Goal: Task Accomplishment & Management: Use online tool/utility

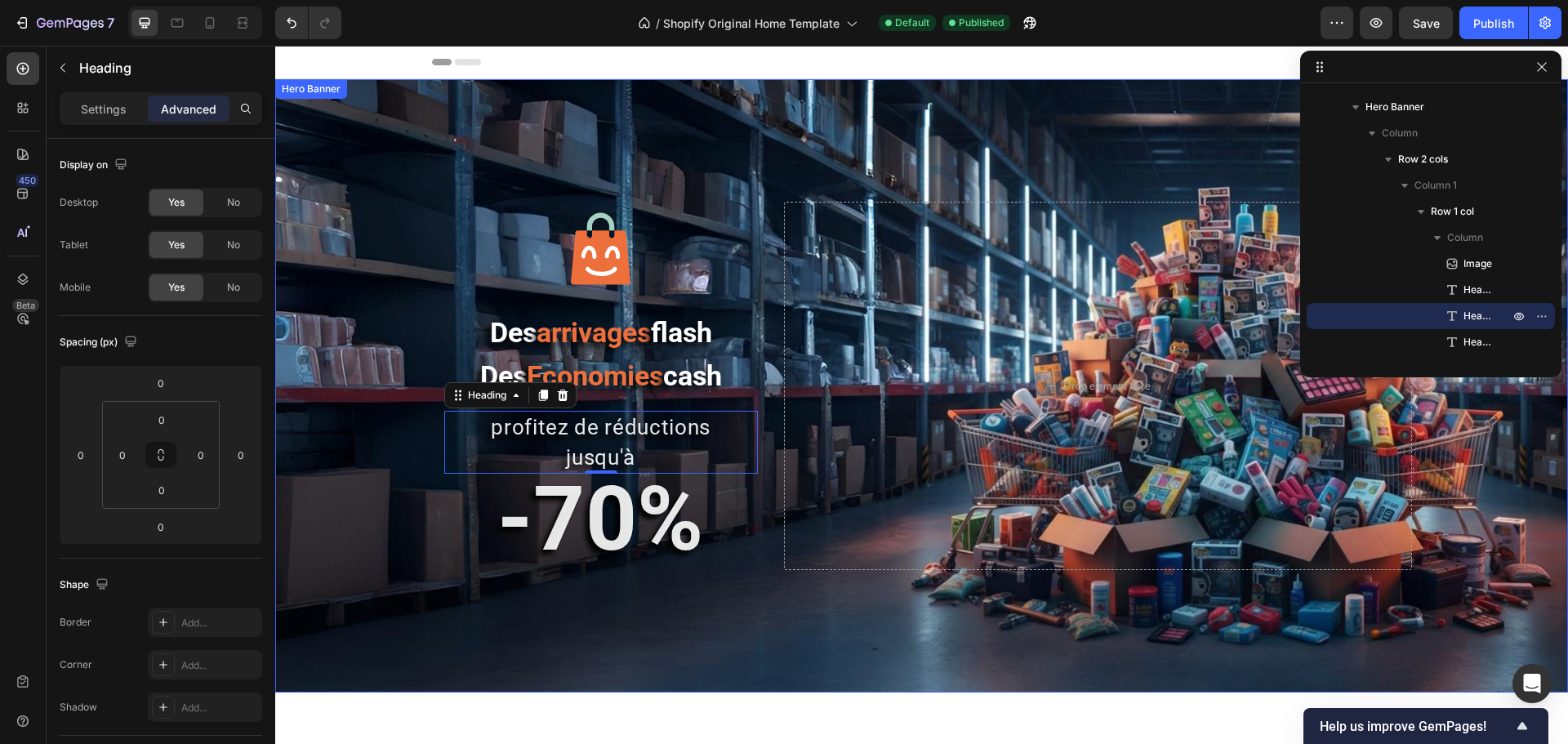
click at [369, 113] on div "Image Des arrivages flash Des Economies cash Heading profitez de réductions jus…" at bounding box center [922, 385] width 1293 height 613
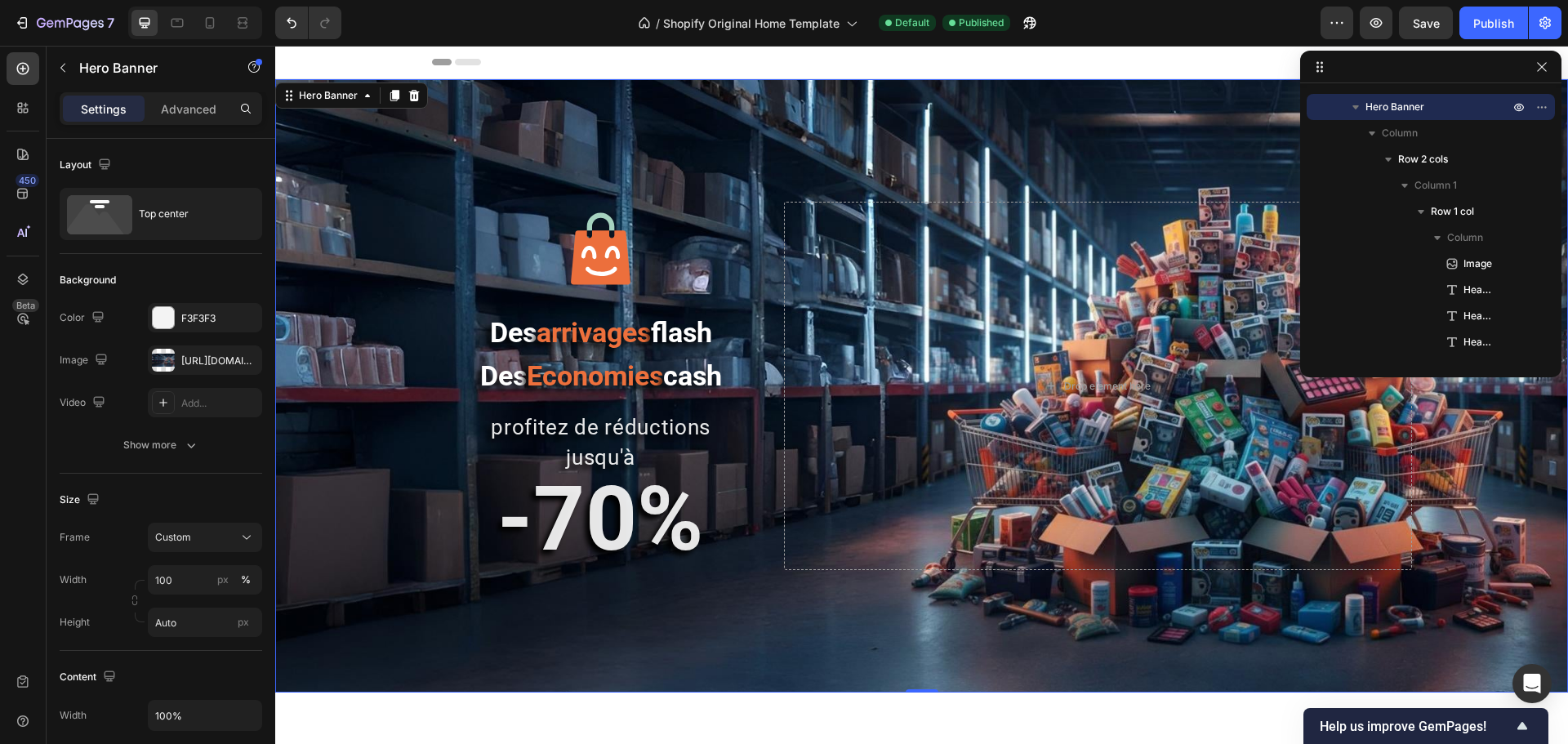
click at [606, 334] on span "arrivages" at bounding box center [593, 332] width 114 height 32
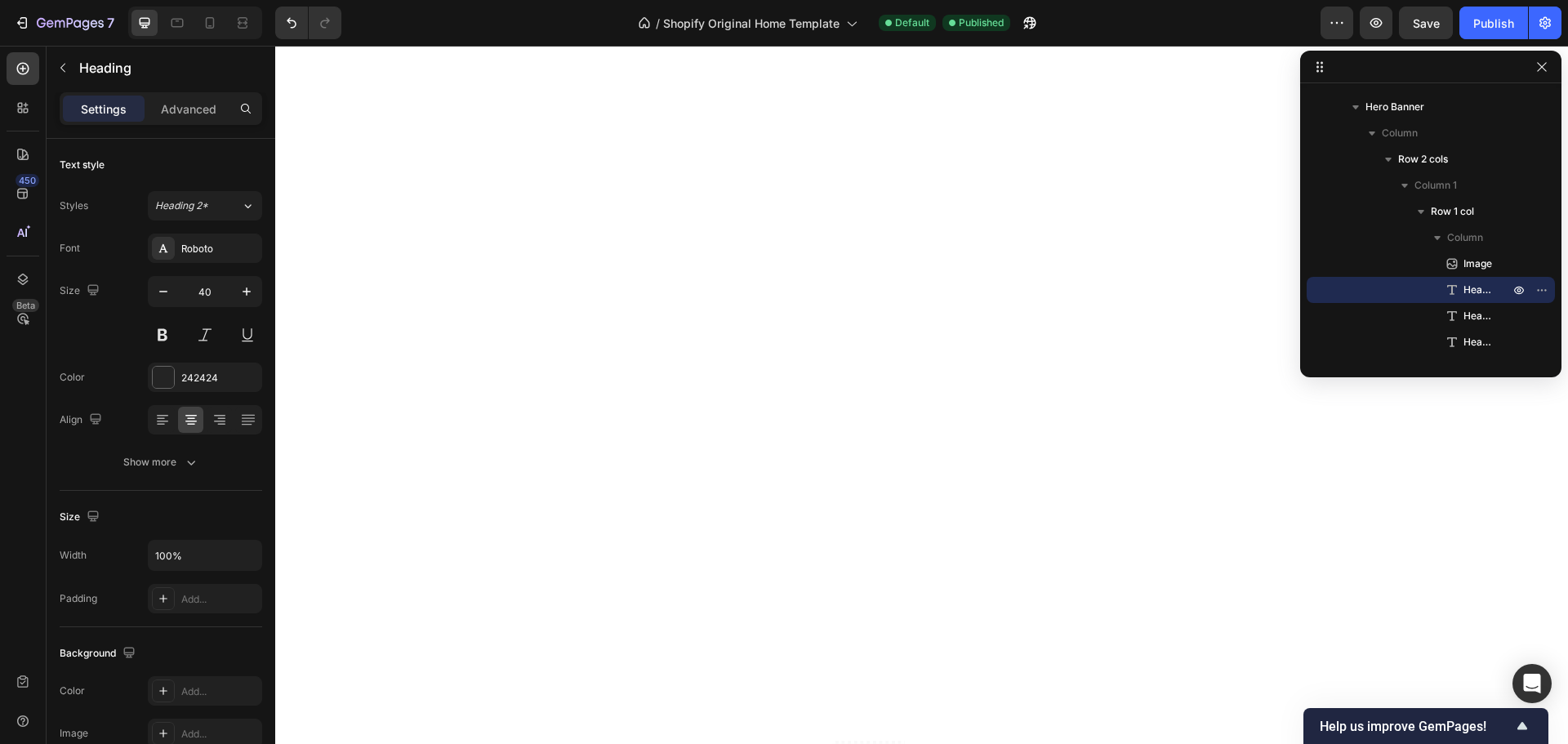
scroll to position [1768, 0]
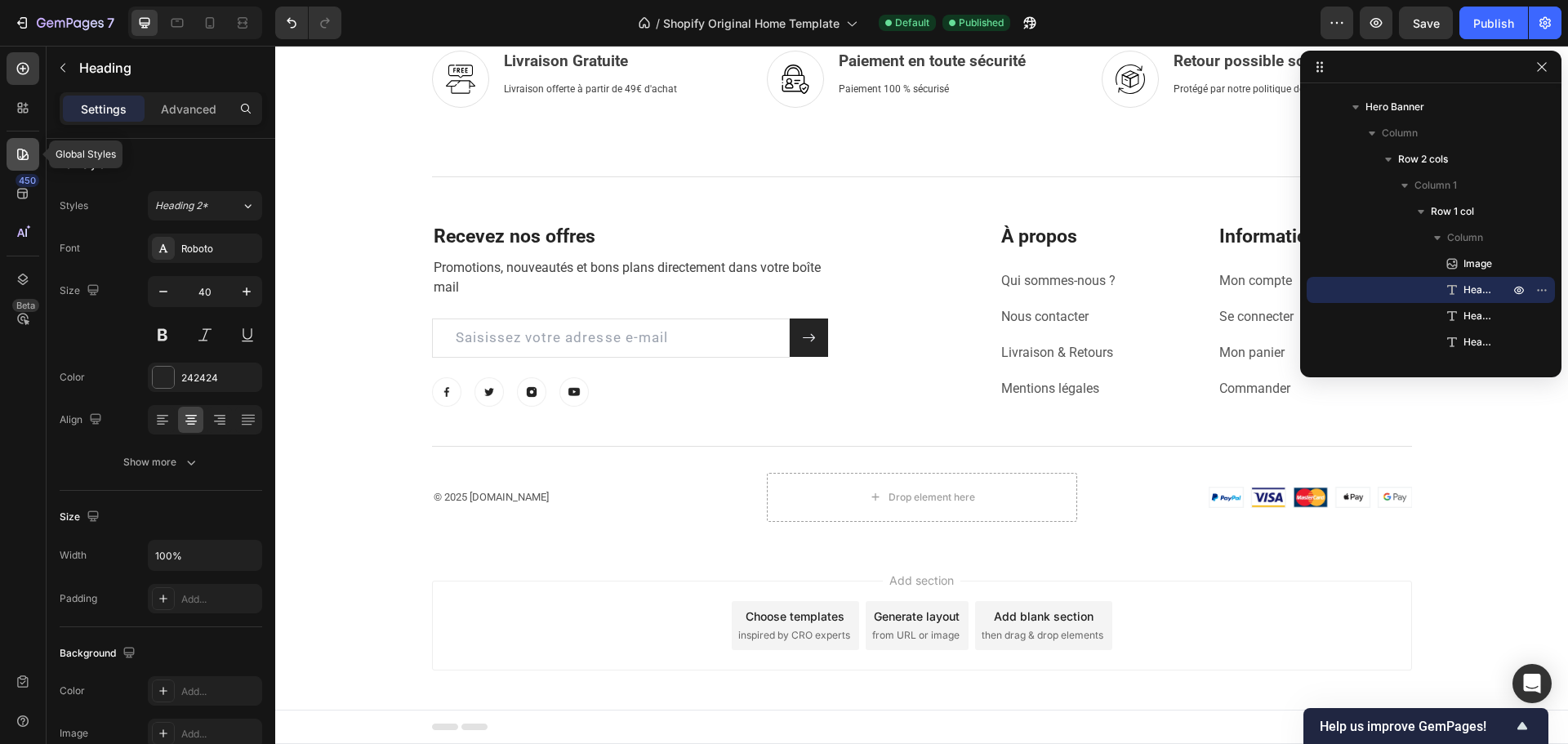
click at [13, 142] on div at bounding box center [22, 155] width 32 height 32
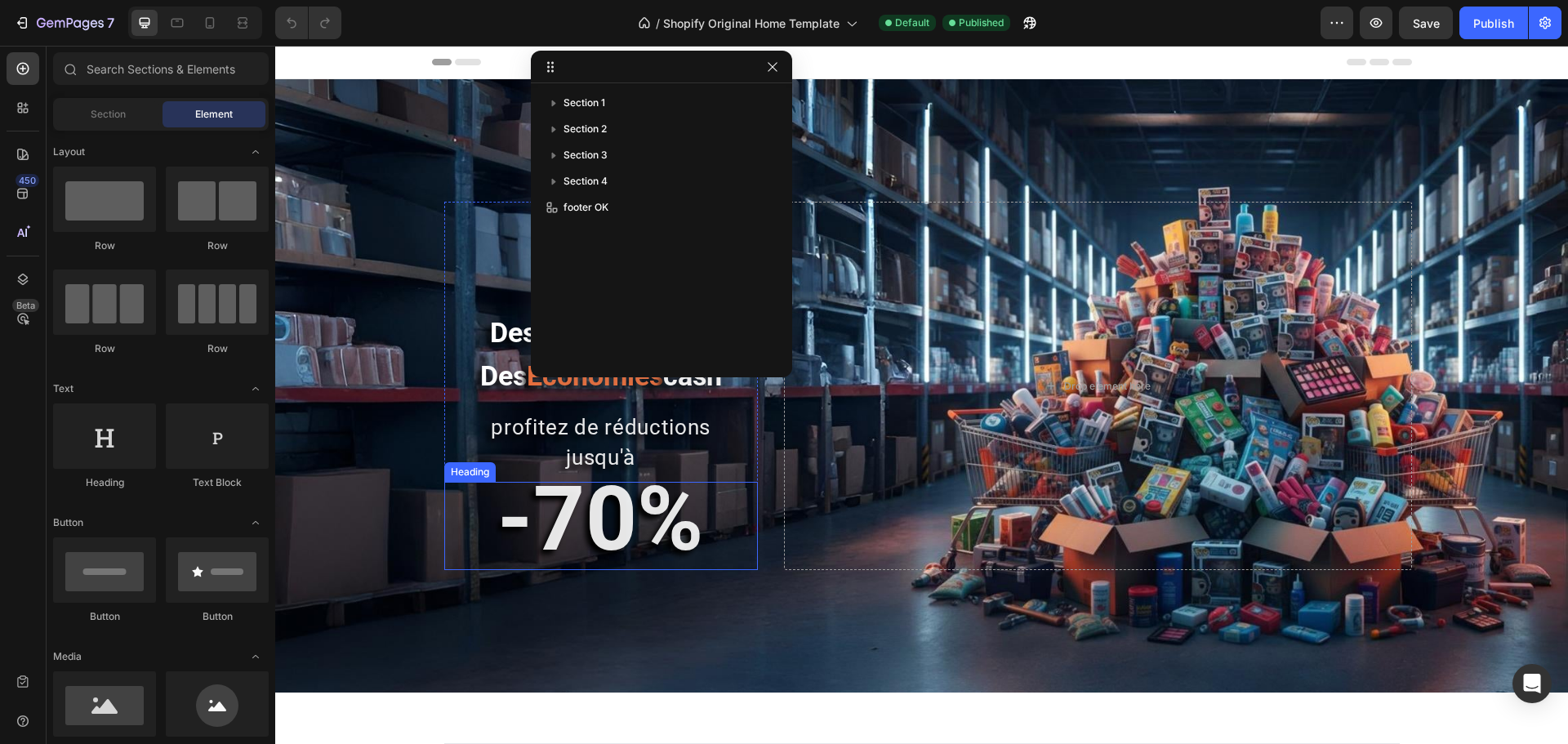
click at [592, 517] on strong "-70%" at bounding box center [601, 518] width 207 height 105
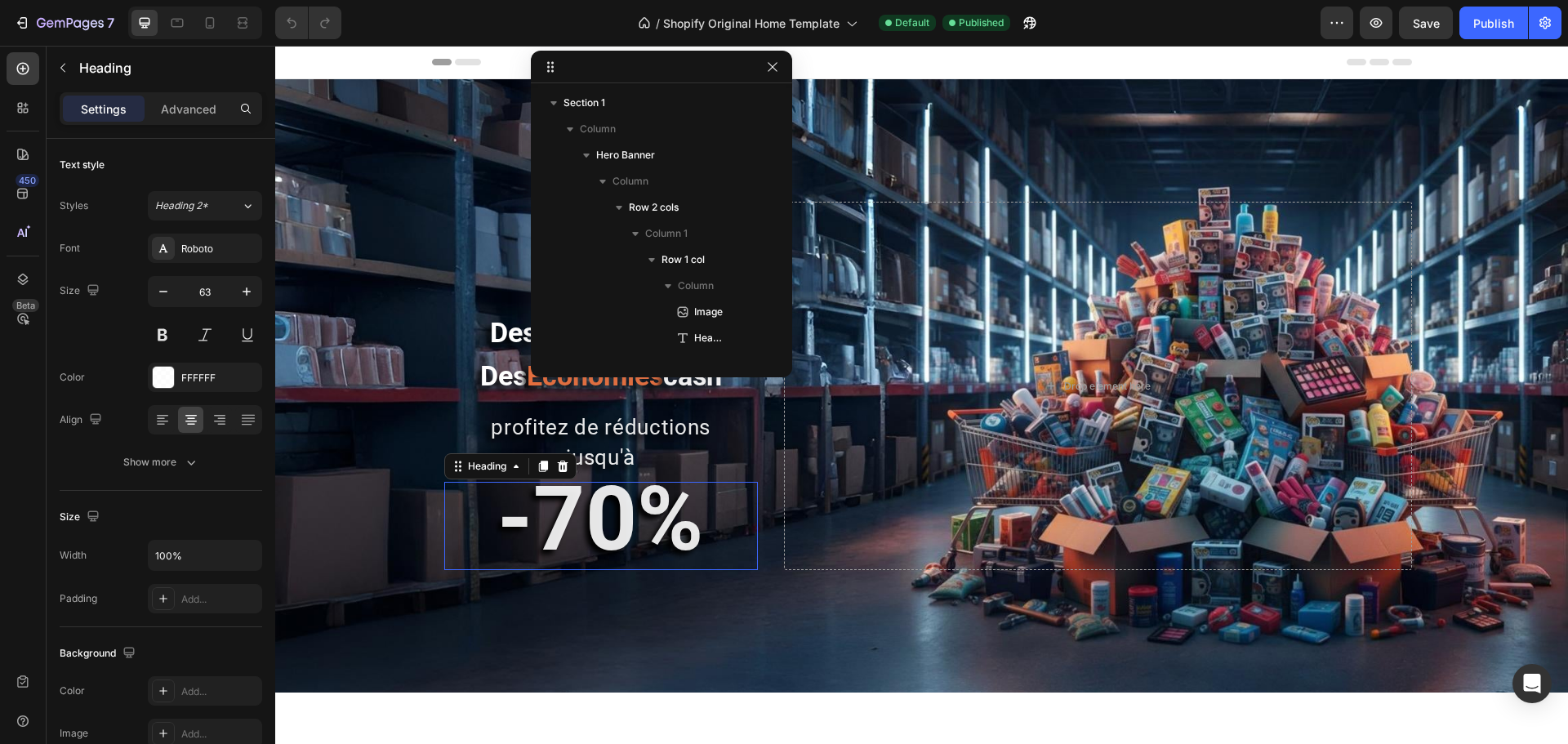
scroll to position [179, 0]
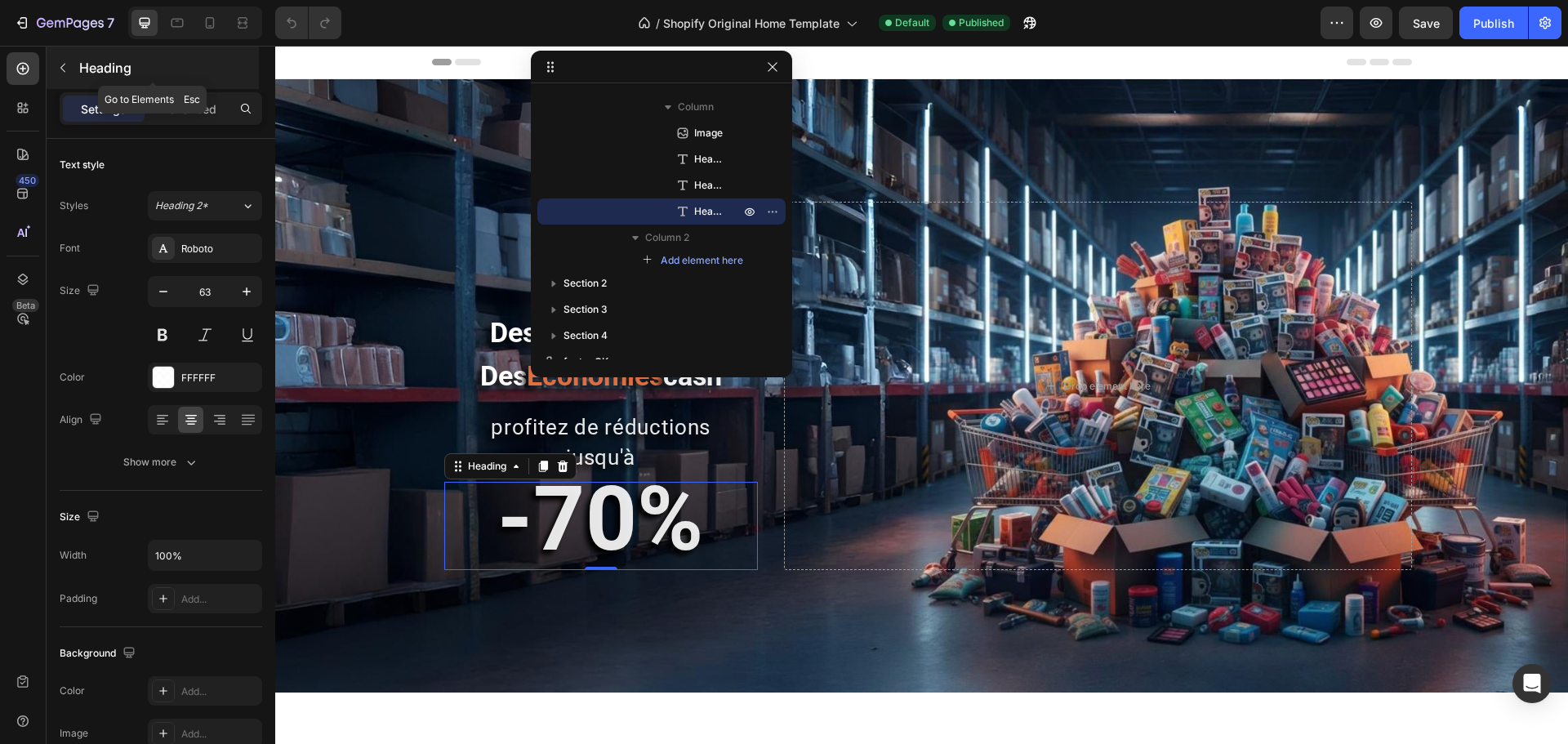
click at [65, 69] on icon "button" at bounding box center [63, 67] width 13 height 13
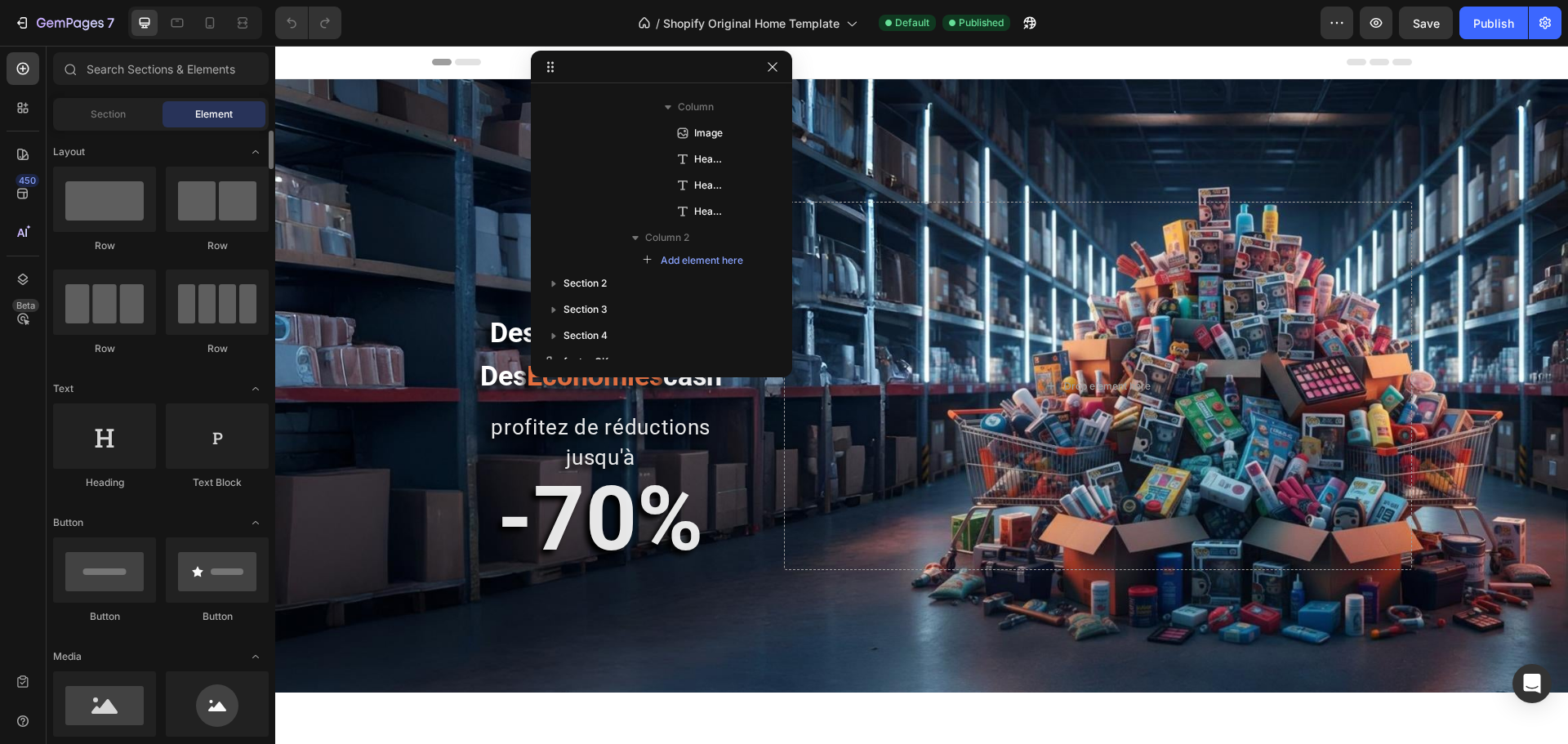
scroll to position [164, 0]
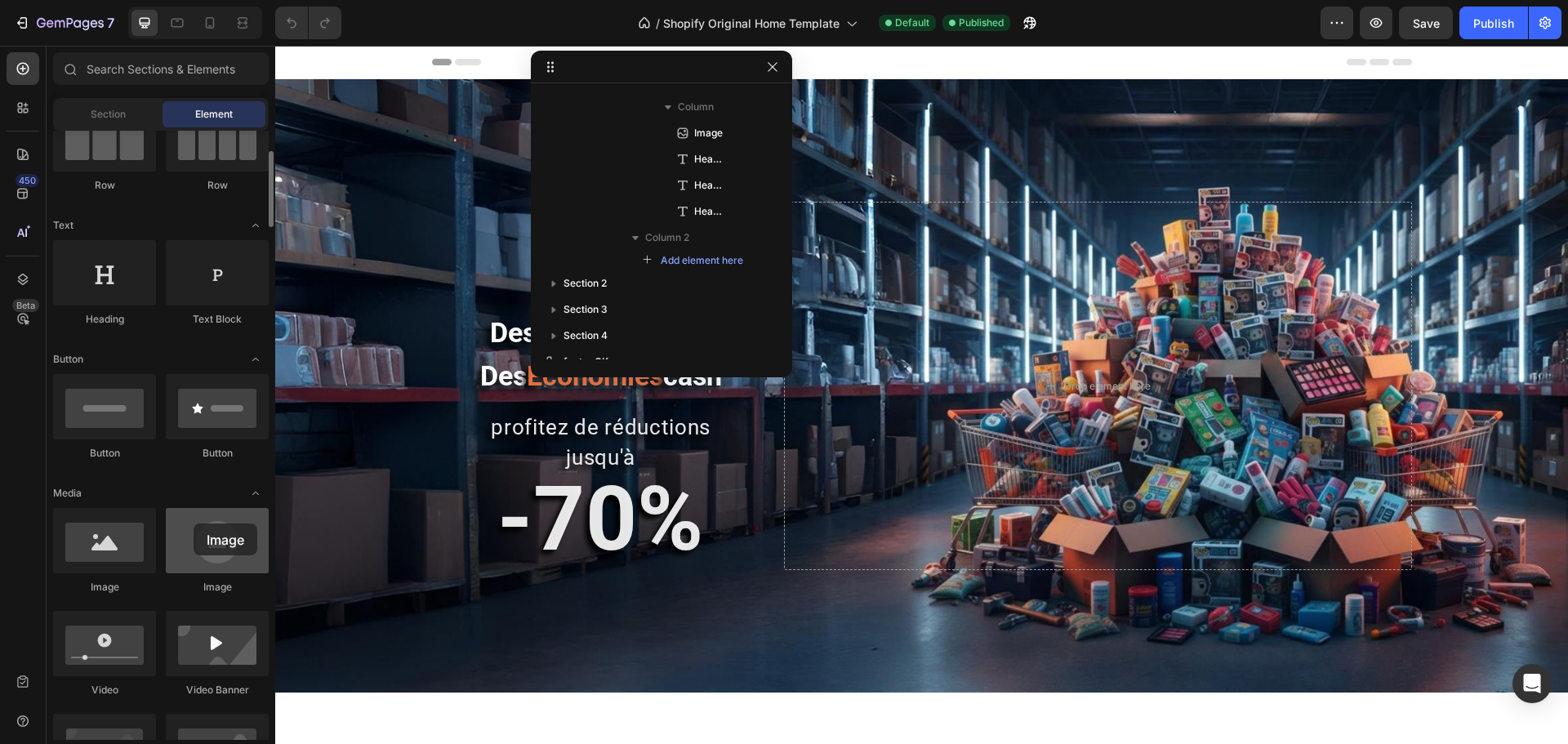
drag, startPoint x: 209, startPoint y: 540, endPoint x: 194, endPoint y: 523, distance: 22.7
click at [194, 523] on div at bounding box center [217, 540] width 102 height 66
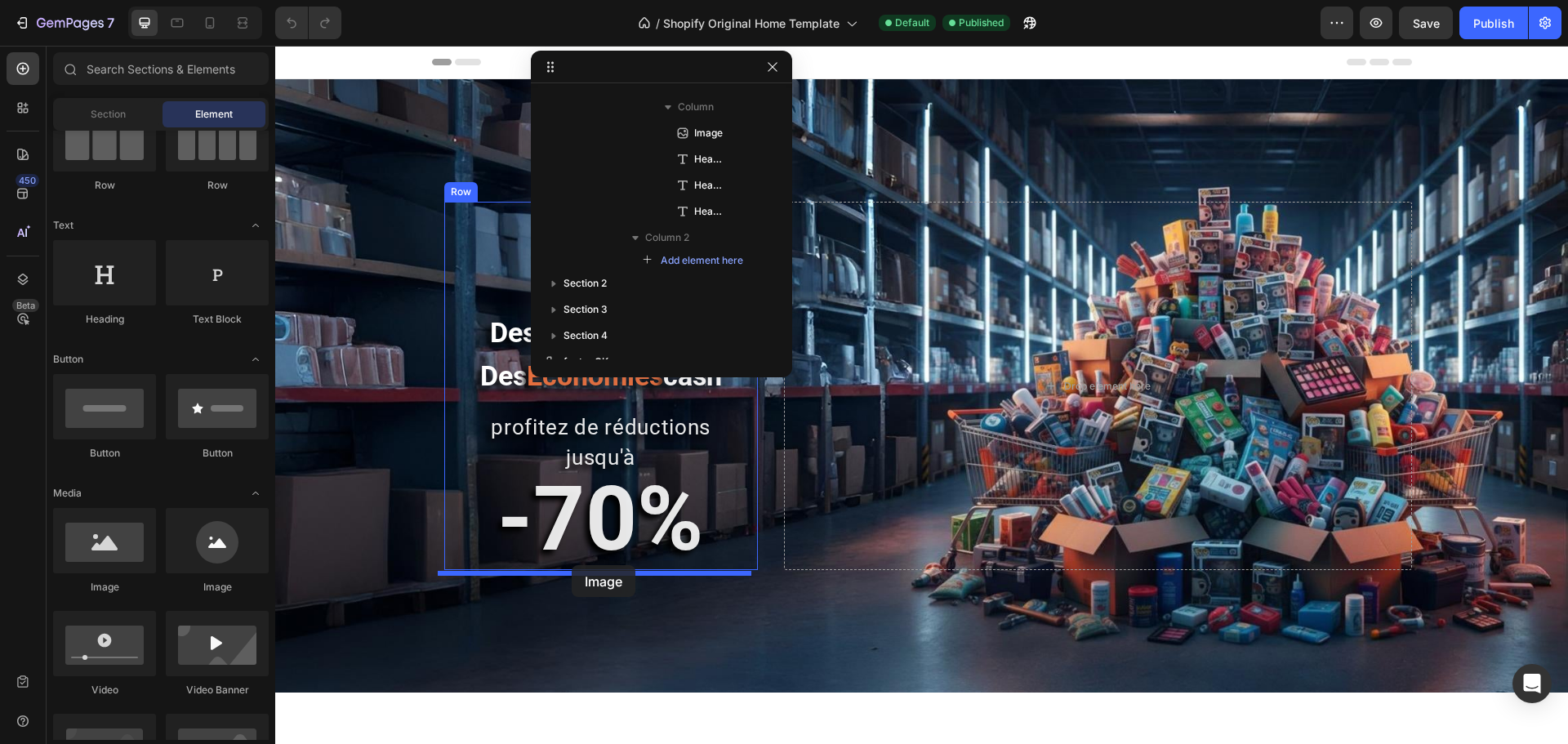
drag, startPoint x: 403, startPoint y: 589, endPoint x: 572, endPoint y: 565, distance: 170.7
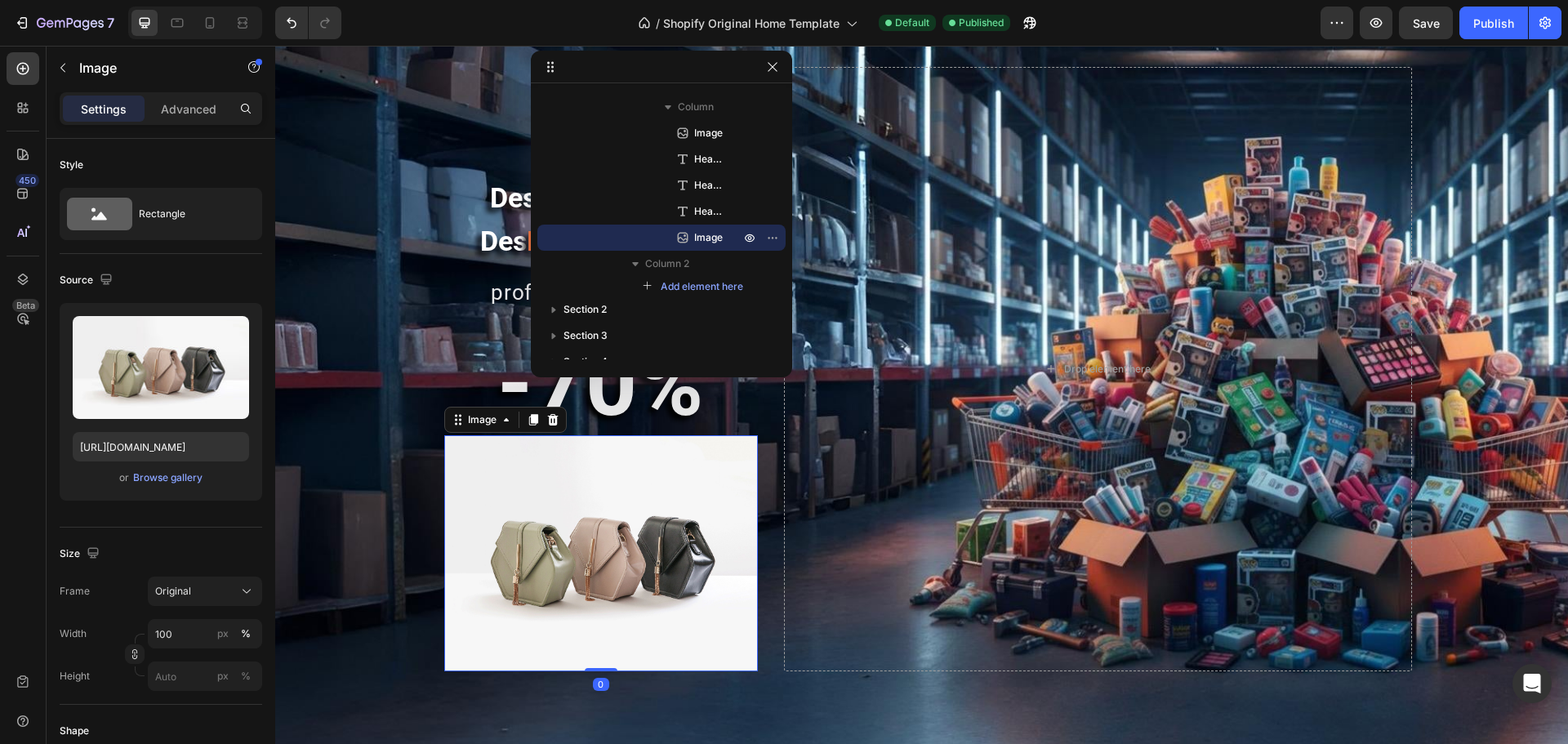
scroll to position [245, 0]
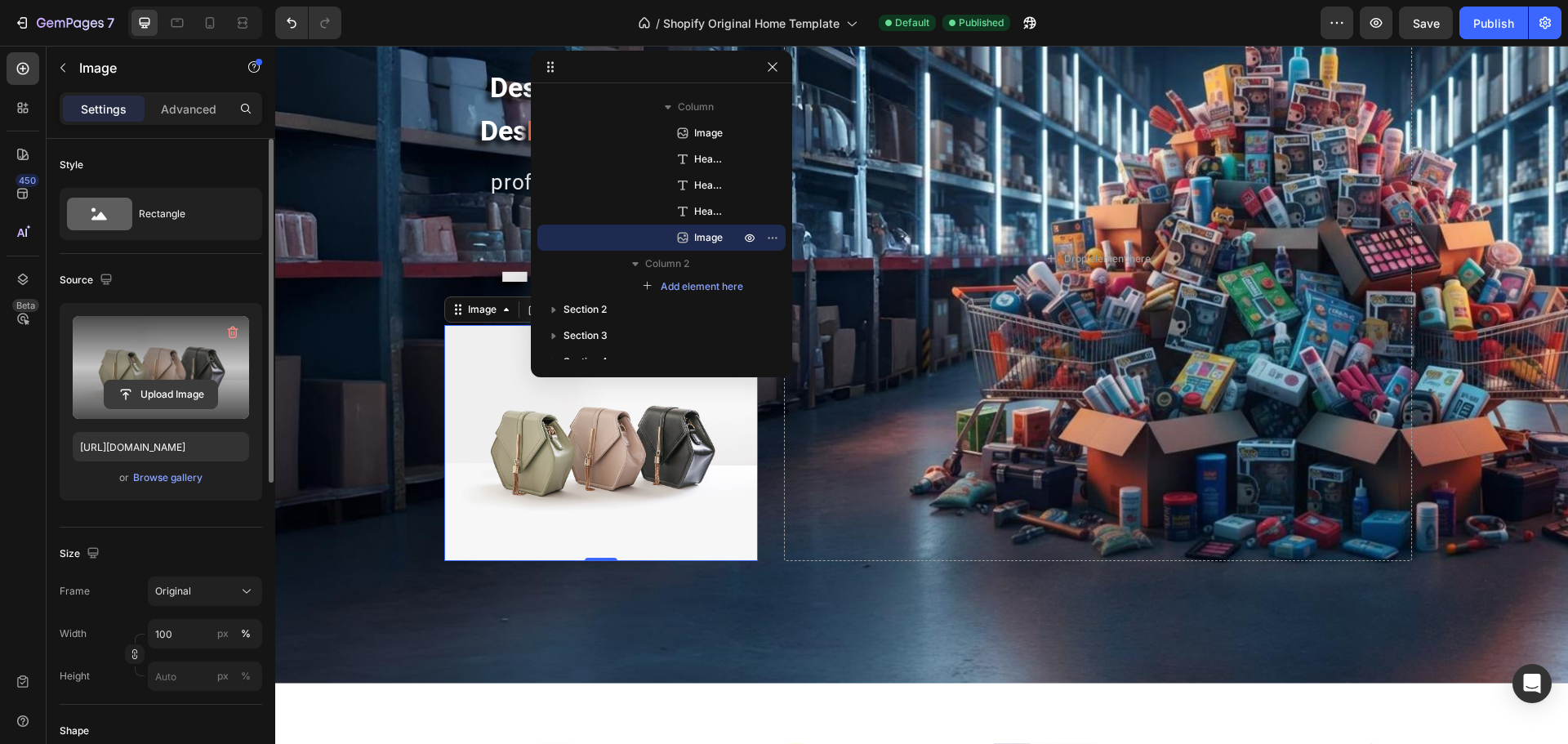
click at [156, 391] on input "file" at bounding box center [160, 394] width 112 height 28
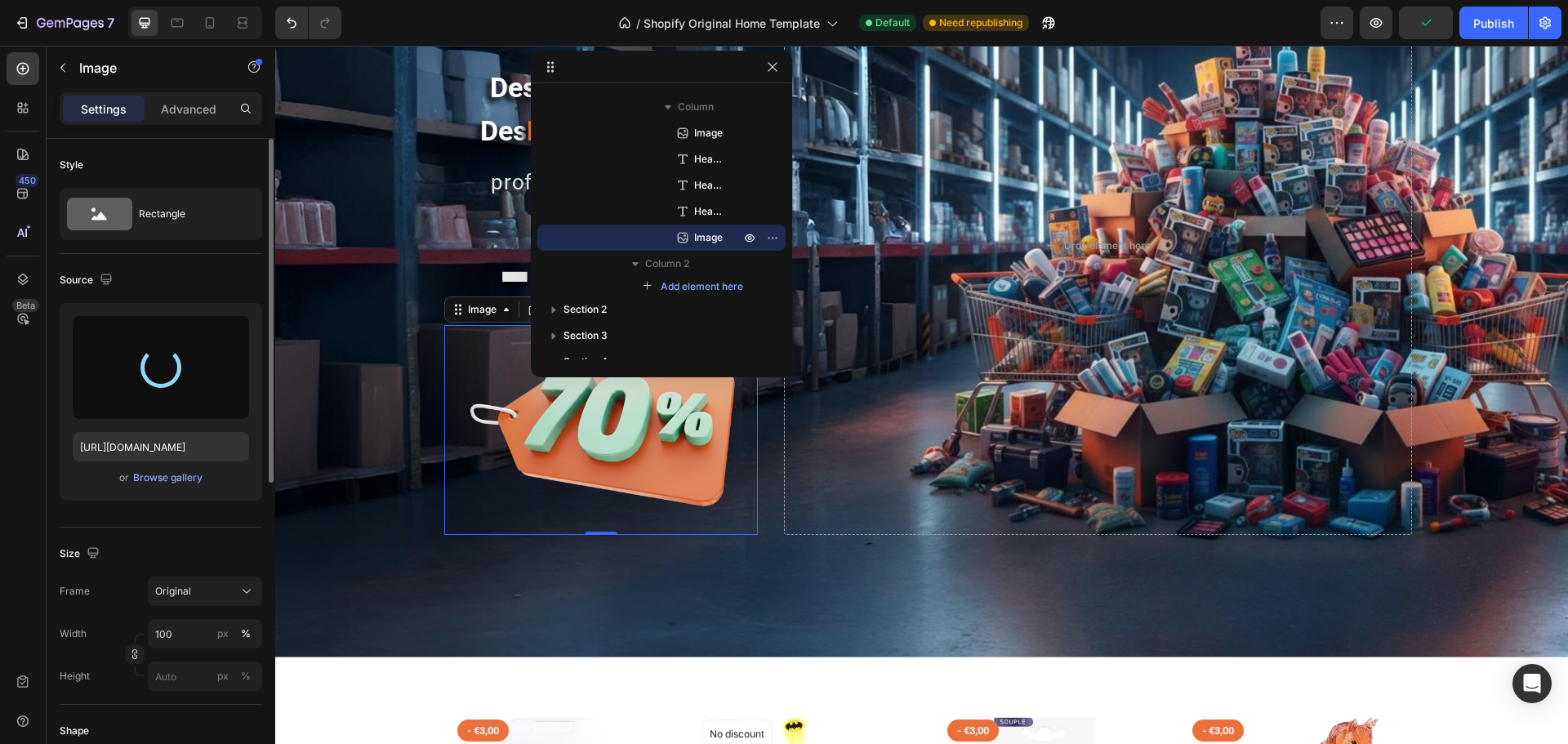
type input "https://cdn.shopify.com/s/files/1/0944/3868/7062/files/gempages_582511016781283…"
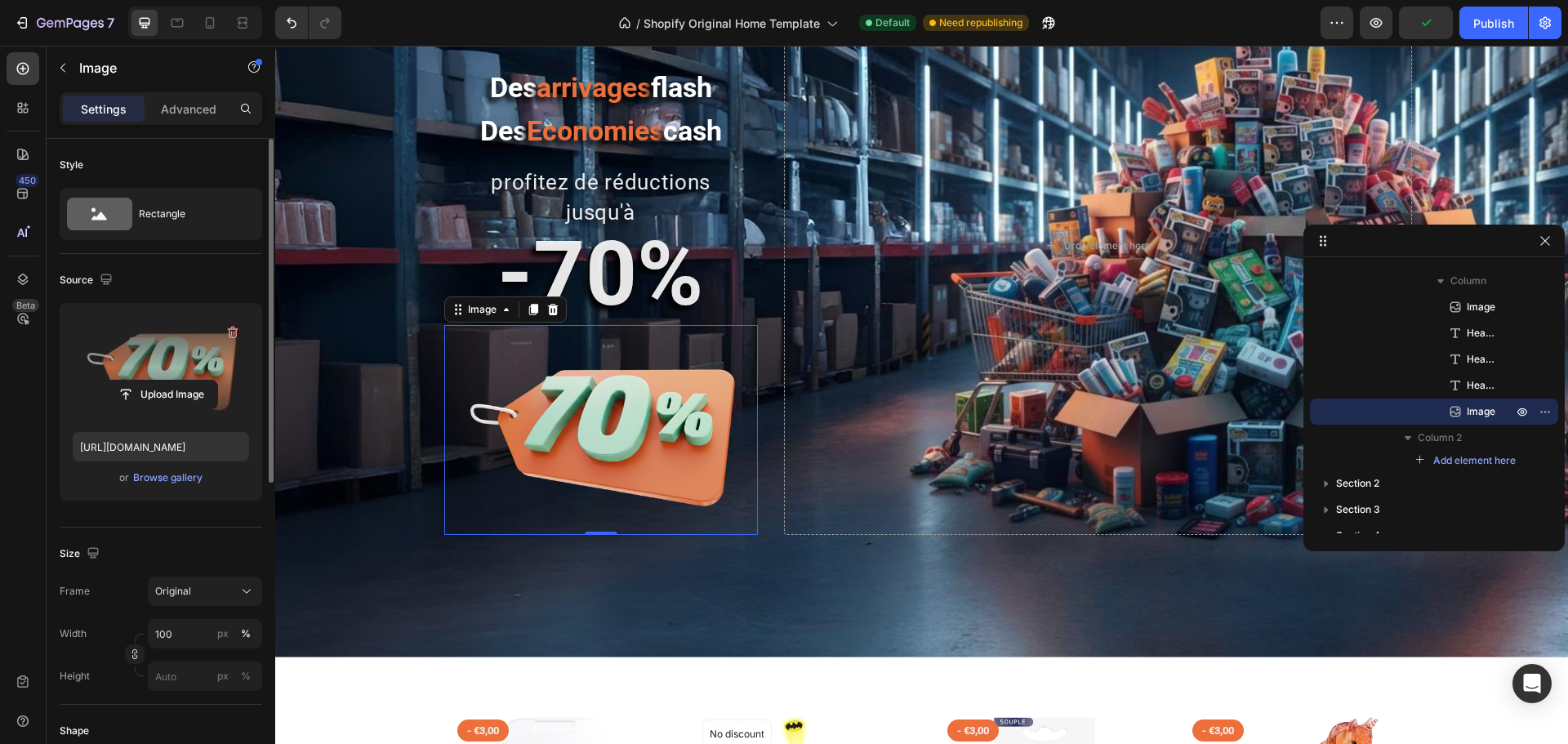
drag, startPoint x: 648, startPoint y: 68, endPoint x: 1437, endPoint y: 242, distance: 808.0
click at [463, 235] on div "Heading" at bounding box center [469, 227] width 51 height 20
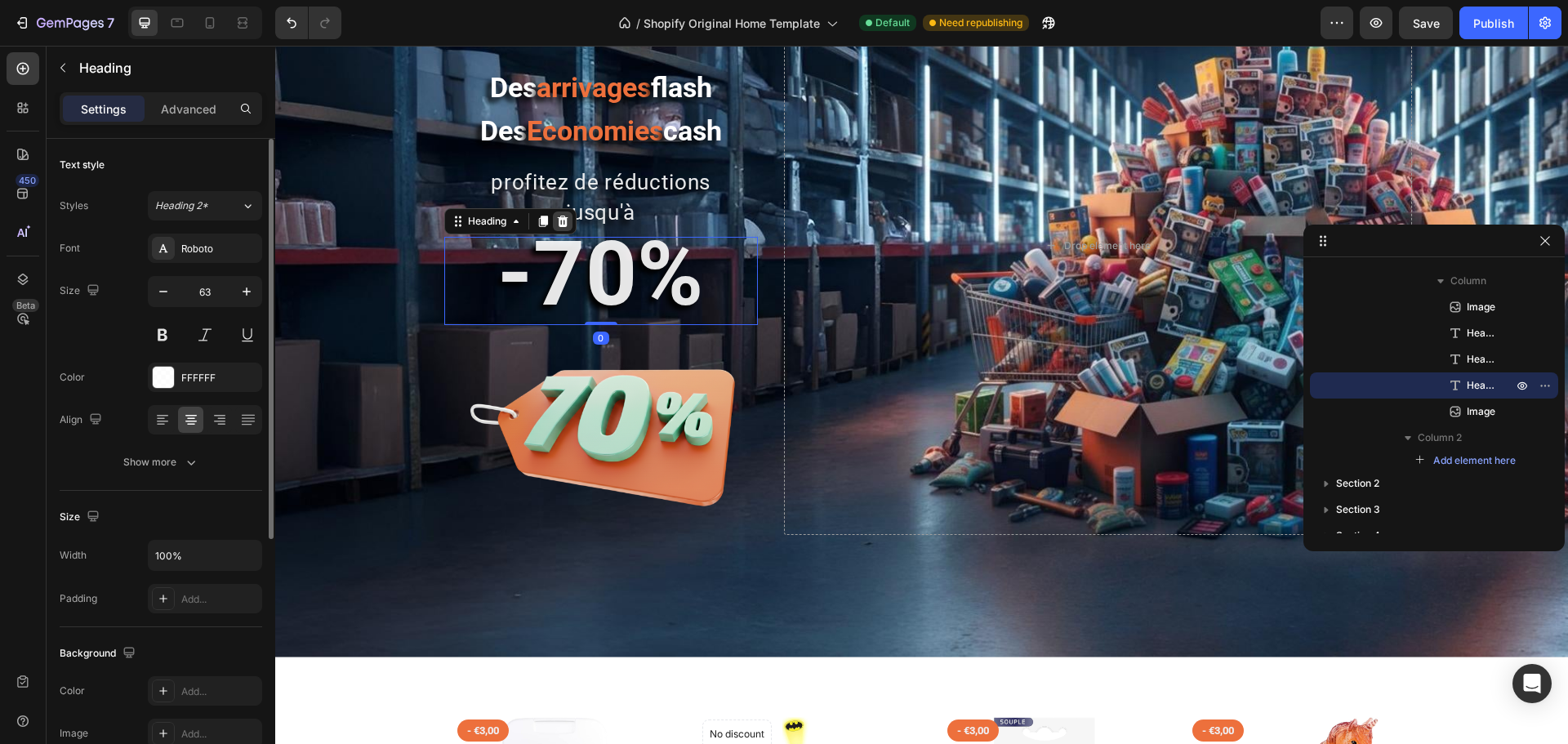
click at [560, 224] on icon at bounding box center [563, 221] width 11 height 12
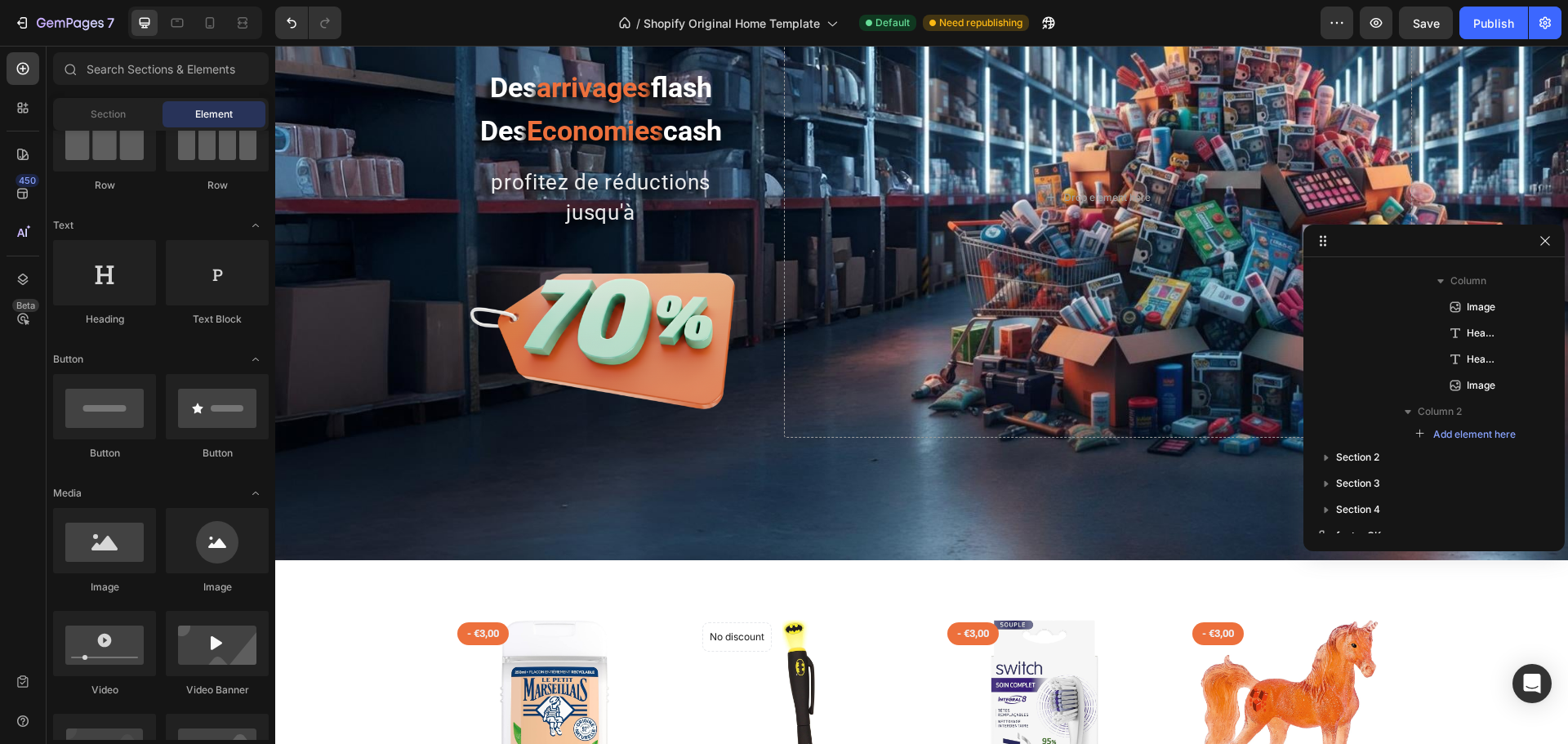
click at [556, 227] on h2 "profitez de réductions jusqu'à" at bounding box center [601, 197] width 314 height 63
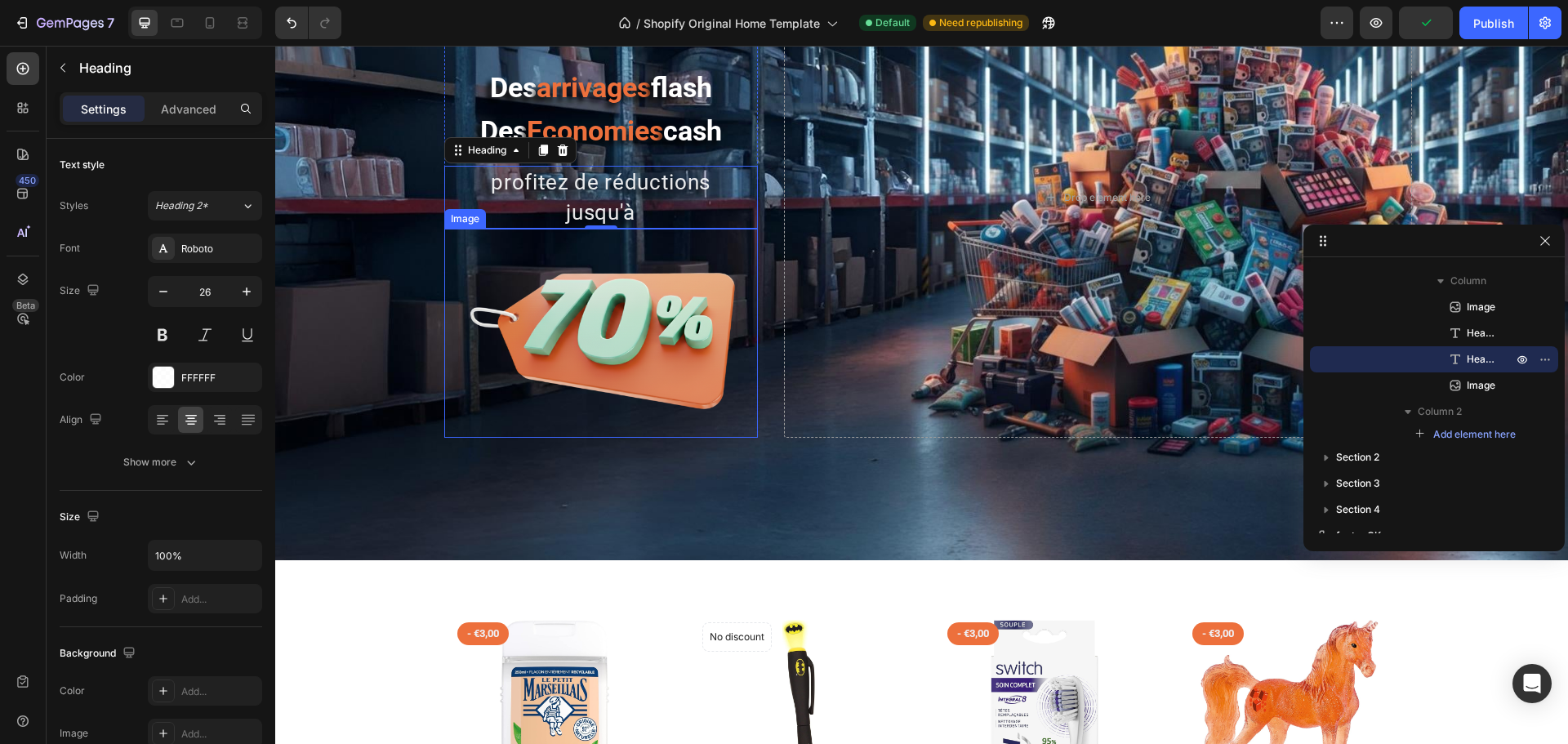
click at [618, 261] on img at bounding box center [601, 332] width 314 height 209
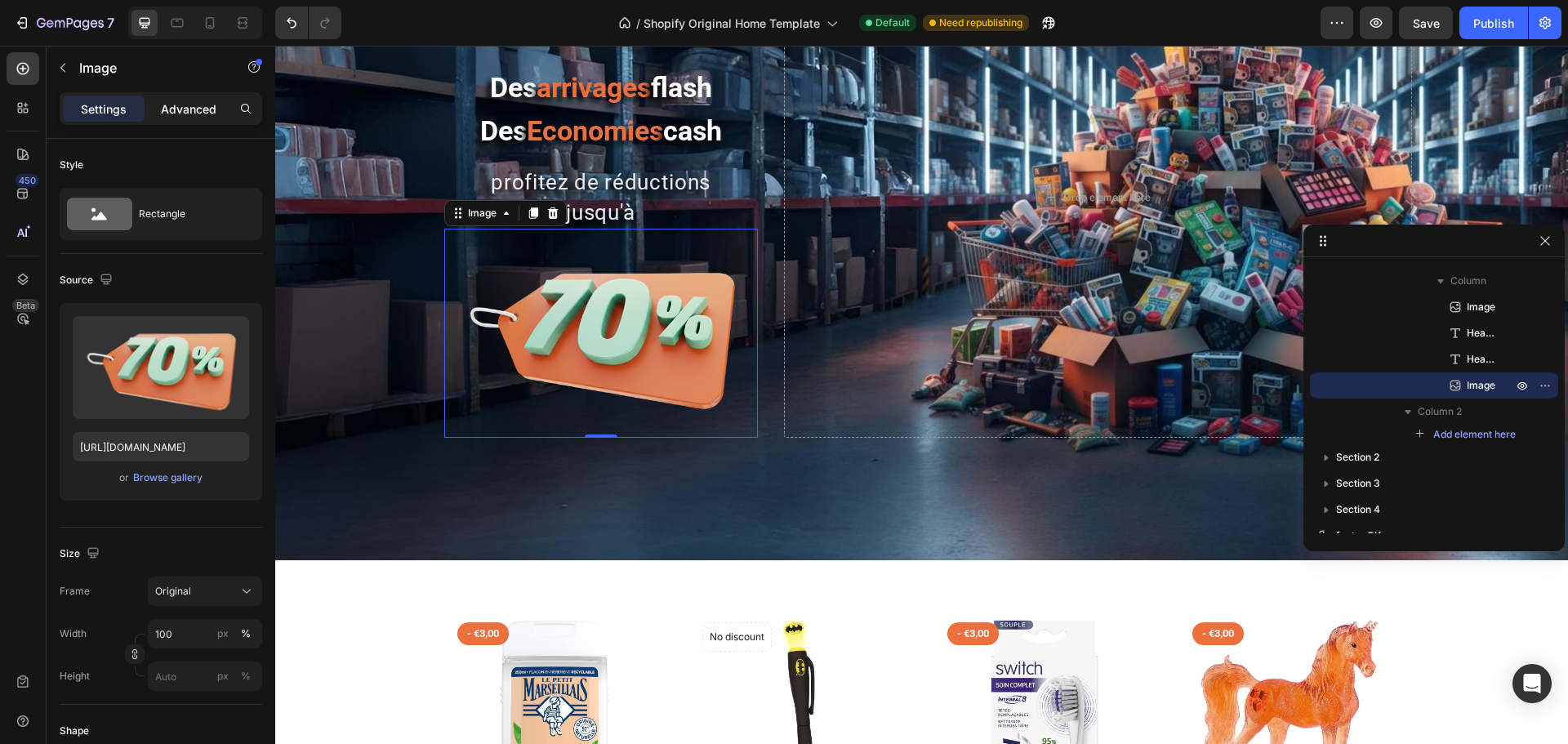
click at [168, 120] on div "Advanced" at bounding box center [188, 108] width 82 height 26
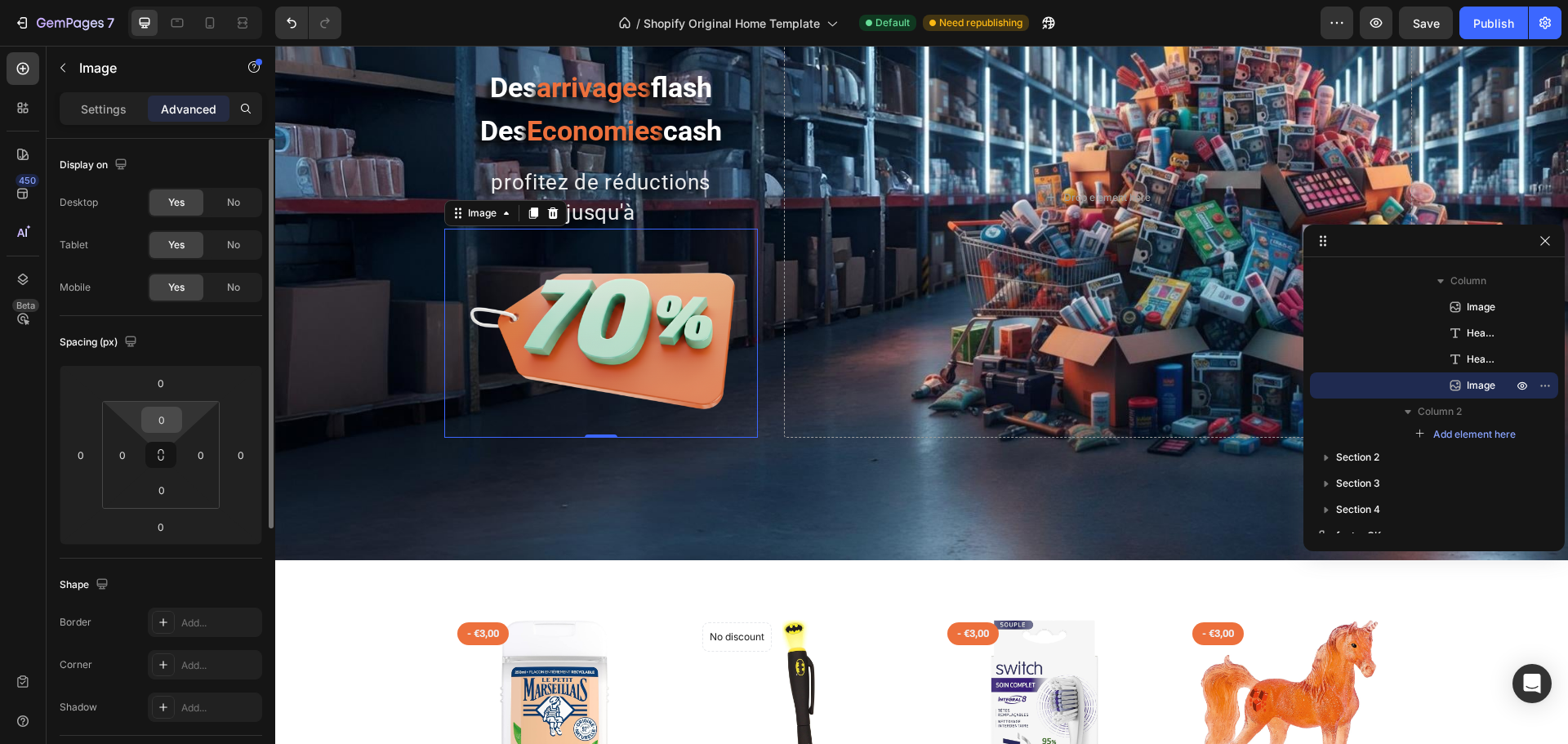
click at [162, 423] on input "0" at bounding box center [162, 419] width 32 height 24
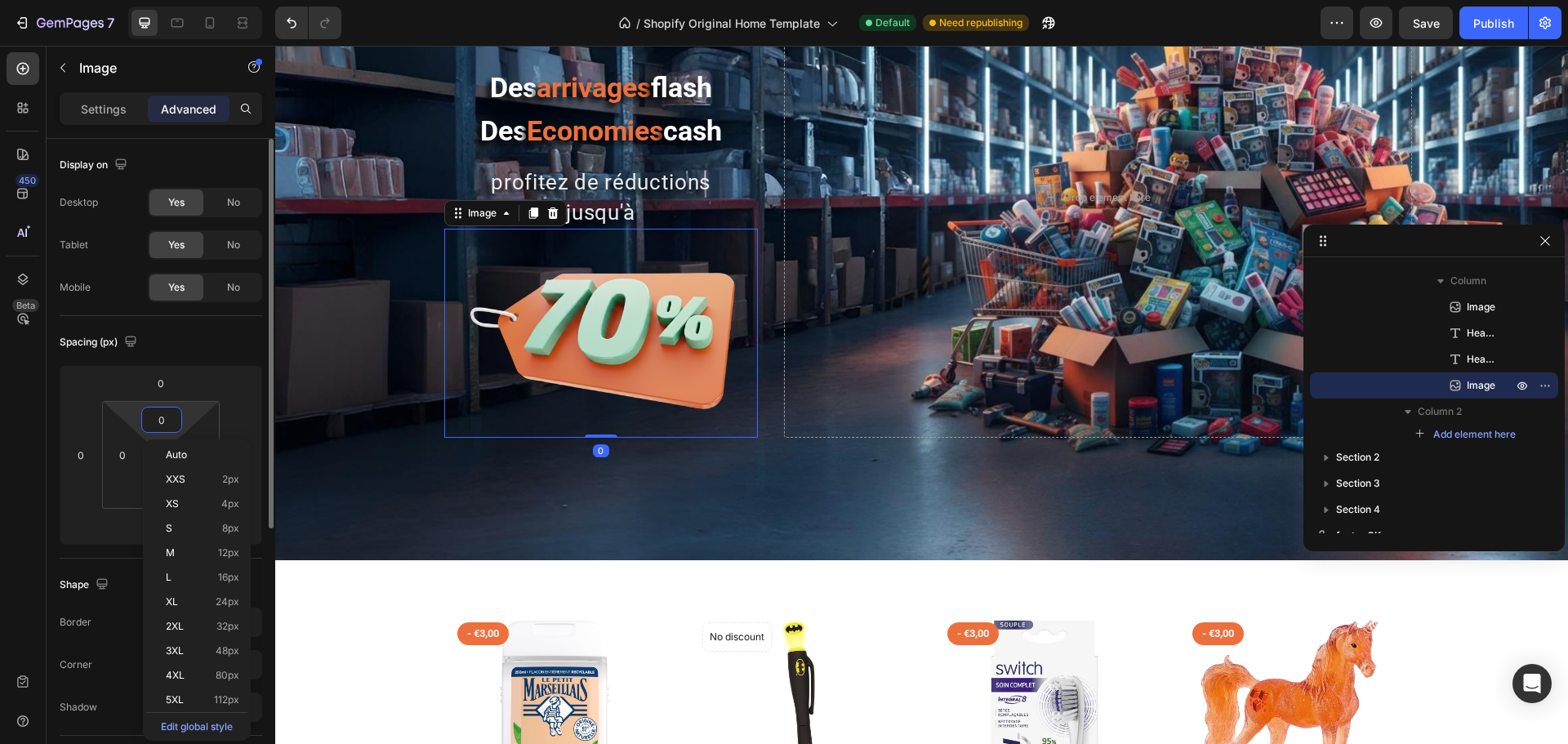
click at [162, 423] on input "0" at bounding box center [162, 419] width 32 height 24
click at [161, 424] on input "0" at bounding box center [162, 419] width 32 height 24
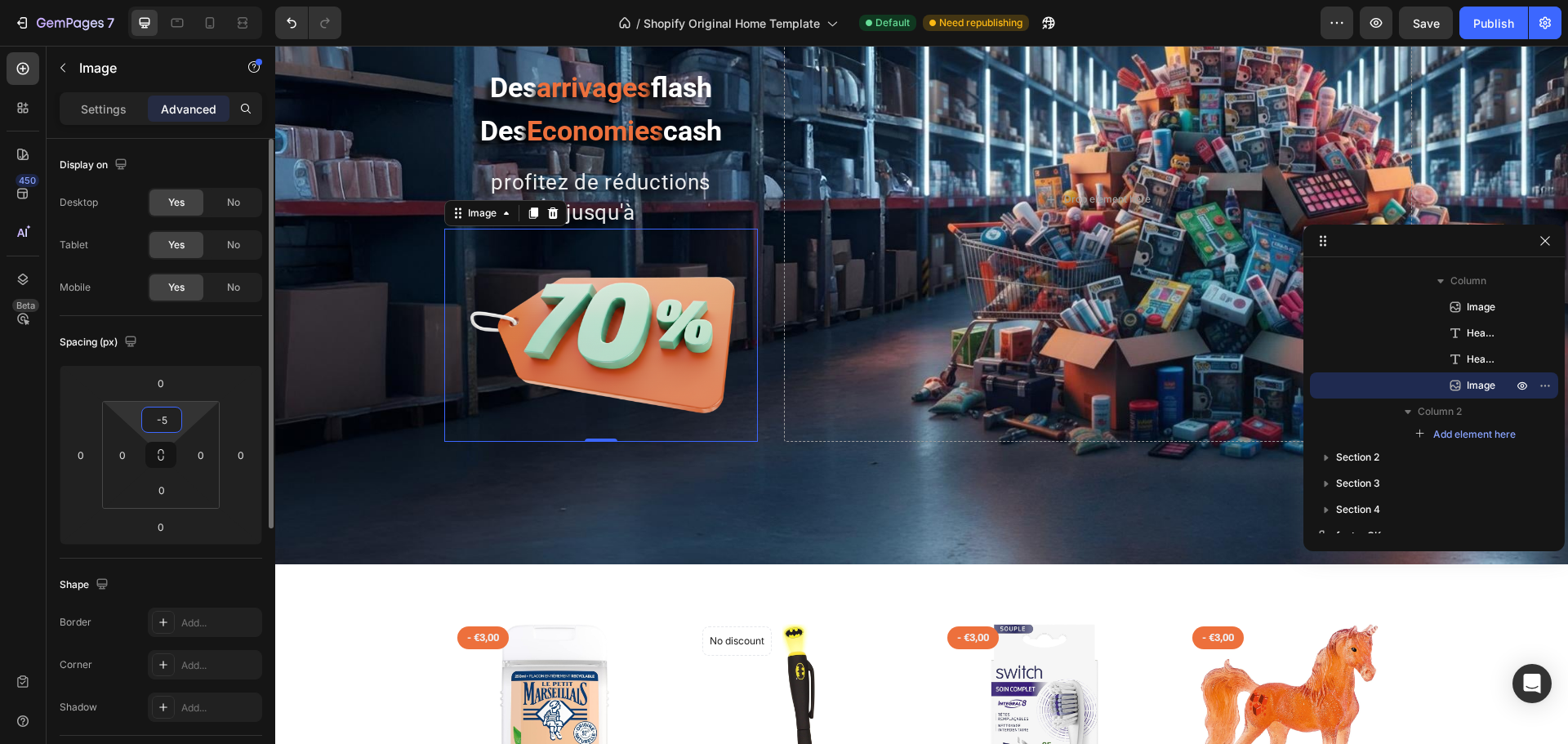
type input "-50"
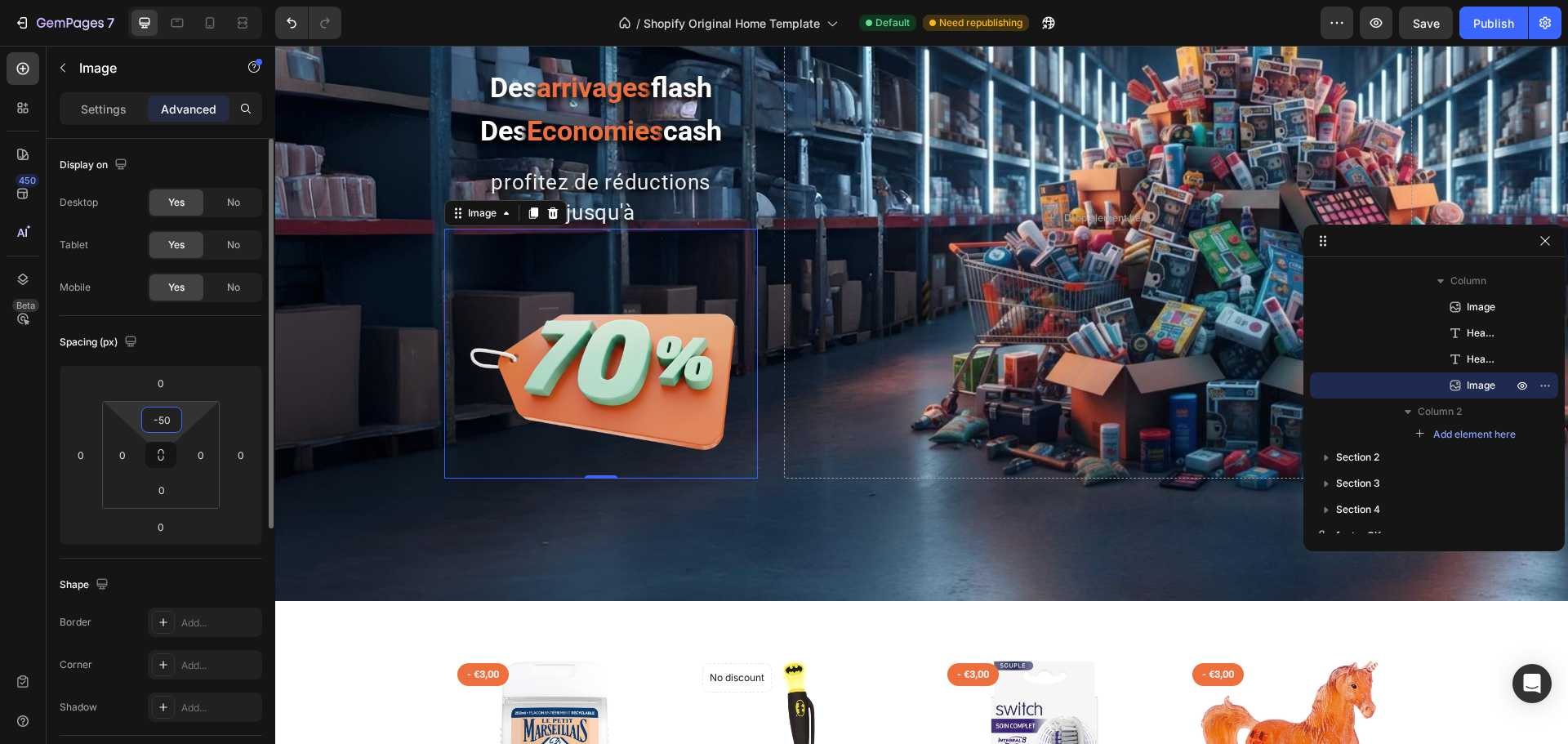
click at [147, 418] on input "-50" at bounding box center [162, 419] width 32 height 24
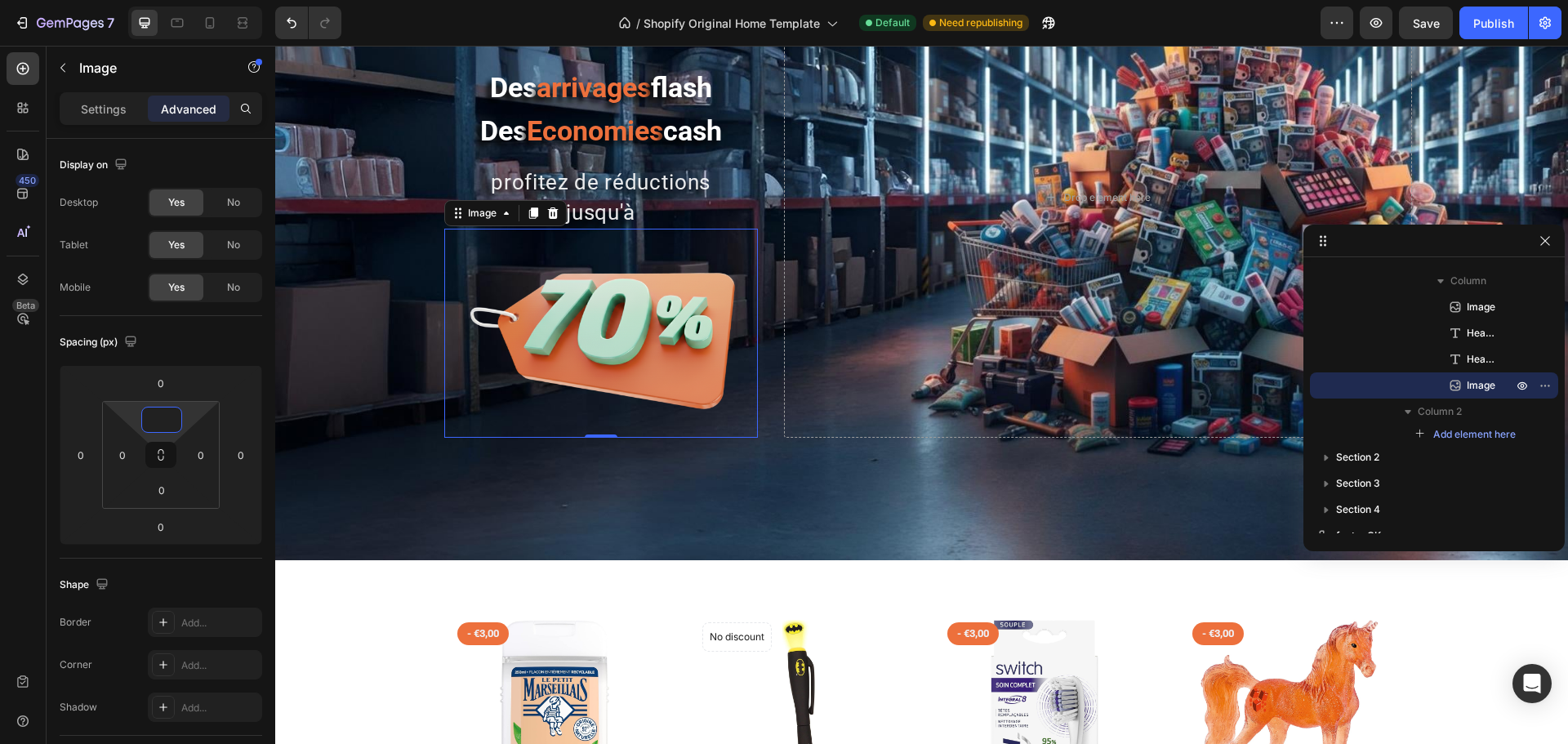
click at [639, 266] on img at bounding box center [601, 332] width 314 height 209
type input "0"
click at [699, 493] on div "Image Des arrivages flash Des Economies cash Heading profitez de réductions jus…" at bounding box center [922, 198] width 980 height 726
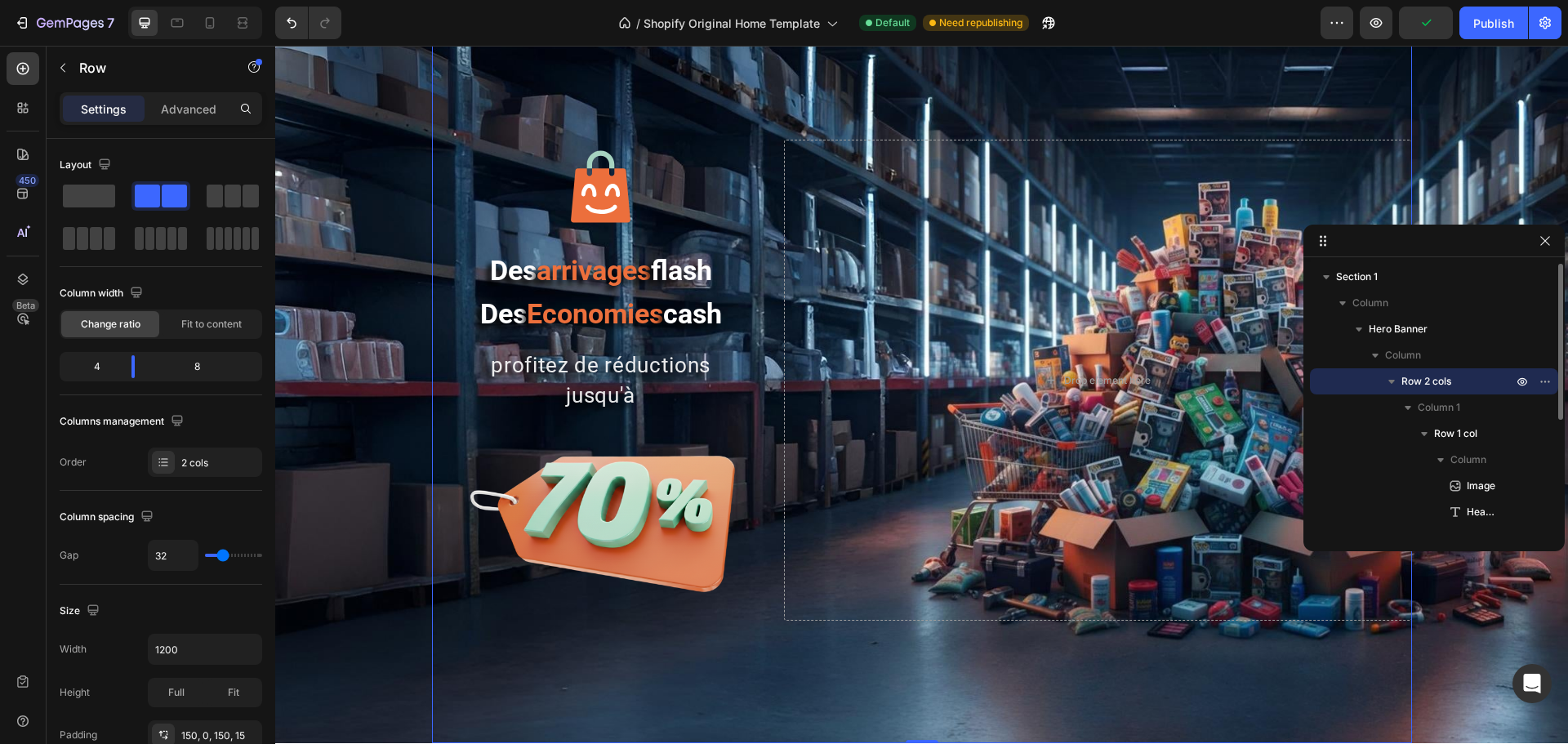
scroll to position [0, 0]
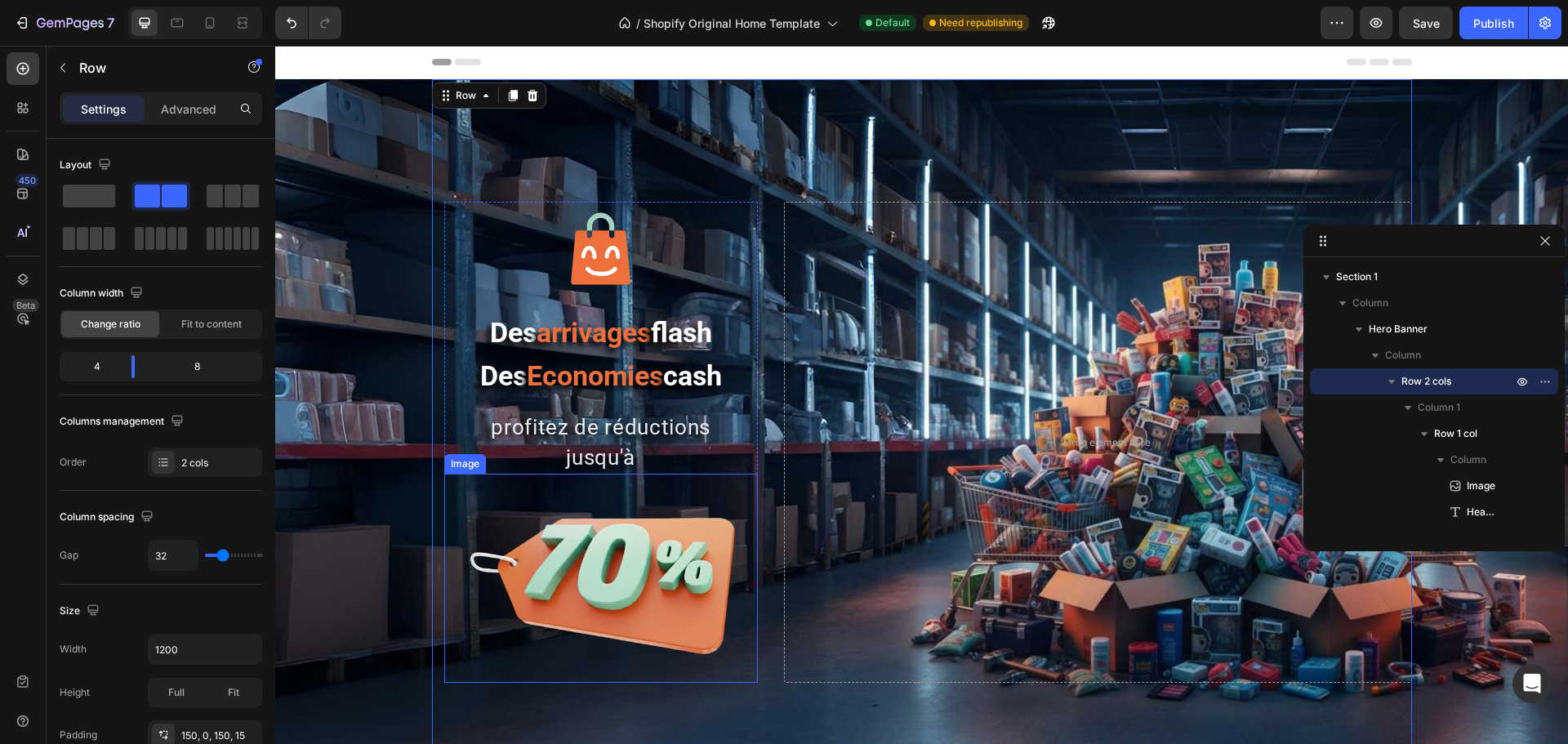
click at [628, 494] on img at bounding box center [601, 578] width 314 height 209
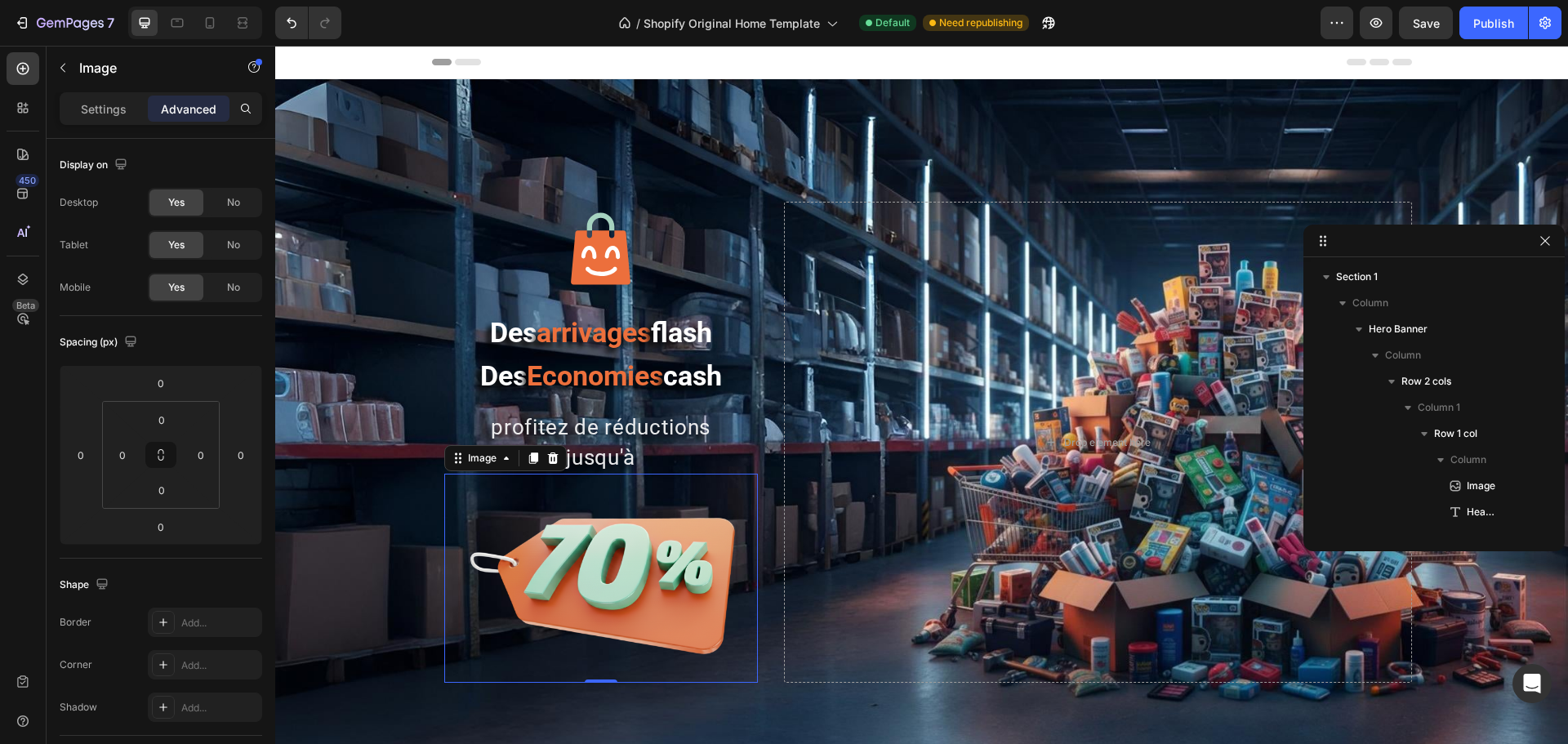
scroll to position [179, 0]
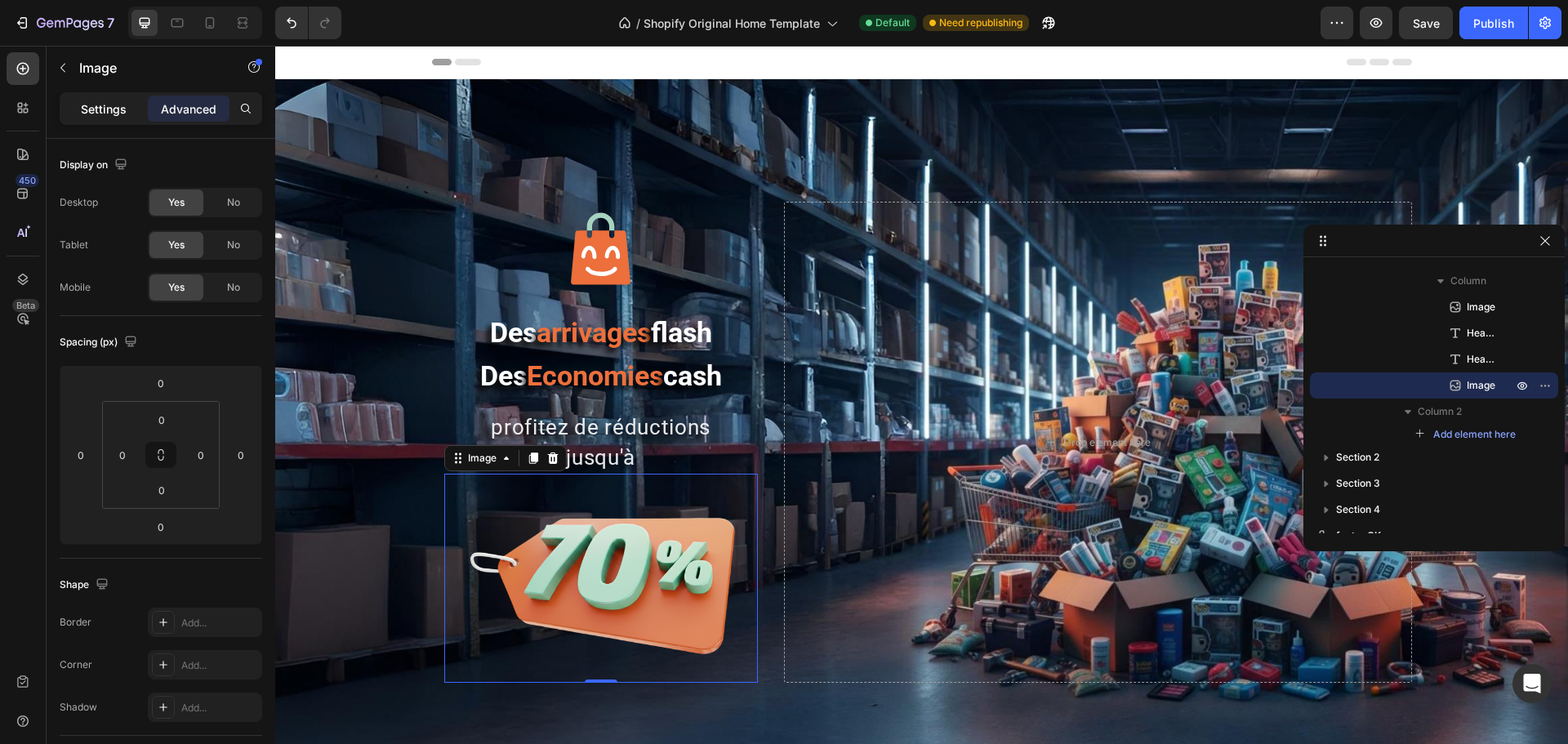
click at [109, 101] on p "Settings" at bounding box center [103, 109] width 46 height 17
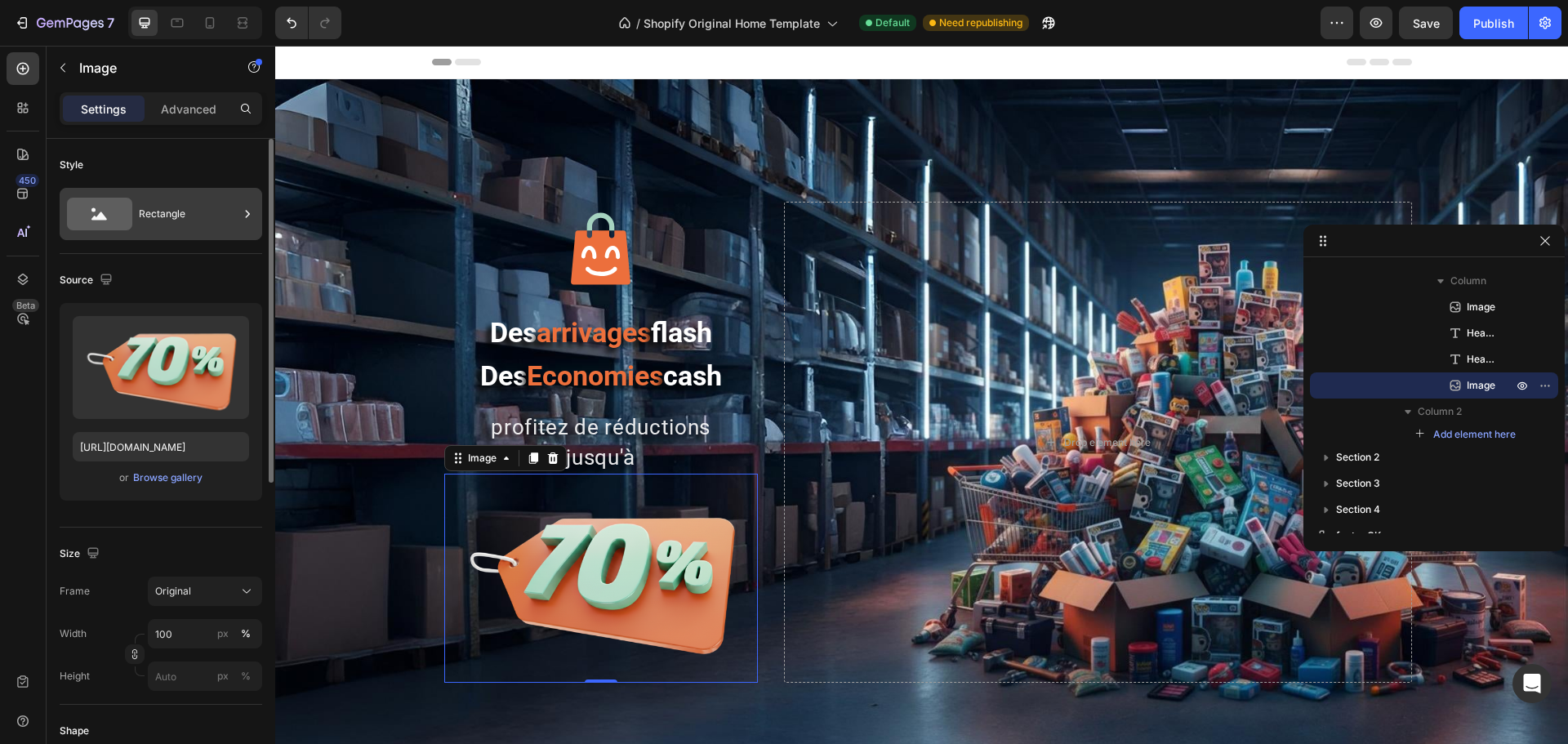
click at [169, 210] on div "Rectangle" at bounding box center [188, 214] width 100 height 38
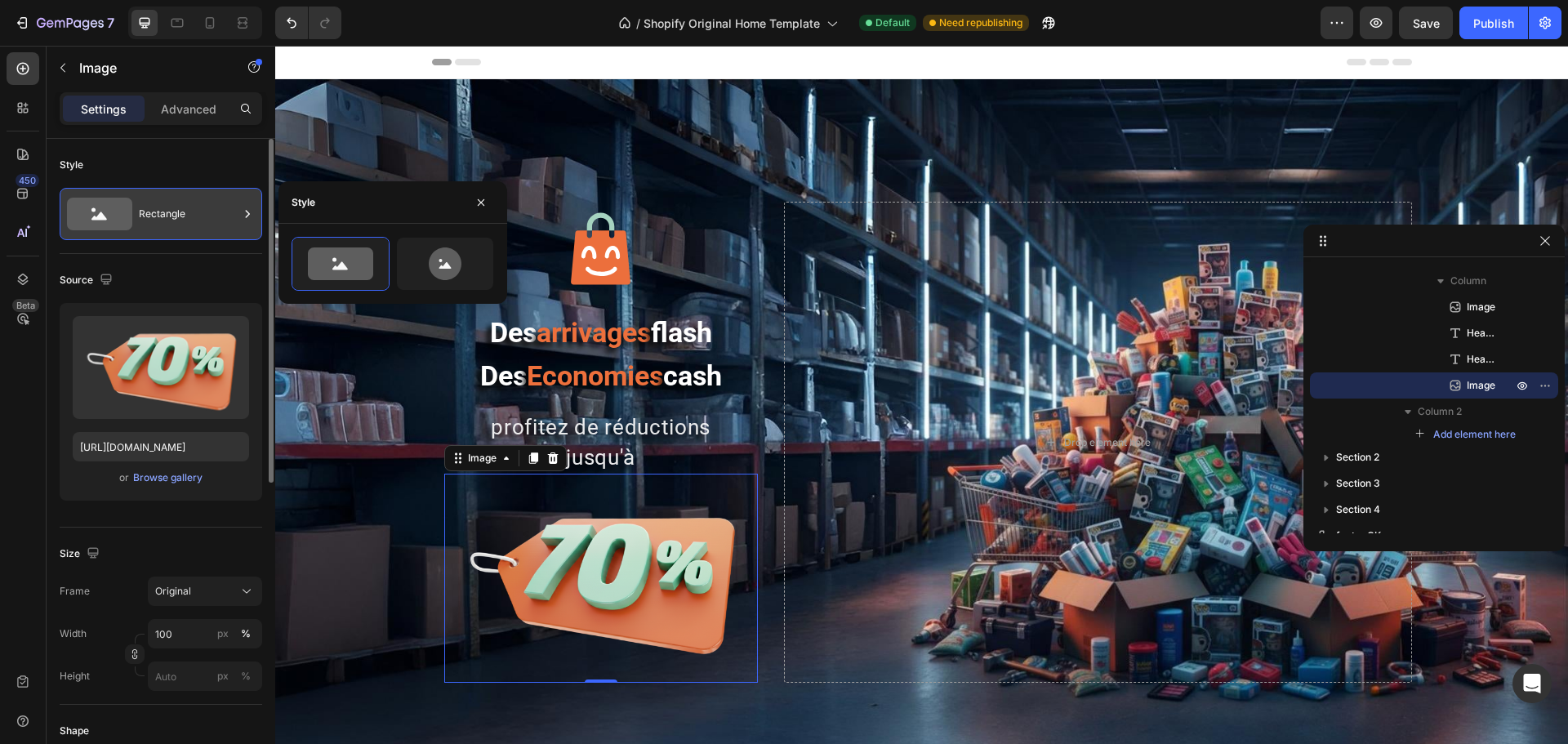
click at [169, 210] on div "Rectangle" at bounding box center [188, 214] width 100 height 38
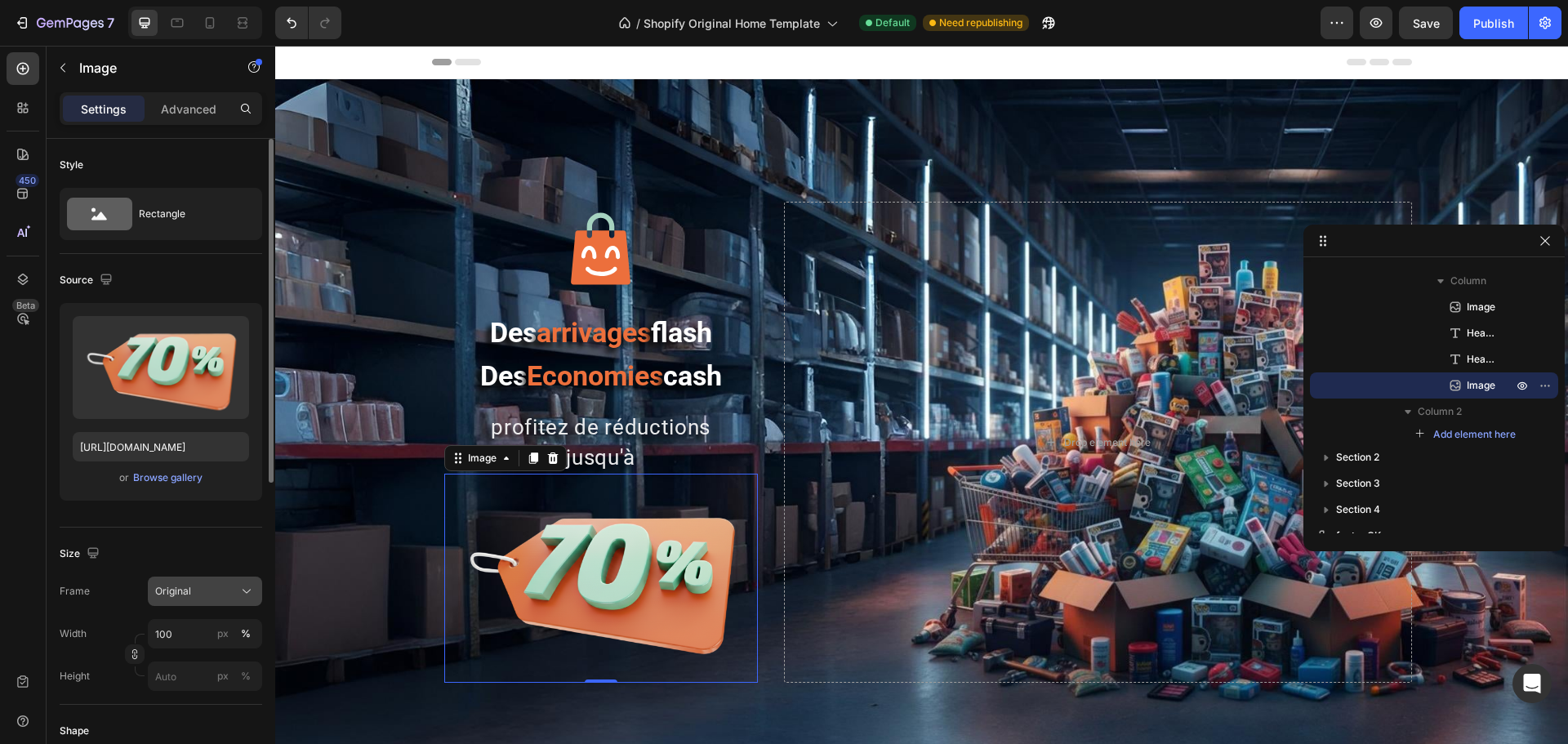
click at [165, 566] on span "Original" at bounding box center [174, 590] width 36 height 14
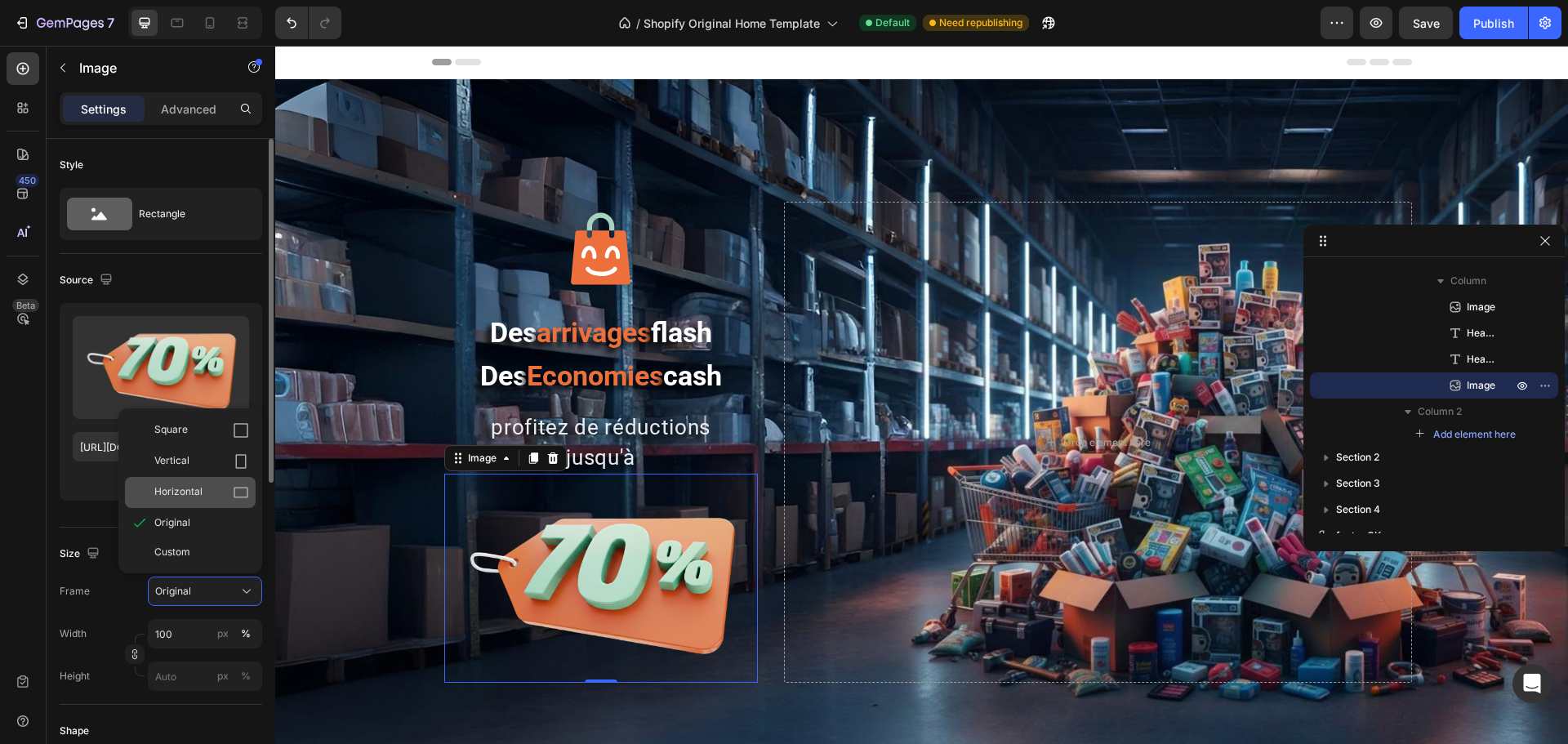
click at [190, 490] on span "Horizontal" at bounding box center [179, 492] width 49 height 16
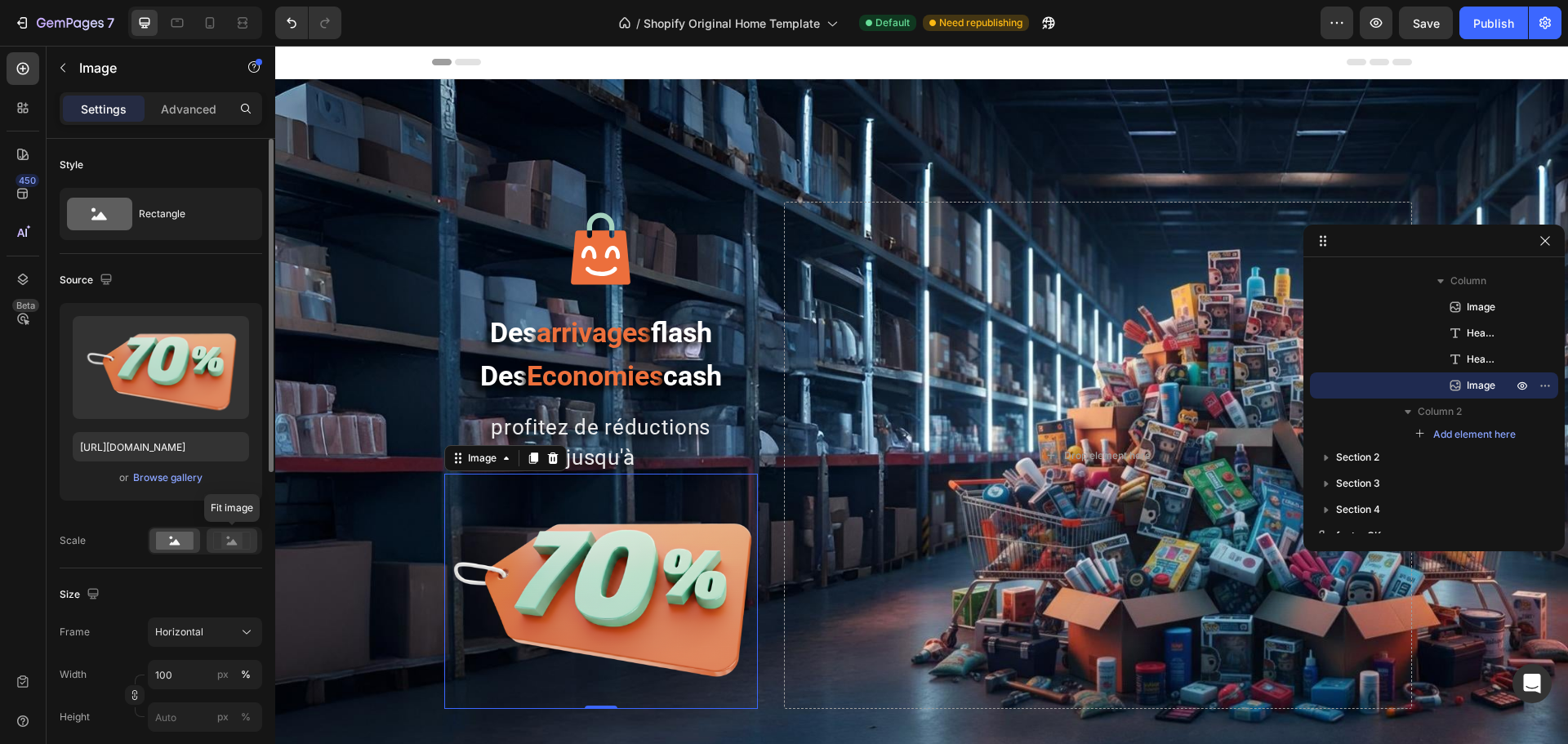
click at [224, 546] on rect at bounding box center [232, 540] width 22 height 16
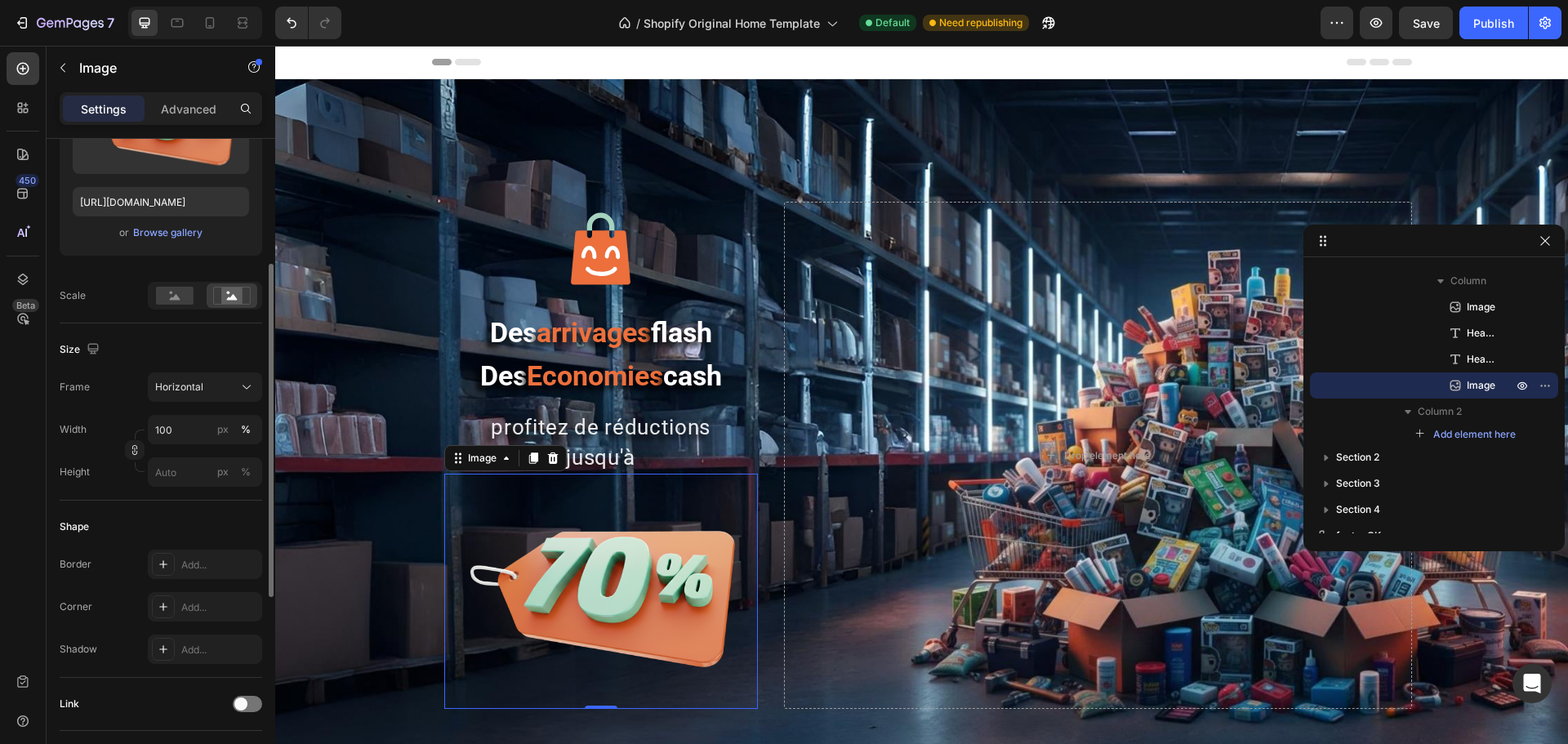
scroll to position [0, 0]
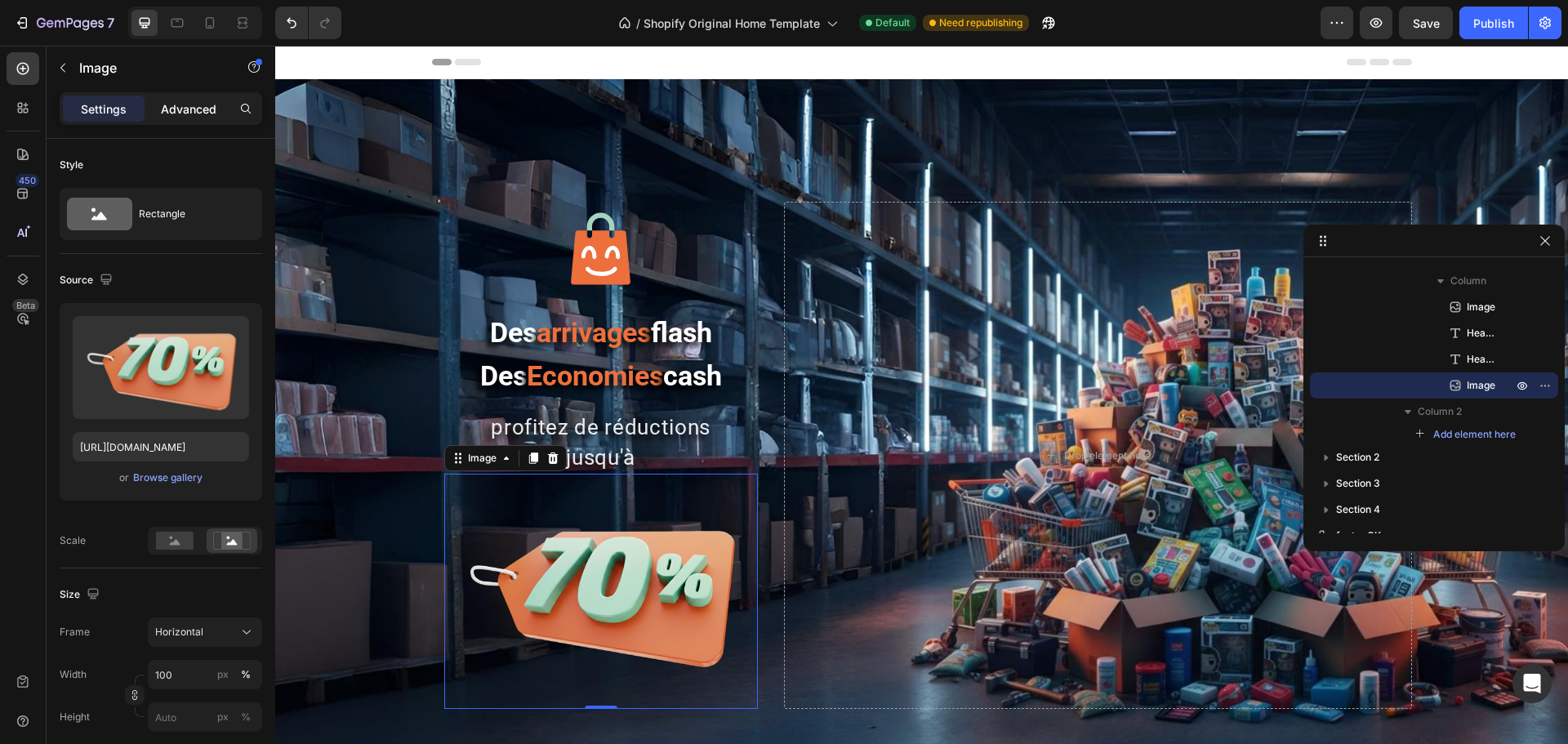
click at [164, 111] on p "Advanced" at bounding box center [189, 109] width 56 height 17
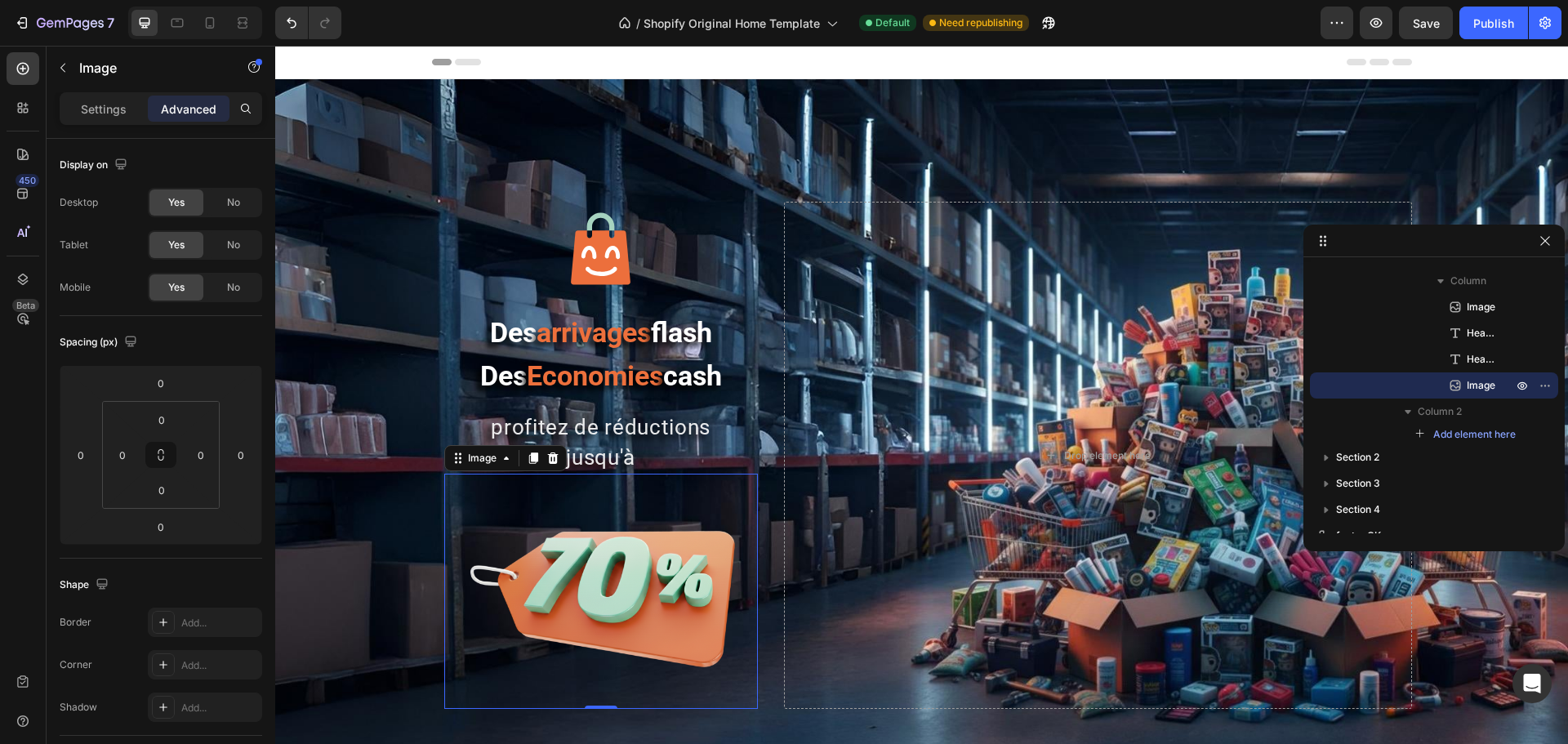
click at [586, 500] on img at bounding box center [601, 591] width 314 height 235
drag, startPoint x: 594, startPoint y: 709, endPoint x: 601, endPoint y: 654, distance: 55.4
click at [601, 566] on div "Image 0" at bounding box center [601, 591] width 314 height 235
click at [291, 18] on icon "Undo/Redo" at bounding box center [291, 22] width 16 height 16
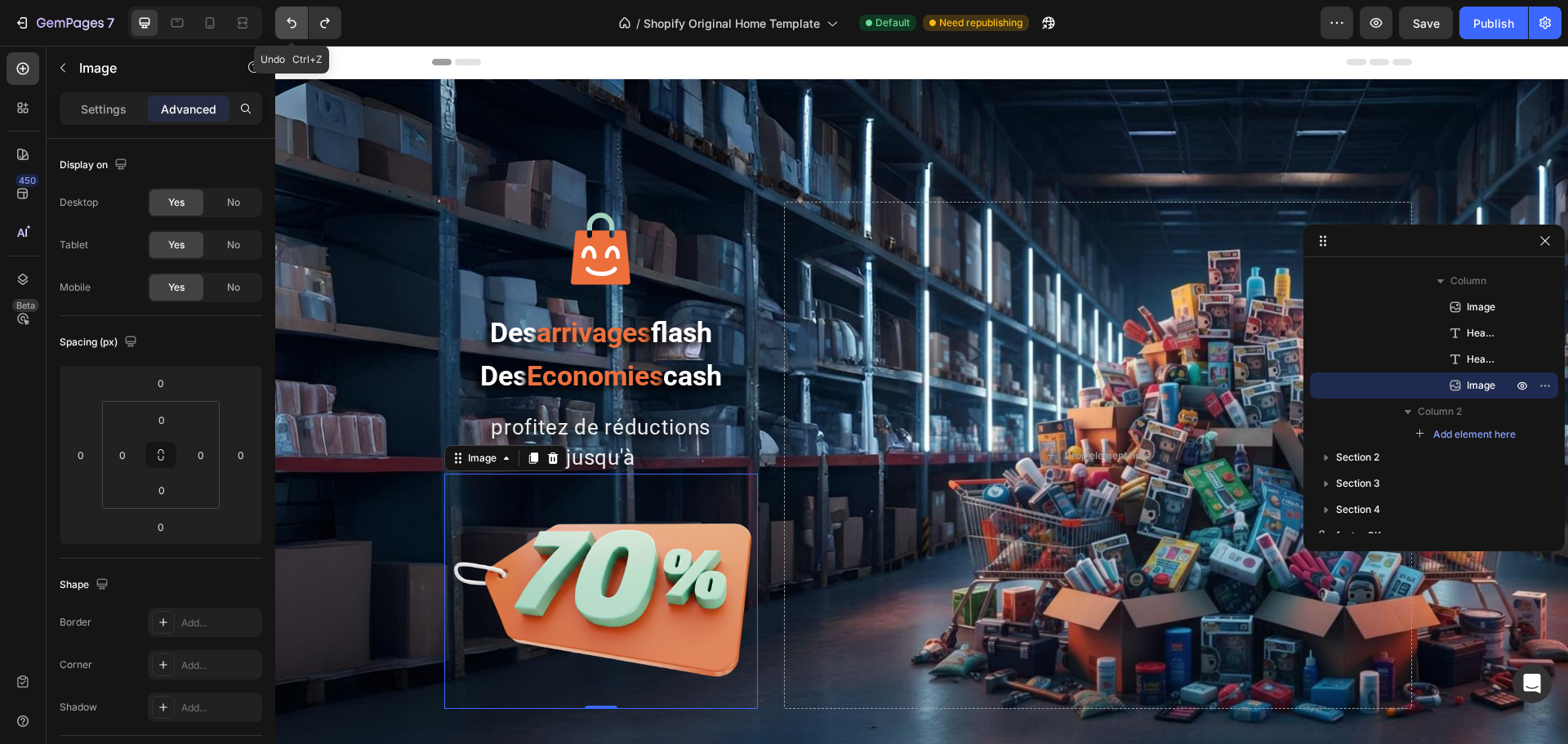
click at [291, 18] on icon "Undo/Redo" at bounding box center [291, 22] width 16 height 16
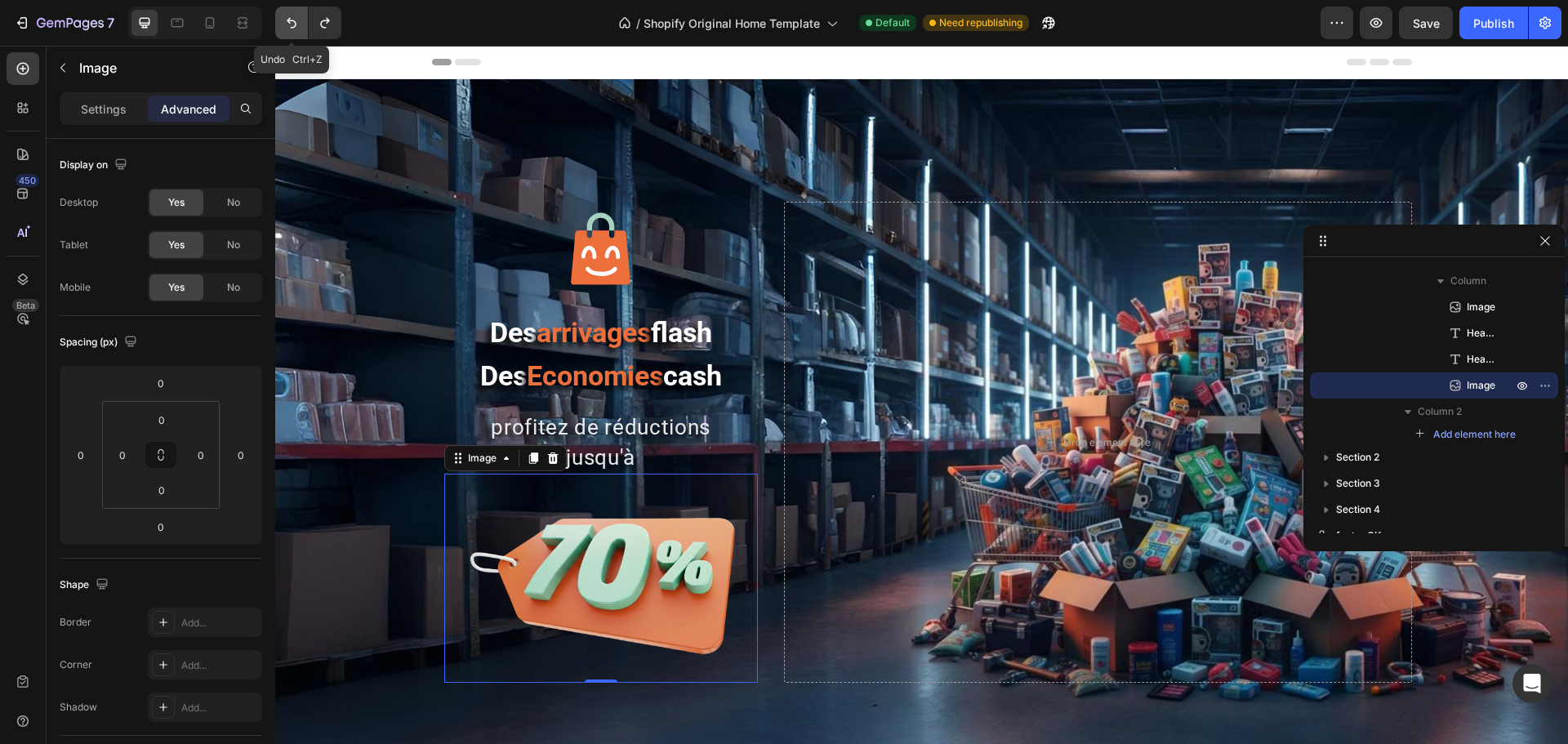
click at [291, 18] on icon "Undo/Redo" at bounding box center [291, 22] width 16 height 16
click at [290, 22] on icon "Undo/Redo" at bounding box center [291, 23] width 10 height 11
click at [289, 22] on icon "Undo/Redo" at bounding box center [291, 22] width 16 height 16
click at [293, 26] on icon "Undo/Redo" at bounding box center [291, 22] width 16 height 16
click at [293, 25] on icon "Undo/Redo" at bounding box center [291, 22] width 16 height 16
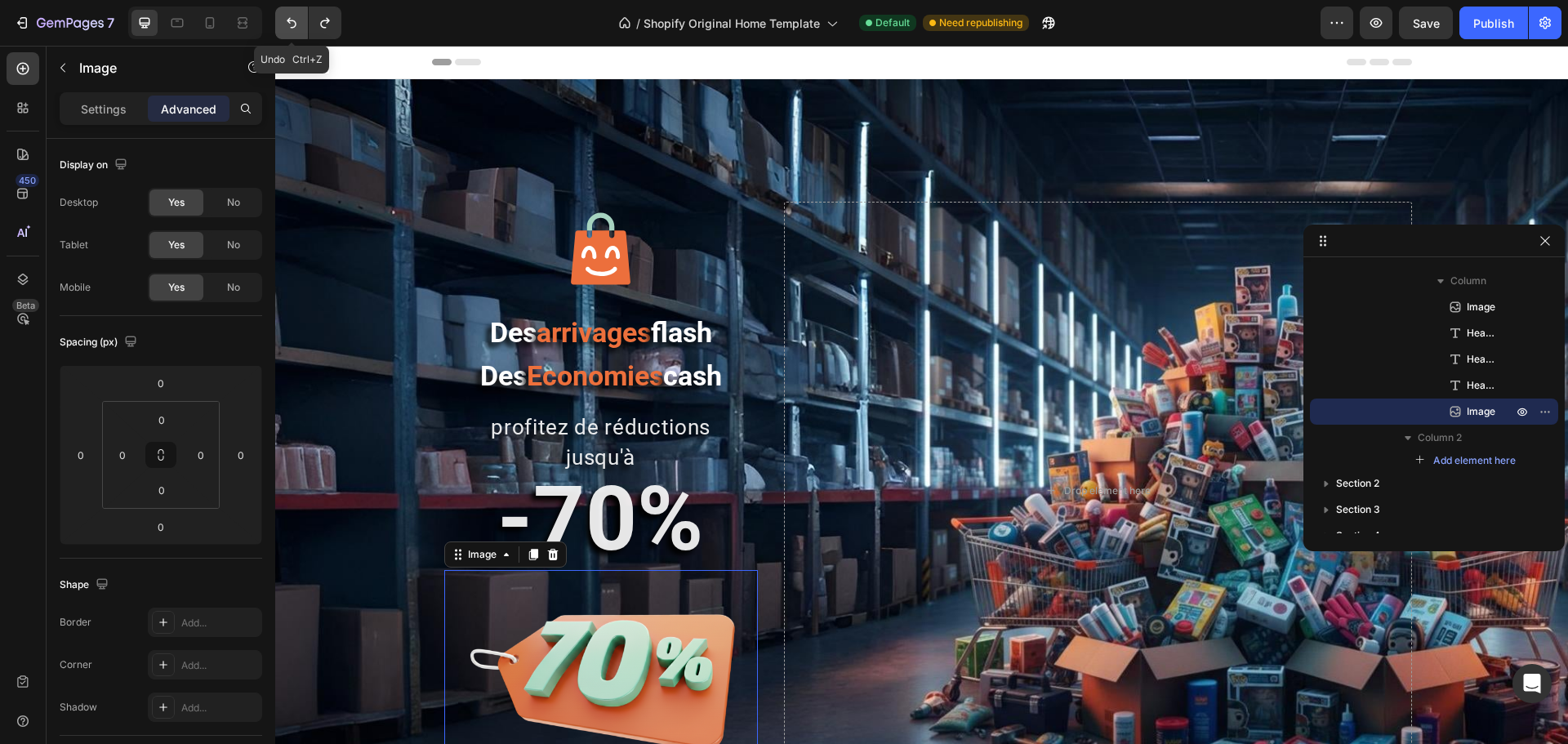
click at [293, 25] on icon "Undo/Redo" at bounding box center [291, 22] width 16 height 16
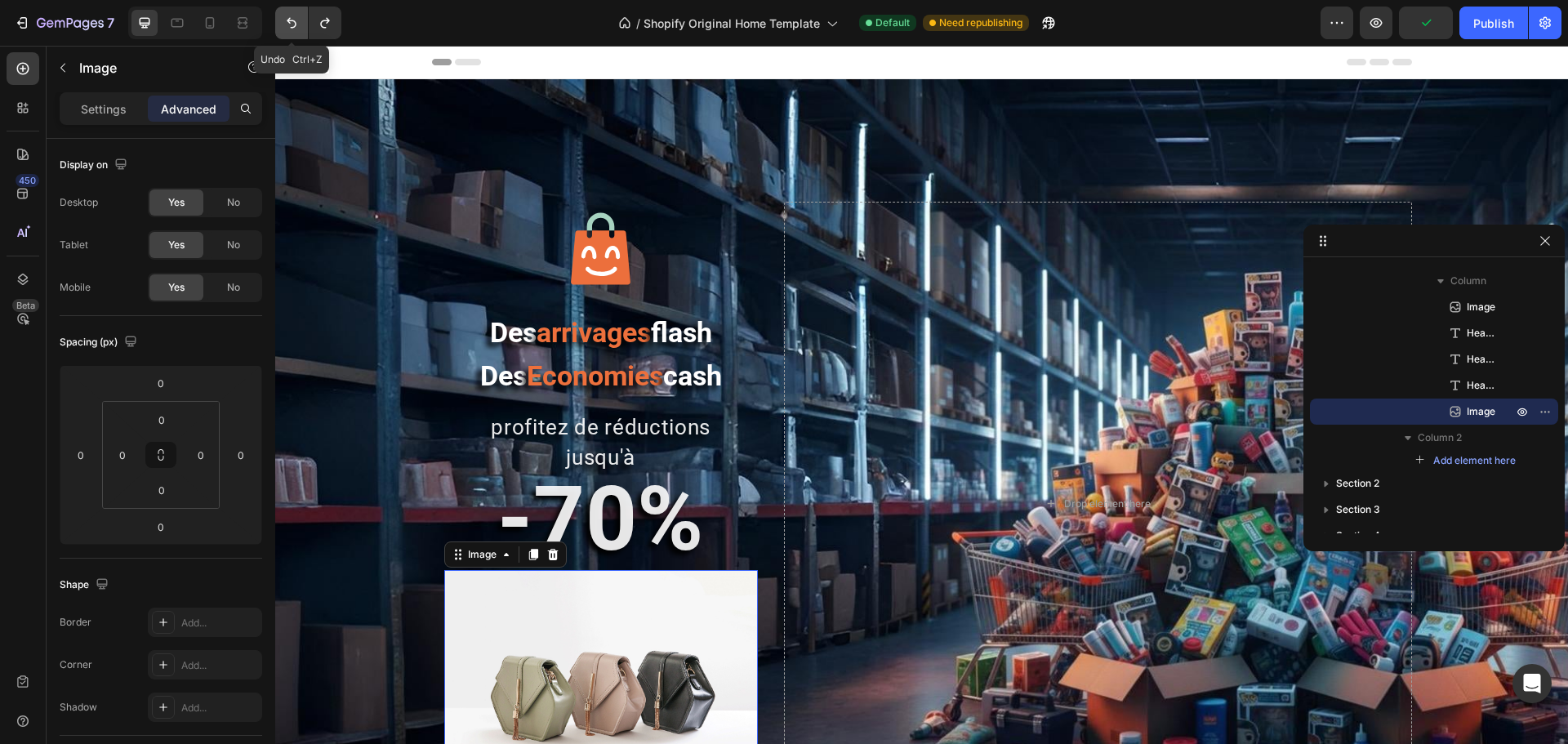
click at [293, 27] on icon "Undo/Redo" at bounding box center [291, 23] width 10 height 11
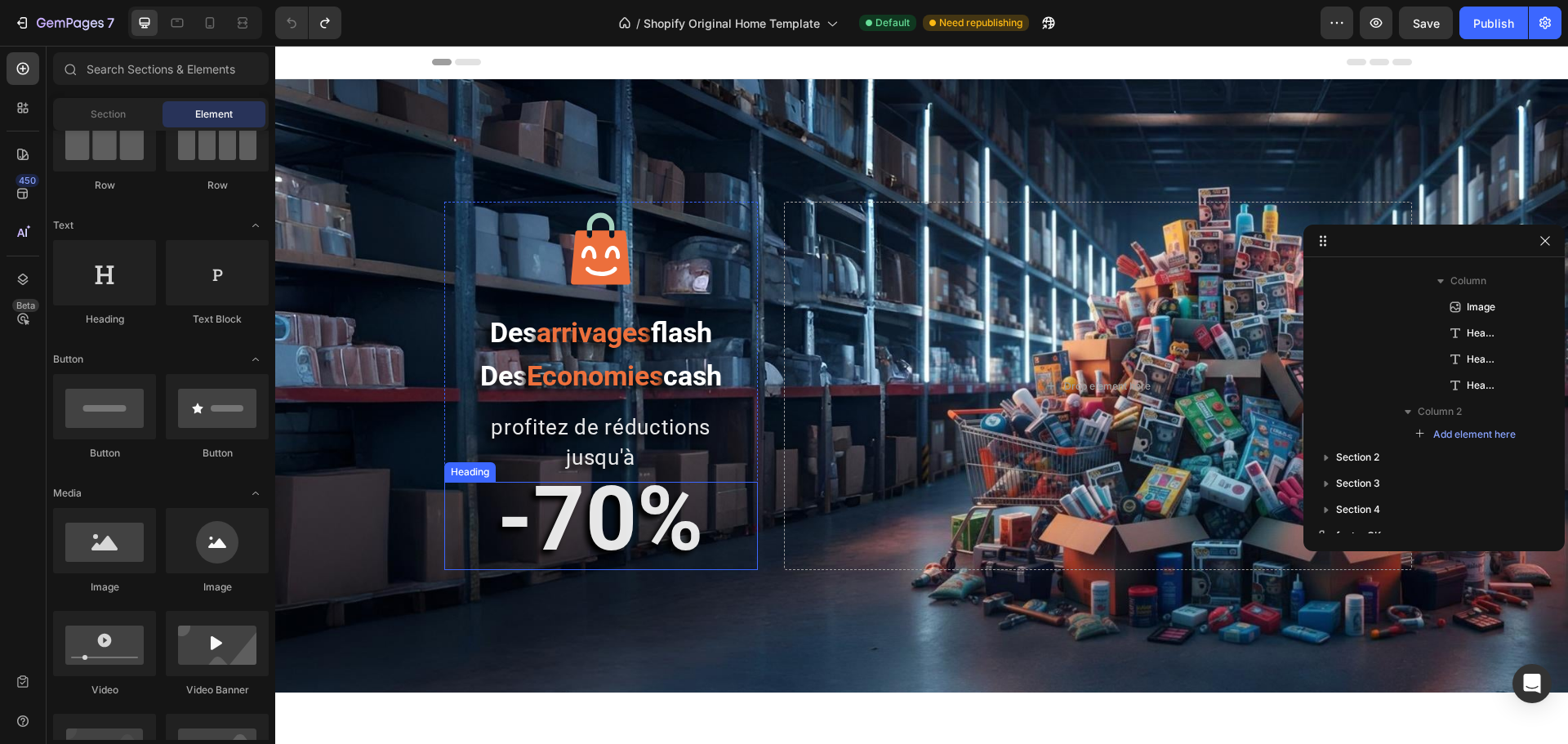
click at [611, 514] on strong "-70%" at bounding box center [601, 518] width 207 height 105
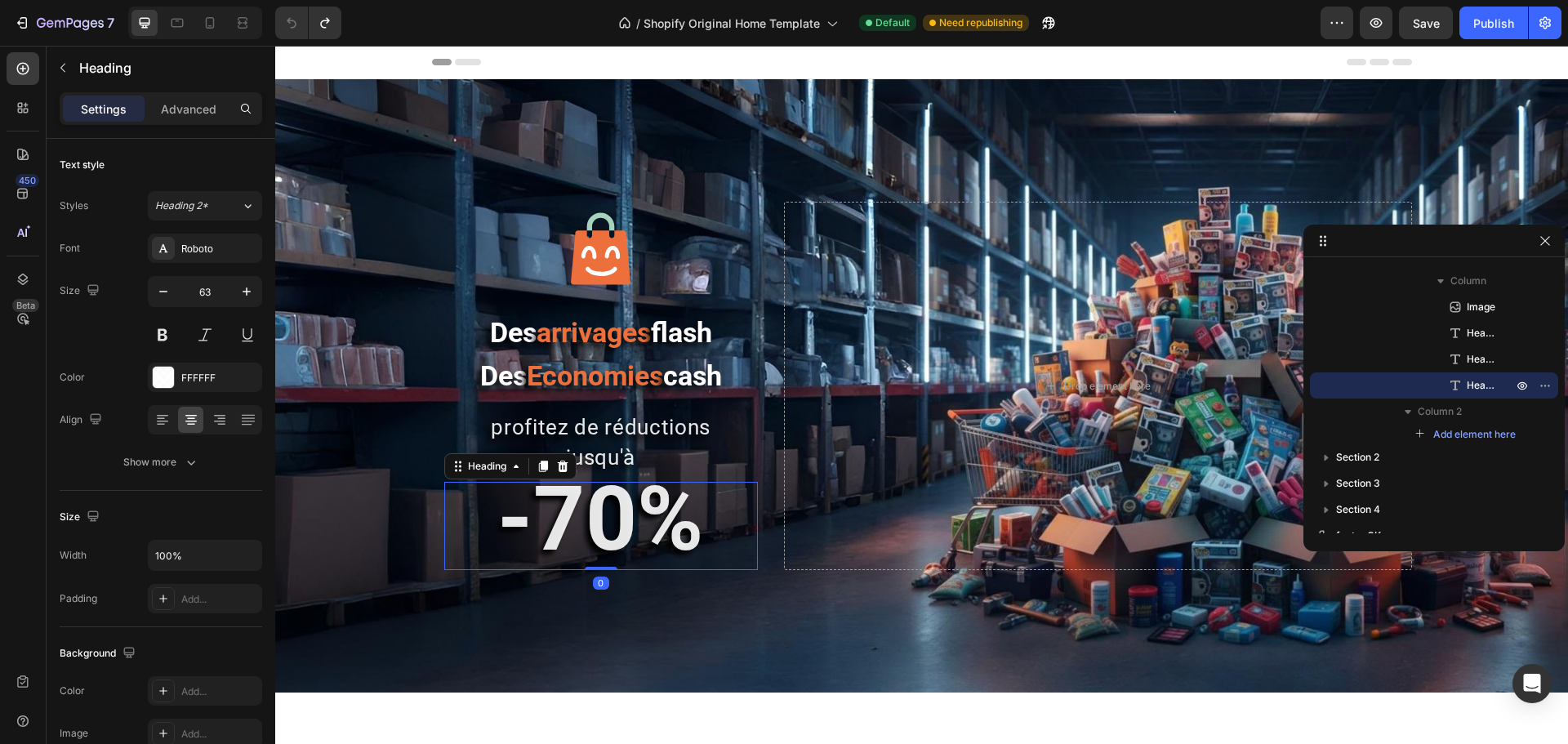
click at [608, 518] on strong "-70%" at bounding box center [601, 518] width 207 height 105
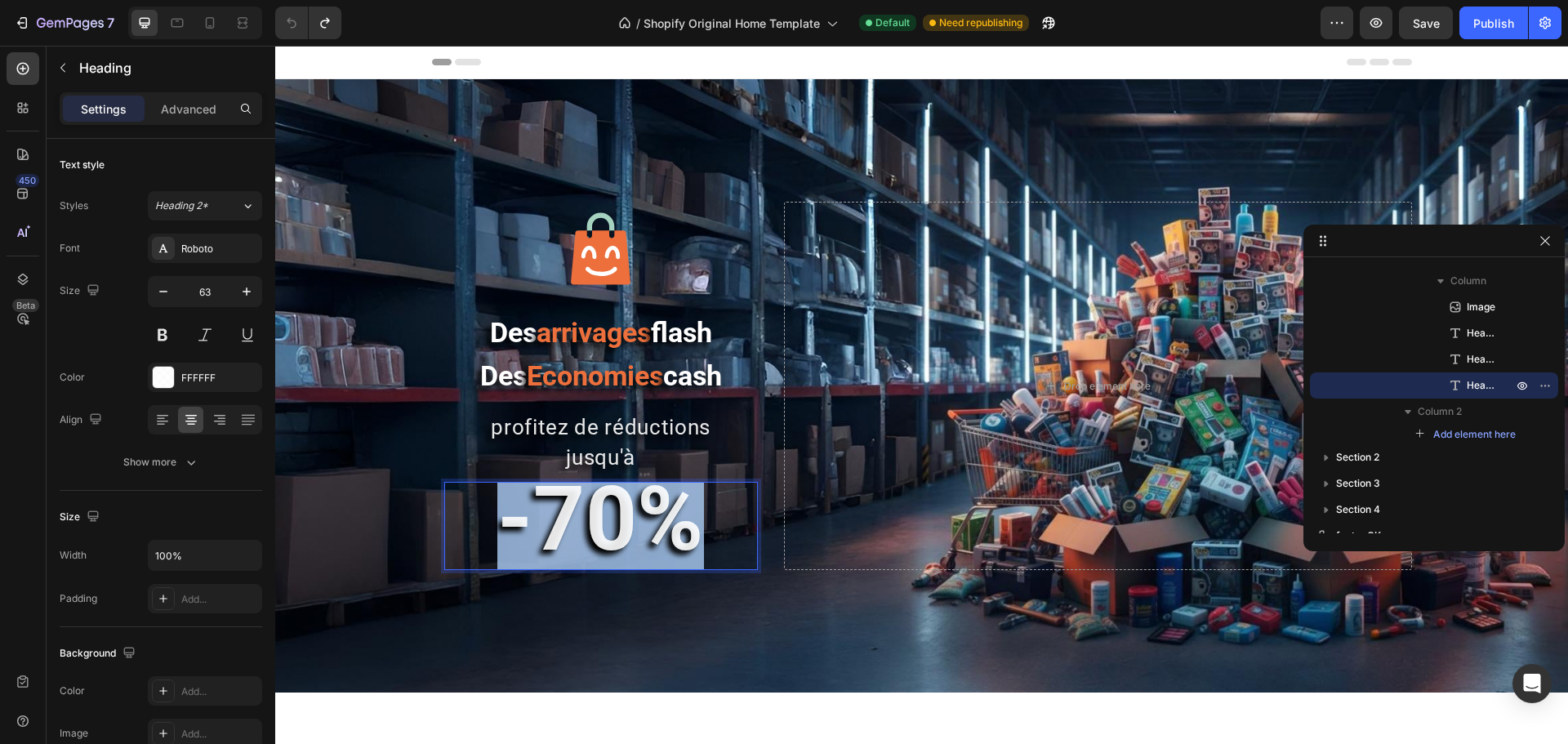
click at [608, 518] on strong "-70%" at bounding box center [601, 518] width 207 height 105
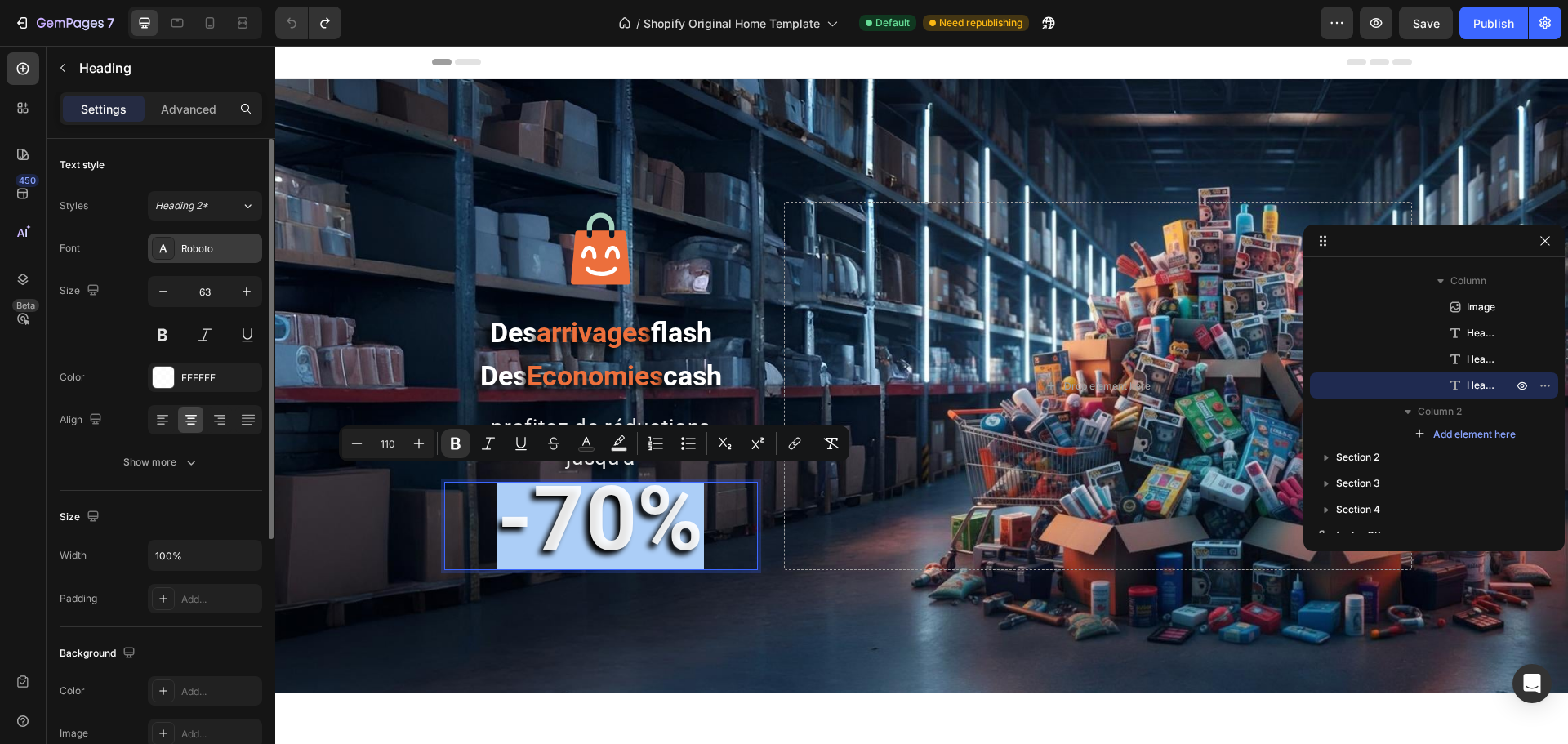
click at [228, 244] on div "Roboto" at bounding box center [219, 249] width 76 height 14
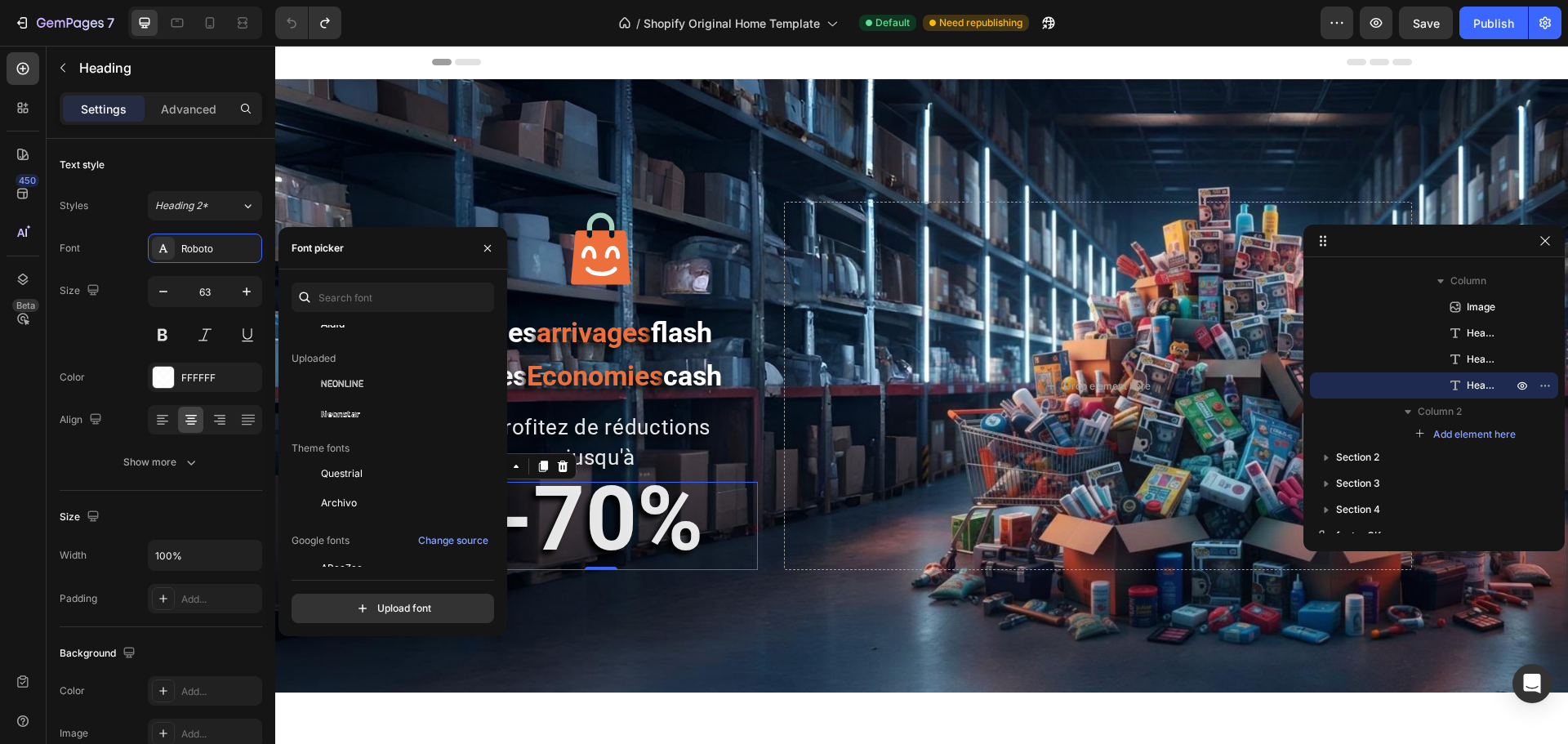
scroll to position [164, 0]
click at [370, 394] on div "Neonstar" at bounding box center [403, 389] width 165 height 20
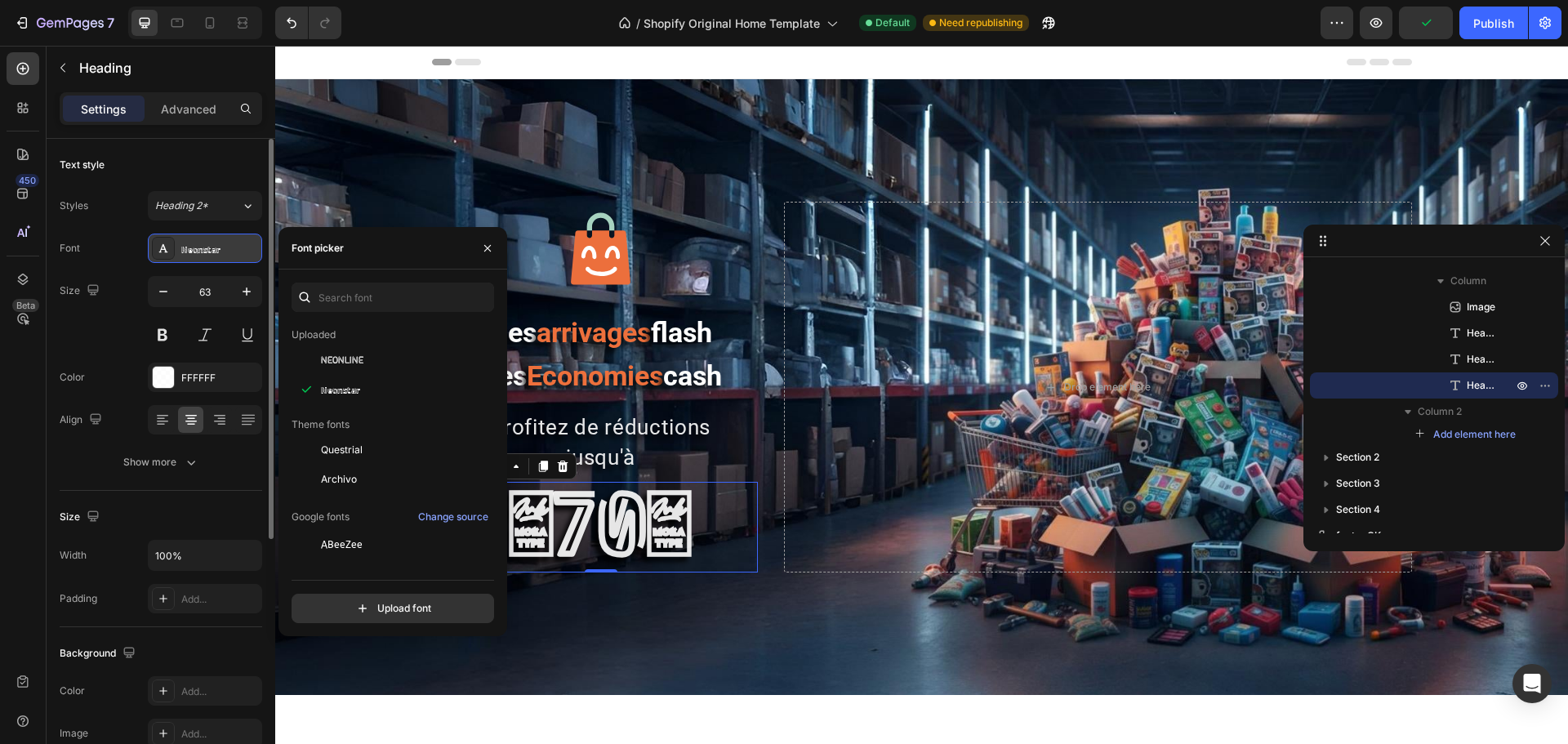
click at [219, 252] on div "Neonstar" at bounding box center [219, 249] width 76 height 14
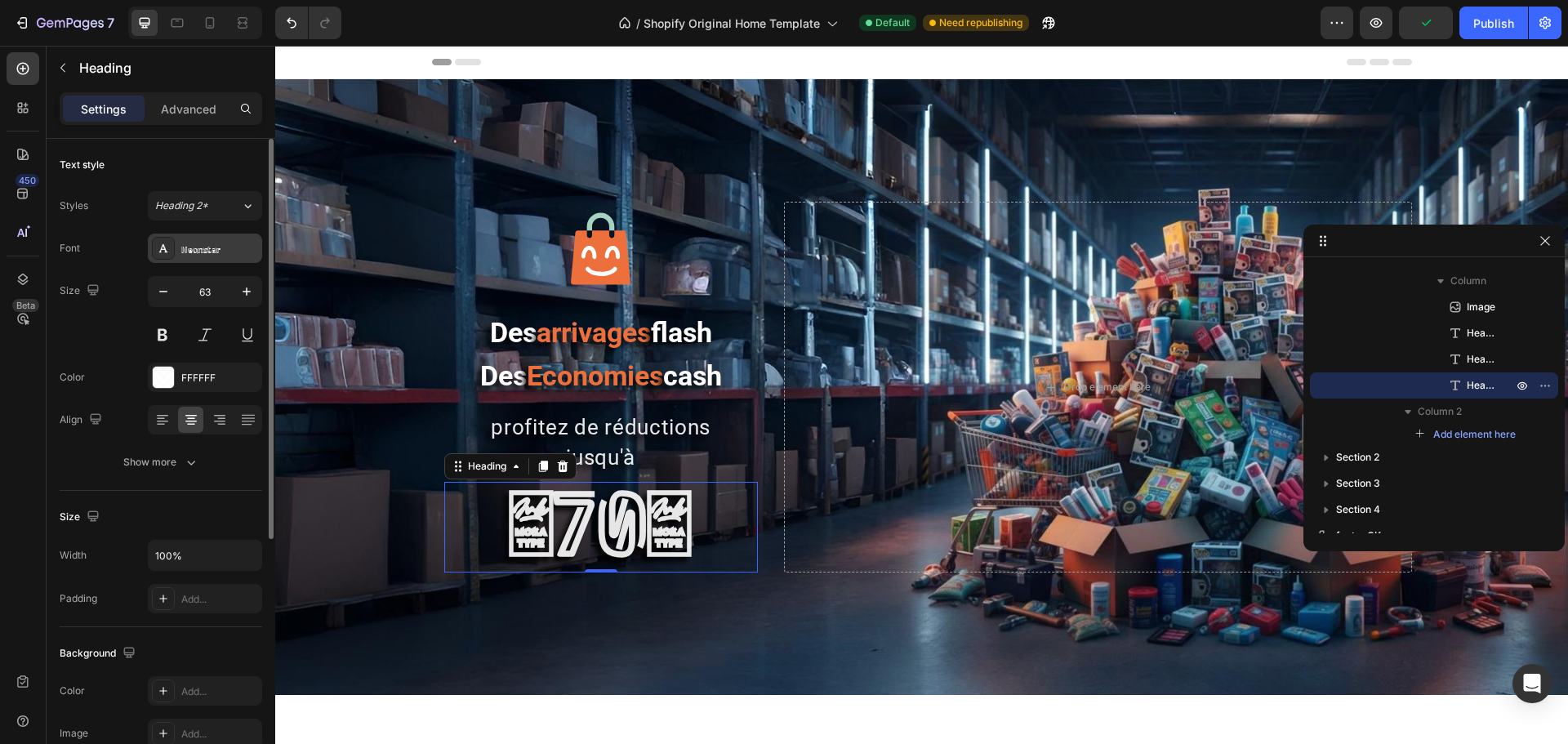
click at [221, 251] on div "Neonstar" at bounding box center [219, 249] width 76 height 14
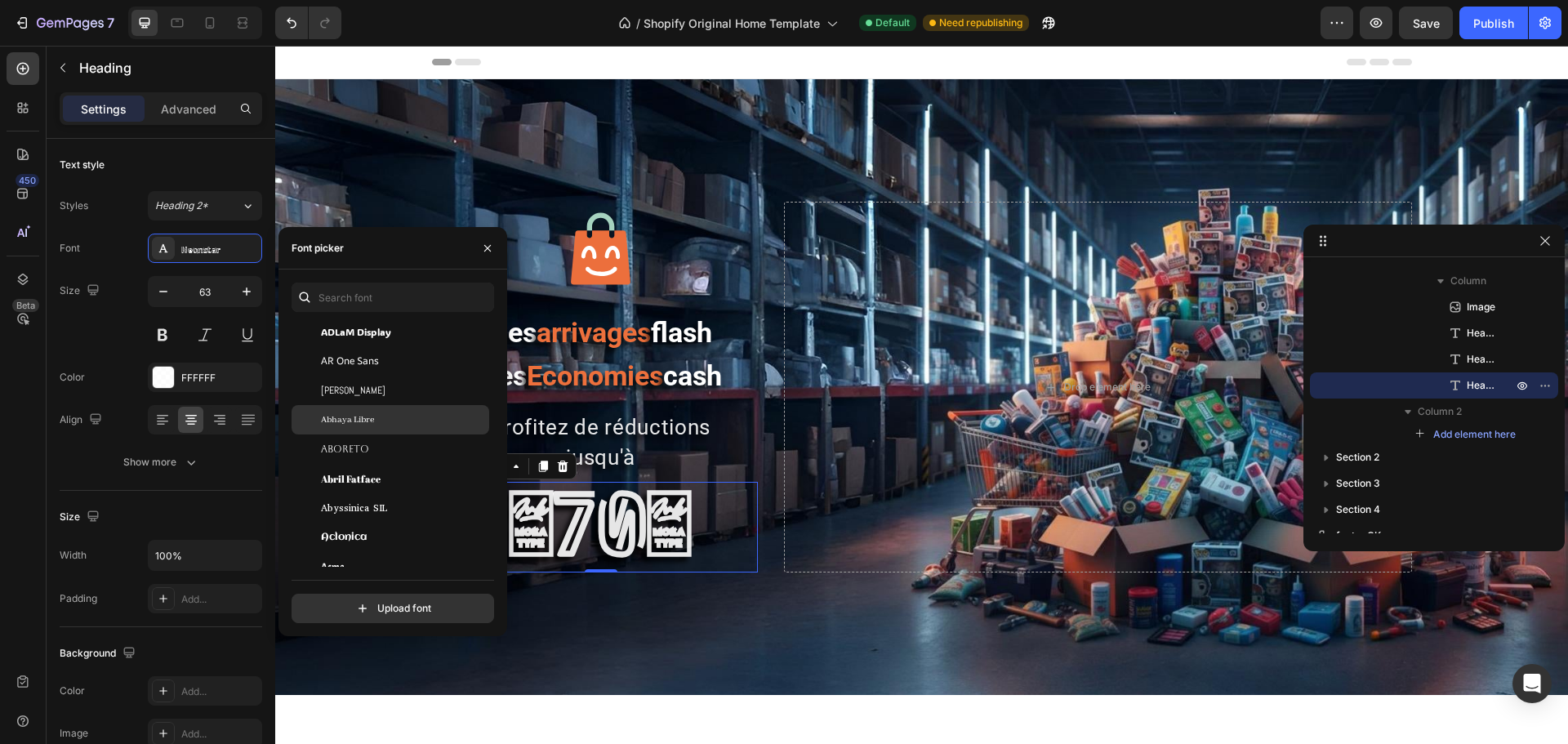
scroll to position [408, 0]
click at [360, 528] on span "Aclonica" at bounding box center [343, 533] width 46 height 14
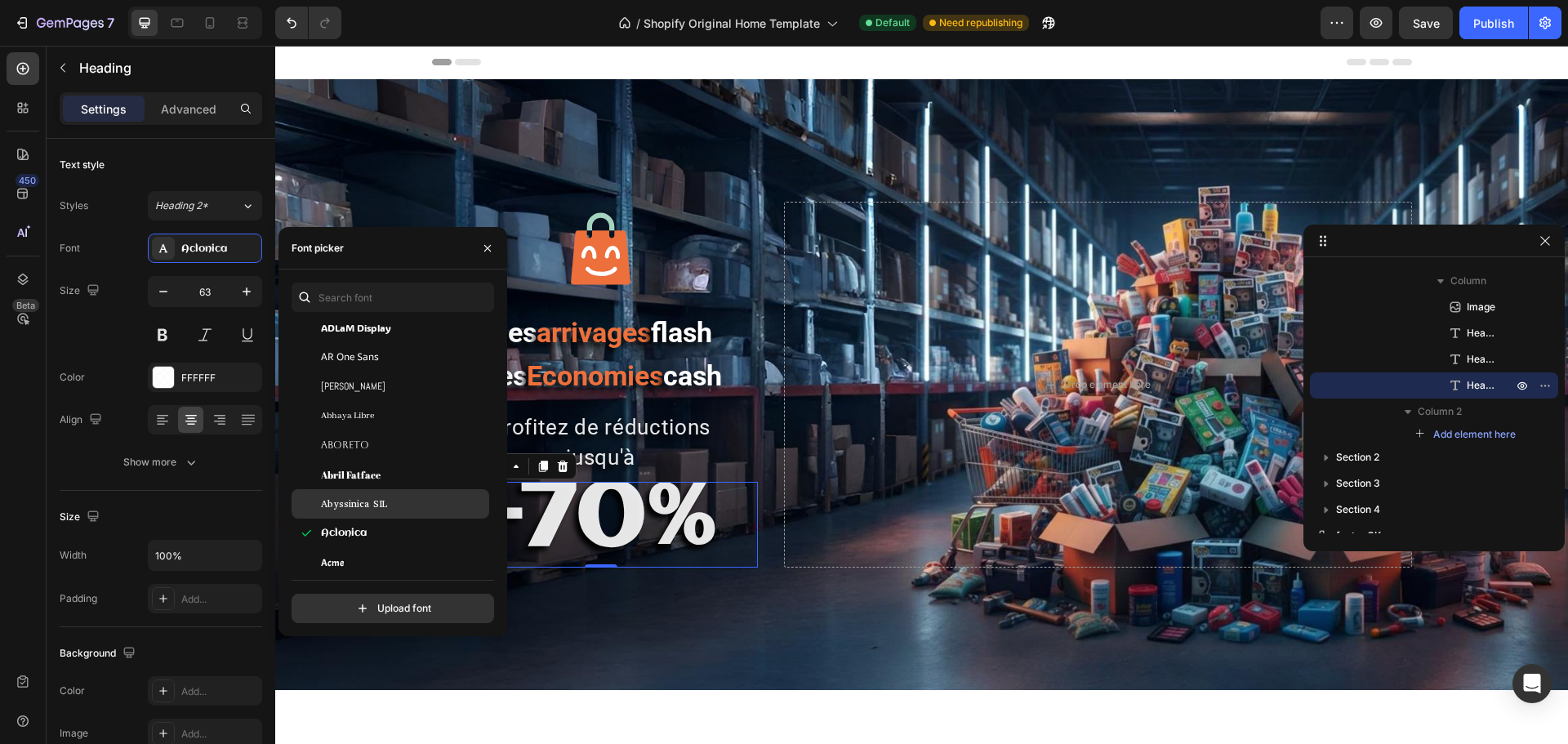
click at [352, 508] on span "Abyssinica SIL" at bounding box center [354, 503] width 67 height 14
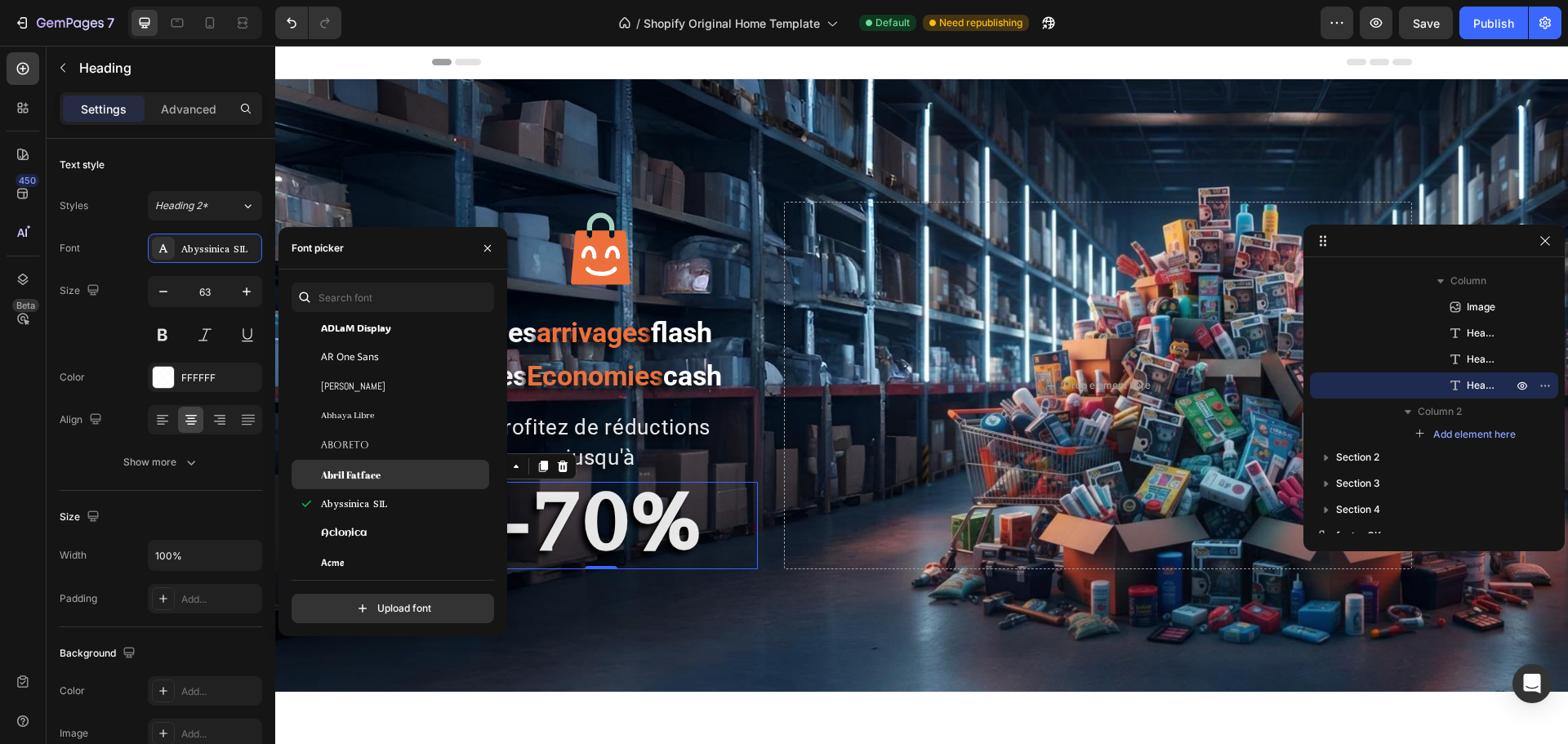
click at [349, 478] on span "Abril Fatface" at bounding box center [351, 474] width 59 height 14
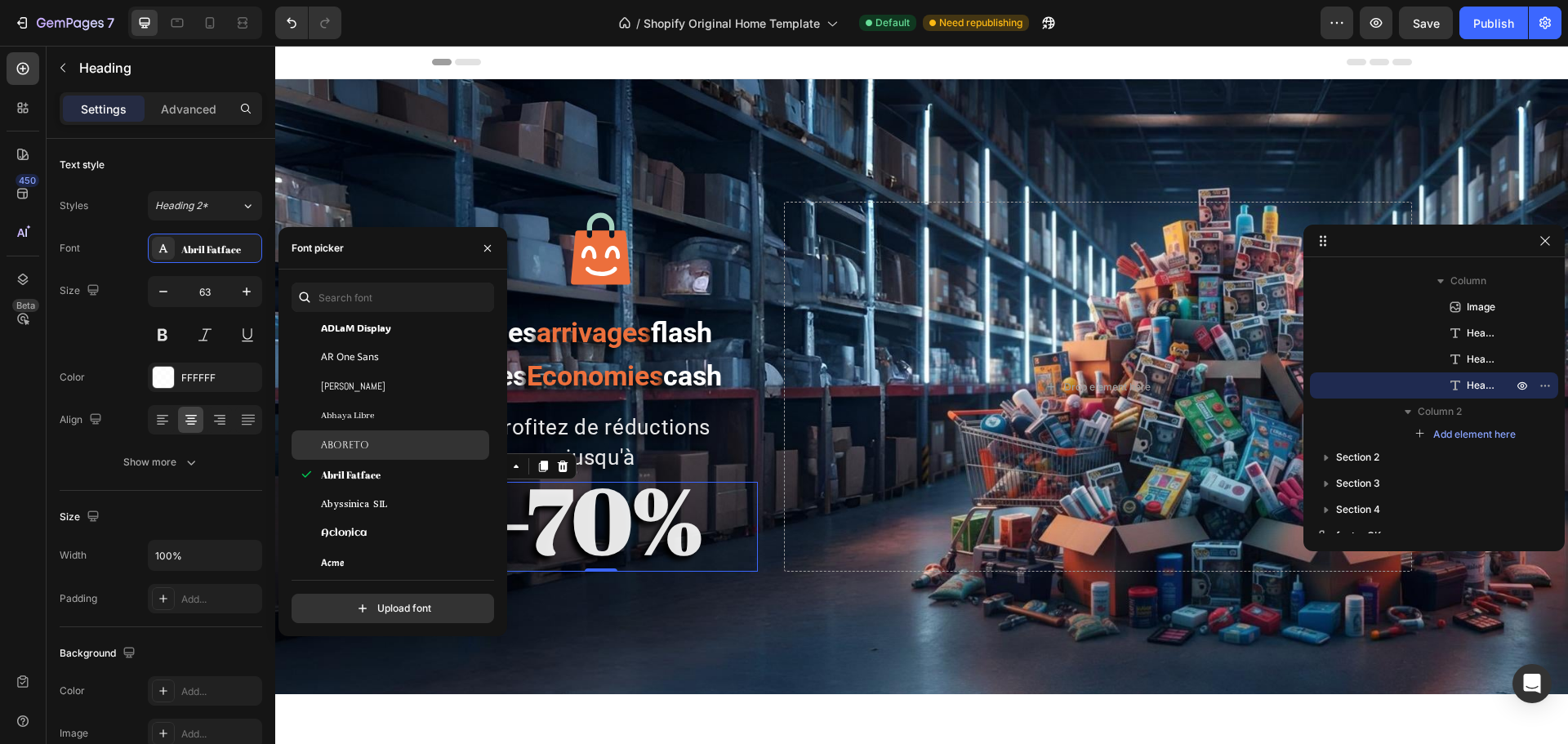
click at [340, 447] on span "Aboreto" at bounding box center [345, 445] width 49 height 14
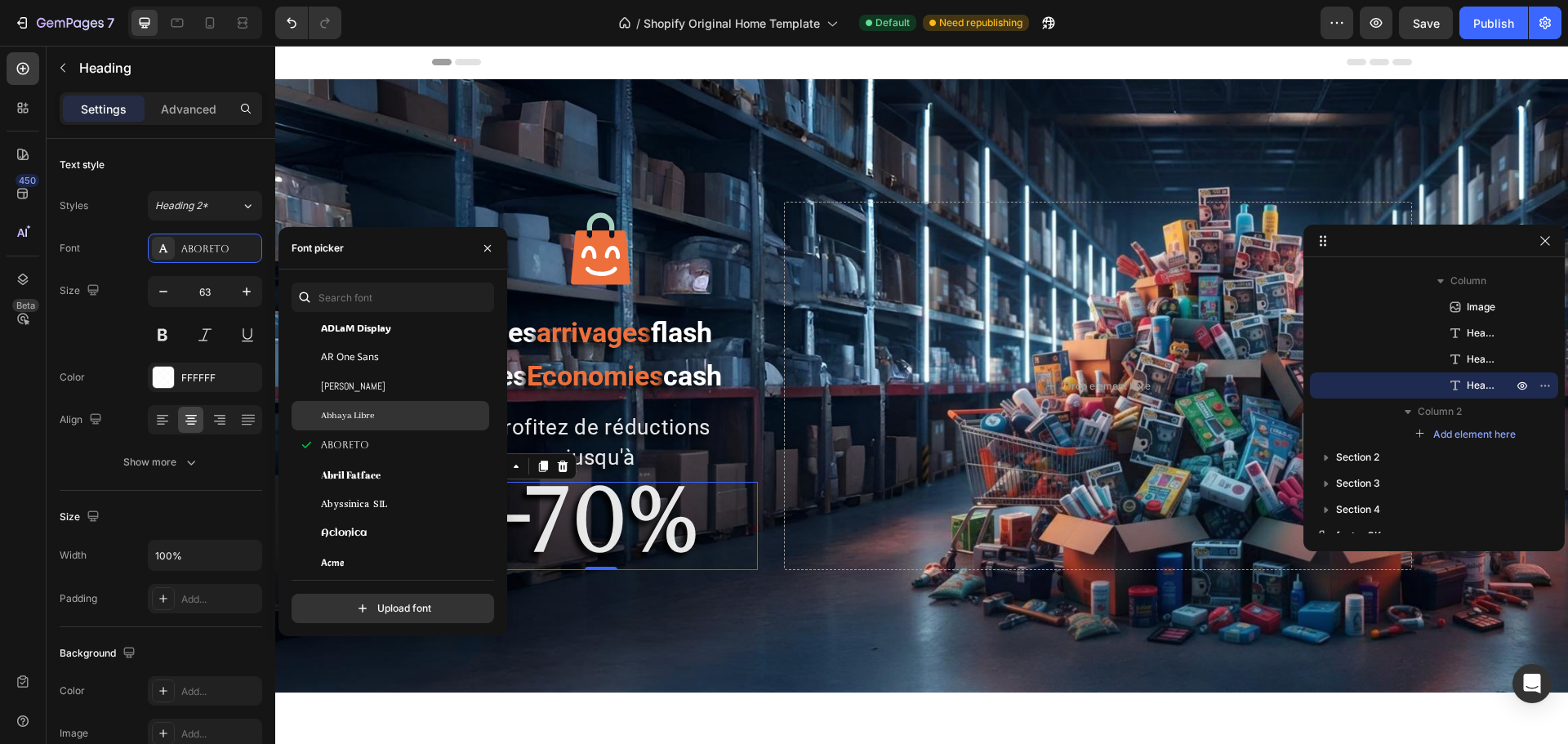
click at [345, 418] on span "Abhaya Libre" at bounding box center [347, 415] width 53 height 14
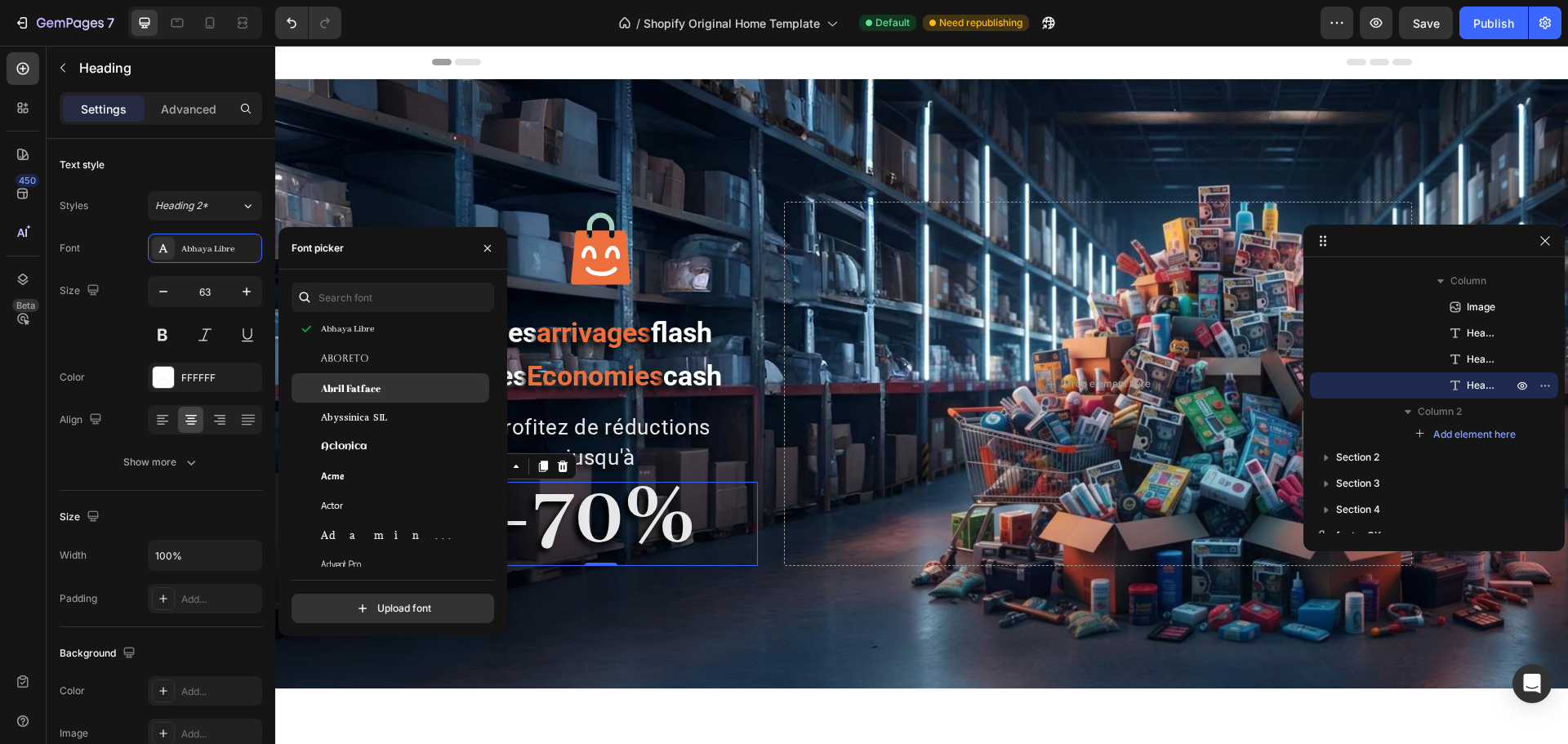
scroll to position [571, 0]
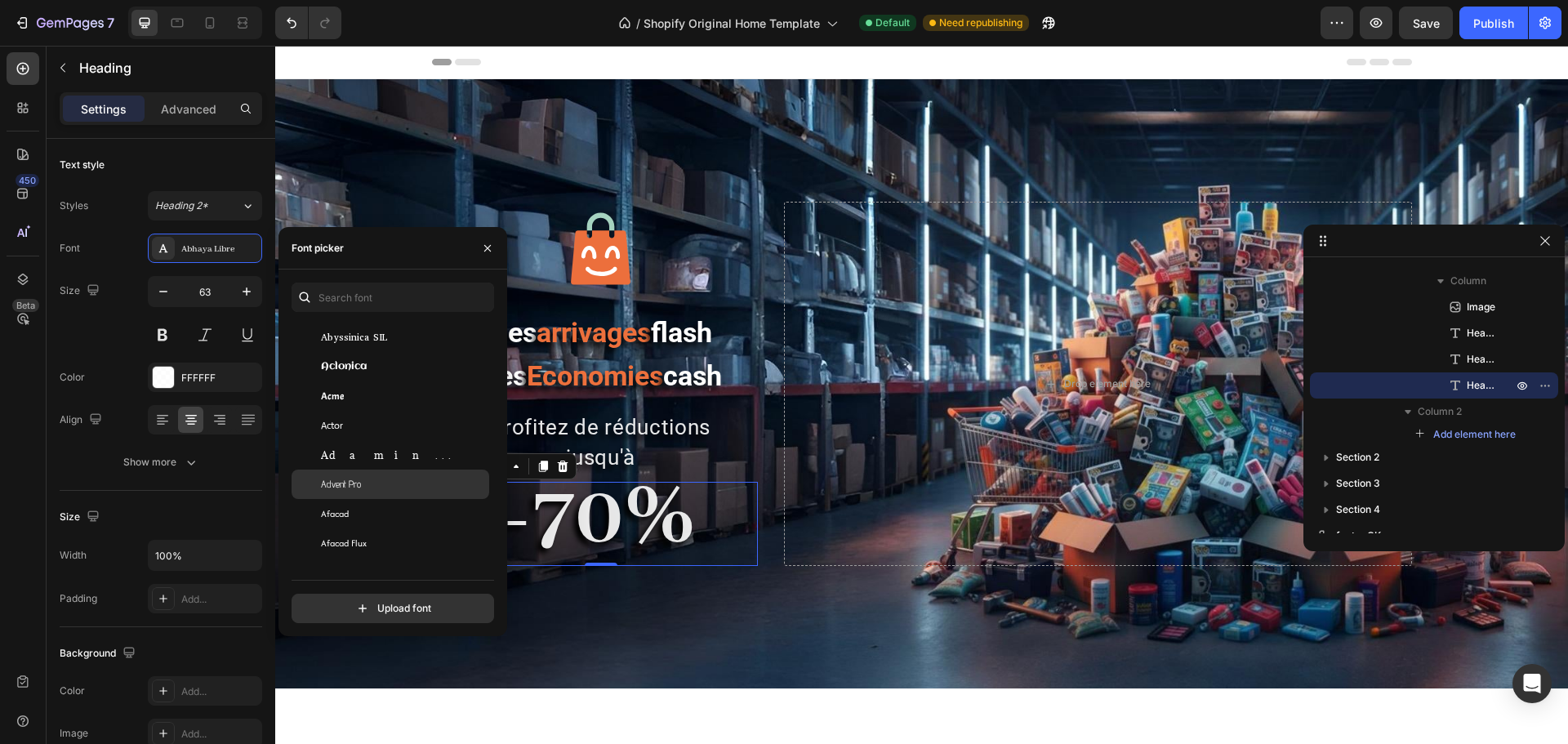
click at [368, 485] on div "Advent Pro" at bounding box center [403, 484] width 165 height 14
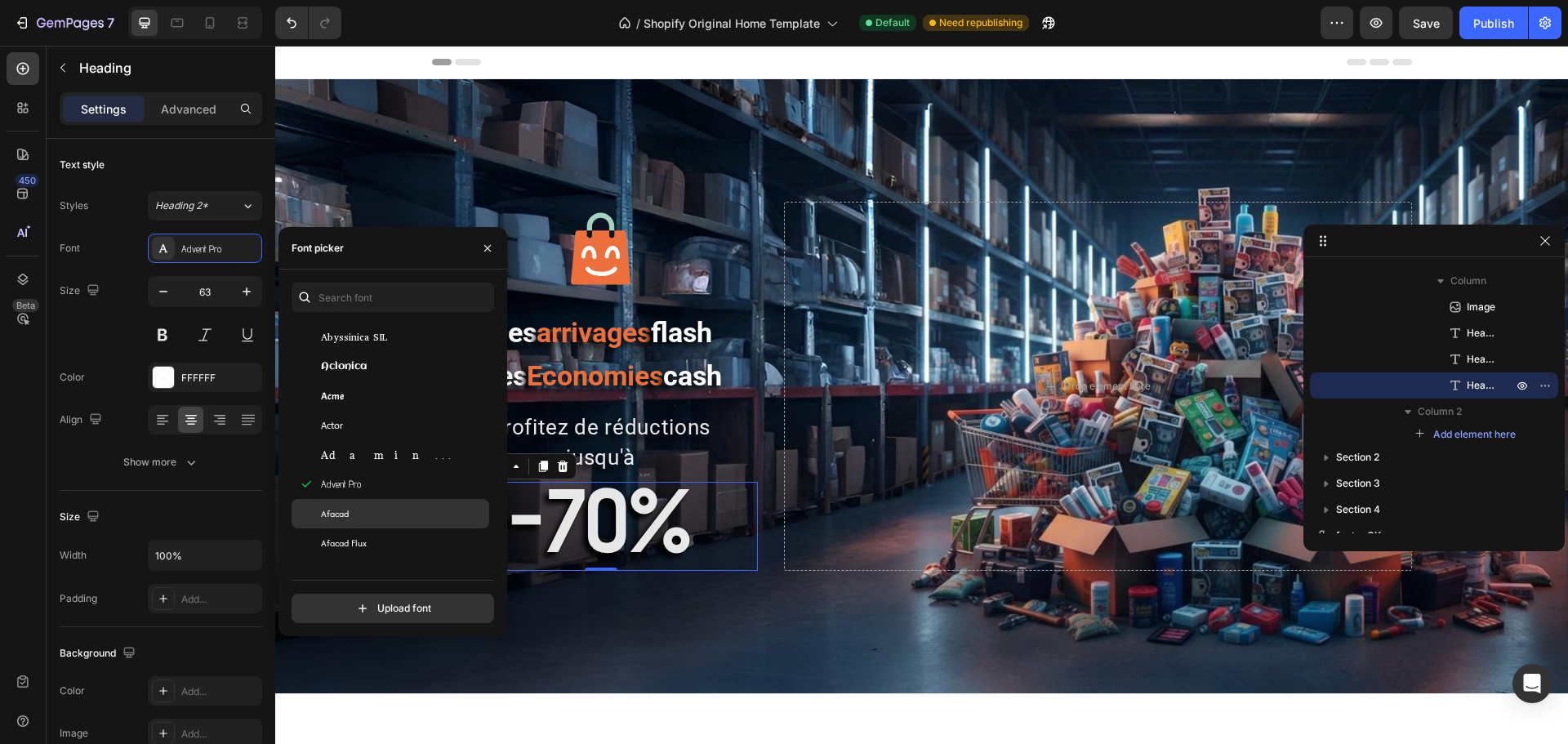
click at [362, 503] on div "Afacad" at bounding box center [390, 513] width 198 height 30
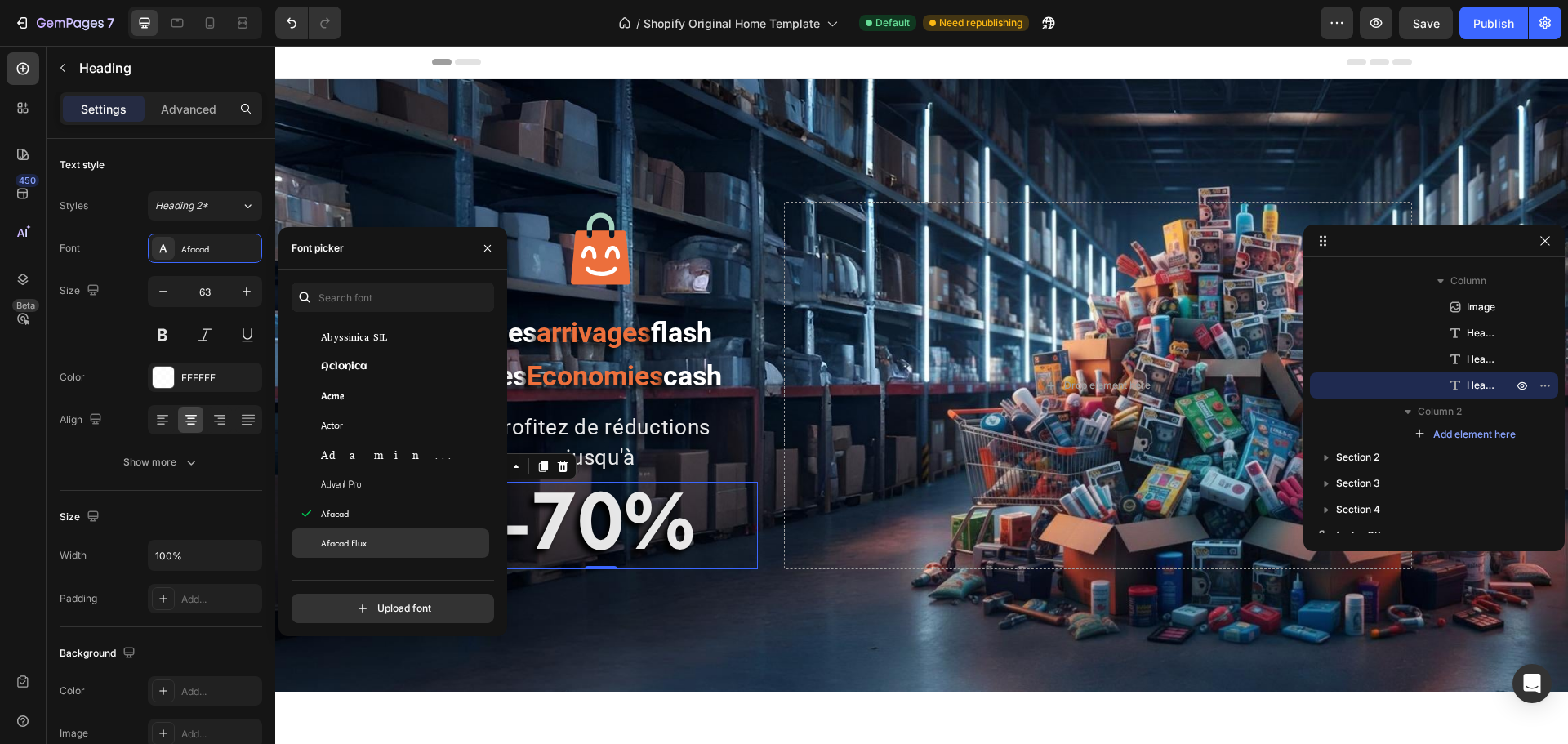
click at [363, 536] on span "Afacad Flux" at bounding box center [343, 543] width 46 height 14
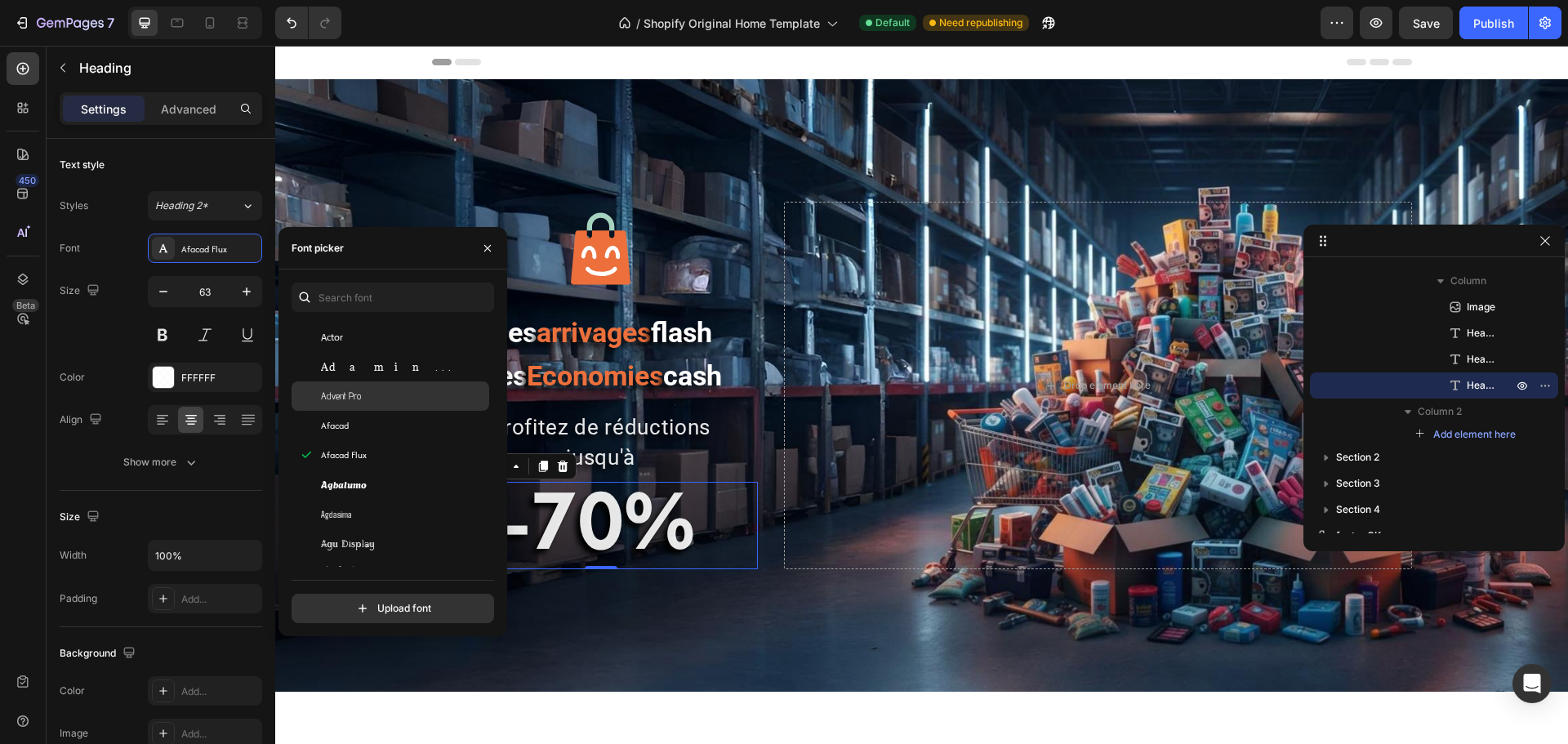
click at [361, 498] on div "Agbalumo" at bounding box center [390, 483] width 198 height 30
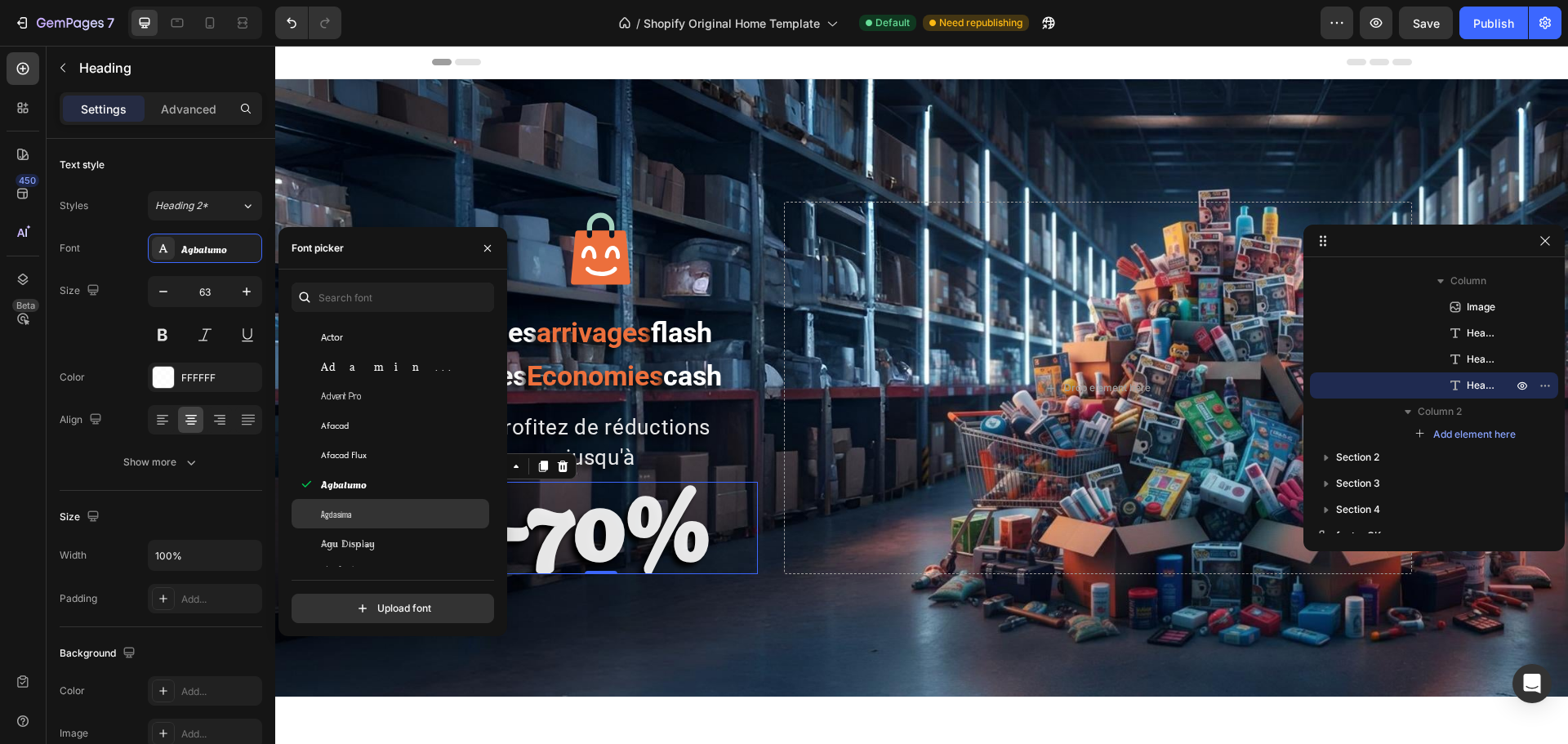
click at [362, 517] on div "Agdasima" at bounding box center [403, 513] width 165 height 14
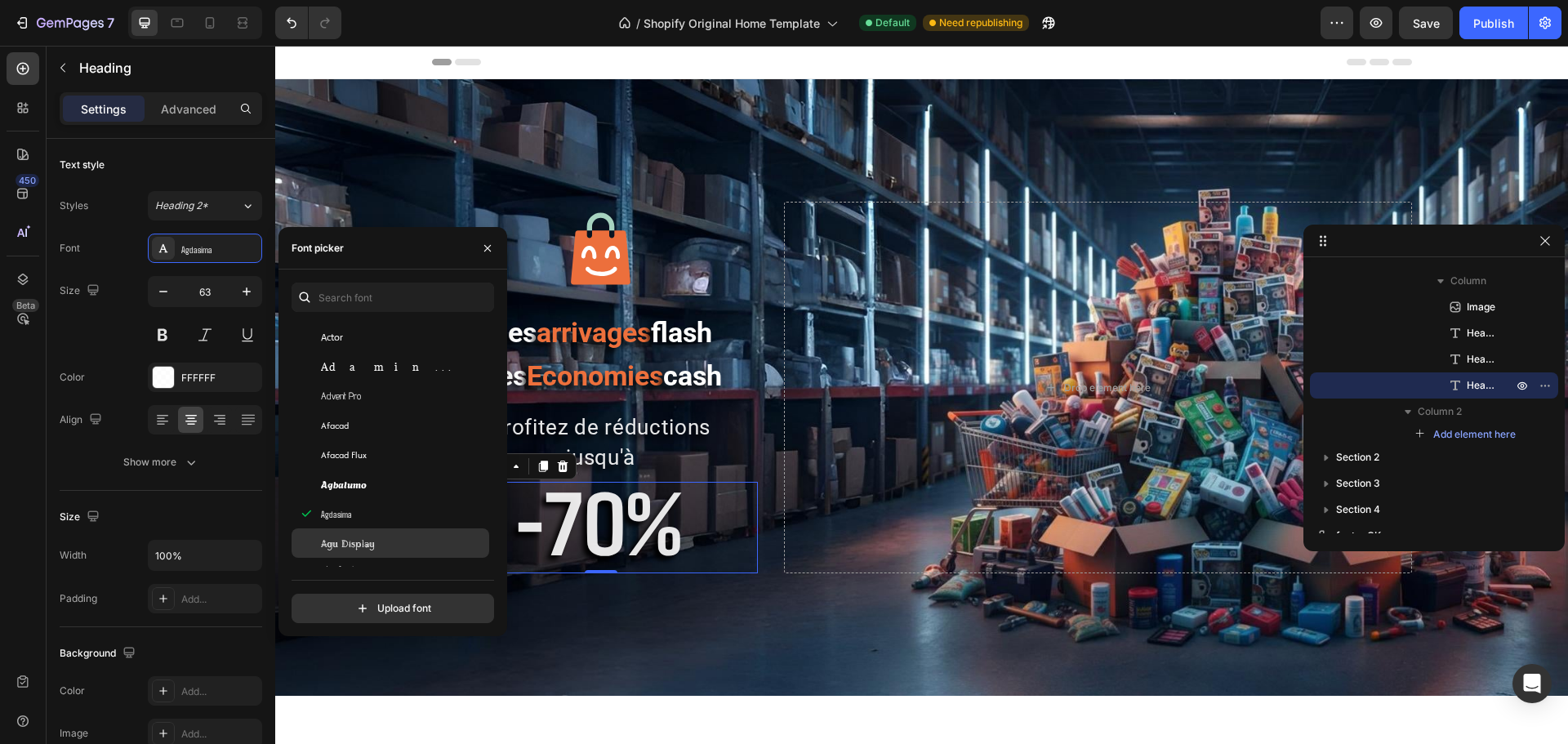
click at [368, 534] on div "Agu Display" at bounding box center [390, 543] width 198 height 30
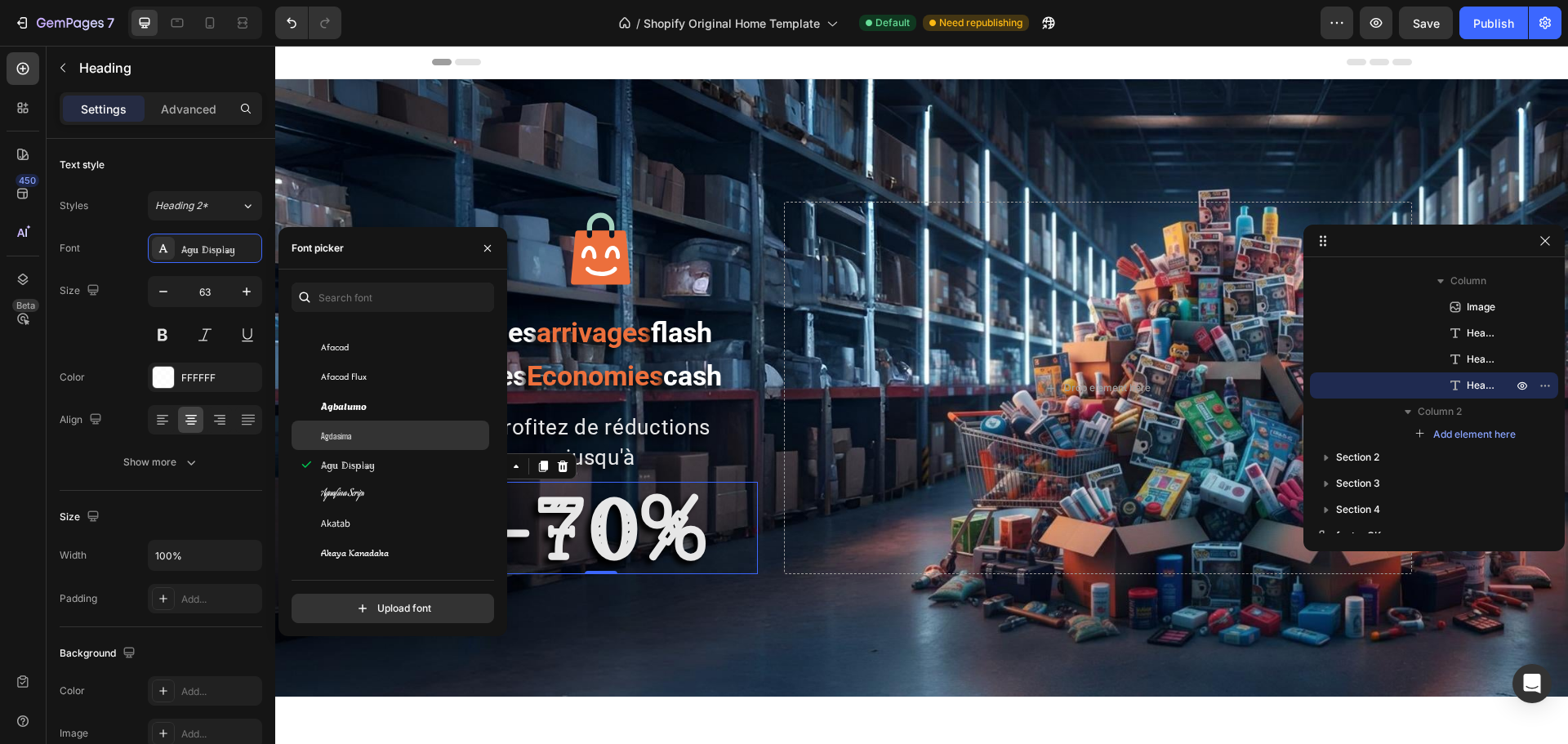
scroll to position [735, 0]
click at [352, 495] on span "Aguafina Script" at bounding box center [343, 491] width 43 height 14
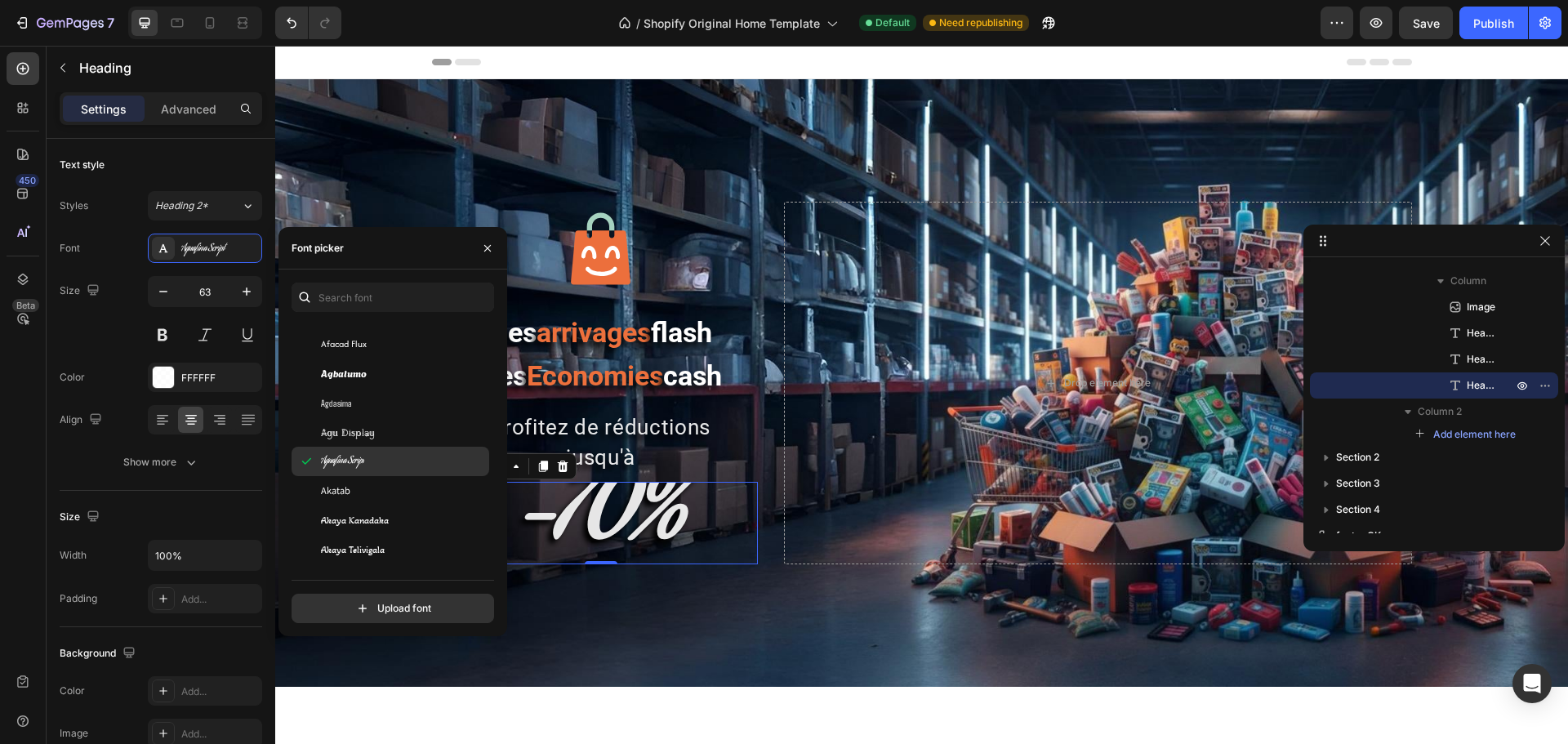
scroll to position [816, 0]
click at [363, 431] on div "Akatab" at bounding box center [403, 438] width 165 height 14
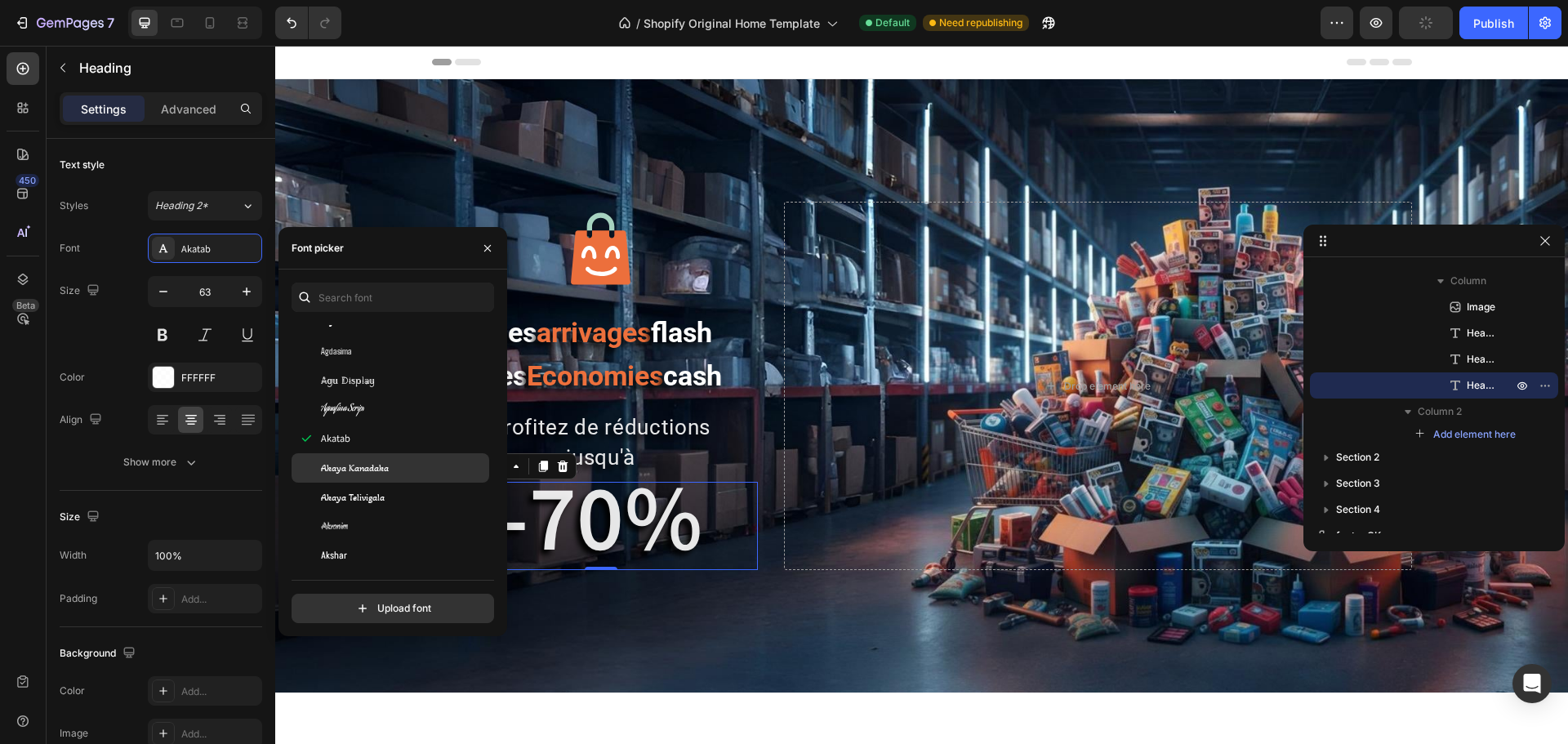
click at [370, 460] on span "Akaya Kanadaka" at bounding box center [354, 467] width 67 height 14
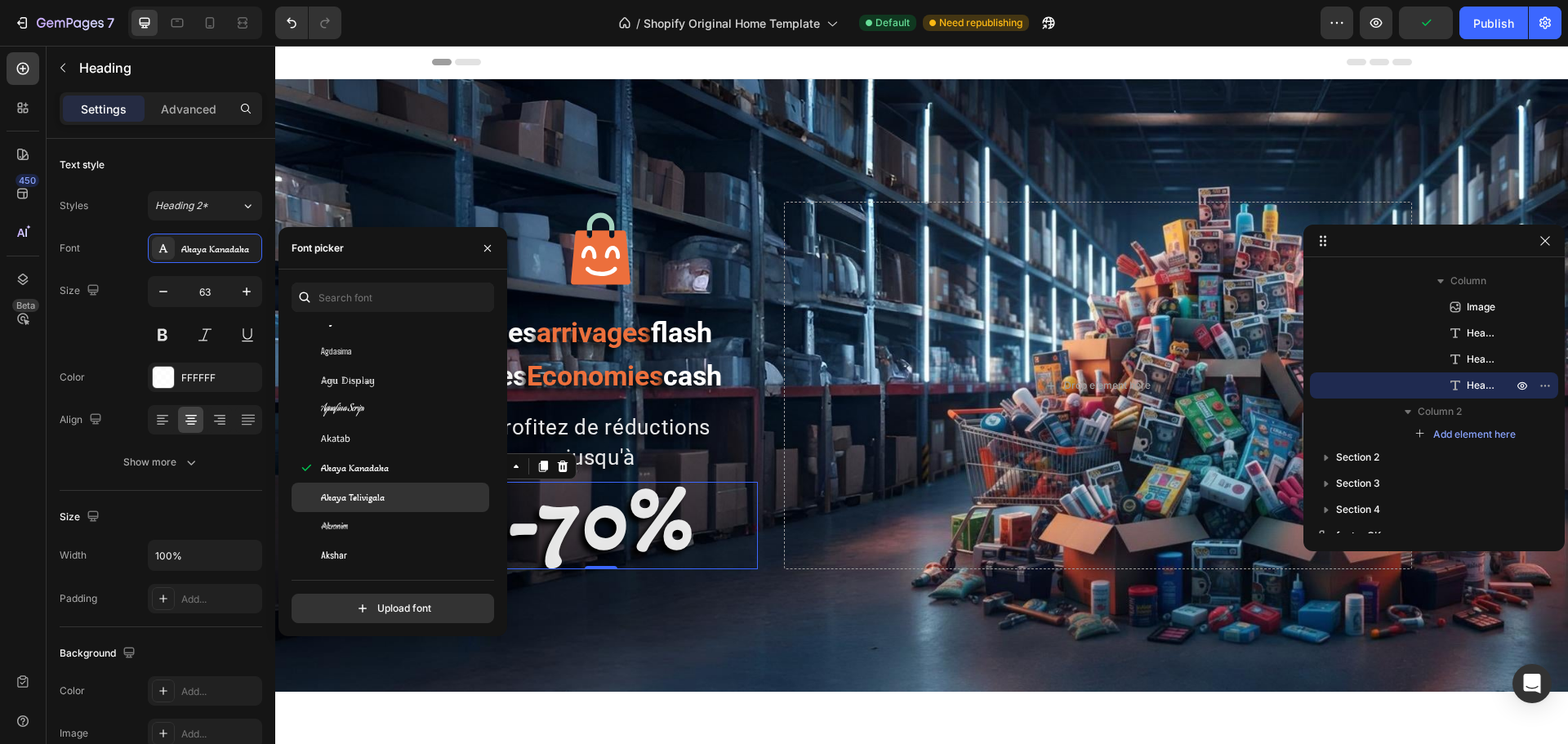
click at [370, 489] on div "Akaya Telivigala" at bounding box center [390, 497] width 198 height 30
click at [365, 517] on div "Akronim" at bounding box center [390, 527] width 198 height 30
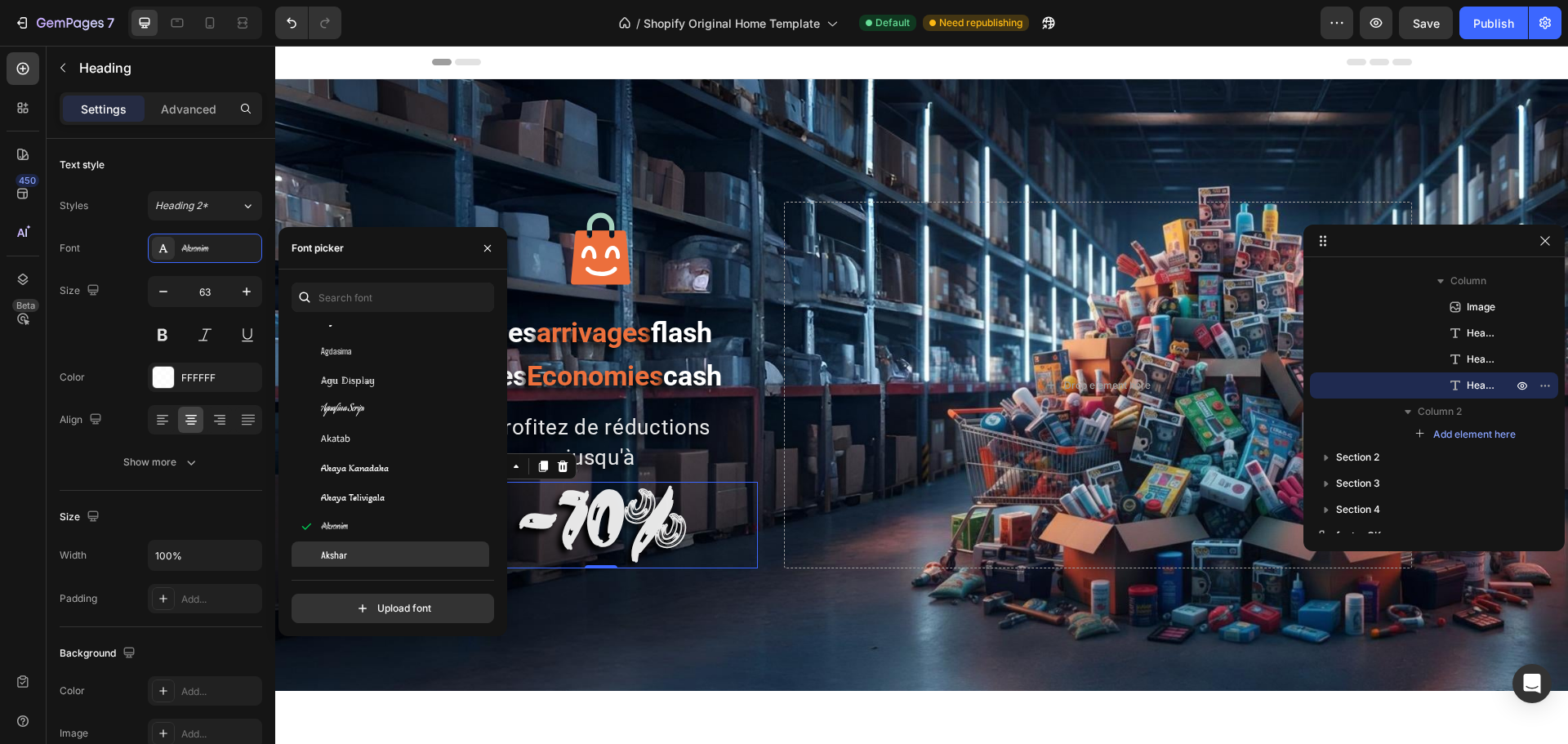
click at [353, 548] on div "Akshar" at bounding box center [390, 555] width 198 height 30
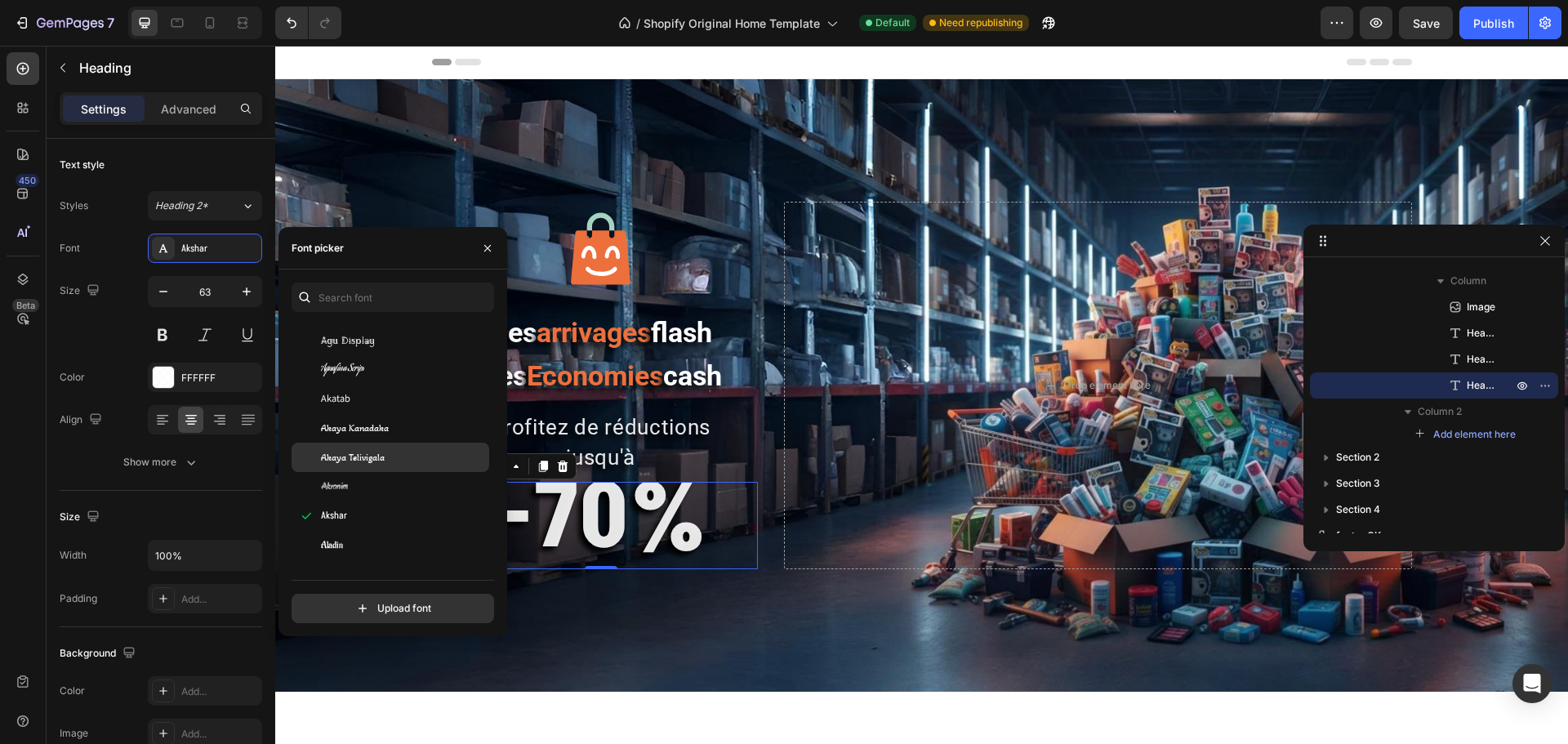
scroll to position [898, 0]
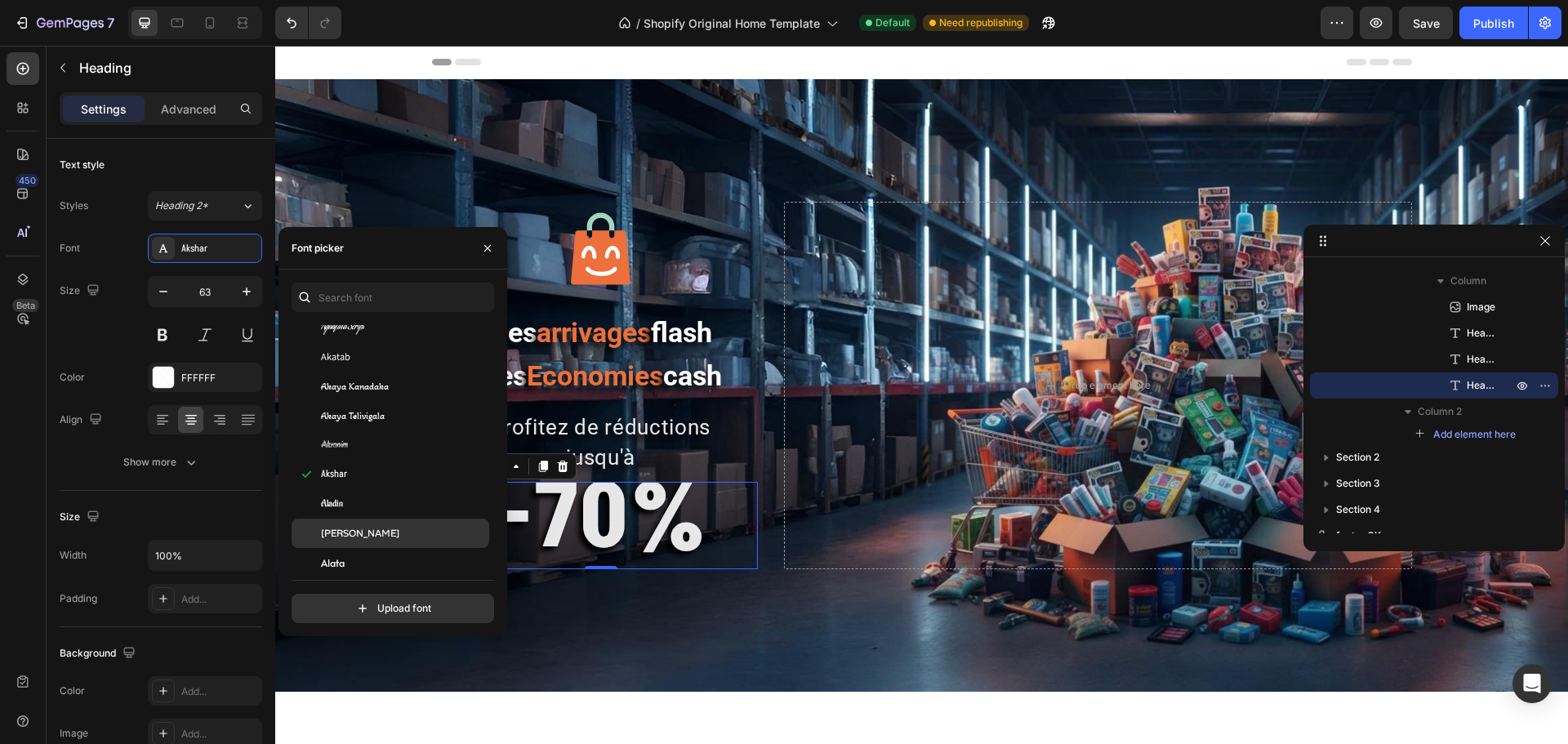
click at [352, 524] on div "Alan Sans" at bounding box center [390, 533] width 198 height 30
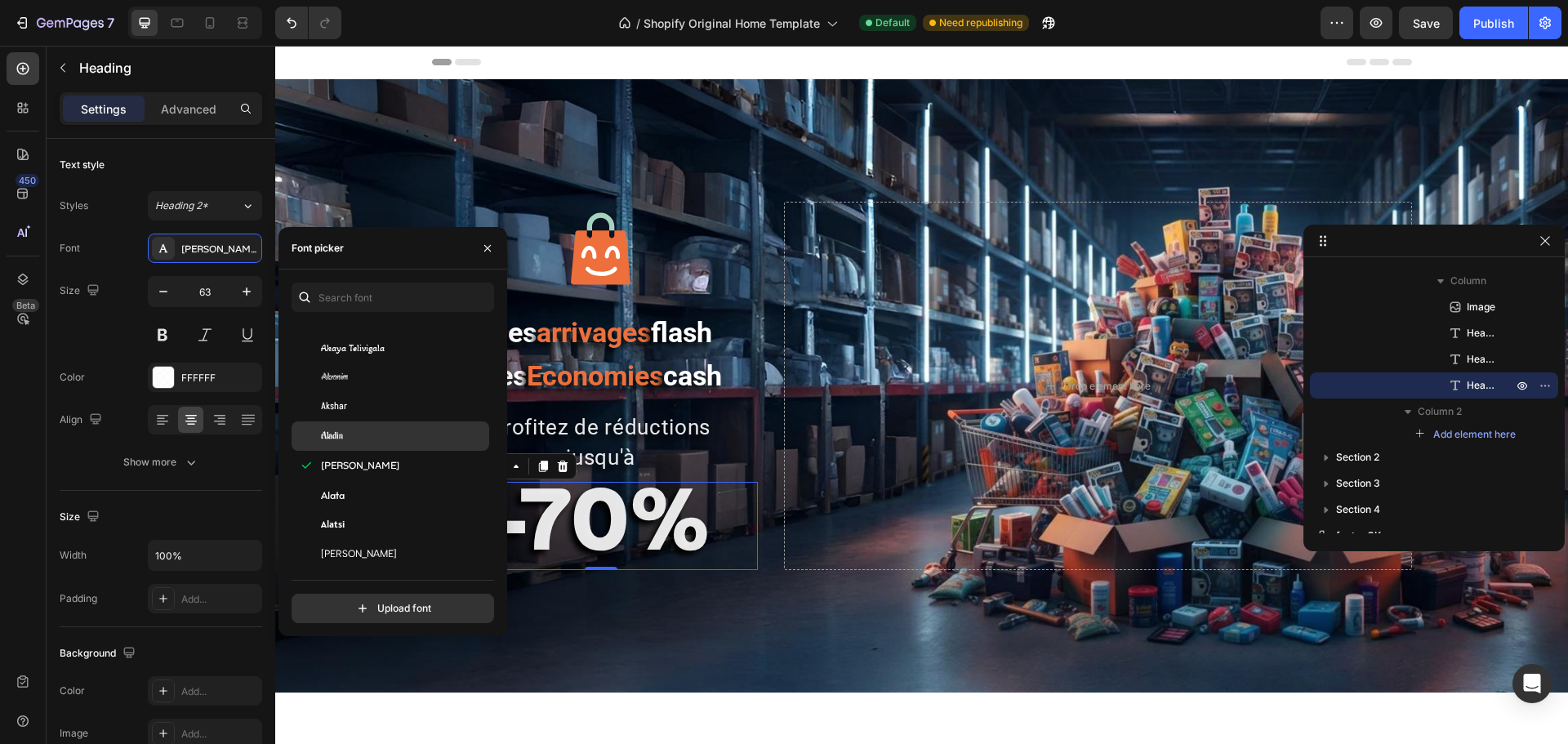
scroll to position [979, 0]
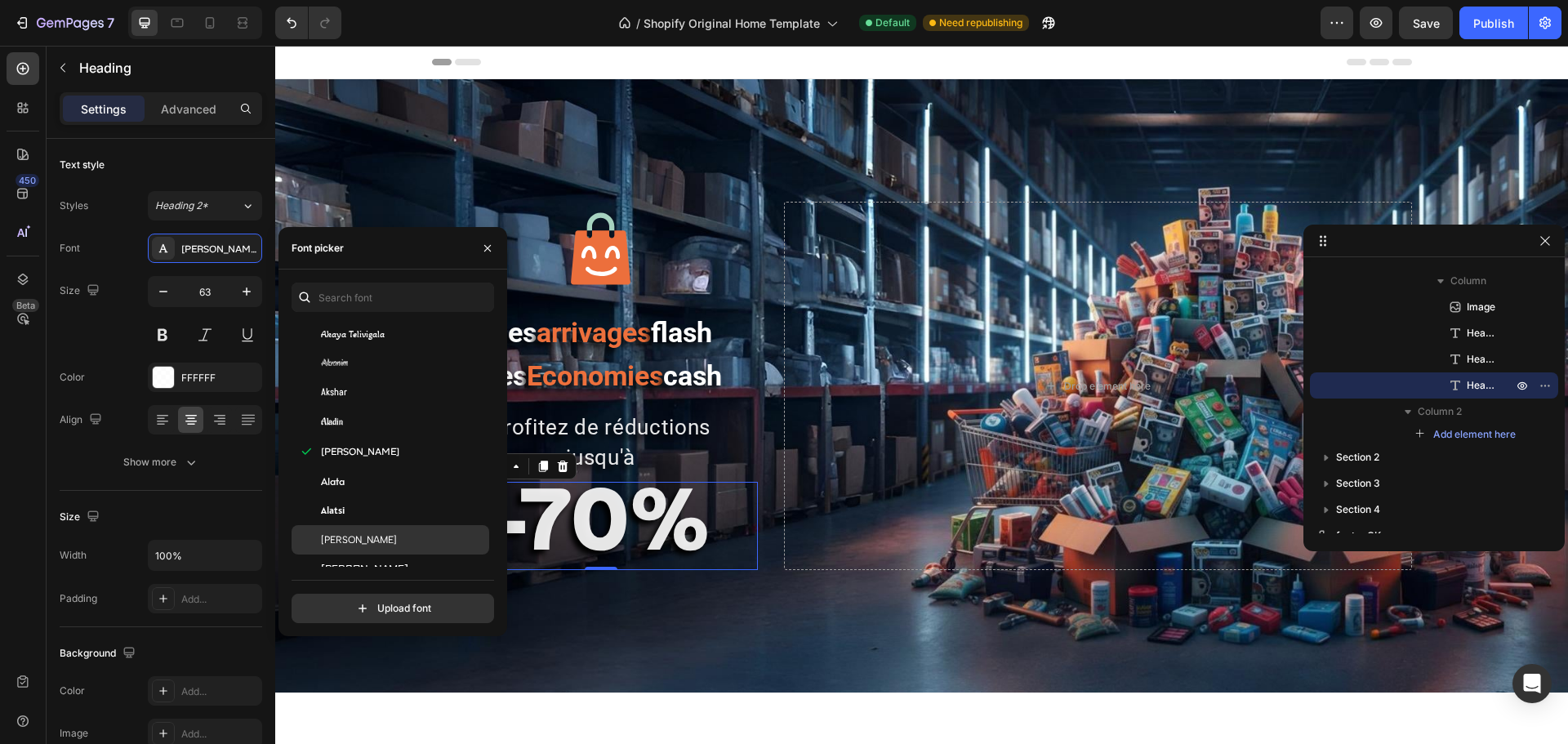
click at [350, 535] on span "Albert Sans" at bounding box center [359, 539] width 76 height 14
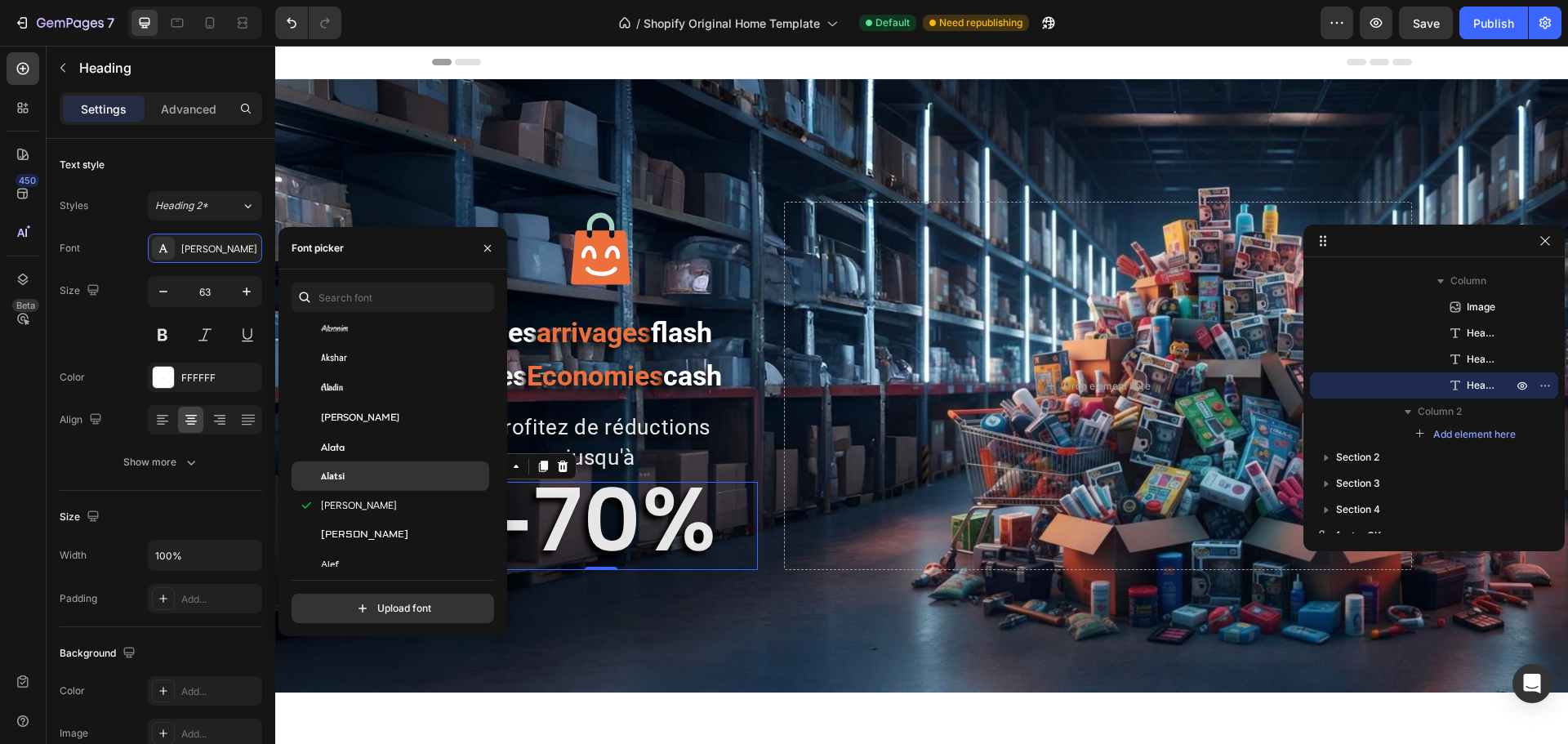
scroll to position [1061, 0]
click at [349, 490] on span "Aldrich" at bounding box center [364, 487] width 87 height 14
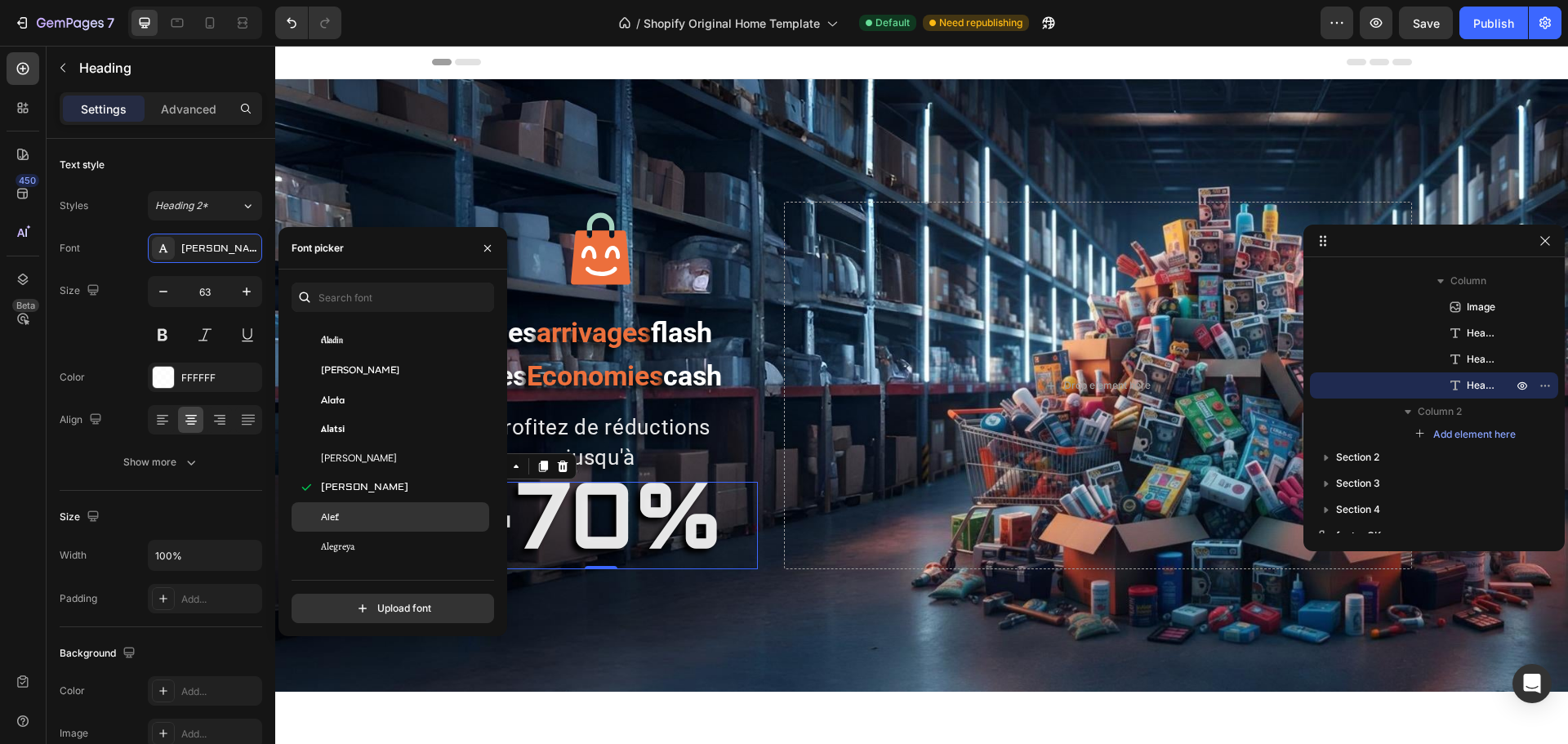
click at [352, 512] on div "Alef" at bounding box center [403, 517] width 165 height 14
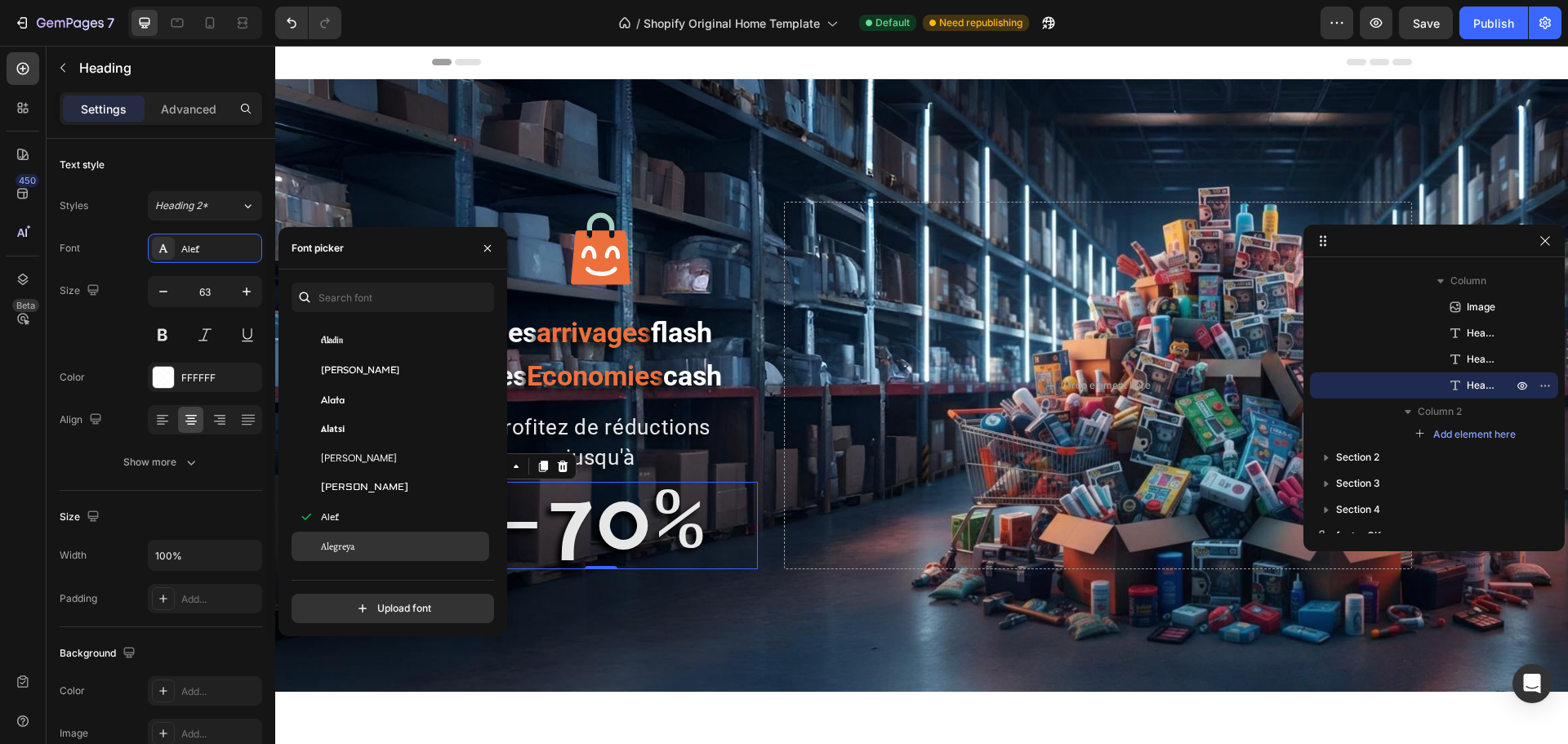
click at [350, 534] on div "Alegreya" at bounding box center [390, 545] width 198 height 30
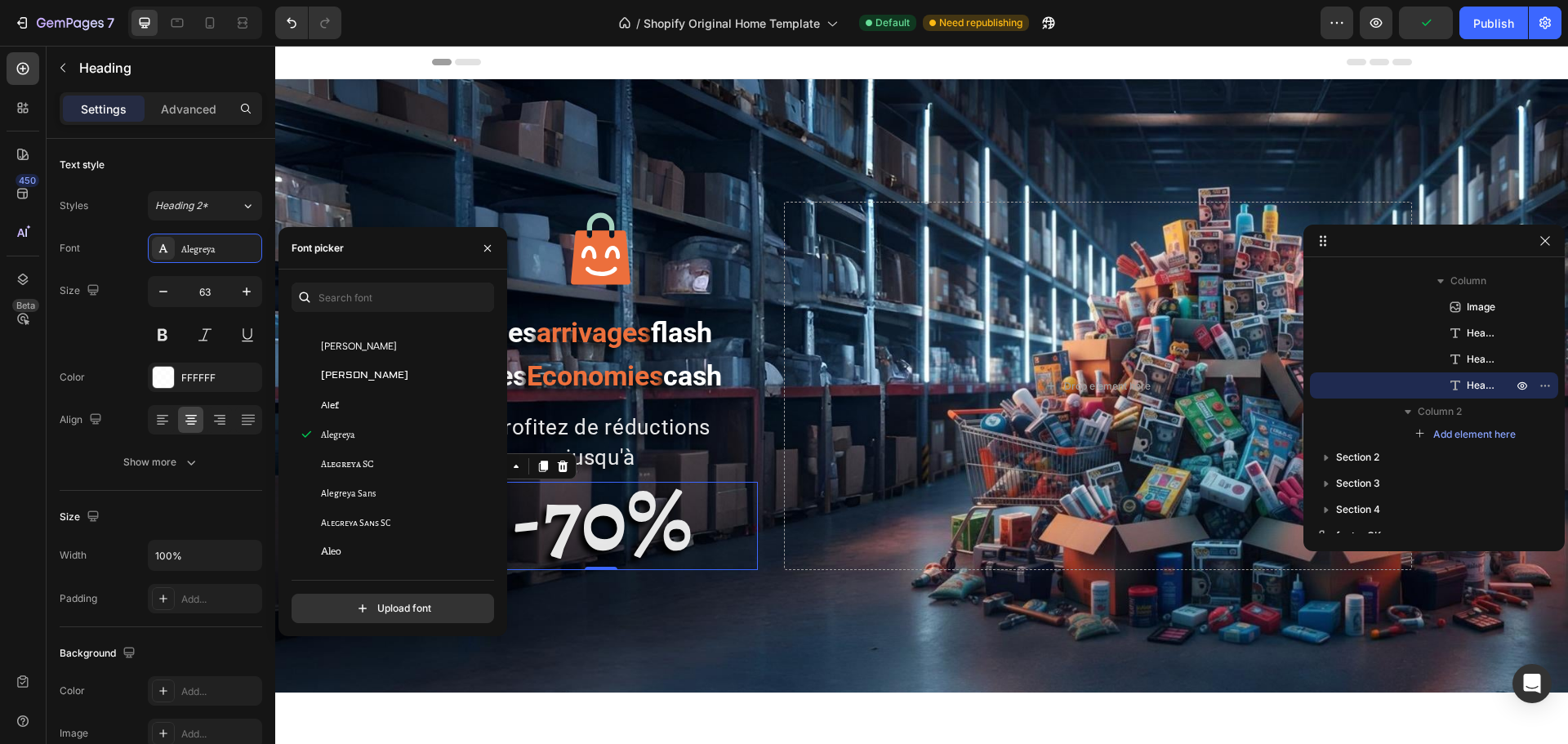
scroll to position [1225, 0]
click at [350, 521] on div "Alex Brush" at bounding box center [390, 529] width 198 height 30
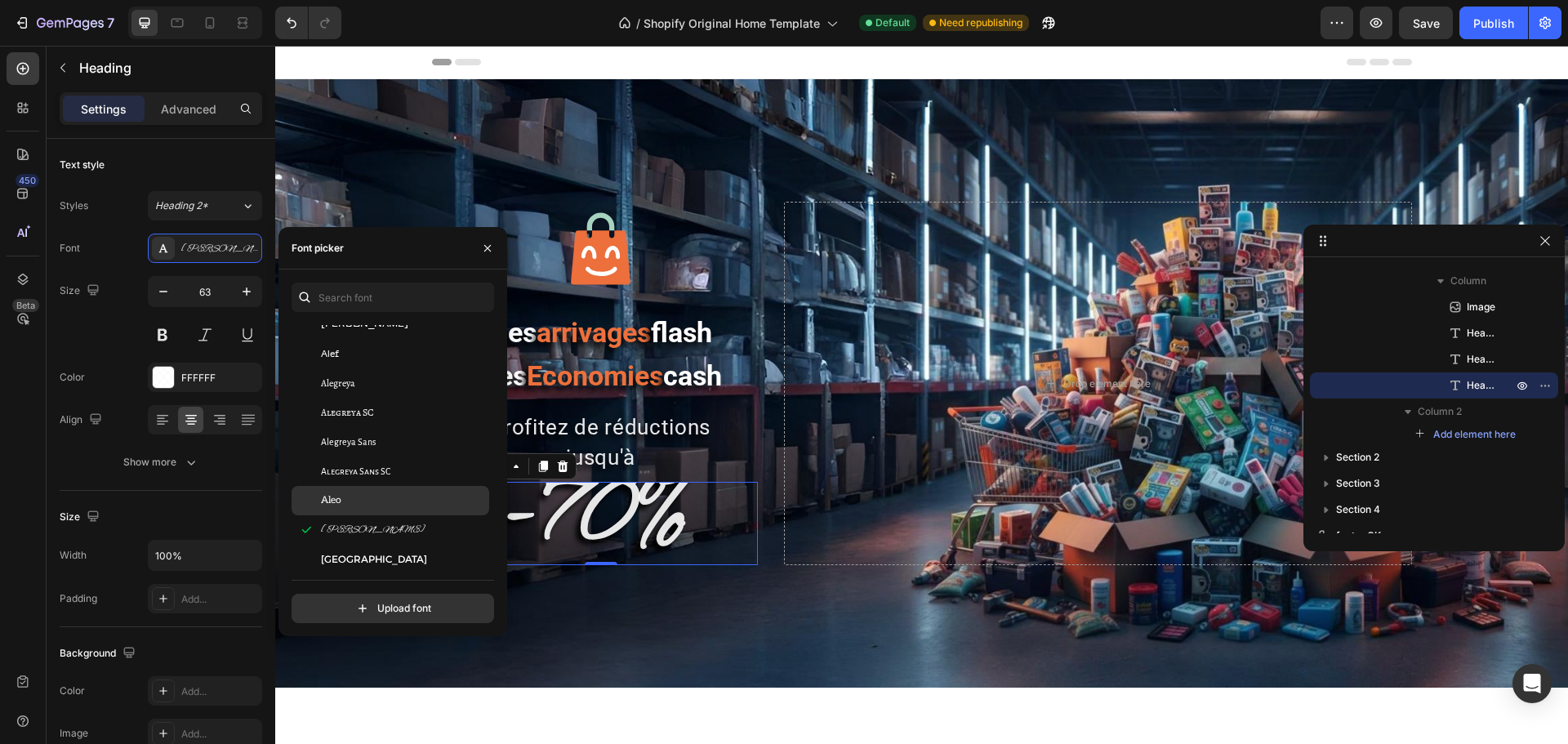
click at [355, 495] on div "Aleo" at bounding box center [403, 500] width 165 height 14
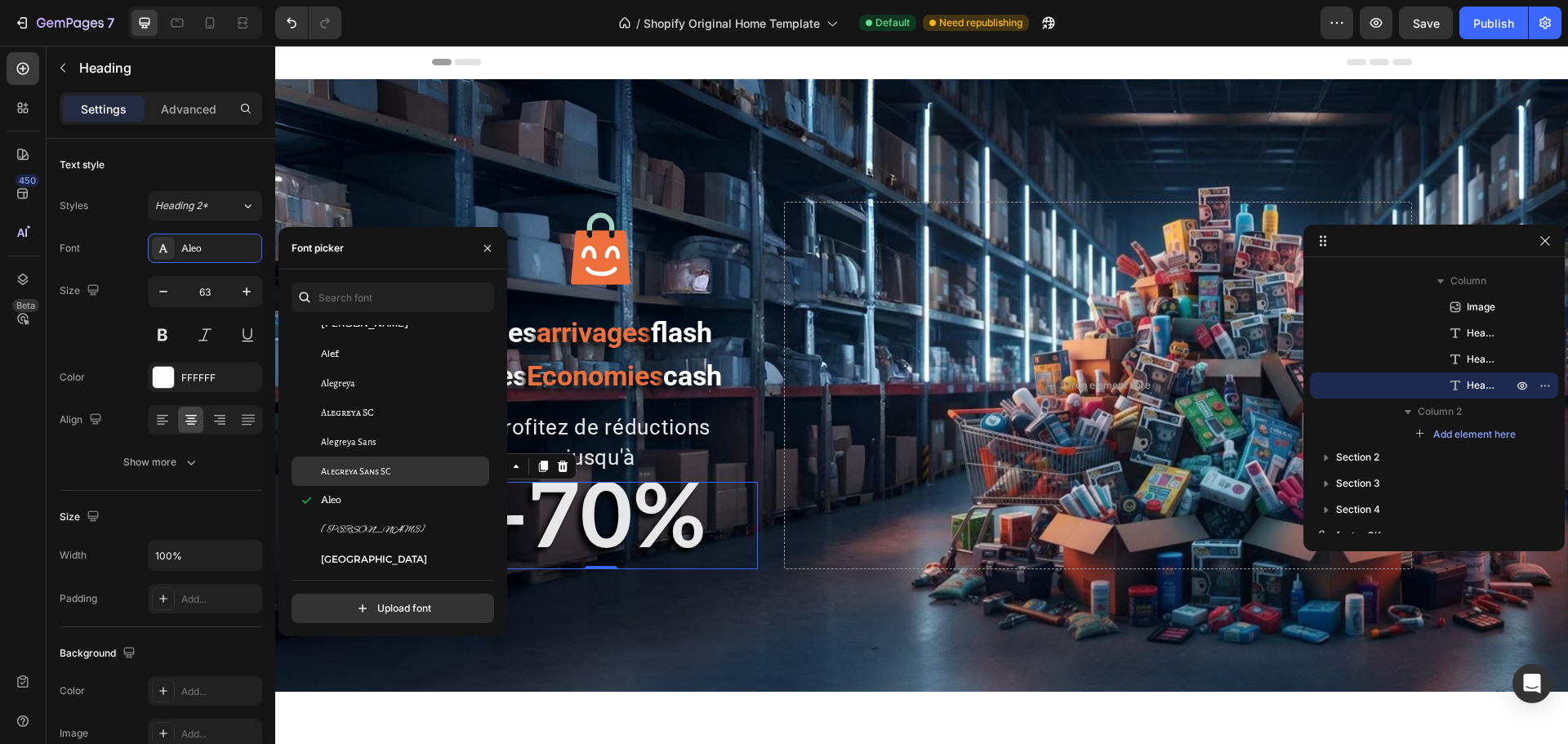
click at [357, 478] on div "Alegreya Sans SC" at bounding box center [390, 471] width 198 height 30
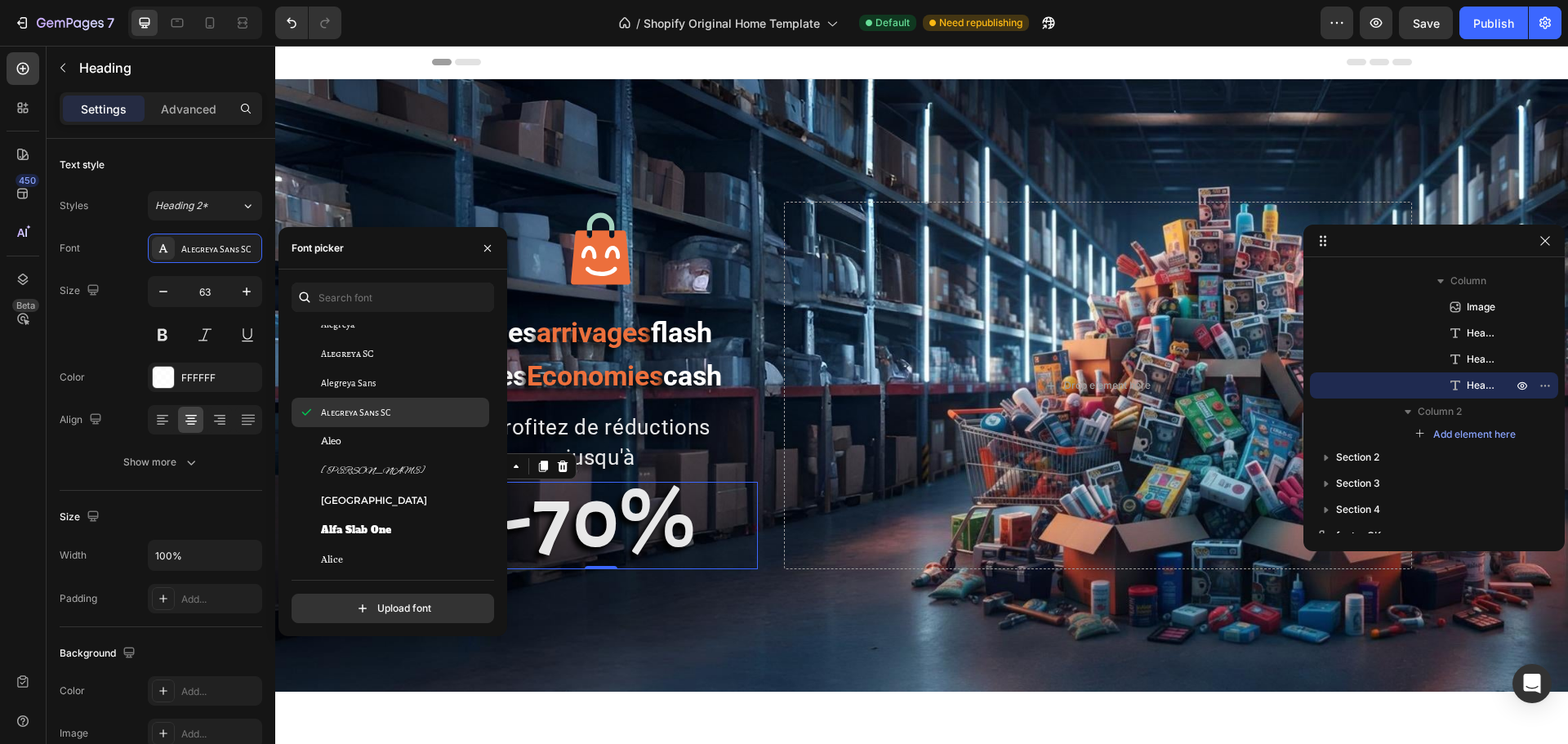
scroll to position [1306, 0]
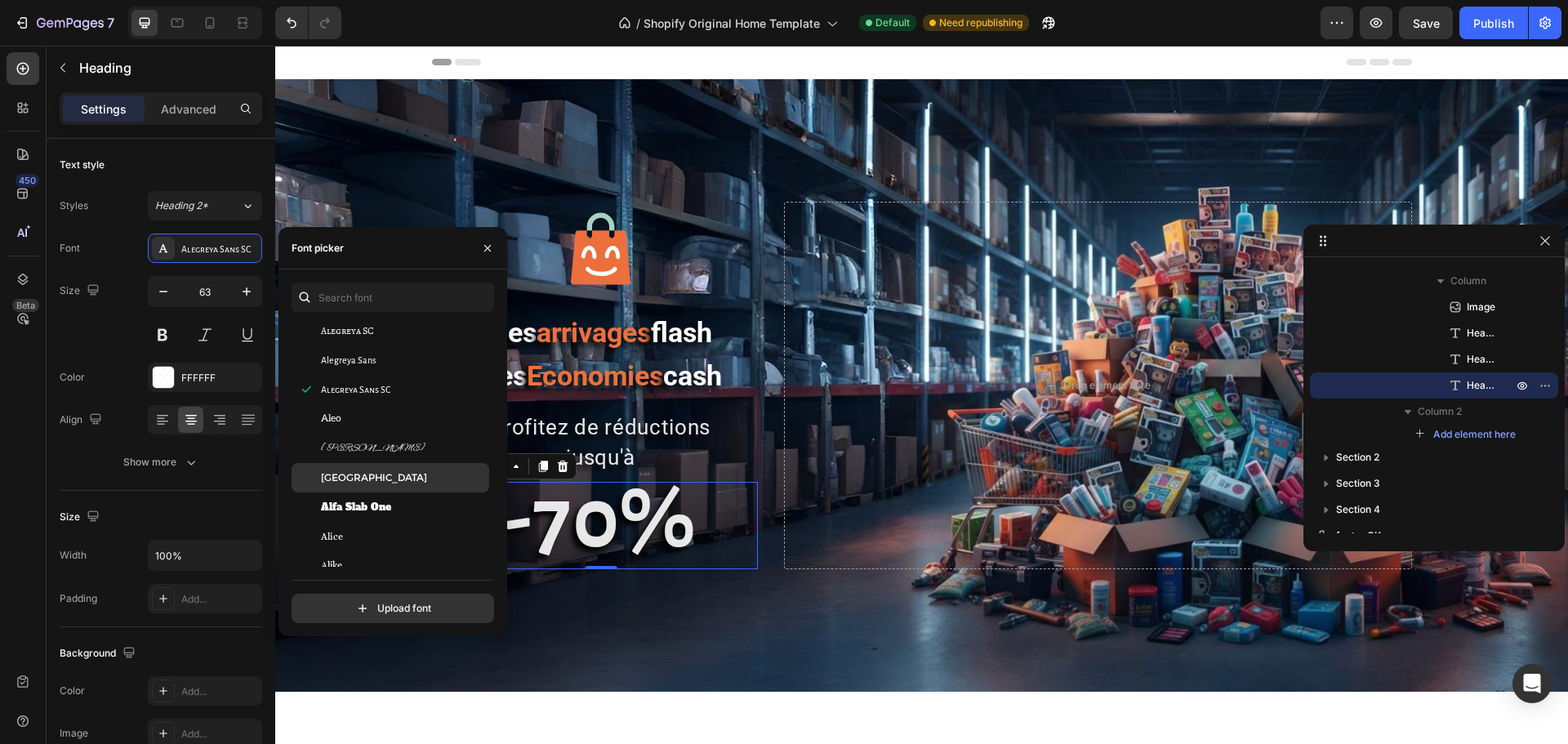
click at [363, 482] on span "Alexandria" at bounding box center [374, 477] width 106 height 14
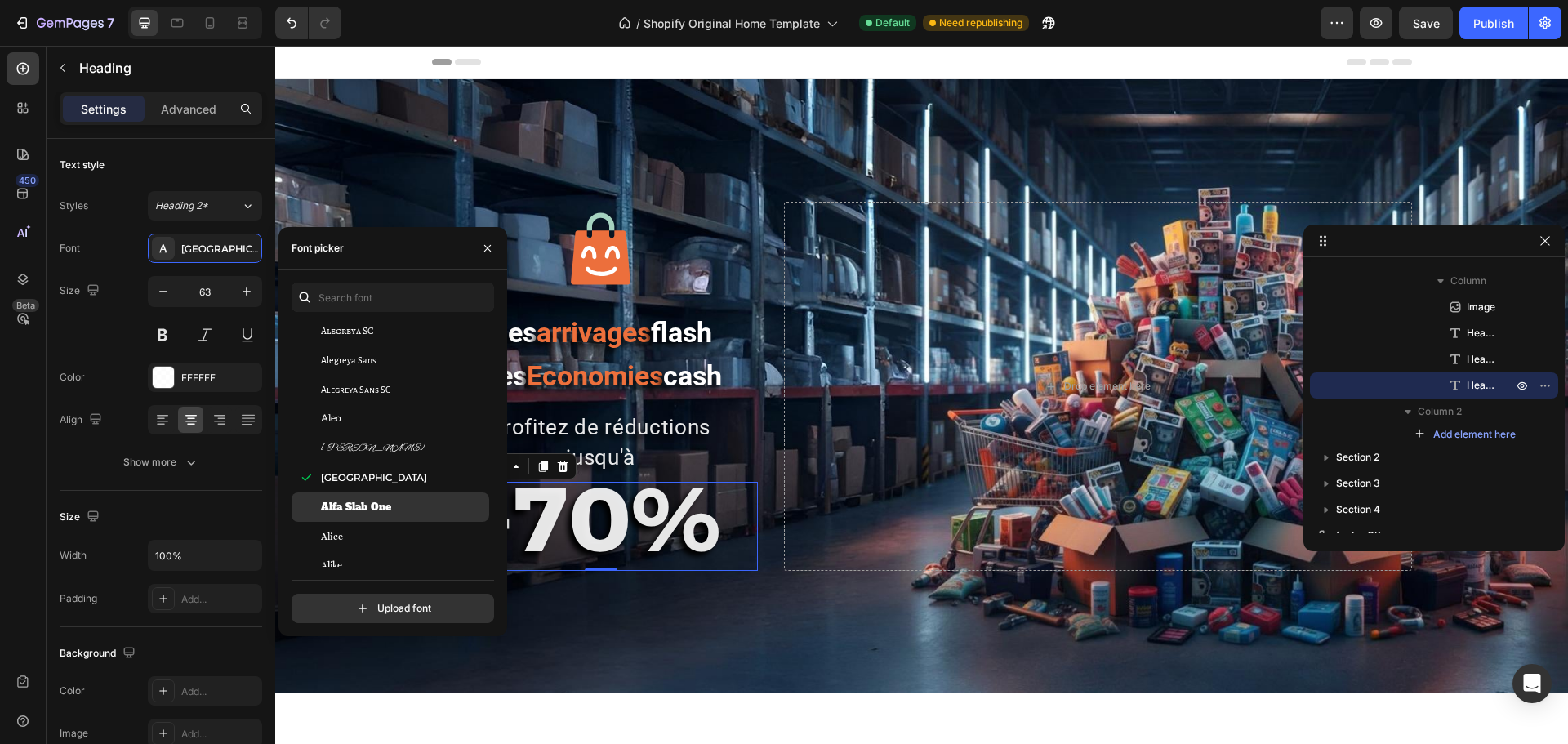
click at [361, 505] on span "Alfa Slab One" at bounding box center [356, 507] width 70 height 14
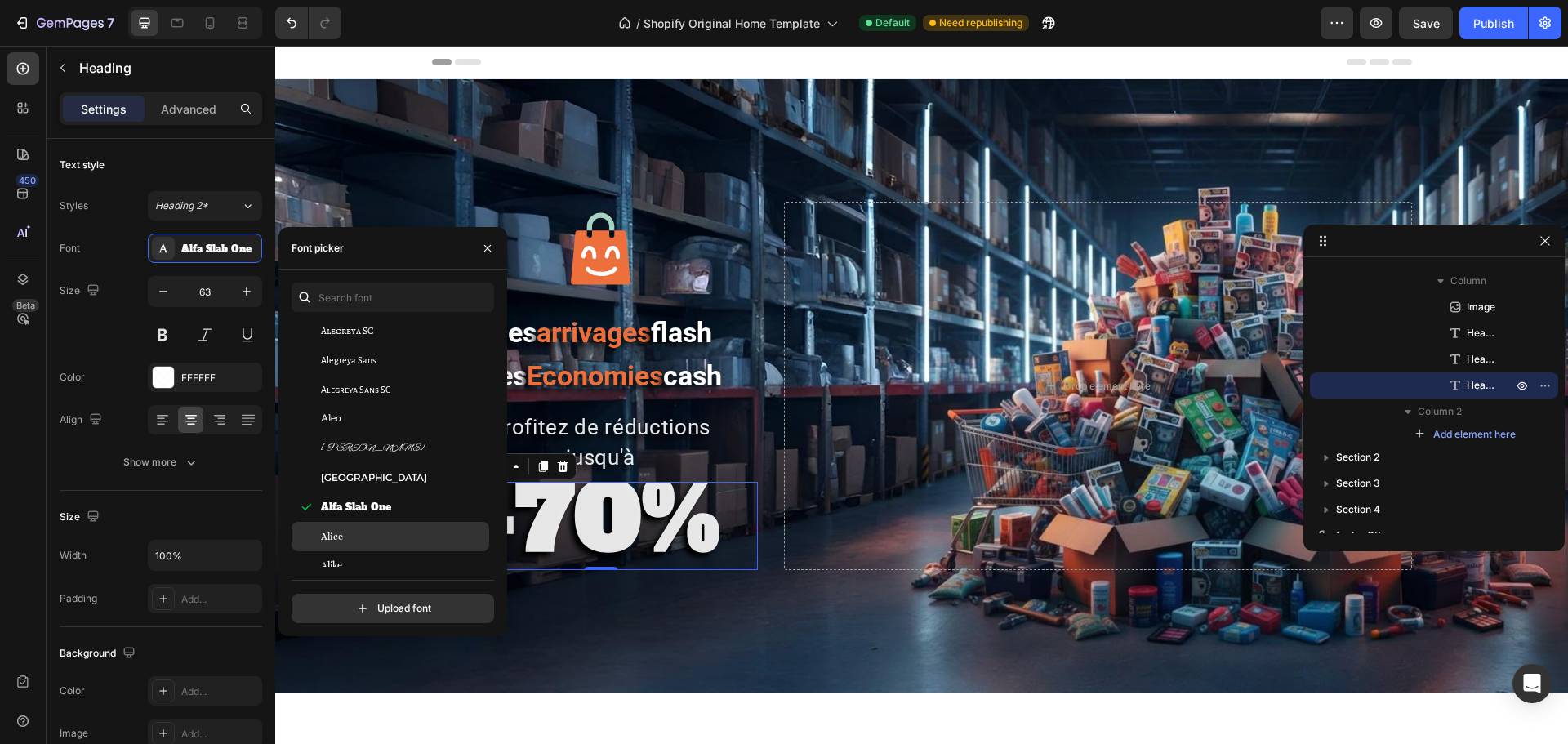
click at [351, 532] on div "Alice" at bounding box center [403, 536] width 165 height 14
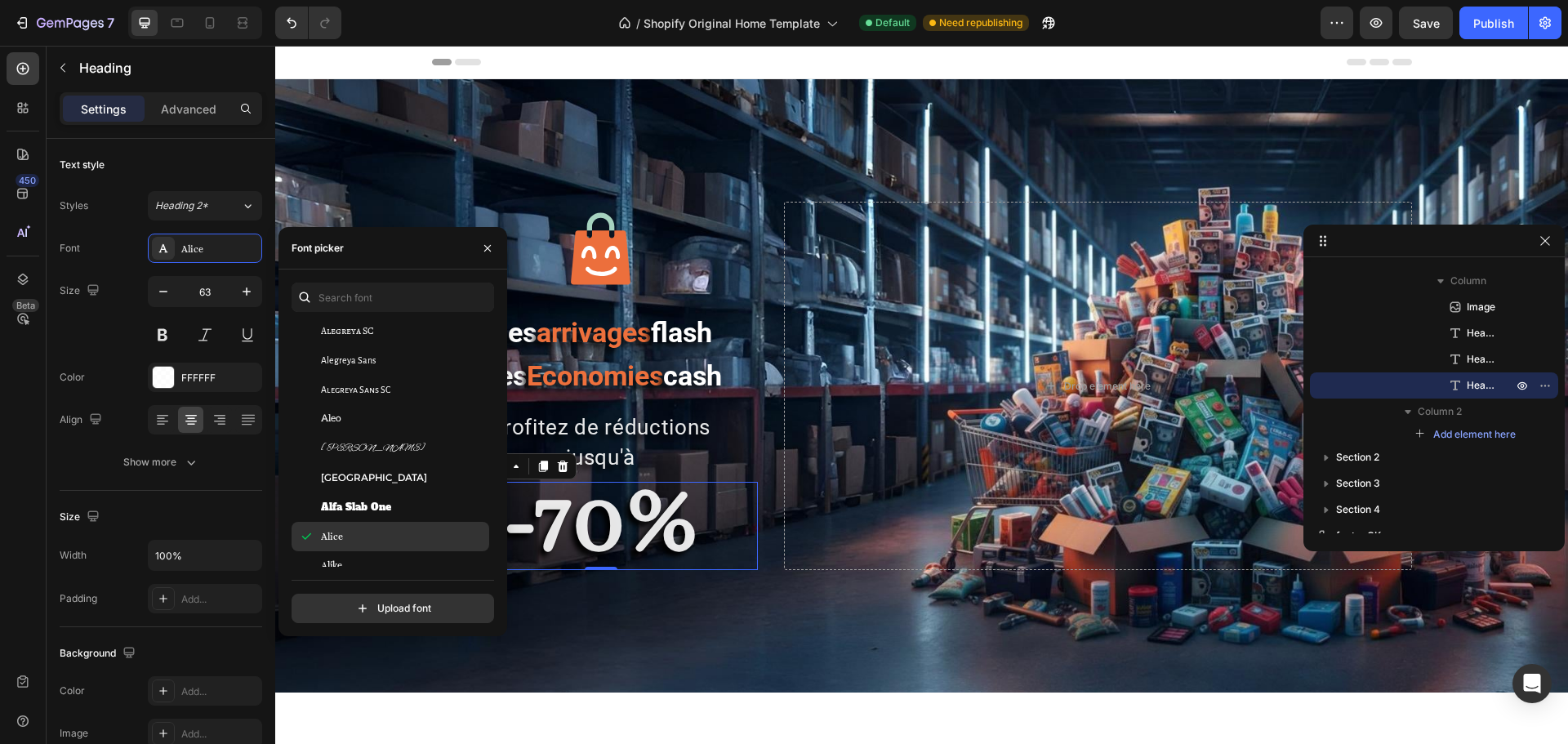
click at [352, 549] on div "Alice" at bounding box center [390, 536] width 198 height 30
click at [352, 554] on div "Alike" at bounding box center [390, 565] width 198 height 30
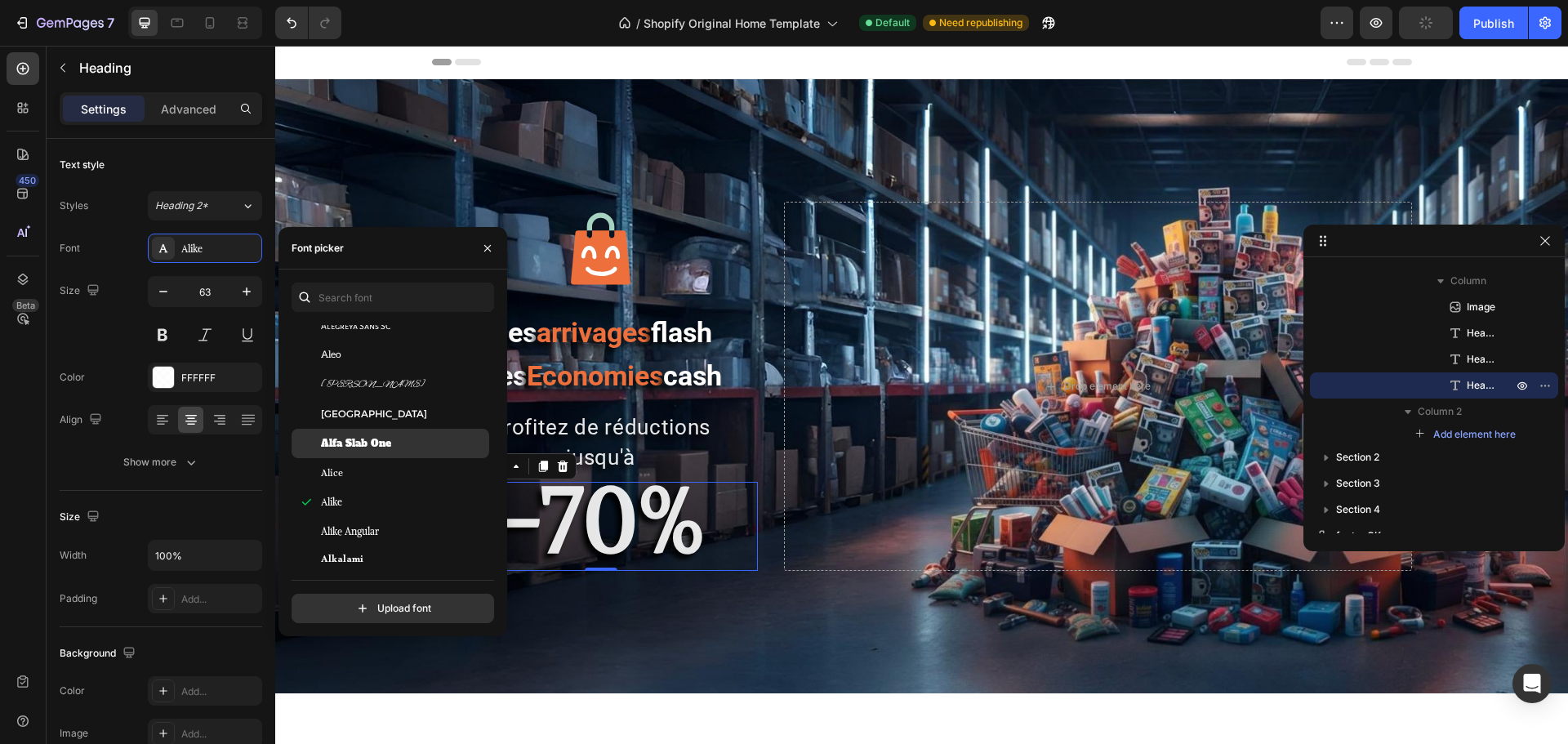
scroll to position [1387, 0]
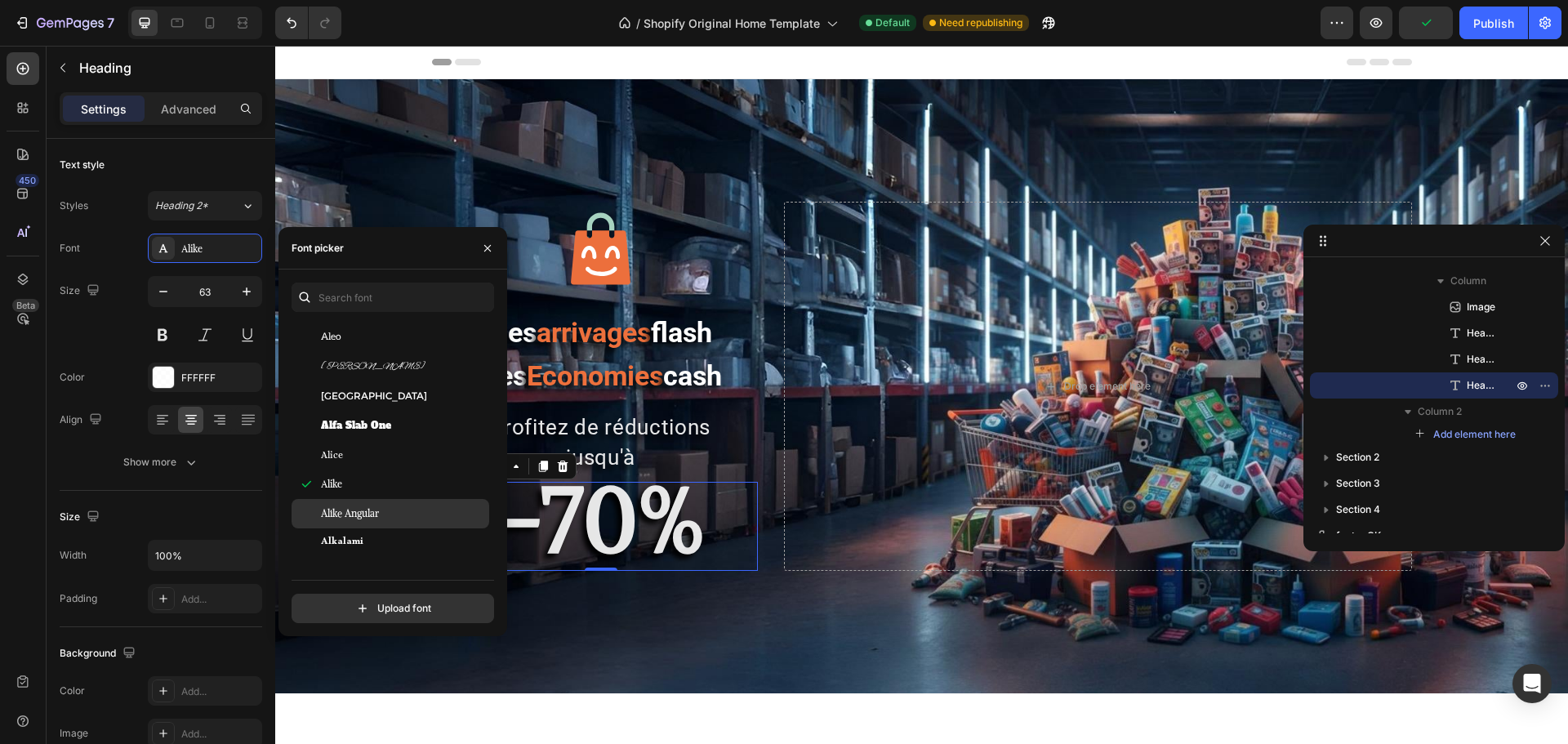
click at [353, 509] on span "Alike Angular" at bounding box center [350, 513] width 58 height 14
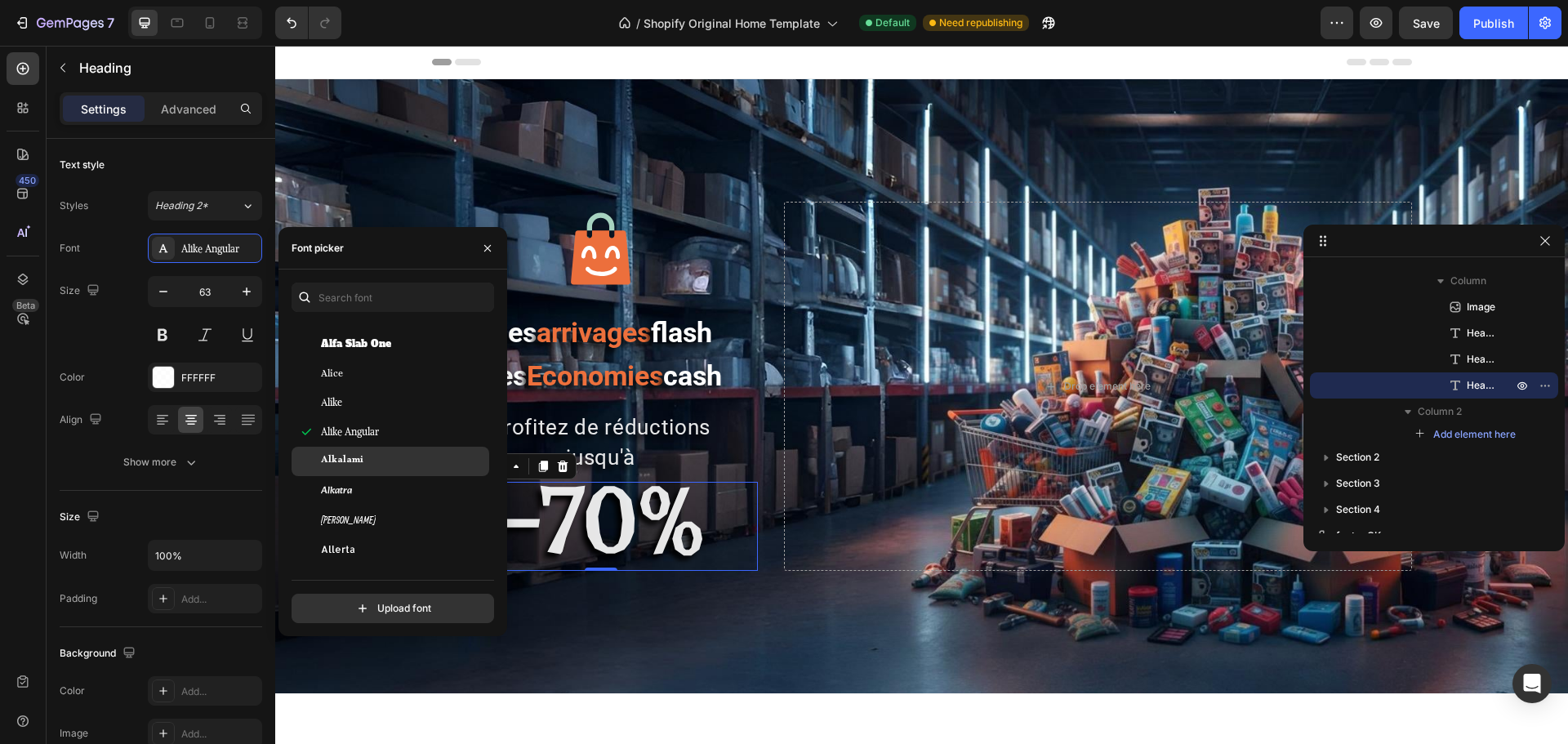
click at [360, 456] on span "Alkalami" at bounding box center [342, 461] width 42 height 14
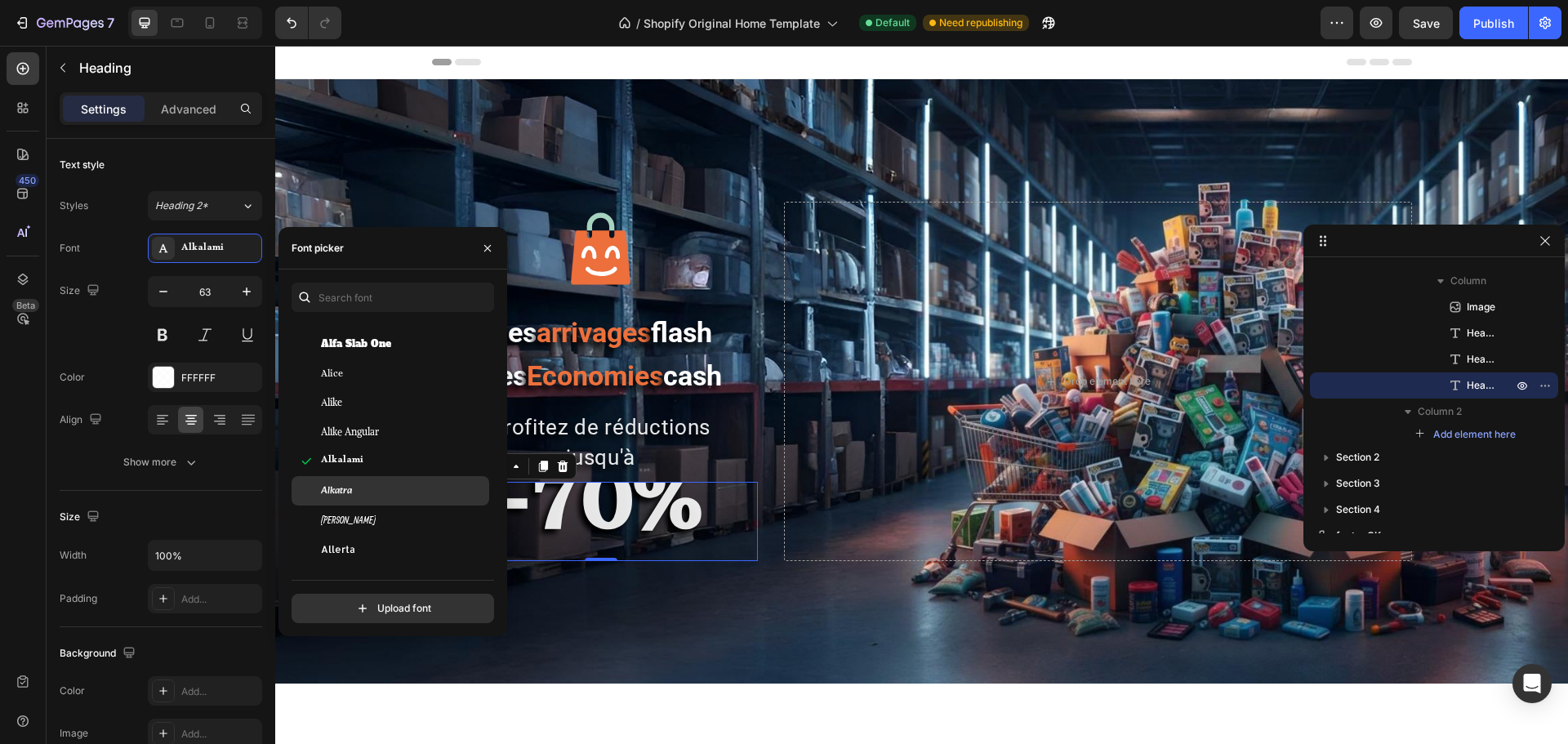
click at [370, 483] on div "Alkatra" at bounding box center [390, 491] width 198 height 30
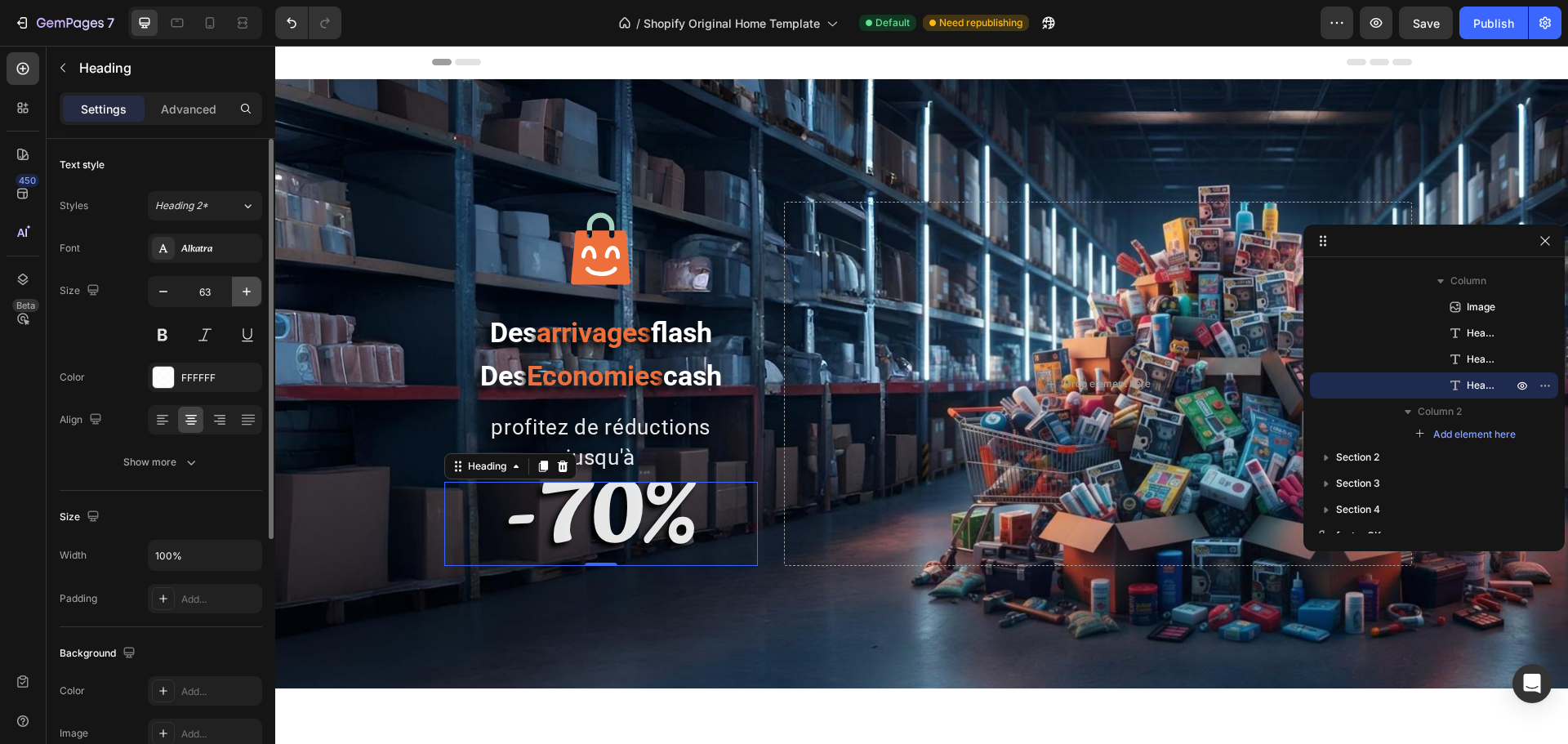
click at [248, 289] on icon "button" at bounding box center [246, 291] width 16 height 16
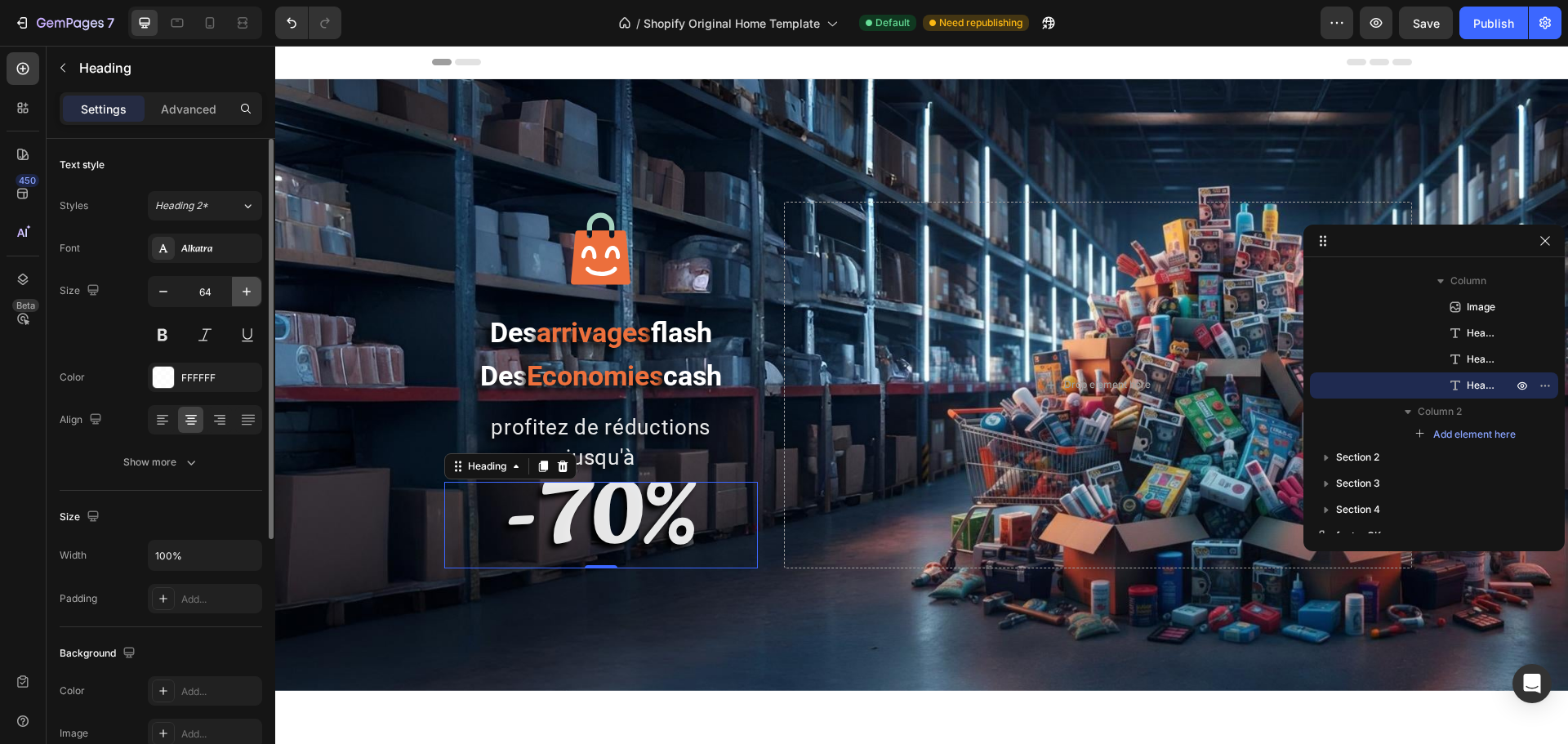
click at [248, 289] on icon "button" at bounding box center [246, 291] width 16 height 16
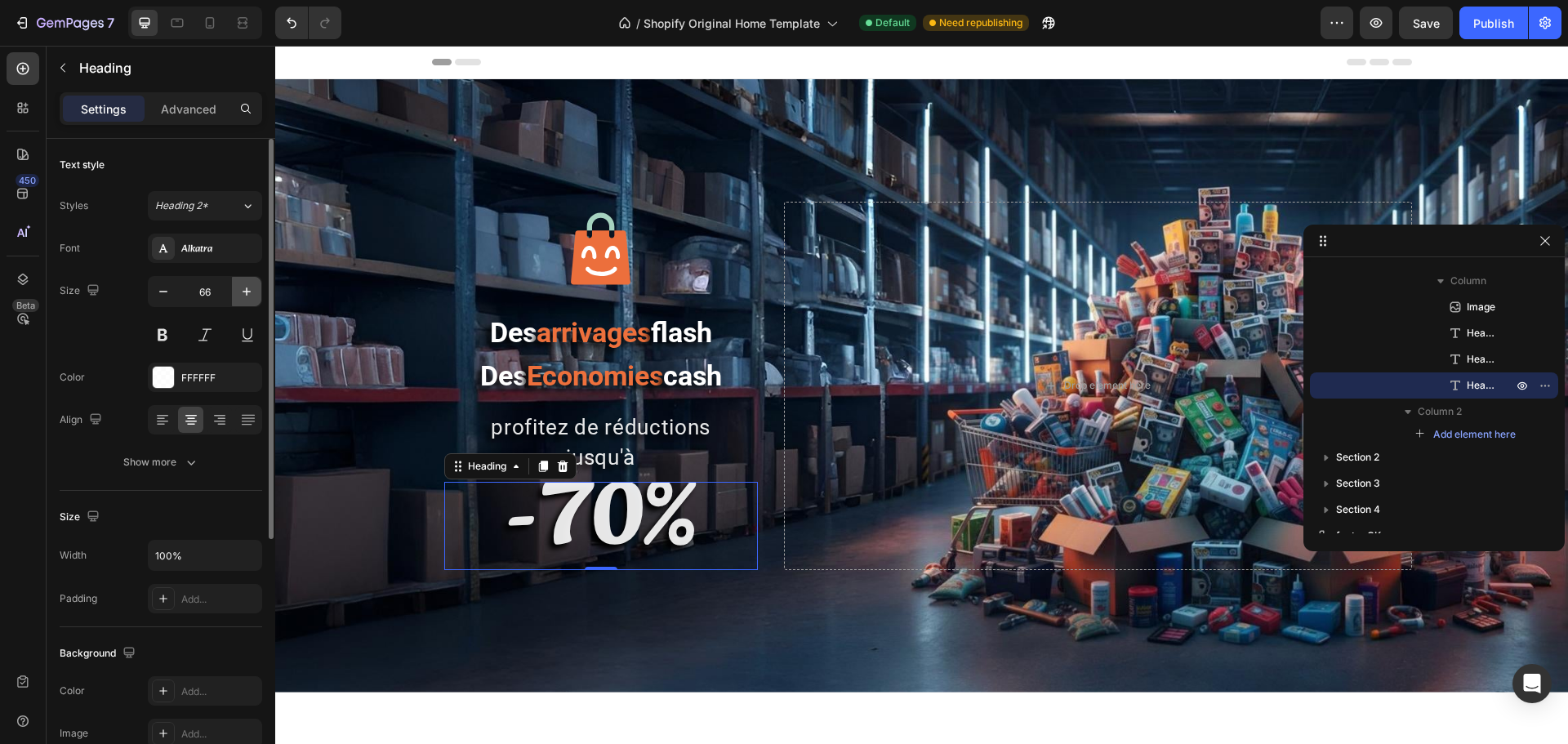
click at [248, 289] on icon "button" at bounding box center [246, 291] width 16 height 16
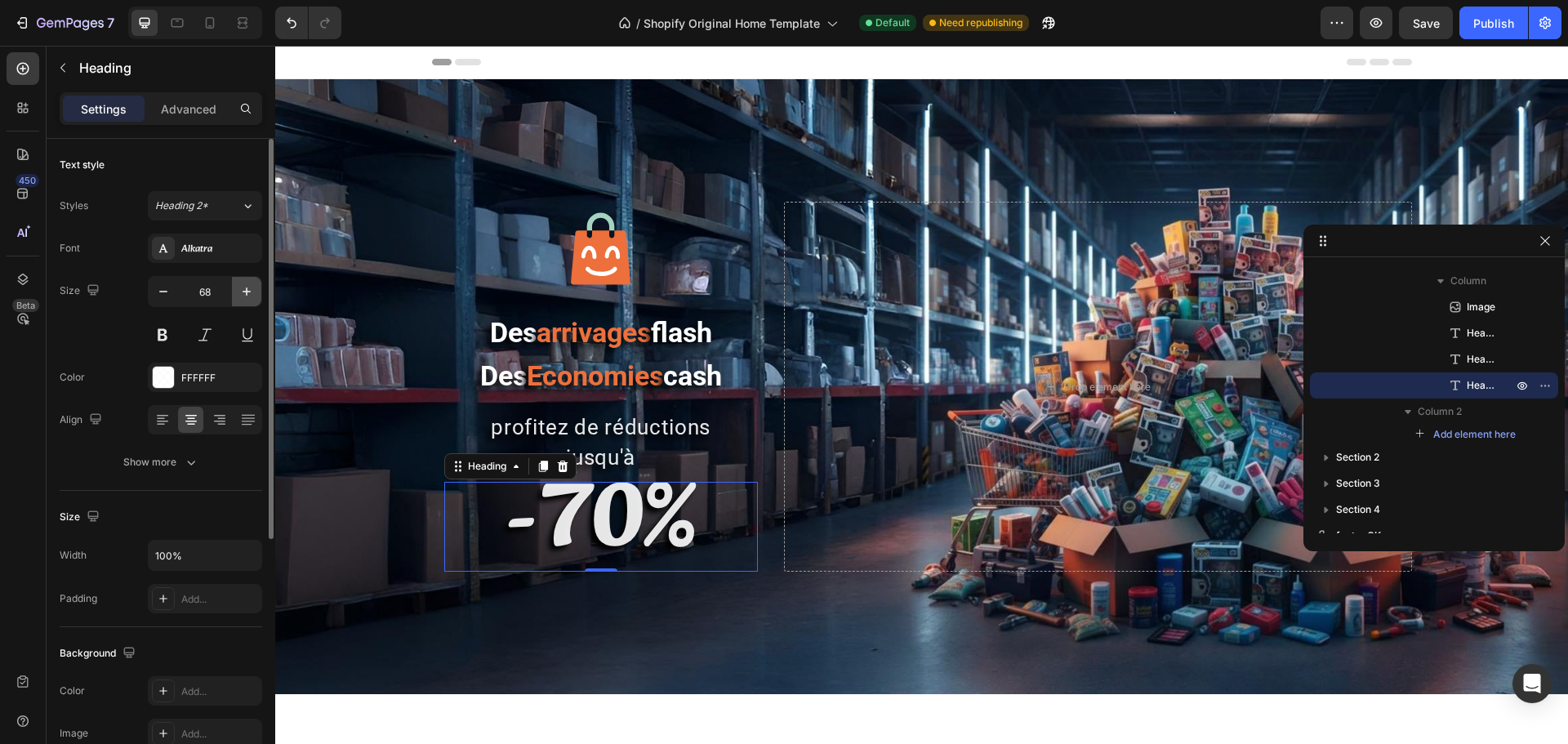
click at [248, 289] on icon "button" at bounding box center [246, 291] width 16 height 16
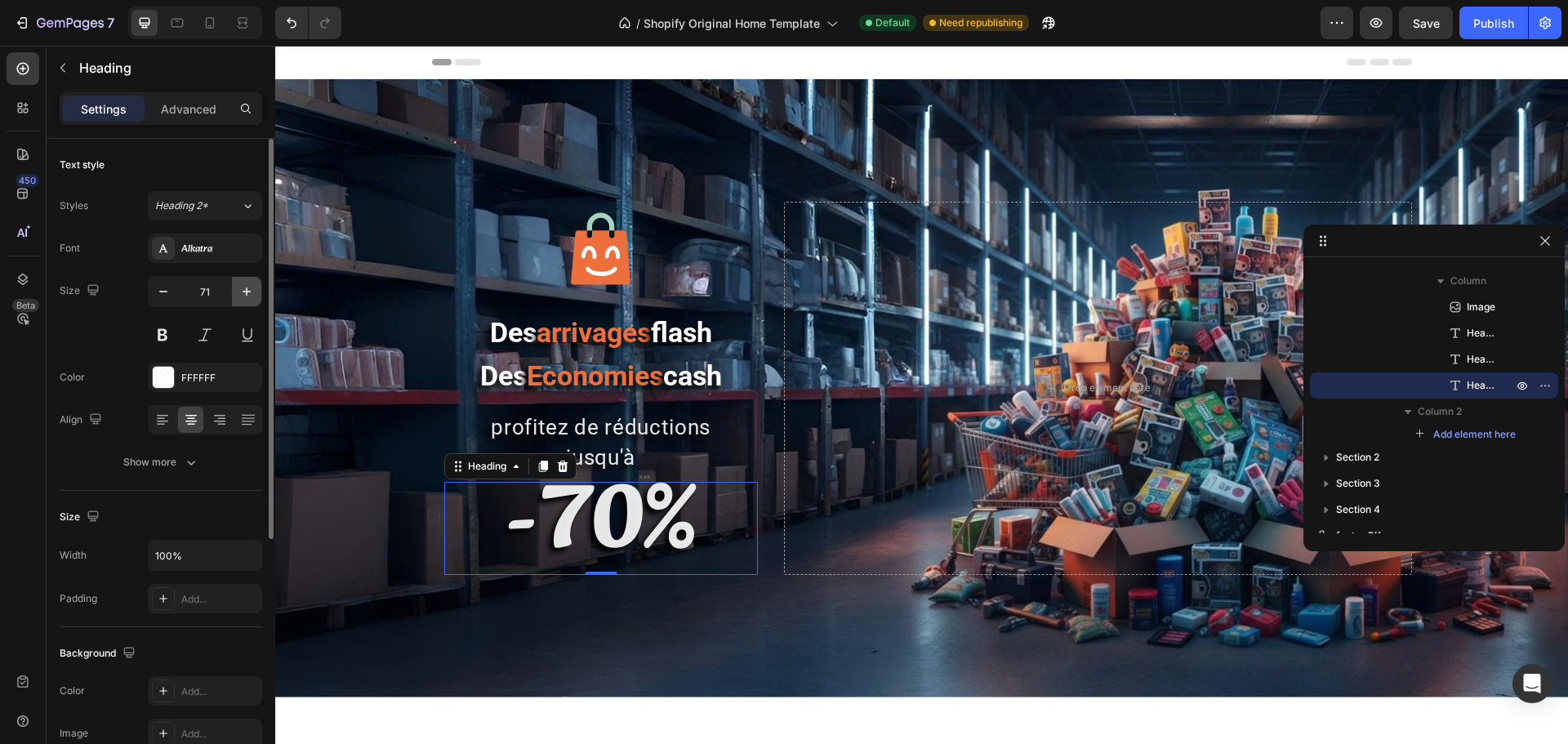
click at [248, 289] on icon "button" at bounding box center [246, 291] width 16 height 16
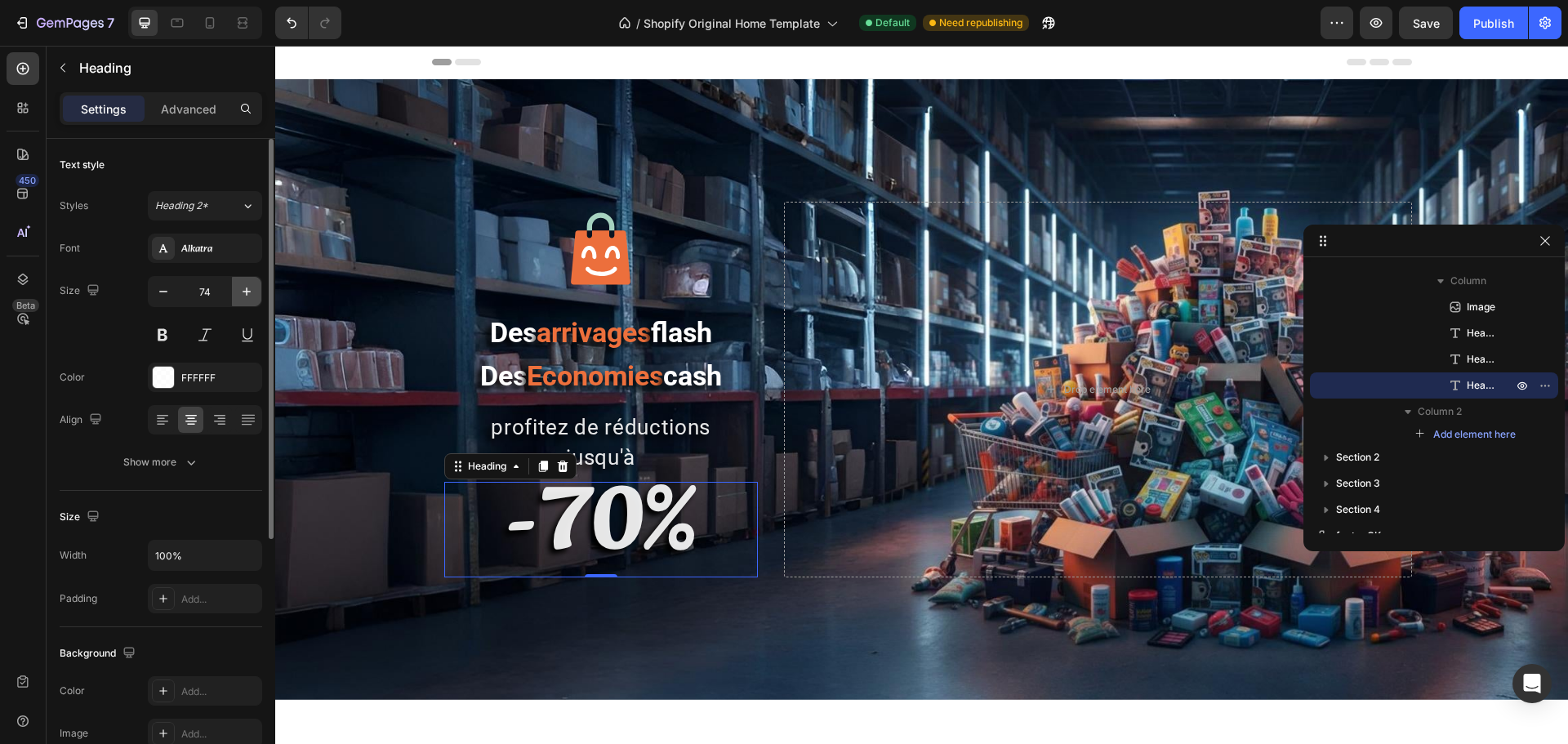
click at [248, 289] on icon "button" at bounding box center [246, 291] width 16 height 16
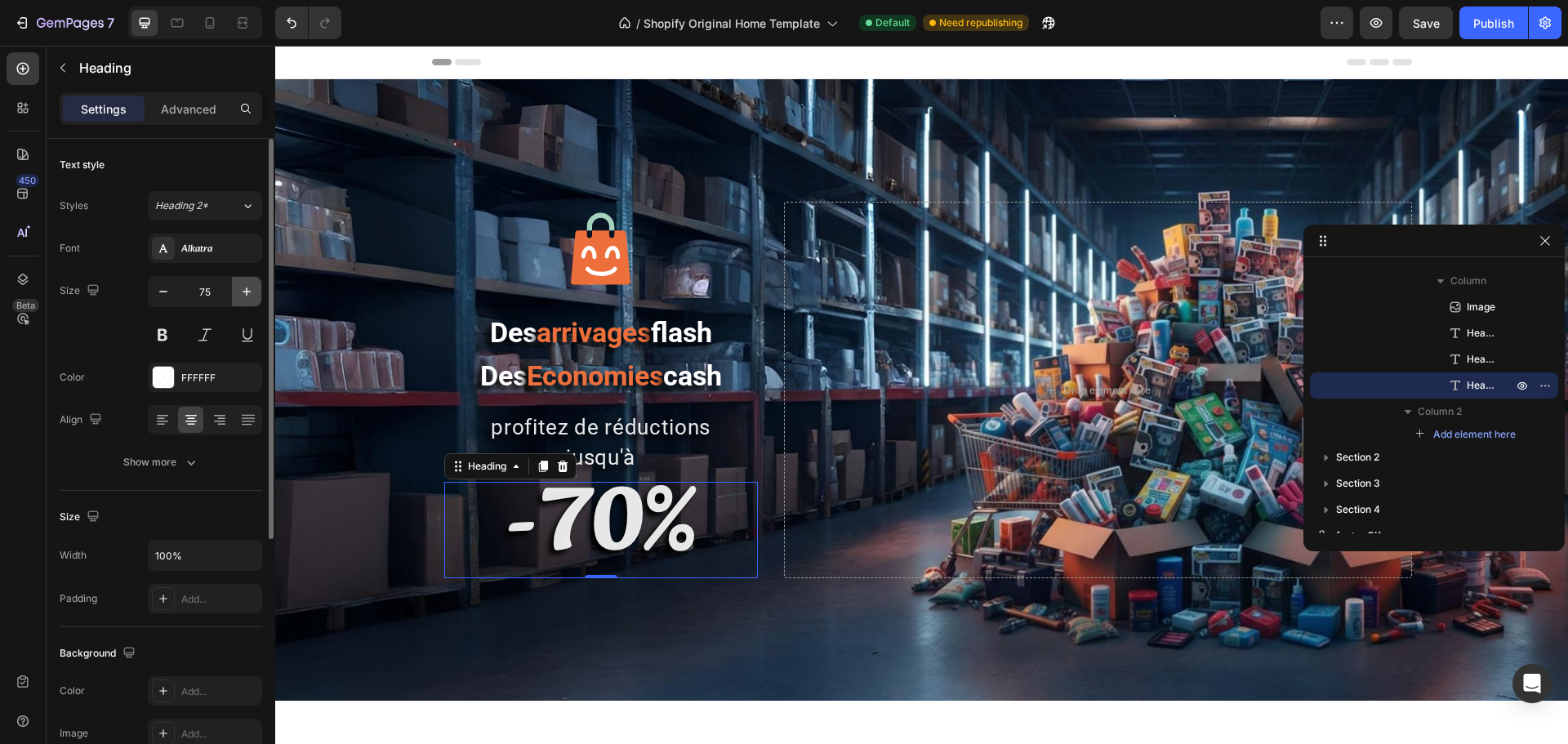
click at [248, 289] on icon "button" at bounding box center [246, 291] width 16 height 16
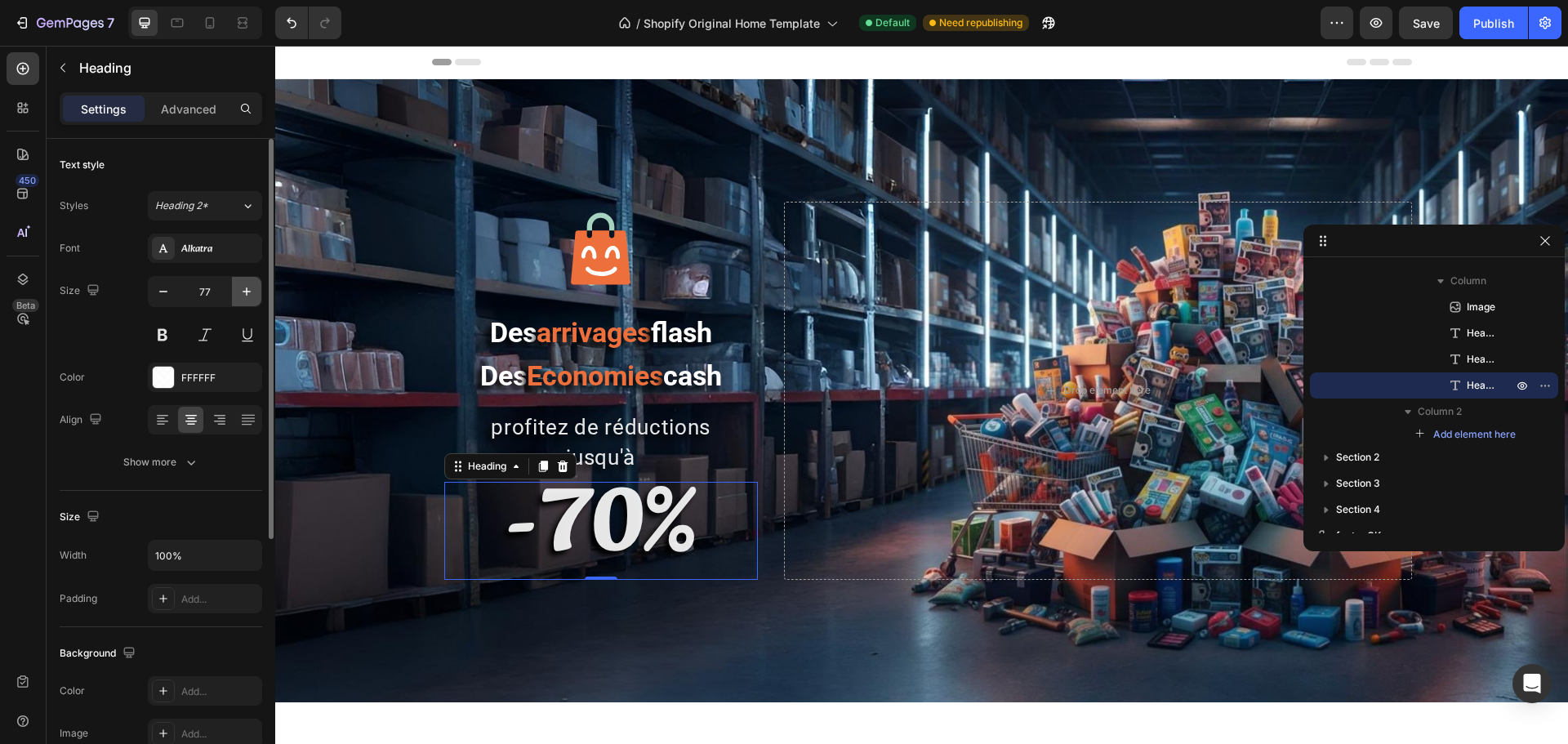
click at [248, 289] on icon "button" at bounding box center [246, 291] width 16 height 16
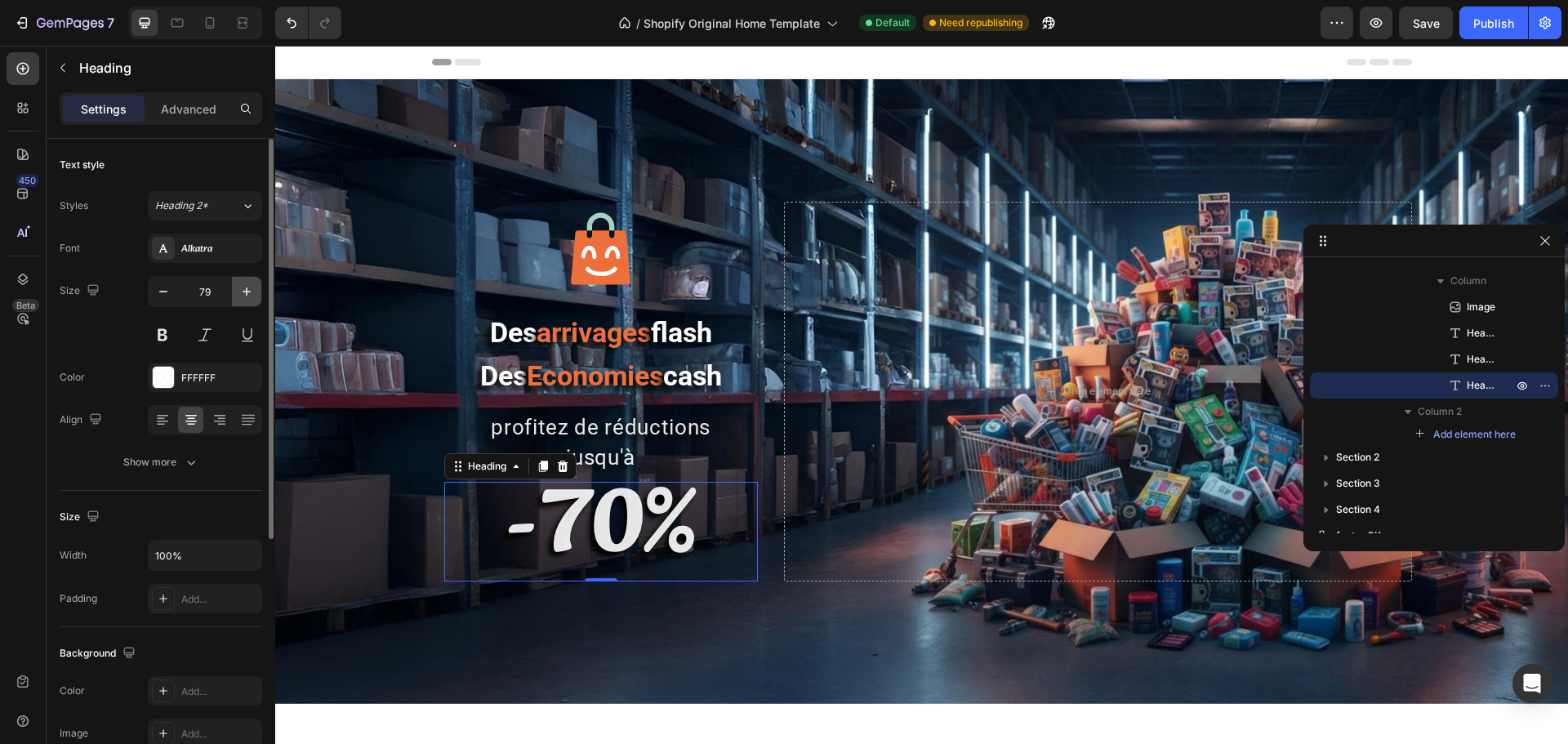
click at [248, 289] on icon "button" at bounding box center [246, 291] width 16 height 16
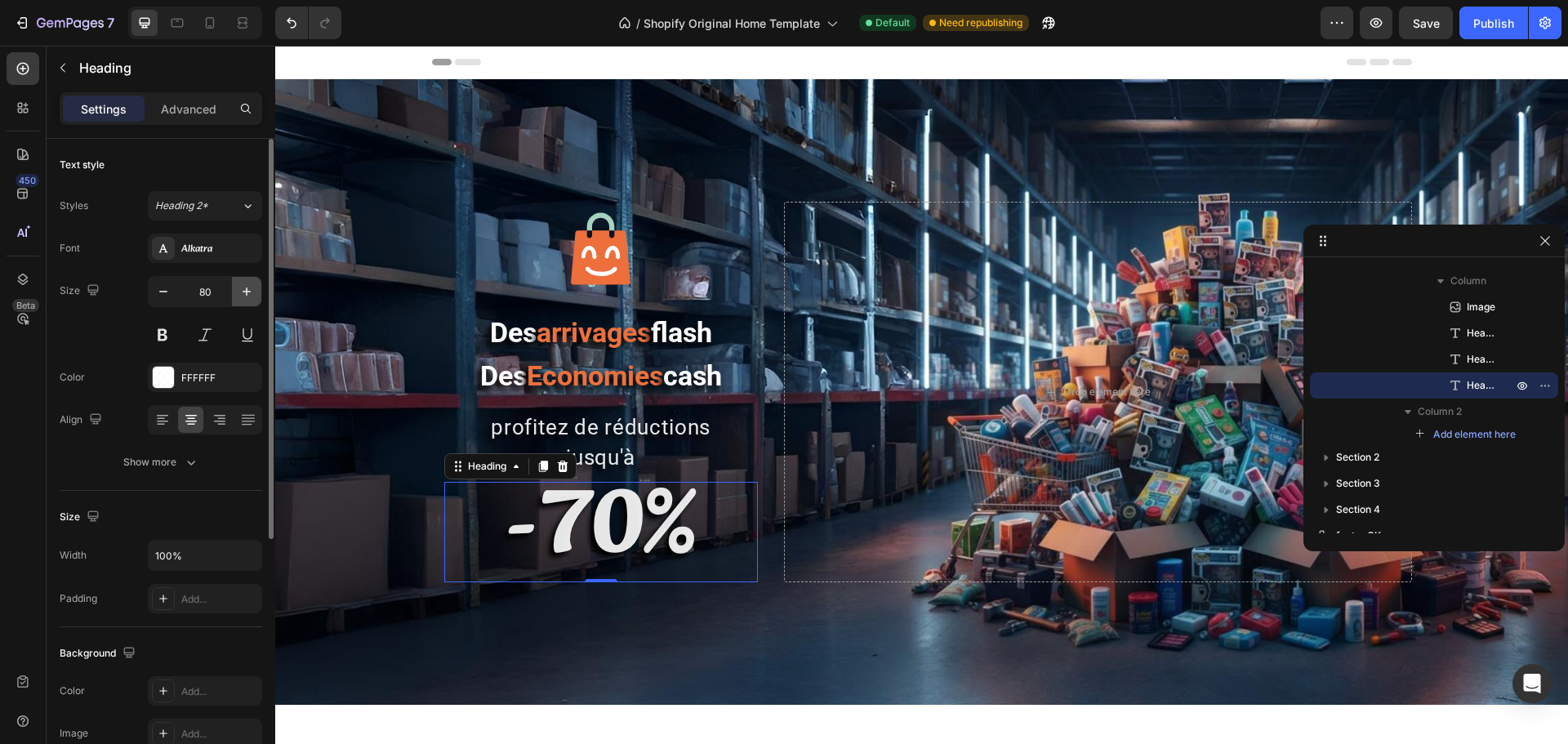
click at [248, 289] on icon "button" at bounding box center [246, 291] width 16 height 16
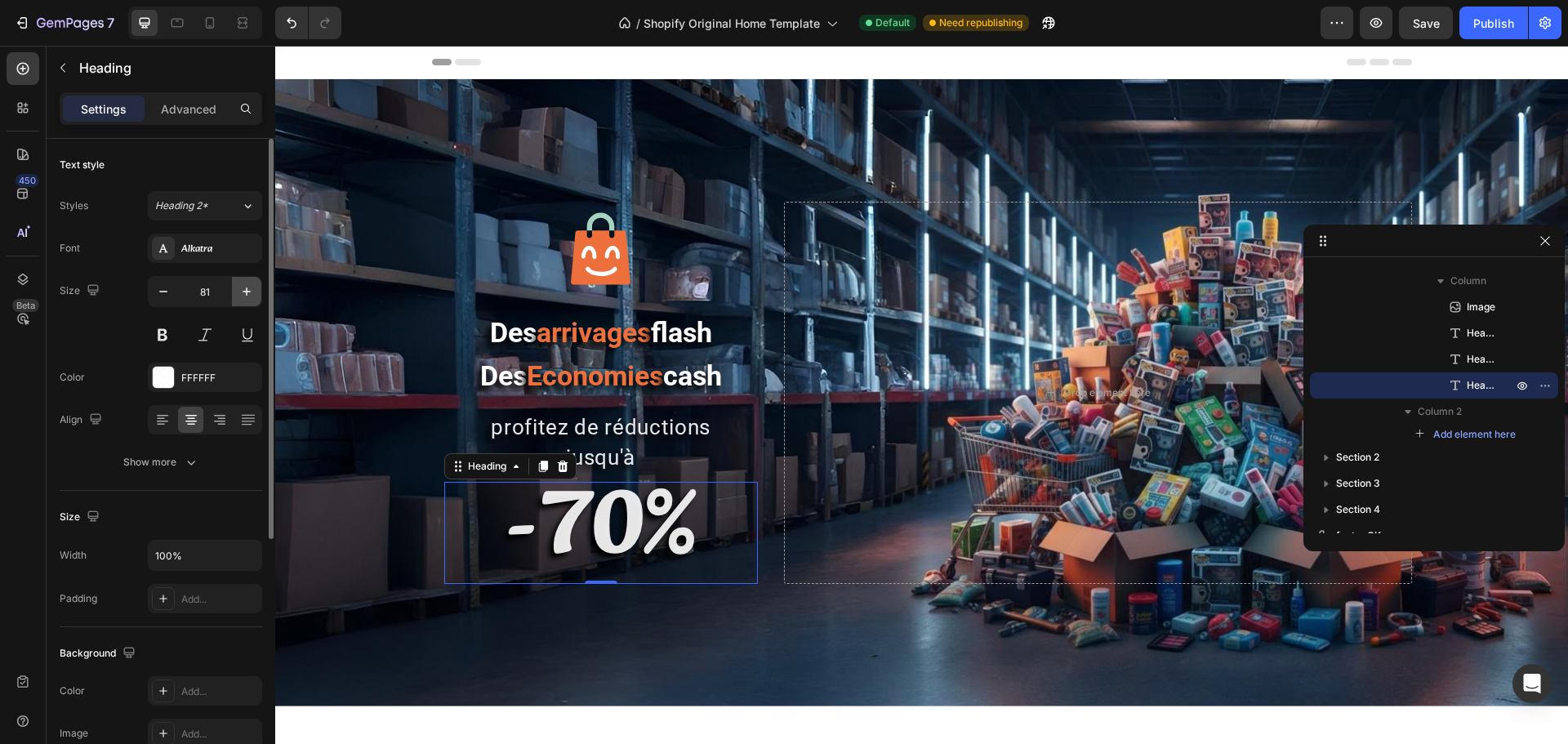
click at [248, 289] on icon "button" at bounding box center [246, 291] width 16 height 16
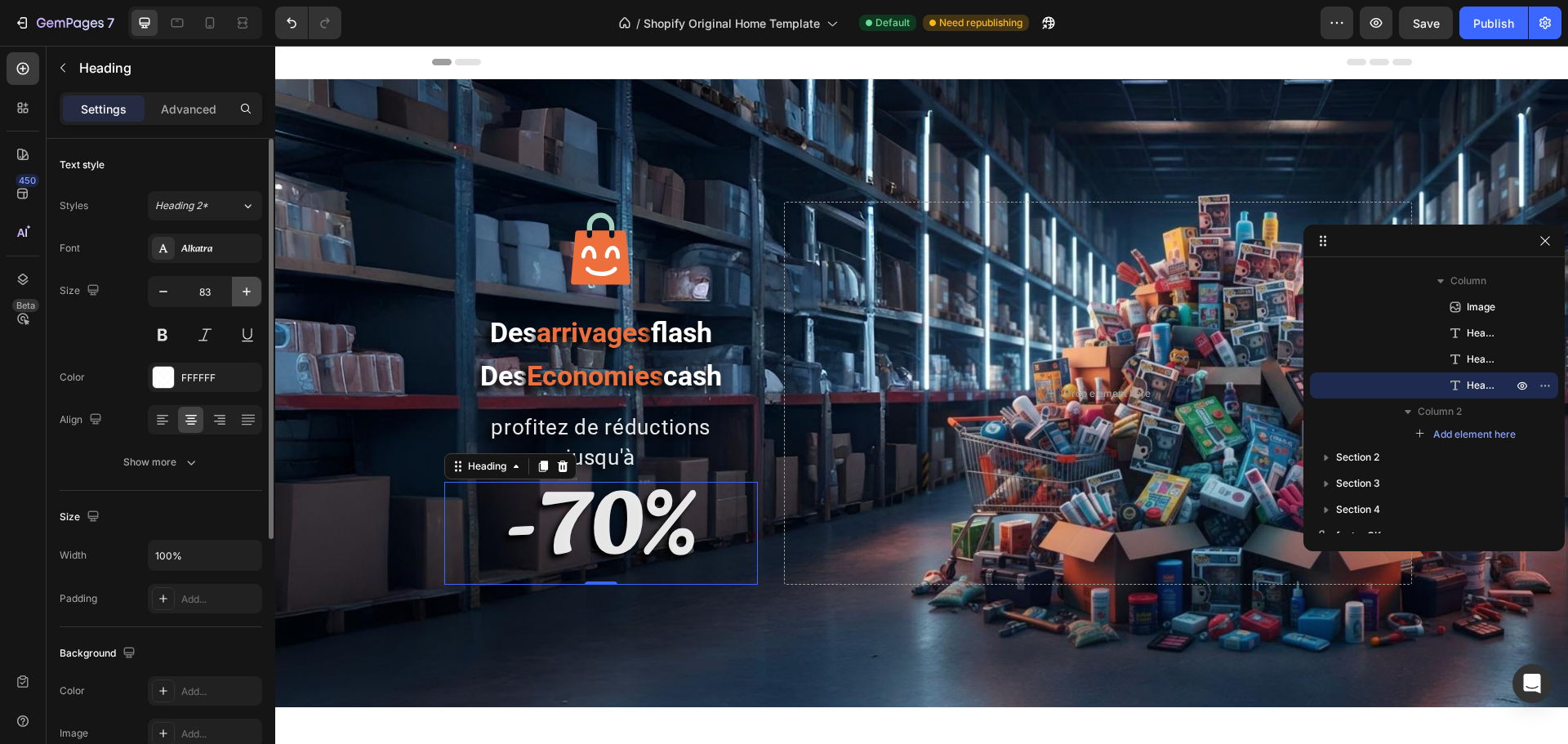
click at [248, 289] on icon "button" at bounding box center [246, 291] width 16 height 16
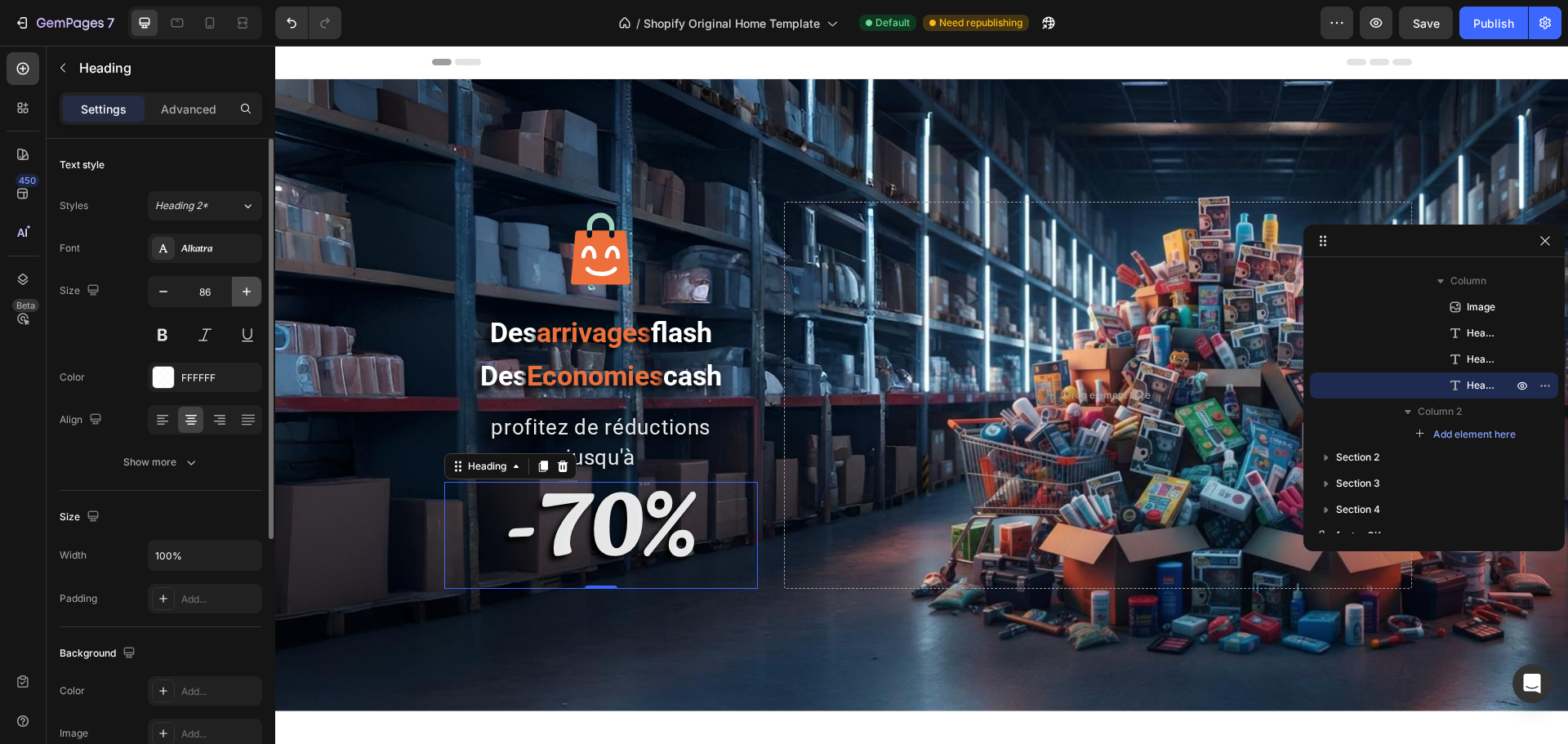
click at [248, 289] on icon "button" at bounding box center [246, 291] width 16 height 16
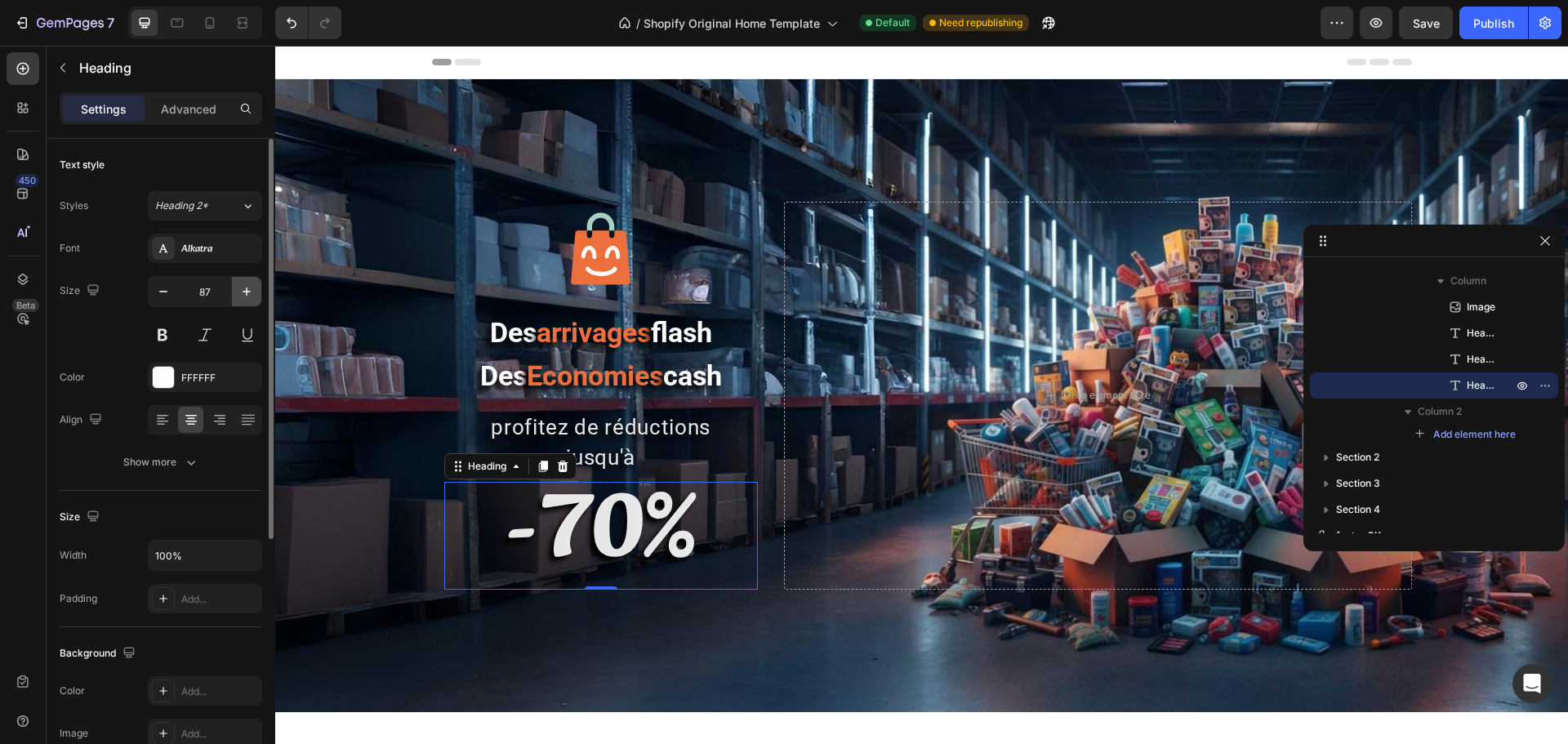
type input "88"
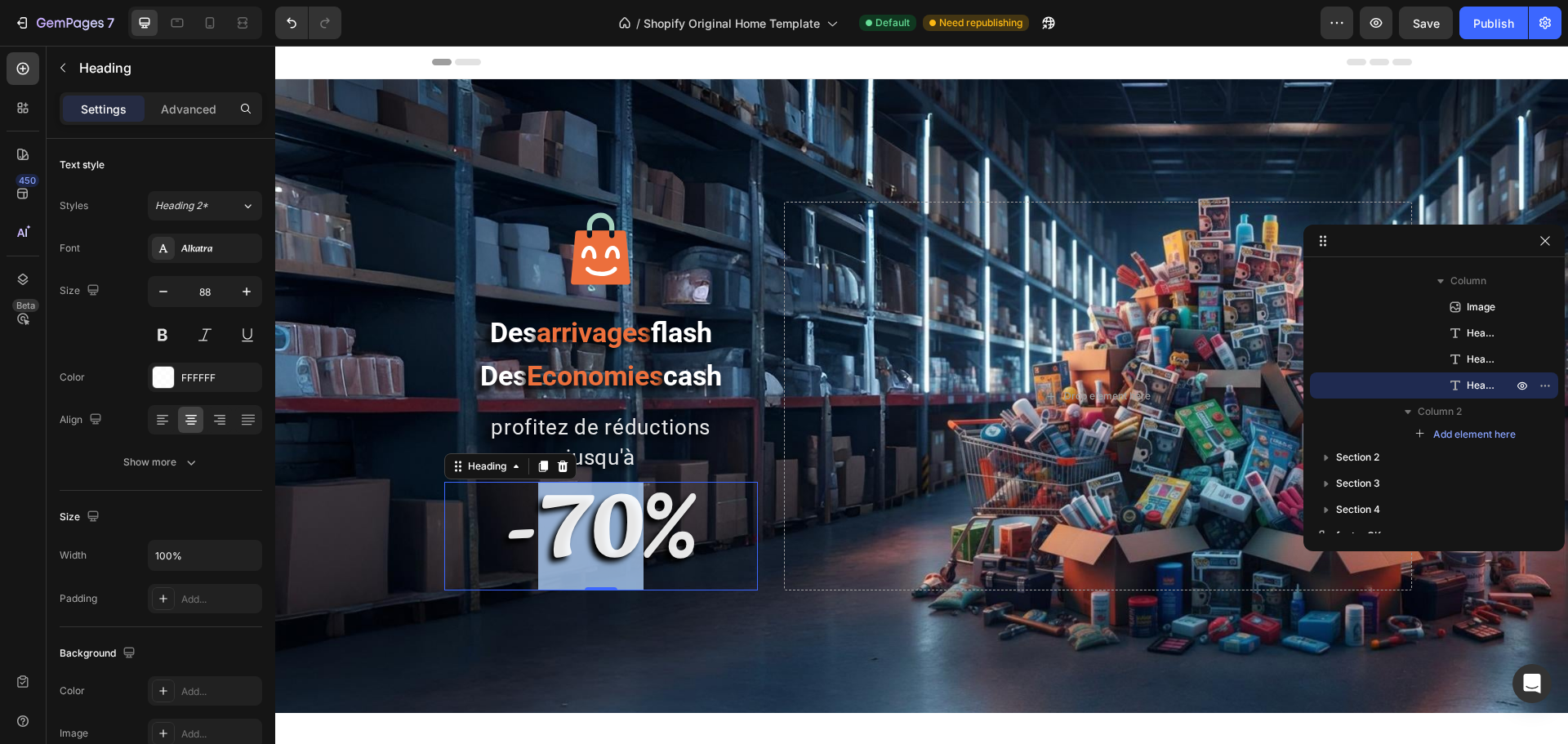
click at [539, 527] on strong "-70%" at bounding box center [600, 534] width 192 height 151
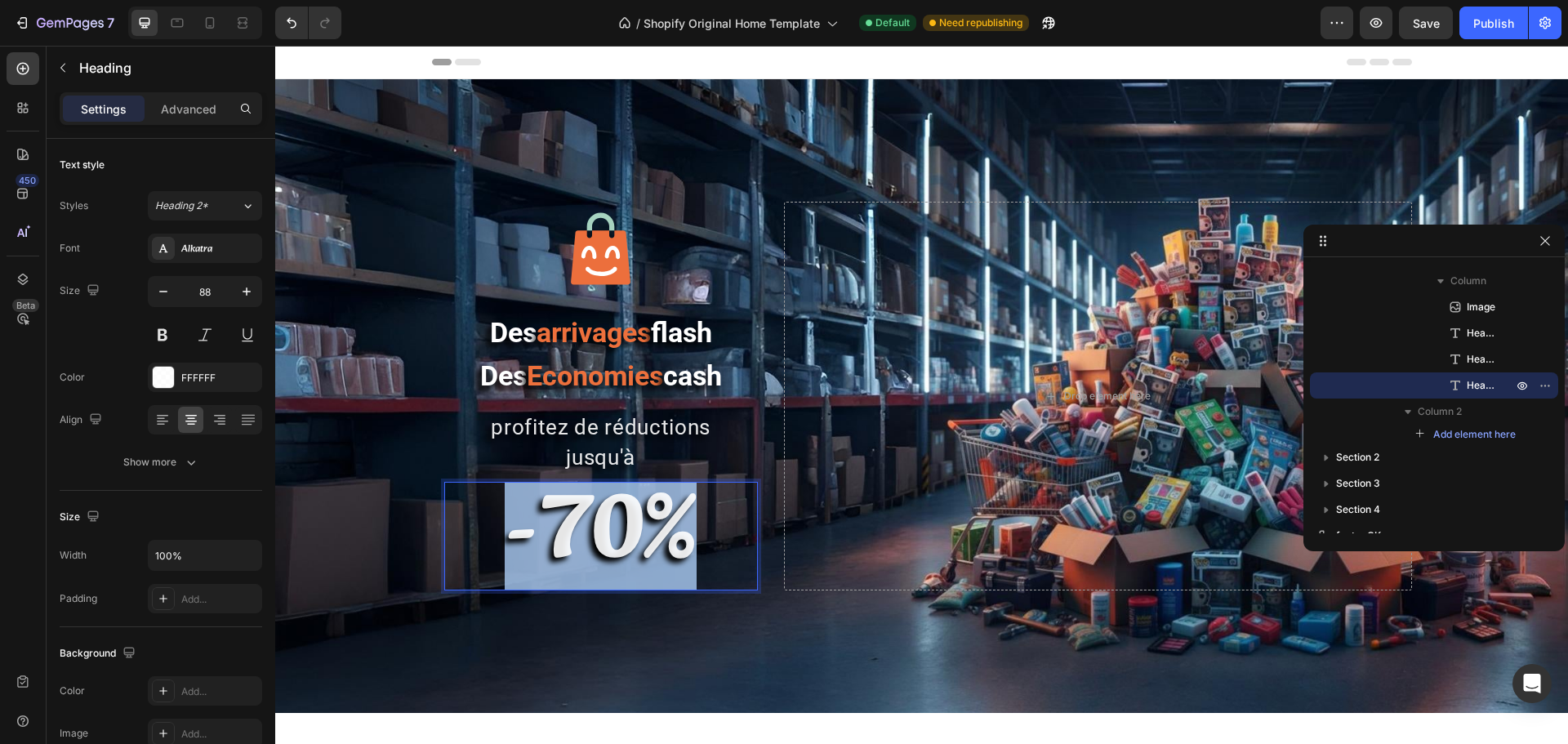
click at [539, 527] on strong "-70%" at bounding box center [600, 534] width 192 height 151
click at [544, 525] on strong "-70%" at bounding box center [600, 534] width 192 height 151
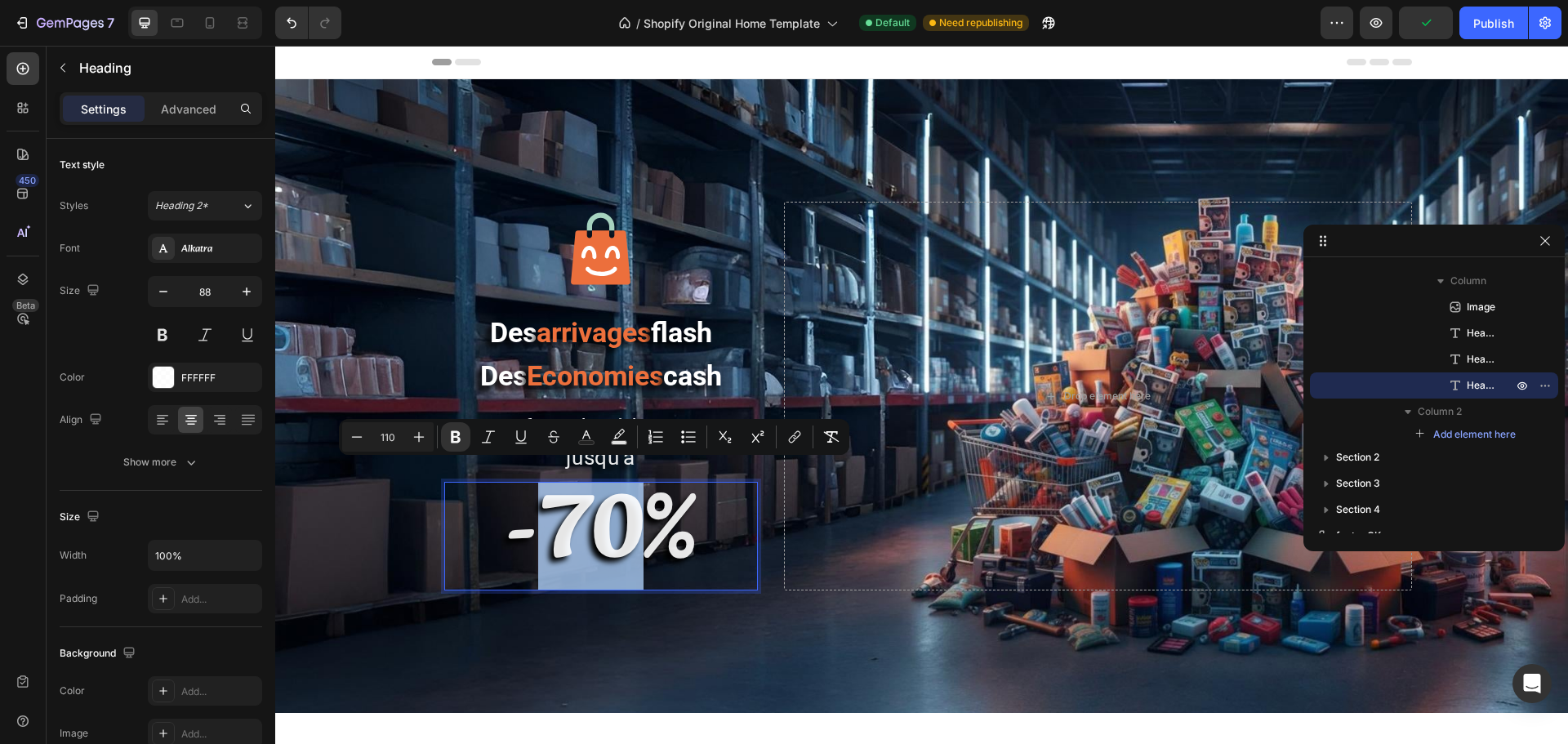
click at [543, 525] on strong "-70%" at bounding box center [600, 534] width 192 height 151
click at [540, 525] on strong "-70%" at bounding box center [600, 534] width 192 height 151
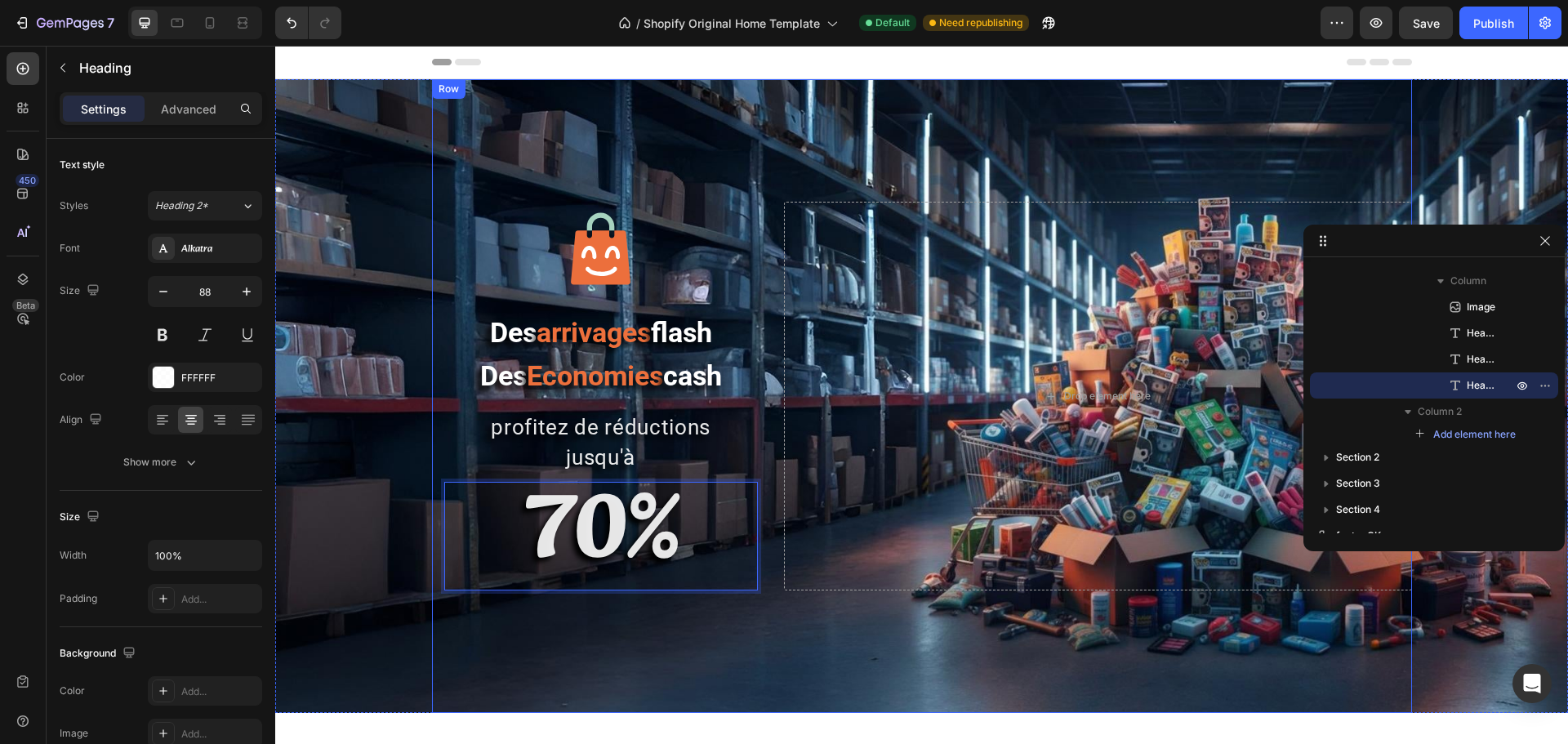
click at [593, 566] on div "Image Des arrivages flash Des Economies cash Heading profitez de réductions jus…" at bounding box center [922, 395] width 980 height 633
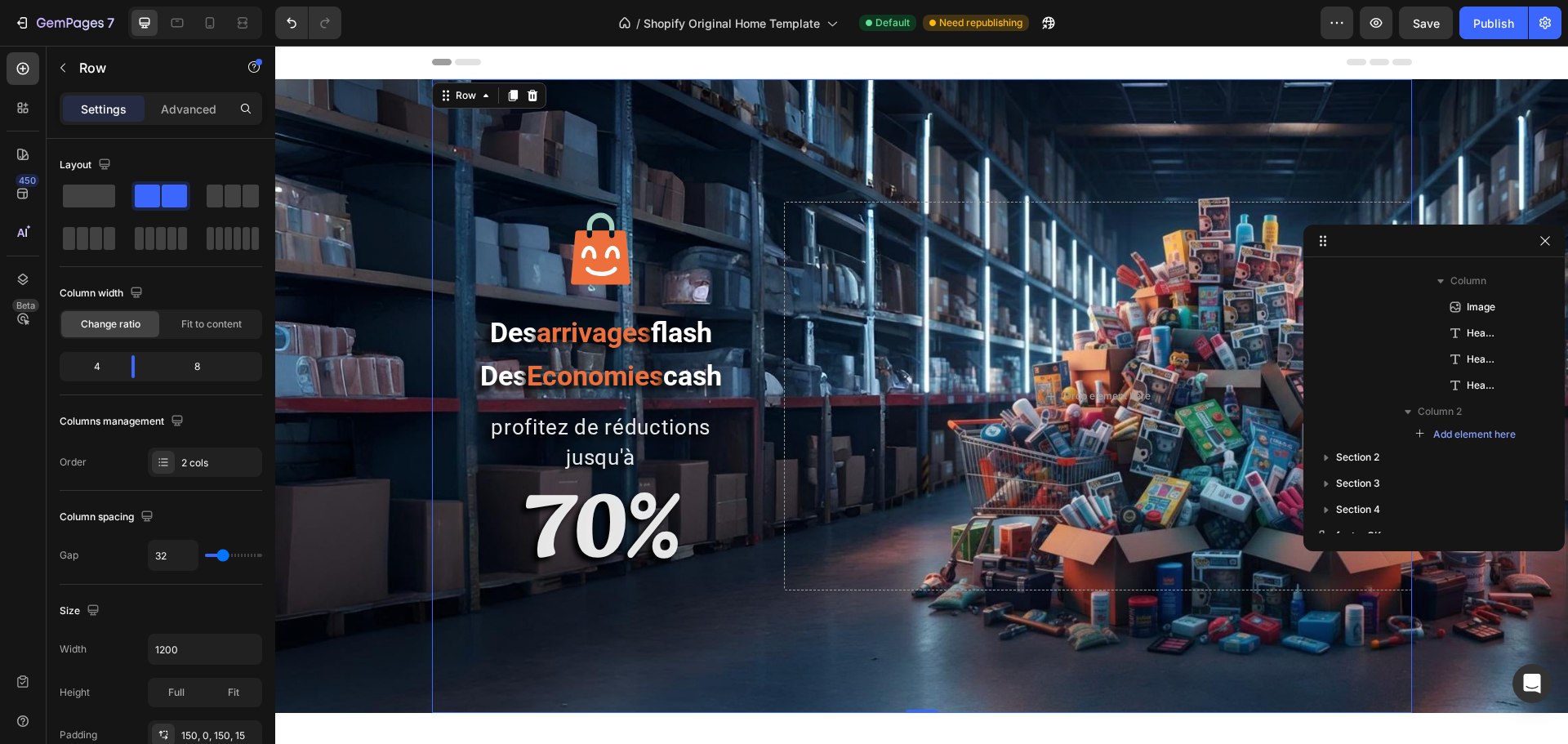
scroll to position [0, 0]
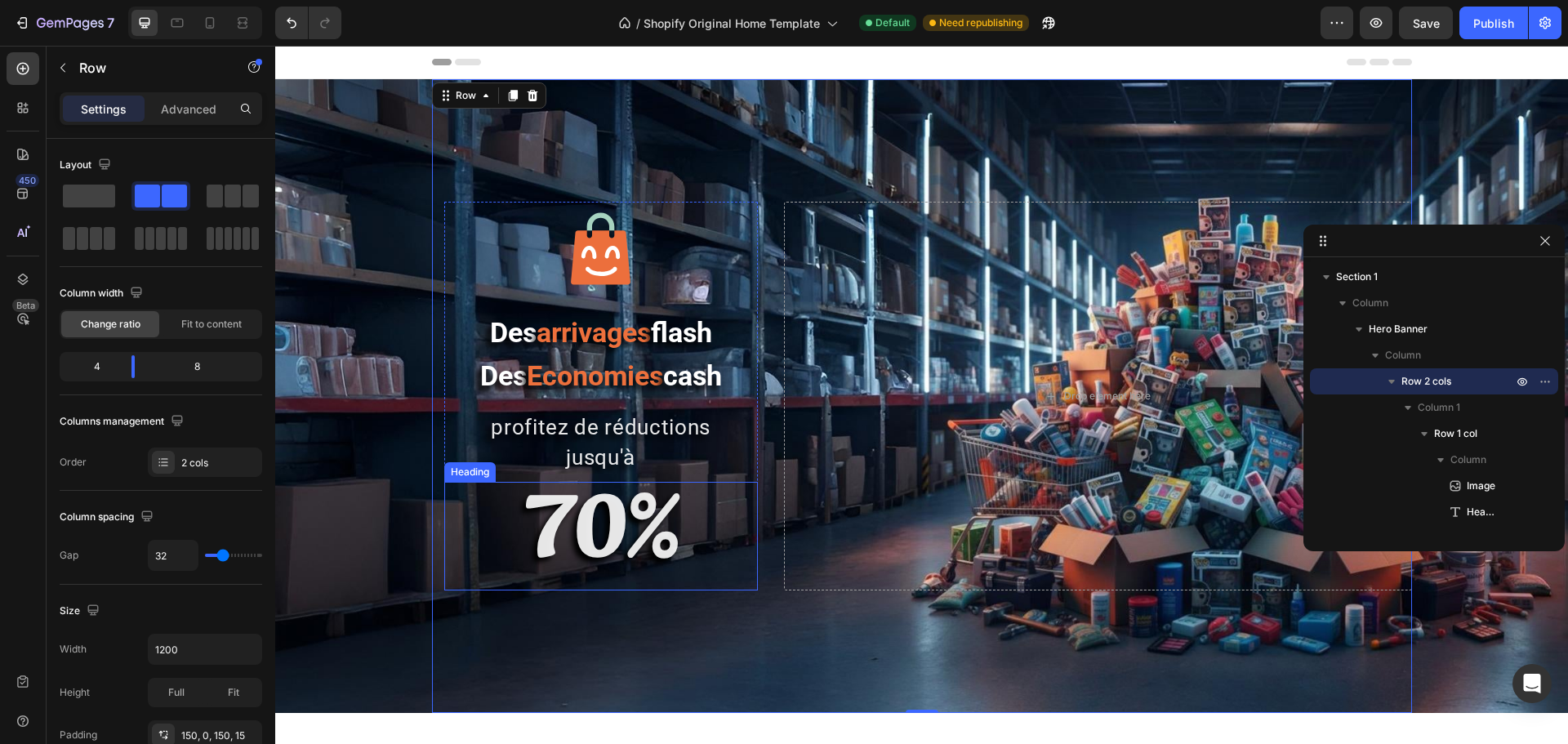
click at [588, 531] on strong "70%" at bounding box center [601, 534] width 158 height 151
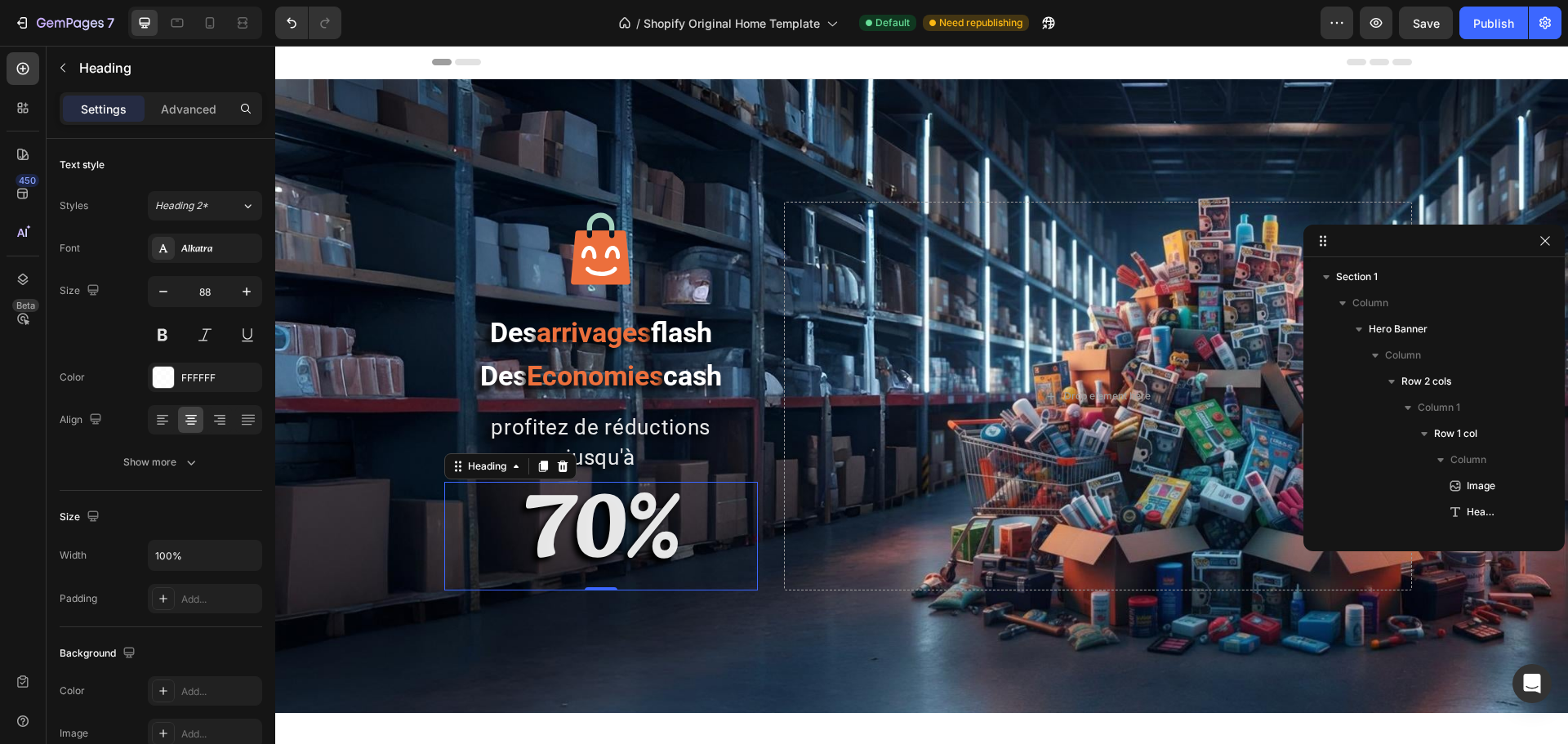
scroll to position [179, 0]
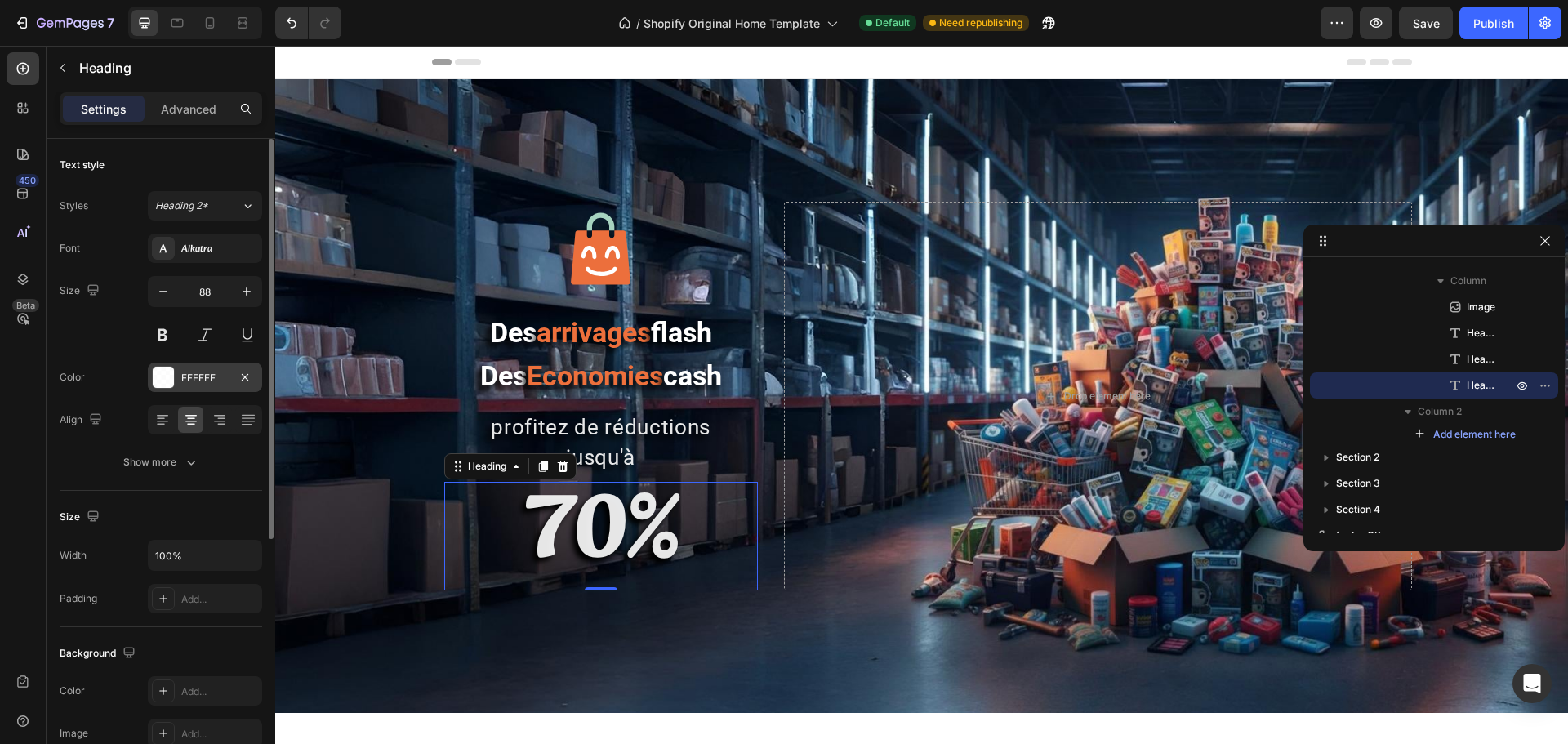
click at [160, 373] on div at bounding box center [164, 377] width 22 height 22
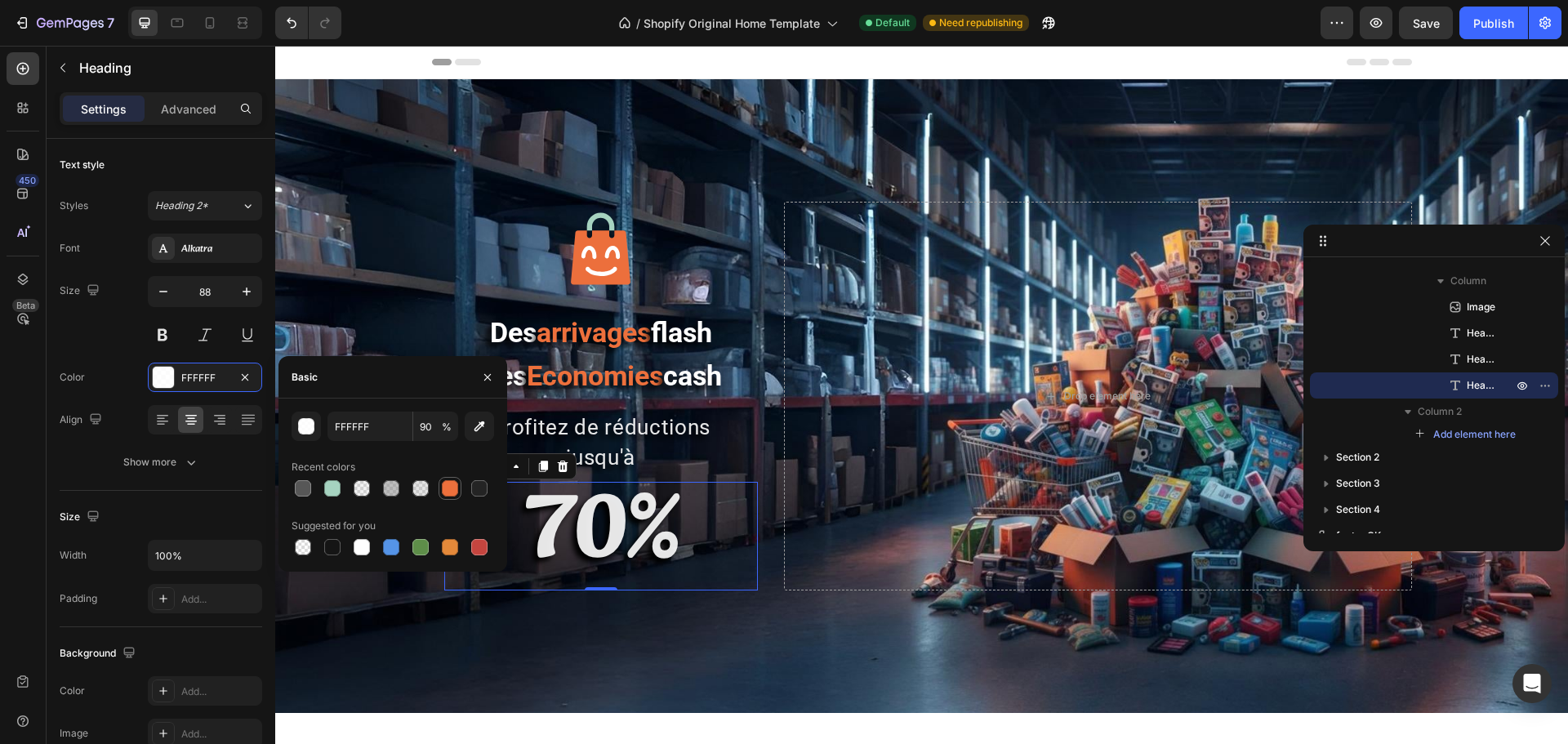
click at [450, 489] on div at bounding box center [450, 488] width 16 height 16
type input "ED703C"
type input "100"
click at [332, 485] on div at bounding box center [333, 488] width 16 height 16
click at [480, 542] on div at bounding box center [479, 547] width 16 height 16
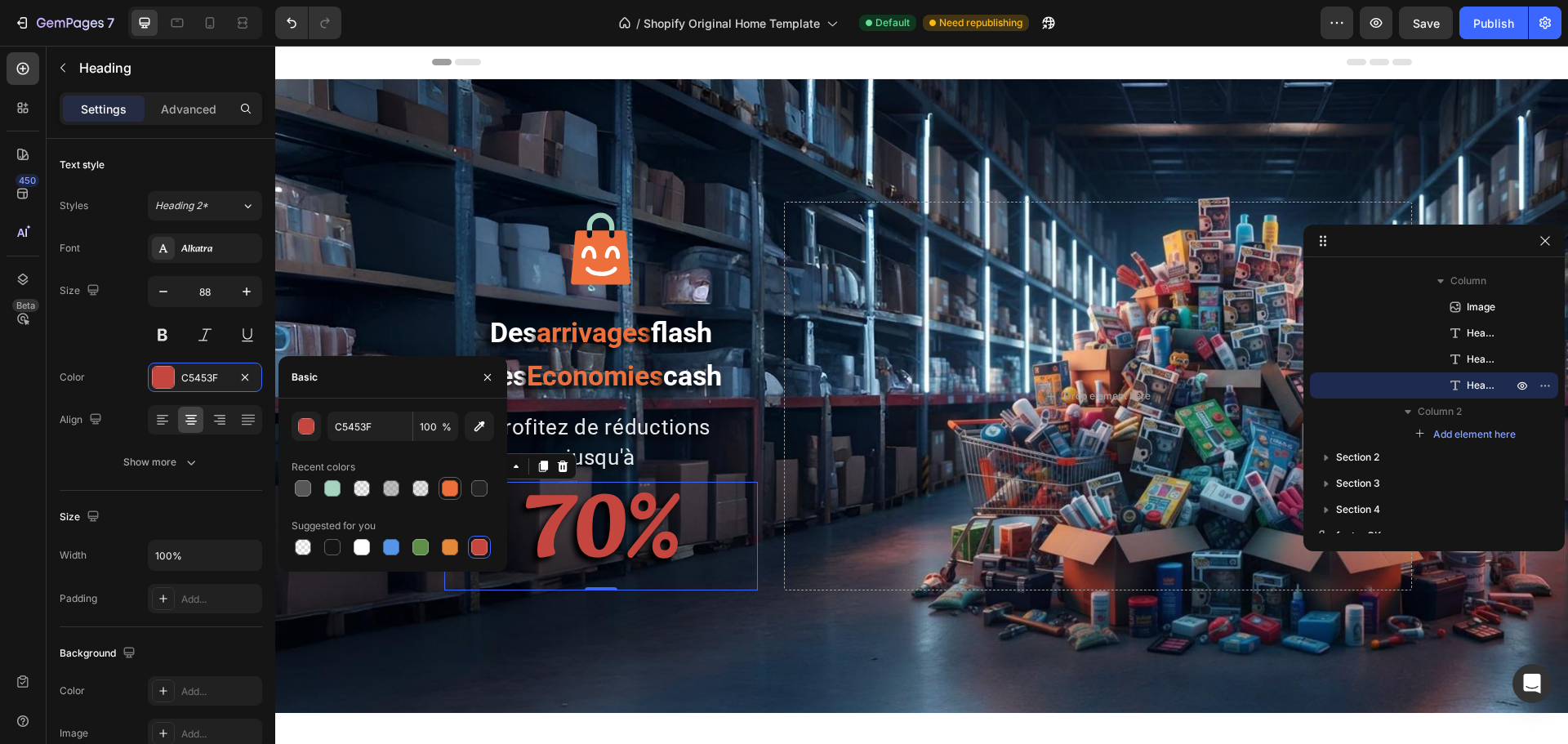
click at [454, 485] on div at bounding box center [450, 488] width 16 height 16
type input "ED703C"
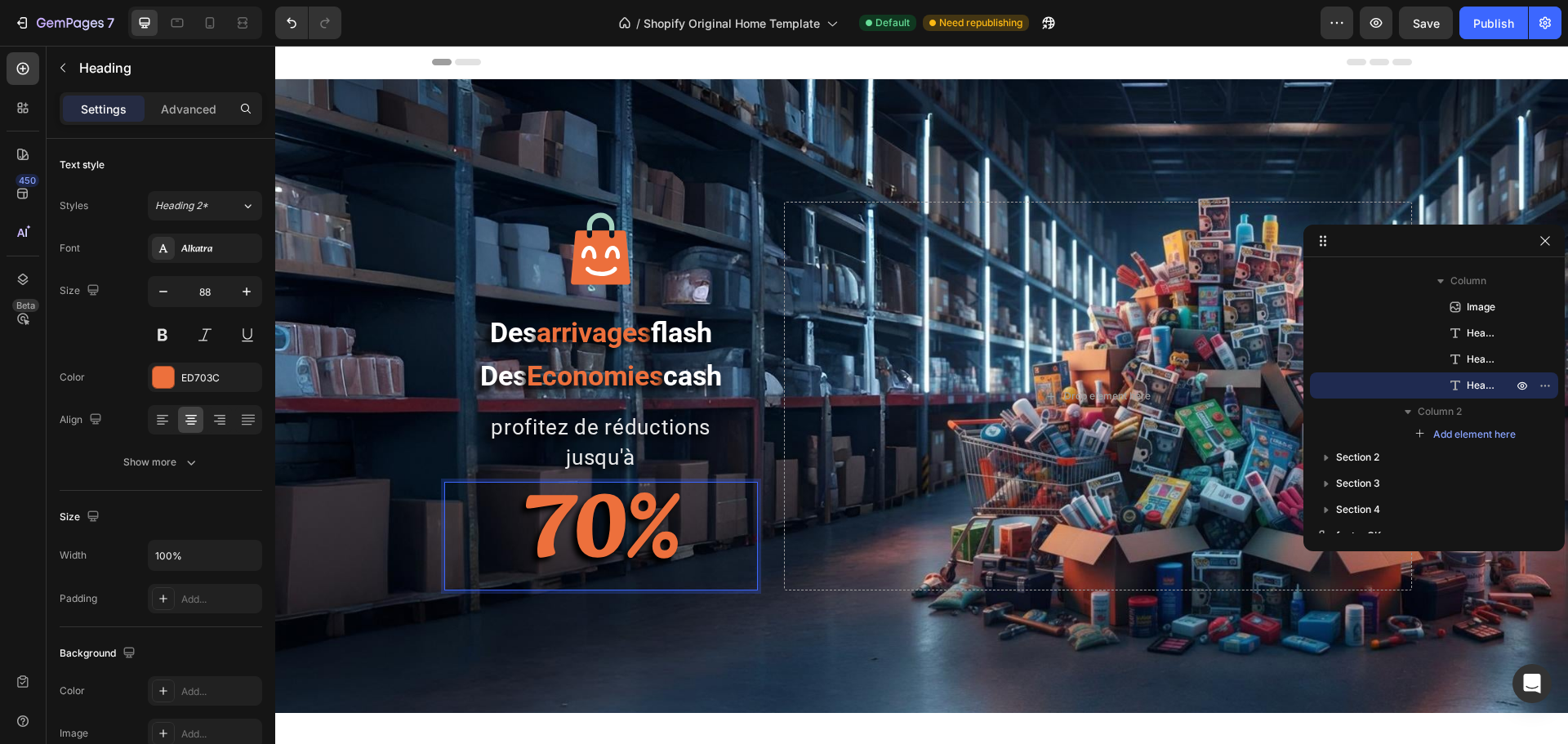
click at [583, 530] on strong "70%" at bounding box center [601, 534] width 158 height 151
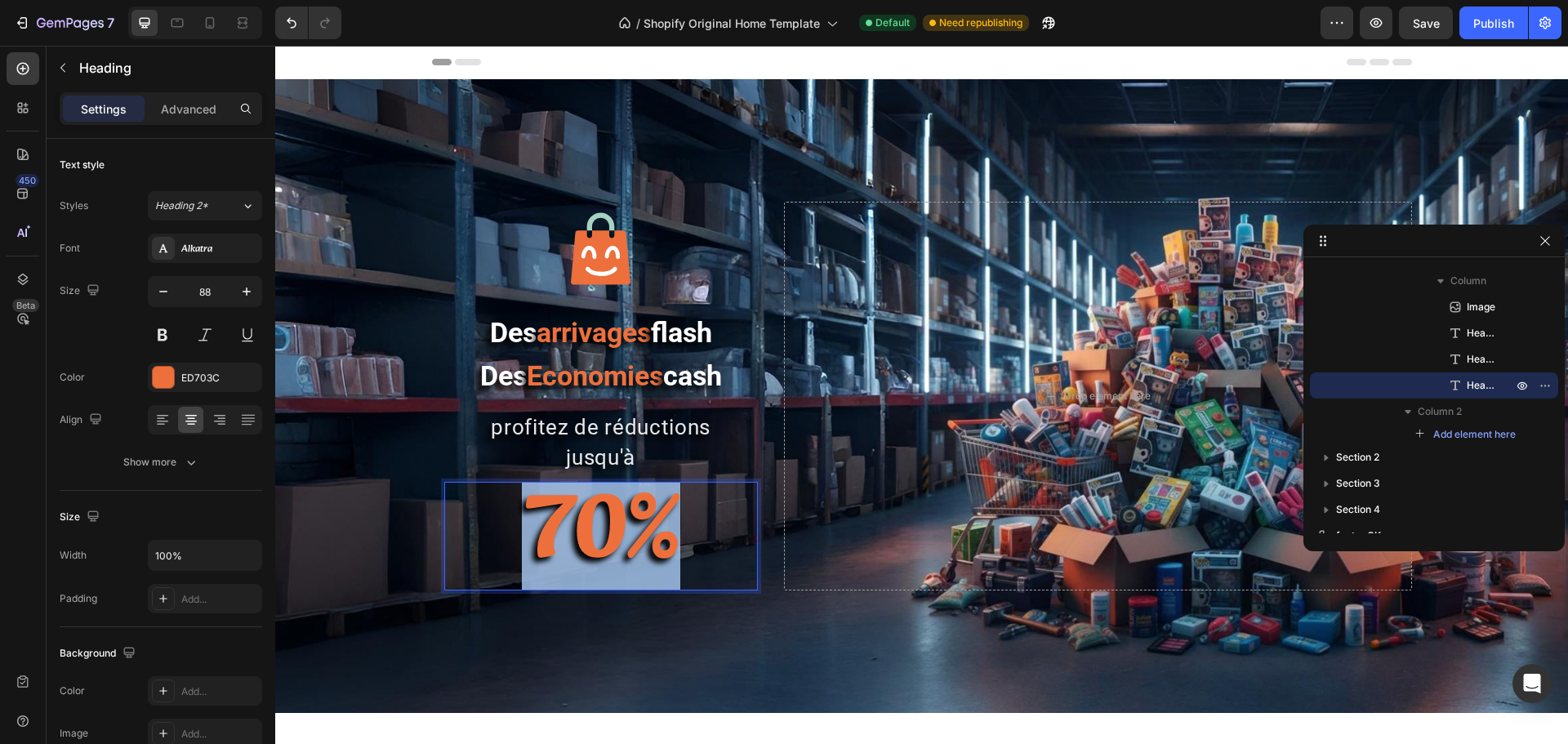
click at [583, 530] on strong "70%" at bounding box center [601, 534] width 158 height 151
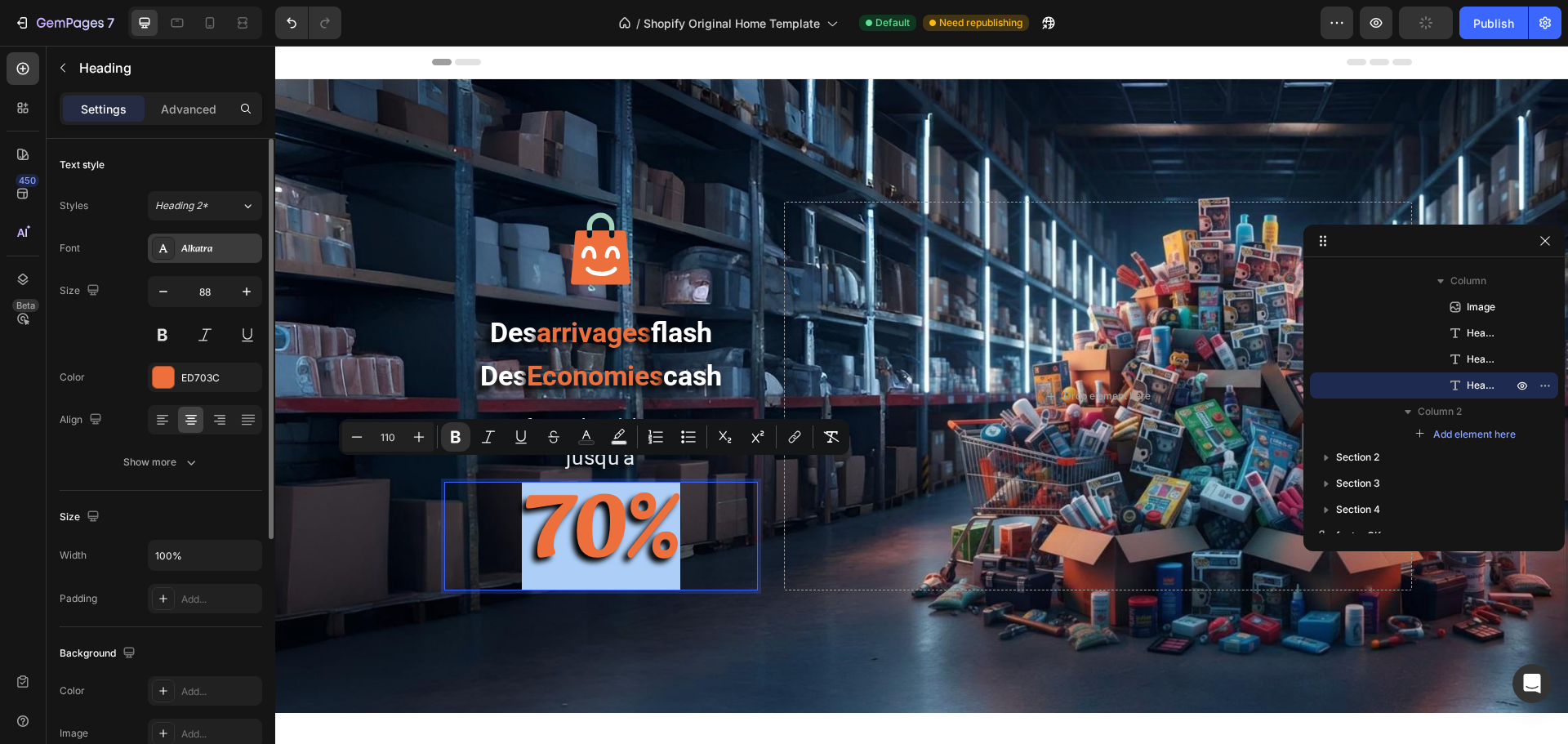
click at [218, 243] on div "Alkatra" at bounding box center [219, 249] width 76 height 14
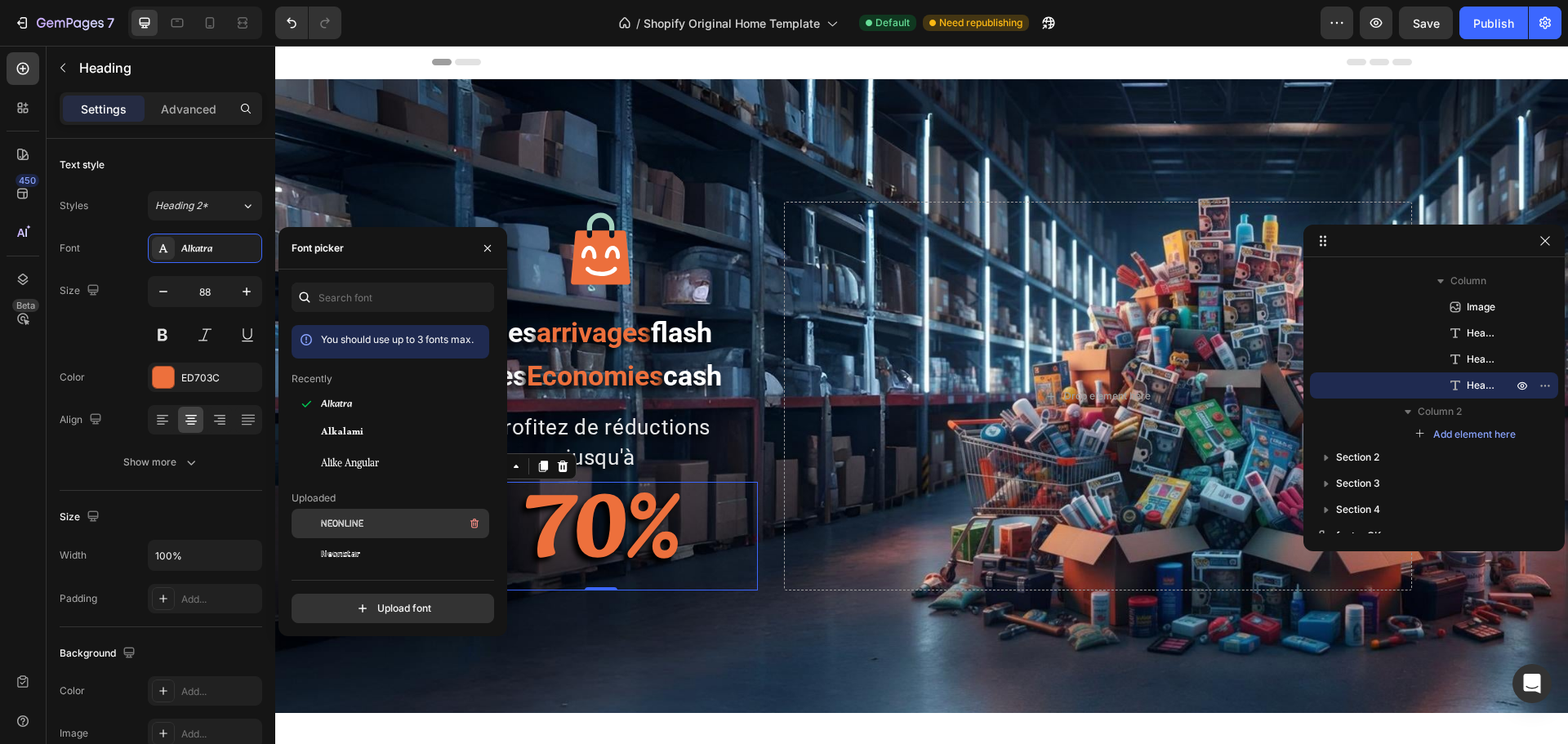
click at [367, 527] on div "Neonline" at bounding box center [403, 523] width 165 height 20
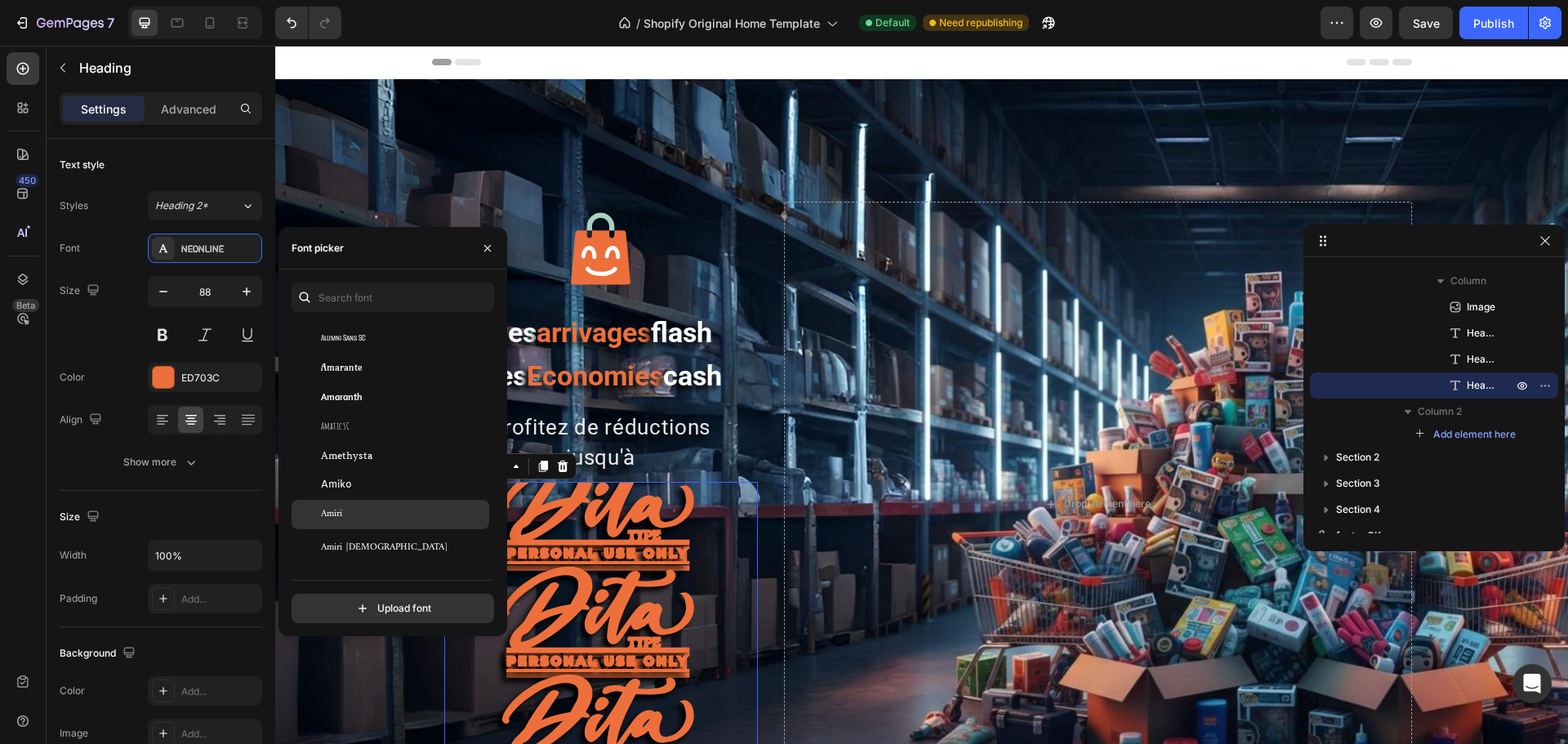
scroll to position [2041, 0]
click at [360, 543] on span "Amiri Quran" at bounding box center [384, 536] width 127 height 14
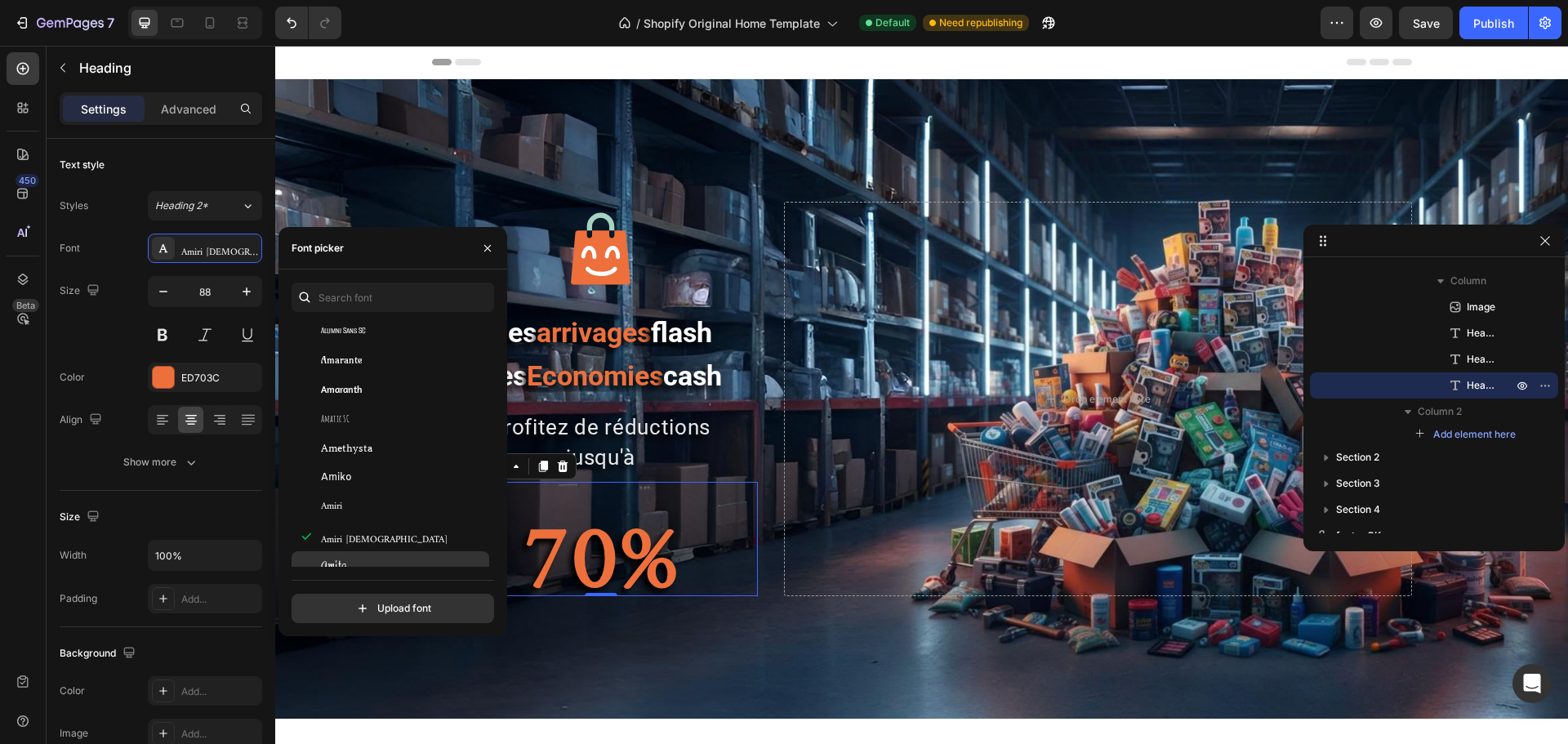
click at [353, 560] on div "Amita" at bounding box center [403, 565] width 165 height 14
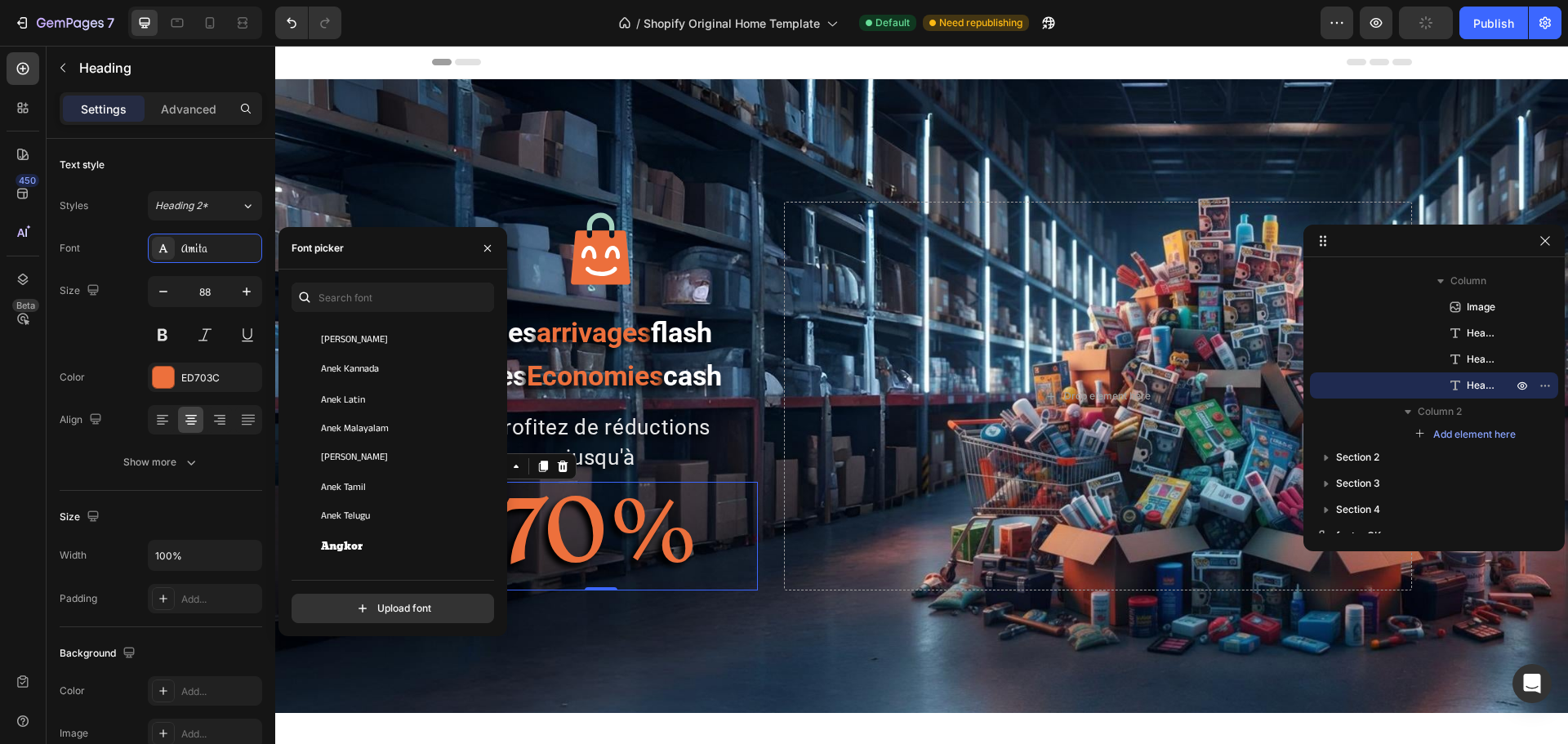
scroll to position [2612, 0]
click at [360, 519] on span "Annie Use Your Telescope" at bounding box center [364, 523] width 86 height 14
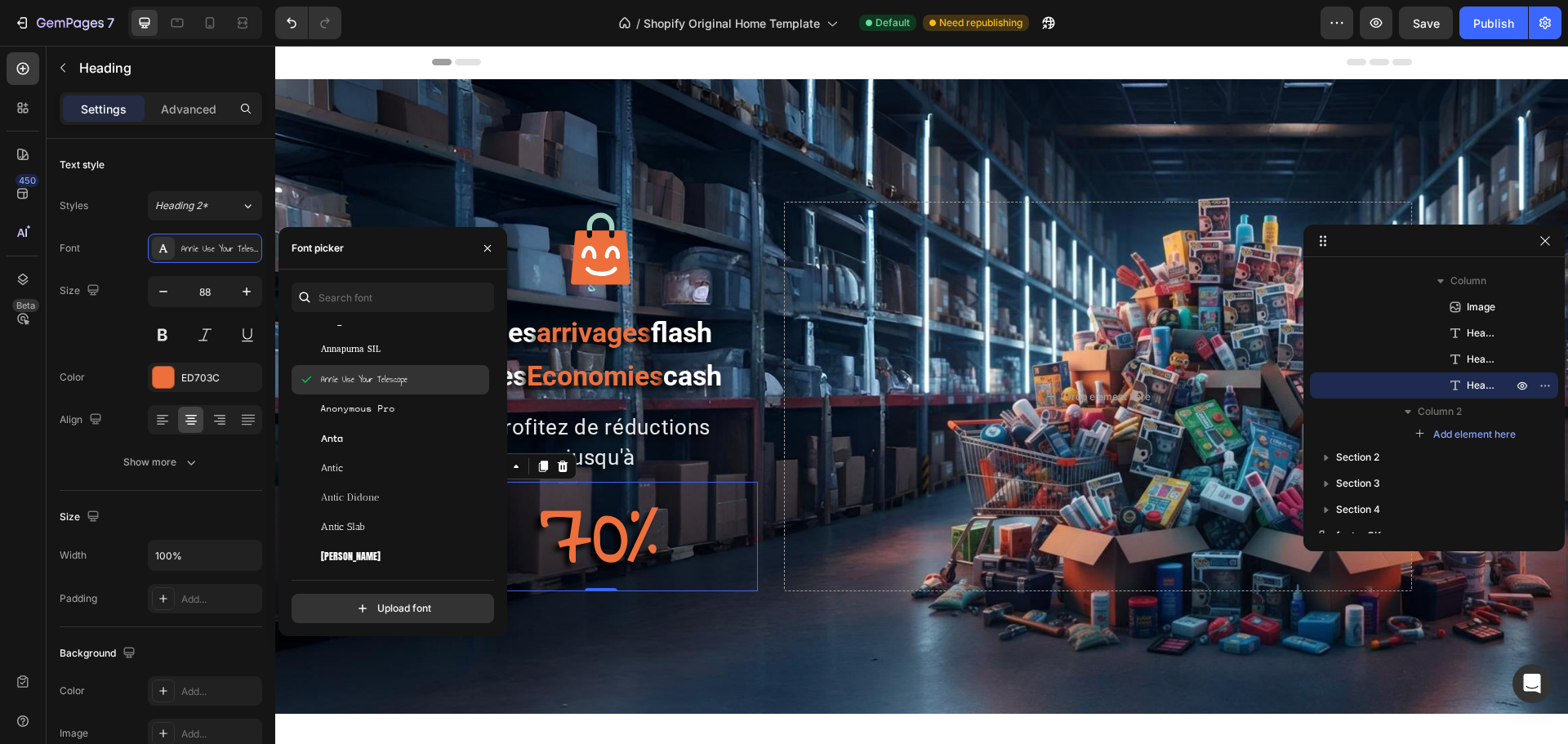
scroll to position [2776, 0]
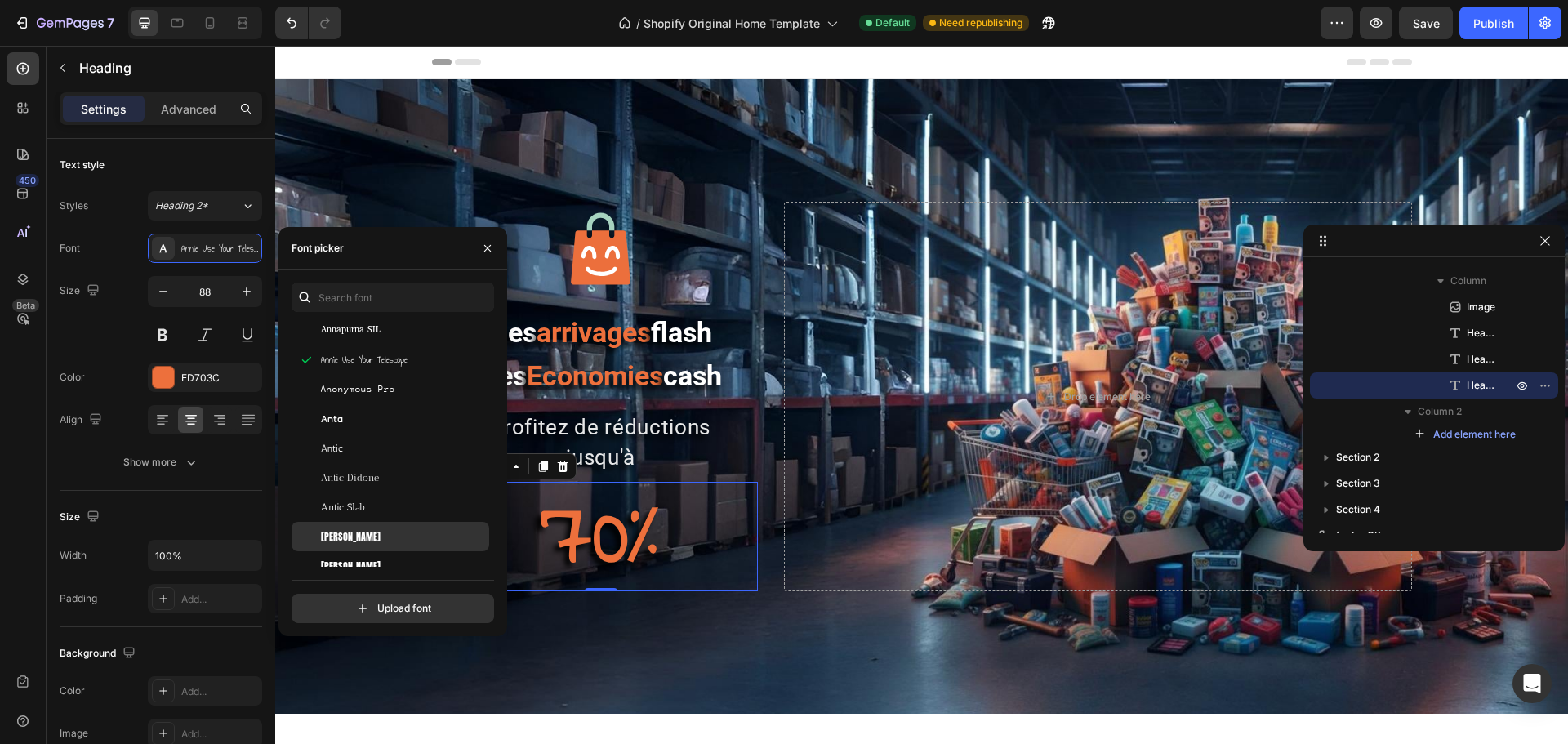
click at [357, 532] on div "Anton" at bounding box center [403, 536] width 165 height 14
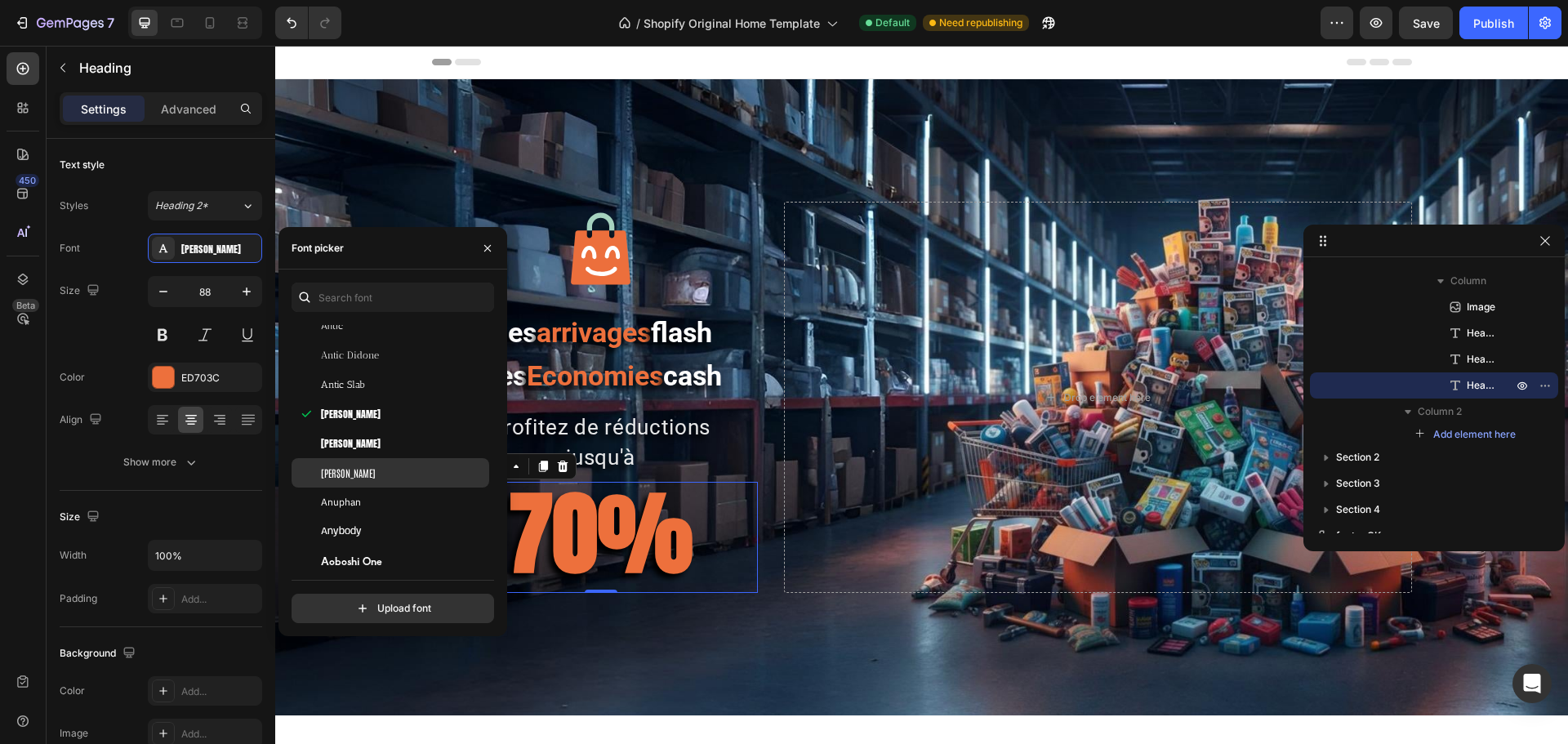
scroll to position [2938, 0]
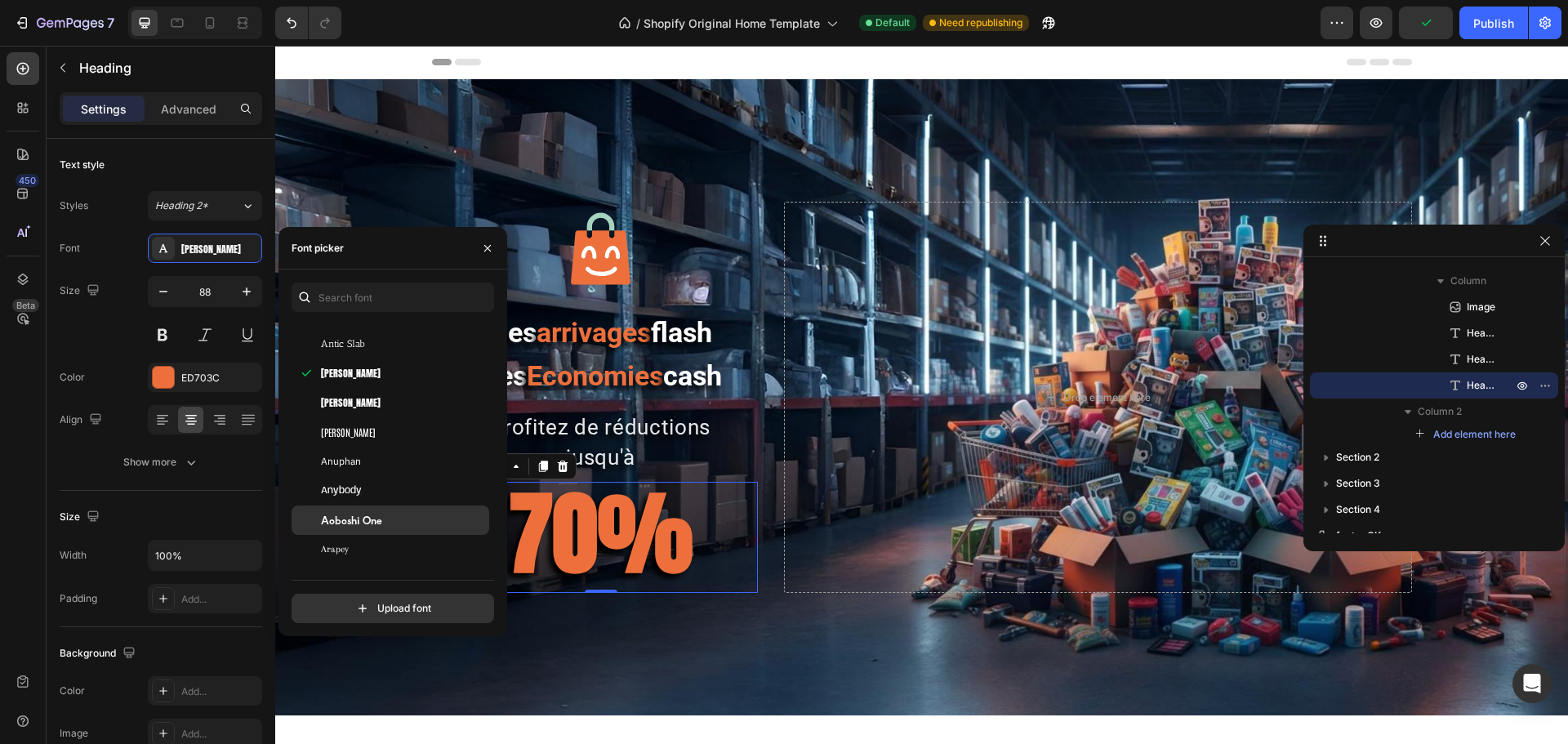
click at [366, 521] on span "Aoboshi One" at bounding box center [352, 519] width 61 height 14
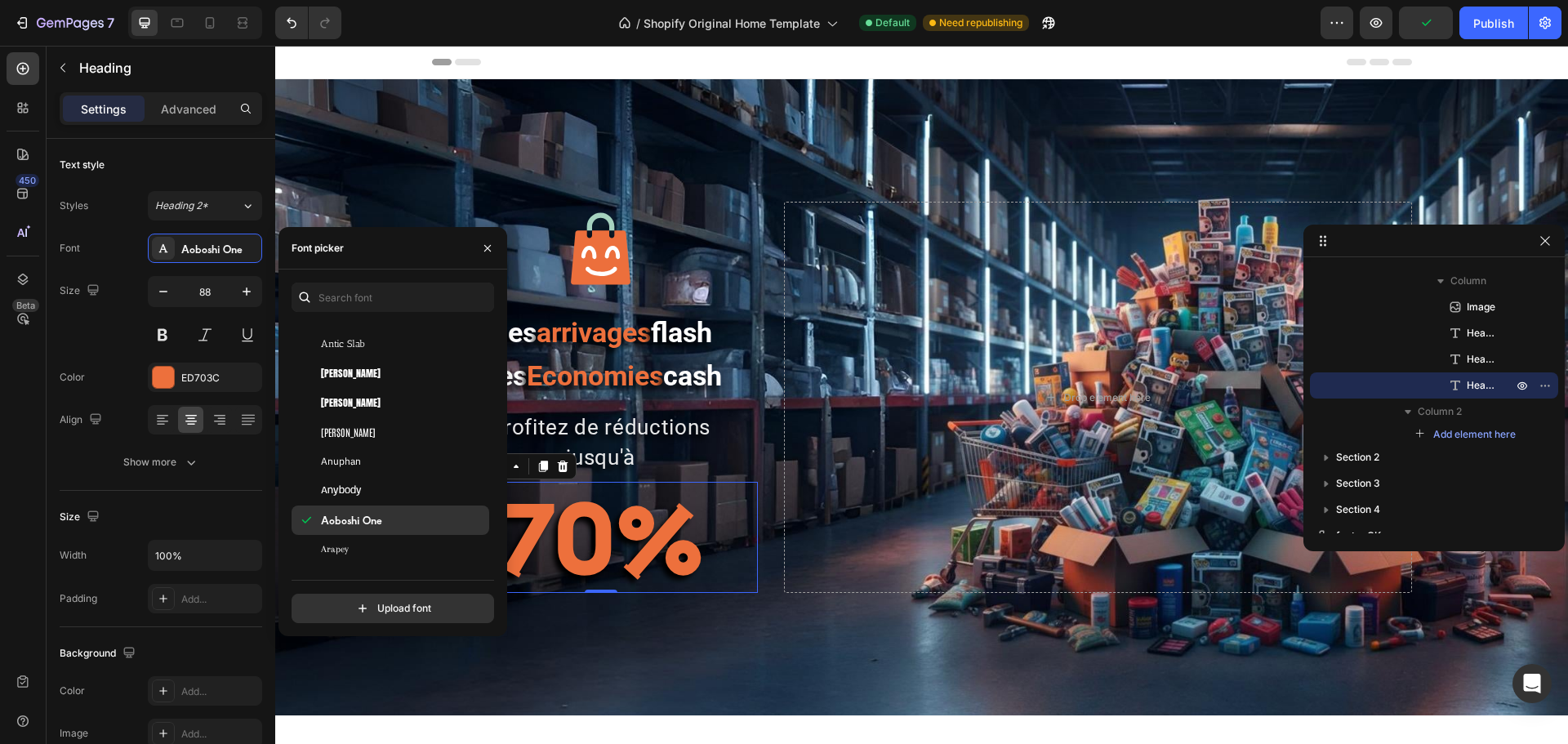
scroll to position [3020, 0]
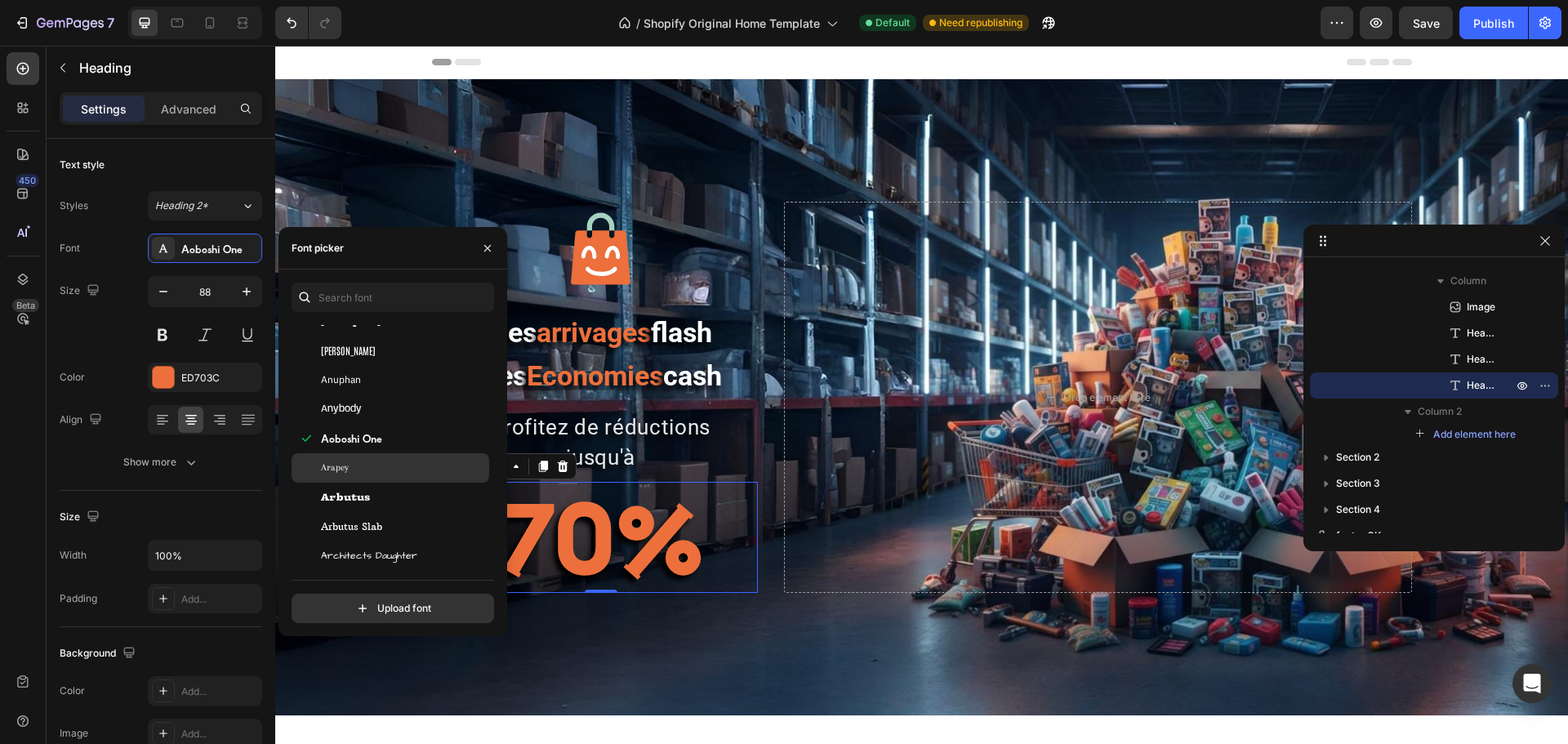
click at [343, 477] on div "Arapey" at bounding box center [390, 467] width 198 height 30
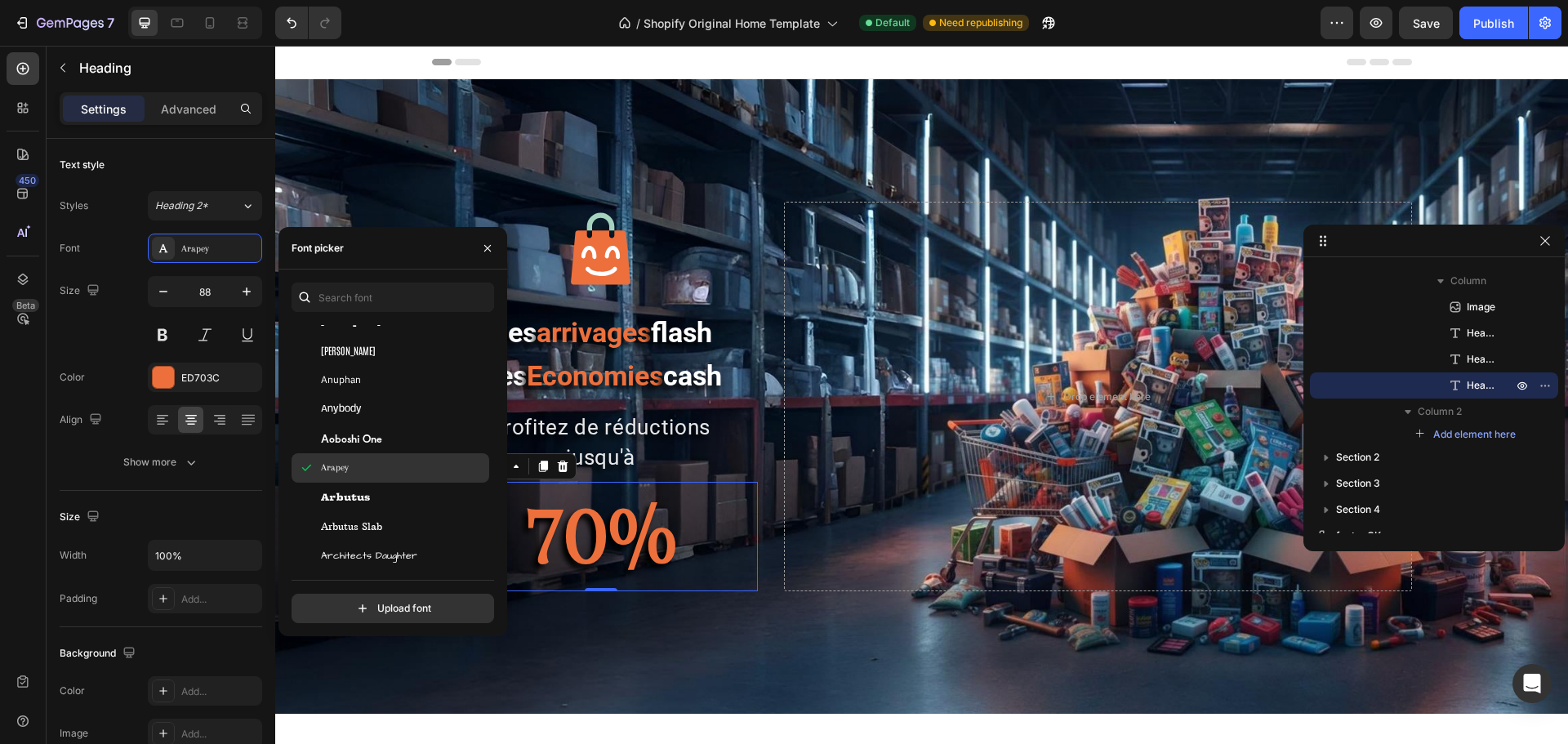
scroll to position [3102, 0]
click at [349, 480] on span "Architects Daughter" at bounding box center [369, 474] width 96 height 14
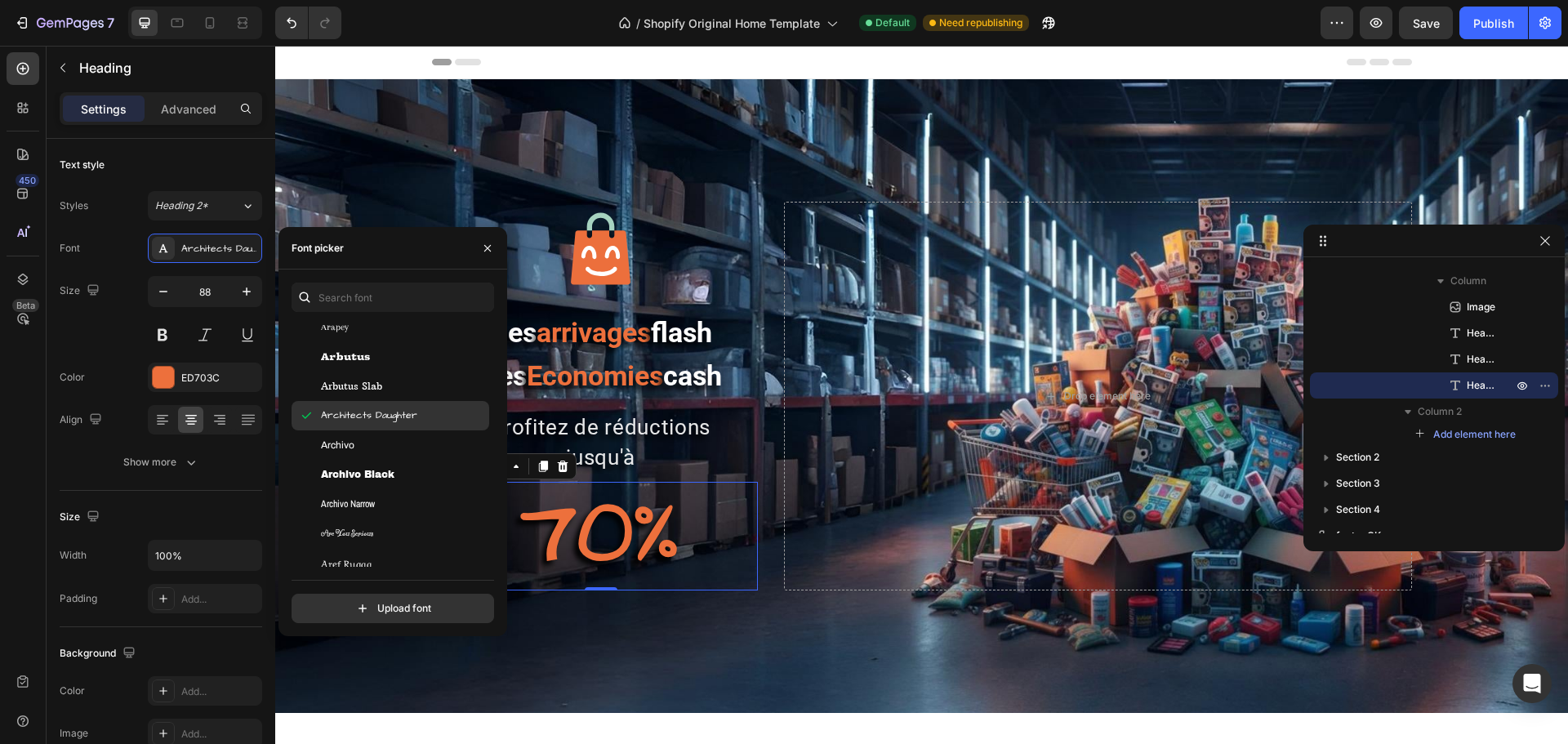
scroll to position [3184, 0]
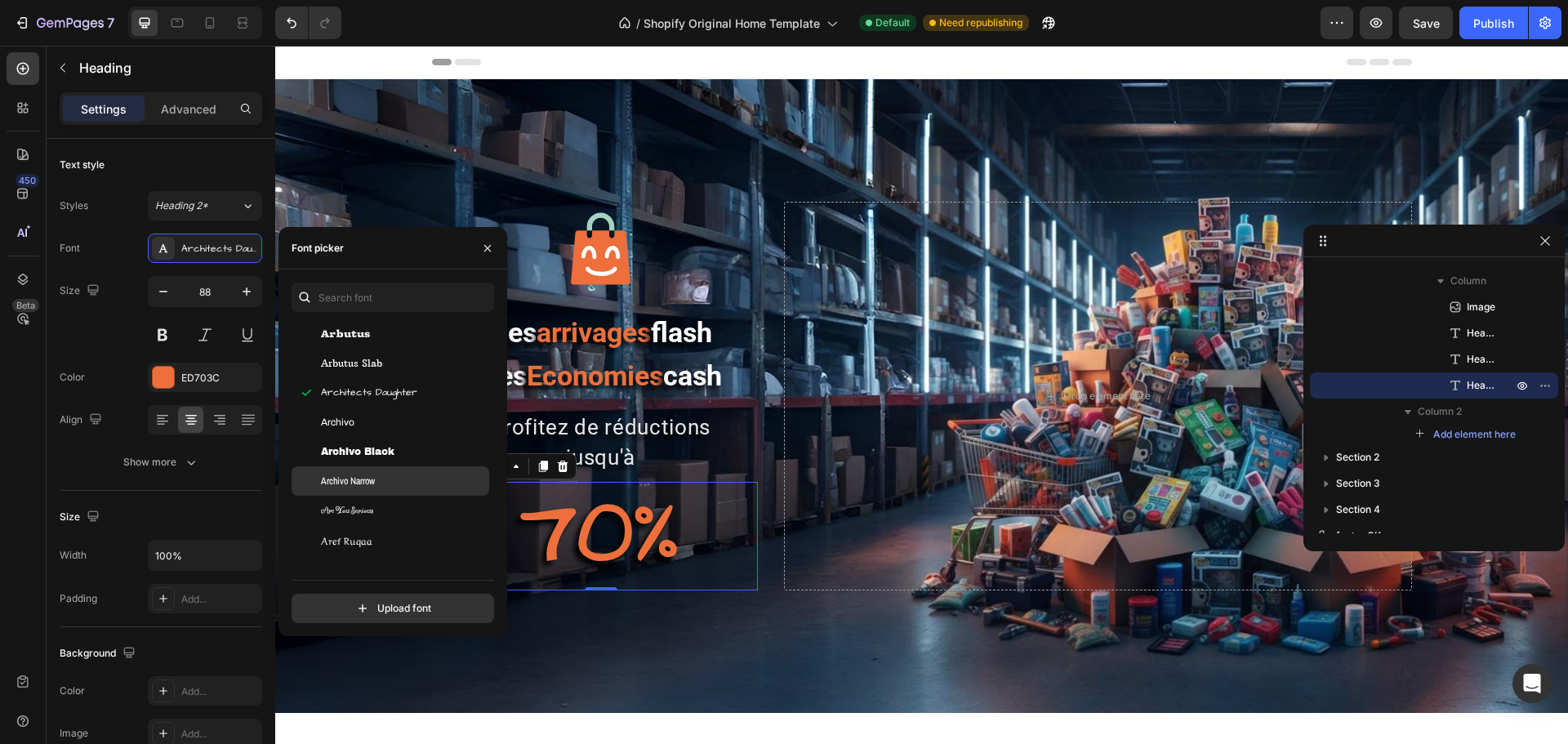
click at [352, 484] on span "Archivo Narrow" at bounding box center [348, 481] width 54 height 14
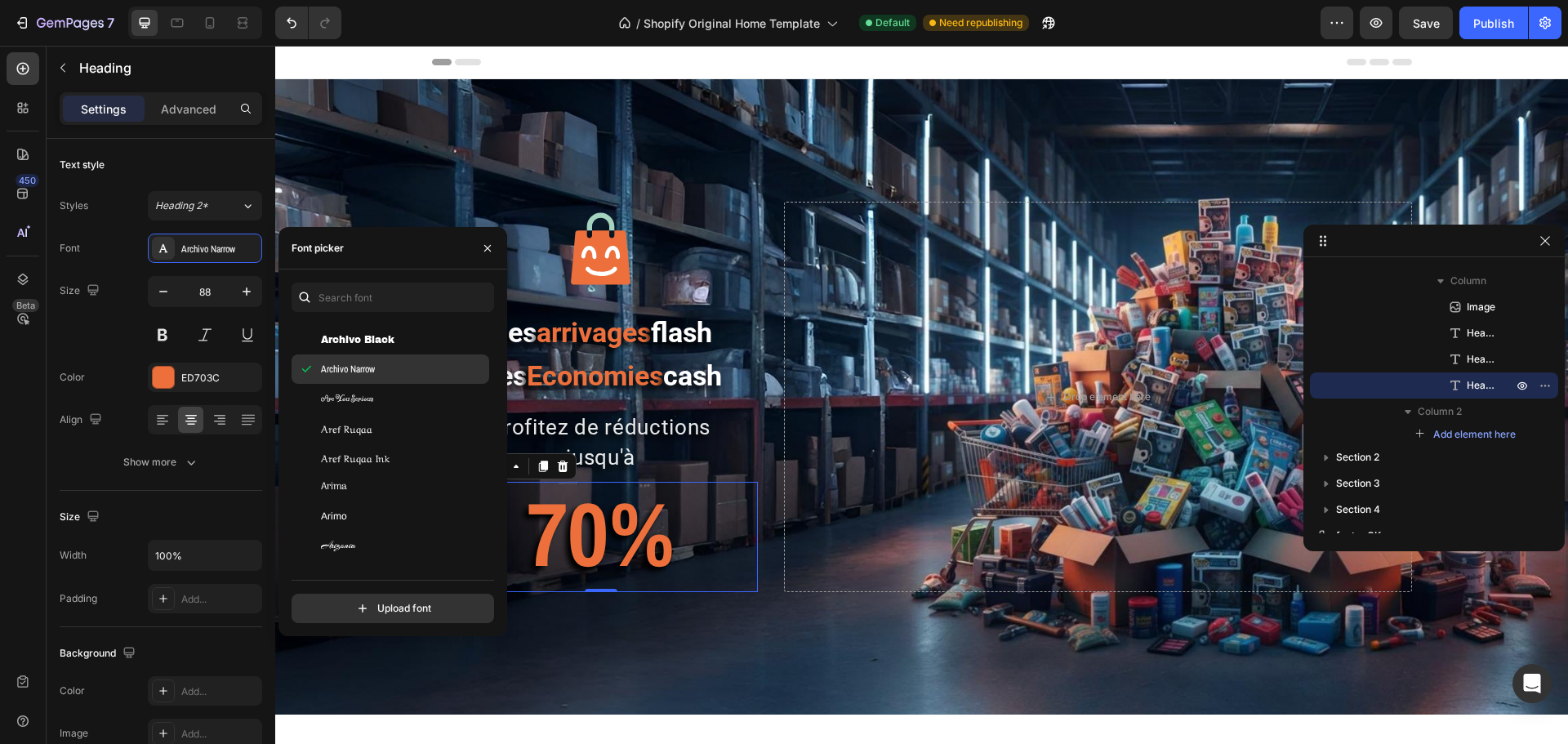
scroll to position [3346, 0]
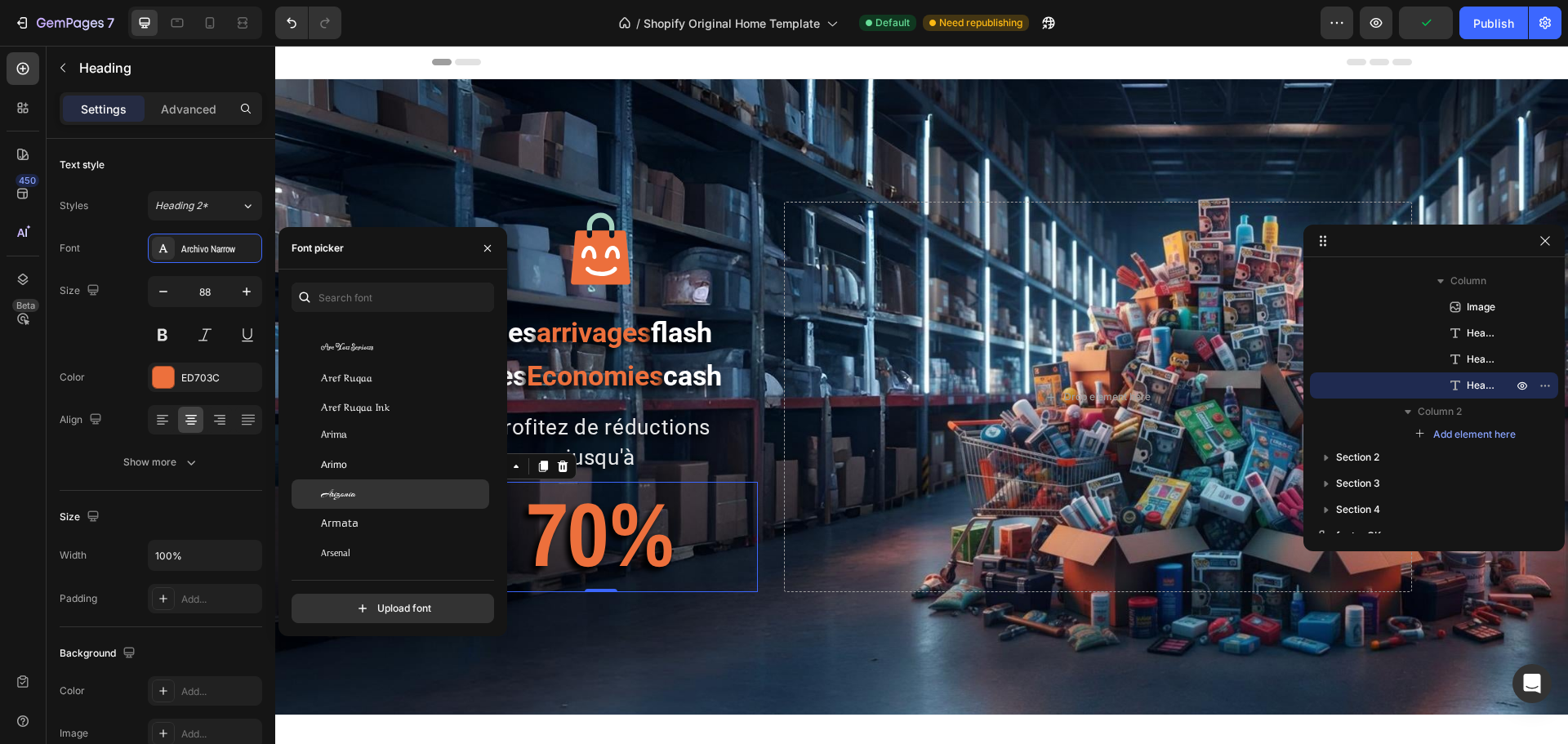
click at [353, 500] on span "Arizonia" at bounding box center [338, 493] width 35 height 14
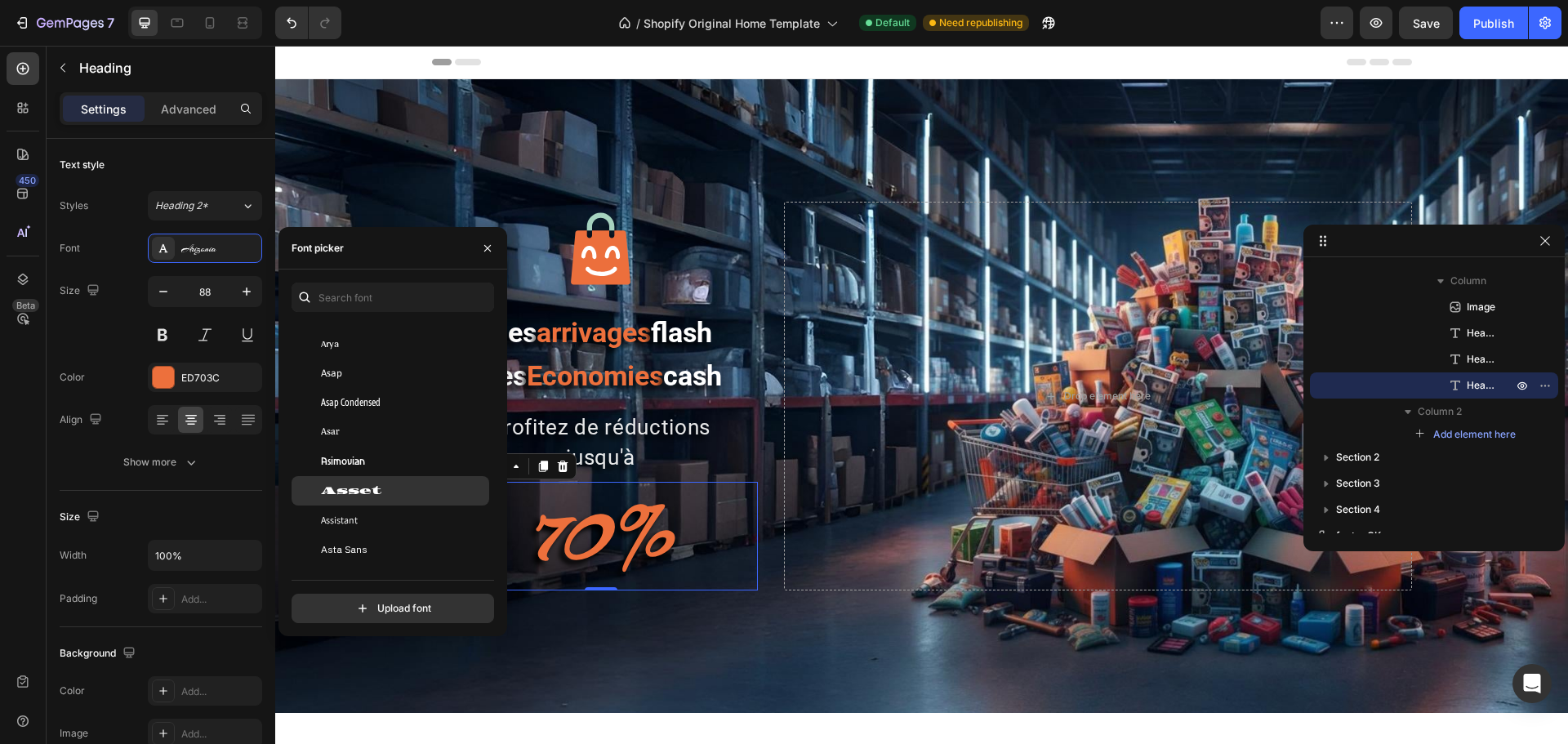
scroll to position [3755, 0]
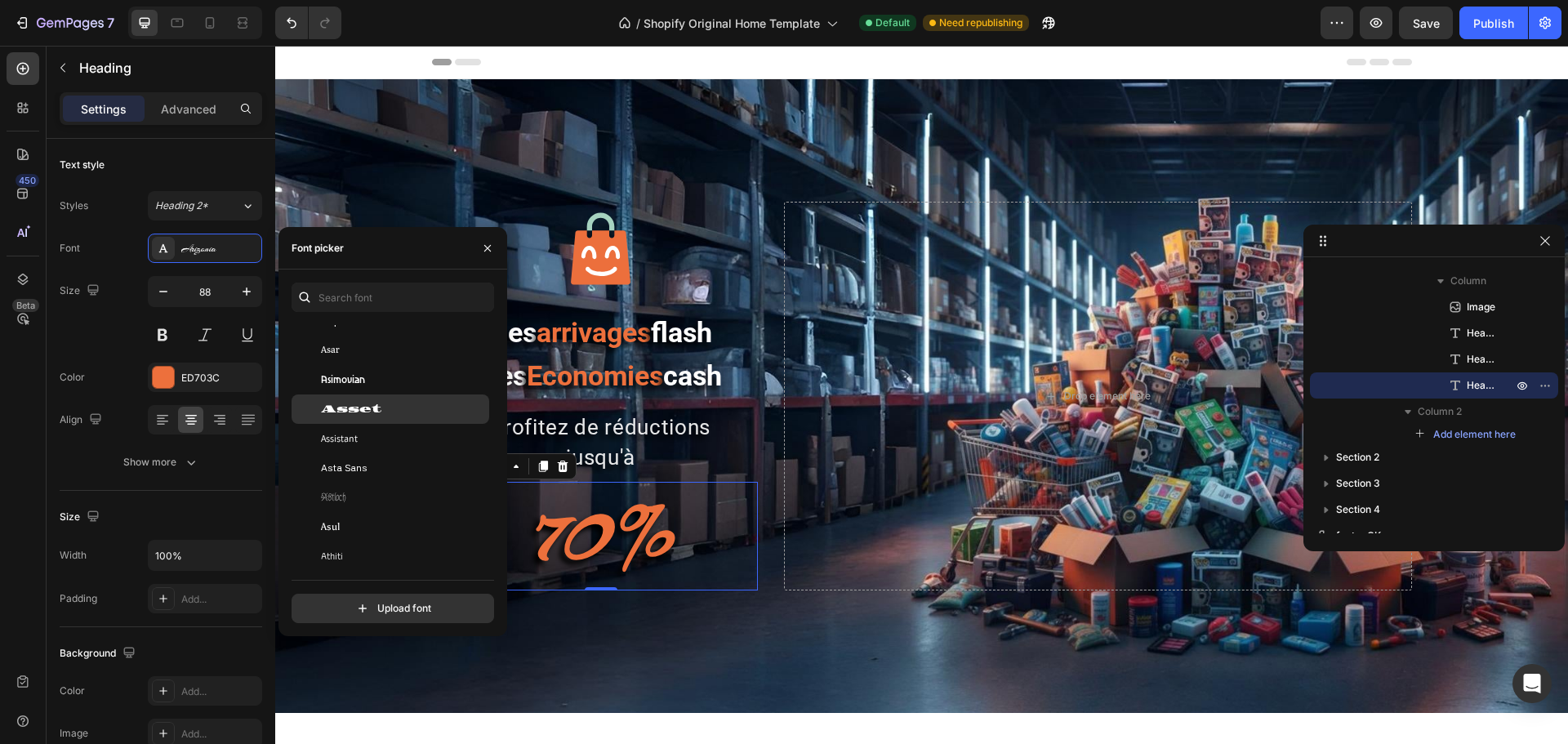
click at [349, 492] on div "Astloch" at bounding box center [403, 497] width 165 height 14
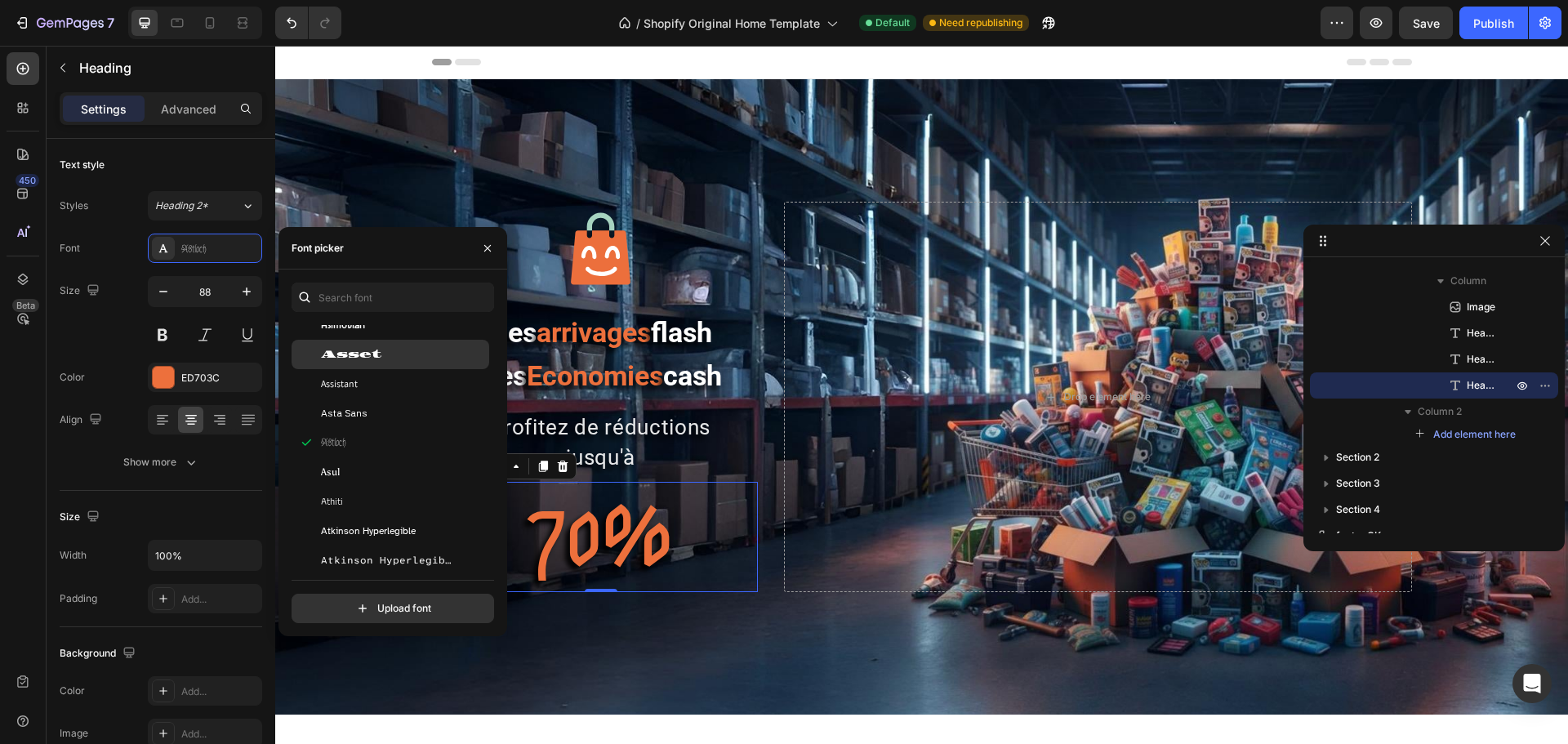
scroll to position [3836, 0]
click at [349, 492] on div "Atkinson Hyperlegible" at bounding box center [390, 503] width 198 height 30
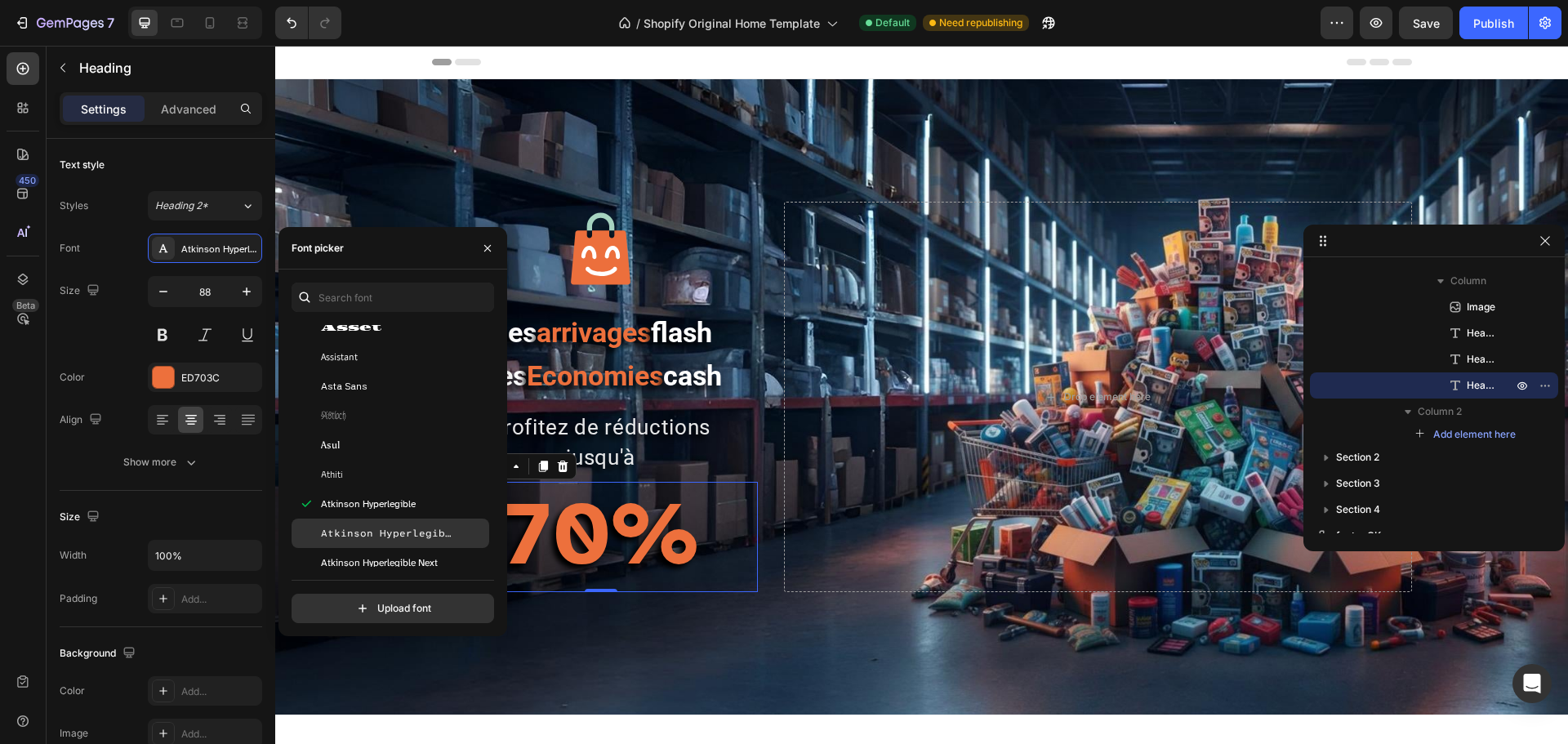
click at [348, 527] on span "Atkinson Hyperlegible Mono" at bounding box center [388, 533] width 136 height 14
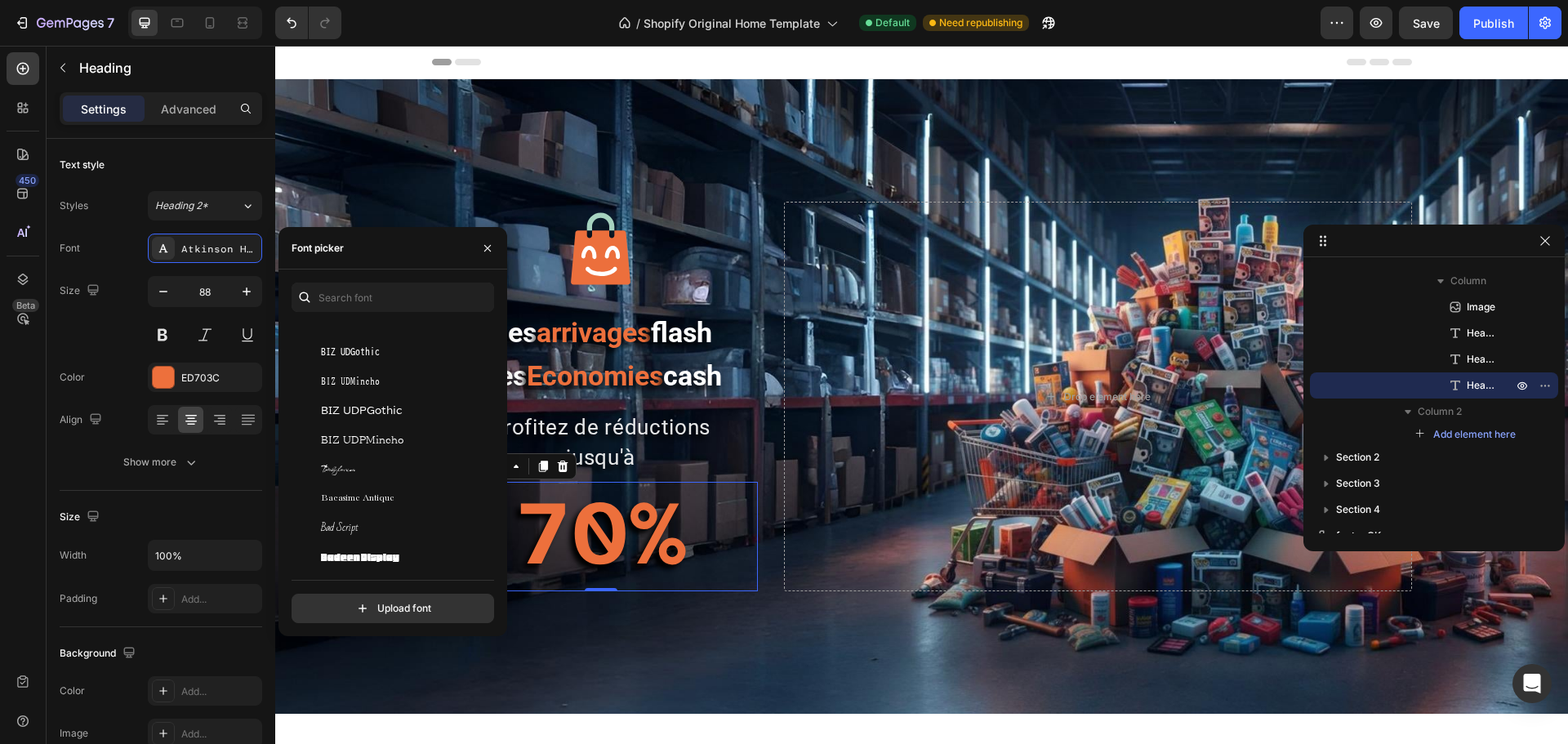
scroll to position [4489, 0]
click at [340, 472] on span "Babylonica" at bounding box center [338, 467] width 34 height 14
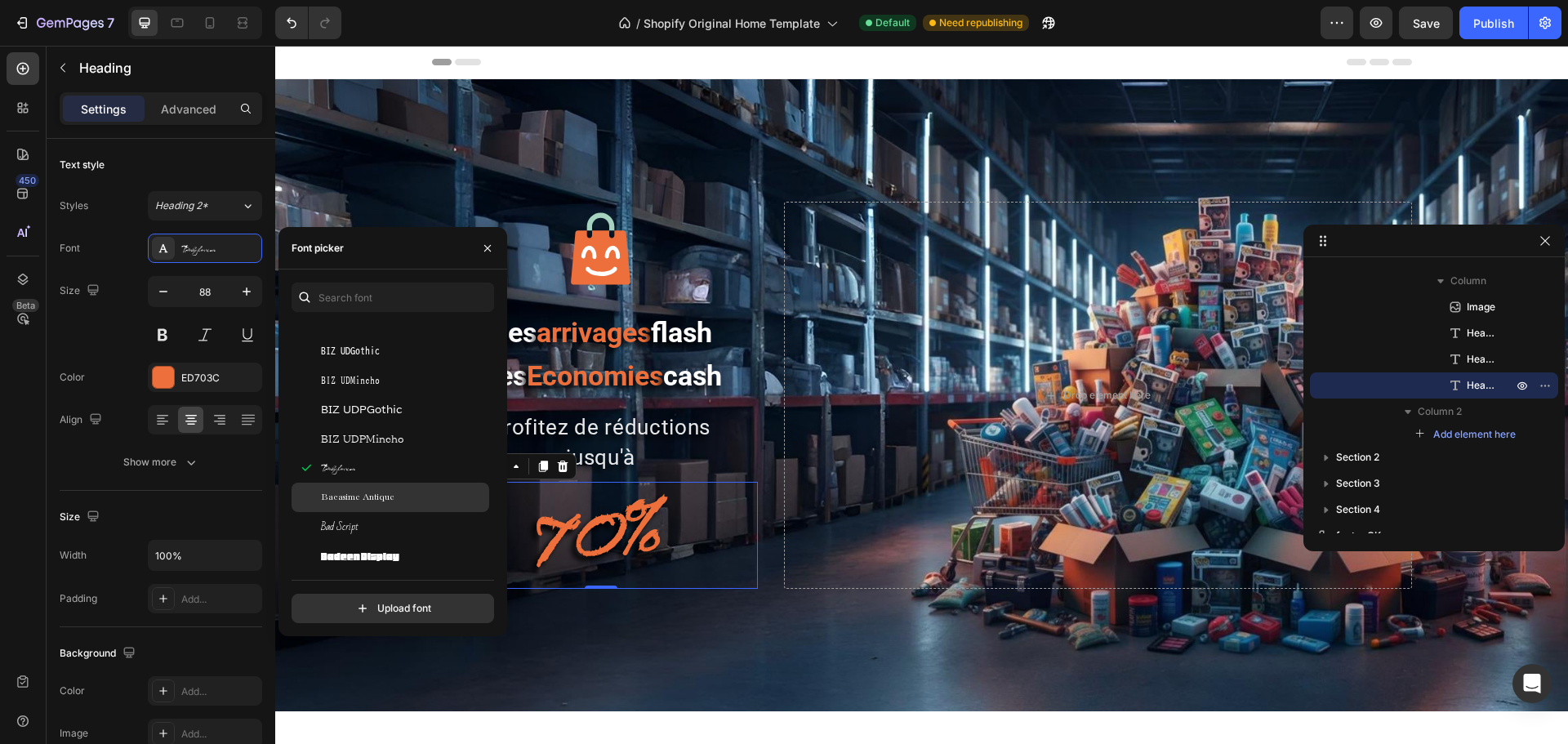
click at [347, 500] on span "Bacasime Antique" at bounding box center [358, 497] width 74 height 14
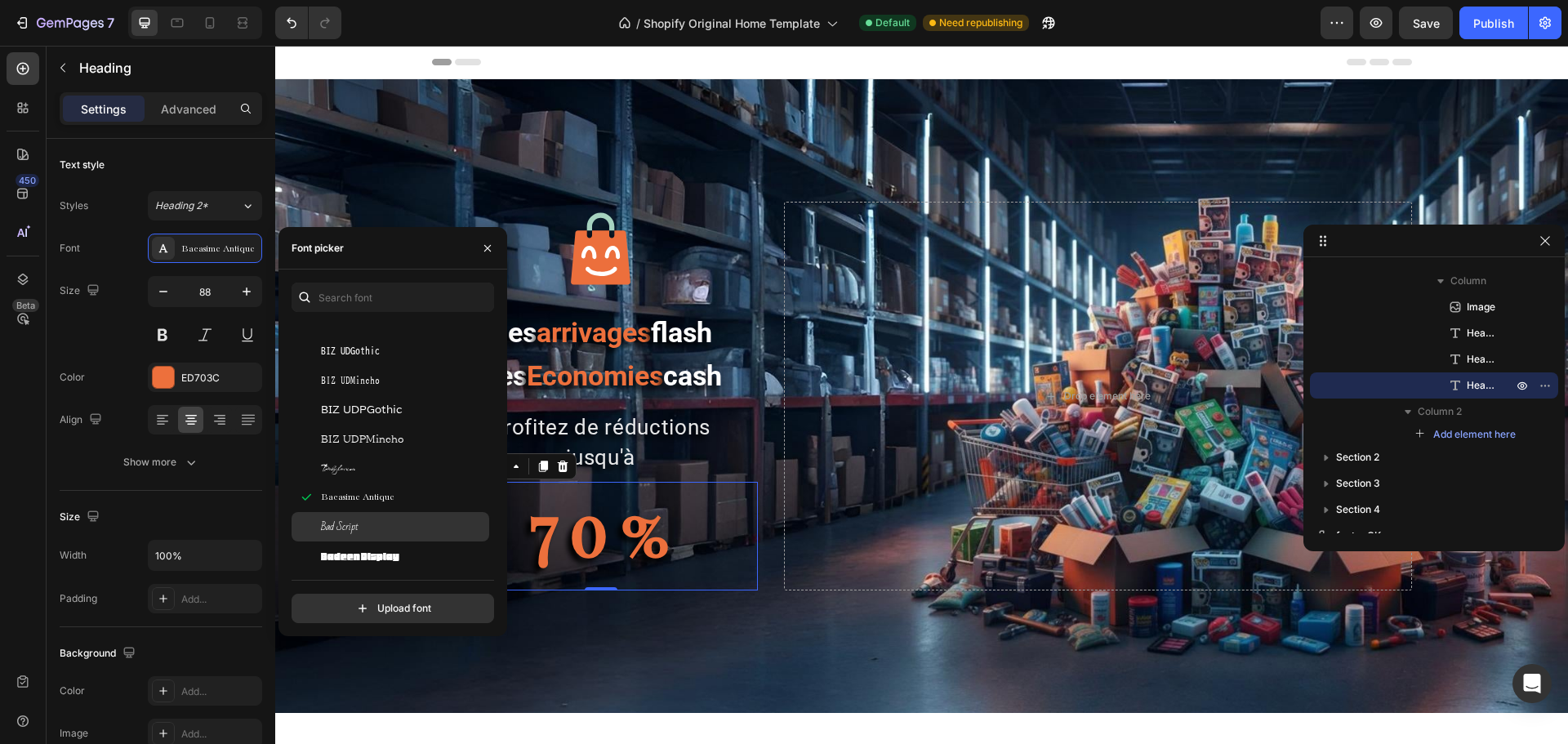
click at [349, 522] on span "Bad Script" at bounding box center [340, 527] width 38 height 14
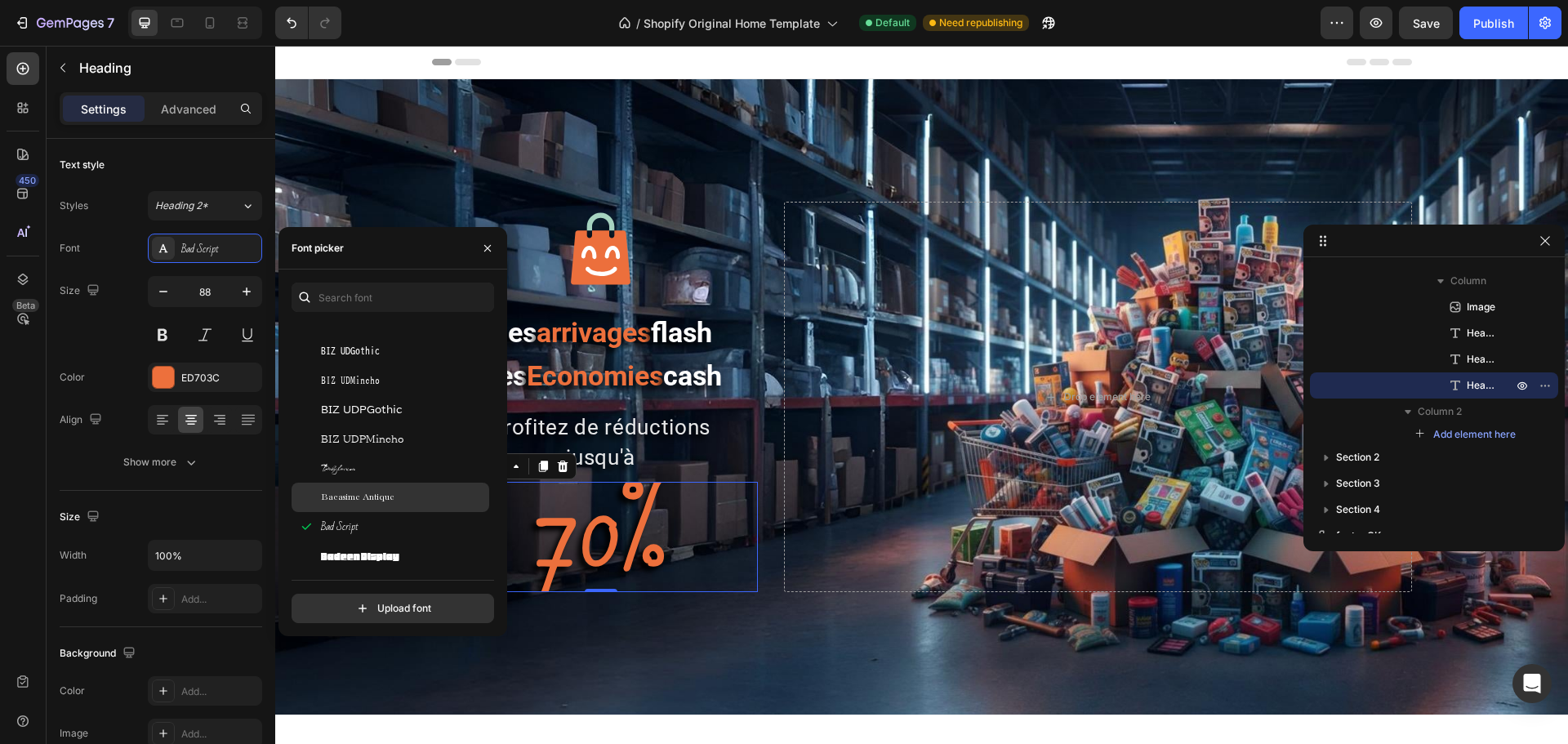
scroll to position [4571, 0]
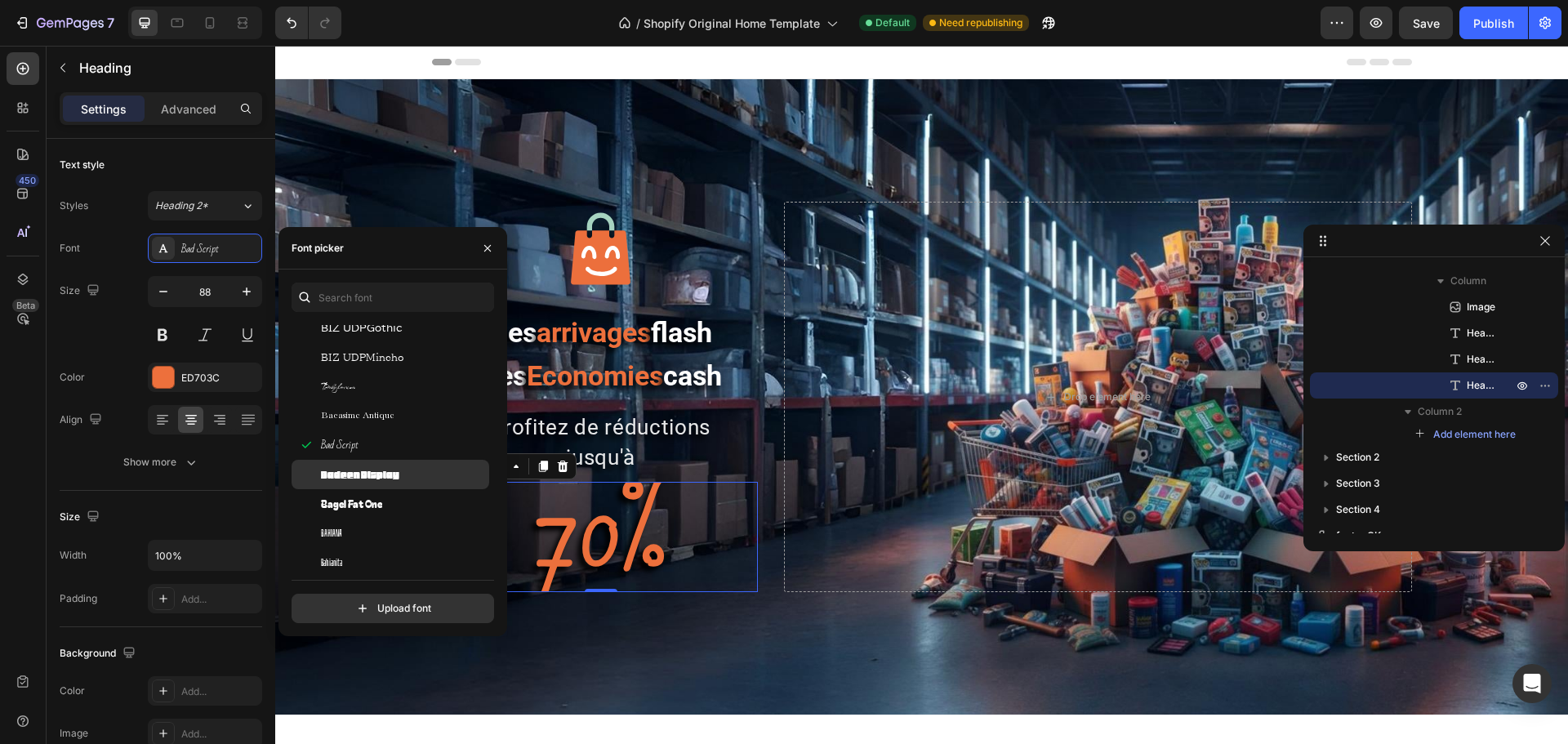
click at [335, 482] on div "Badeen Display" at bounding box center [390, 474] width 198 height 30
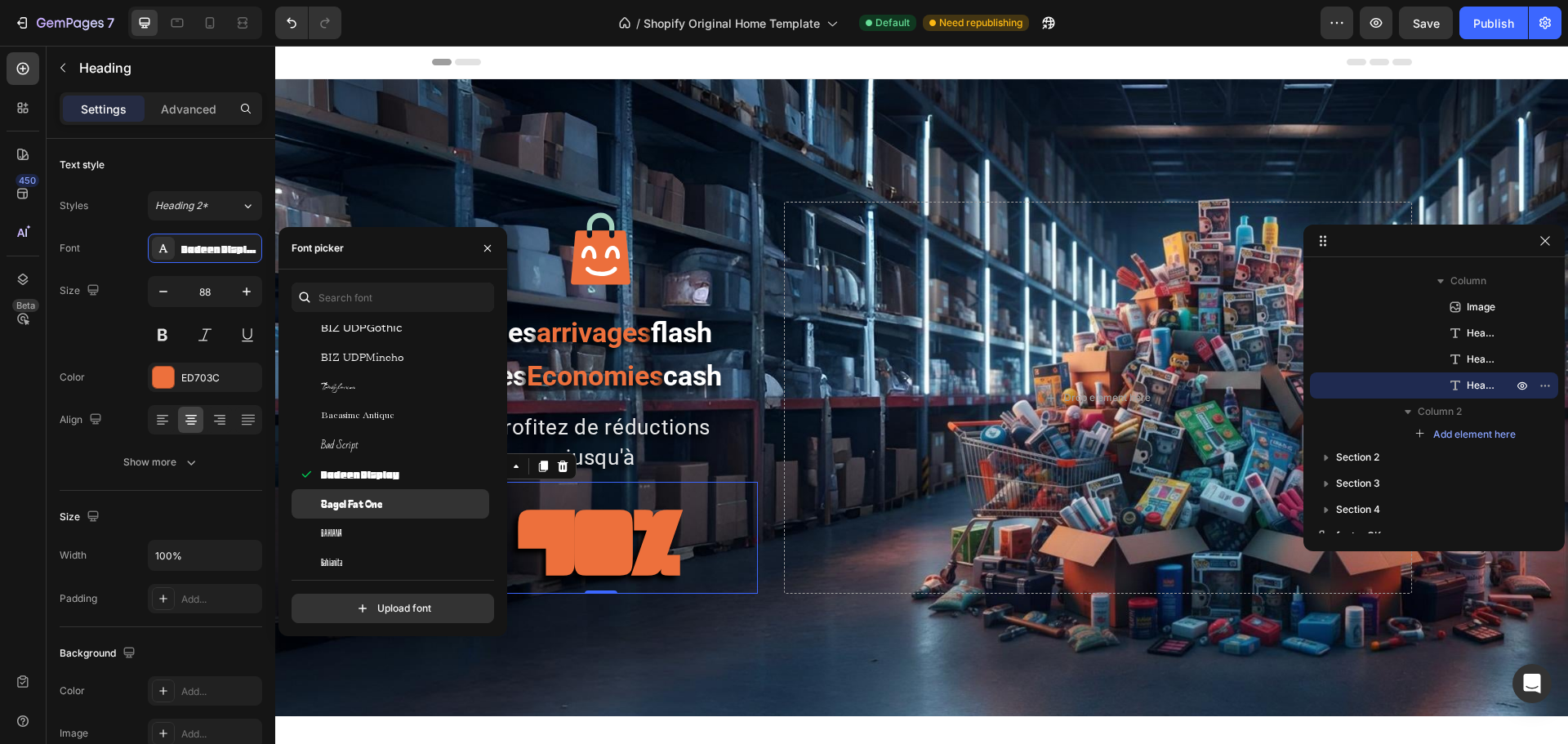
click at [347, 498] on span "Bagel Fat One" at bounding box center [352, 503] width 61 height 14
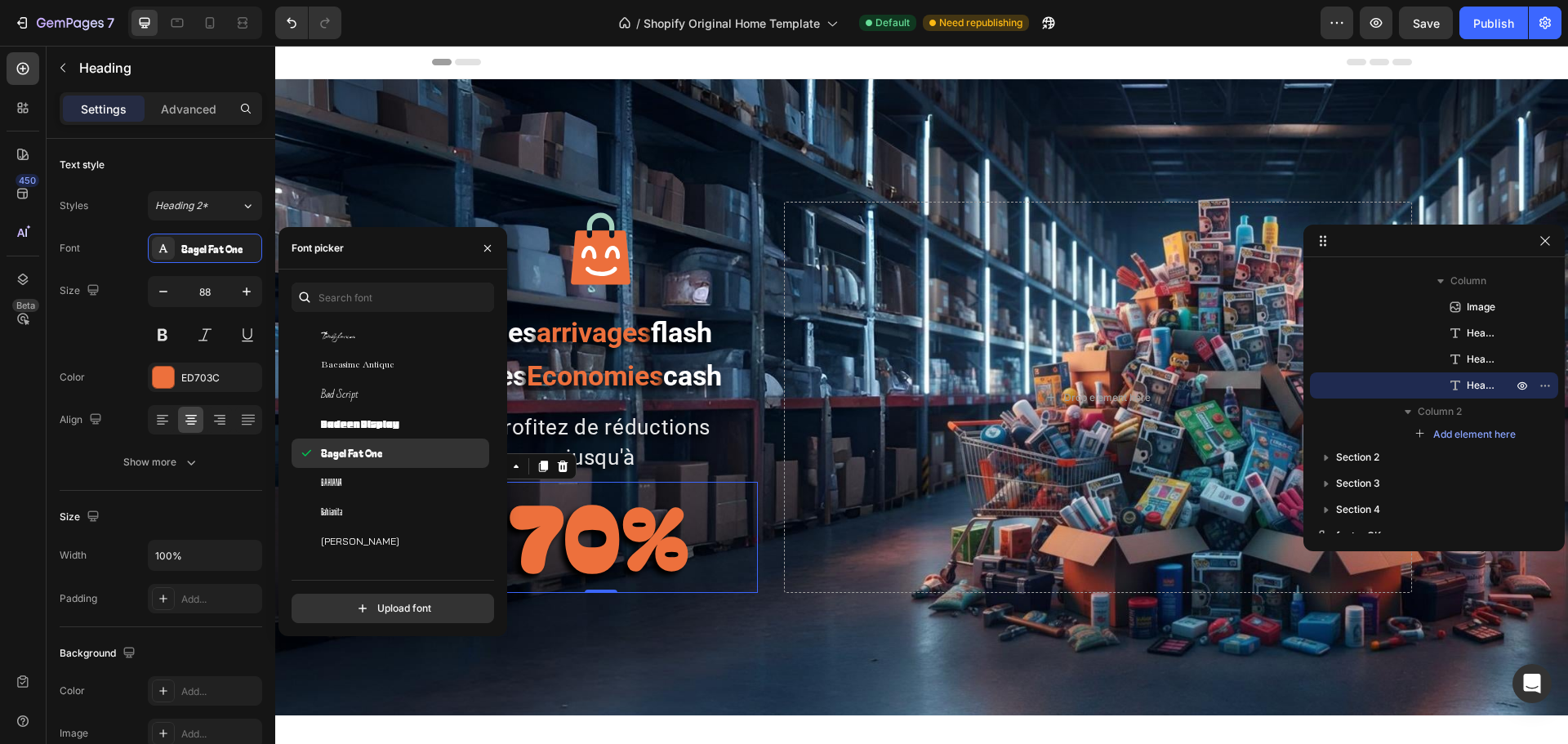
scroll to position [4734, 0]
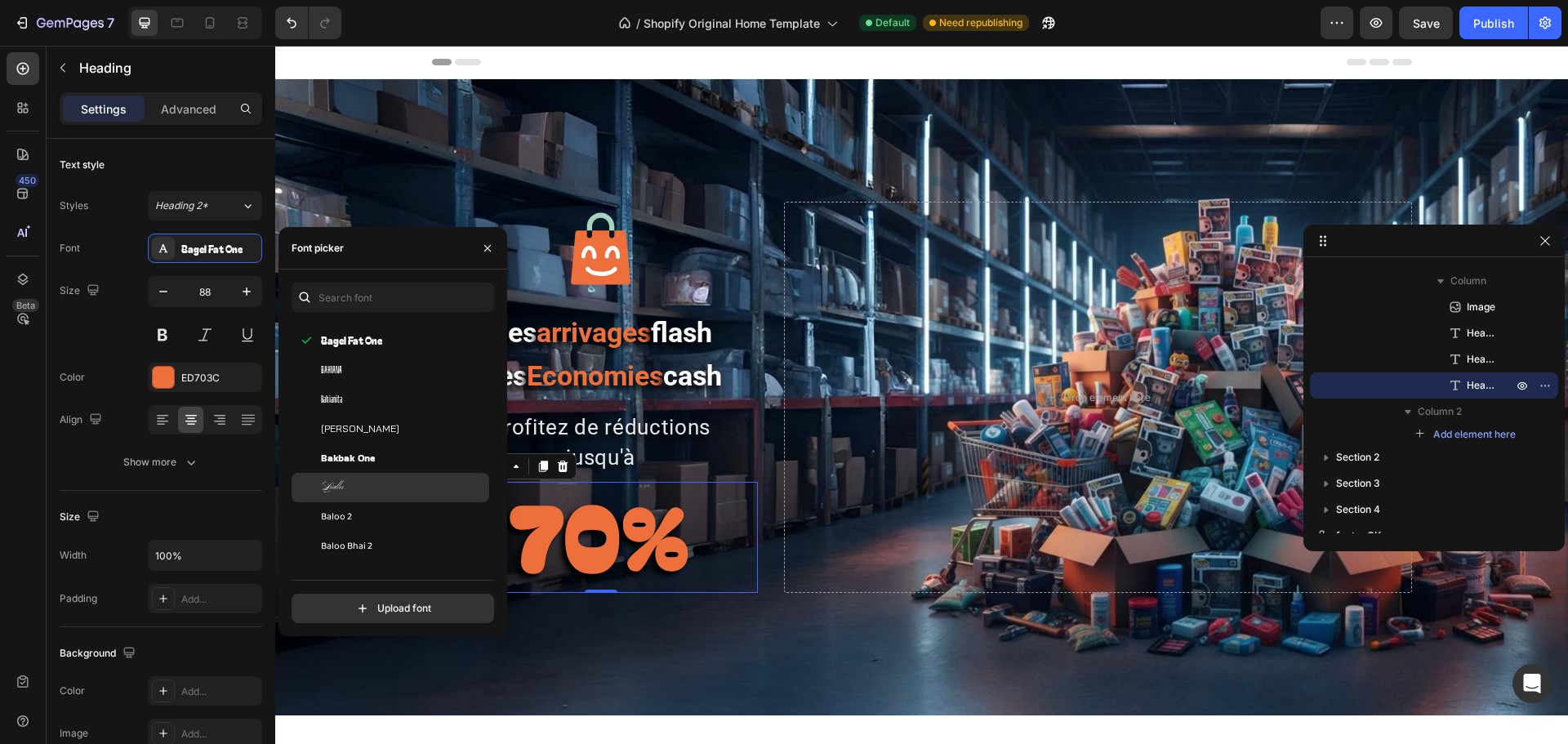
click at [346, 499] on div "Ballet" at bounding box center [390, 487] width 198 height 30
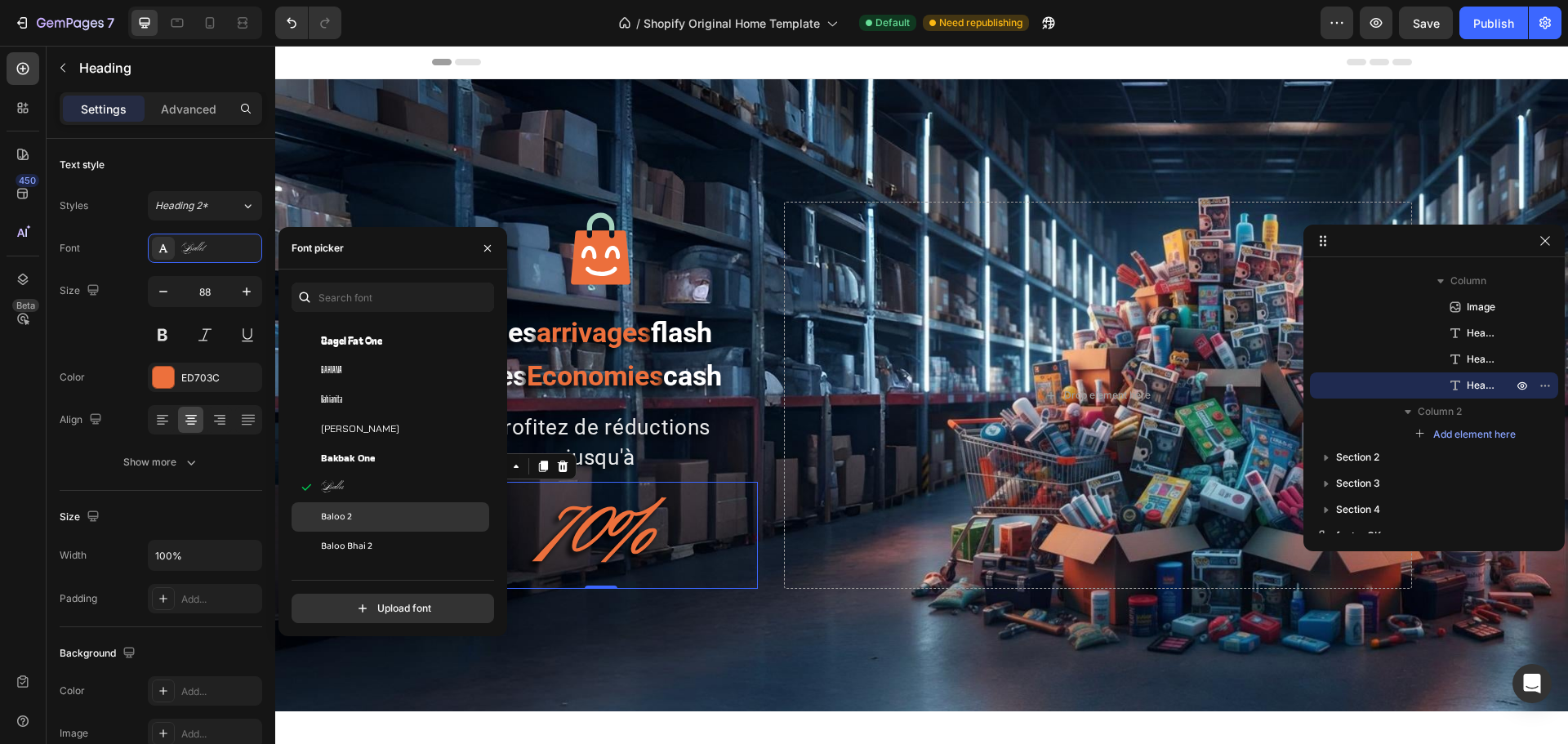
click at [352, 512] on div "Baloo 2" at bounding box center [403, 517] width 165 height 14
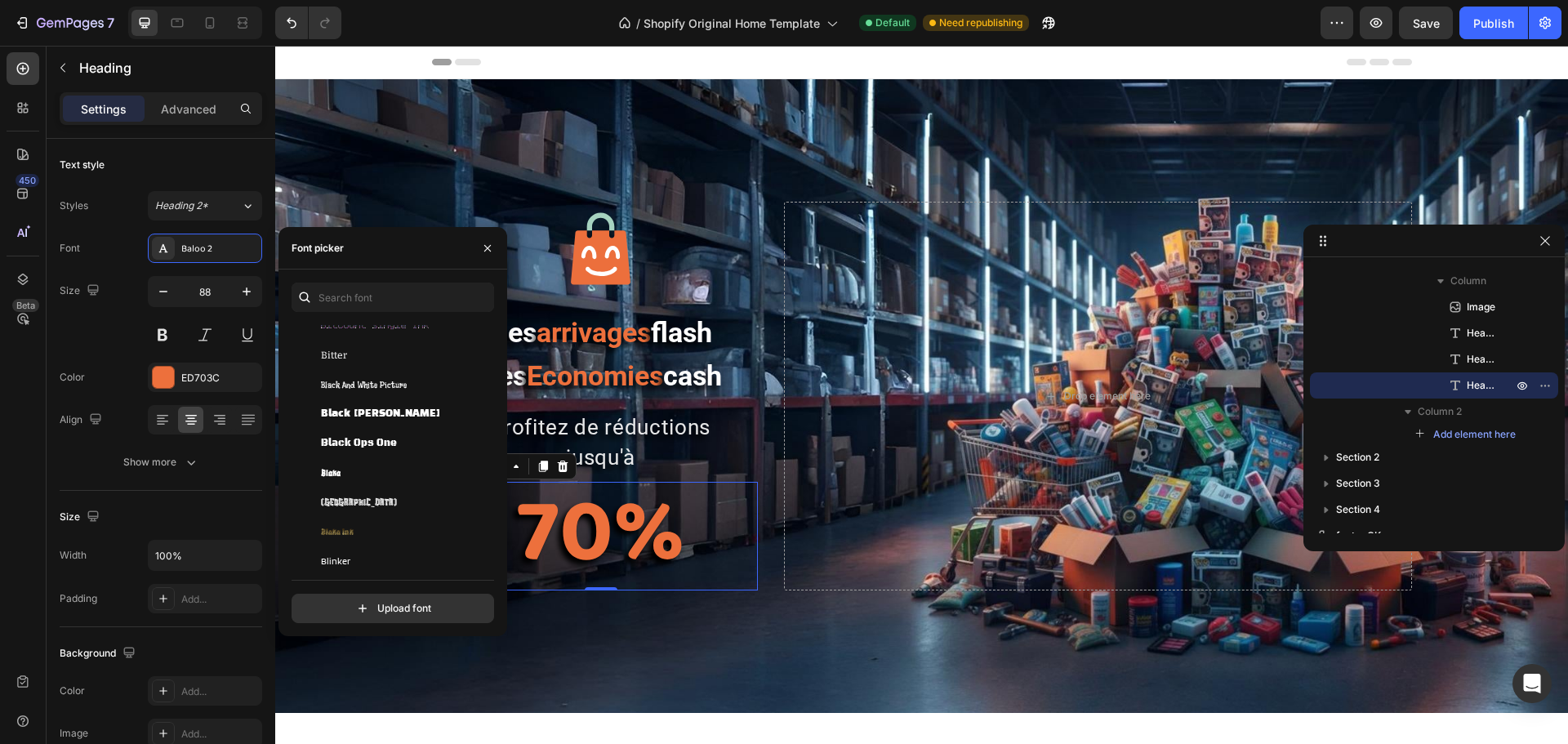
scroll to position [6856, 0]
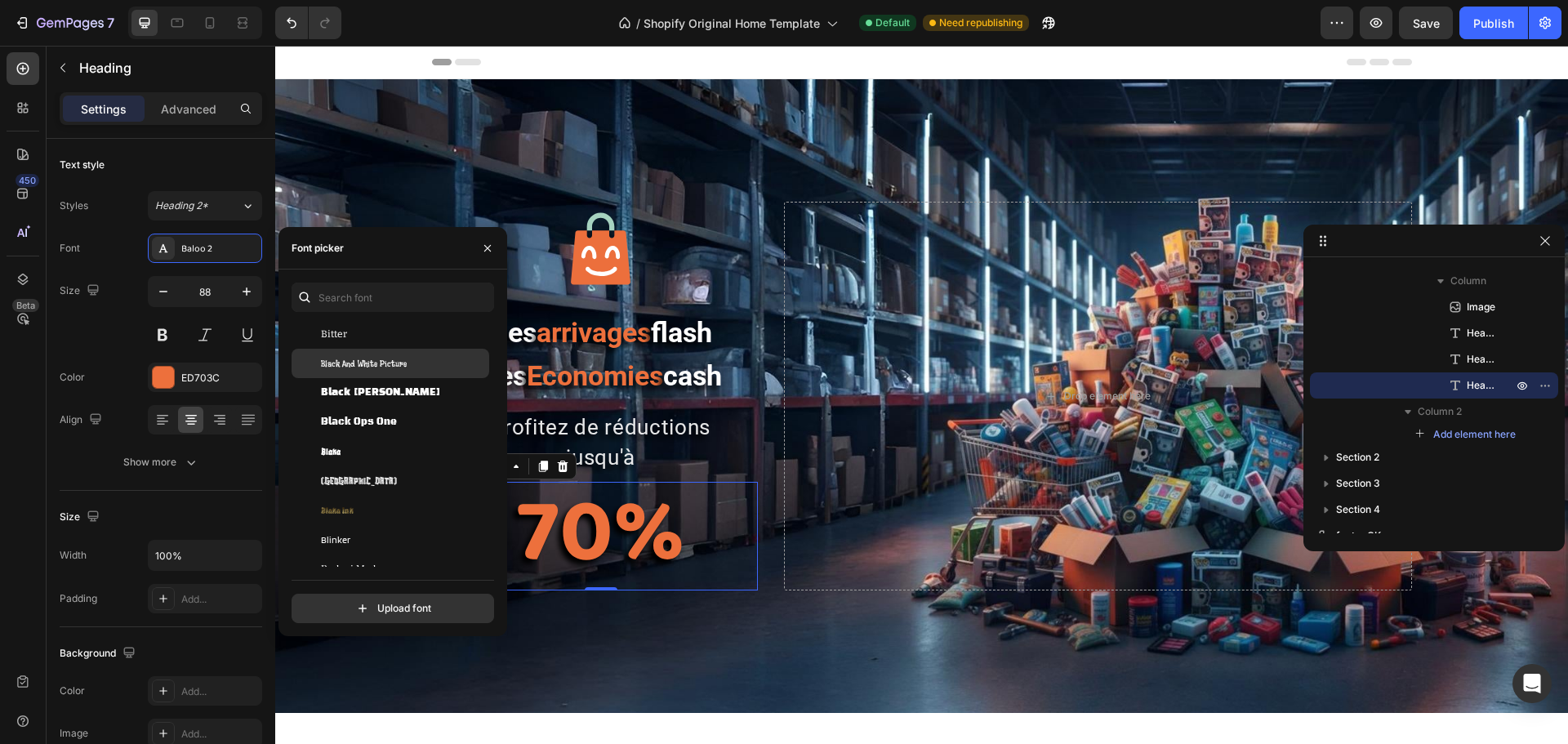
click at [366, 361] on span "Black And White Picture" at bounding box center [363, 363] width 85 height 14
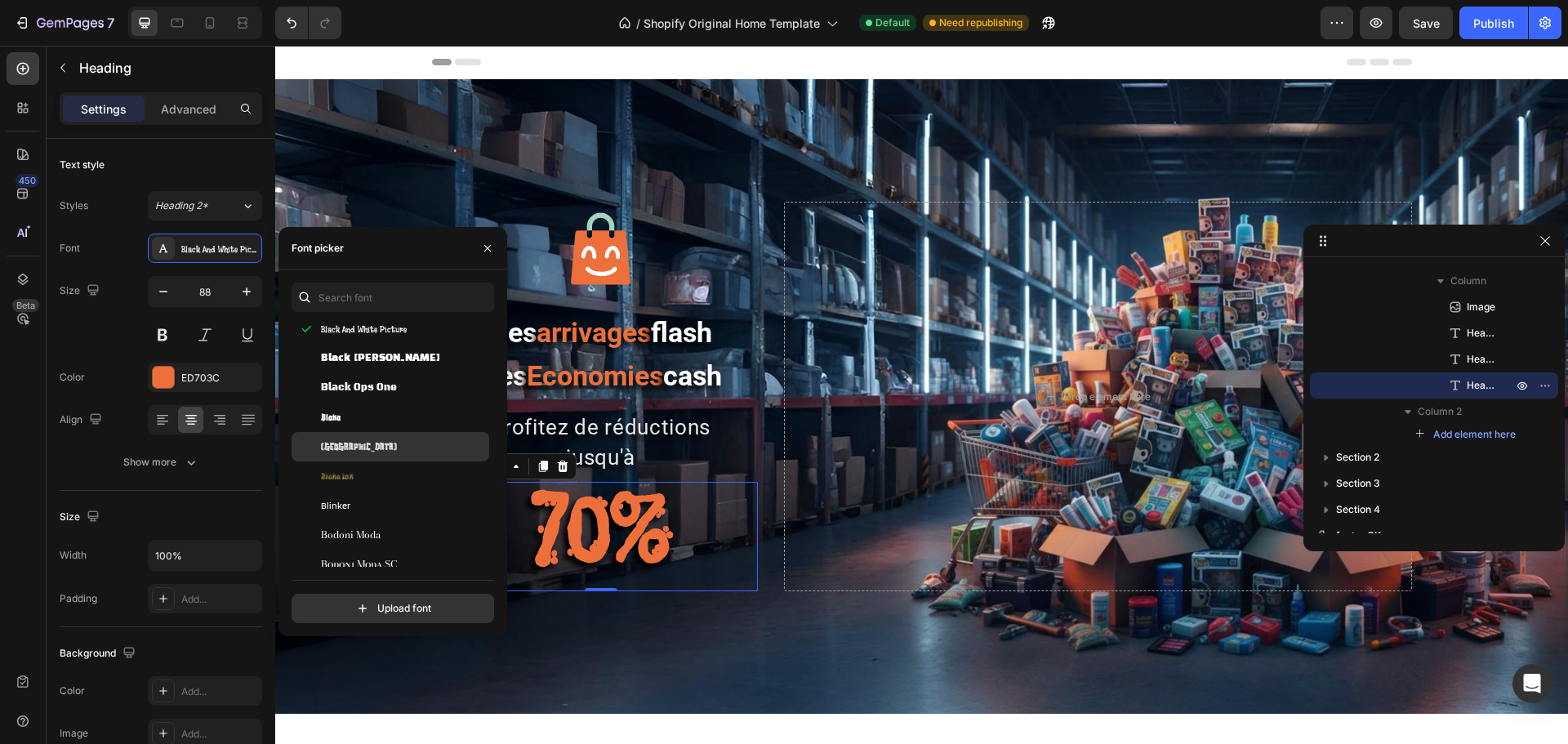
scroll to position [6938, 0]
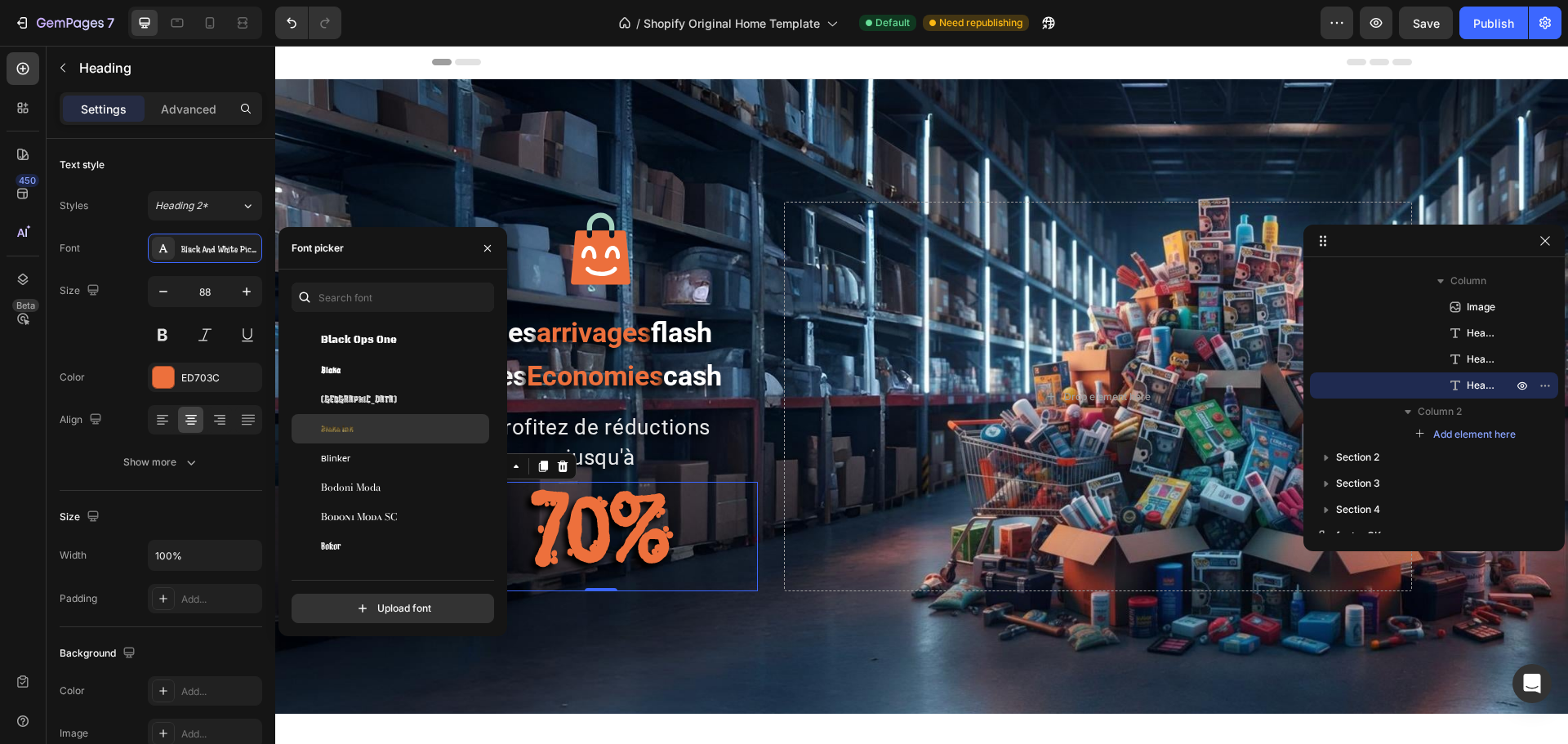
click at [329, 418] on div "Blaka Ink" at bounding box center [390, 429] width 198 height 30
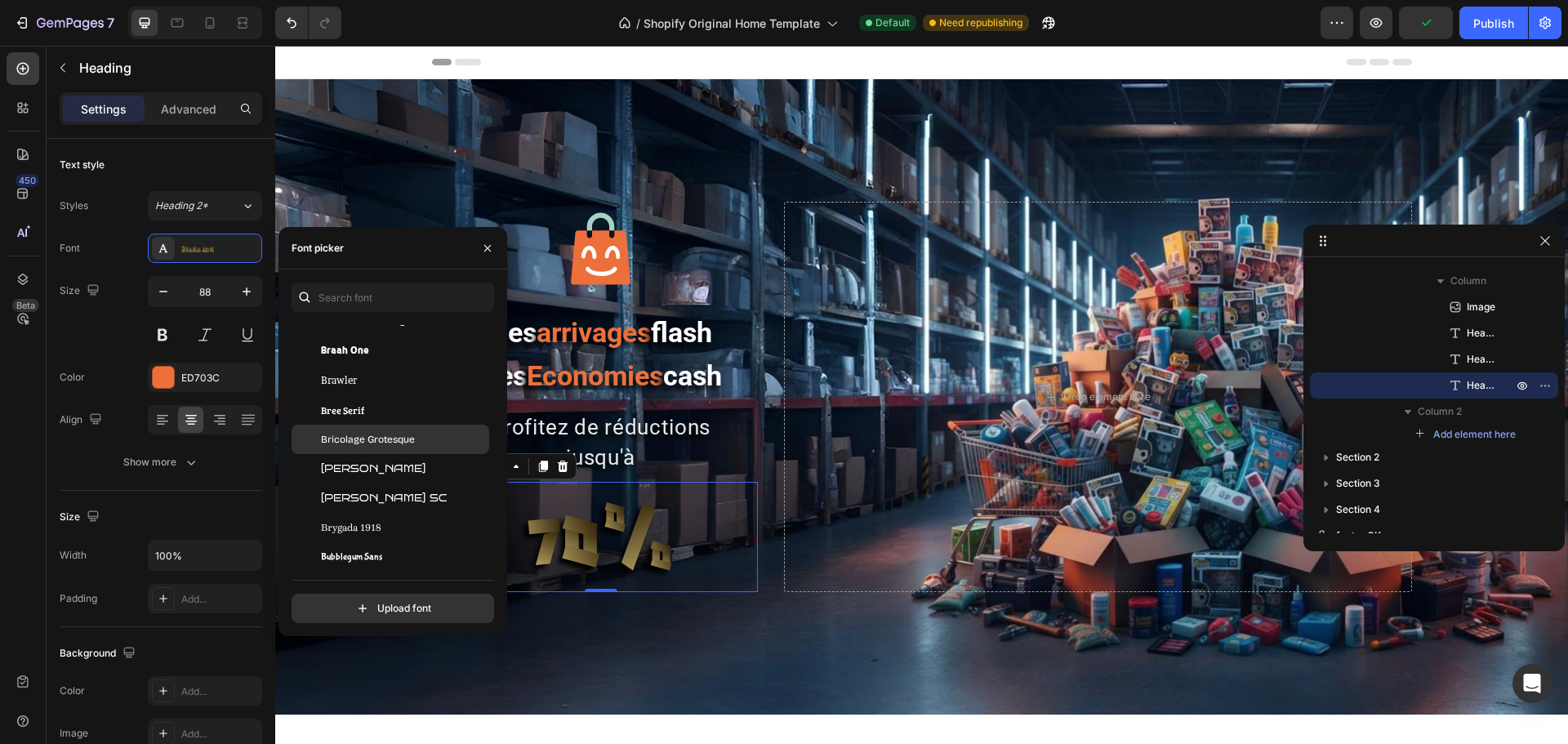
scroll to position [7509, 0]
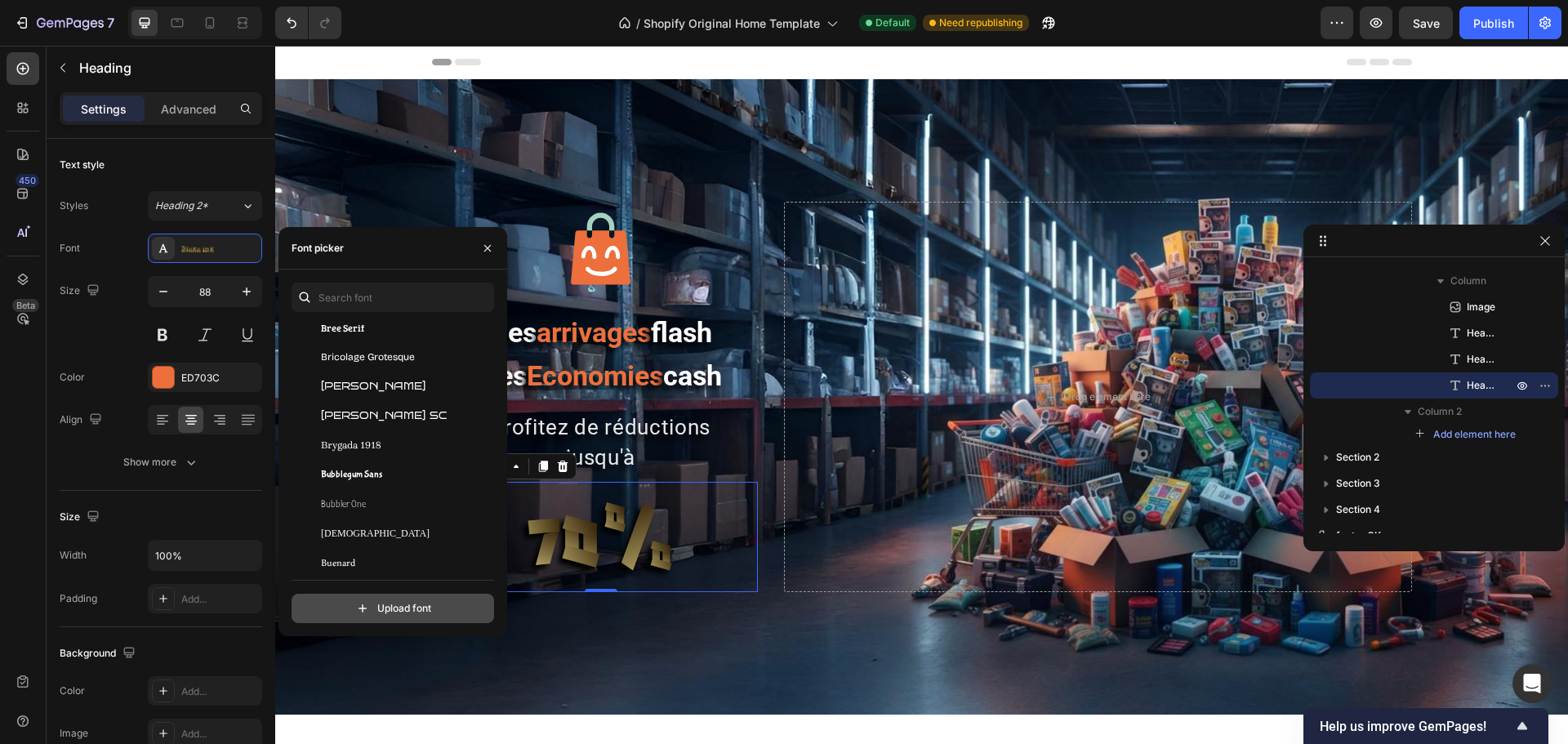
click at [383, 566] on input "file" at bounding box center [428, 607] width 408 height 28
type input "C:\fakepath\SUPER DISCOUNT.ttf"
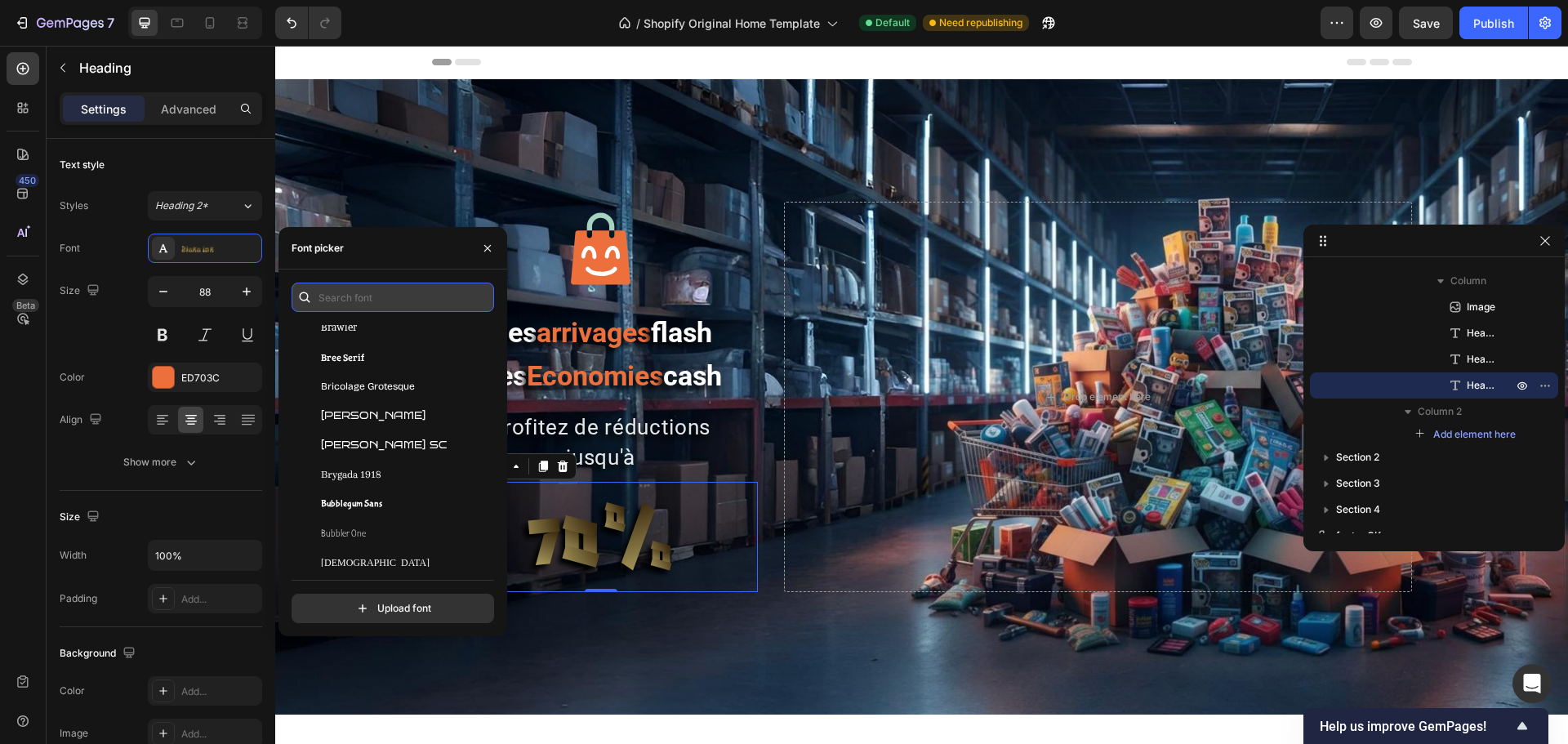
click at [367, 301] on input "text" at bounding box center [392, 297] width 202 height 30
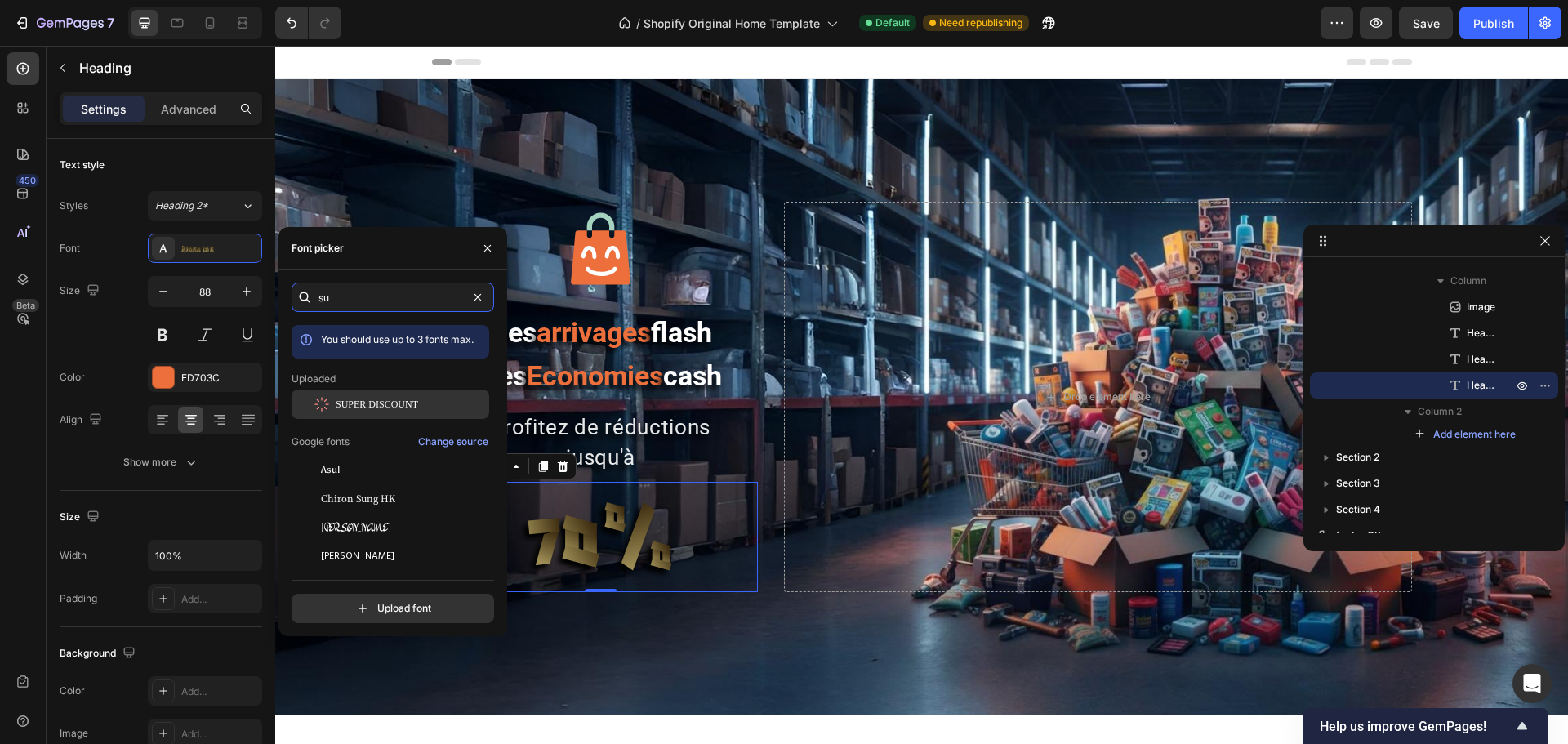
type input "su"
click at [368, 404] on span "SUPER DISCOUNT" at bounding box center [377, 403] width 83 height 14
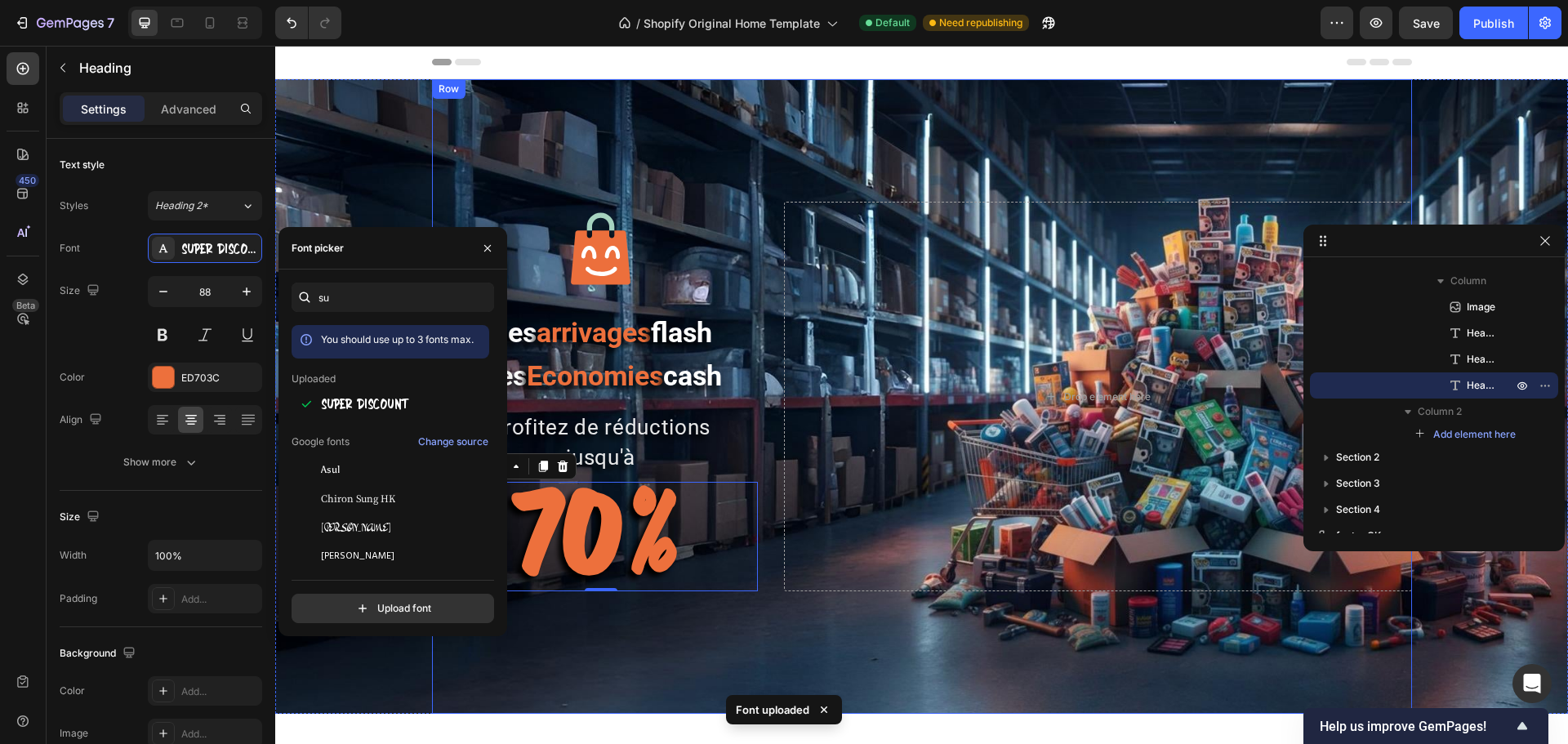
click at [585, 566] on div "Image Des arrivages flash Des Economies cash Heading profitez de réductions jus…" at bounding box center [922, 396] width 980 height 634
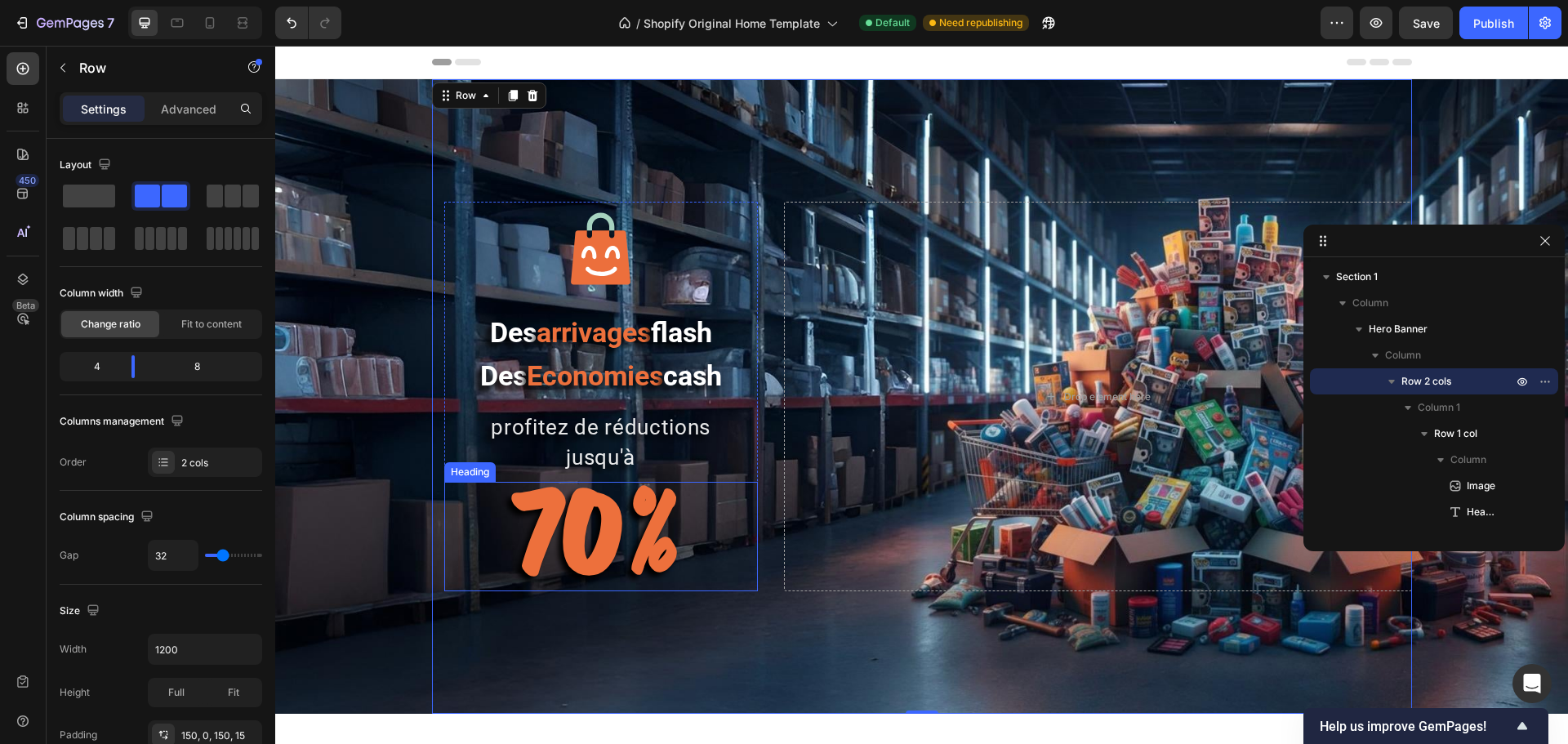
click at [581, 512] on strong "70%" at bounding box center [601, 533] width 168 height 147
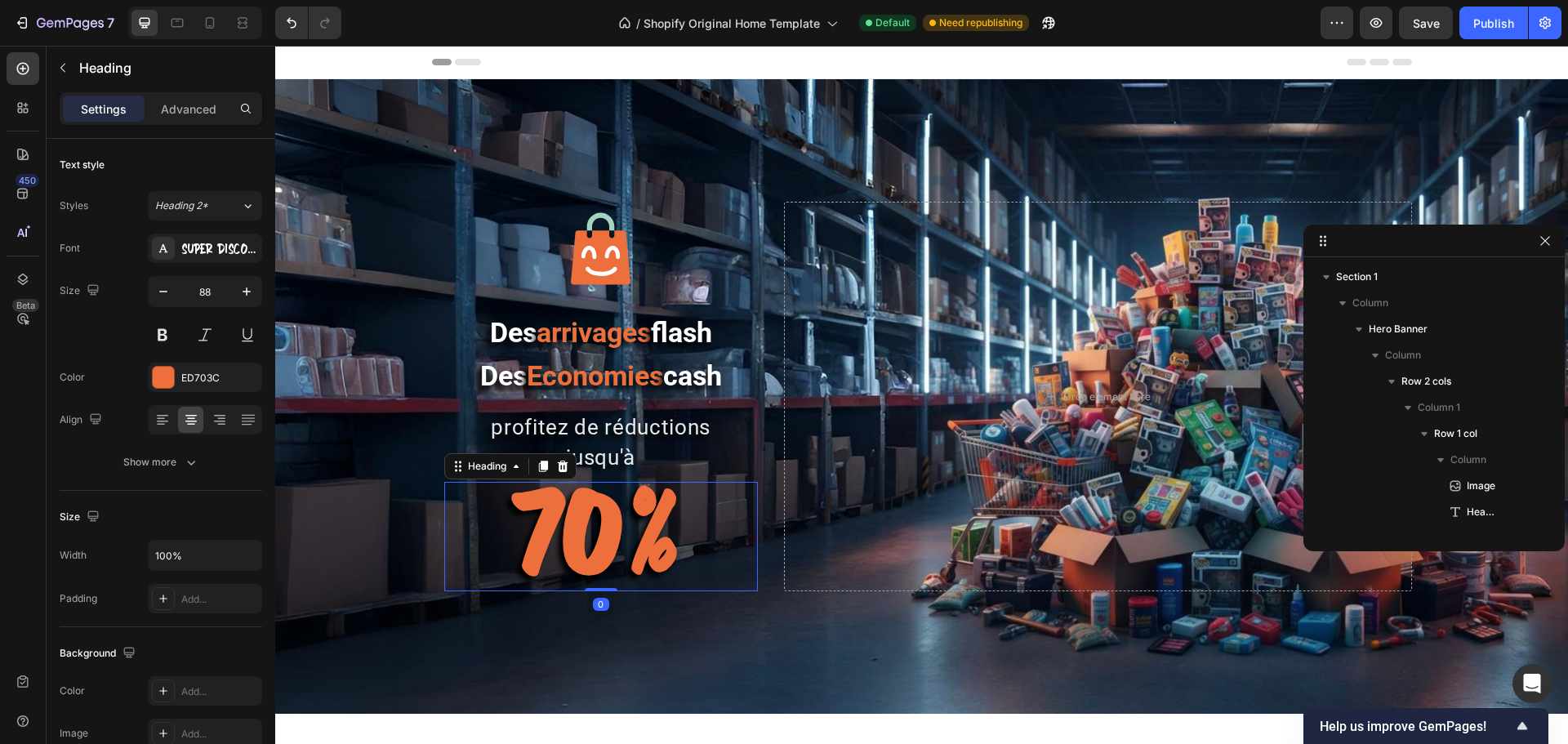
scroll to position [179, 0]
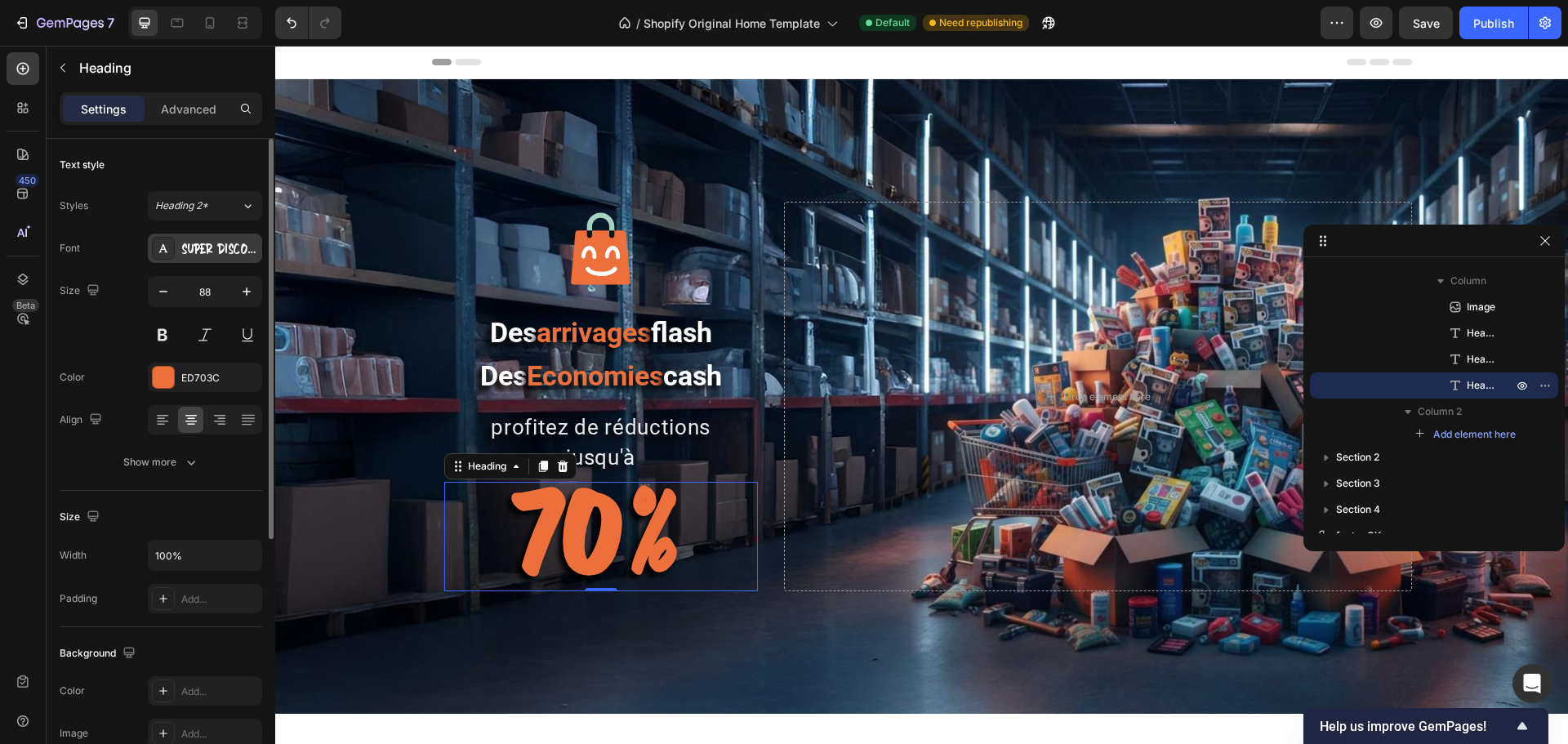
click at [215, 242] on div "SUPER DISCOUNT" at bounding box center [219, 249] width 76 height 14
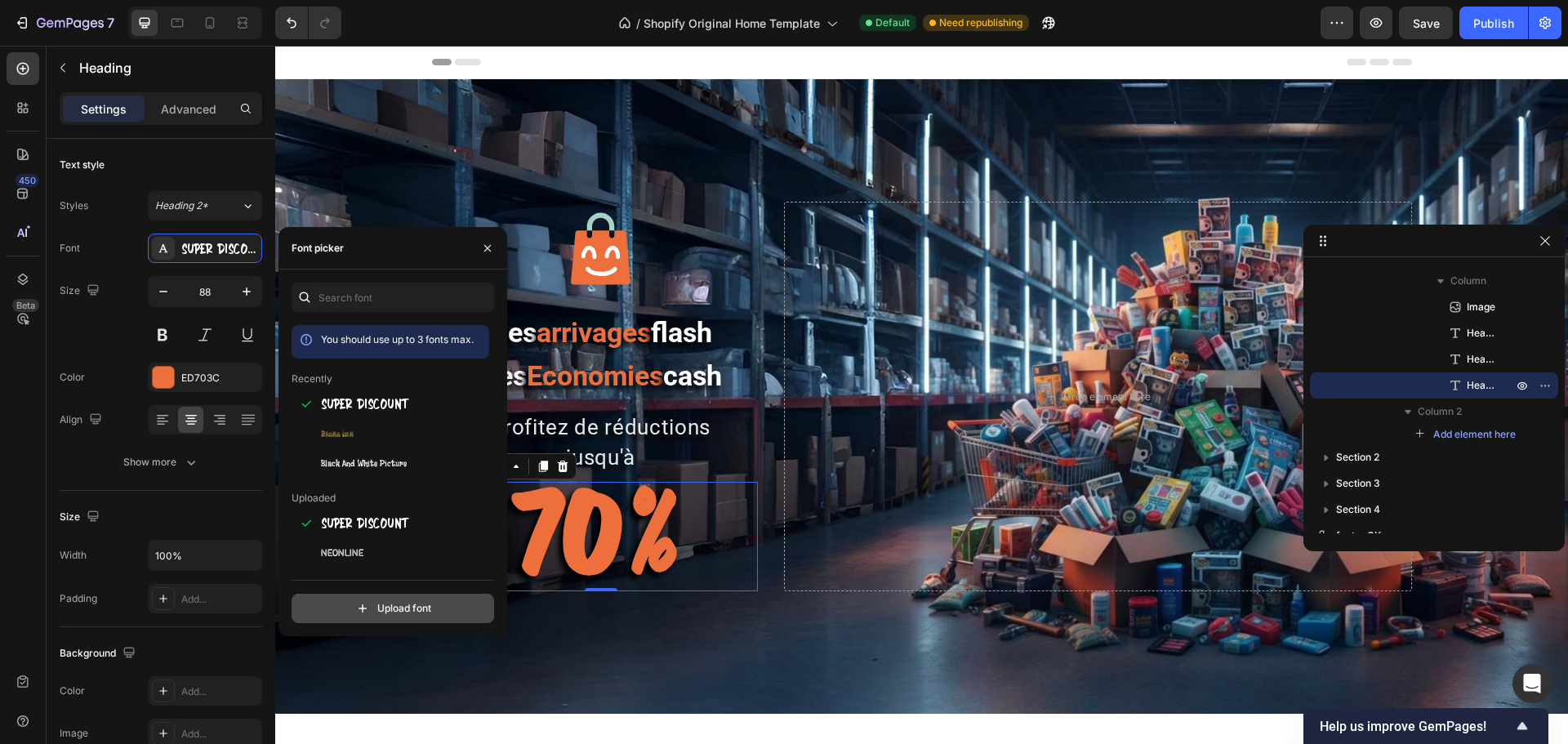
click at [436, 566] on input "file" at bounding box center [428, 607] width 408 height 28
type input "C:\fakepath\A-cuchillada-font-ffp.ttf"
click at [390, 525] on span "A-cuchillada-font-ffp" at bounding box center [378, 523] width 85 height 14
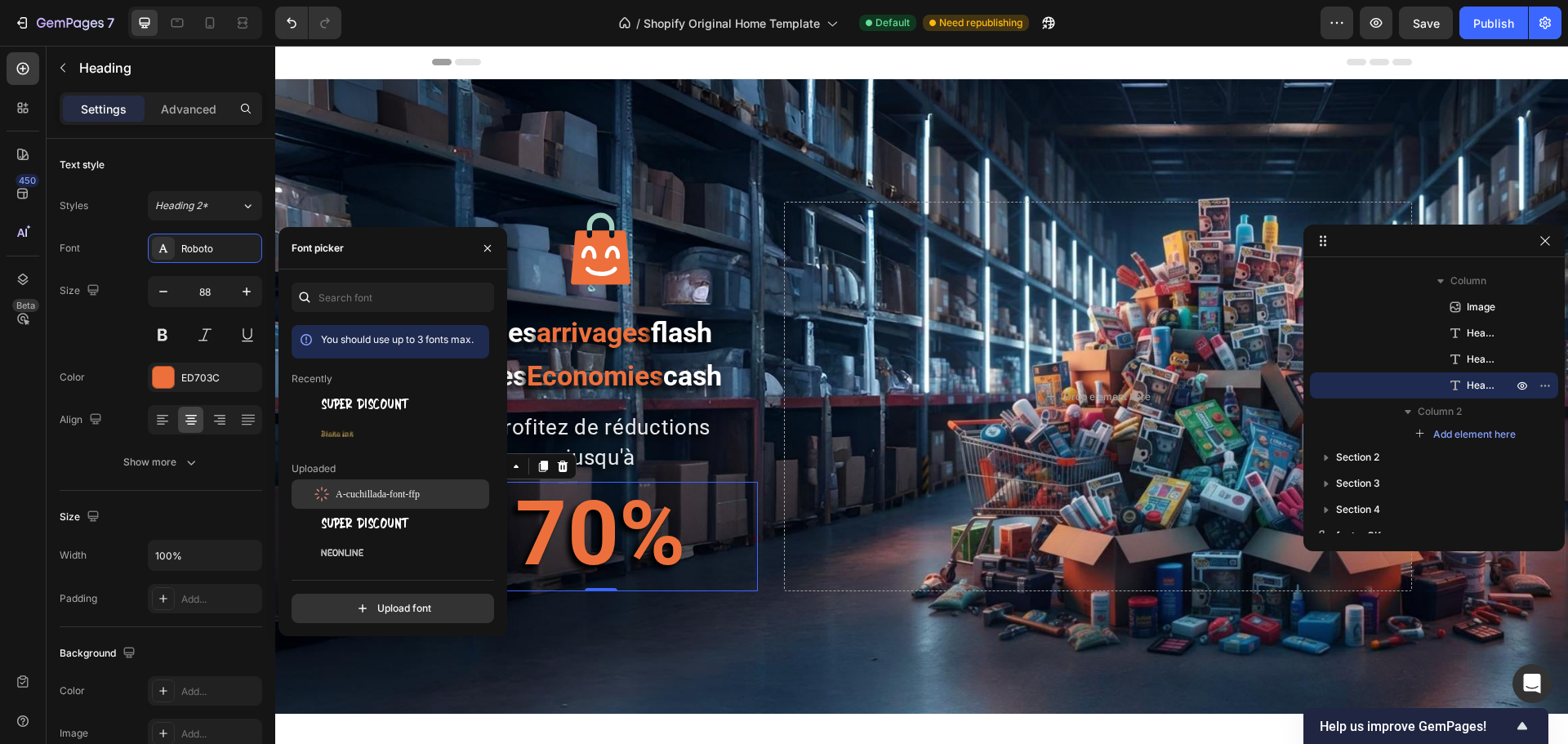
click at [380, 503] on div "A-cuchillada-font-ffp" at bounding box center [390, 493] width 198 height 30
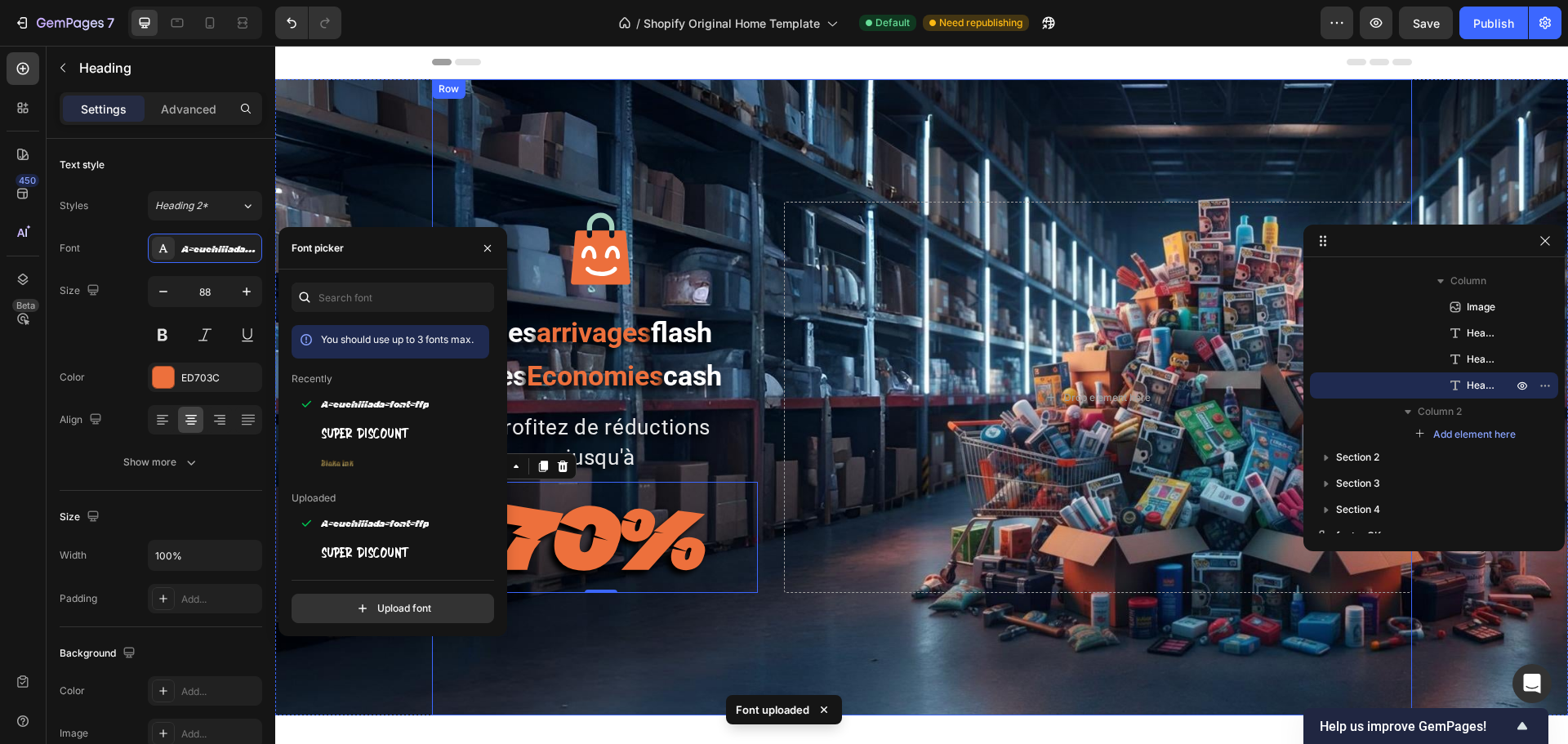
click at [610, 566] on div "Image Des arrivages flash Des Economies cash Heading profitez de réductions jus…" at bounding box center [922, 397] width 980 height 636
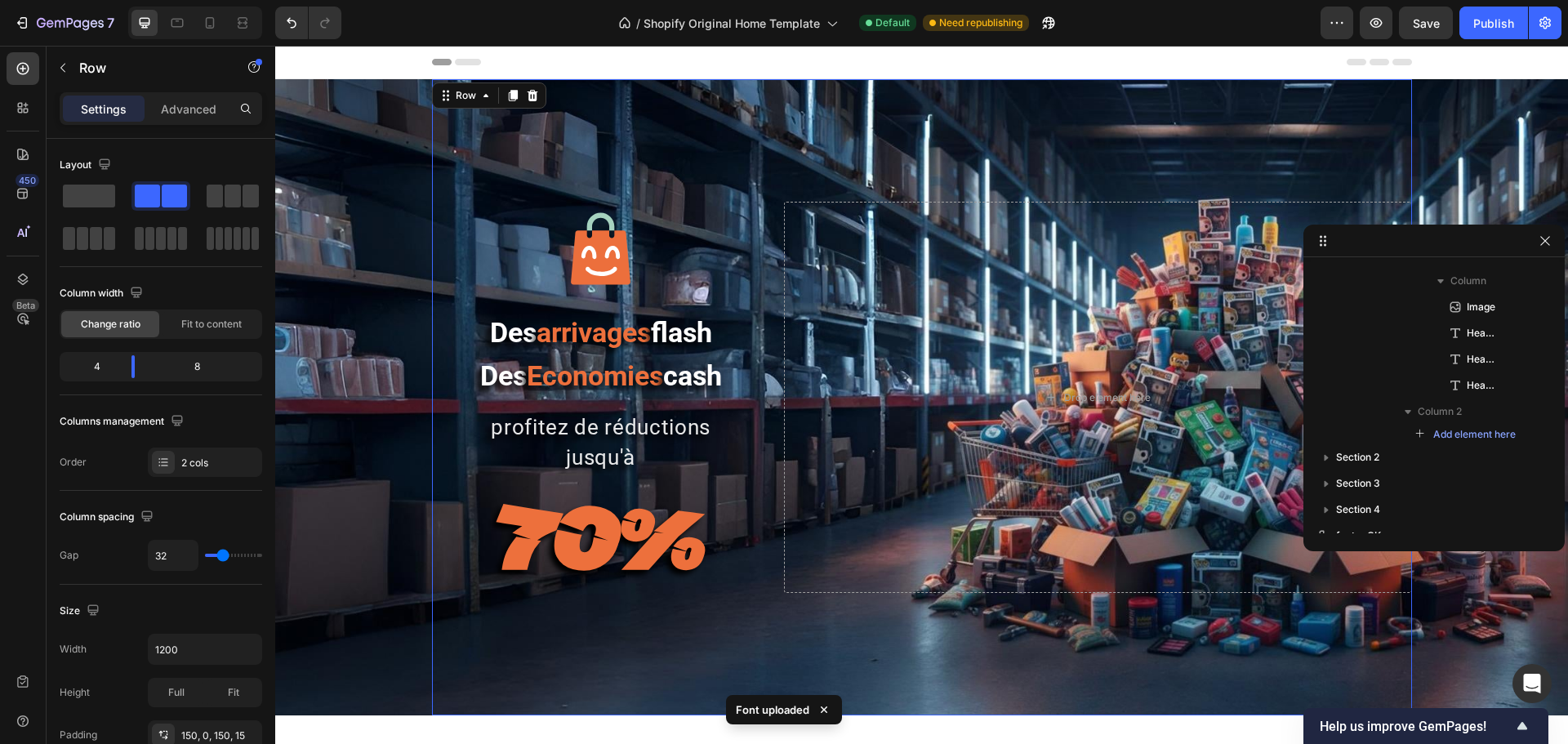
scroll to position [0, 0]
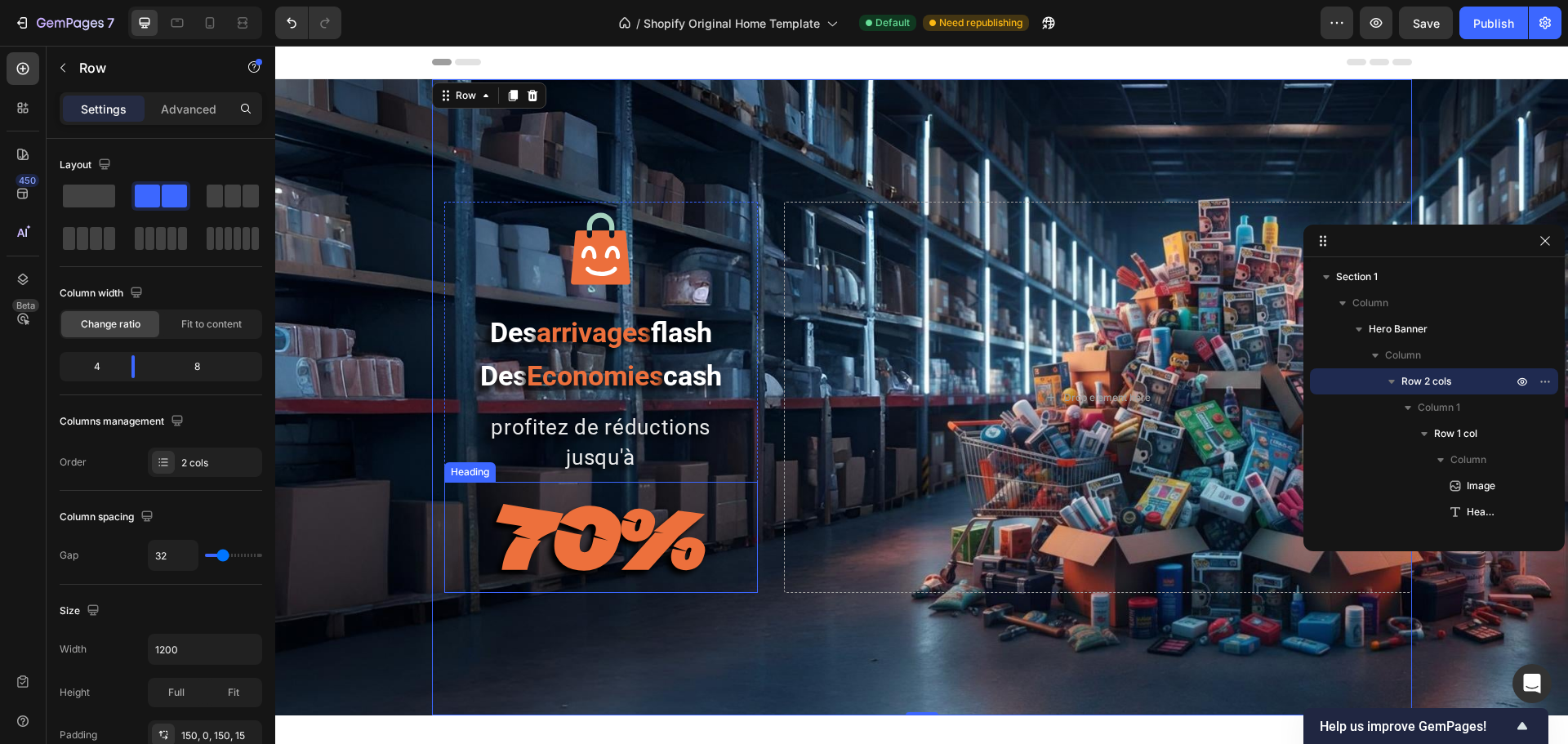
click at [516, 542] on strong "70%" at bounding box center [601, 533] width 217 height 107
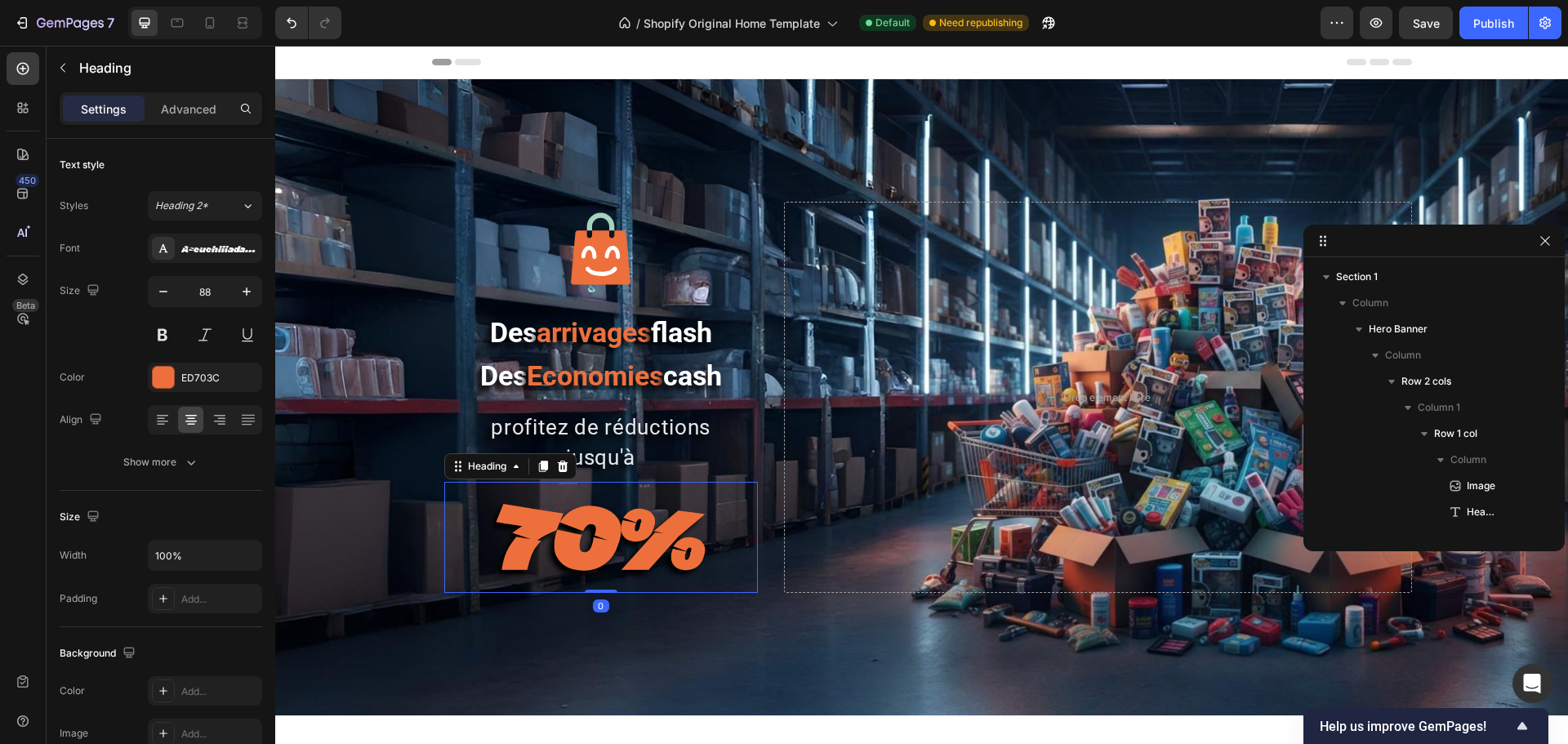
scroll to position [179, 0]
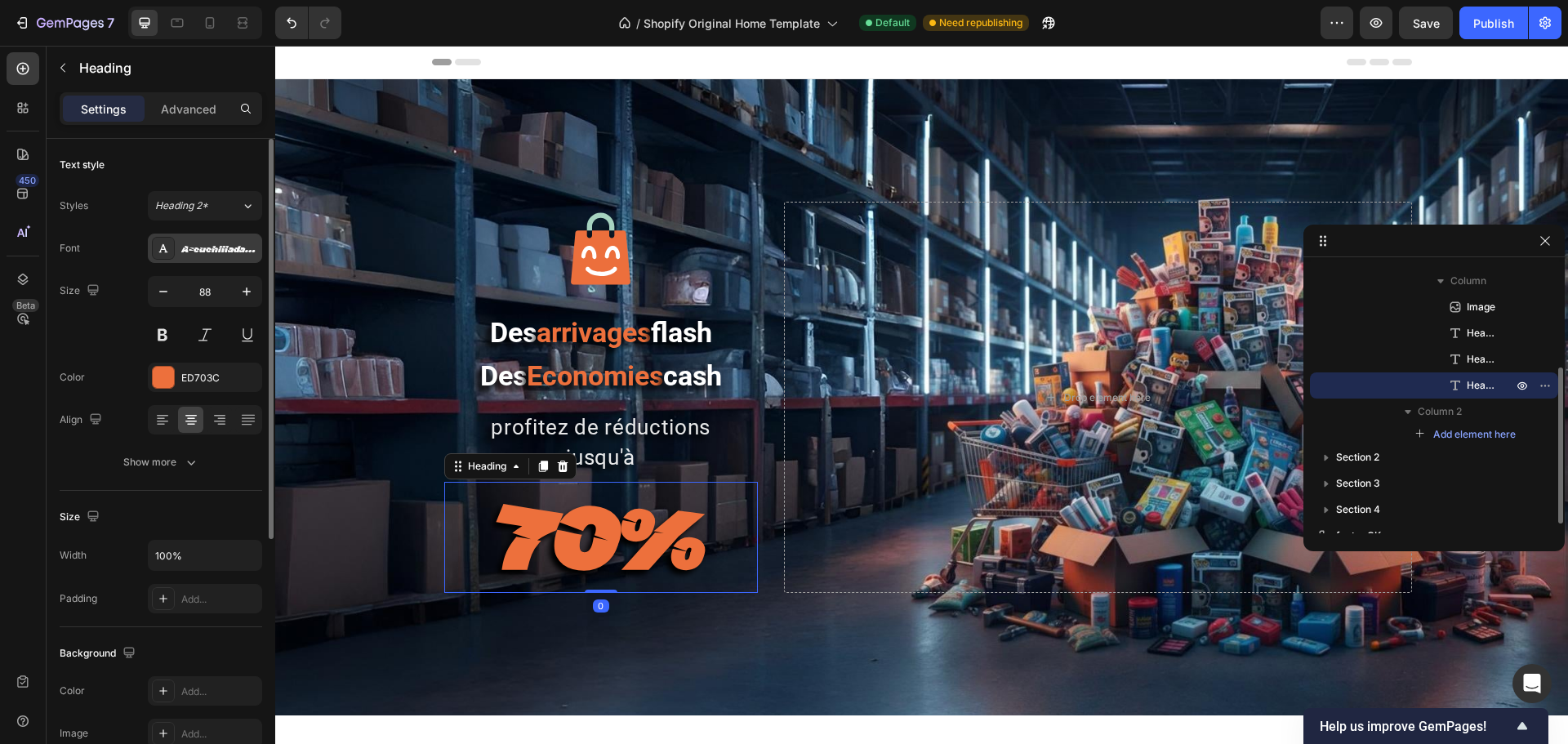
click at [174, 259] on div "A-cuchillada-font-ffp" at bounding box center [204, 248] width 114 height 30
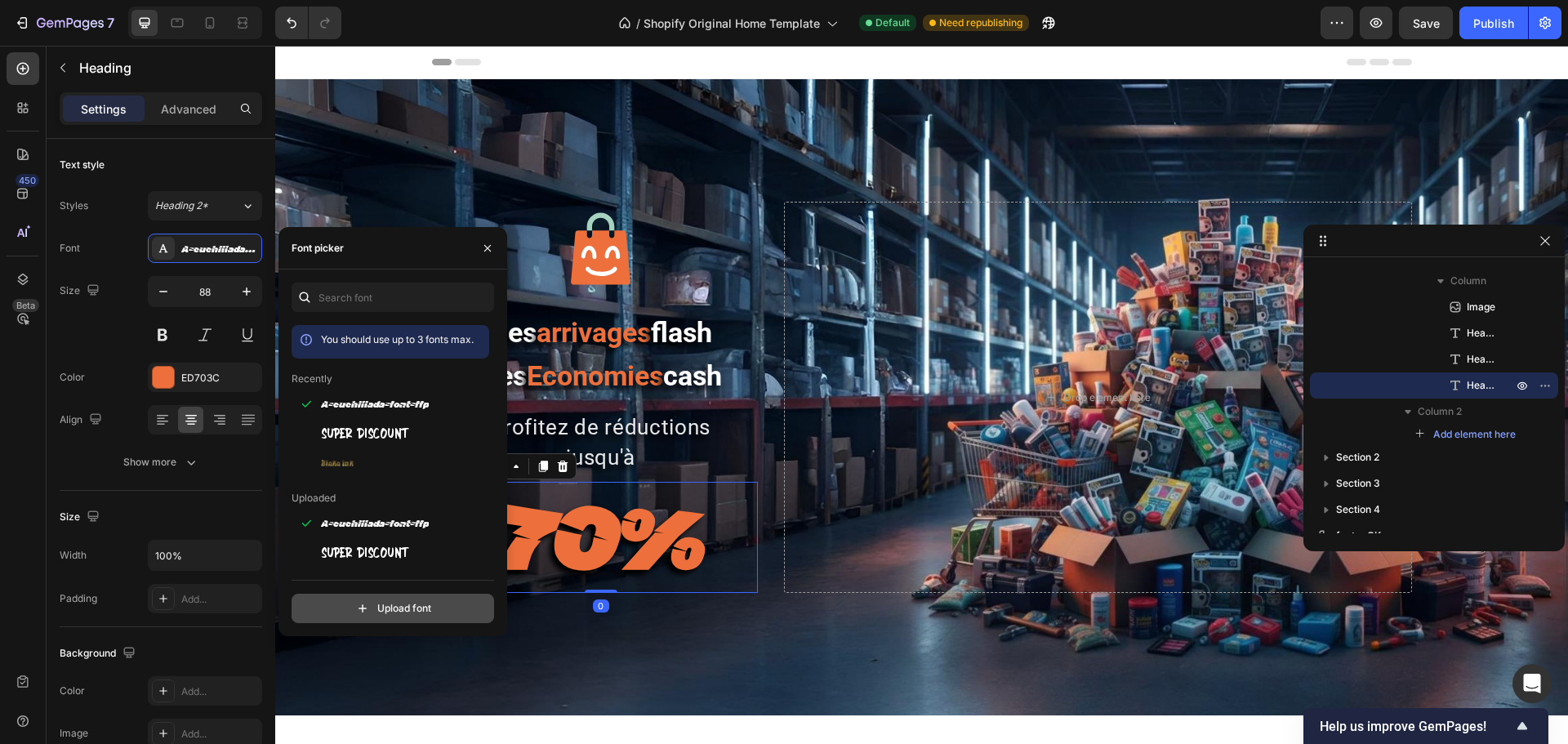
click at [356, 566] on input "file" at bounding box center [428, 607] width 408 height 28
type input "C:\fakepath\soopafre.ttf"
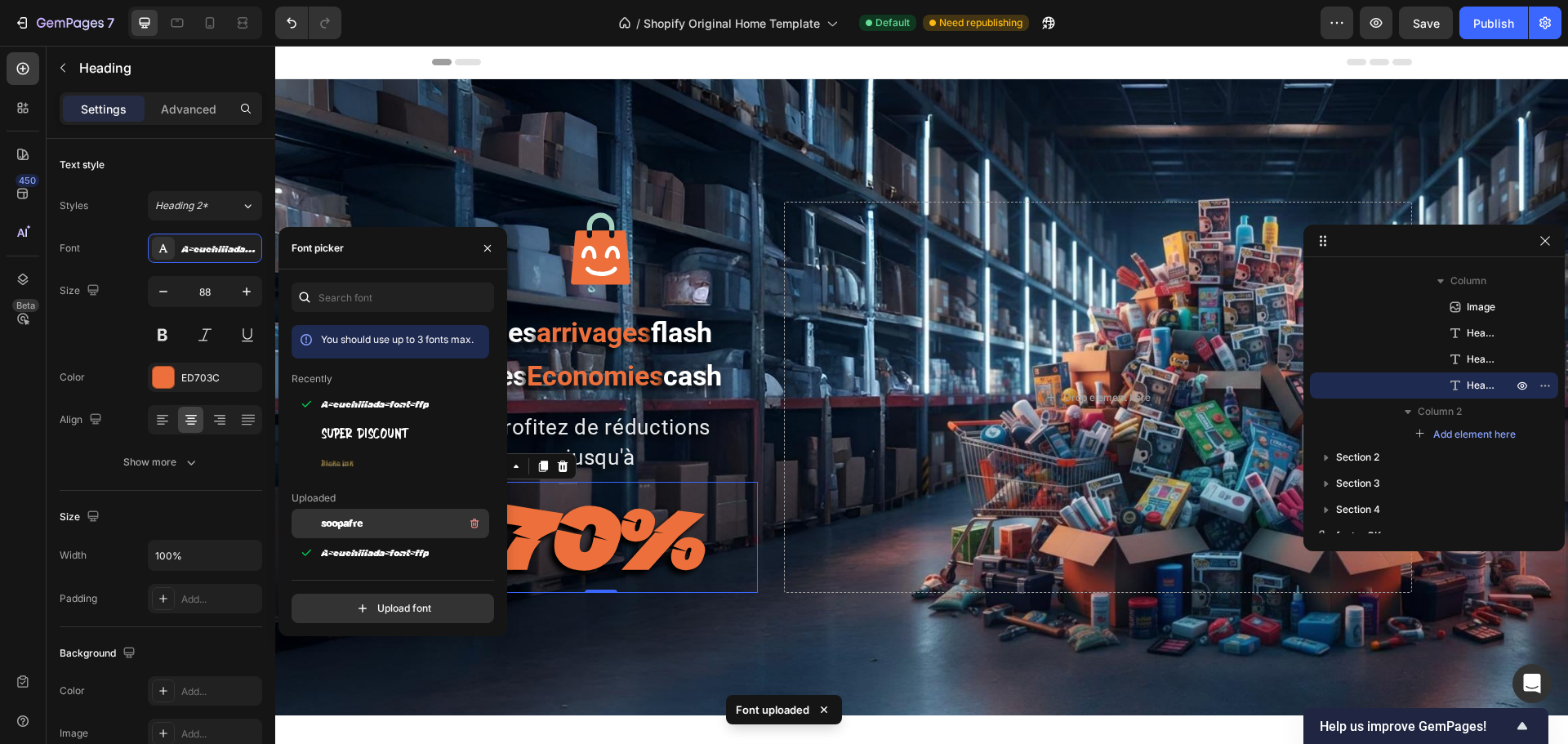
click at [404, 522] on div "soopafre" at bounding box center [403, 523] width 165 height 20
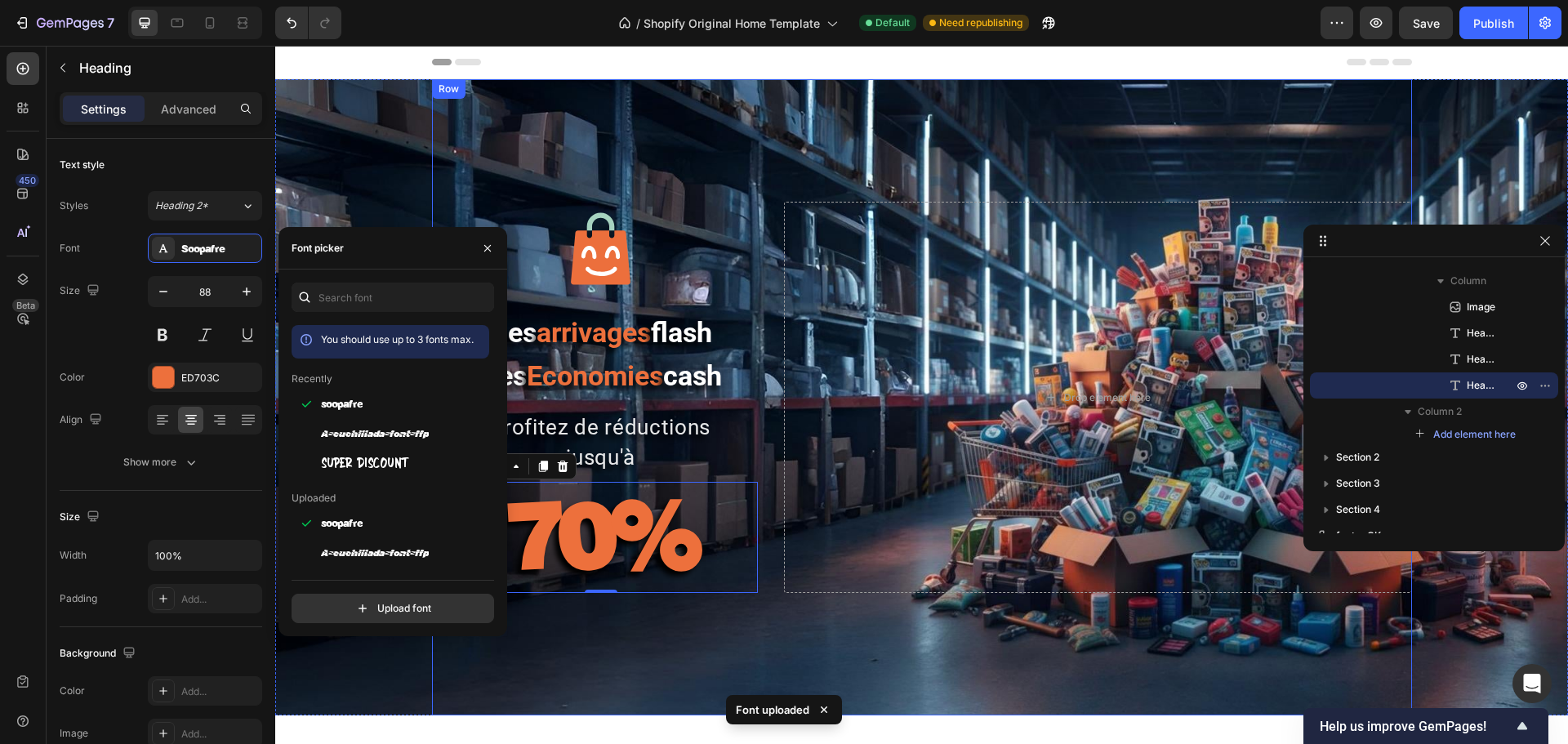
click at [582, 566] on div "Image Des arrivages flash Des Economies cash Heading profitez de réductions jus…" at bounding box center [922, 397] width 980 height 636
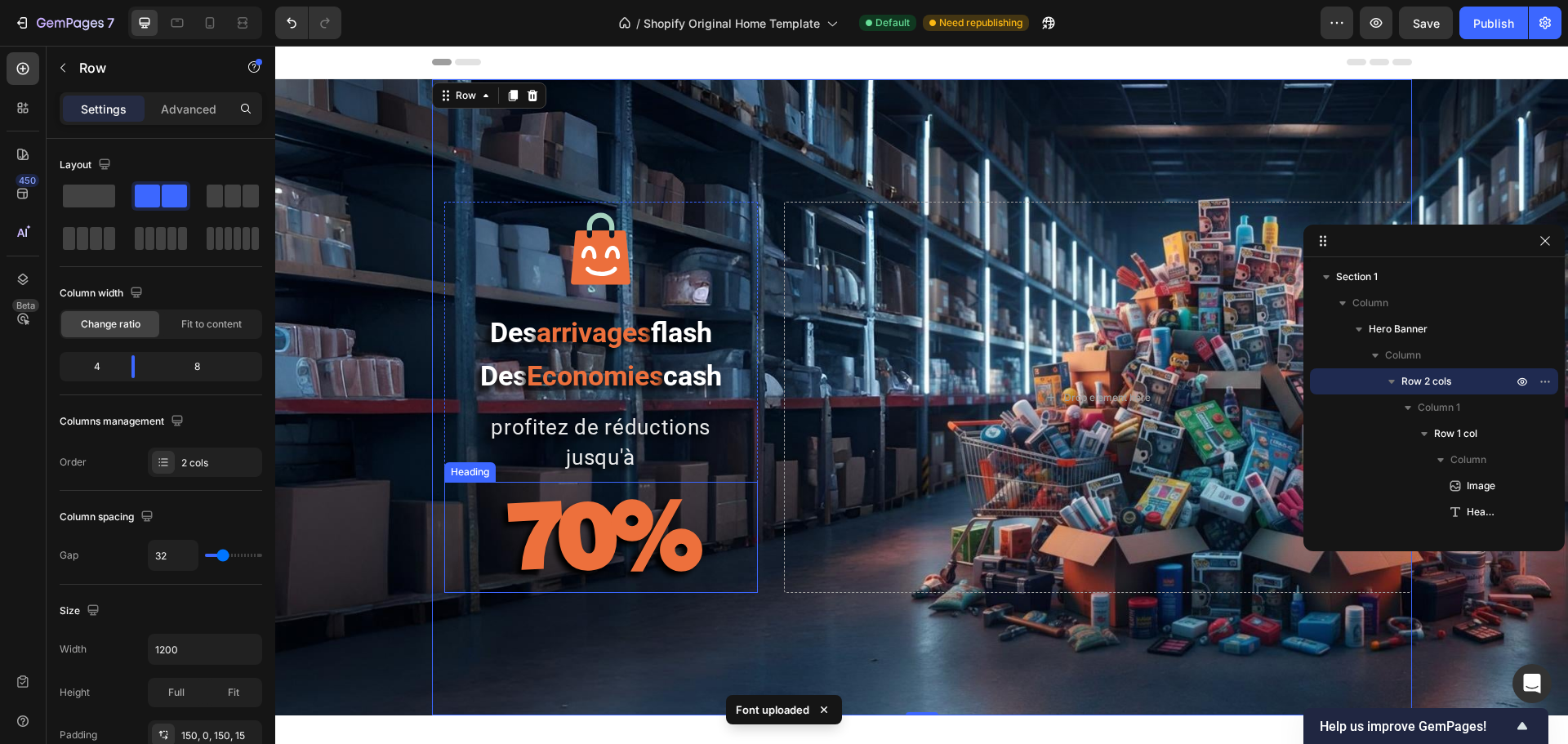
click at [613, 534] on strong "70%" at bounding box center [601, 533] width 191 height 111
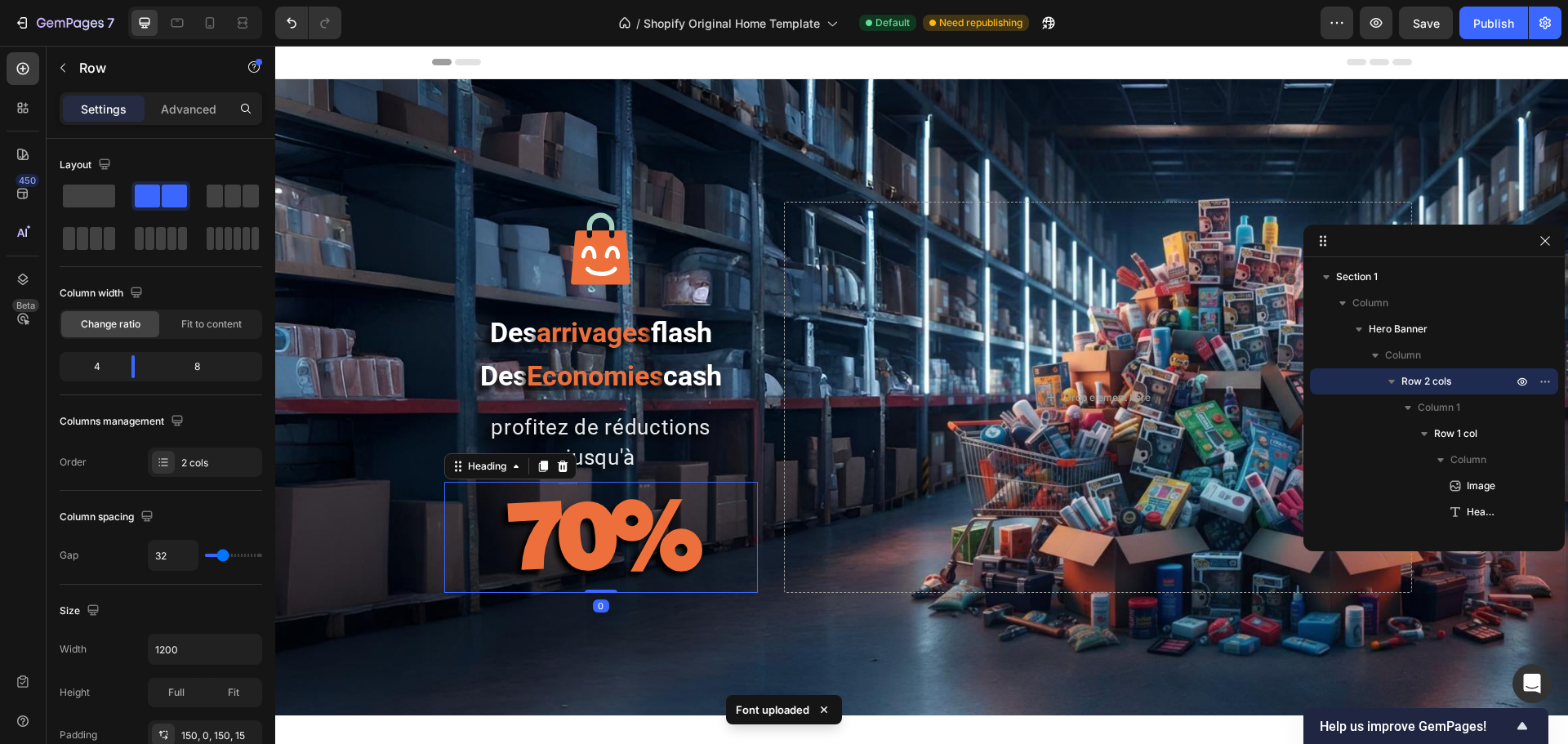
scroll to position [179, 0]
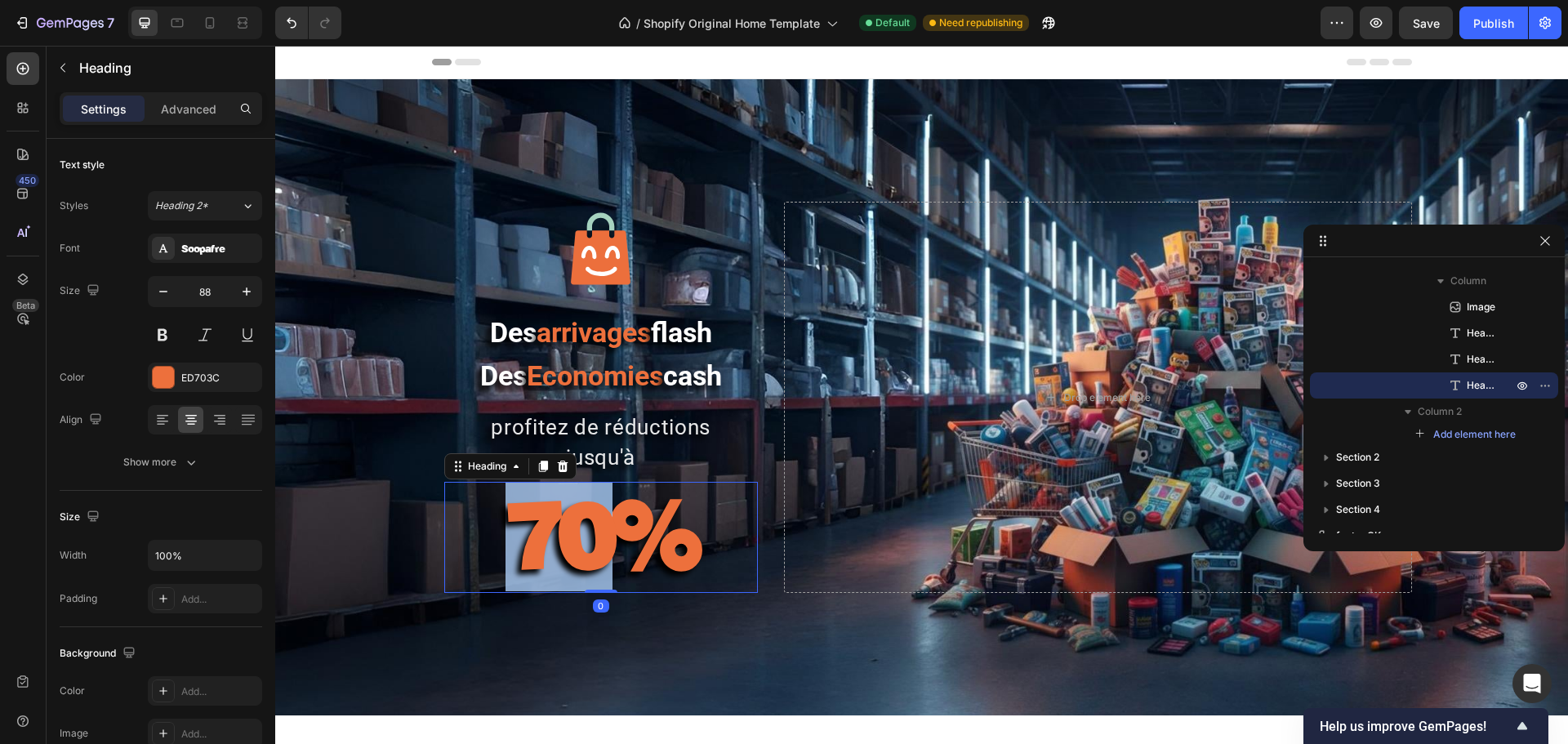
click at [527, 534] on strong "70%" at bounding box center [601, 533] width 191 height 111
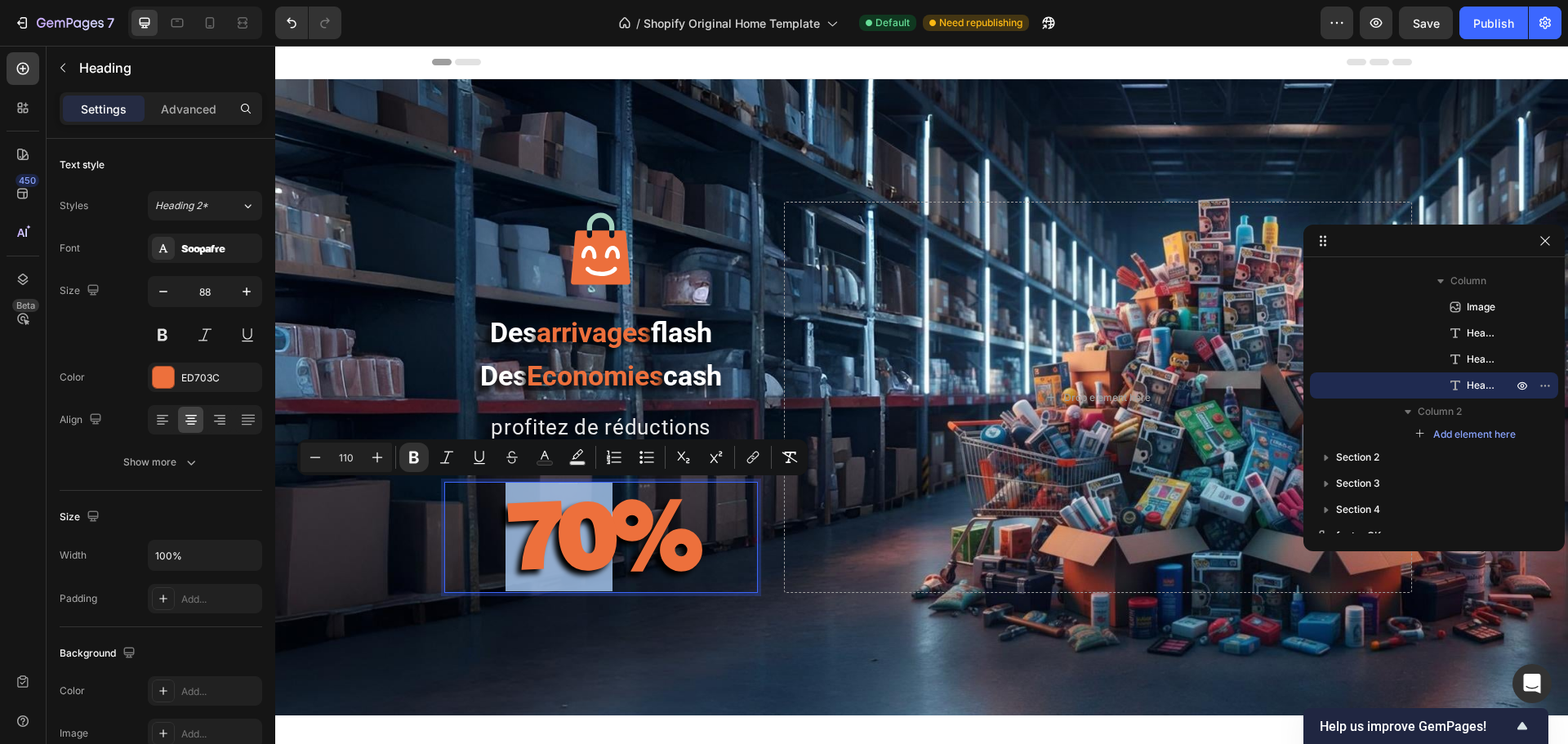
click at [527, 534] on strong "70%" at bounding box center [601, 533] width 191 height 111
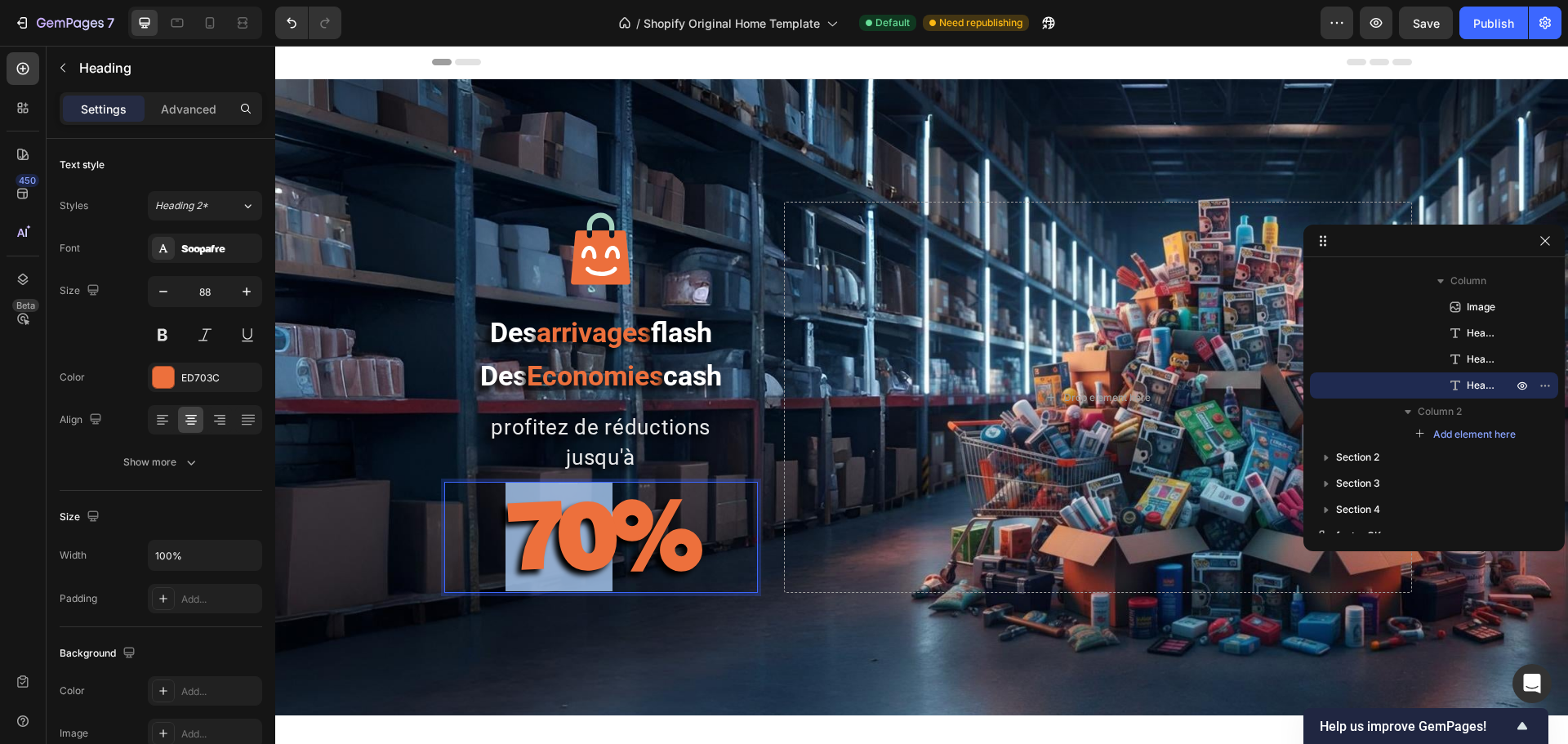
click at [527, 534] on strong "70%" at bounding box center [601, 533] width 191 height 111
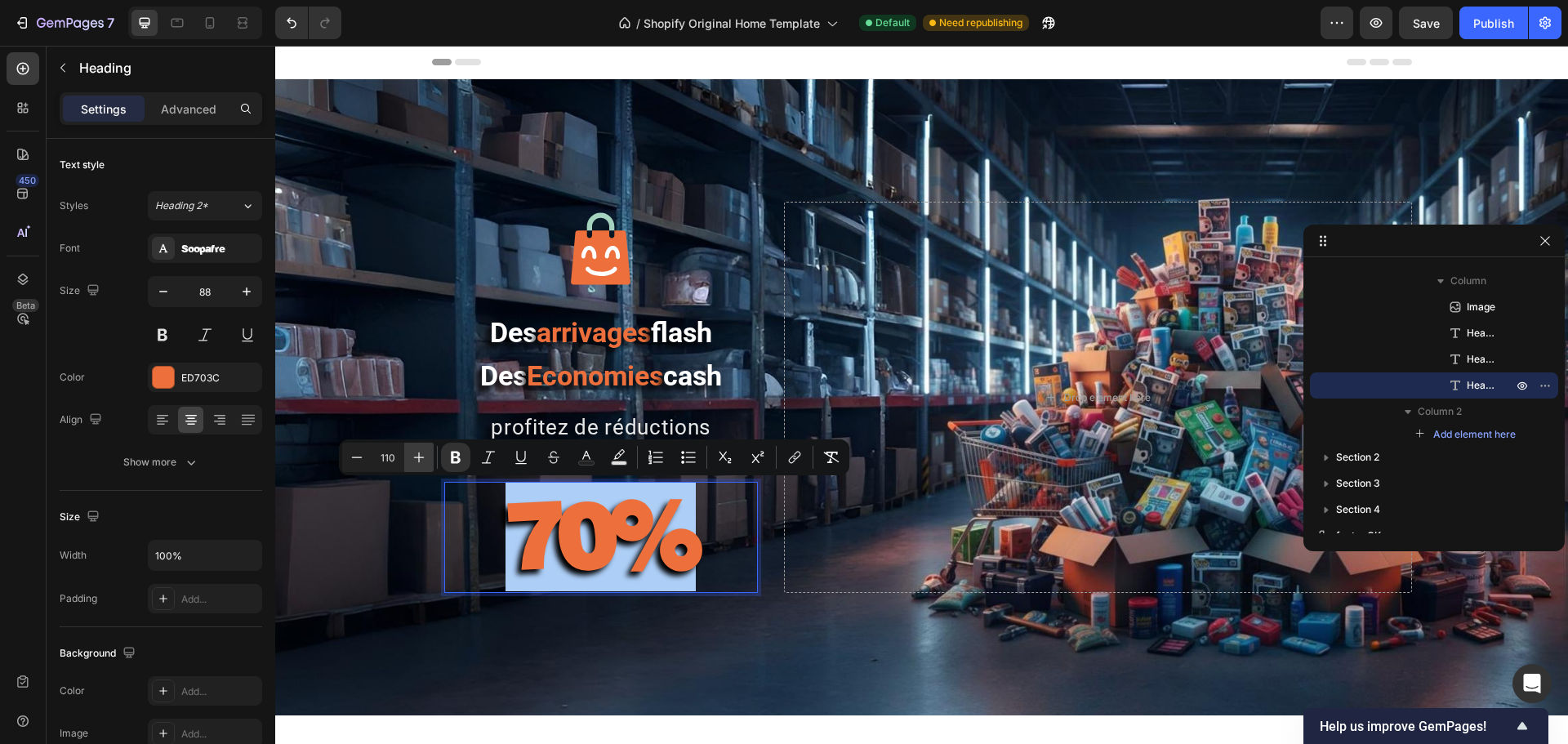
click at [413, 459] on icon "Editor contextual toolbar" at bounding box center [419, 457] width 16 height 16
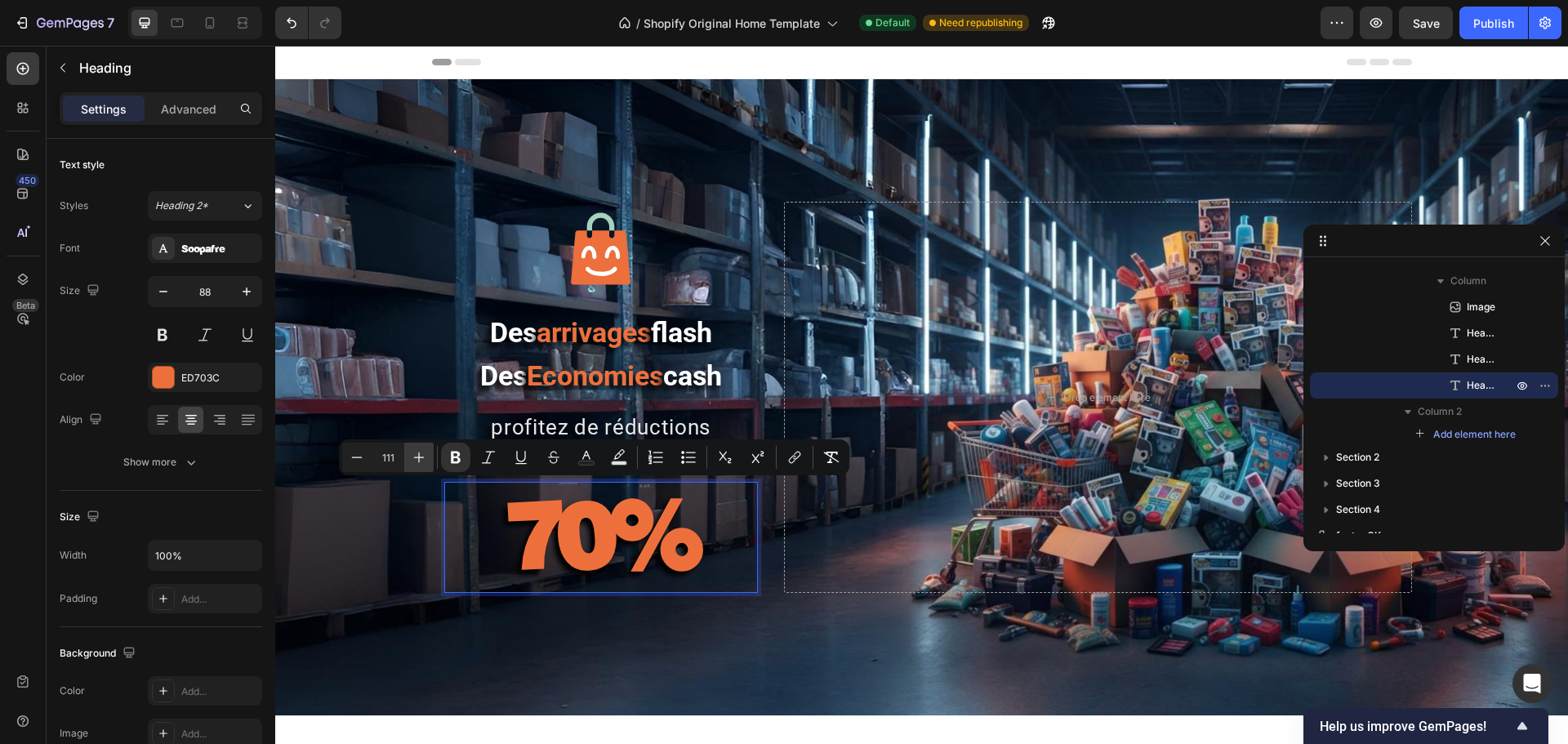
click at [413, 459] on icon "Editor contextual toolbar" at bounding box center [419, 457] width 16 height 16
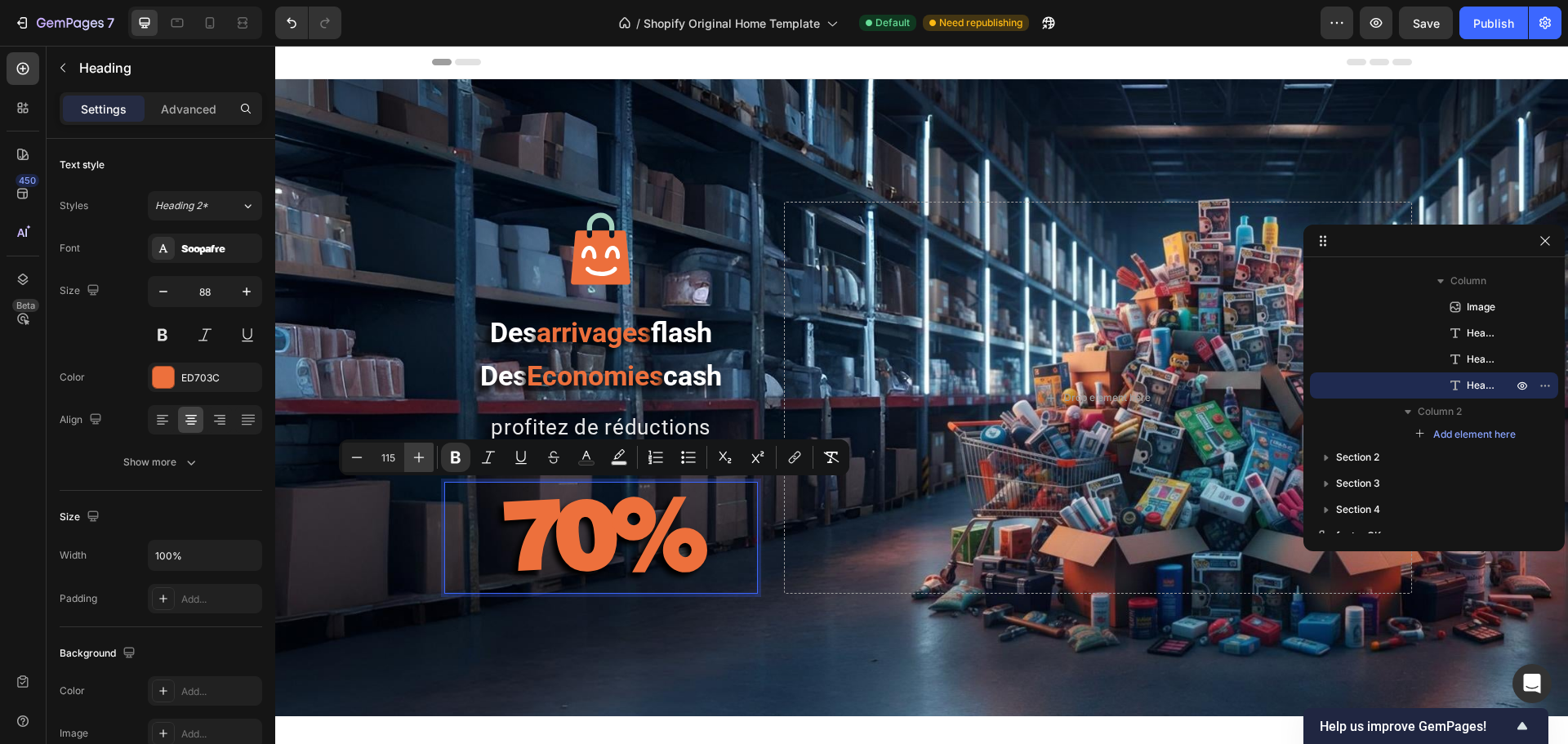
click at [413, 459] on icon "Editor contextual toolbar" at bounding box center [419, 457] width 16 height 16
click at [411, 459] on icon "Editor contextual toolbar" at bounding box center [419, 457] width 16 height 16
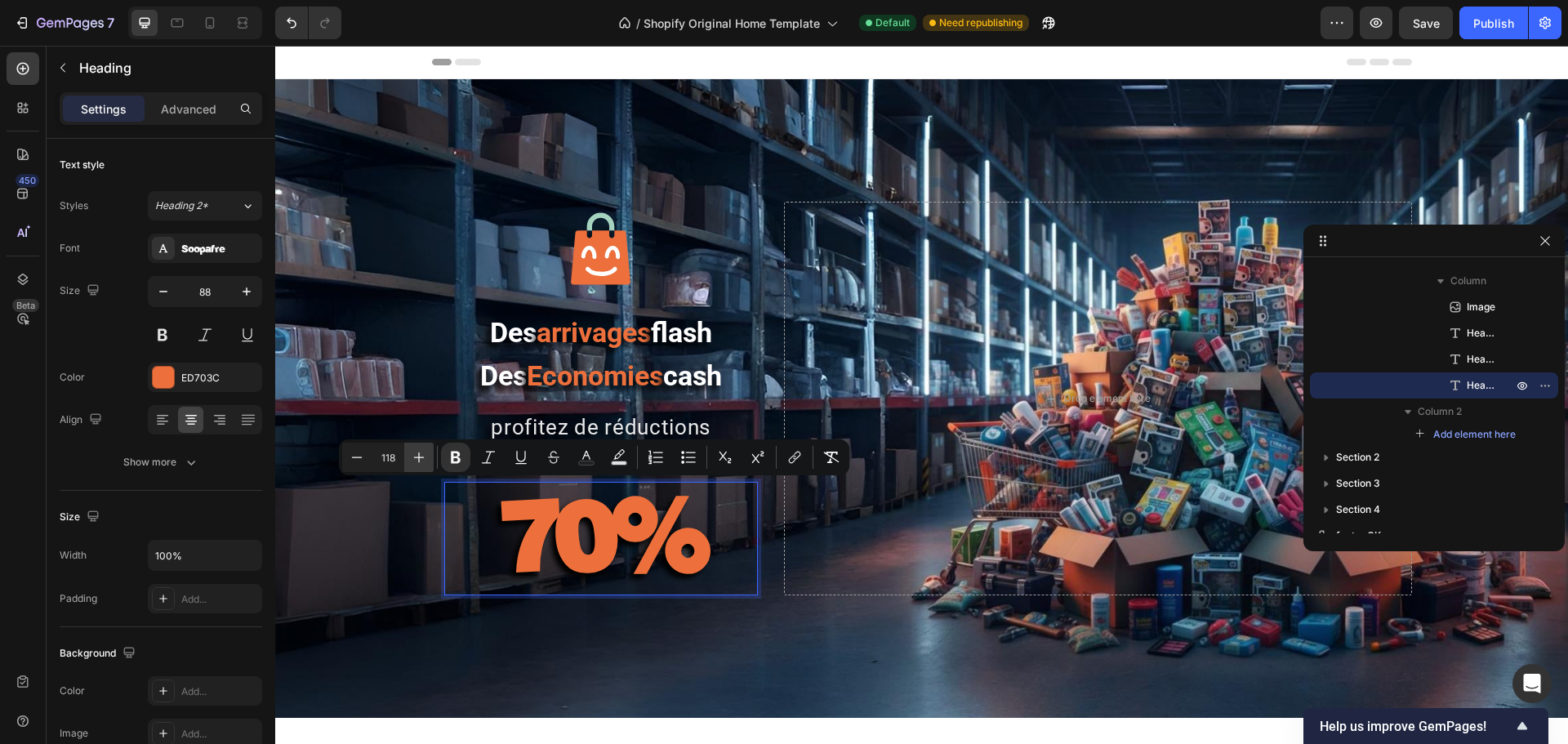
click at [409, 459] on button "Plus" at bounding box center [419, 456] width 30 height 30
click at [408, 459] on button "Plus" at bounding box center [419, 456] width 30 height 30
click at [406, 459] on button "Plus" at bounding box center [419, 456] width 30 height 30
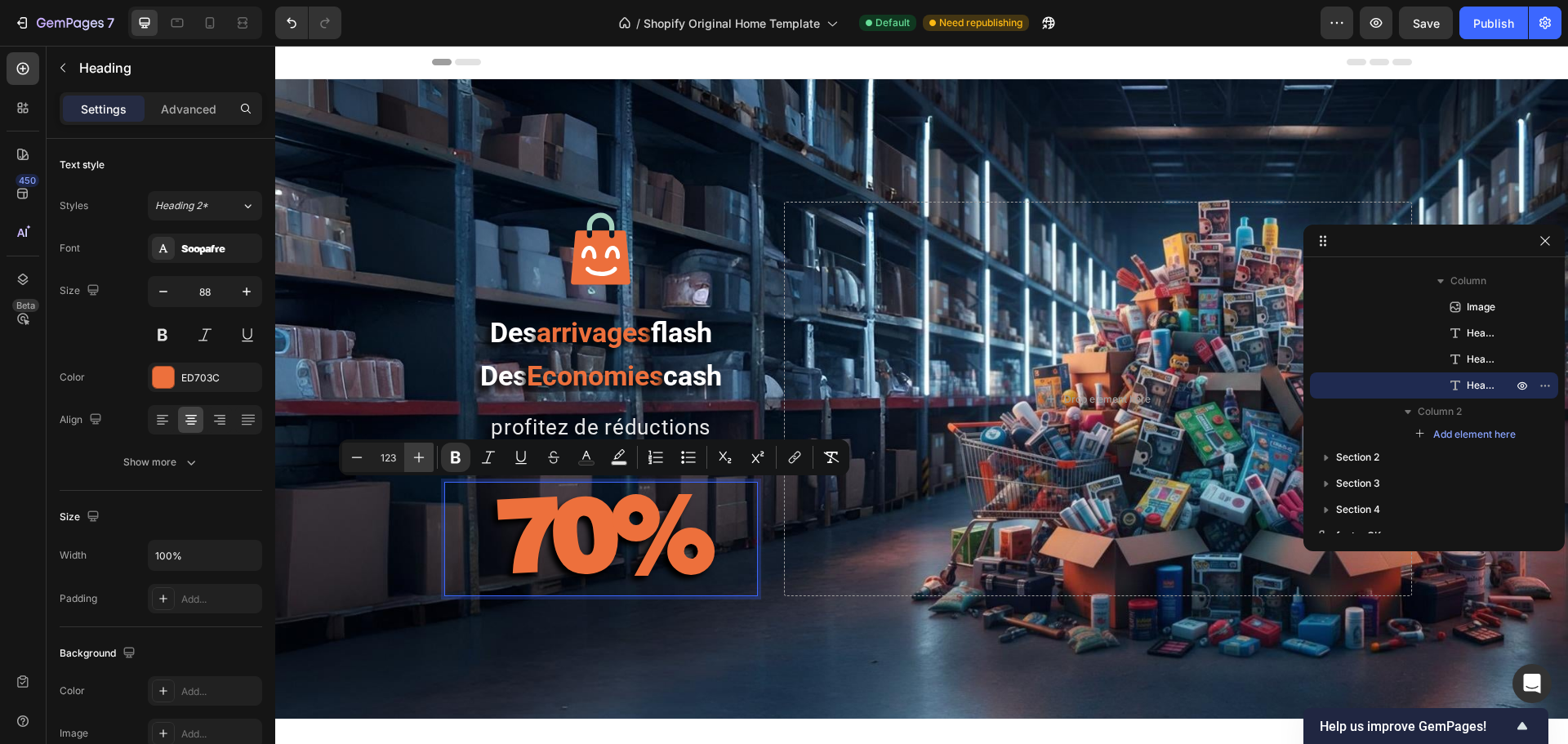
click at [405, 459] on button "Plus" at bounding box center [419, 456] width 30 height 30
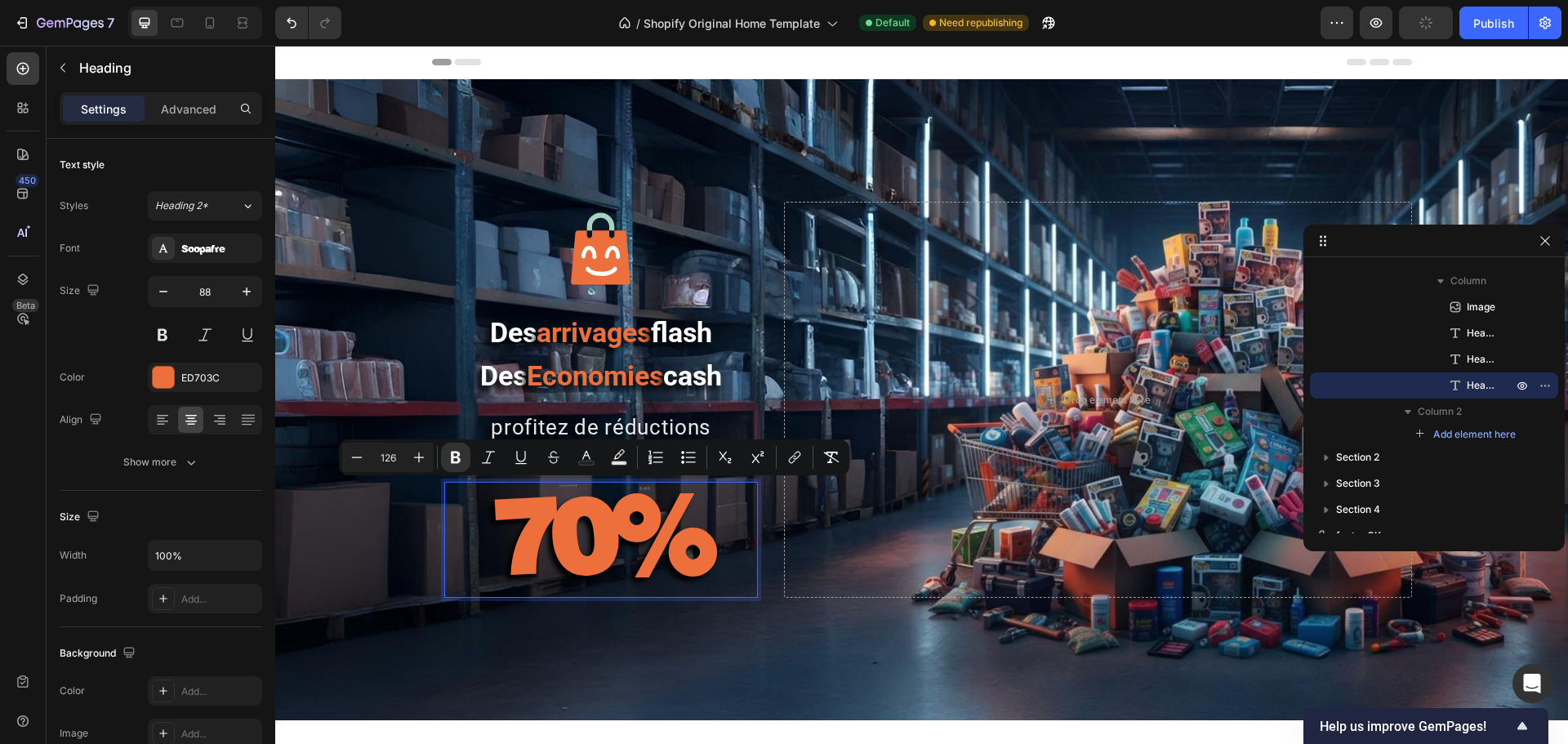
click at [403, 459] on input "126" at bounding box center [388, 457] width 32 height 20
click at [402, 459] on input "126" at bounding box center [388, 457] width 32 height 20
click at [401, 459] on input "126" at bounding box center [388, 457] width 32 height 20
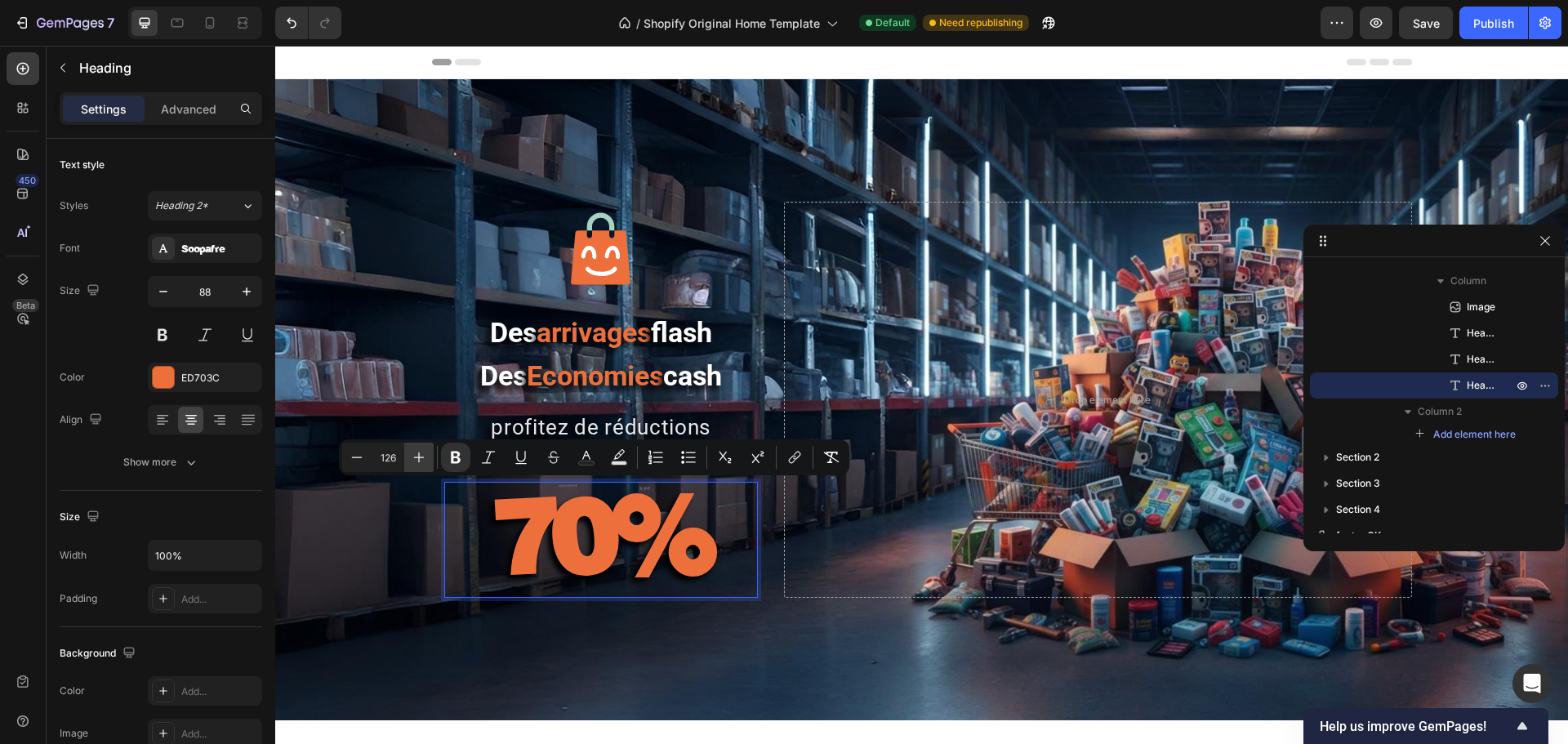
click at [422, 456] on icon "Editor contextual toolbar" at bounding box center [419, 457] width 16 height 16
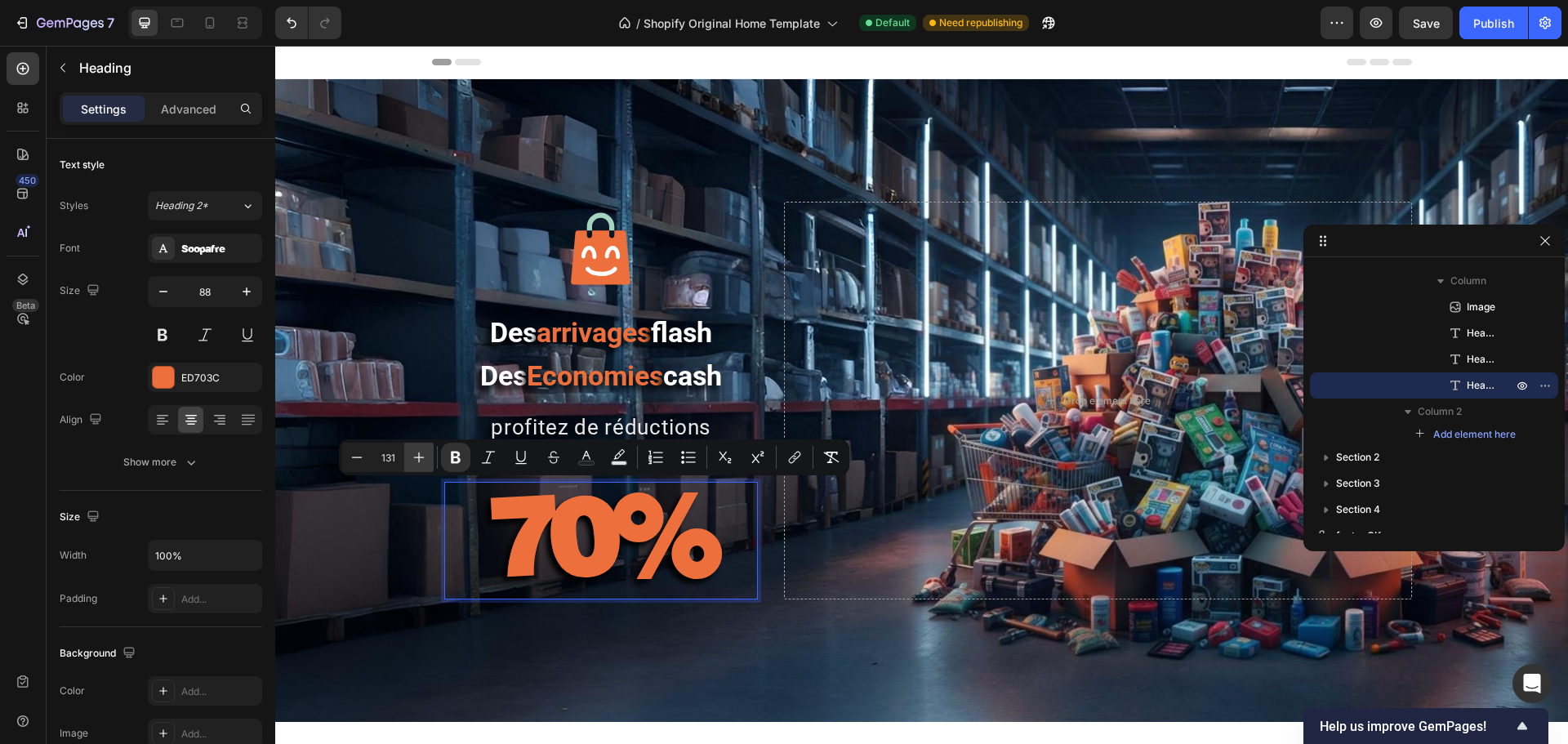
click at [422, 456] on icon "Editor contextual toolbar" at bounding box center [419, 457] width 16 height 16
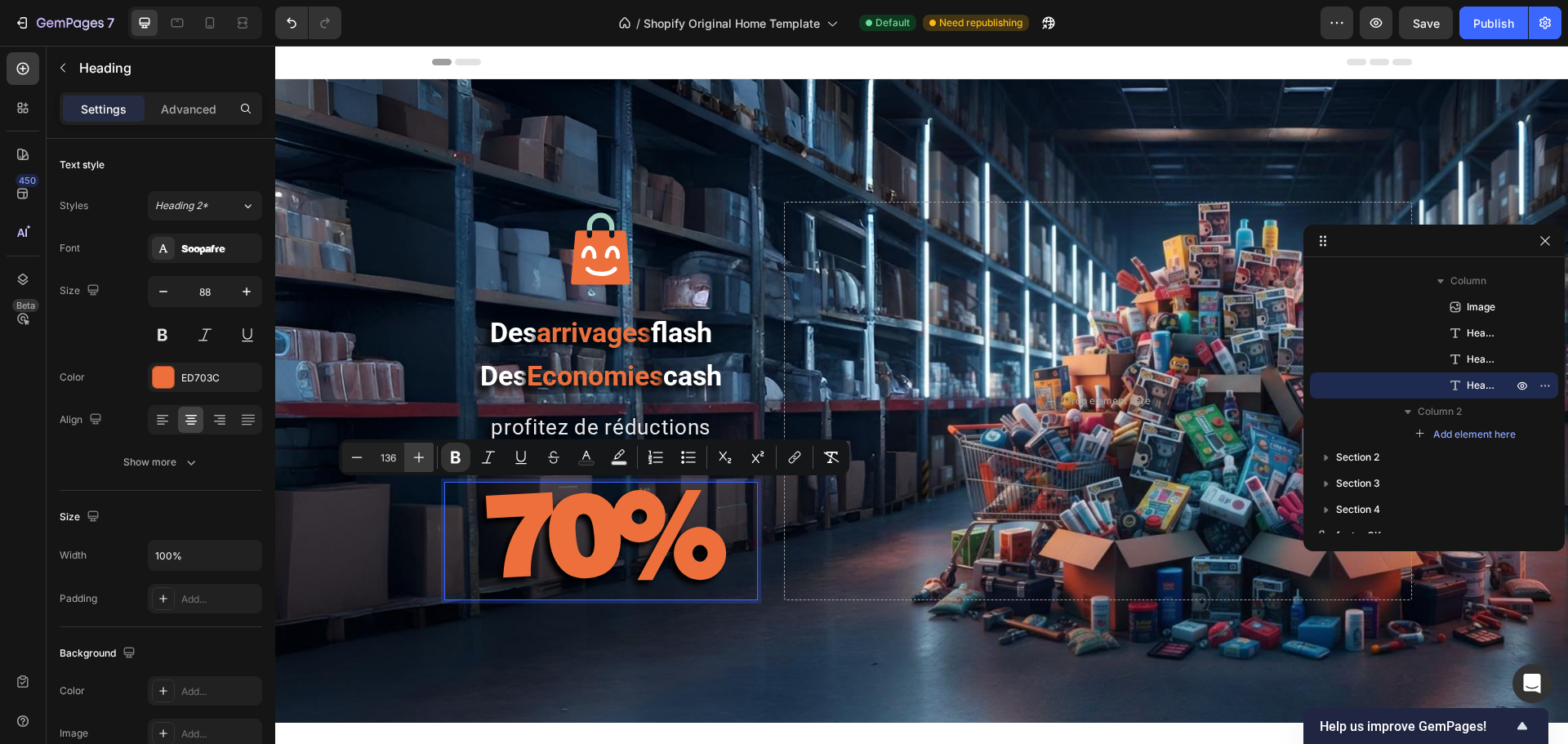
click at [422, 455] on icon "Editor contextual toolbar" at bounding box center [419, 457] width 16 height 16
type input "137"
click at [494, 566] on div "Image Des arrivages flash Des Economies cash Heading profitez de réductions jus…" at bounding box center [922, 401] width 980 height 643
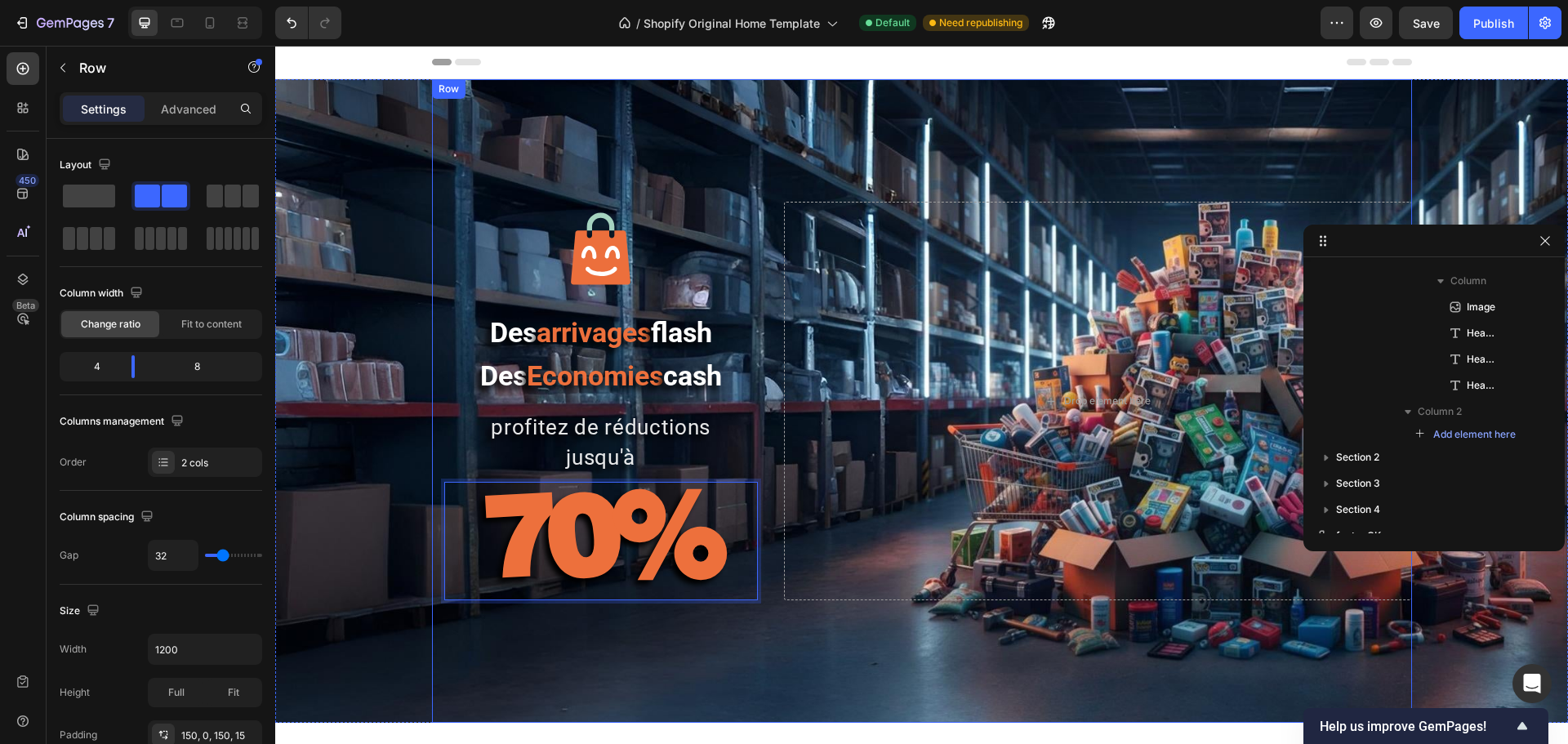
scroll to position [0, 0]
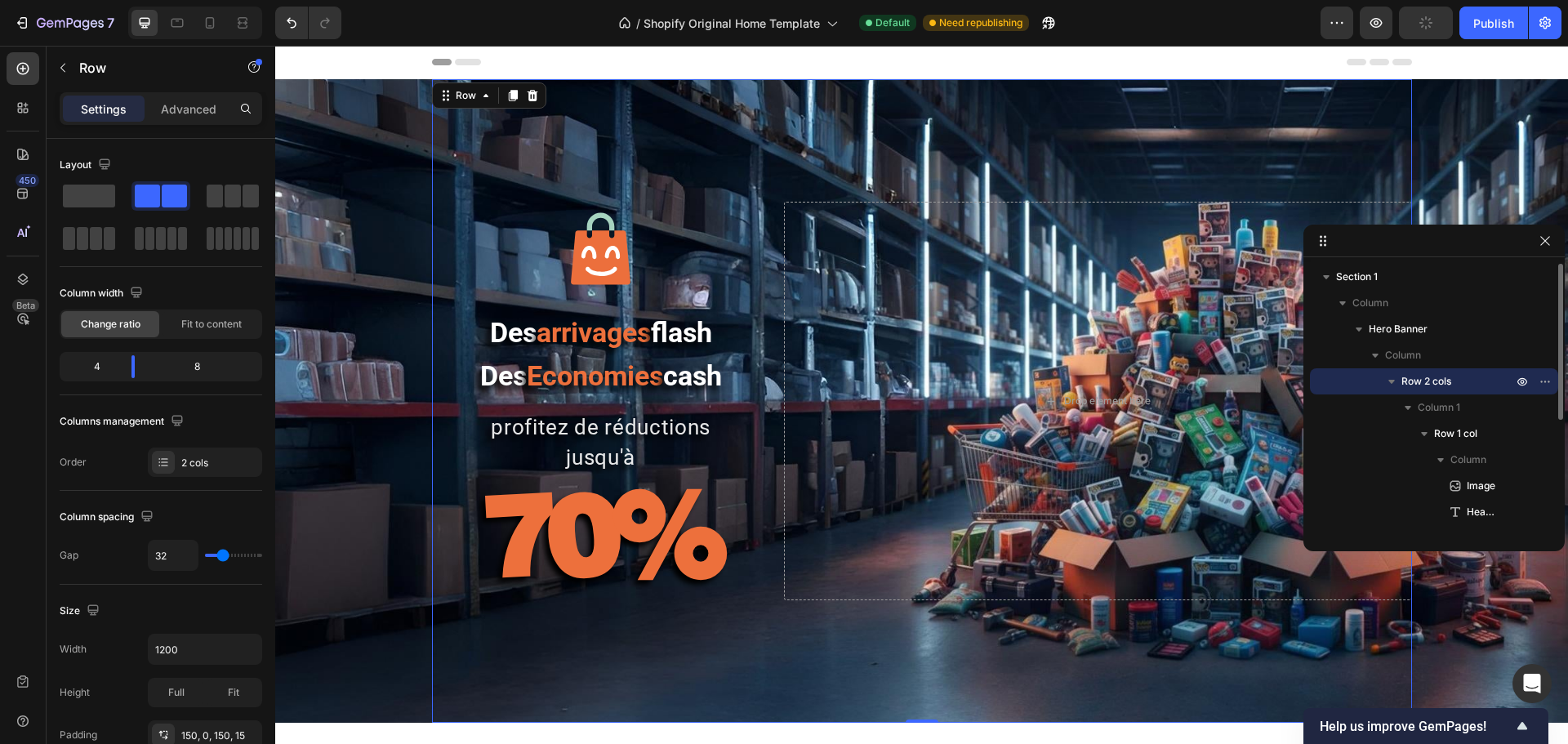
click at [797, 566] on div "Image Des arrivages flash Des Economies cash Heading profitez de réductions jus…" at bounding box center [922, 401] width 980 height 643
click at [497, 521] on strong "70%" at bounding box center [601, 533] width 236 height 137
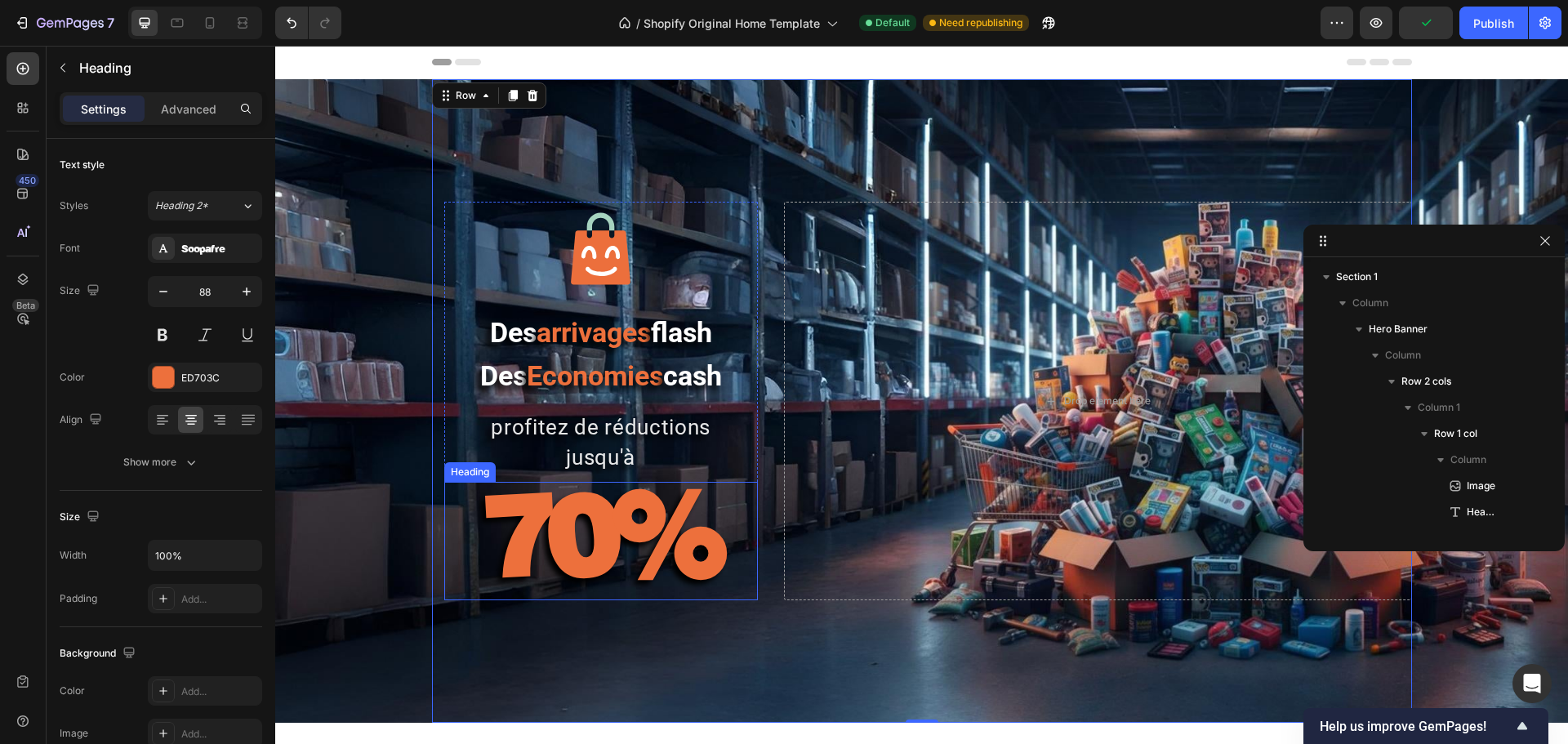
scroll to position [179, 0]
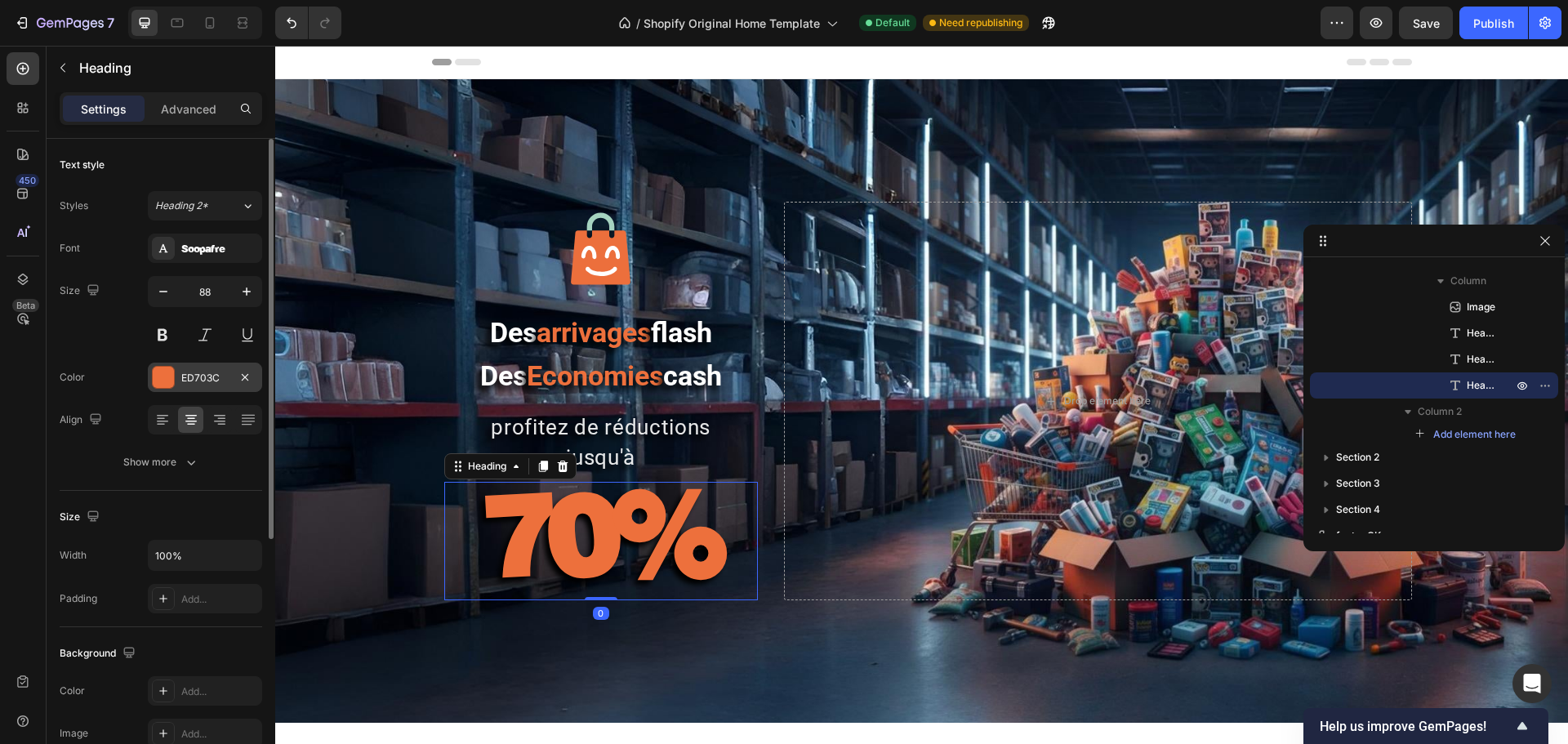
click at [161, 376] on div at bounding box center [164, 377] width 22 height 22
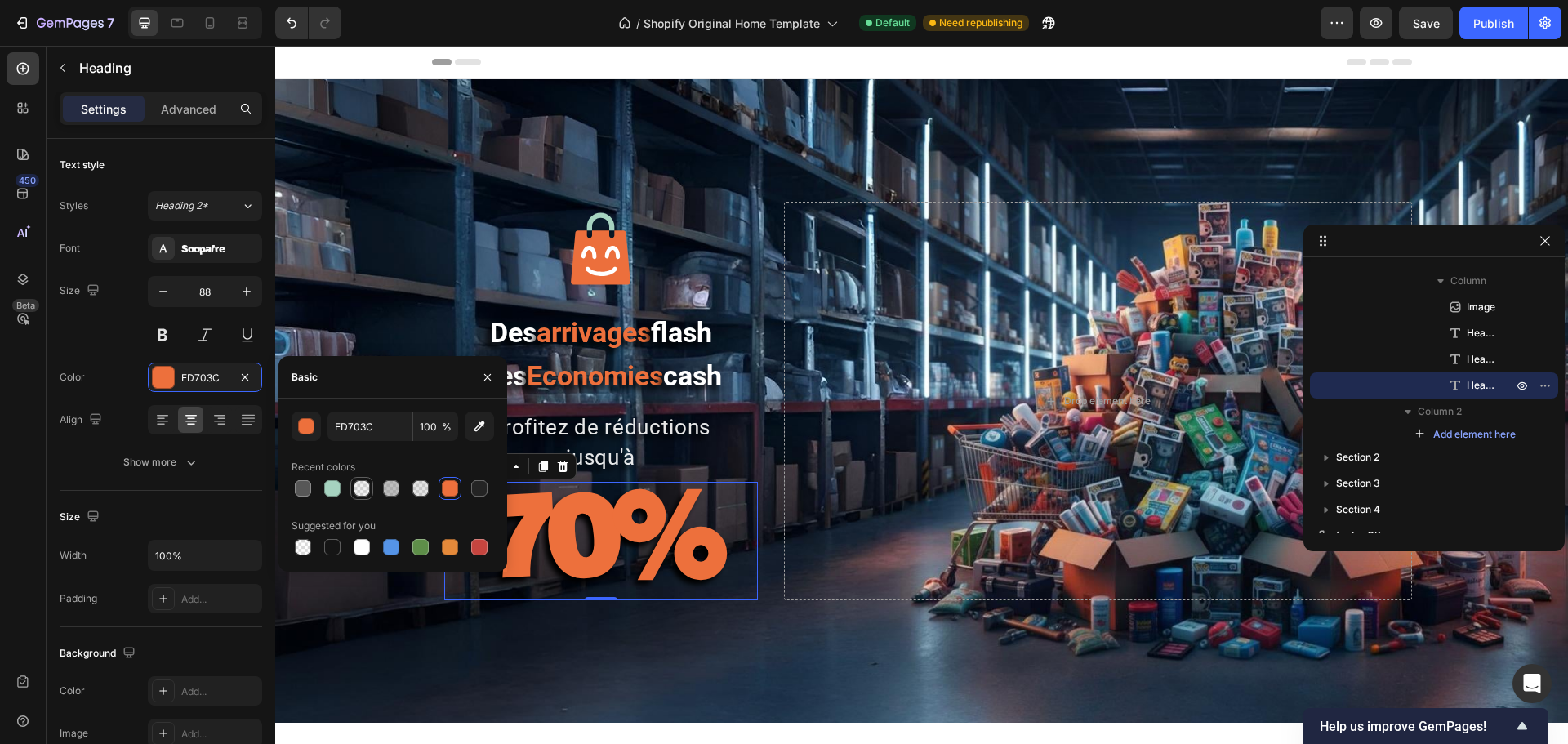
click at [361, 494] on div at bounding box center [361, 488] width 16 height 16
type input "7D7D7D"
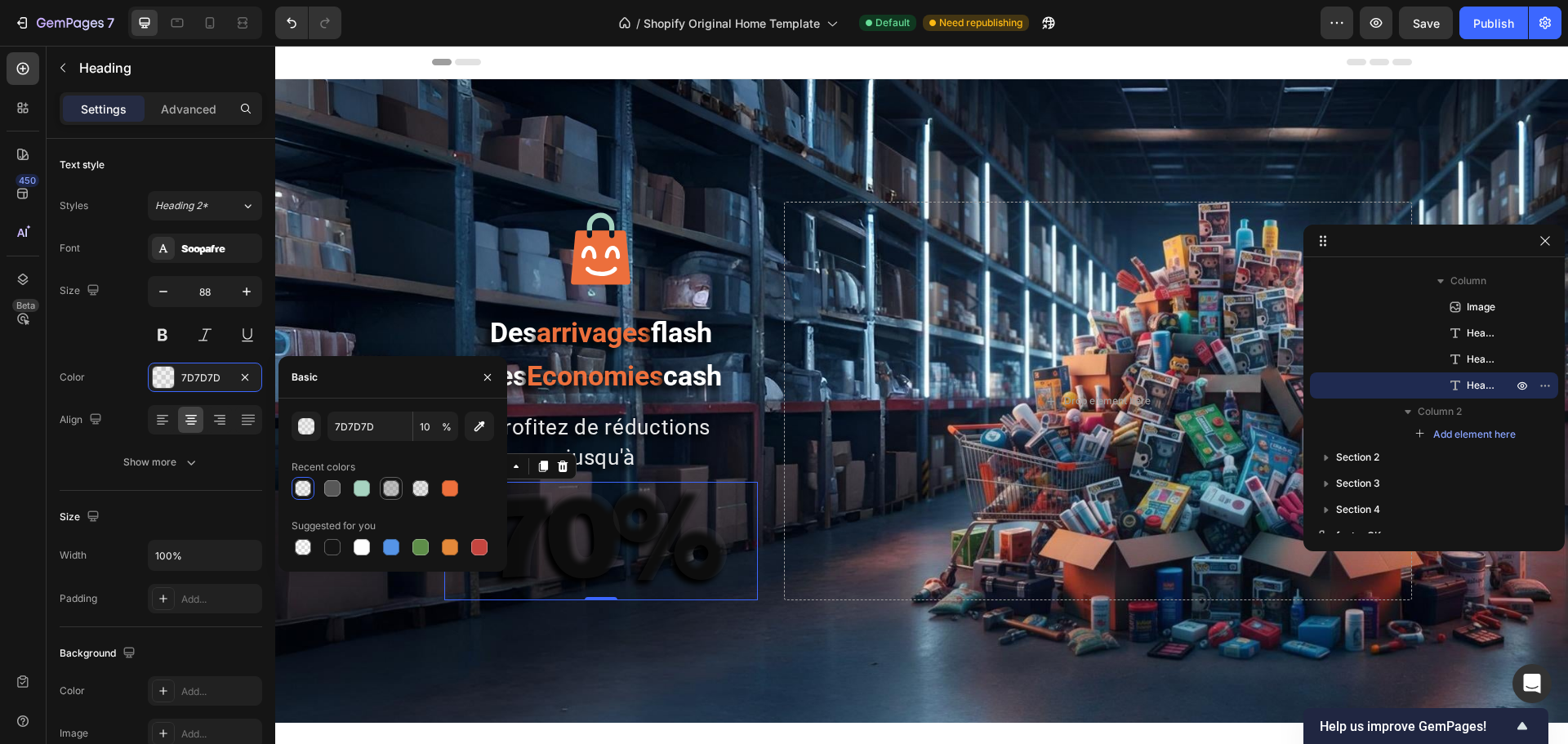
click at [387, 487] on div at bounding box center [391, 488] width 16 height 16
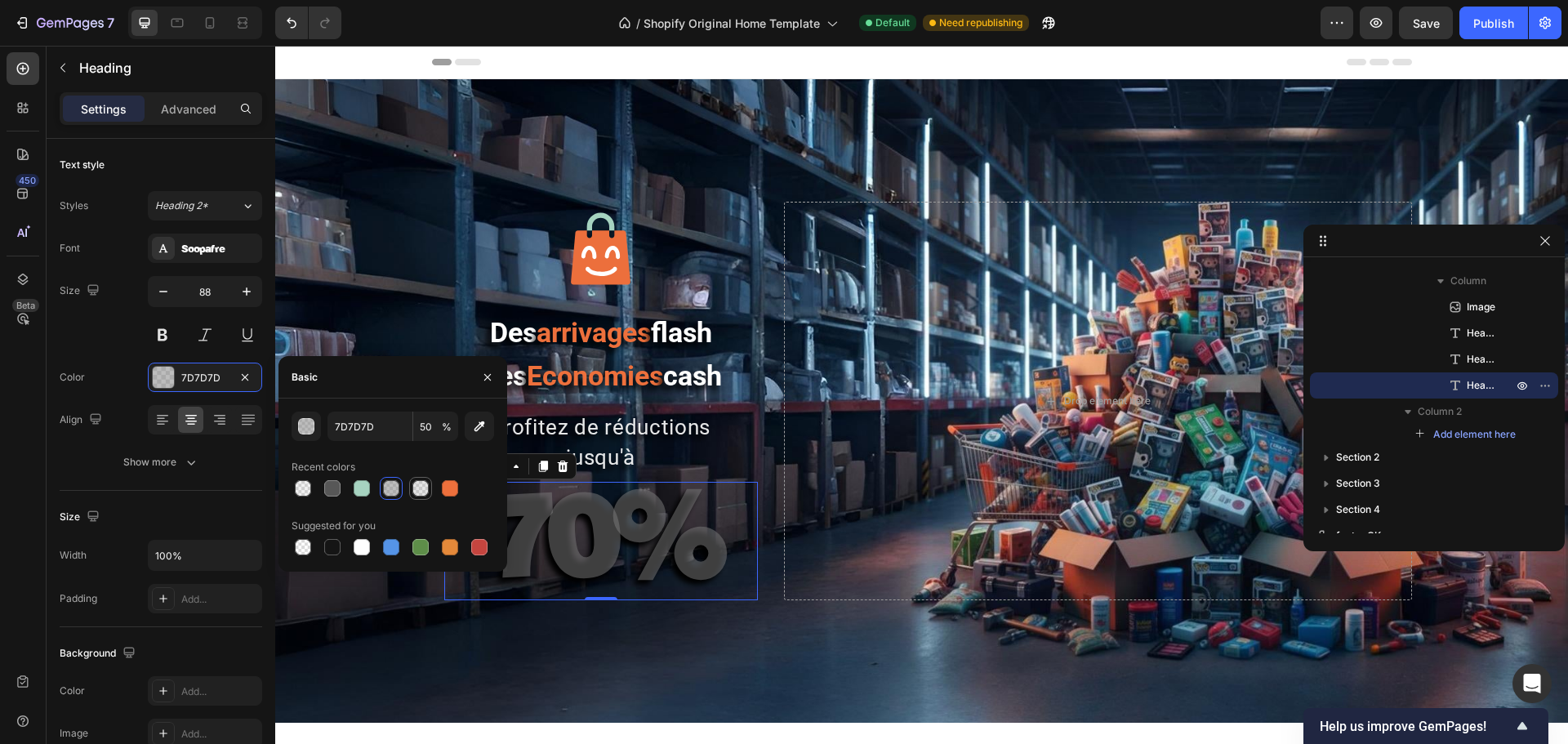
click at [410, 487] on div at bounding box center [420, 488] width 22 height 22
type input "20"
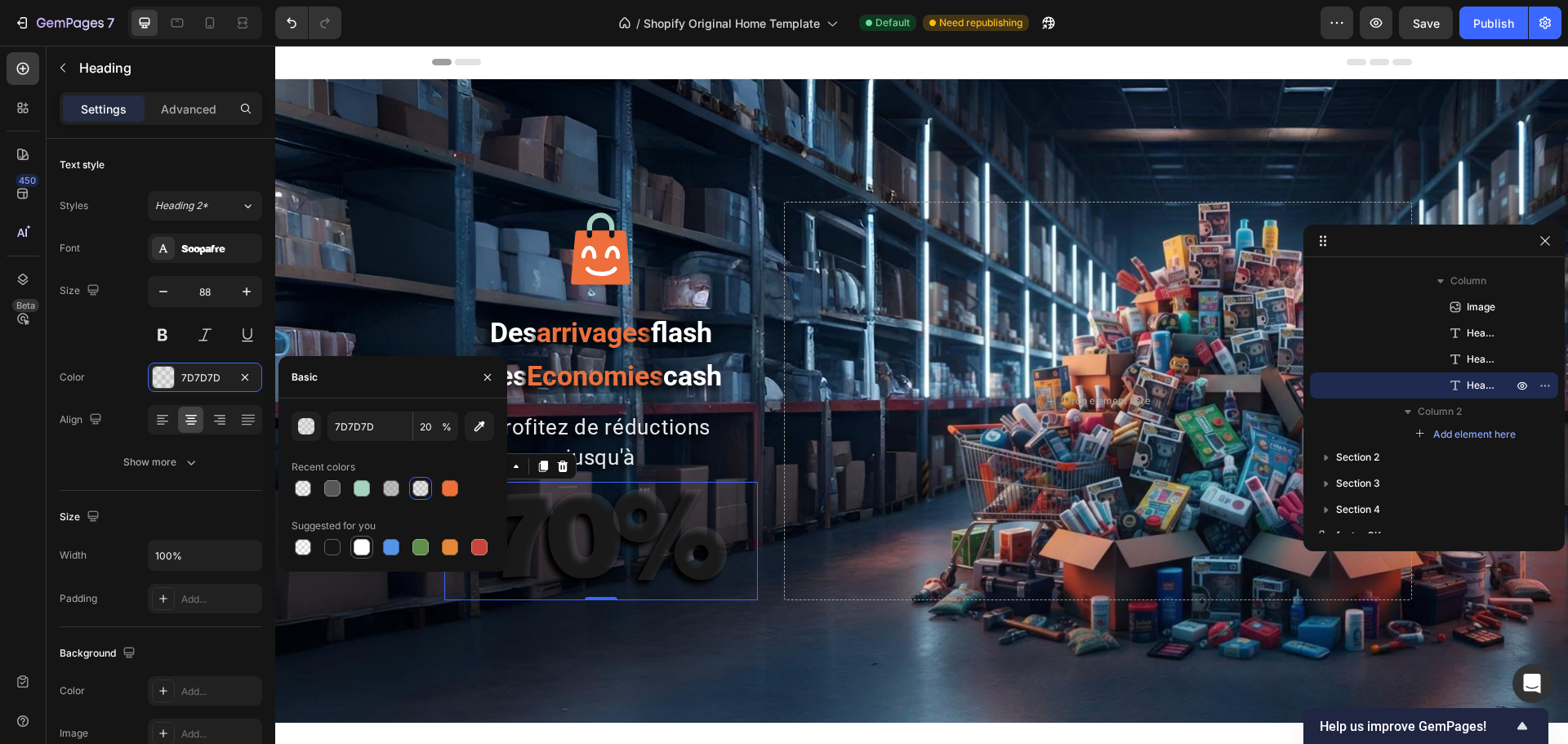
click at [370, 548] on div at bounding box center [361, 547] width 16 height 16
type input "FFFFFF"
type input "100"
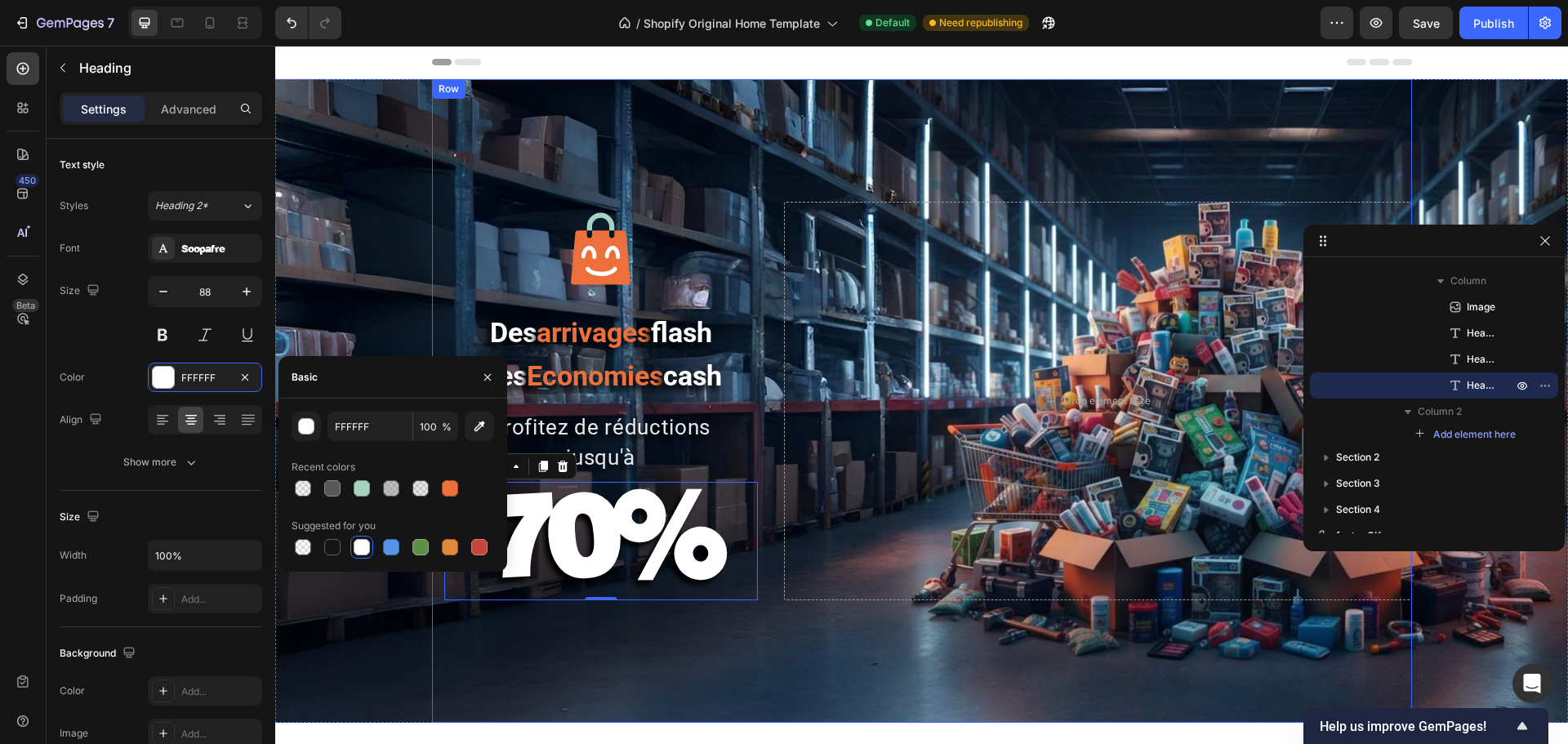
click at [466, 566] on div "Image Des arrivages flash Des Economies cash Heading profitez de réductions jus…" at bounding box center [922, 401] width 980 height 643
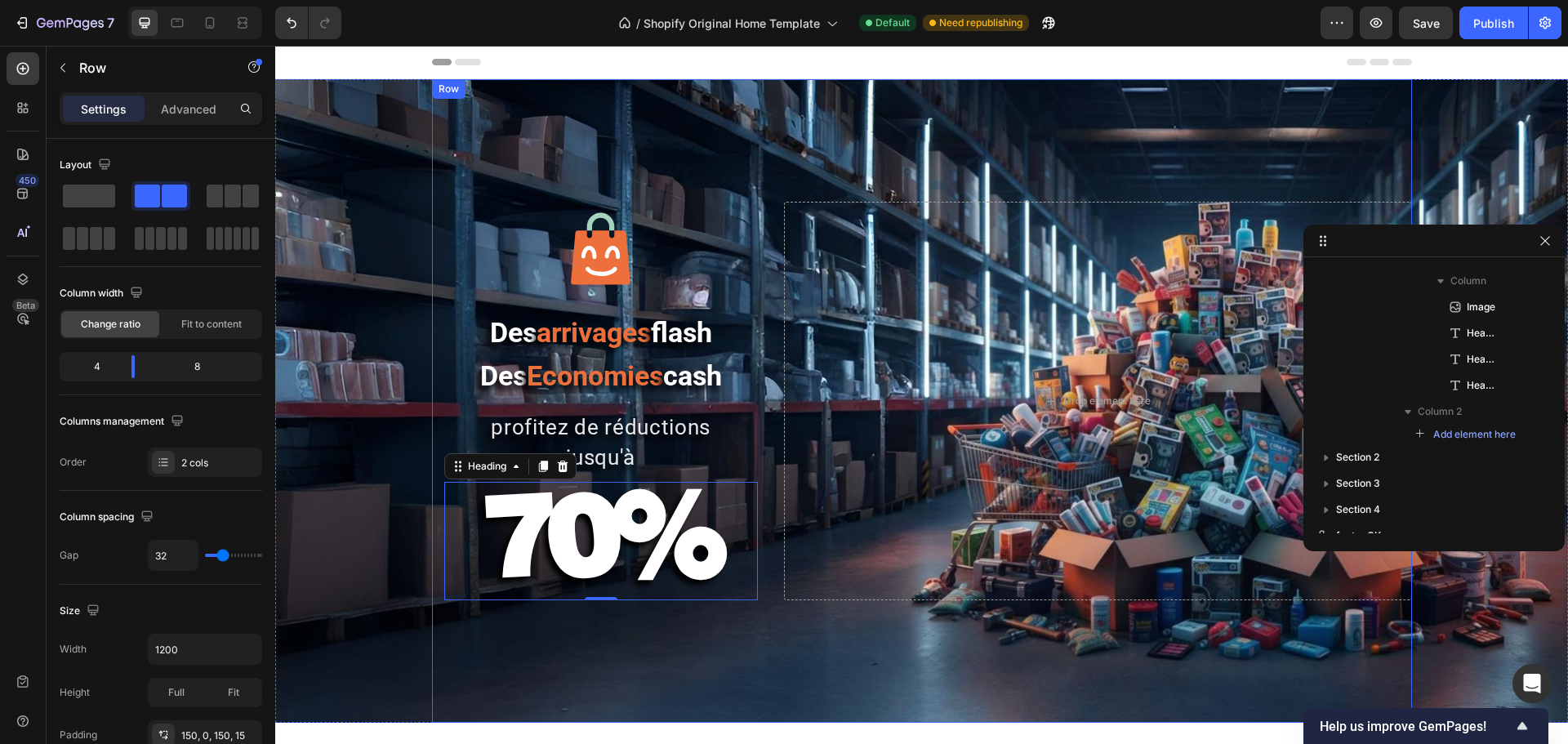
scroll to position [0, 0]
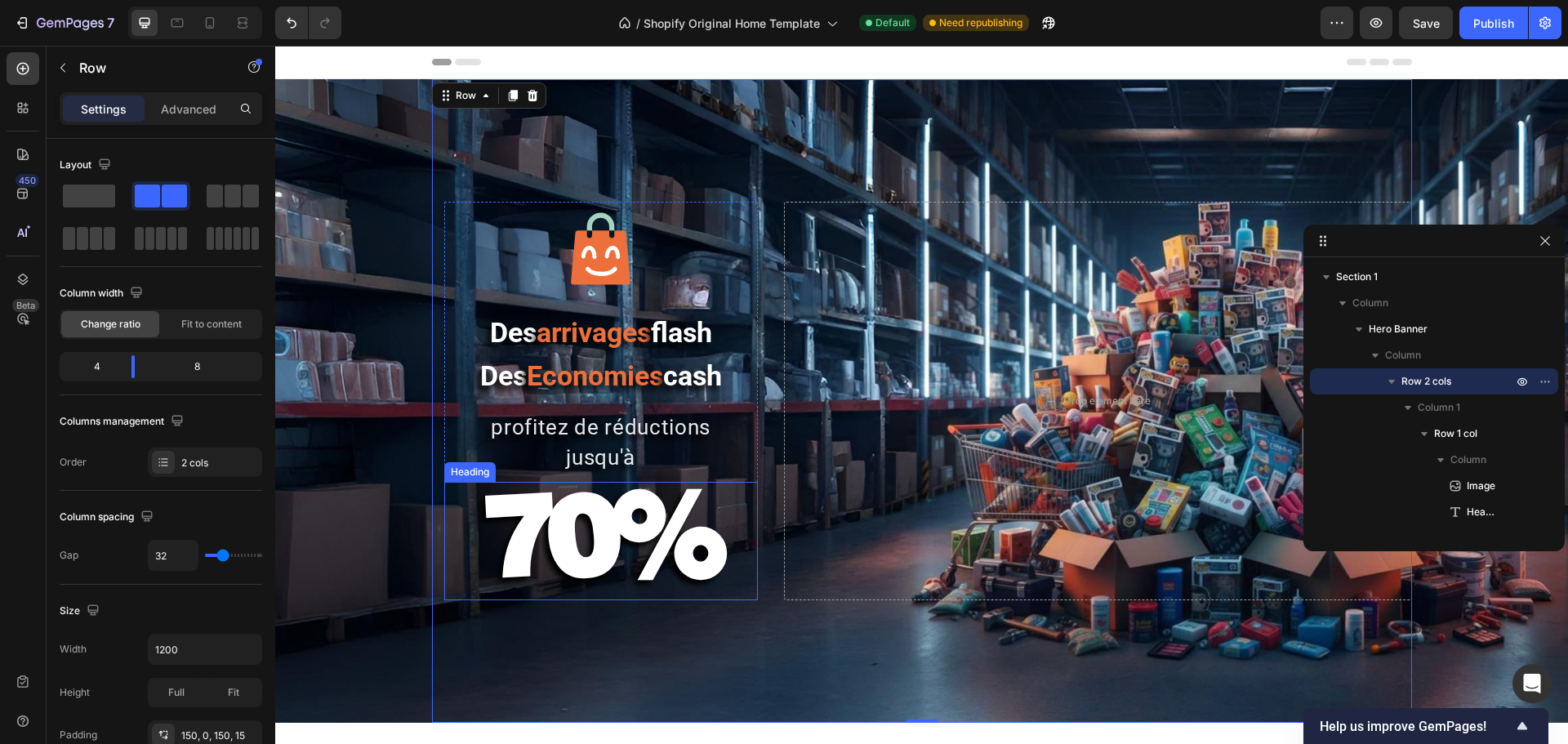
click at [652, 548] on strong "70%" at bounding box center [601, 533] width 236 height 137
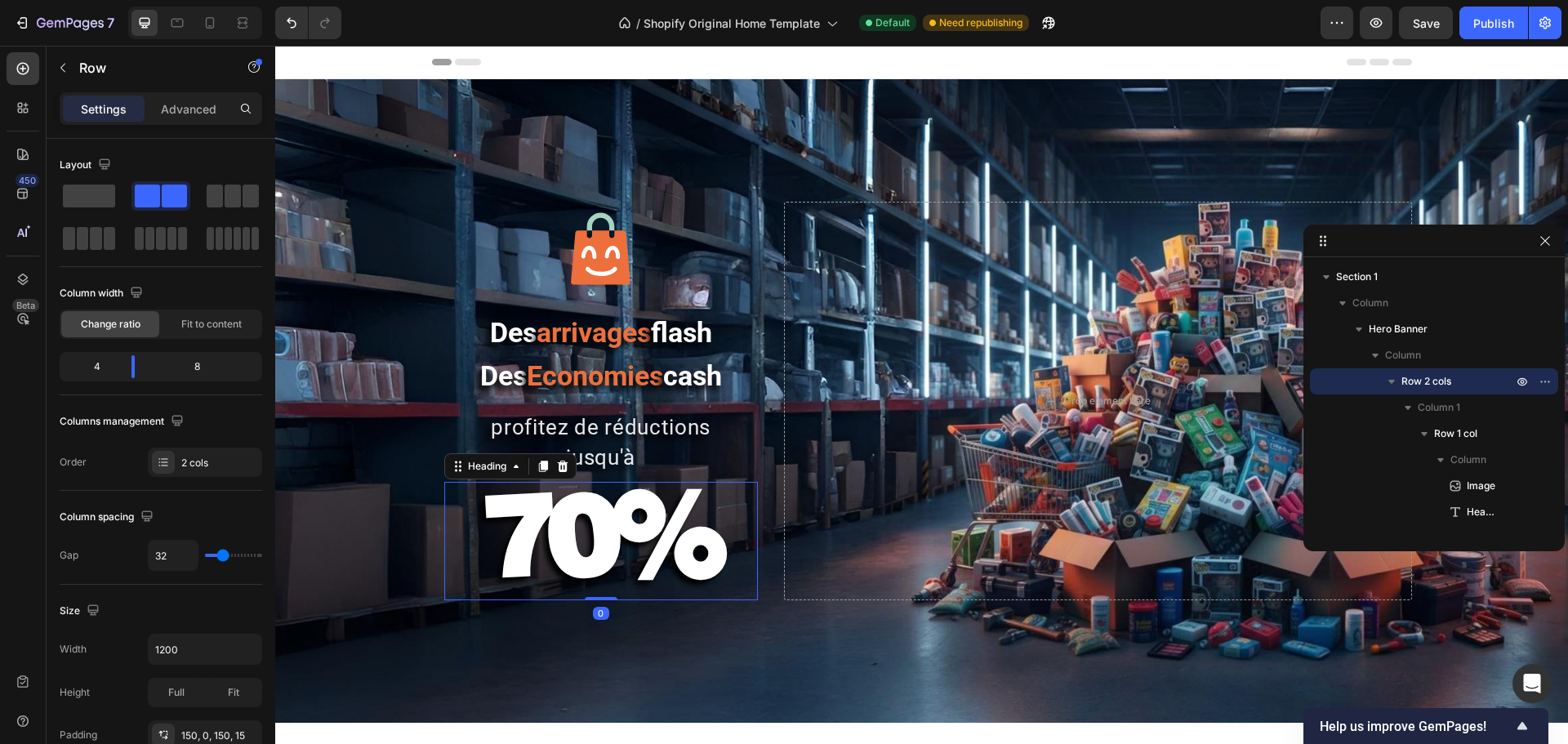
scroll to position [179, 0]
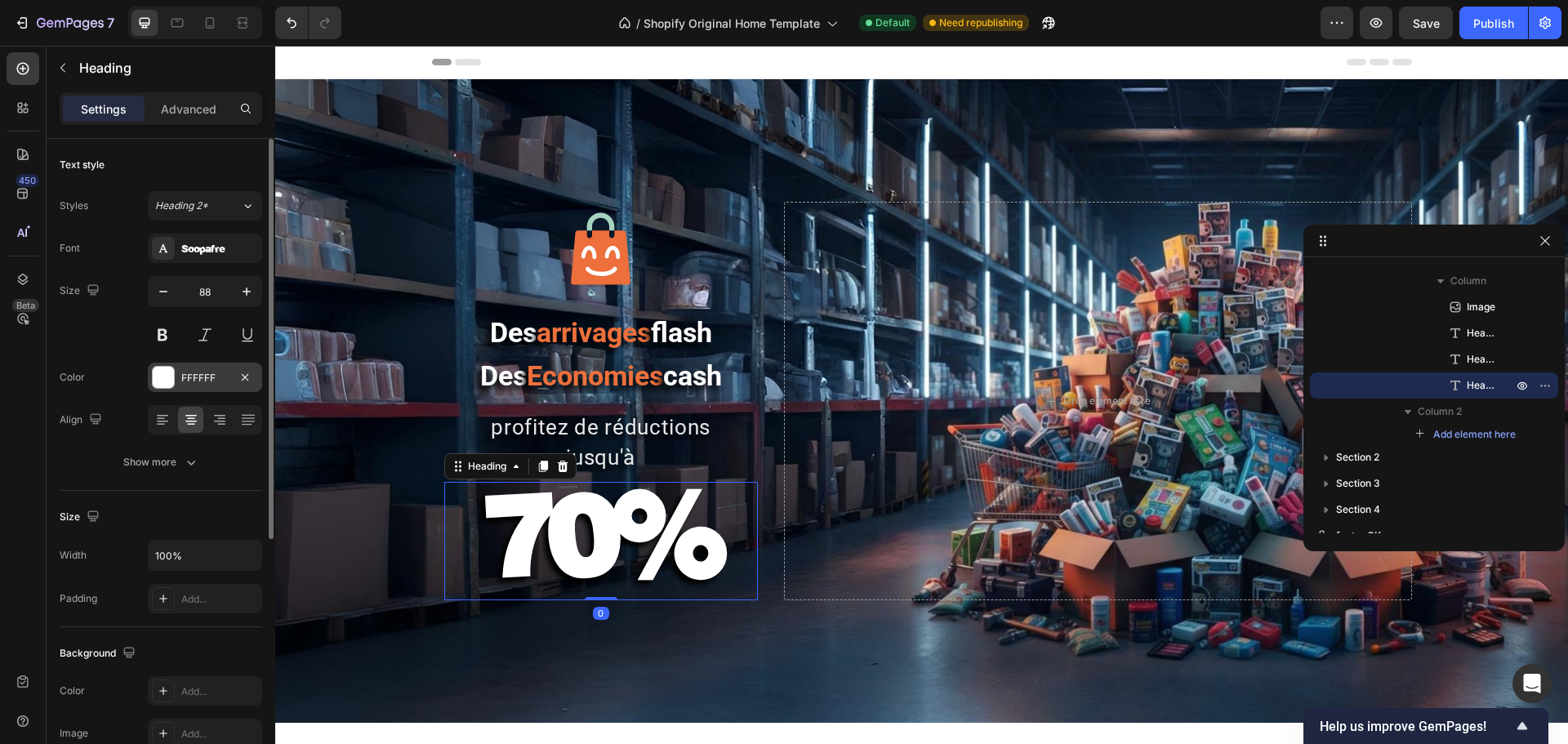
click at [161, 379] on div at bounding box center [164, 377] width 22 height 22
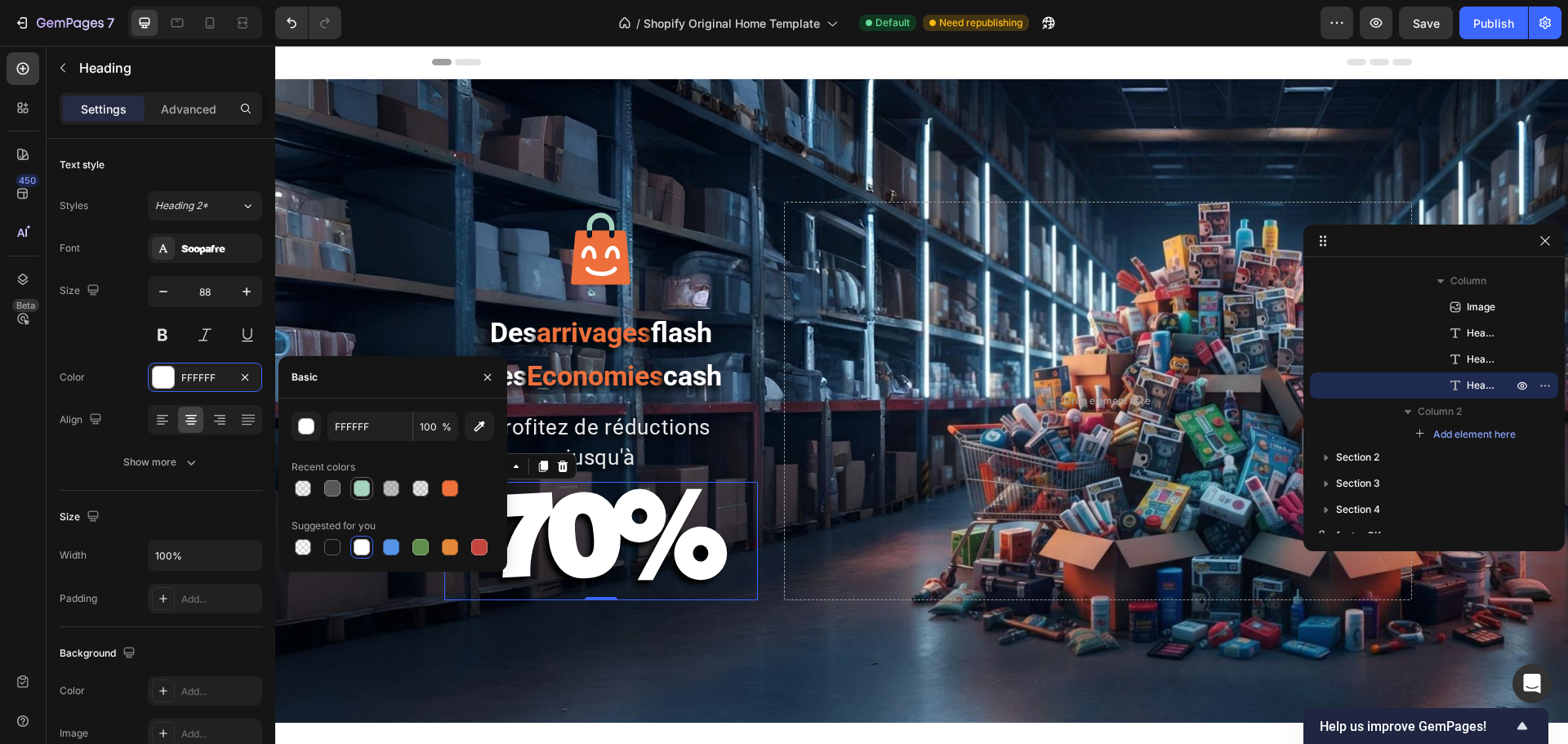
click at [363, 490] on div at bounding box center [361, 488] width 16 height 16
type input "A6D3C0"
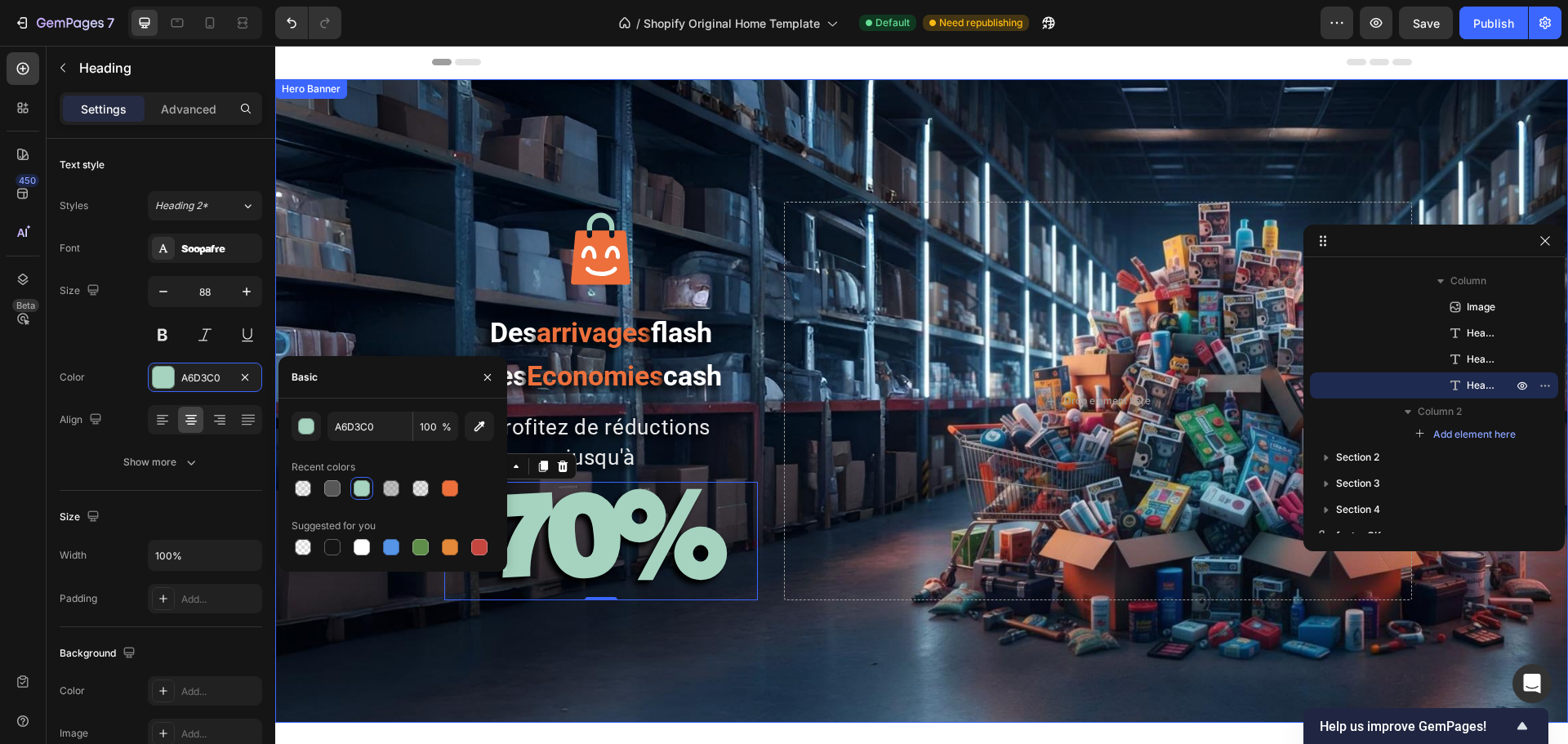
click at [504, 566] on div "Image Des arrivages flash Des Economies cash Heading profitez de réductions jus…" at bounding box center [922, 401] width 980 height 643
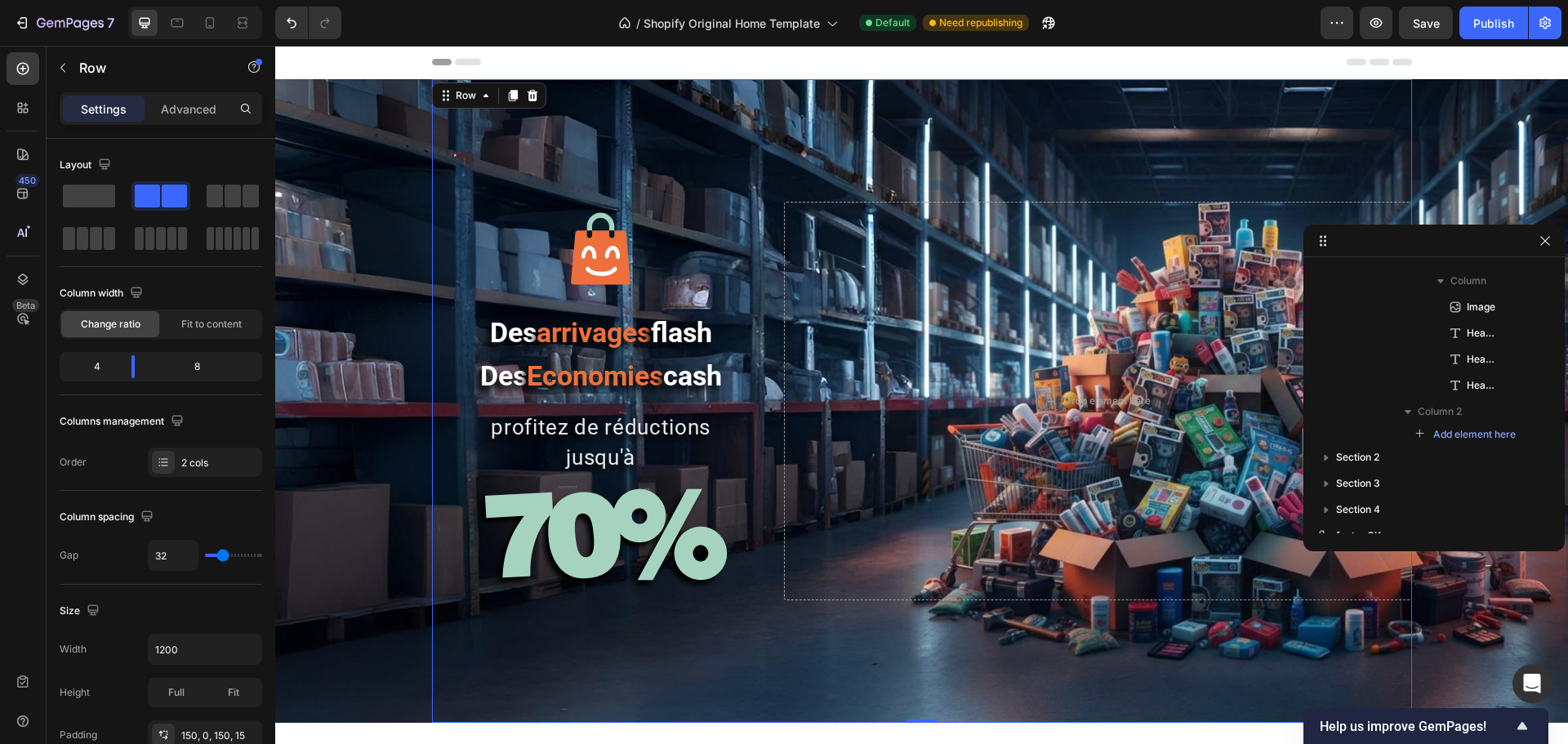
scroll to position [0, 0]
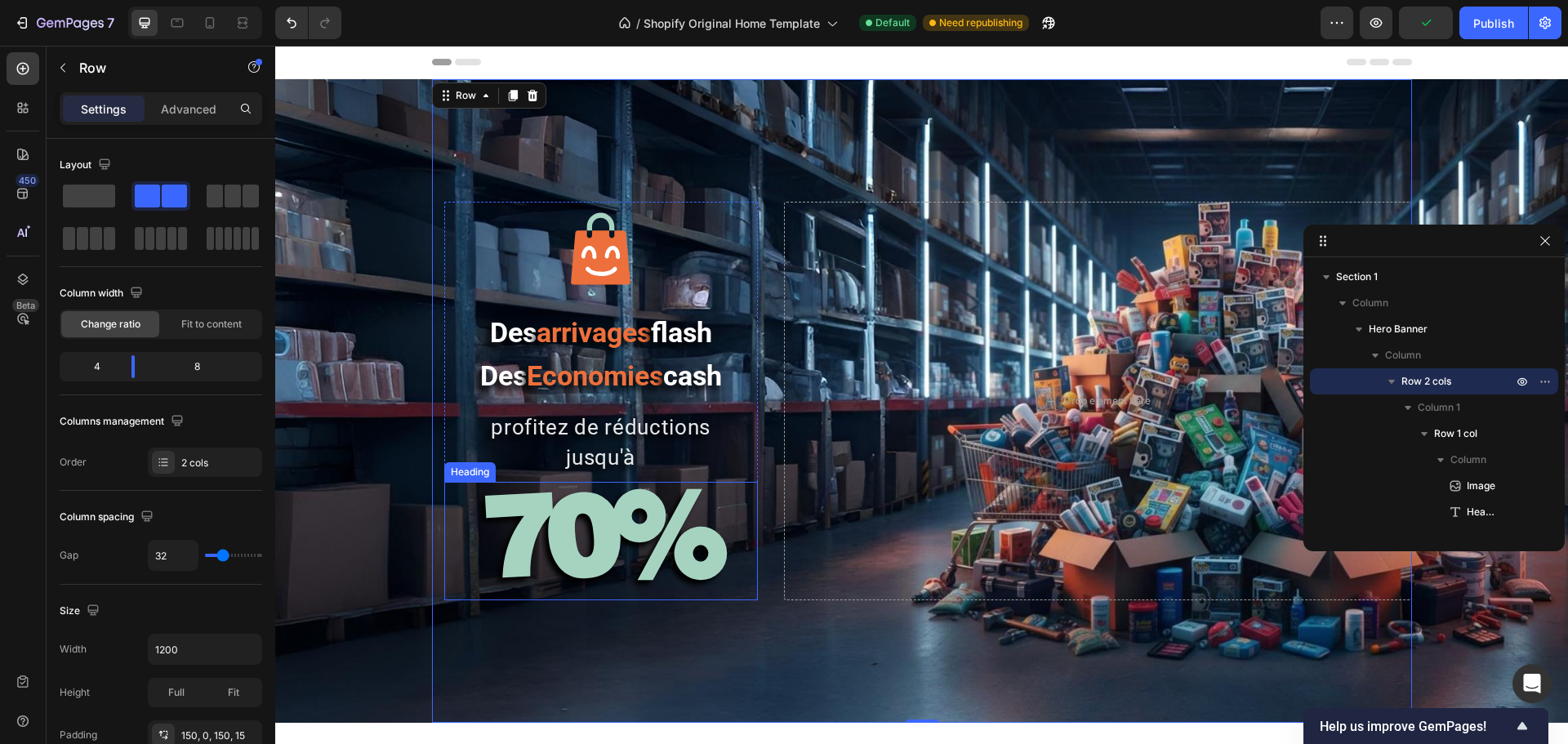
click at [494, 545] on strong "70%" at bounding box center [601, 533] width 236 height 137
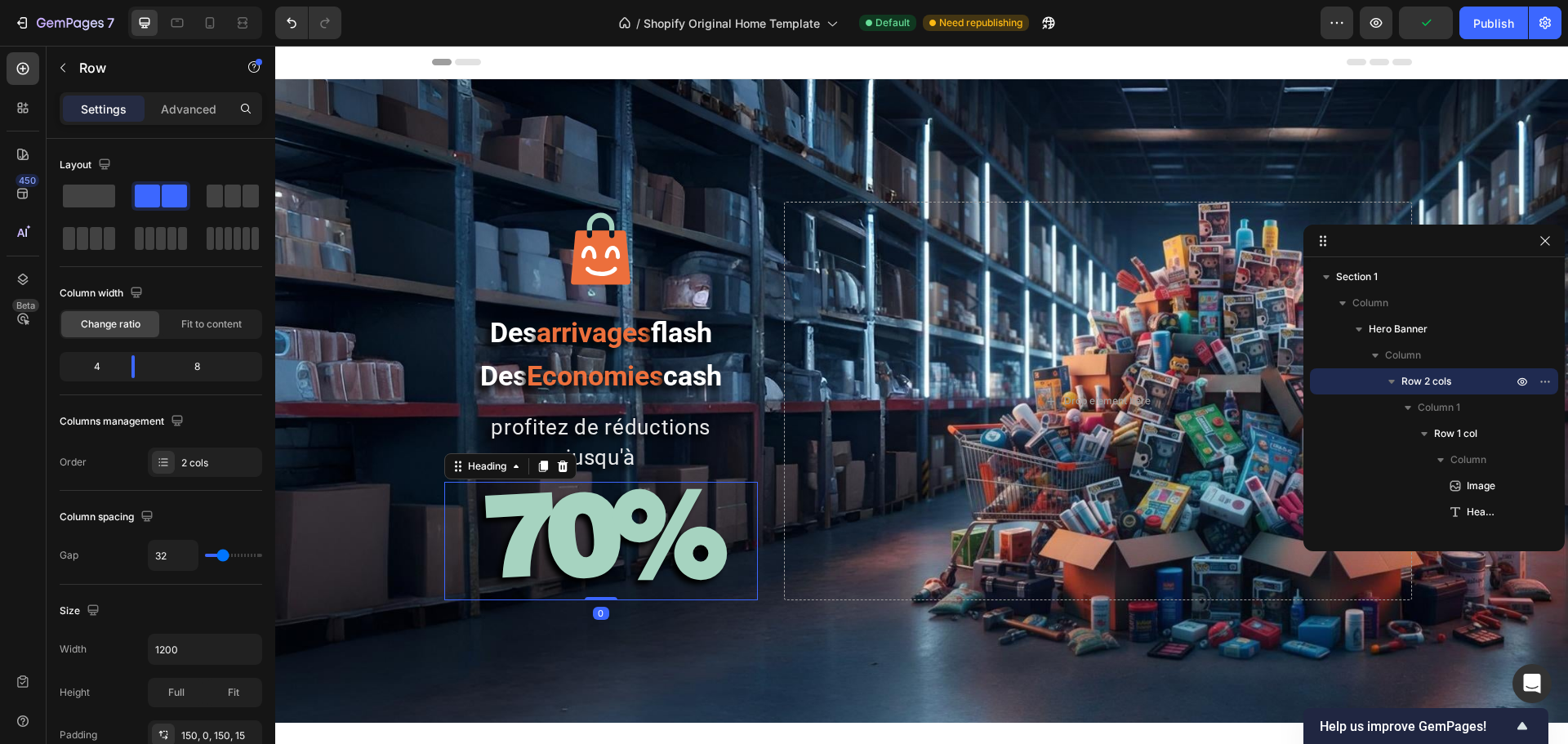
scroll to position [179, 0]
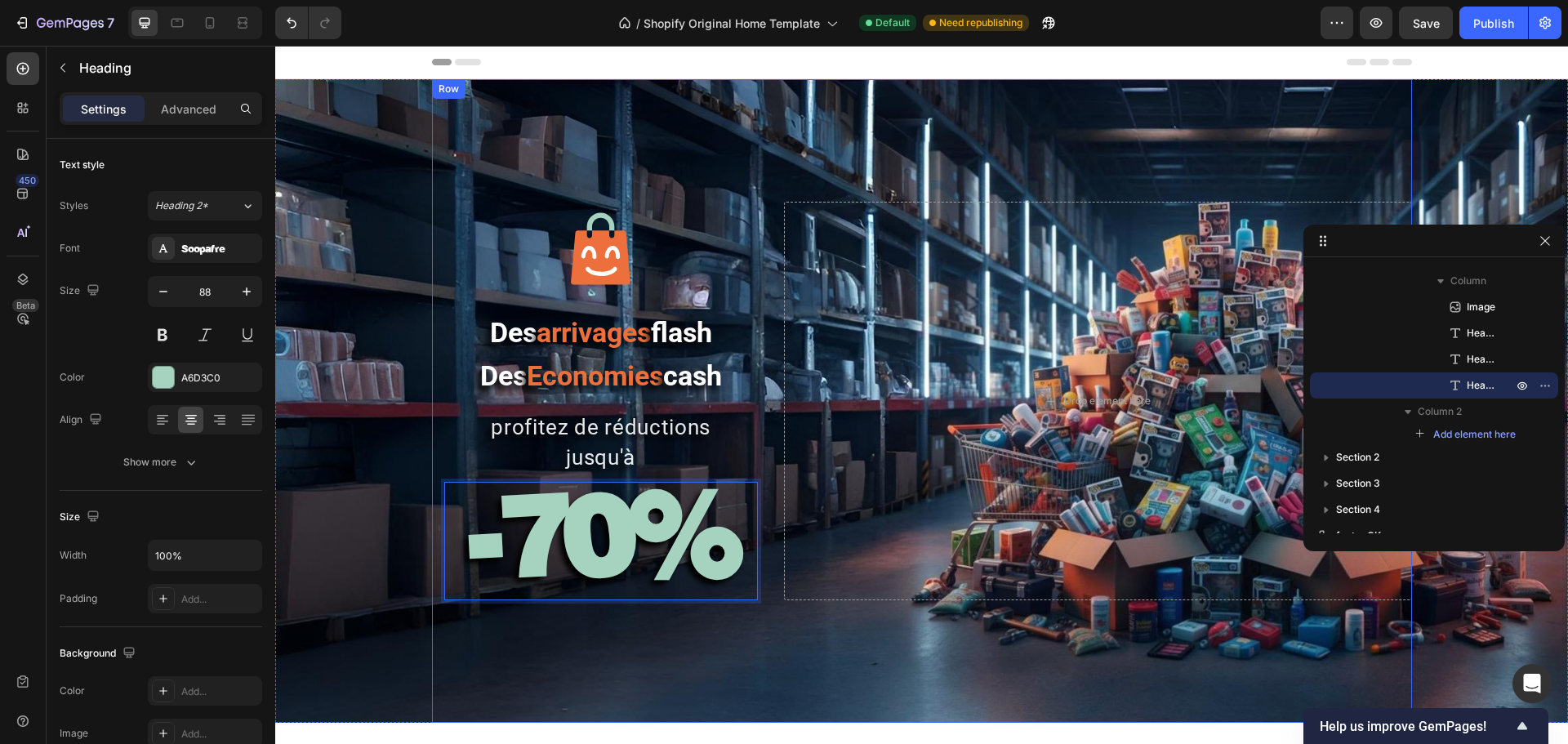
click at [576, 566] on div "Image Des arrivages flash Des Economies cash Heading profitez de réductions jus…" at bounding box center [922, 401] width 980 height 643
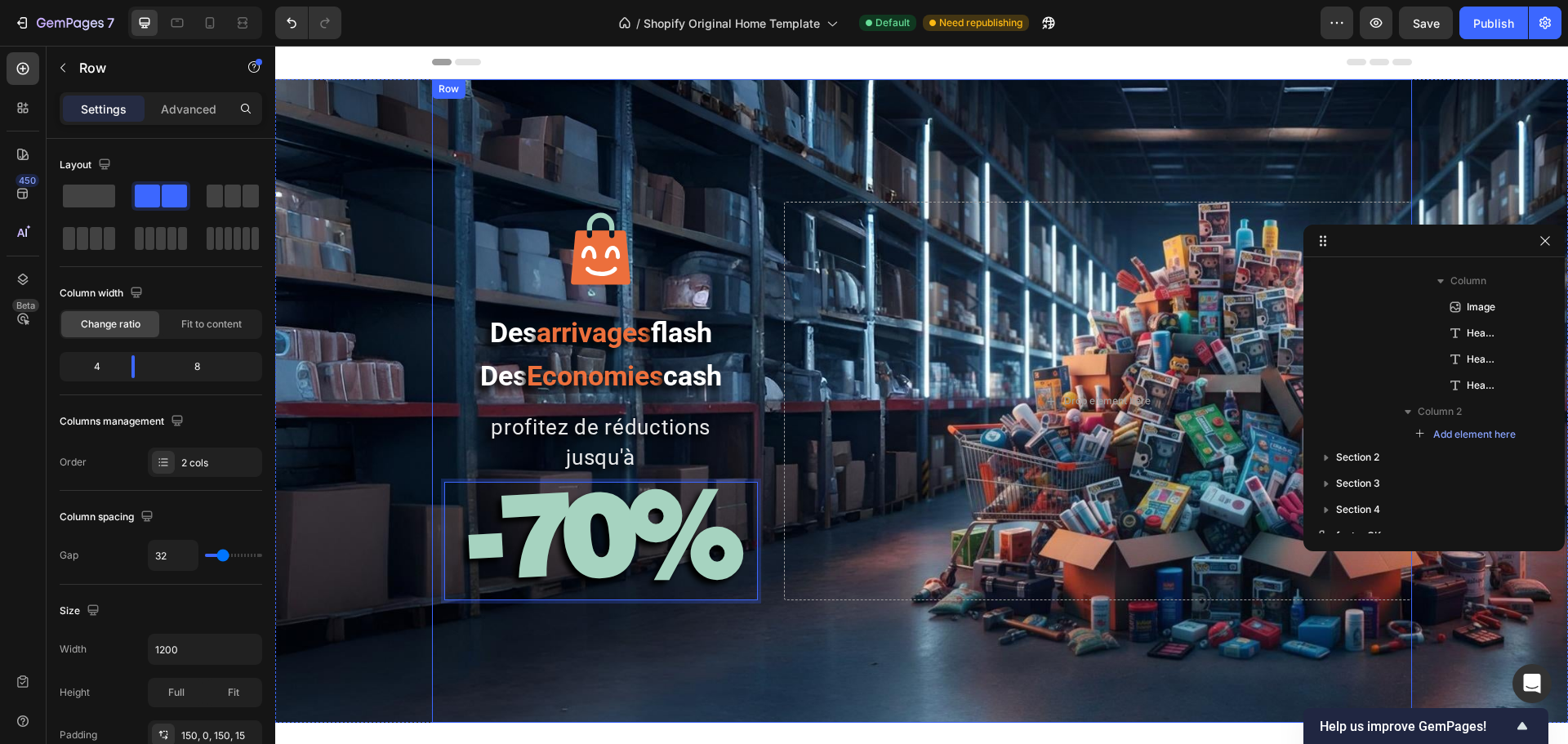
scroll to position [0, 0]
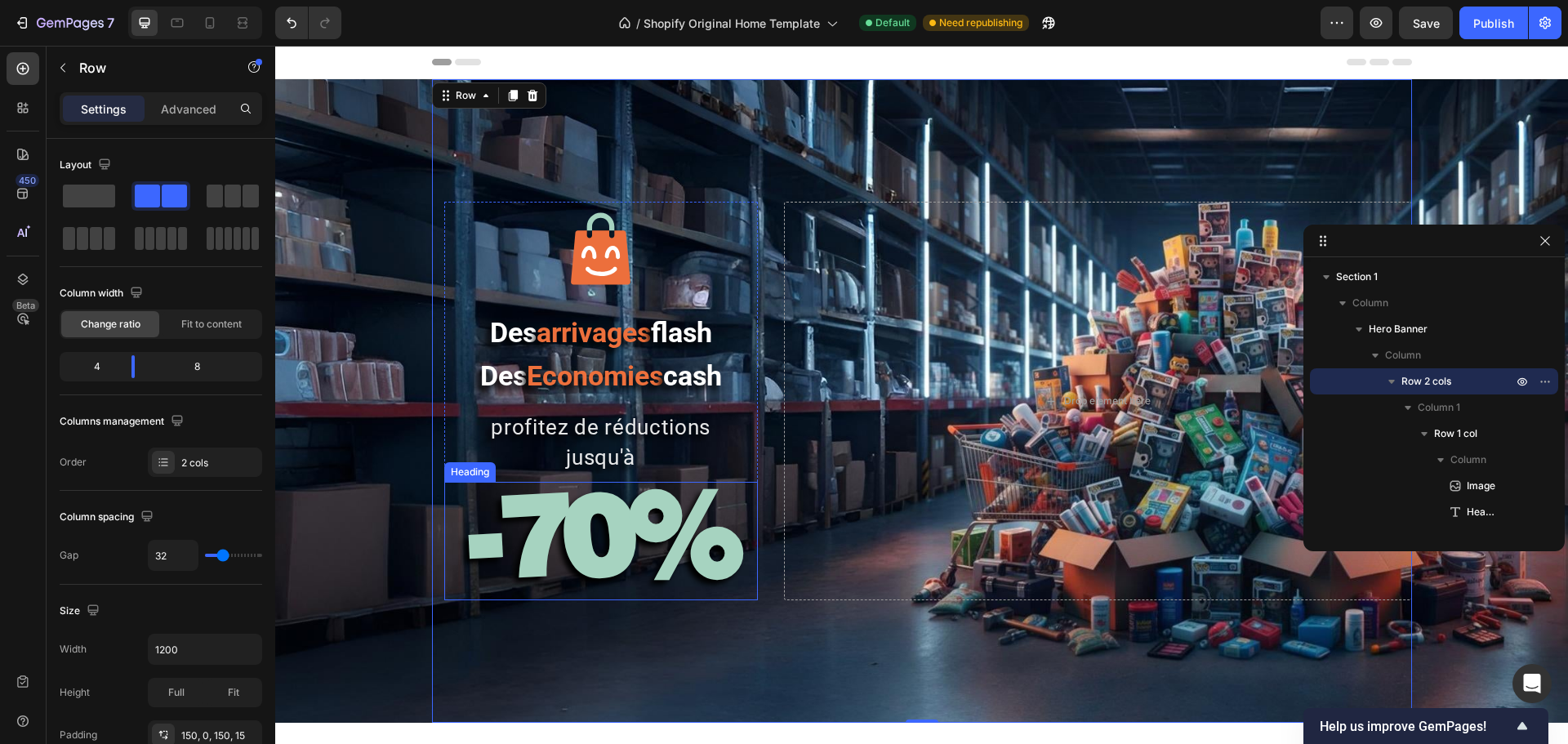
click at [581, 561] on strong "-70%" at bounding box center [601, 533] width 268 height 137
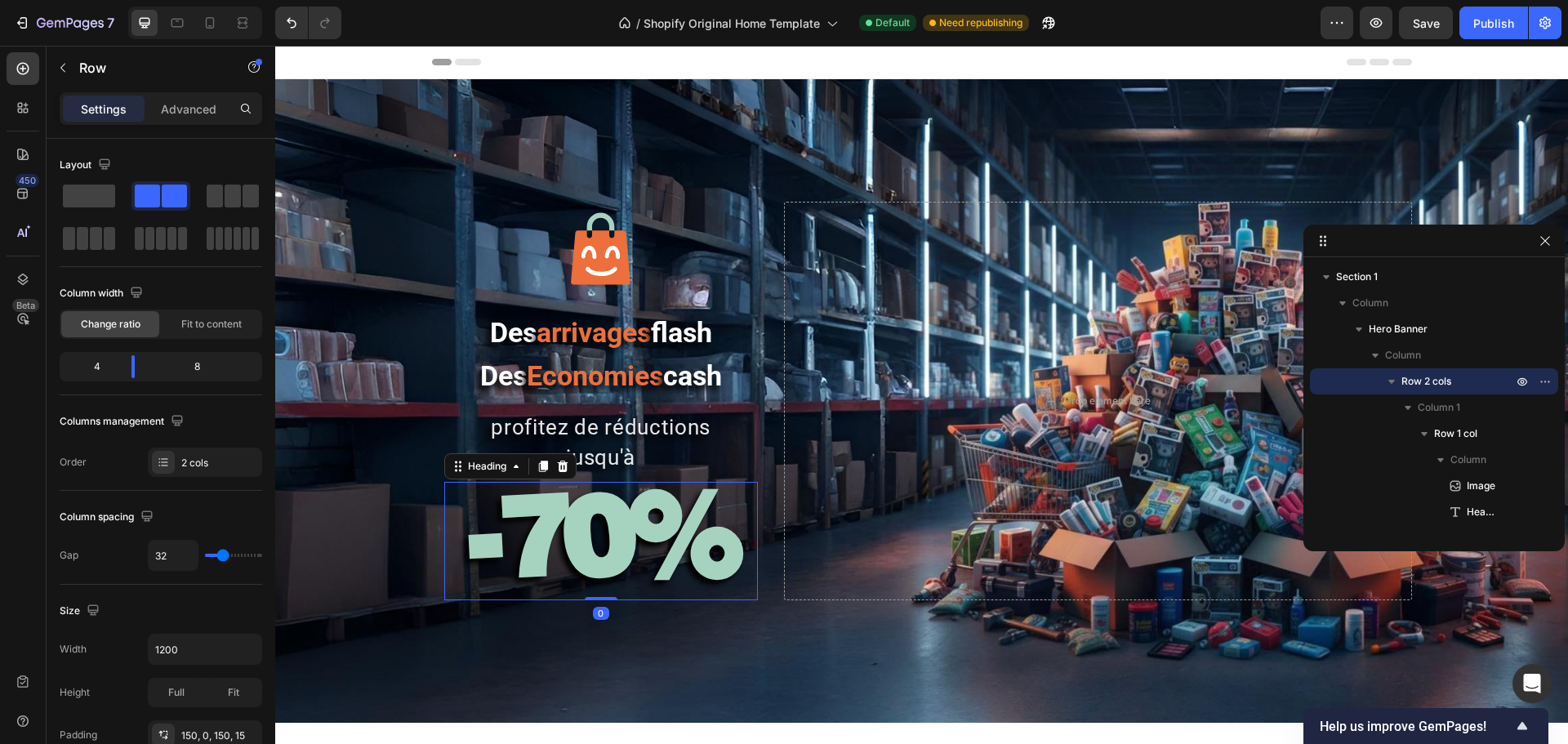
scroll to position [179, 0]
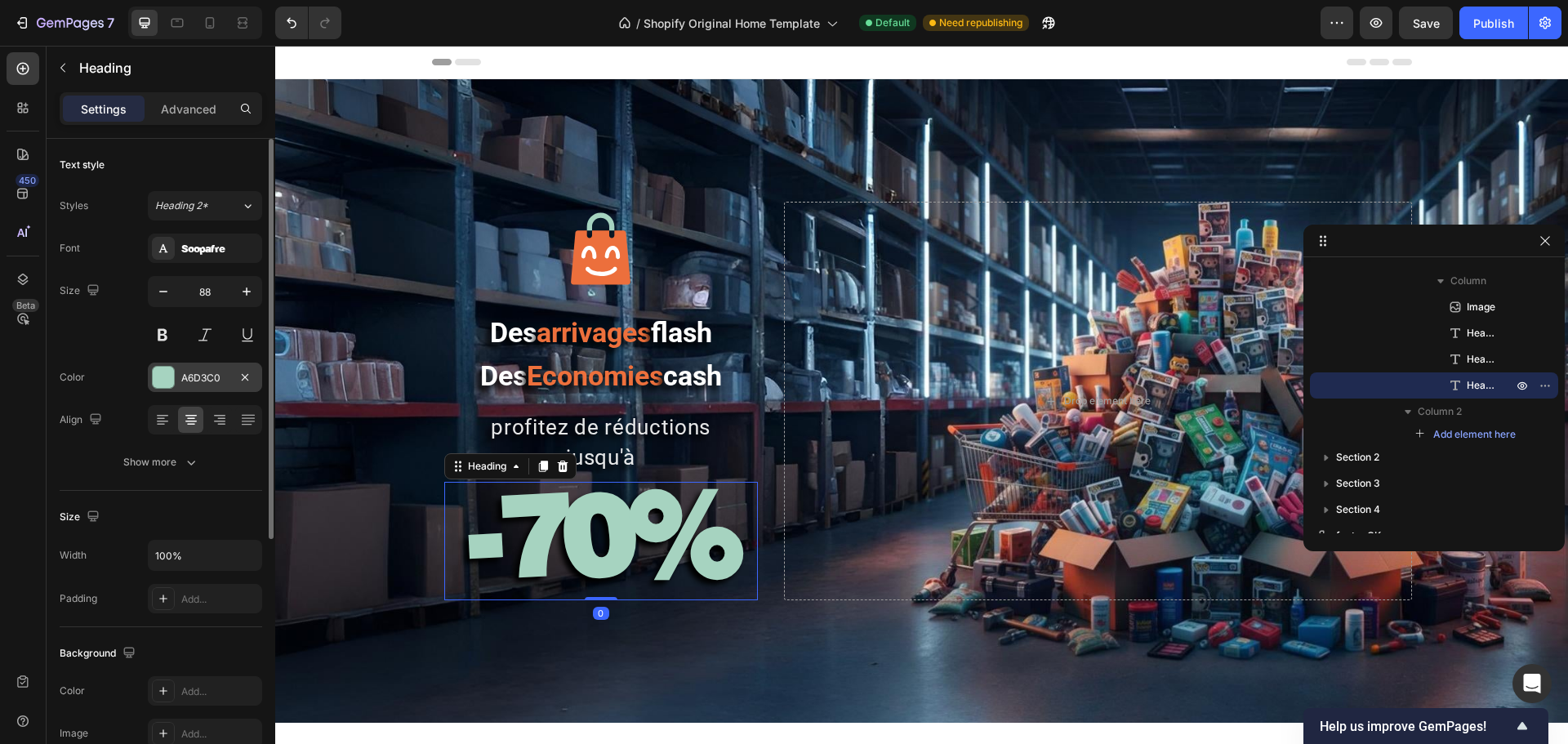
click at [165, 378] on div at bounding box center [164, 377] width 22 height 22
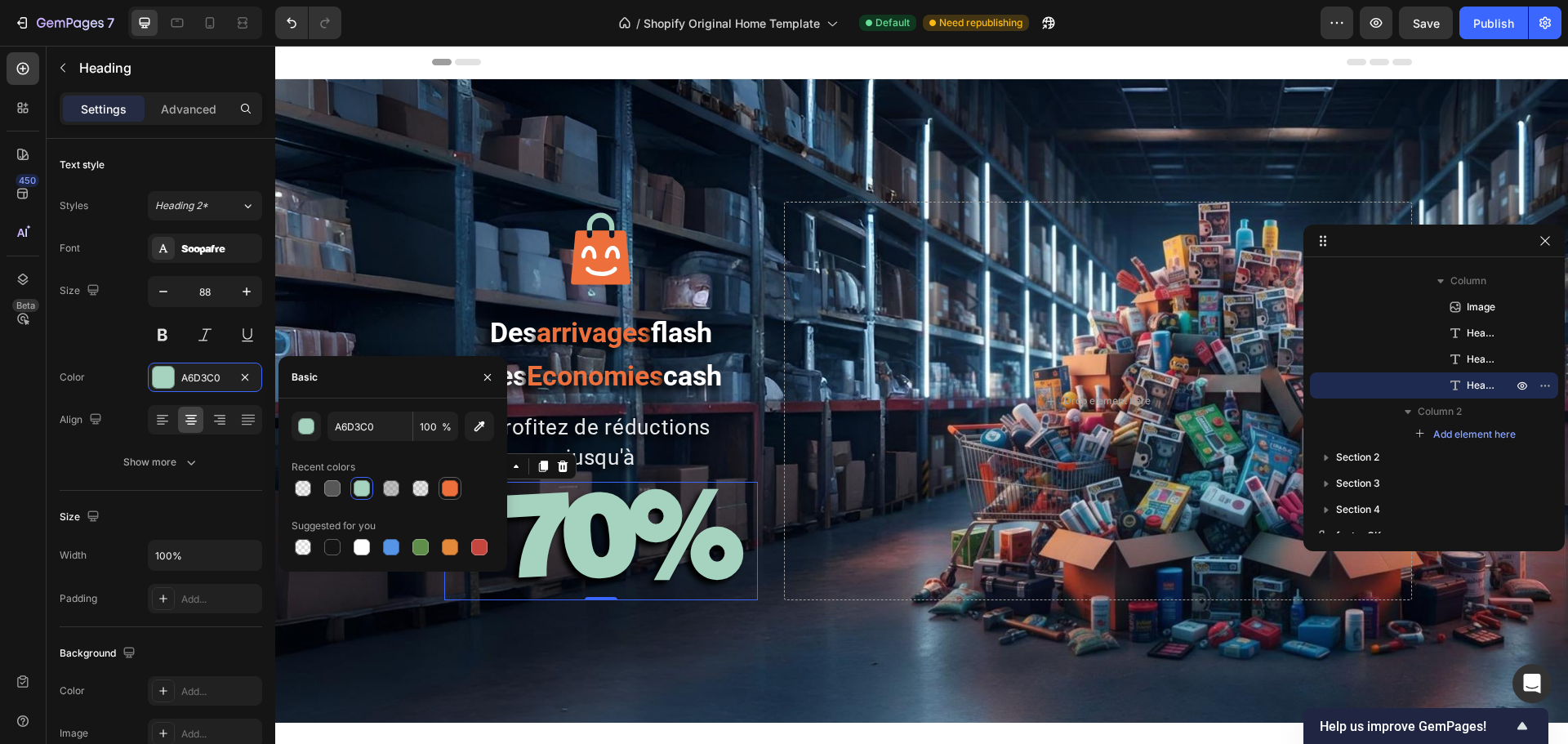
click at [443, 492] on div at bounding box center [450, 488] width 16 height 16
type input "ED703C"
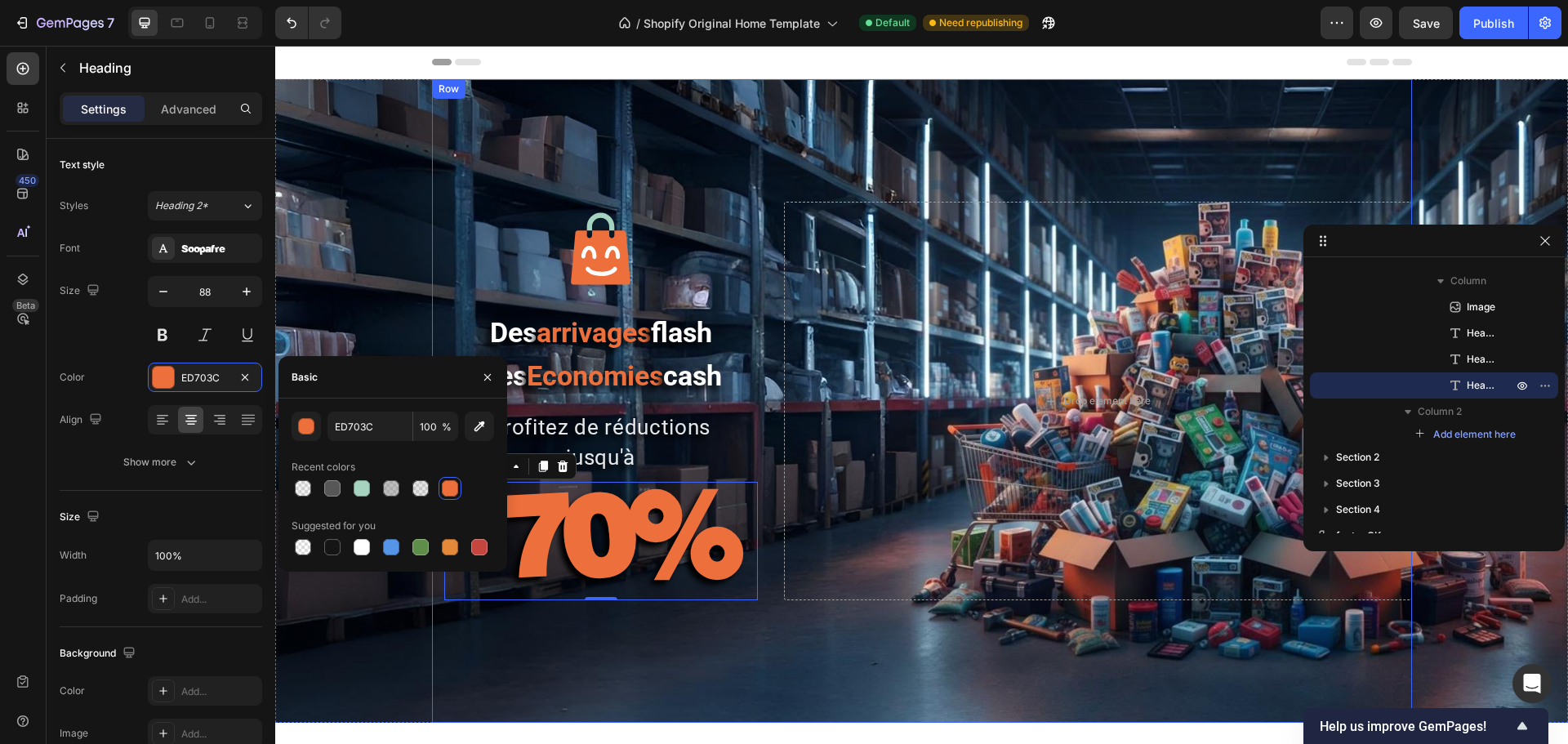
click at [648, 566] on div "Image Des arrivages flash Des Economies cash Heading profitez de réductions jus…" at bounding box center [922, 401] width 980 height 643
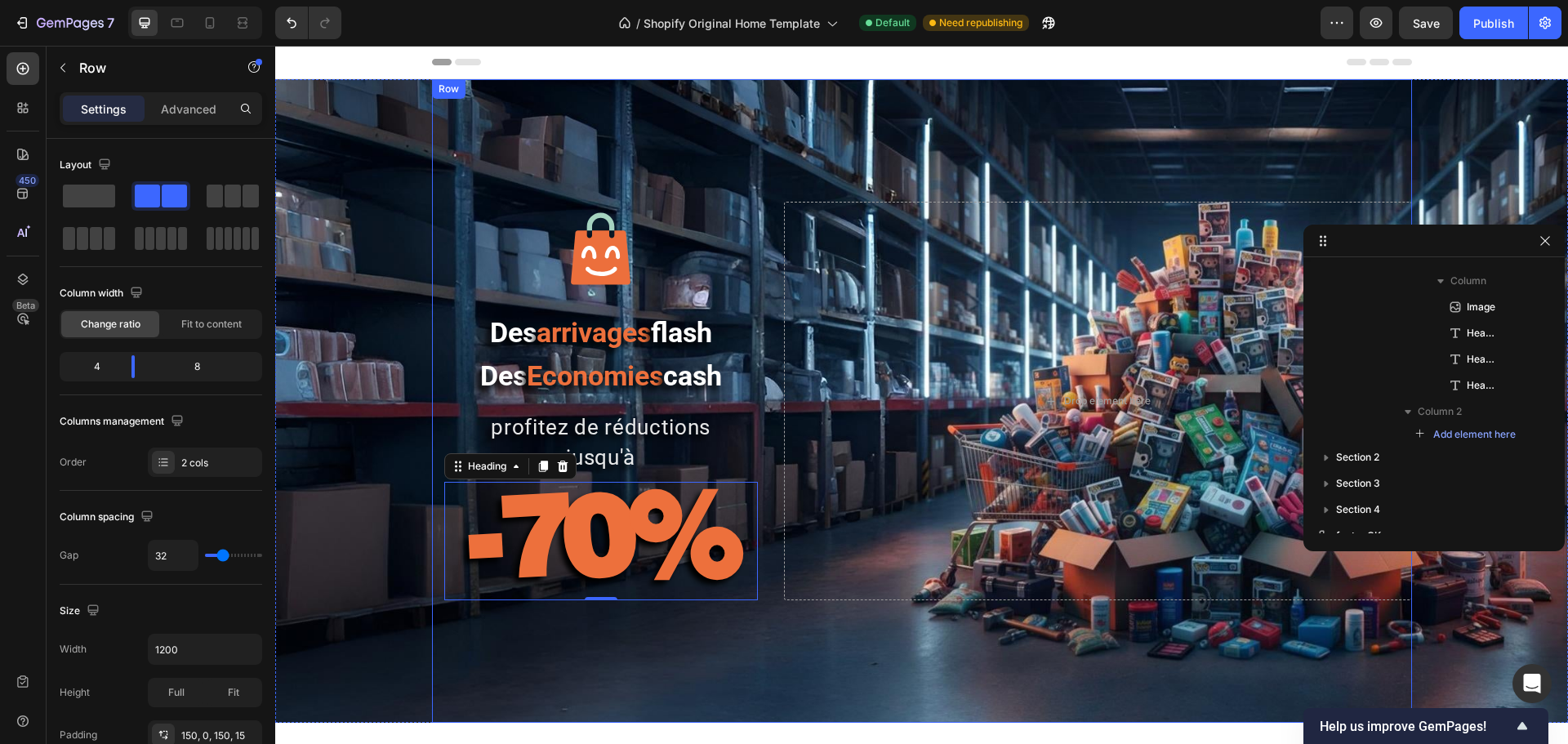
scroll to position [0, 0]
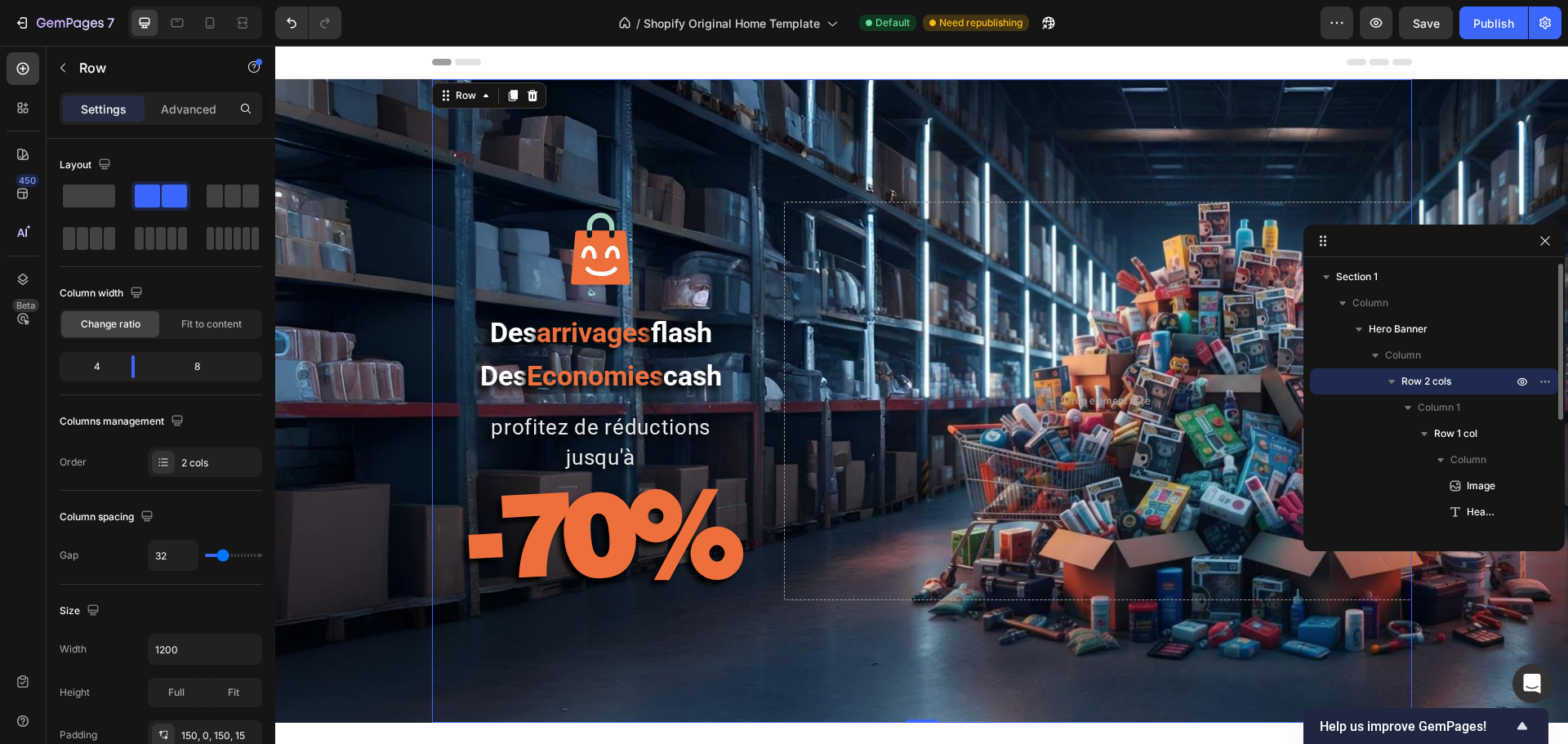
click at [806, 566] on div "Image Des arrivages flash Des Economies cash Heading profitez de réductions jus…" at bounding box center [922, 401] width 980 height 643
click at [1253, 11] on button "Publish" at bounding box center [1493, 22] width 68 height 32
click at [588, 442] on h2 "profitez de réductions jusqu'à" at bounding box center [601, 442] width 314 height 63
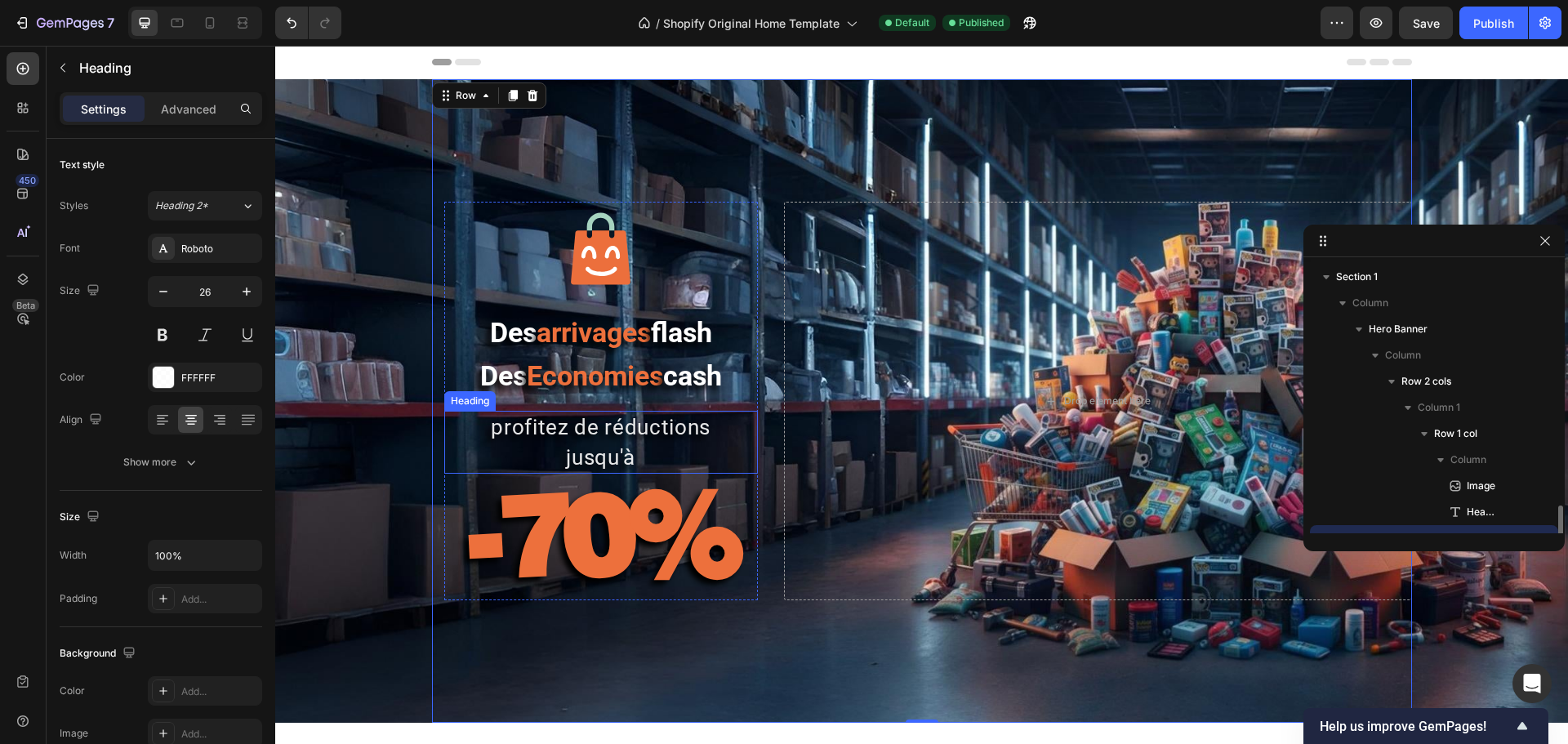
scroll to position [153, 0]
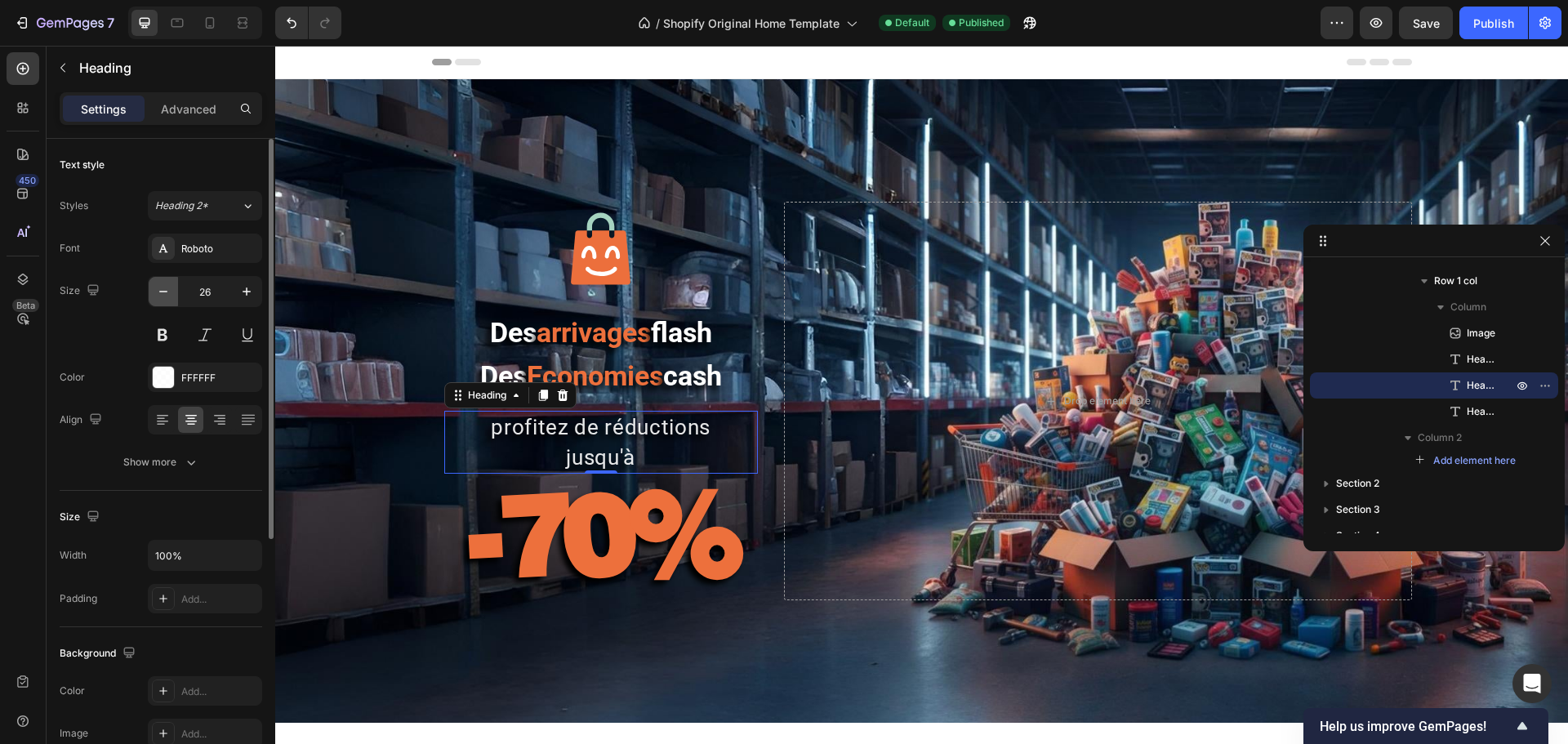
click at [165, 291] on icon "button" at bounding box center [163, 291] width 8 height 2
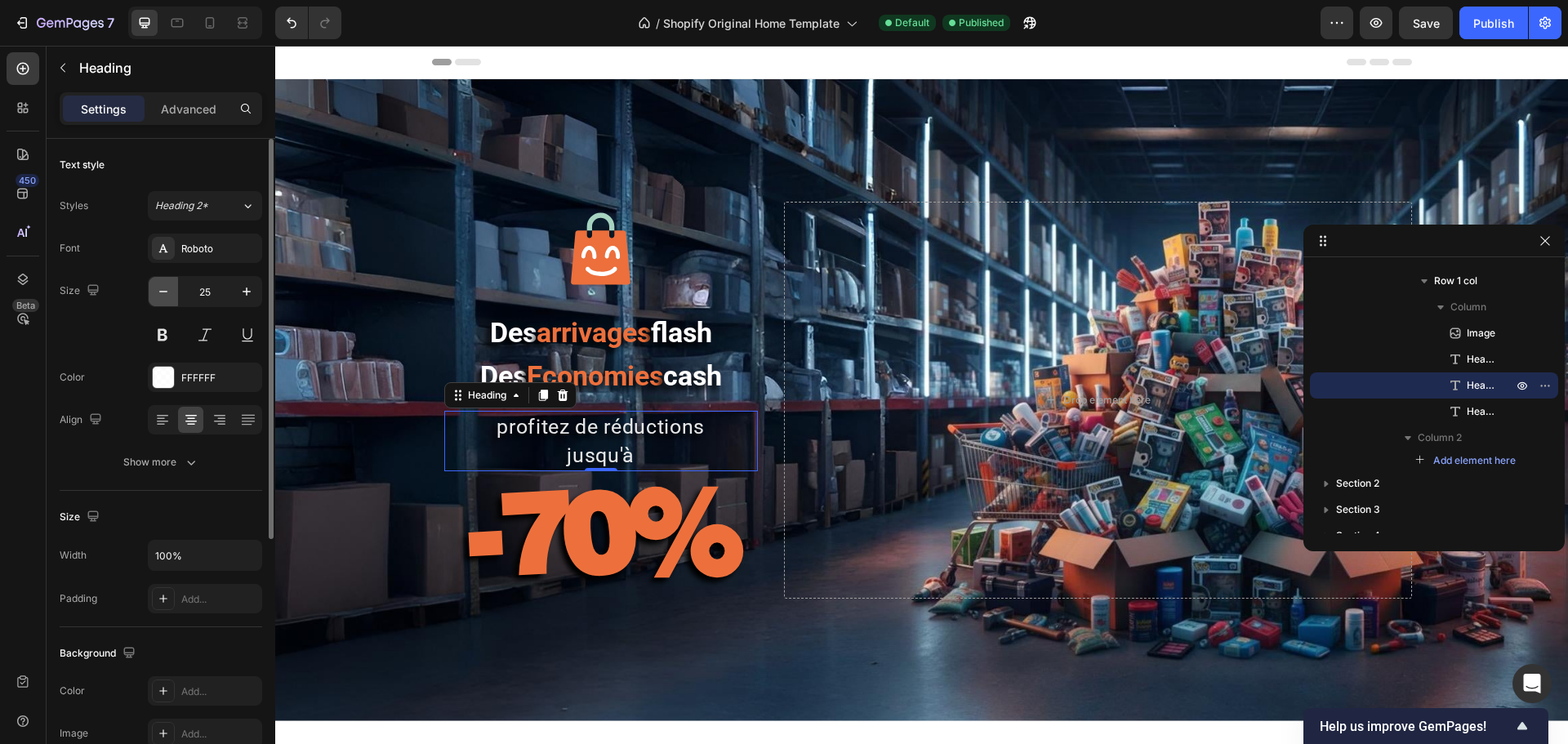
click at [165, 291] on icon "button" at bounding box center [163, 291] width 8 height 2
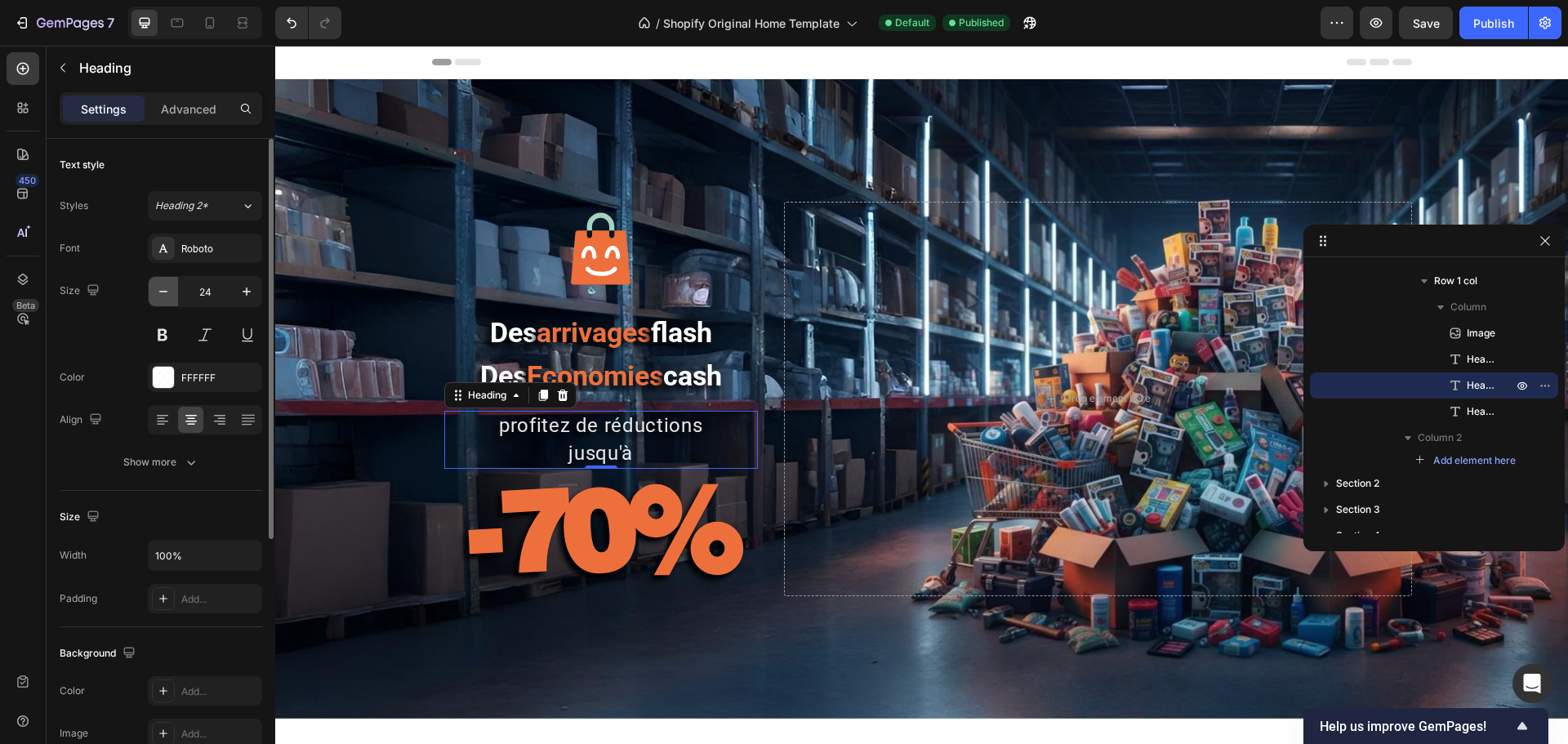
click at [165, 291] on icon "button" at bounding box center [163, 291] width 8 height 2
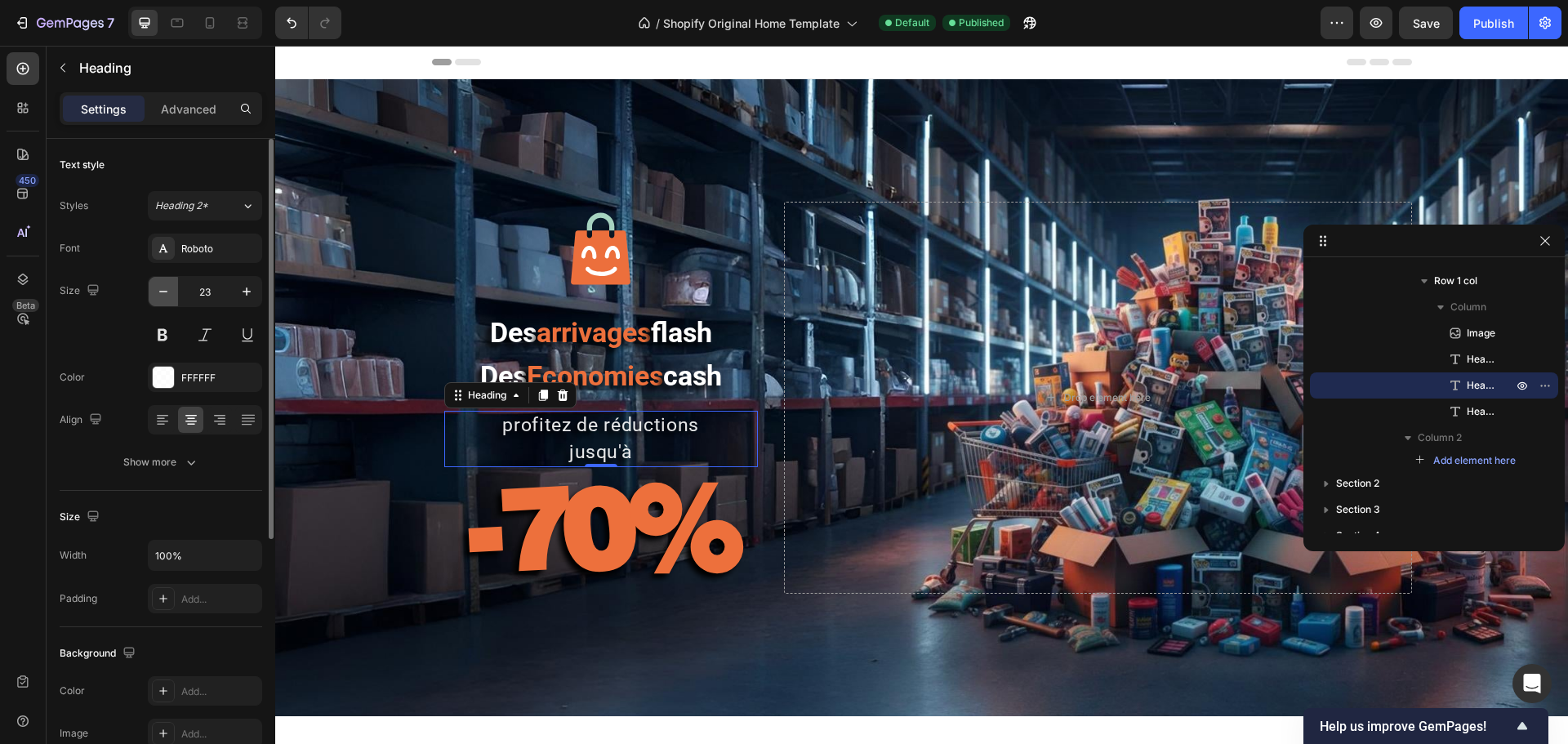
click at [165, 291] on icon "button" at bounding box center [163, 291] width 8 height 2
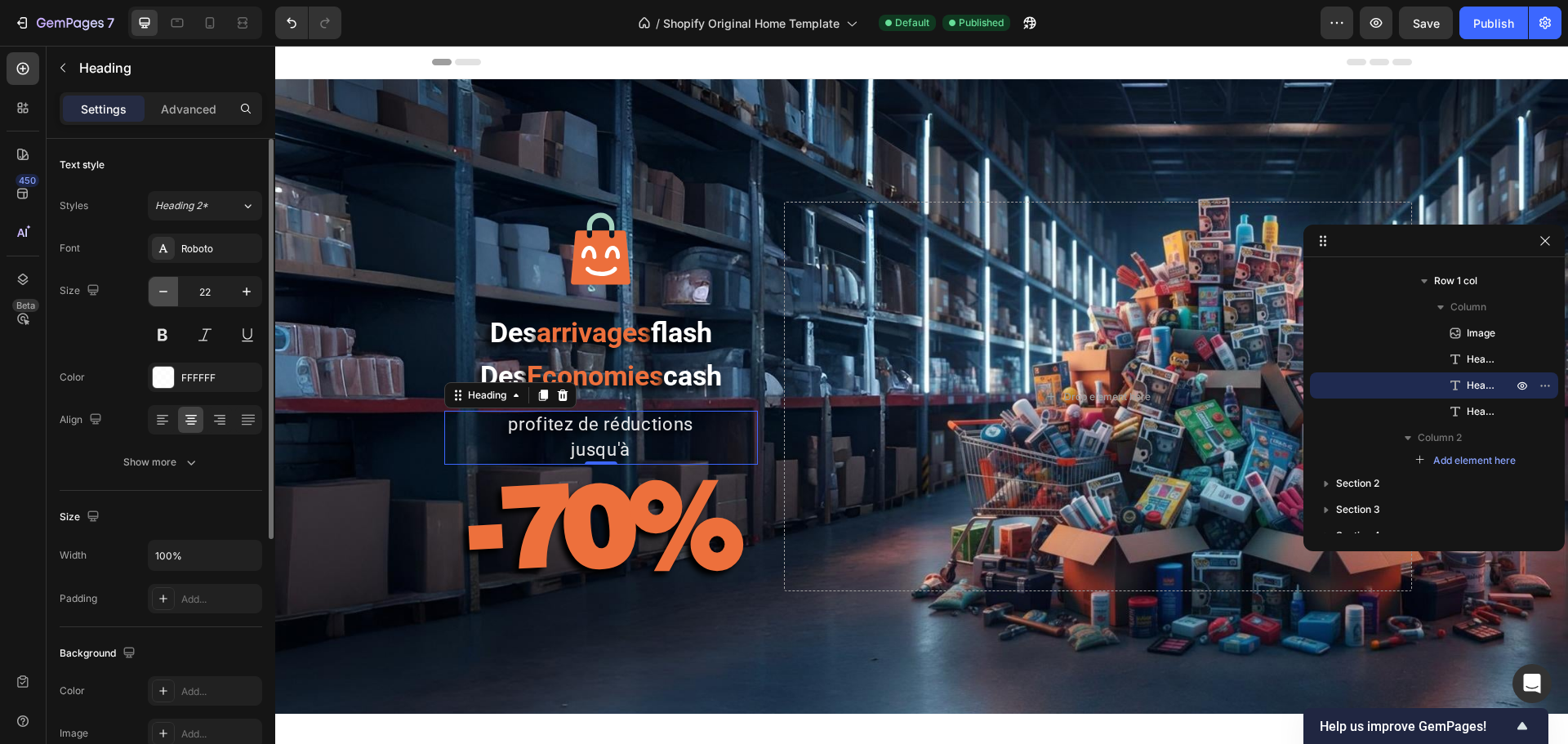
click at [165, 291] on icon "button" at bounding box center [163, 291] width 8 height 2
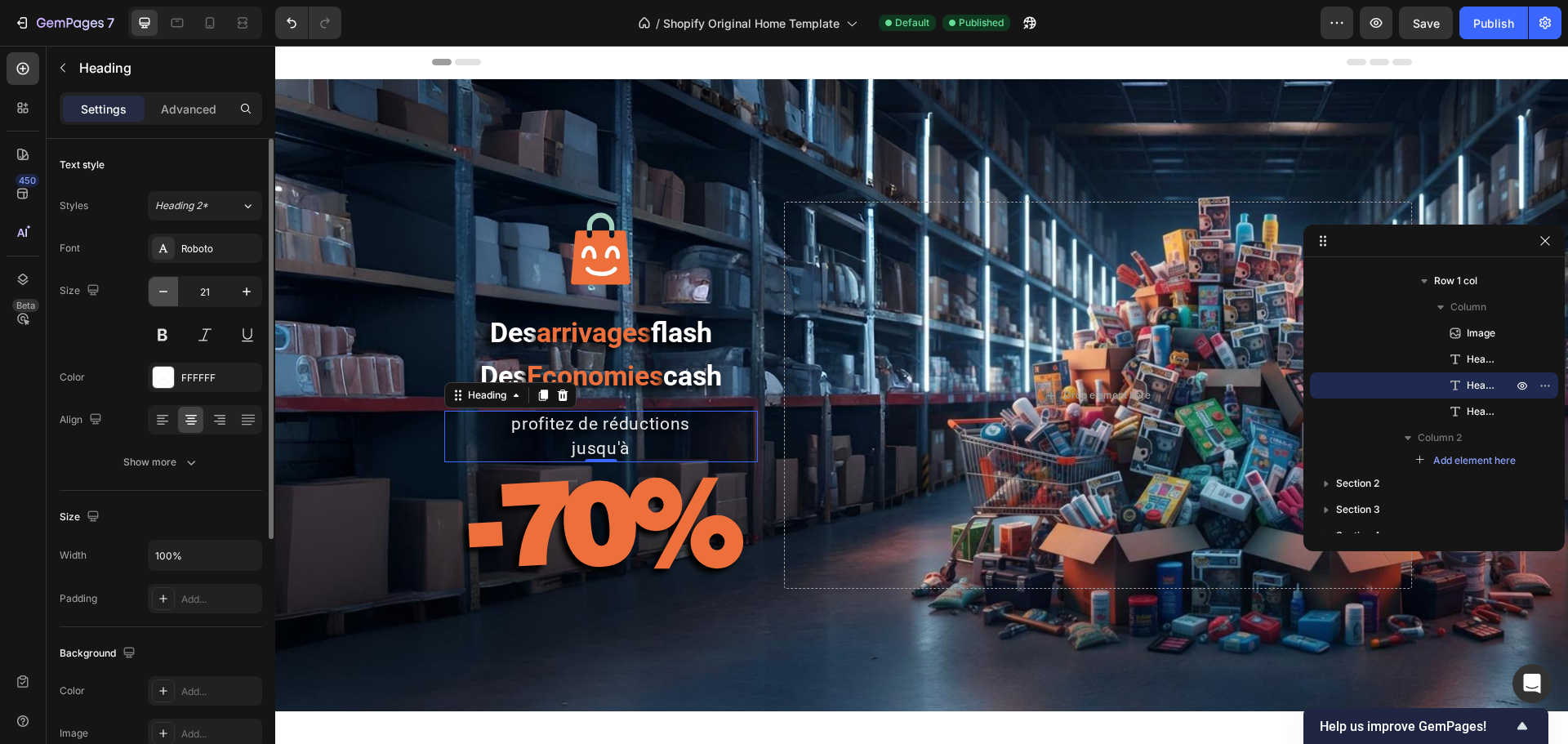
click at [165, 291] on icon "button" at bounding box center [163, 291] width 8 height 2
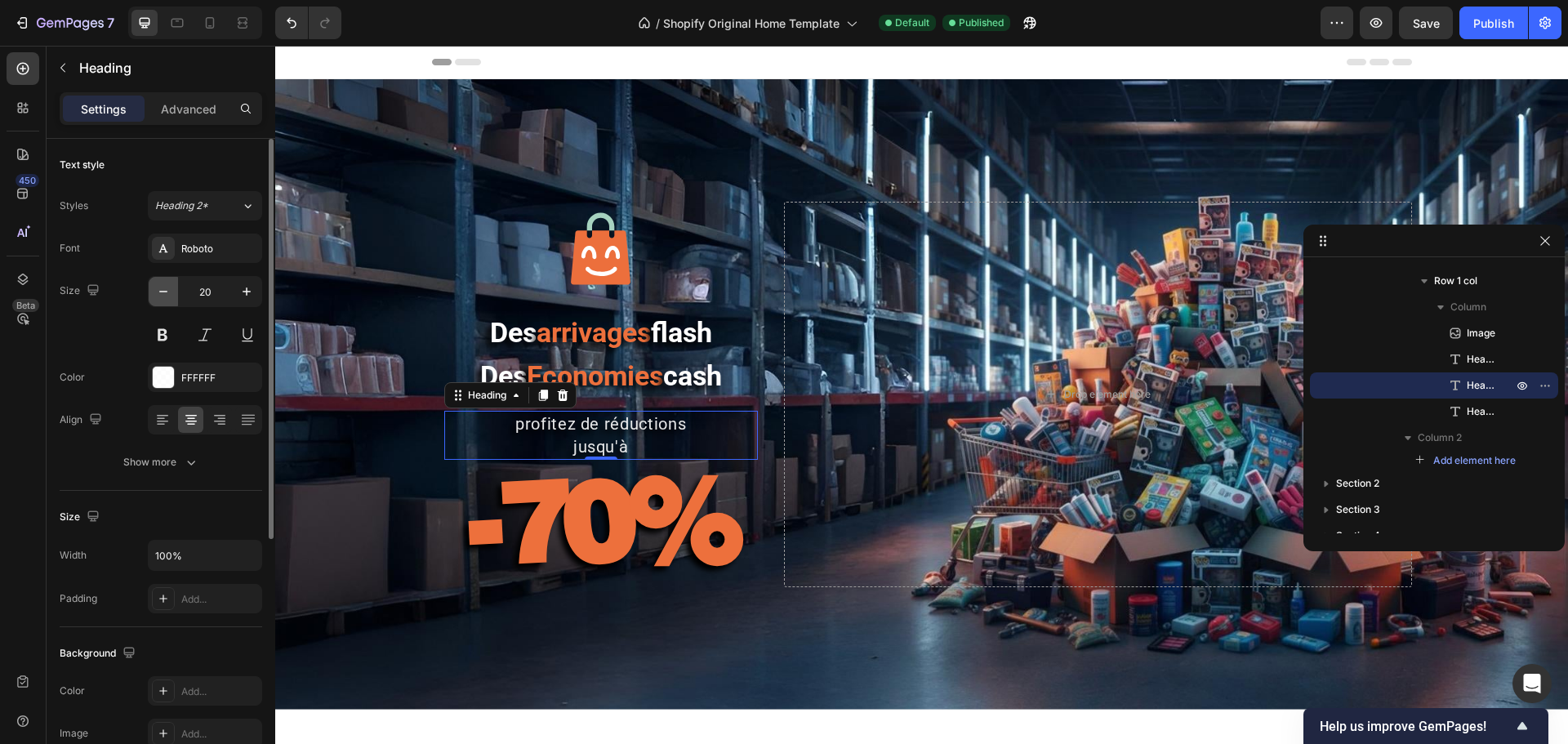
click at [165, 291] on icon "button" at bounding box center [163, 291] width 8 height 2
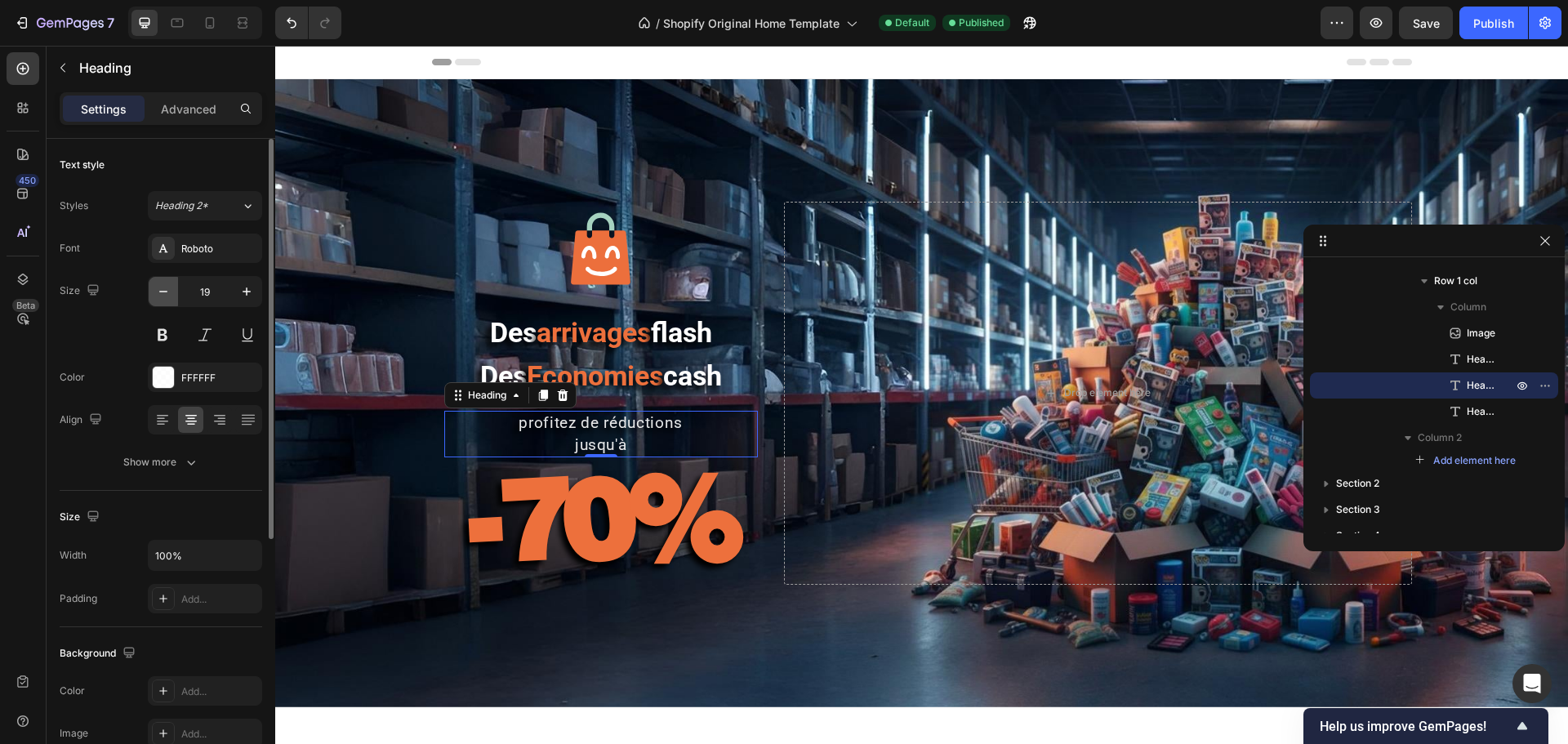
click at [165, 291] on icon "button" at bounding box center [163, 291] width 8 height 2
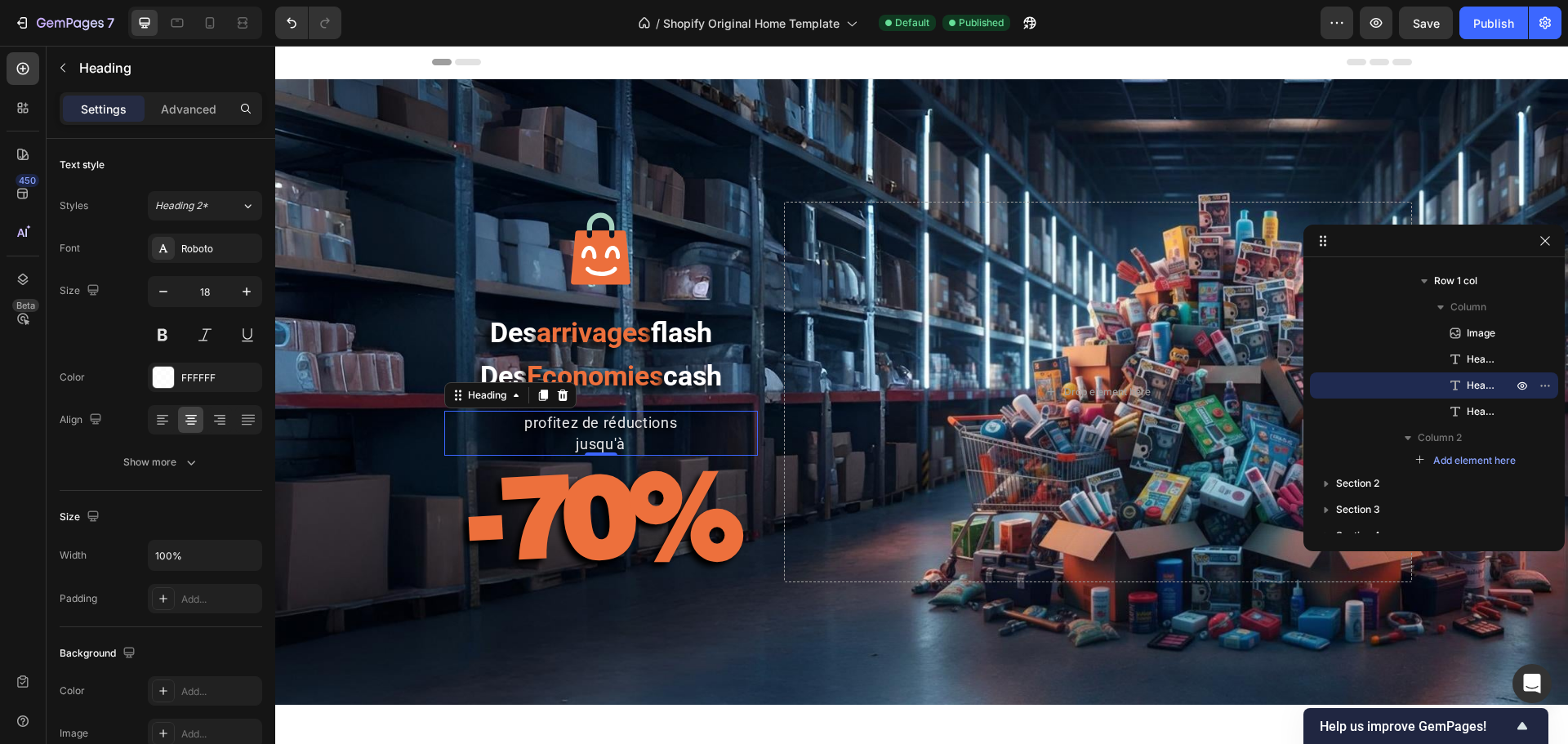
click at [571, 441] on h2 "profitez de réductions jusqu'à" at bounding box center [601, 432] width 314 height 44
click at [571, 441] on p "profitez de réductions jusqu'à" at bounding box center [601, 432] width 310 height 40
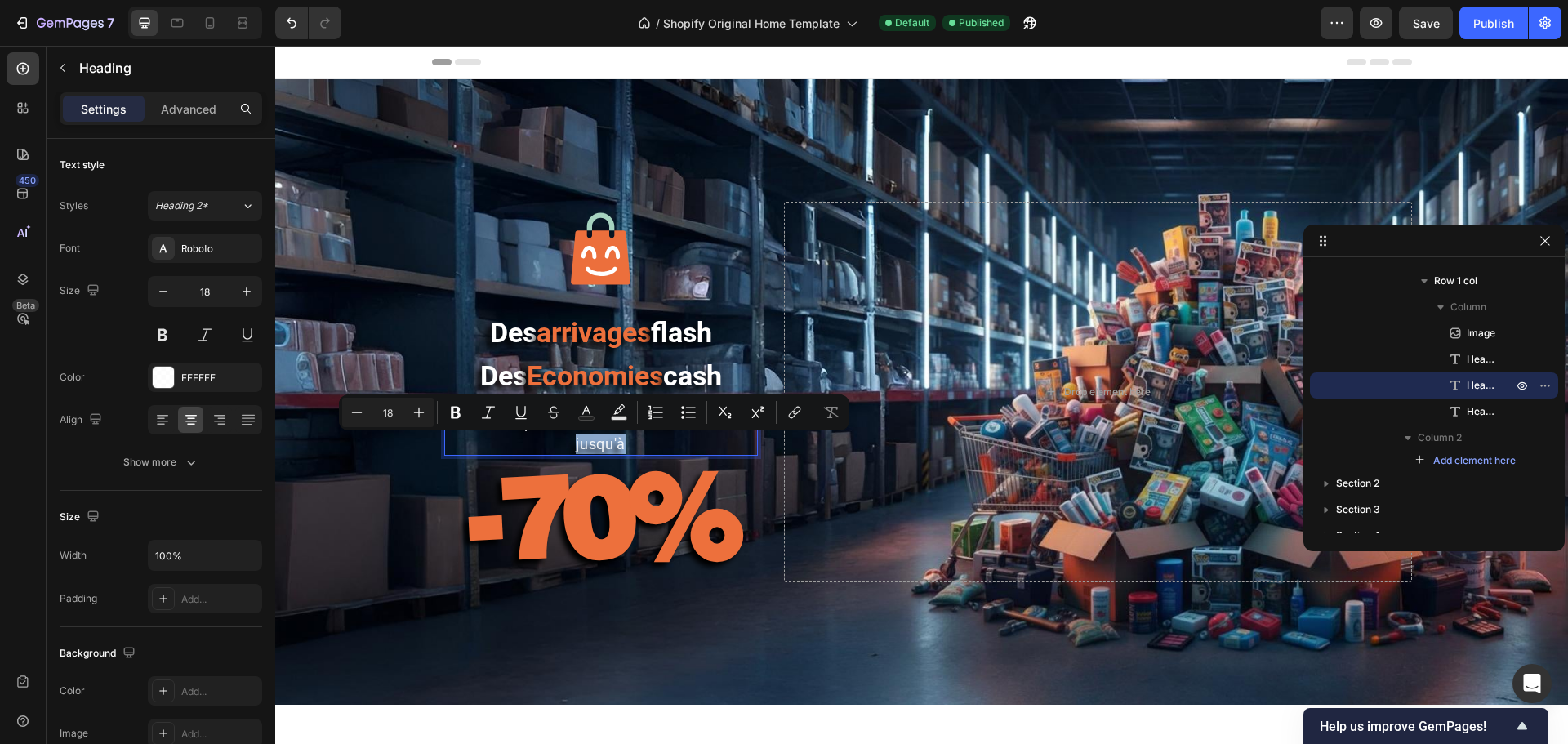
click at [566, 444] on p "profitez de réductions jusqu'à" at bounding box center [601, 432] width 310 height 40
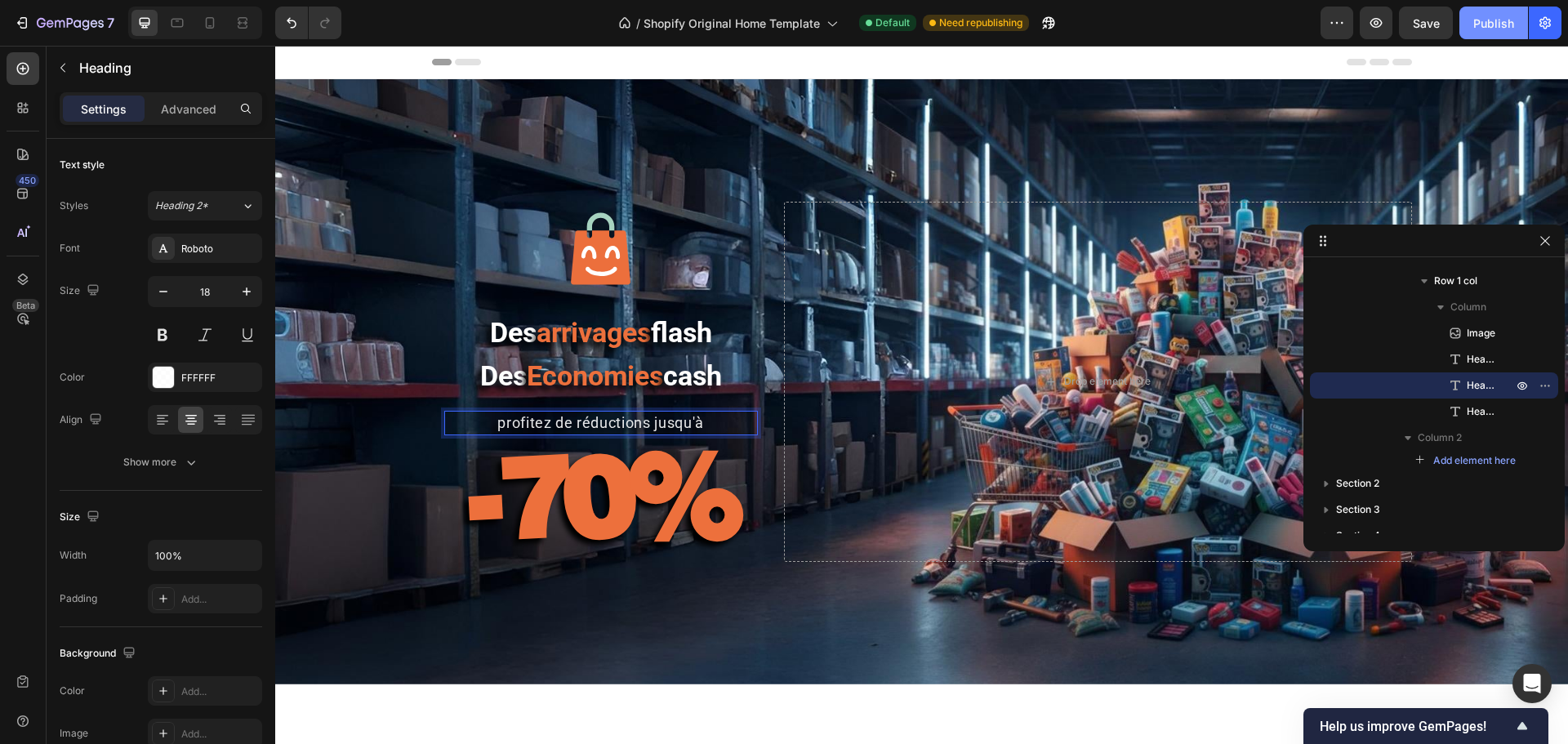
click at [1253, 33] on button "Publish" at bounding box center [1493, 22] width 68 height 32
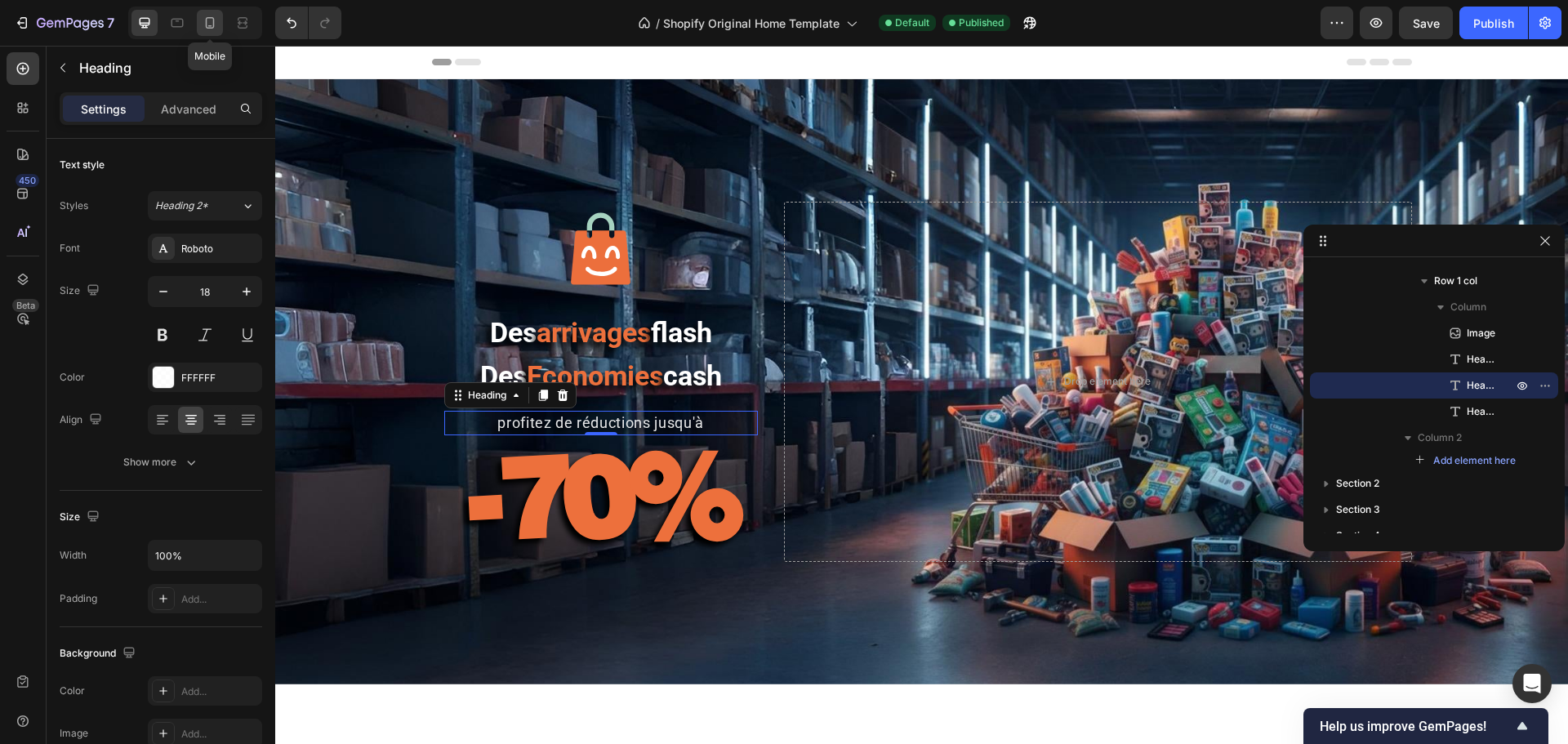
click at [211, 21] on icon at bounding box center [209, 22] width 16 height 16
type input "20"
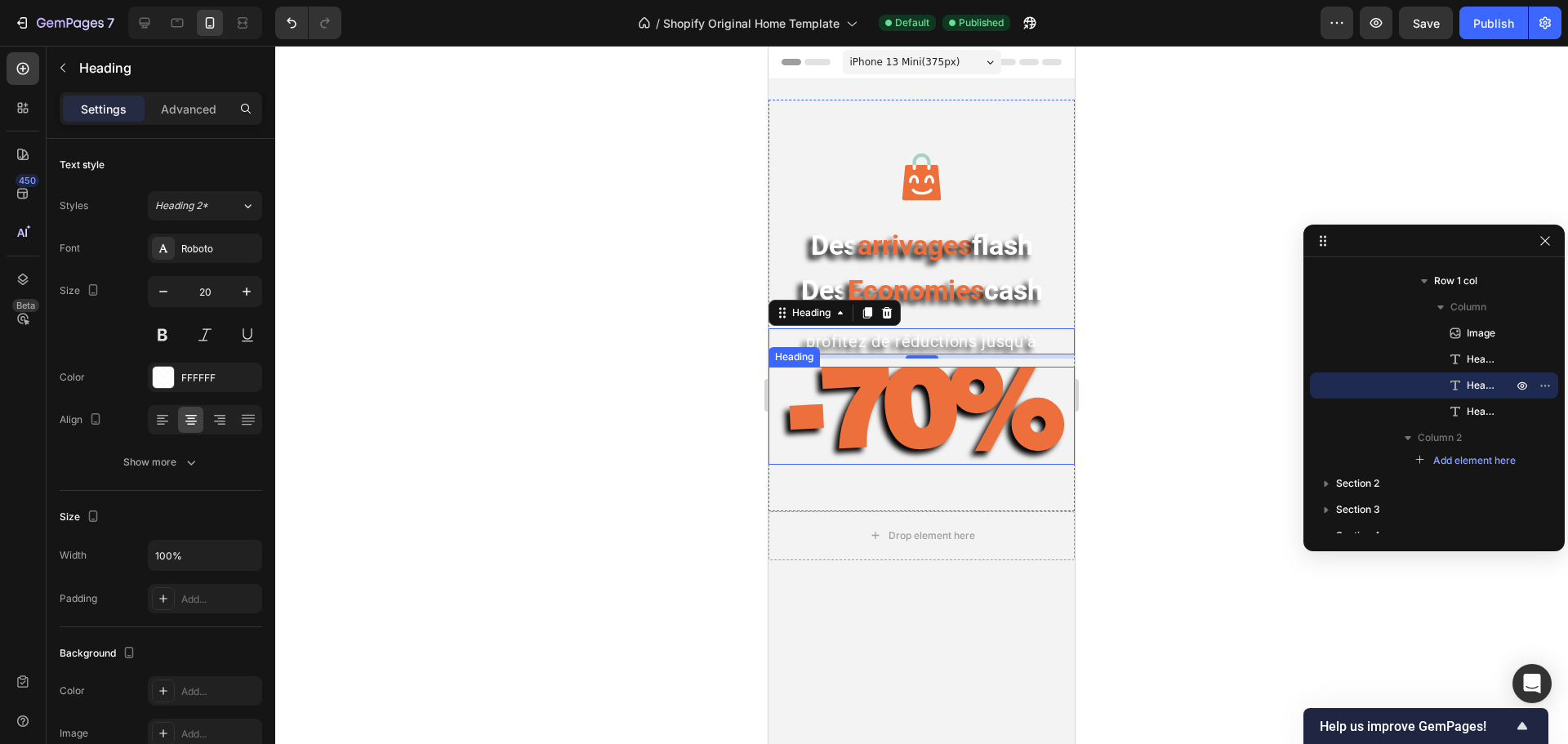
scroll to position [225, 0]
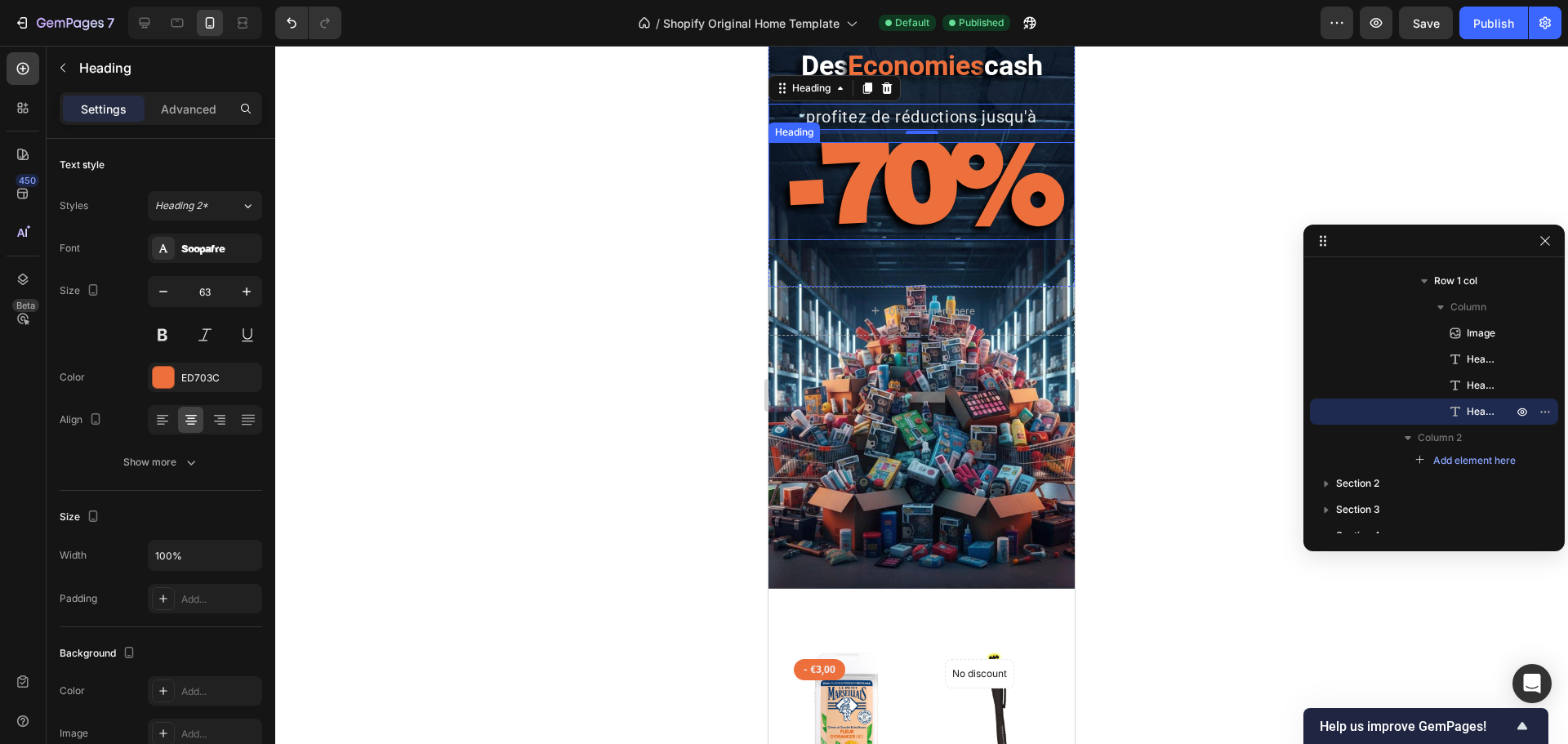
click at [967, 199] on strong "-70%" at bounding box center [922, 180] width 268 height 137
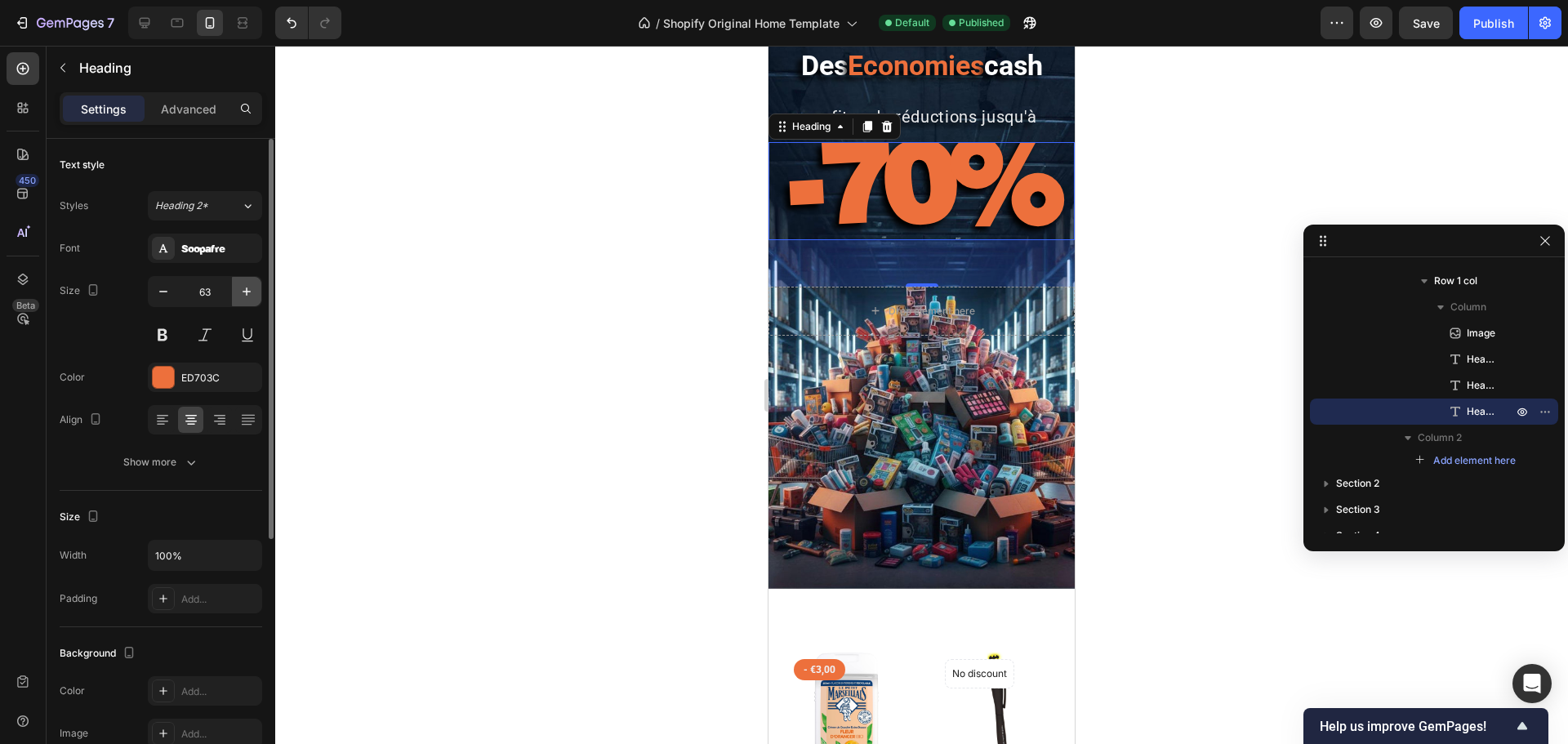
click at [245, 294] on icon "button" at bounding box center [246, 291] width 16 height 16
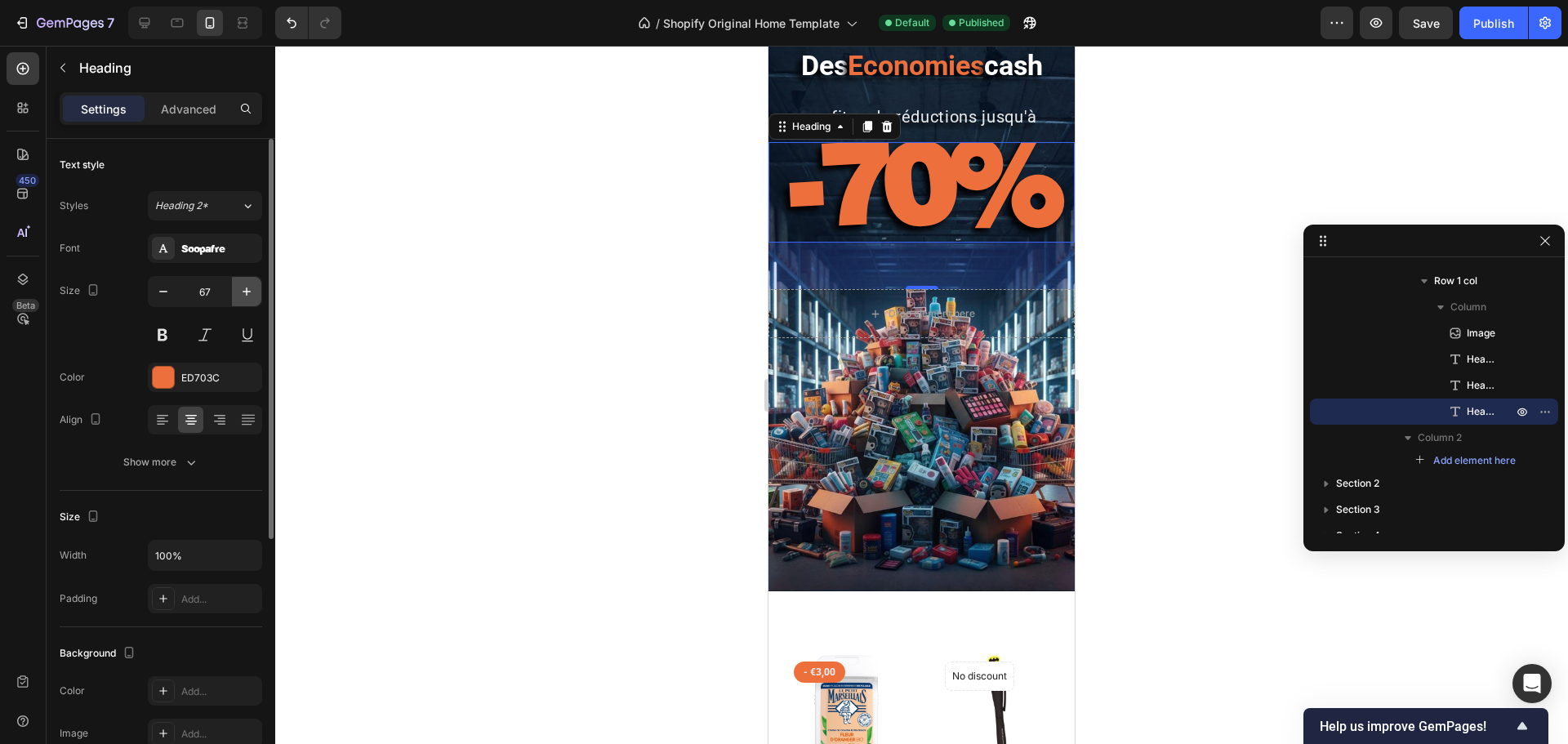
click at [245, 294] on icon "button" at bounding box center [246, 291] width 16 height 16
click at [245, 293] on icon "button" at bounding box center [246, 291] width 16 height 16
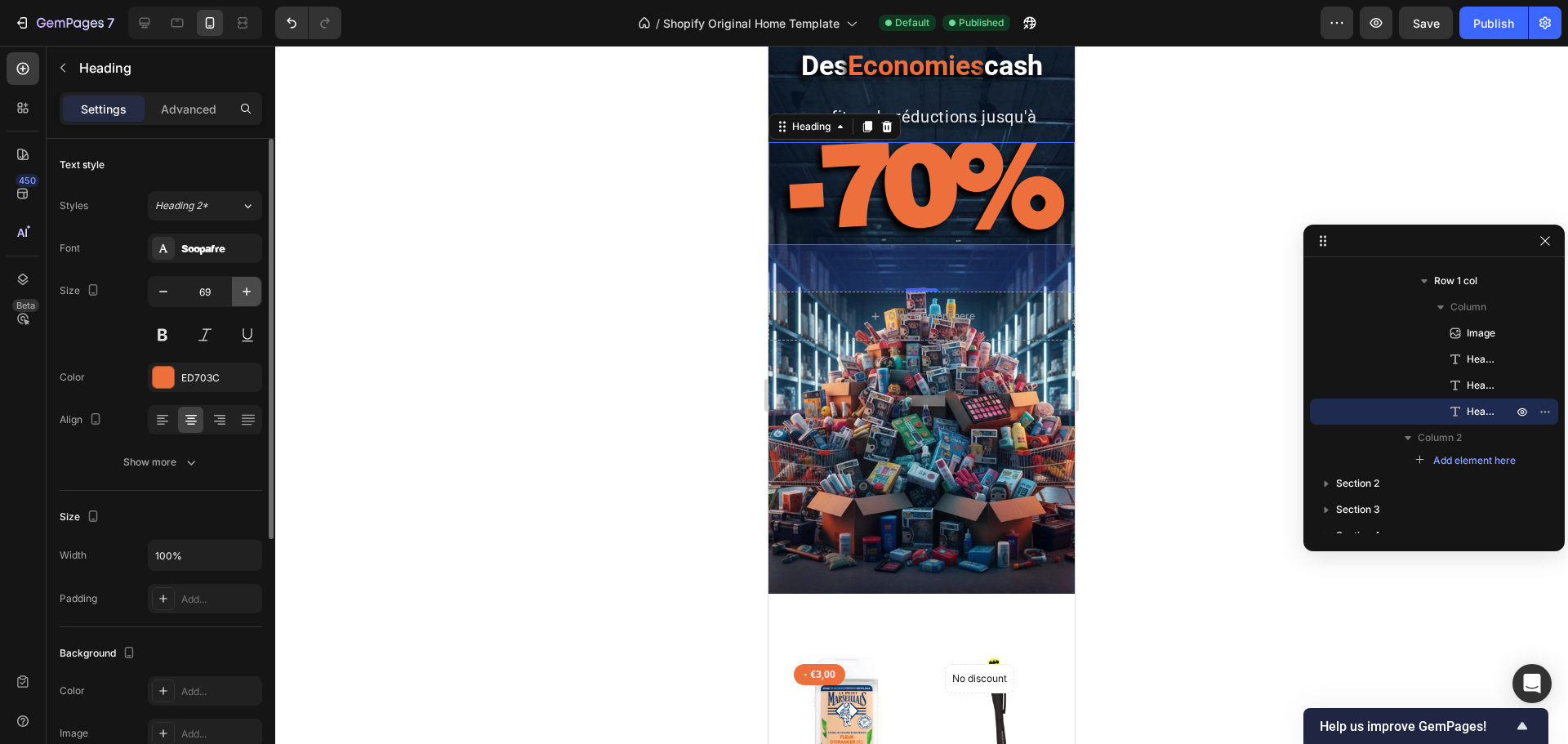
click at [244, 293] on icon "button" at bounding box center [246, 291] width 16 height 16
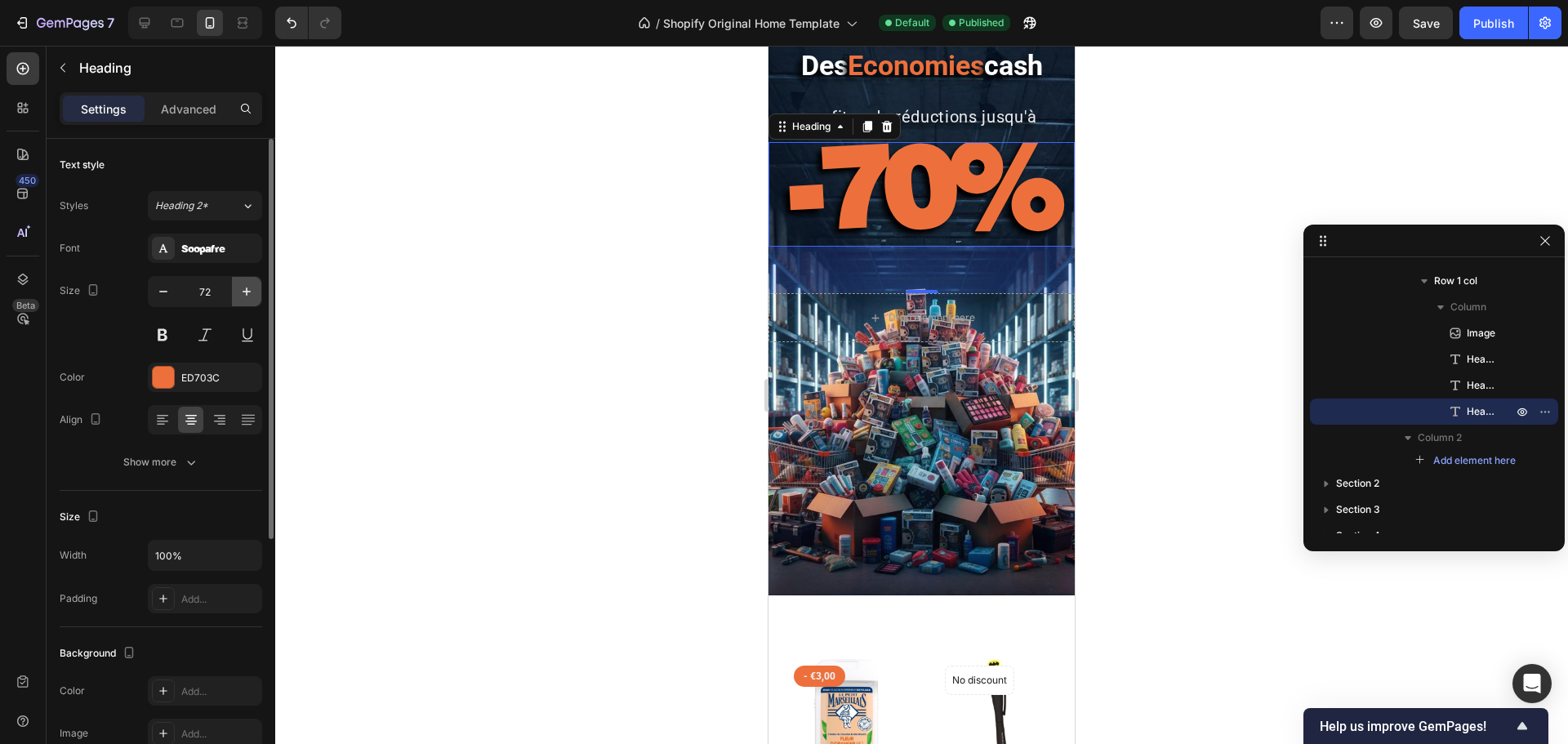
click at [241, 293] on icon "button" at bounding box center [246, 291] width 16 height 16
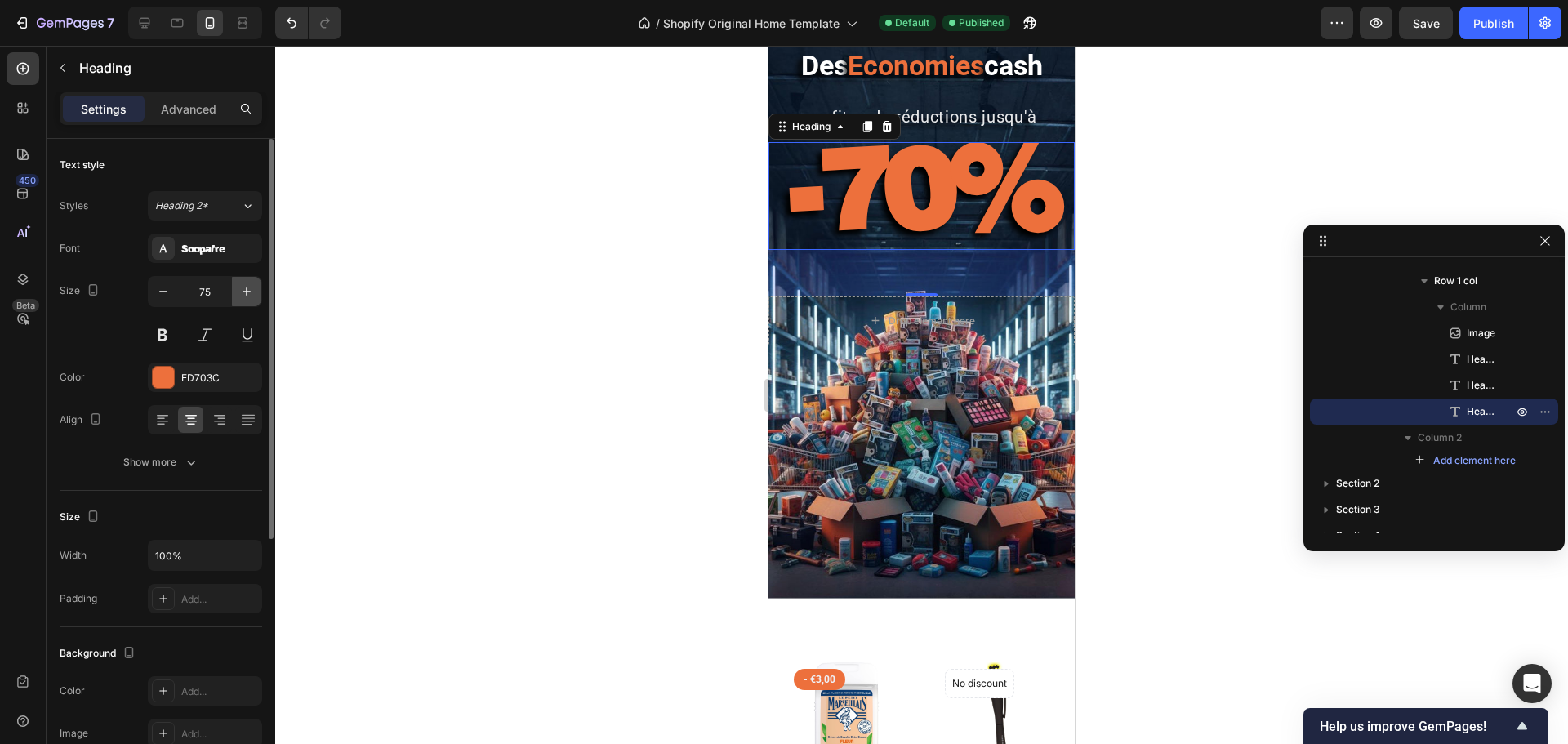
click at [240, 293] on icon "button" at bounding box center [246, 291] width 16 height 16
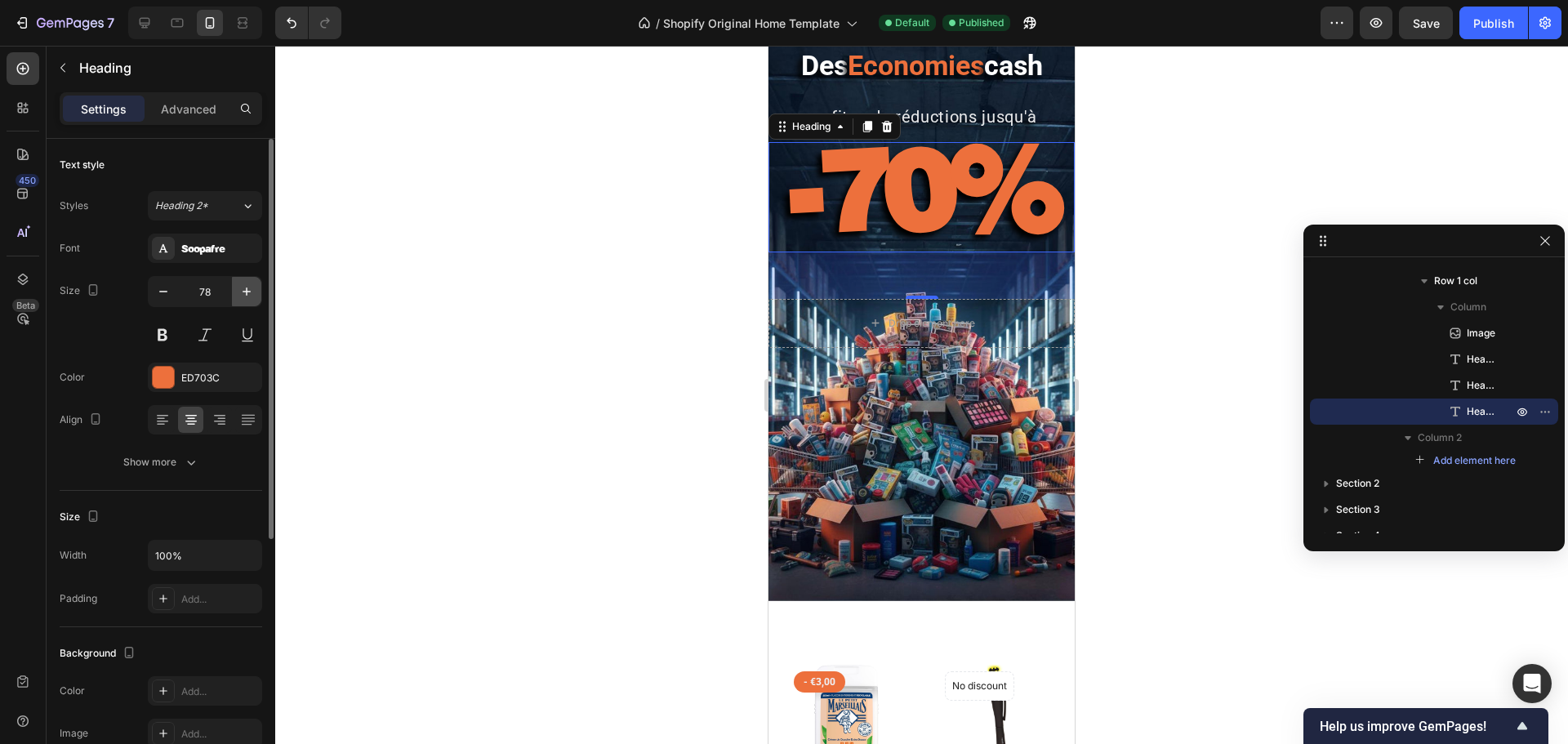
click at [239, 293] on icon "button" at bounding box center [246, 291] width 16 height 16
click at [237, 293] on button "button" at bounding box center [246, 291] width 30 height 30
click at [236, 293] on button "button" at bounding box center [246, 291] width 30 height 30
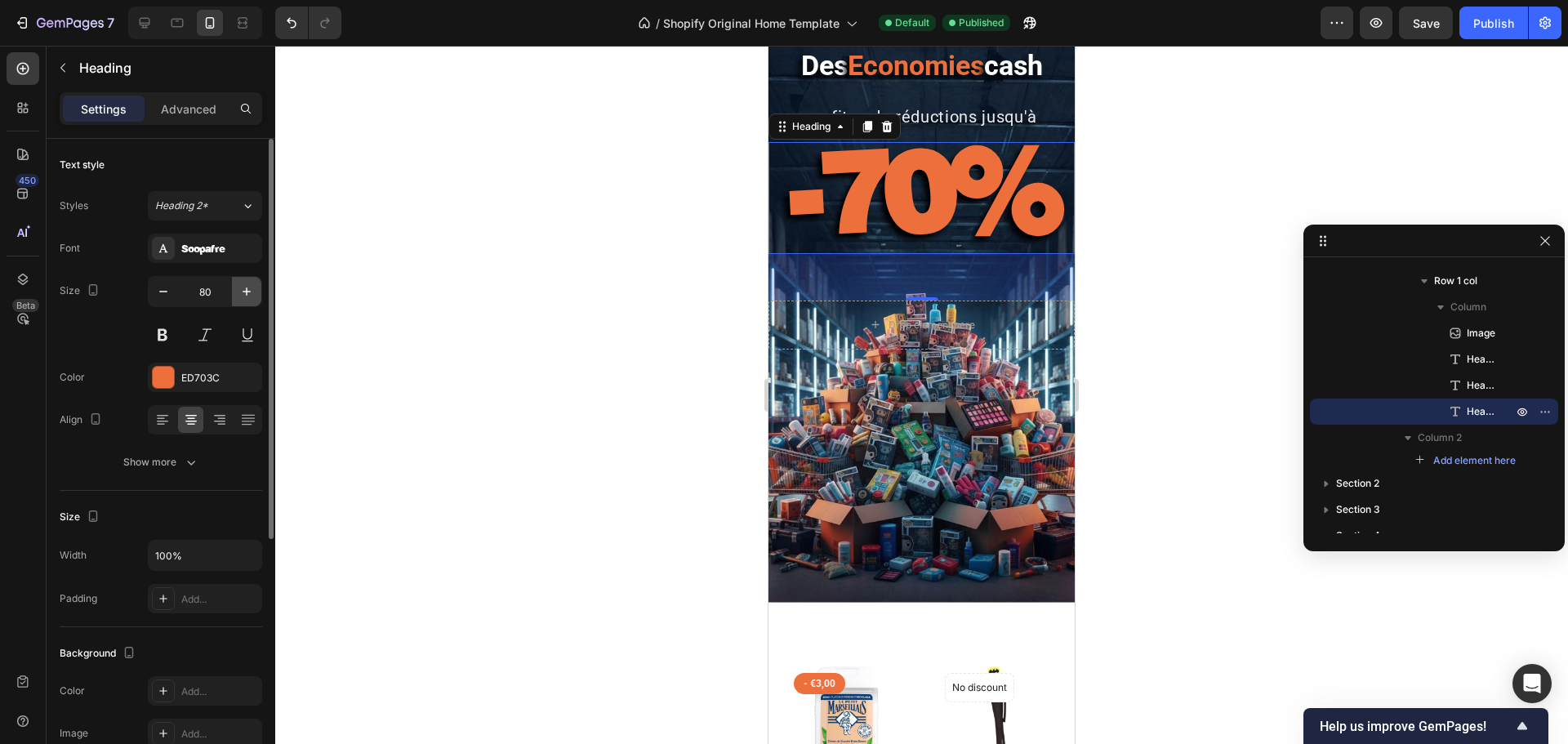
type input "81"
click at [1189, 178] on div at bounding box center [922, 394] width 1293 height 698
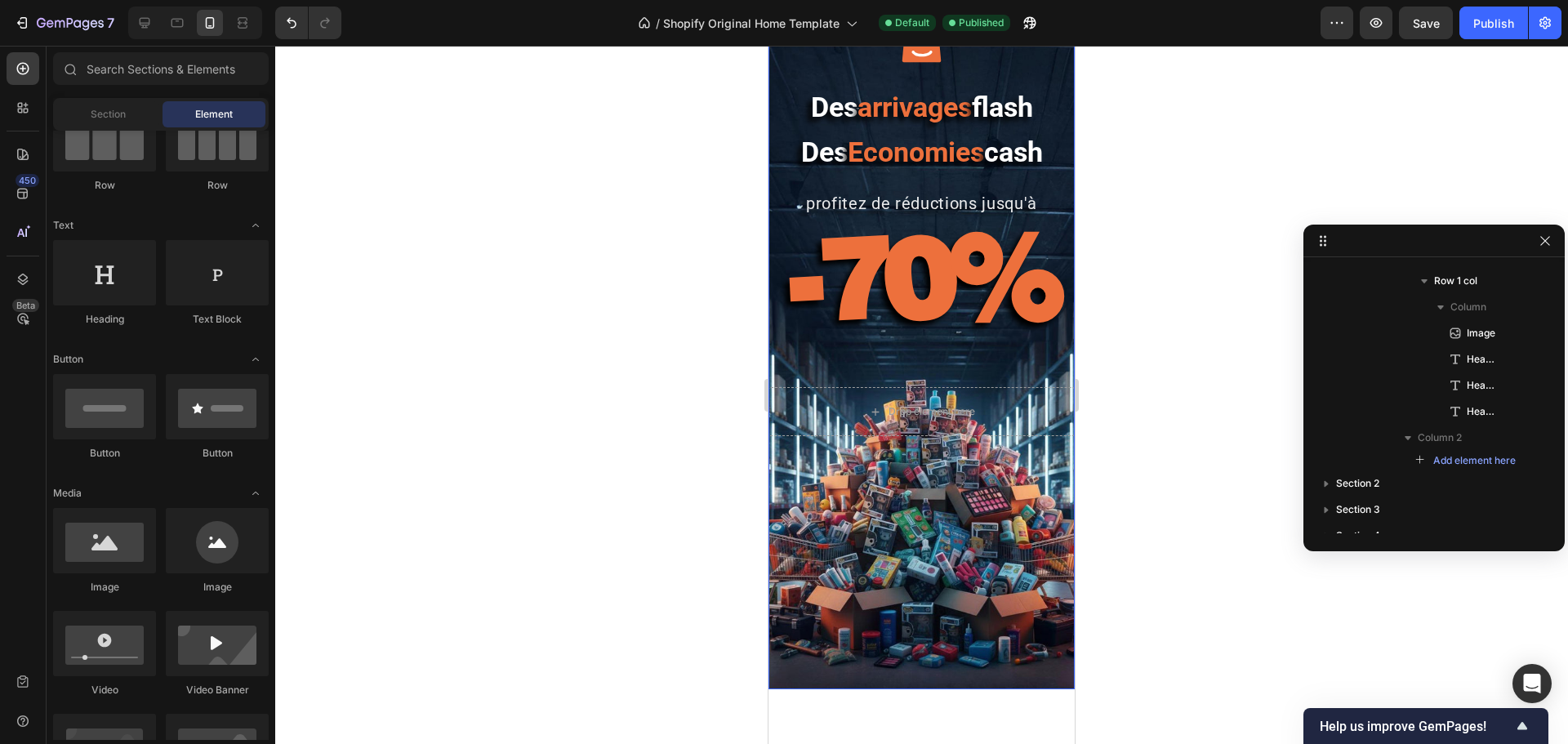
scroll to position [0, 0]
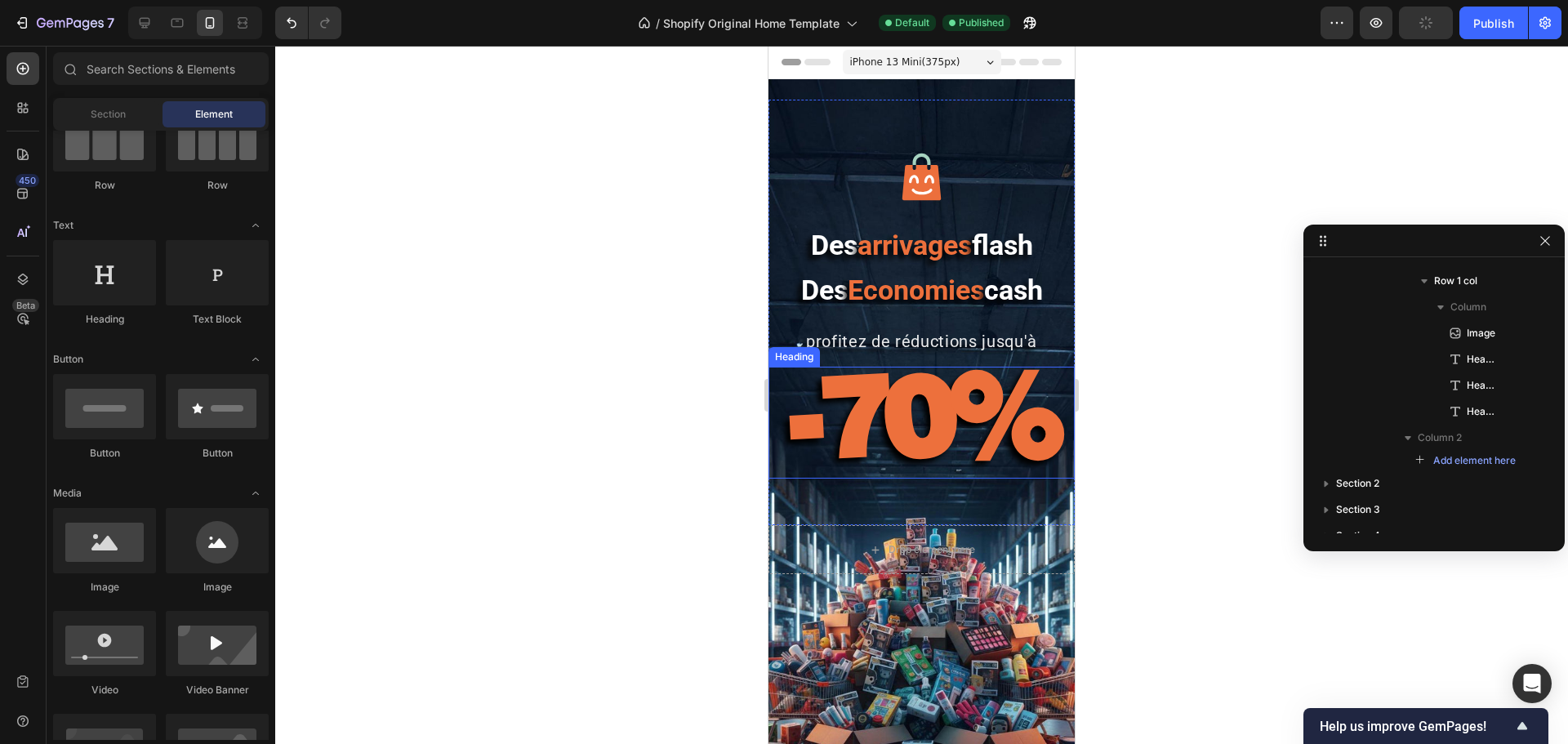
click at [939, 396] on strong "-70%" at bounding box center [922, 413] width 268 height 137
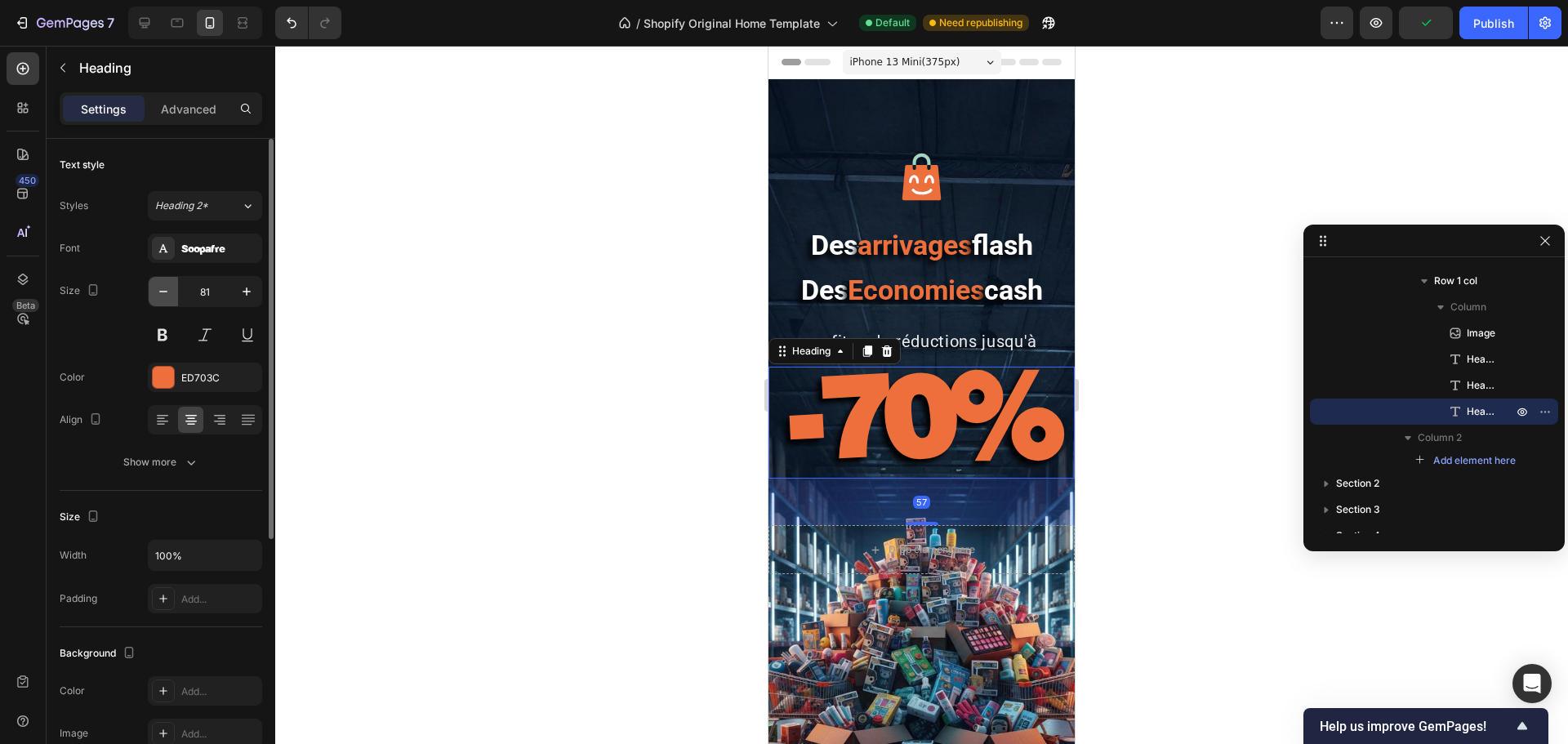
click at [163, 298] on icon "button" at bounding box center [164, 291] width 16 height 16
click at [244, 297] on icon "button" at bounding box center [246, 291] width 16 height 16
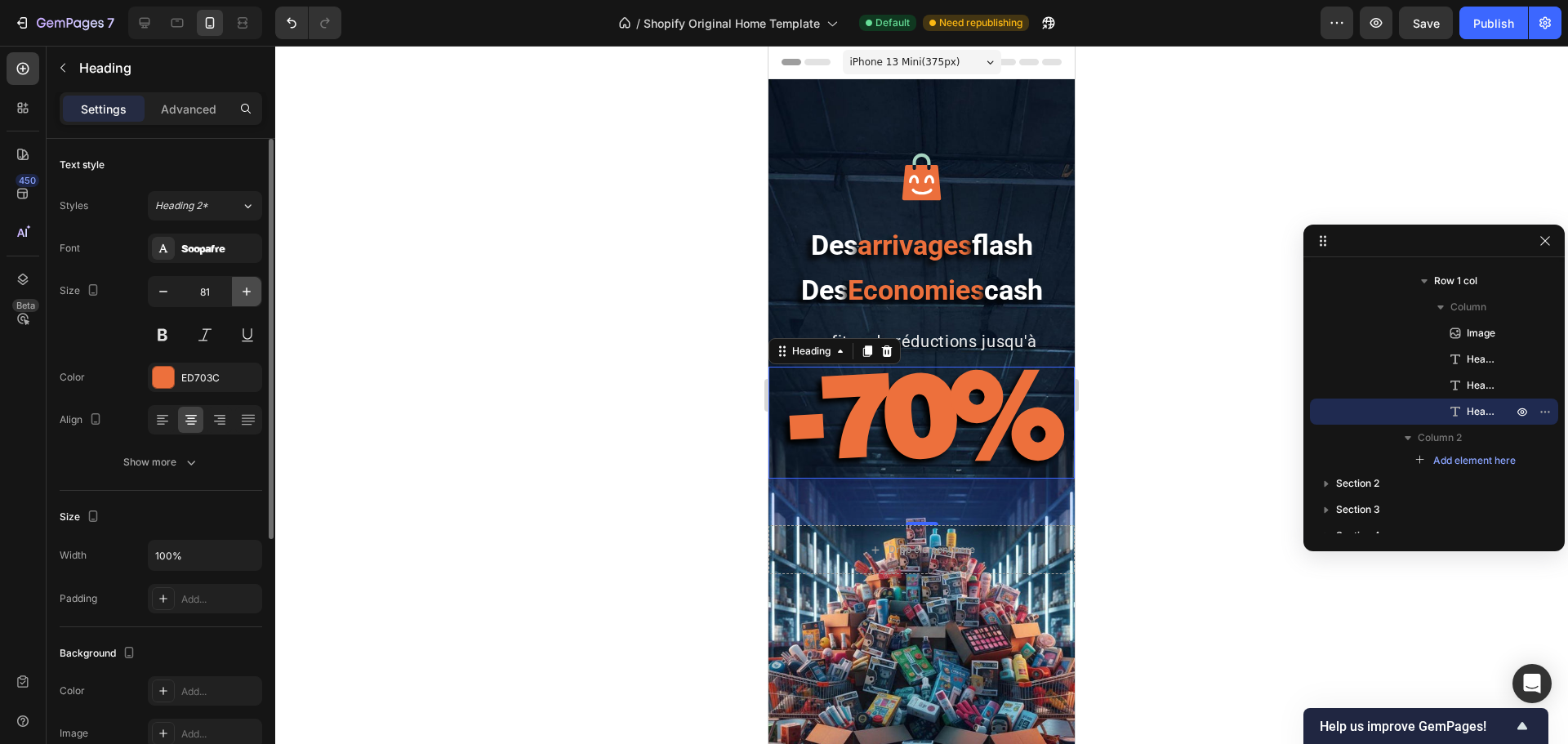
type input "82"
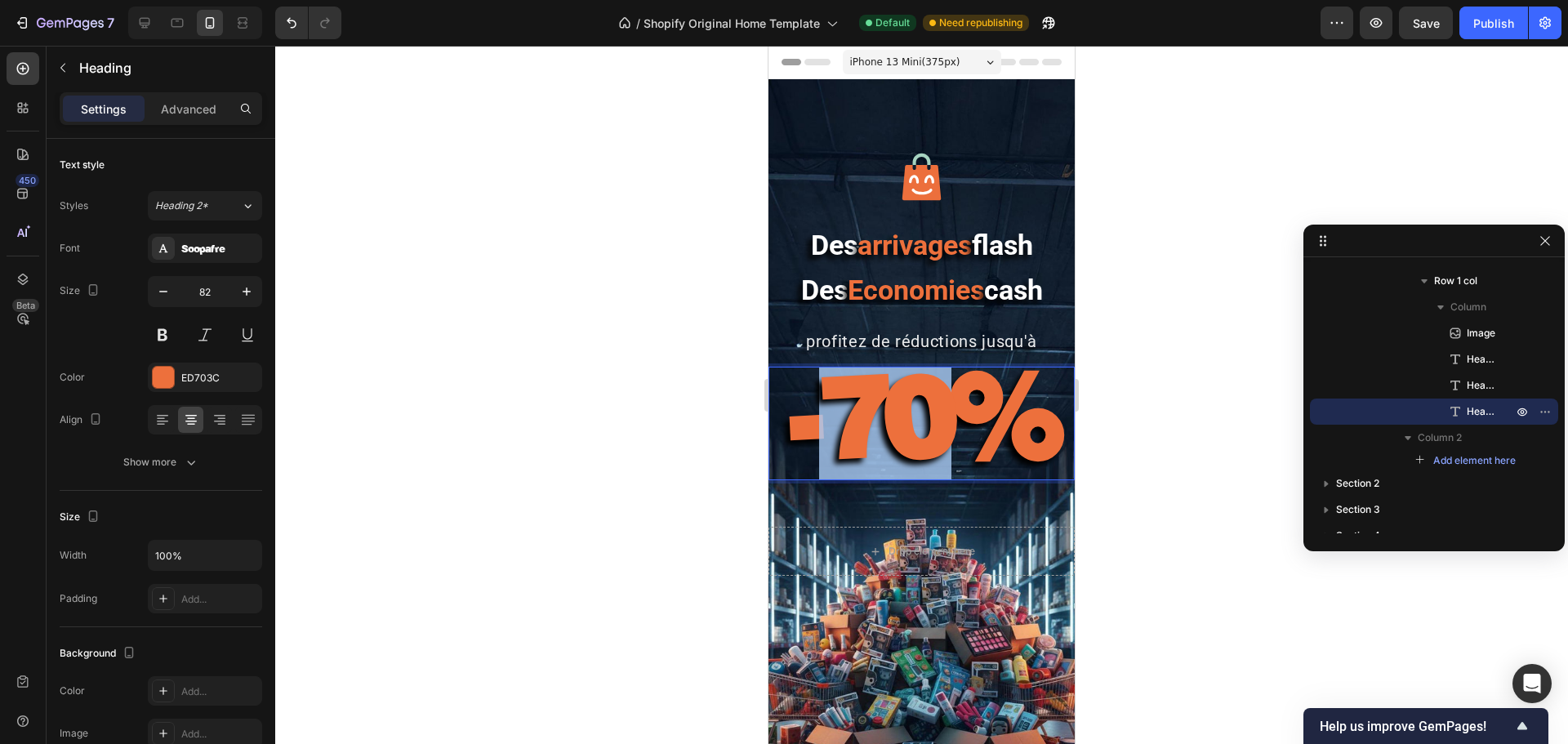
click at [903, 396] on strong "-70%" at bounding box center [922, 414] width 268 height 137
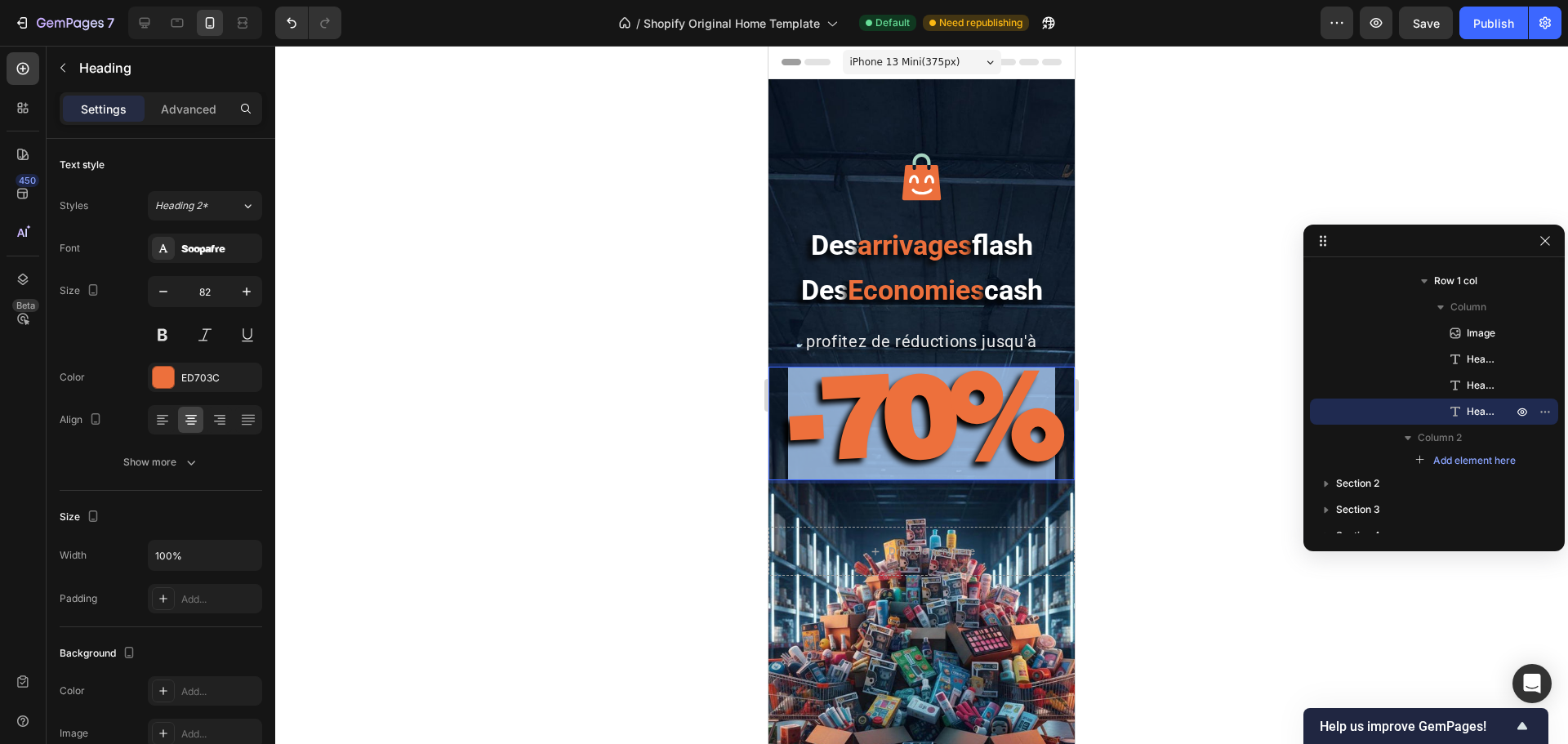
click at [903, 396] on strong "-70%" at bounding box center [922, 414] width 268 height 137
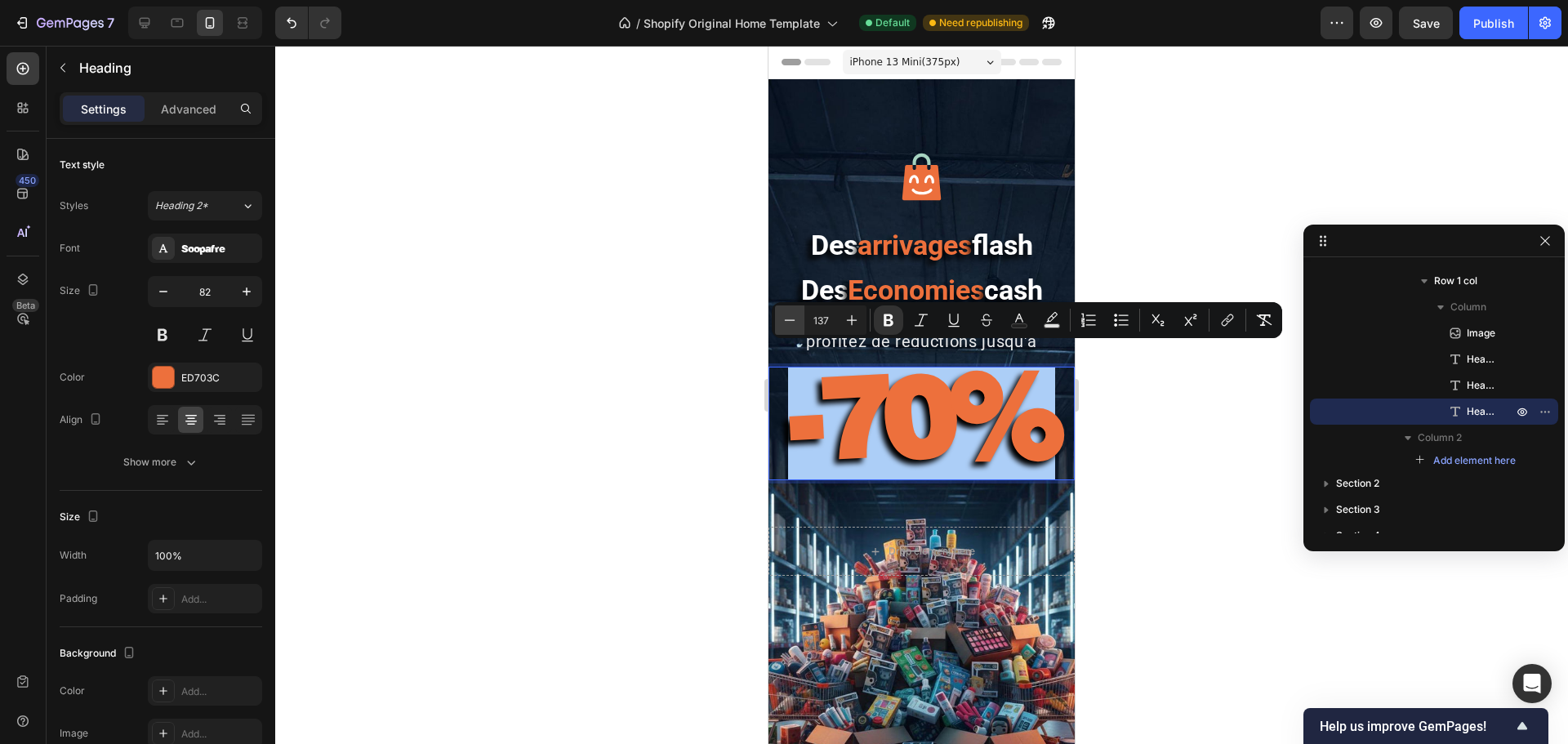
click at [789, 320] on icon "Editor contextual toolbar" at bounding box center [790, 319] width 11 height 1
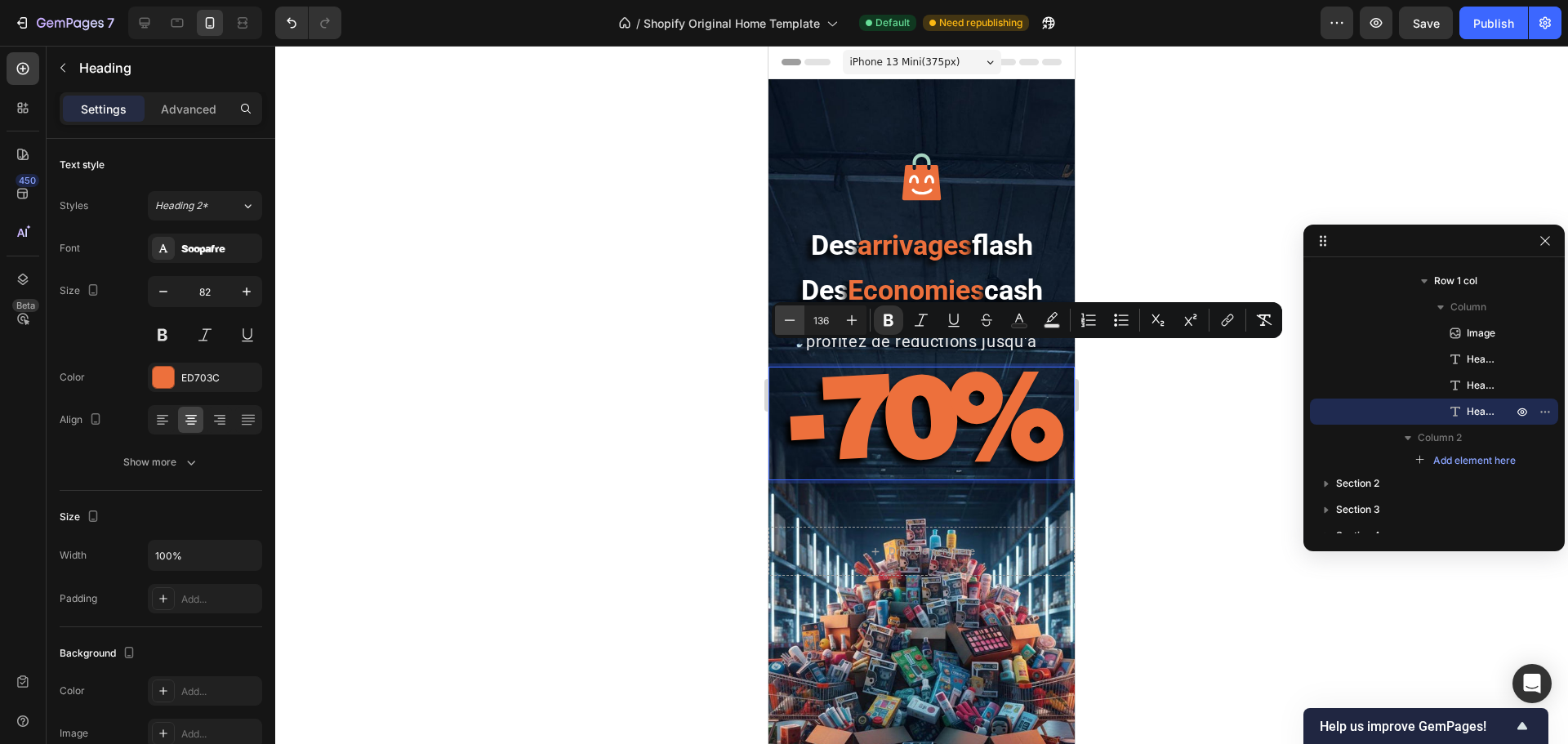
click at [789, 320] on icon "Editor contextual toolbar" at bounding box center [790, 319] width 11 height 1
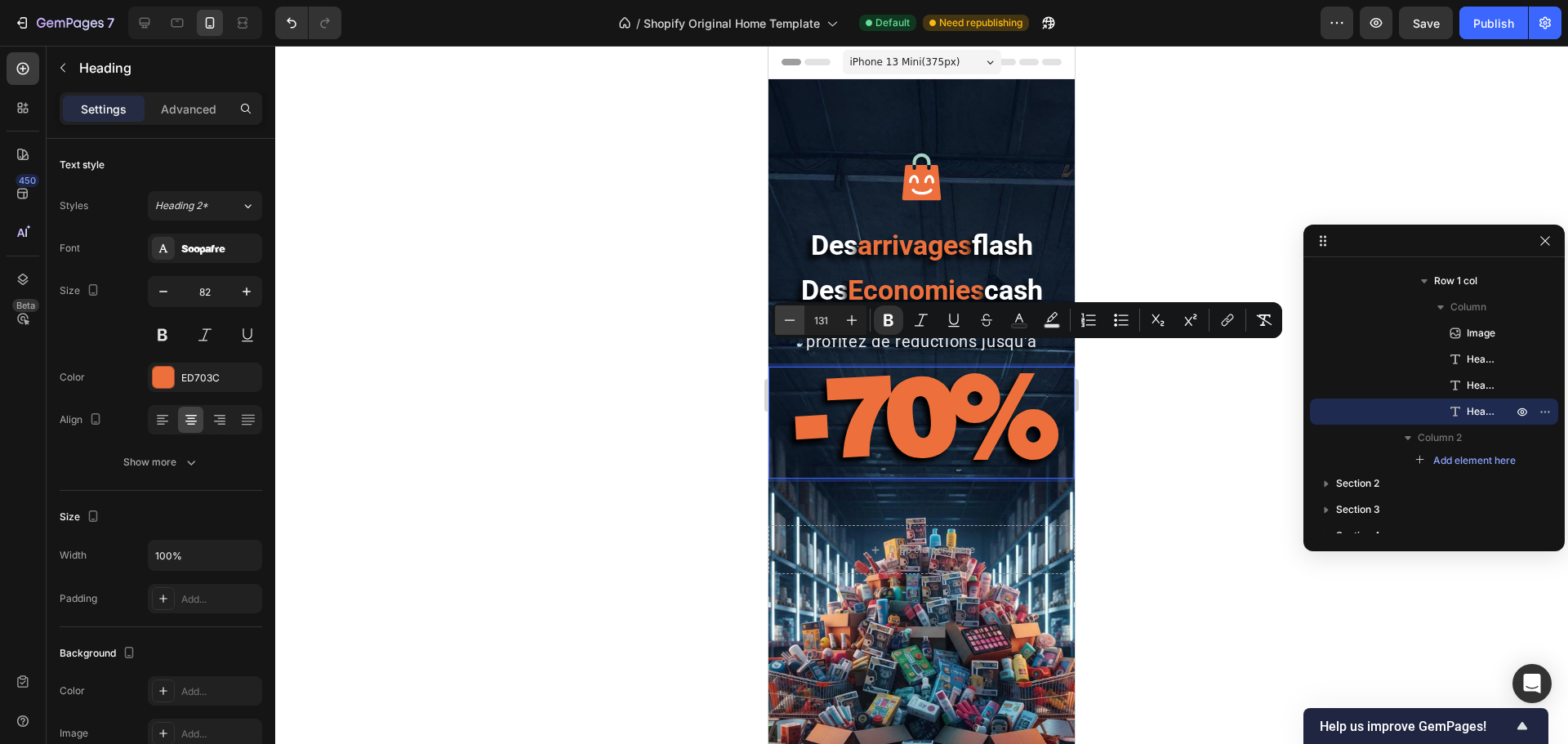
click at [789, 320] on icon "Editor contextual toolbar" at bounding box center [790, 319] width 11 height 1
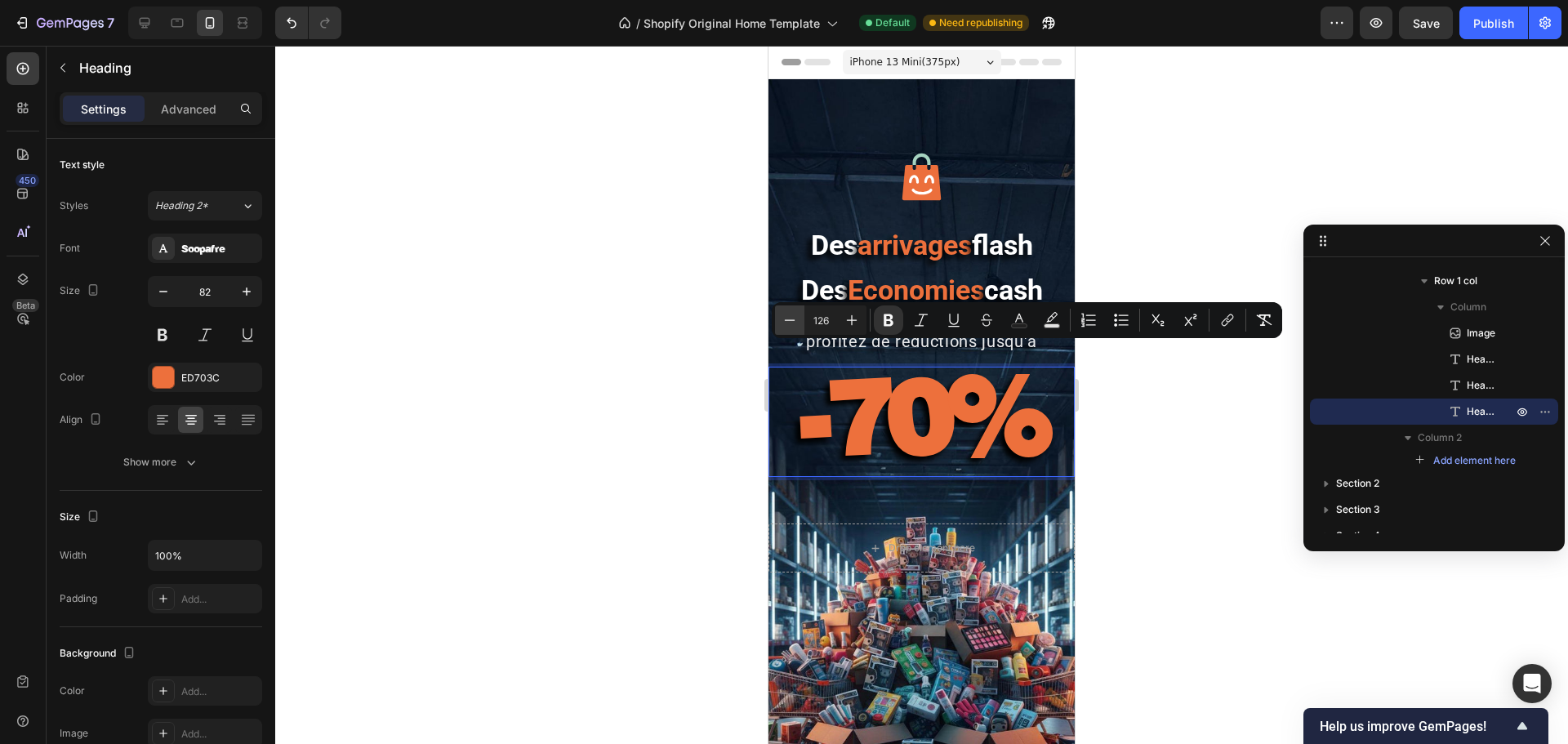
click at [789, 320] on icon "Editor contextual toolbar" at bounding box center [790, 319] width 11 height 1
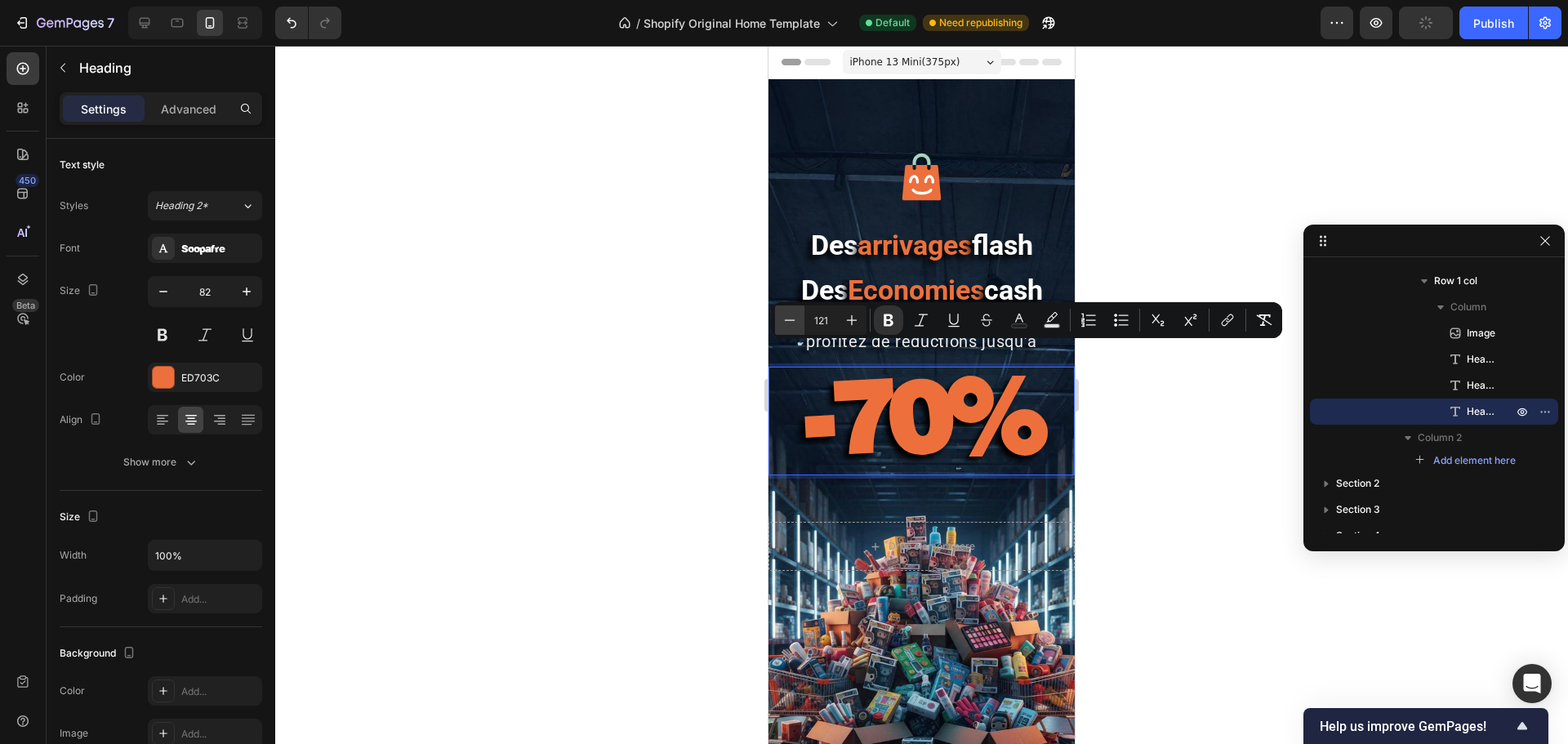
click at [789, 320] on icon "Editor contextual toolbar" at bounding box center [790, 319] width 11 height 1
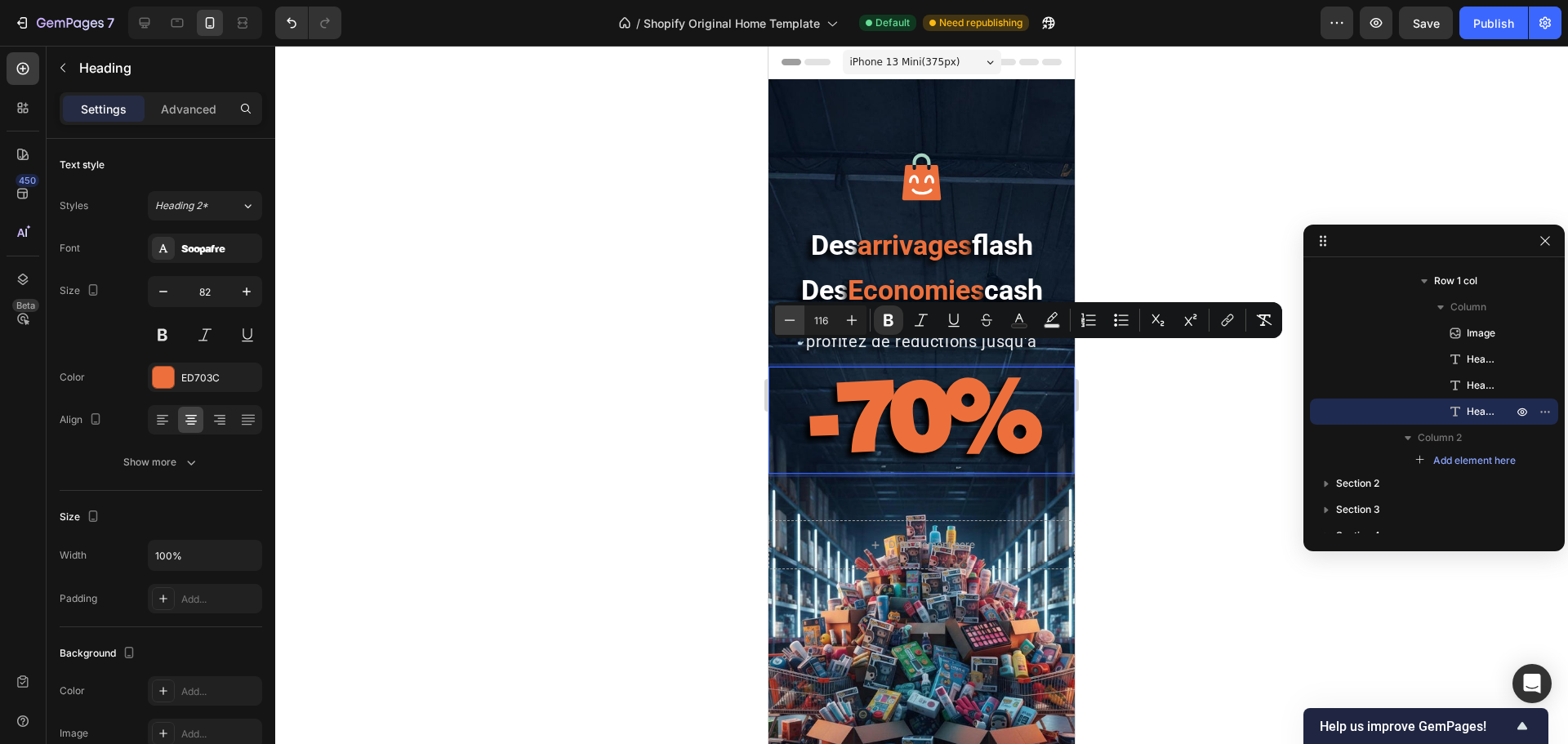
click at [789, 320] on icon "Editor contextual toolbar" at bounding box center [790, 319] width 11 height 1
type input "114"
click at [622, 293] on div at bounding box center [922, 394] width 1293 height 698
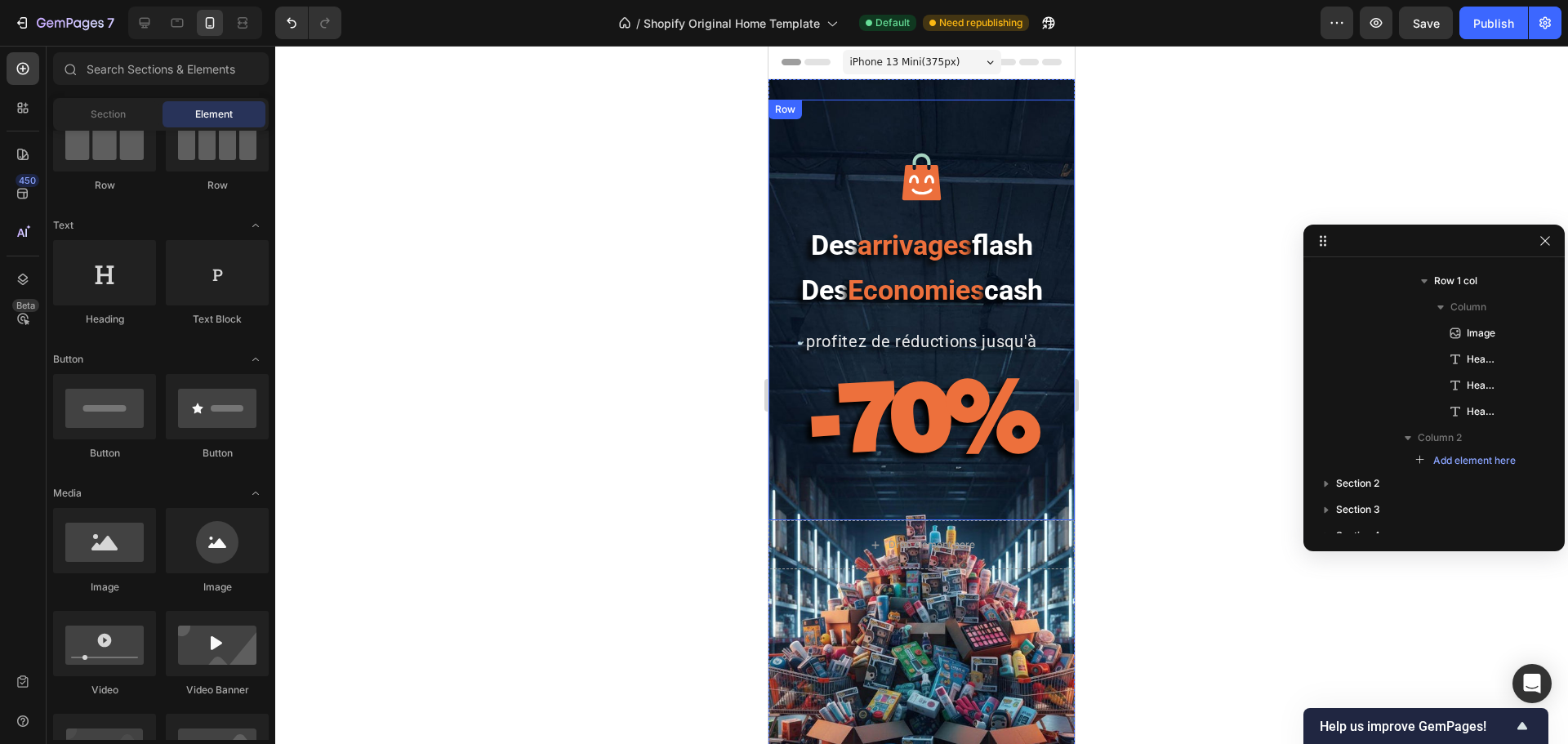
click at [941, 364] on div "Image Des arrivages flash Des Economies cash Heading profitez de réductions jus…" at bounding box center [922, 310] width 307 height 421
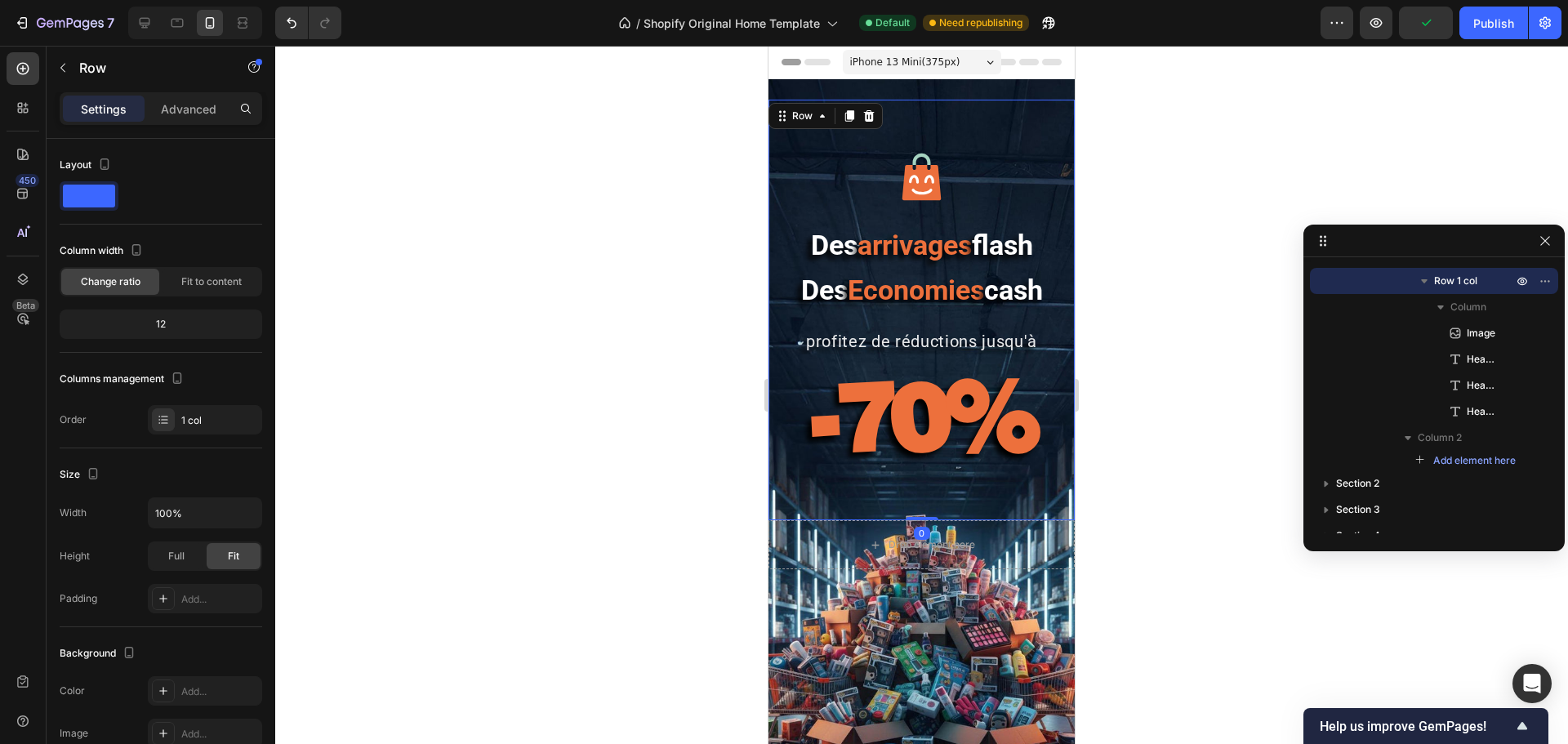
click at [920, 359] on div "Image Des arrivages flash Des Economies cash Heading profitez de réductions jus…" at bounding box center [922, 310] width 307 height 421
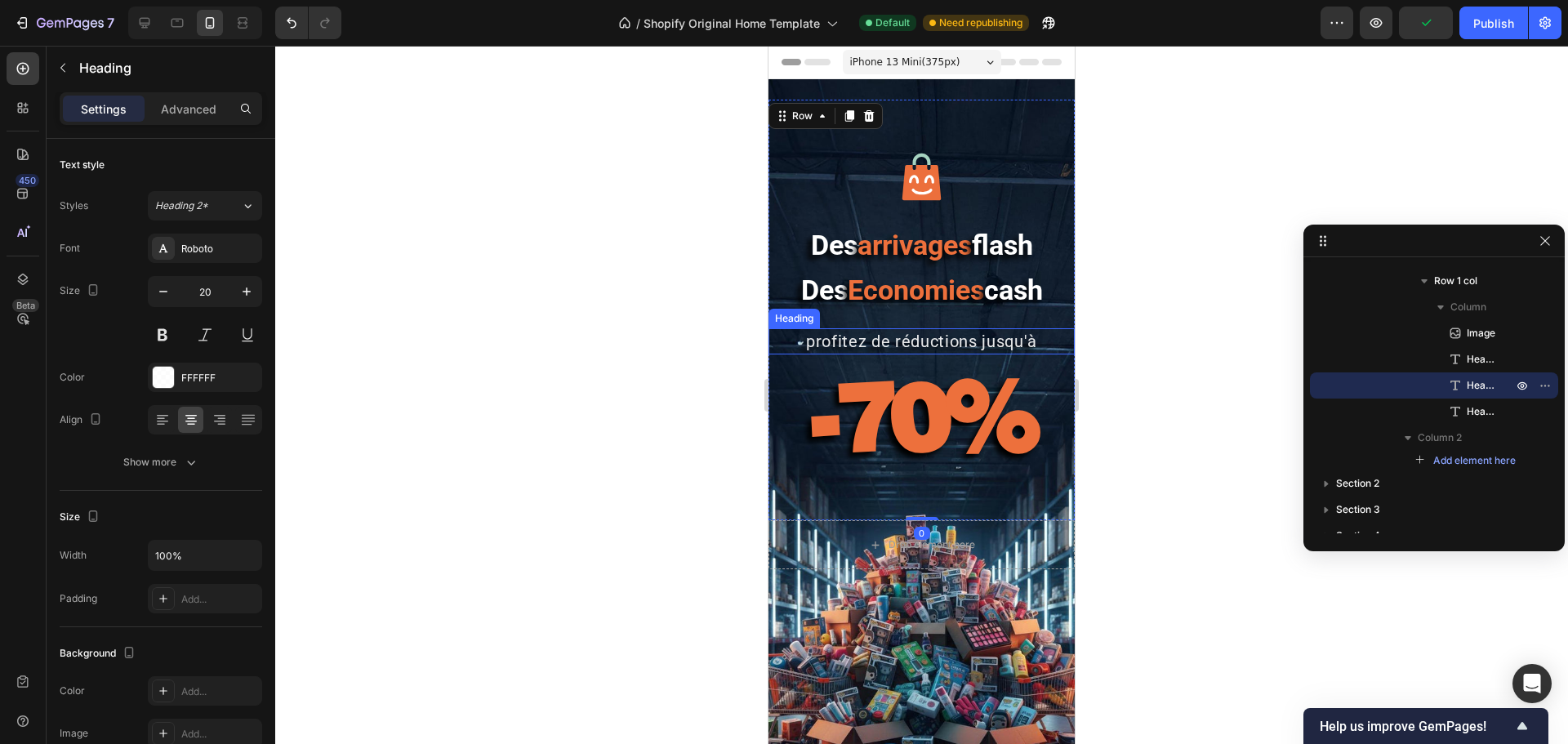
click at [913, 348] on p "profitez de réductions jusqu'à" at bounding box center [922, 341] width 303 height 22
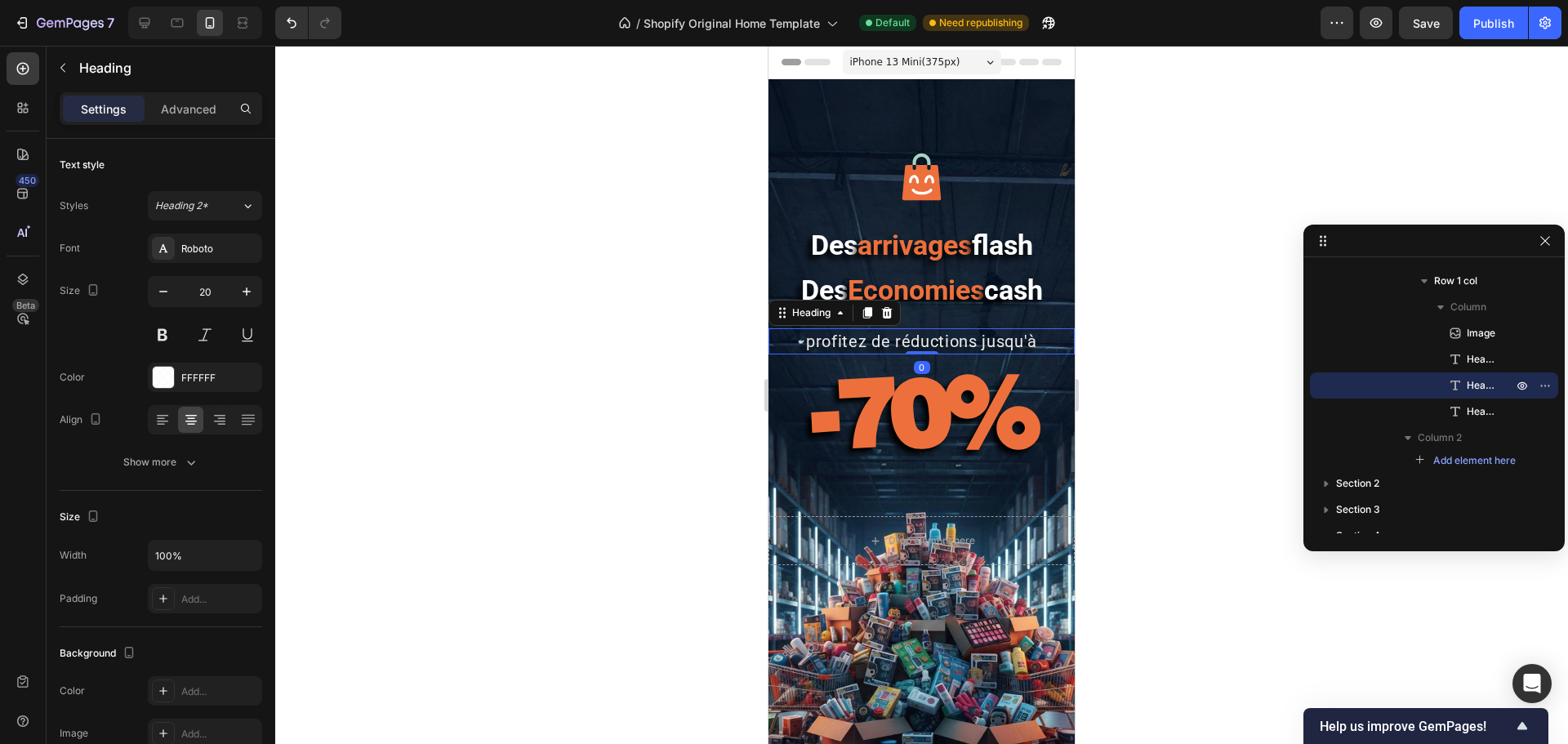
drag, startPoint x: 922, startPoint y: 354, endPoint x: 918, endPoint y: 325, distance: 29.3
click at [918, 325] on div "Image Des arrivages flash Des Economies cash Heading profitez de réductions jus…" at bounding box center [922, 307] width 307 height 416
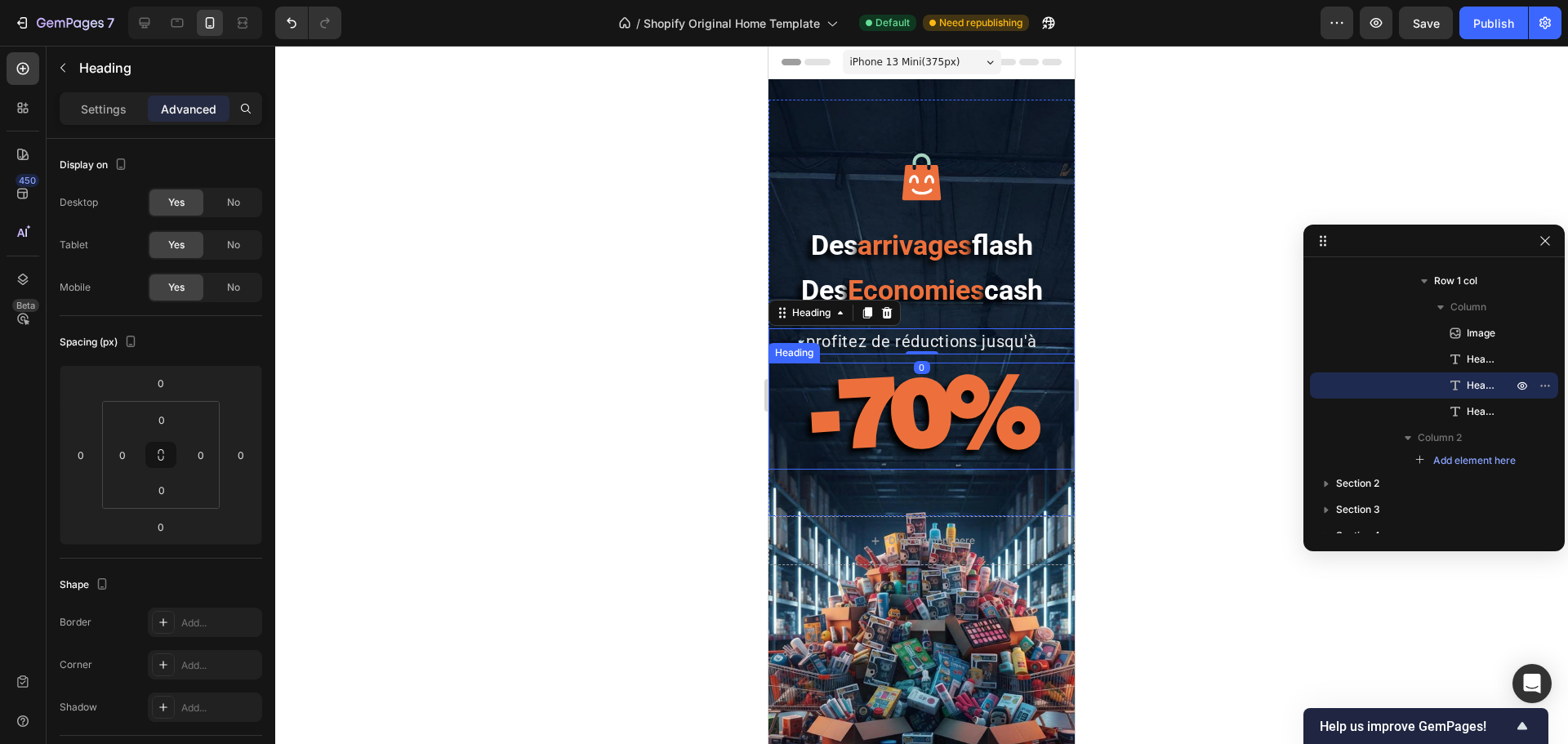
click at [955, 370] on strong "-70%" at bounding box center [922, 410] width 224 height 114
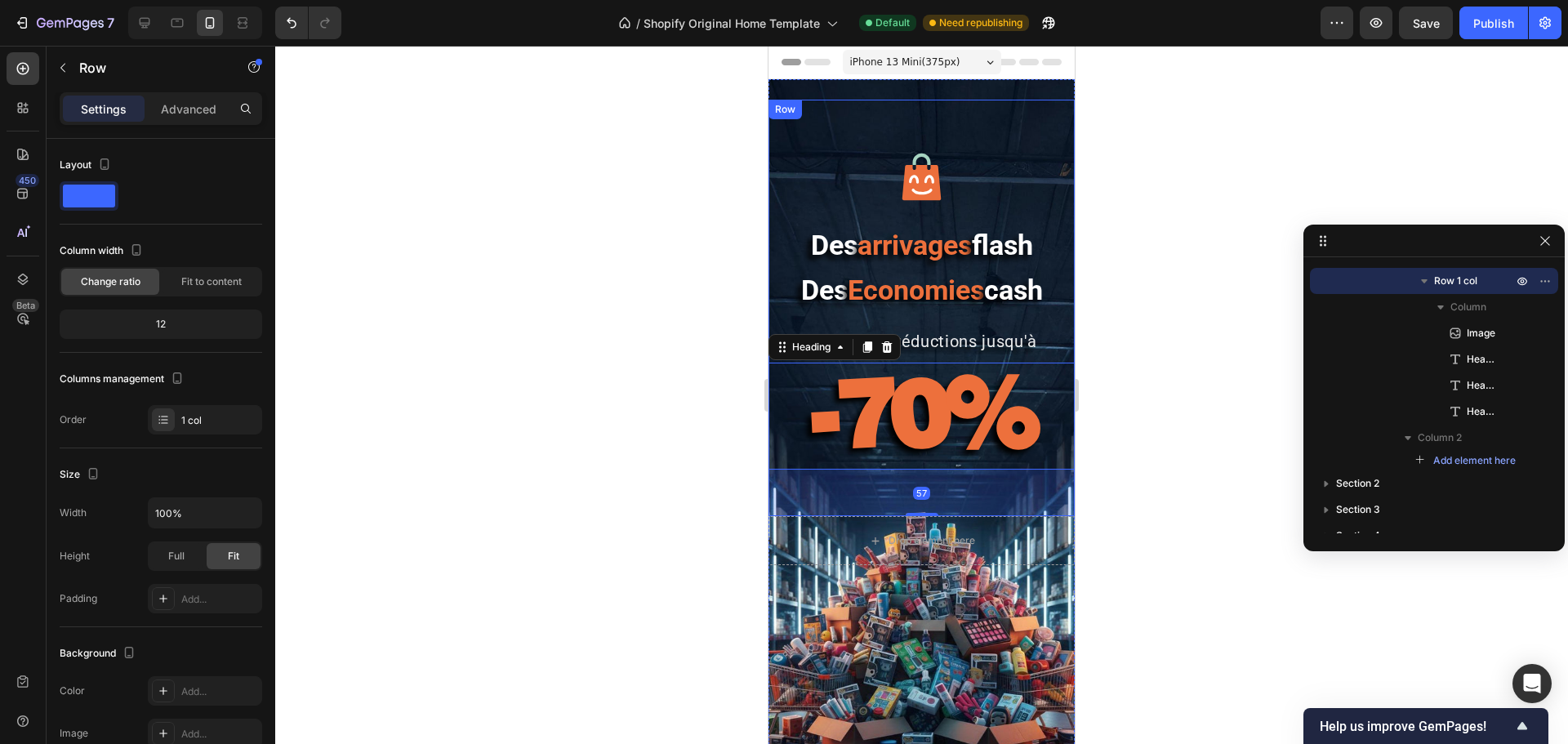
click at [917, 359] on div "Image Des arrivages flash Des Economies cash Heading profitez de réductions jus…" at bounding box center [922, 307] width 307 height 416
click at [930, 363] on strong "-70%" at bounding box center [922, 410] width 224 height 114
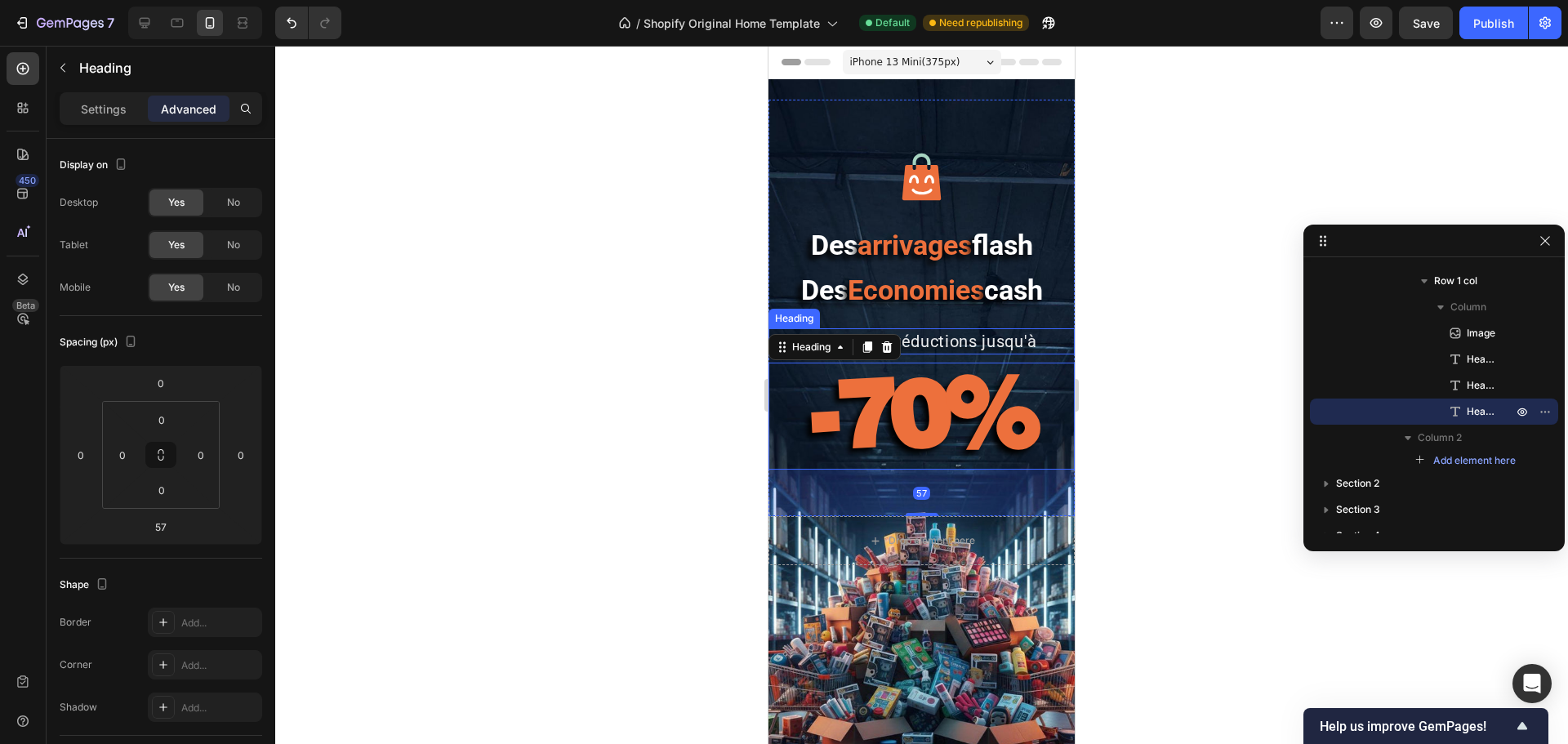
click at [926, 351] on div "profitez de réductions jusqu'à Heading" at bounding box center [922, 341] width 307 height 26
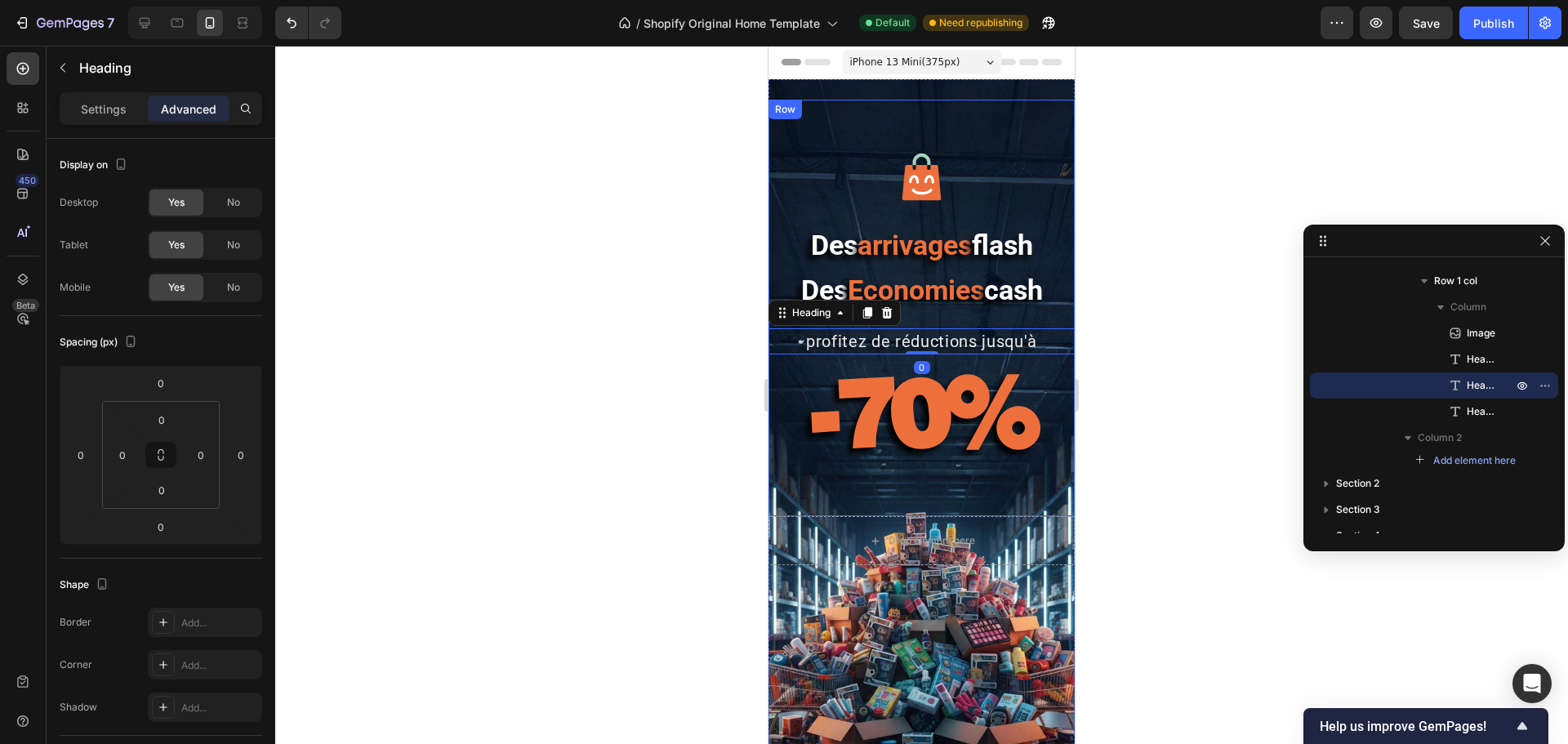
click at [976, 374] on strong "-70%" at bounding box center [922, 410] width 224 height 114
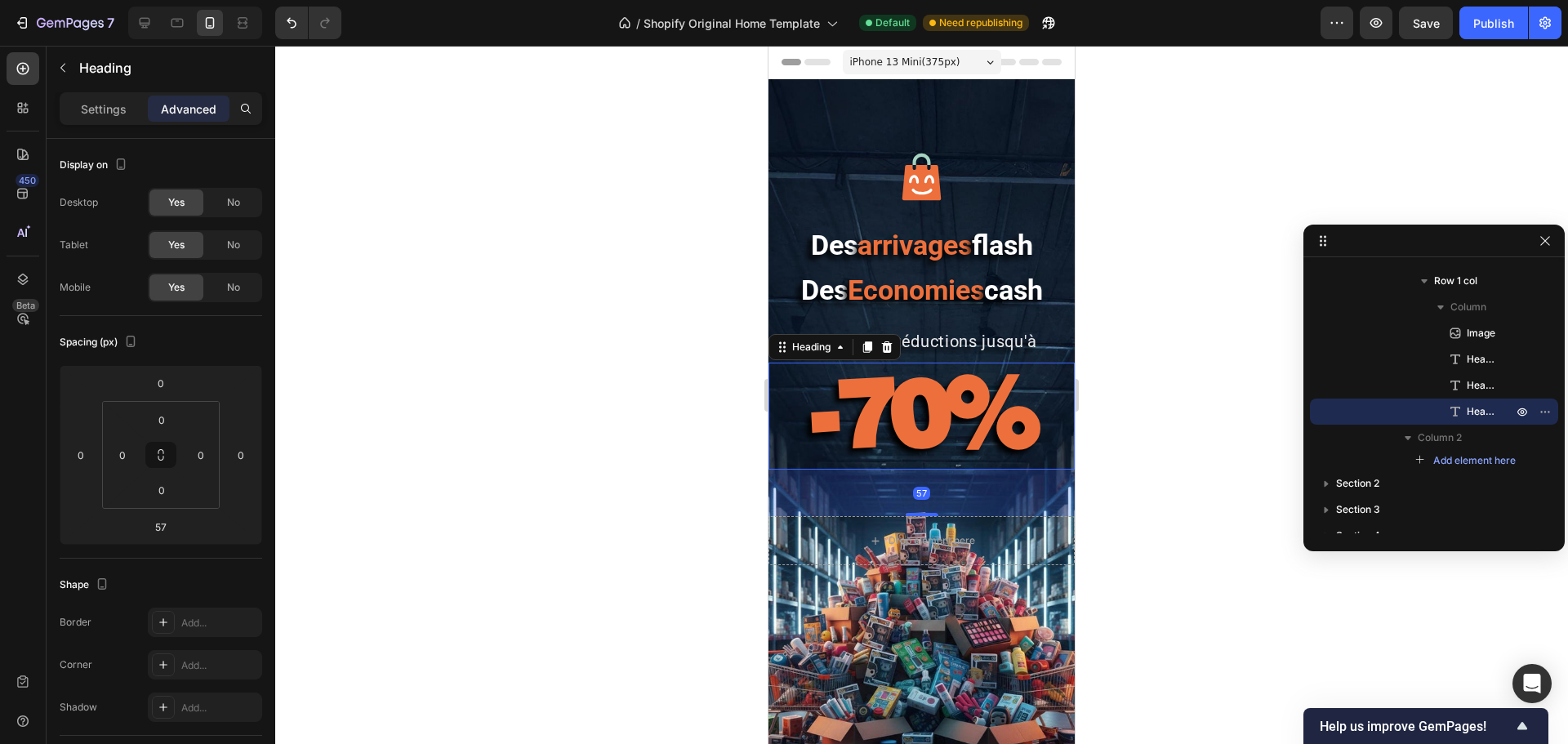
click at [192, 102] on p "Advanced" at bounding box center [189, 109] width 56 height 17
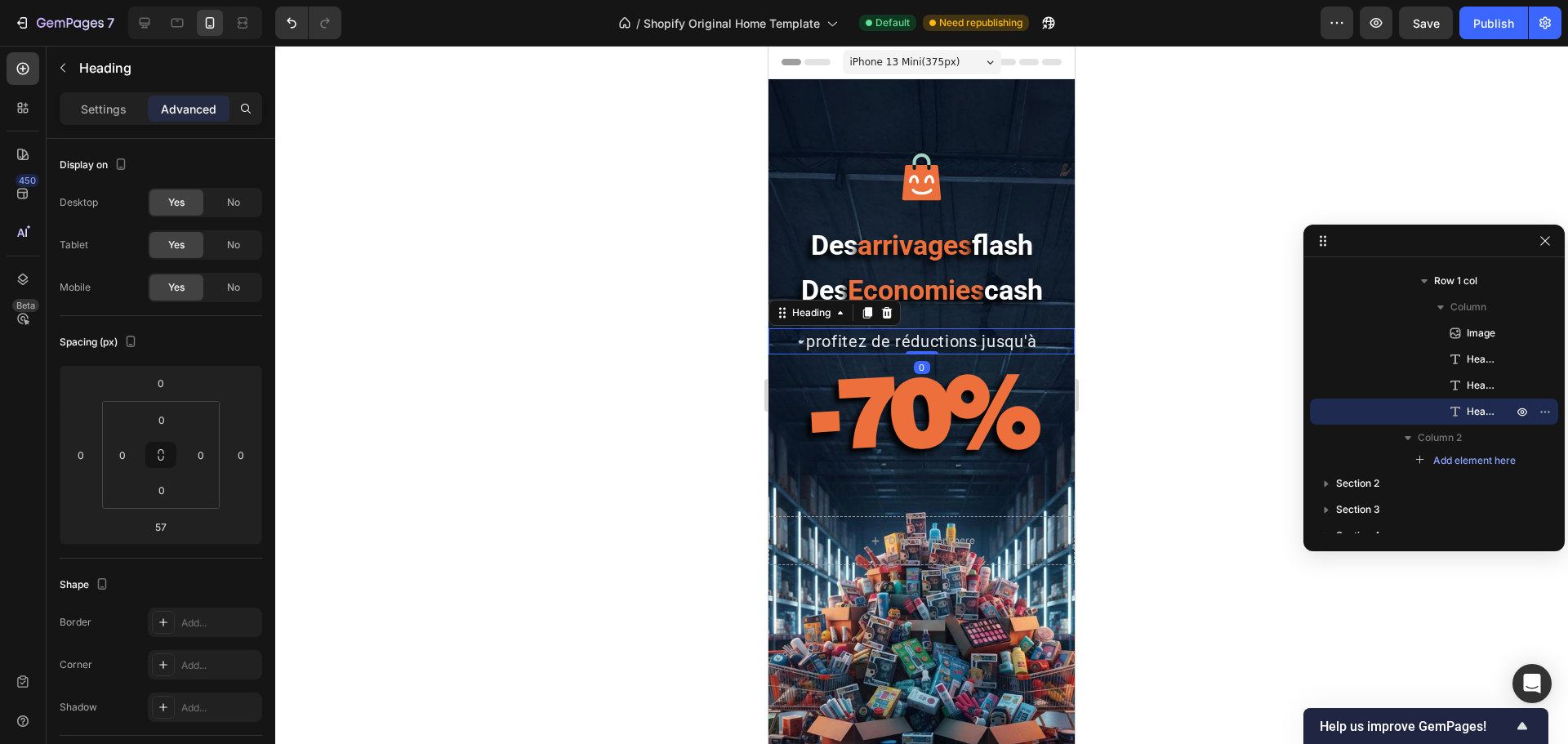
click at [974, 341] on p "profitez de réductions jusqu'à" at bounding box center [922, 341] width 303 height 22
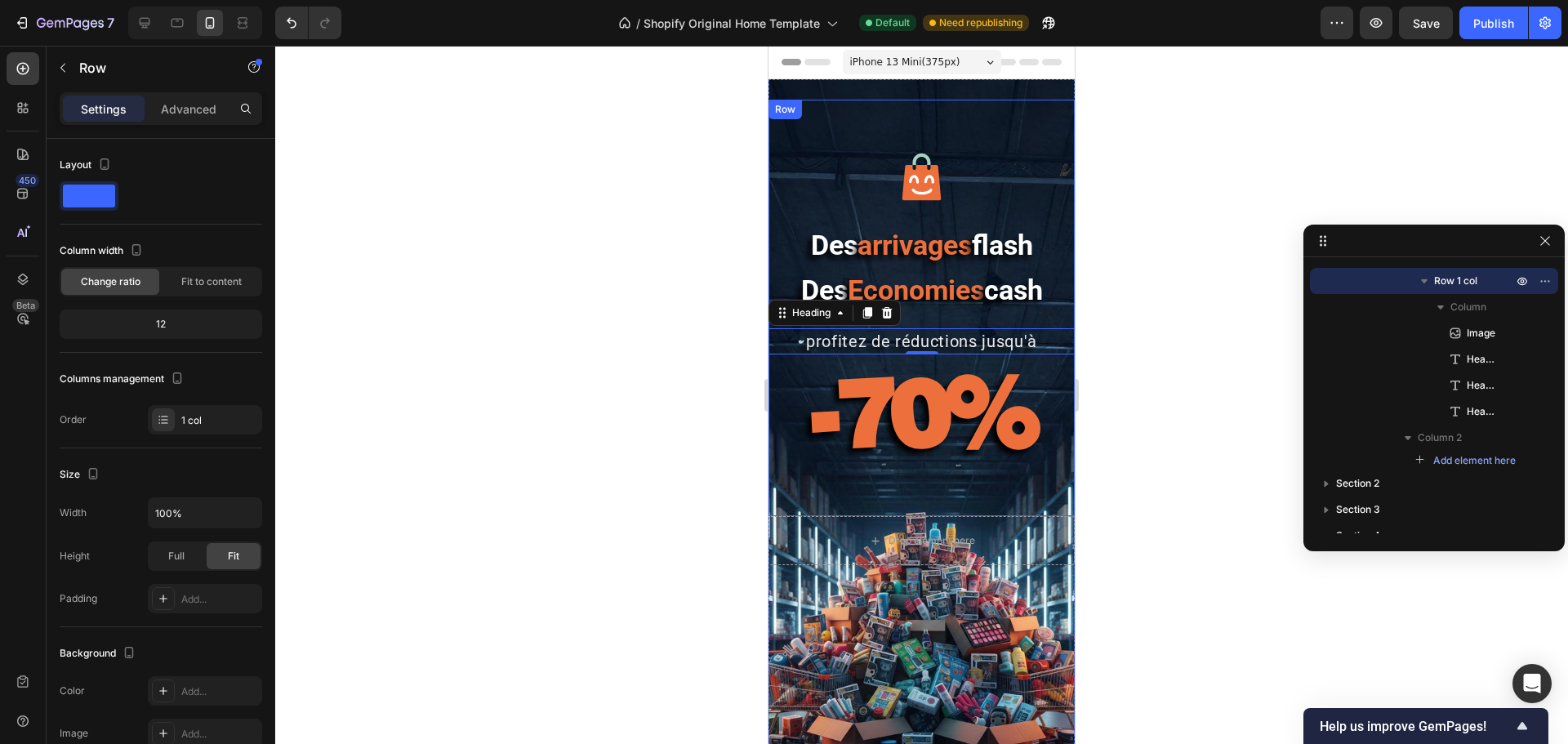
click at [780, 210] on div "Image Des arrivages flash Des Economies cash Heading profitez de réductions jus…" at bounding box center [922, 307] width 307 height 416
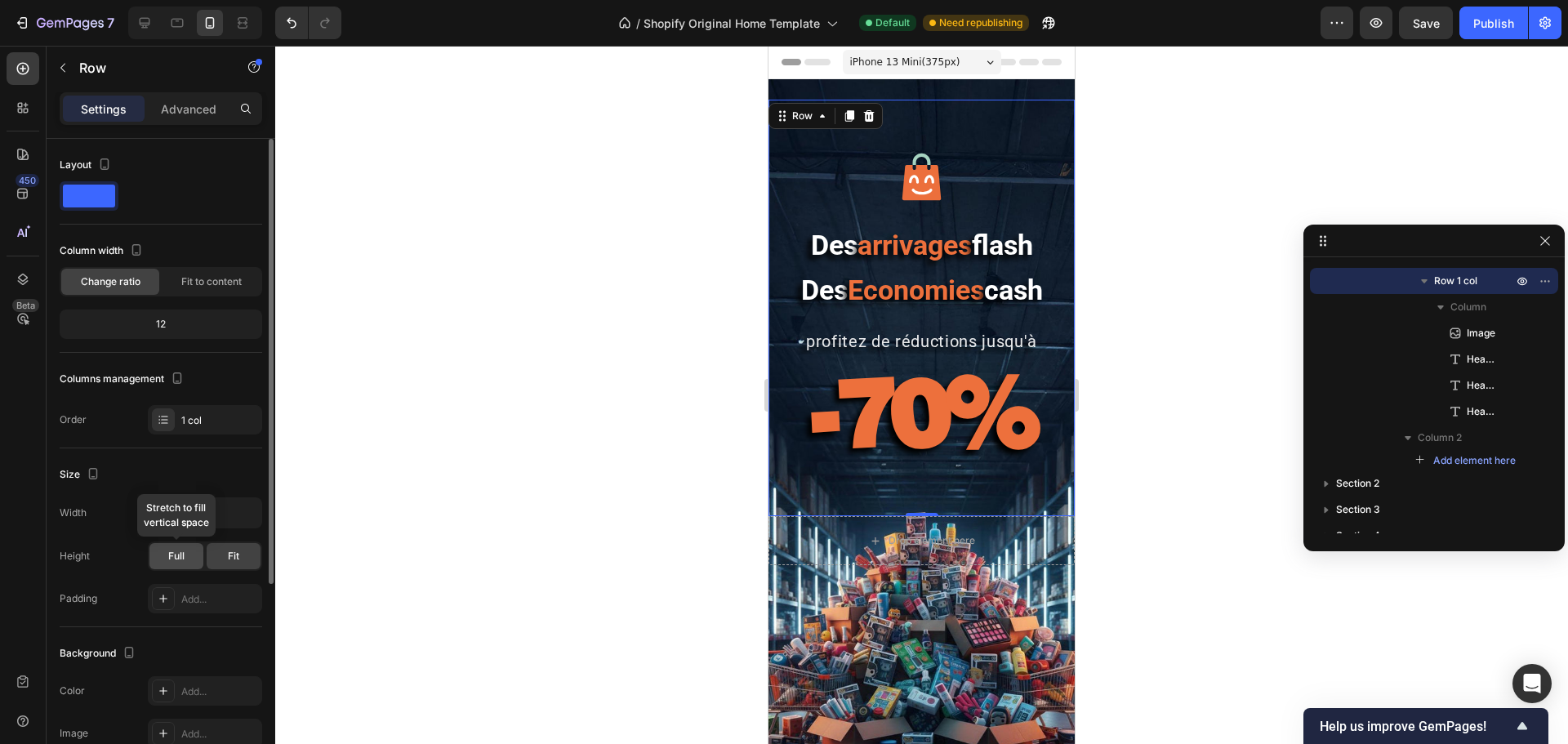
click at [181, 554] on span "Full" at bounding box center [176, 555] width 16 height 14
click at [222, 558] on div "Fit" at bounding box center [234, 555] width 54 height 26
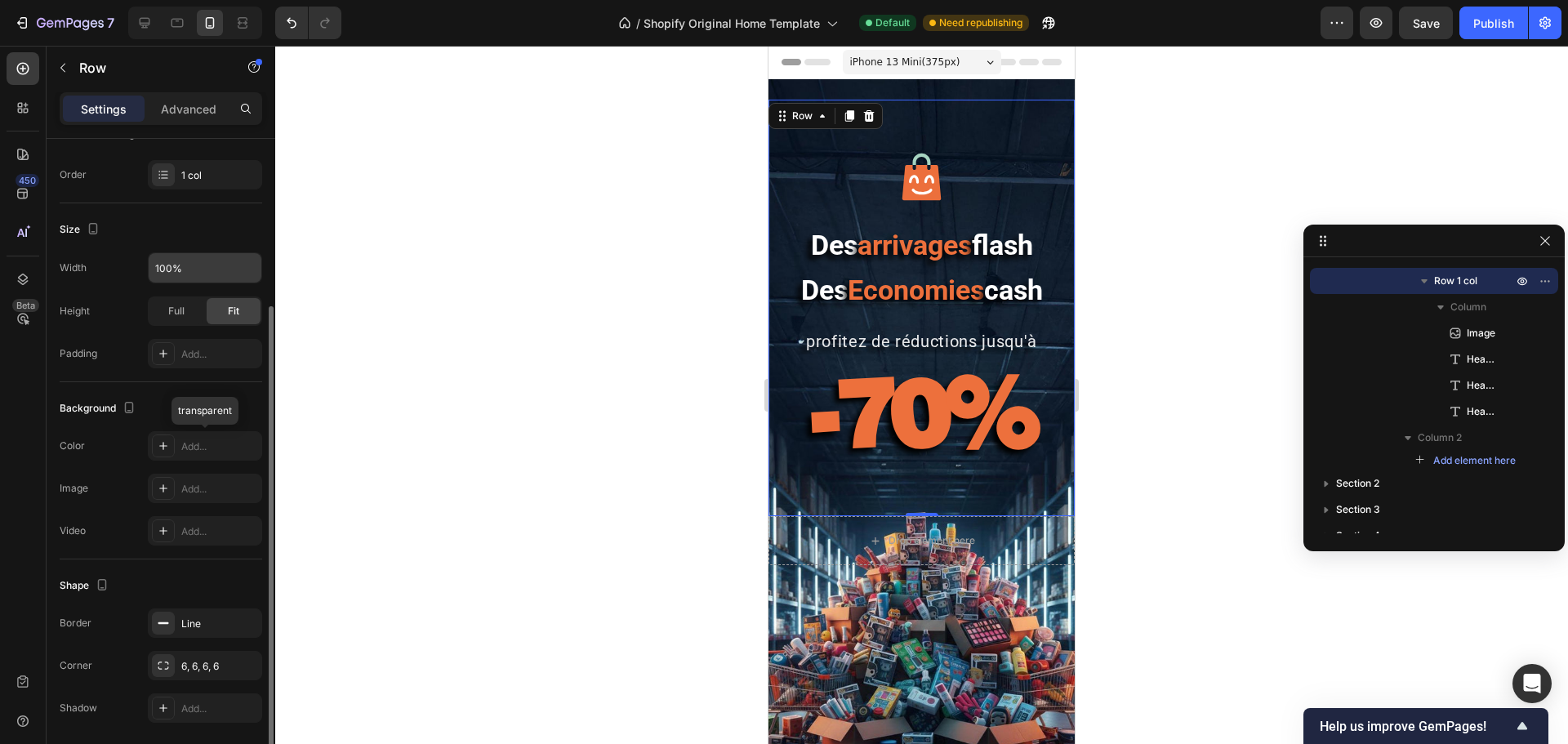
scroll to position [302, 0]
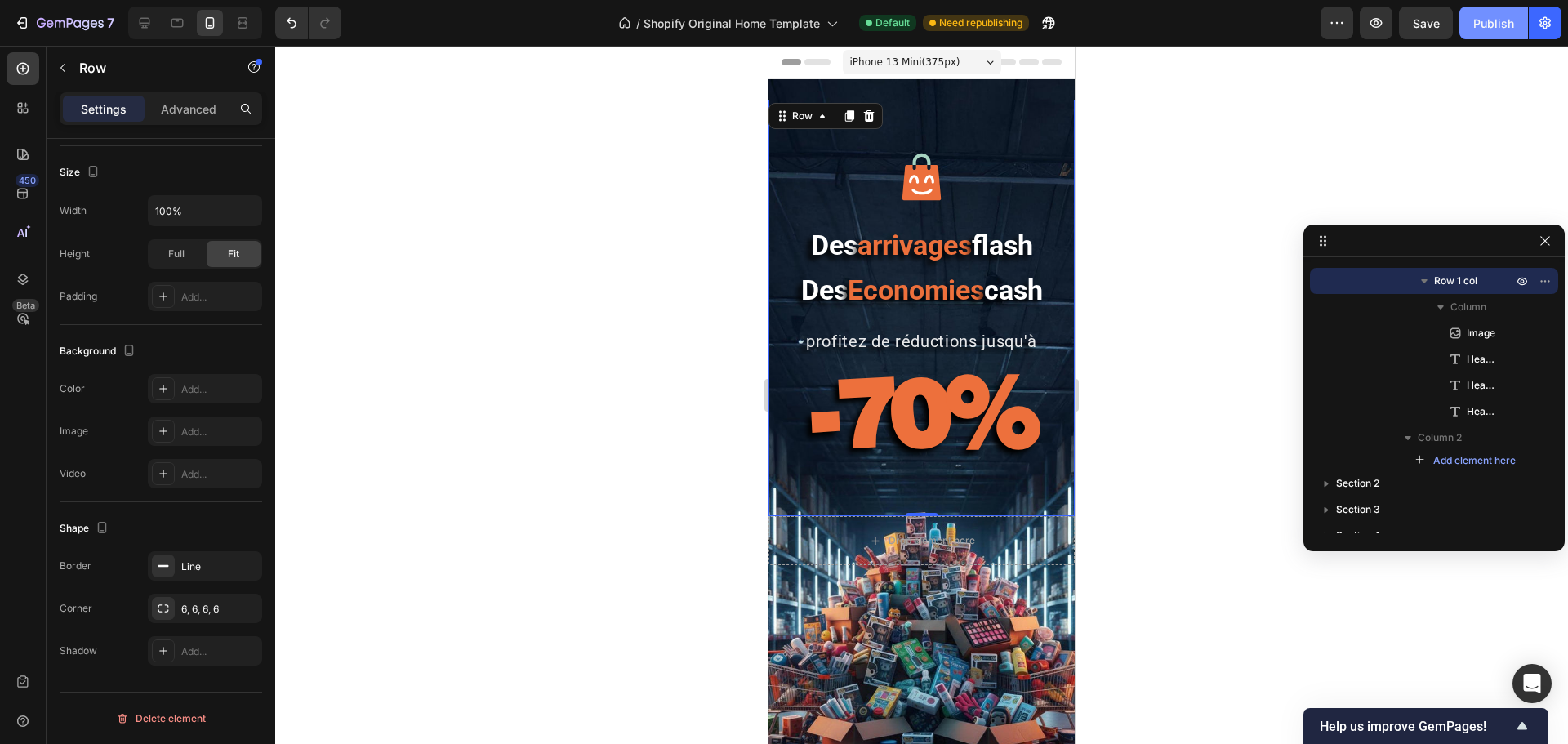
click at [1253, 28] on button "Publish" at bounding box center [1493, 22] width 68 height 32
click at [940, 407] on strong "-70%" at bounding box center [922, 410] width 224 height 114
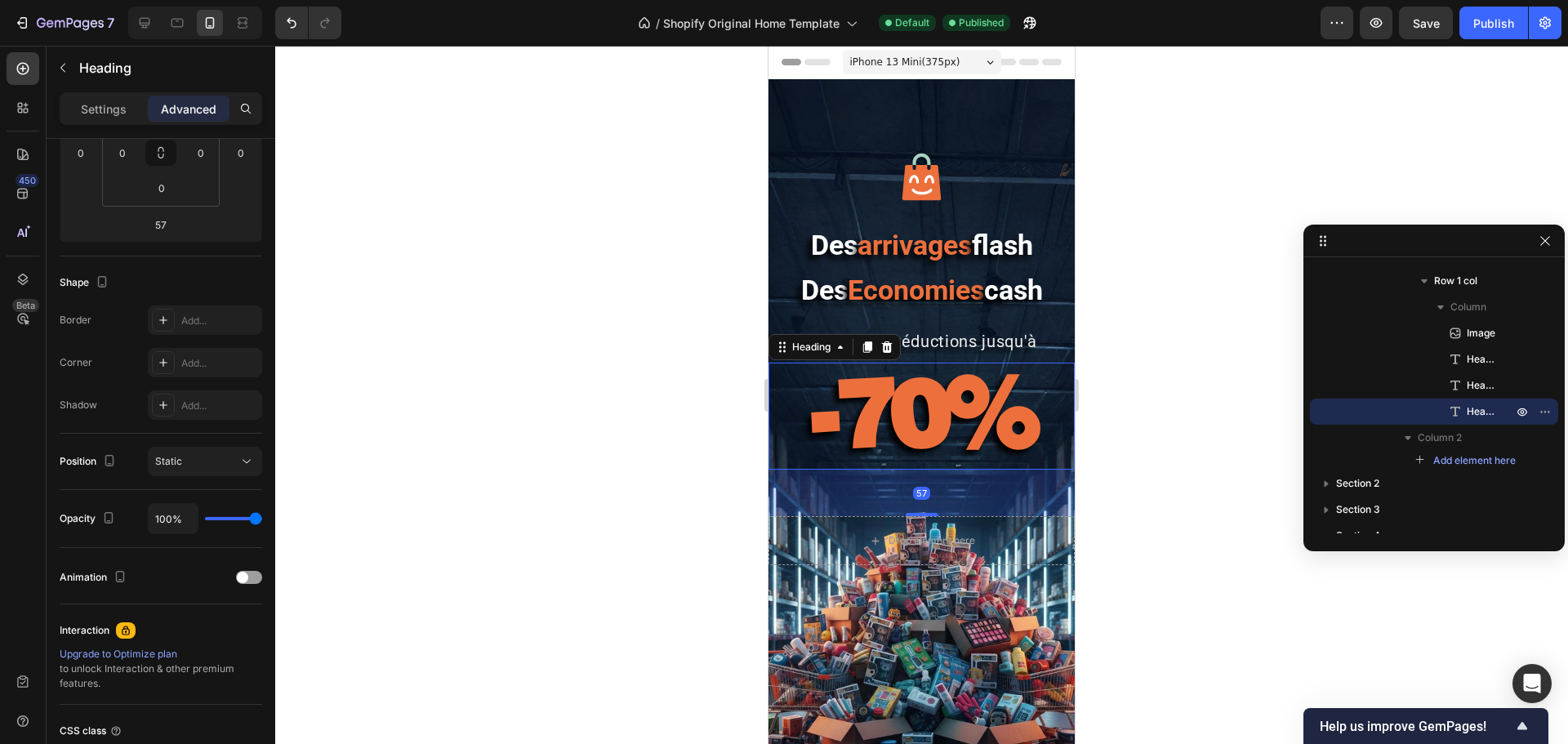
scroll to position [0, 0]
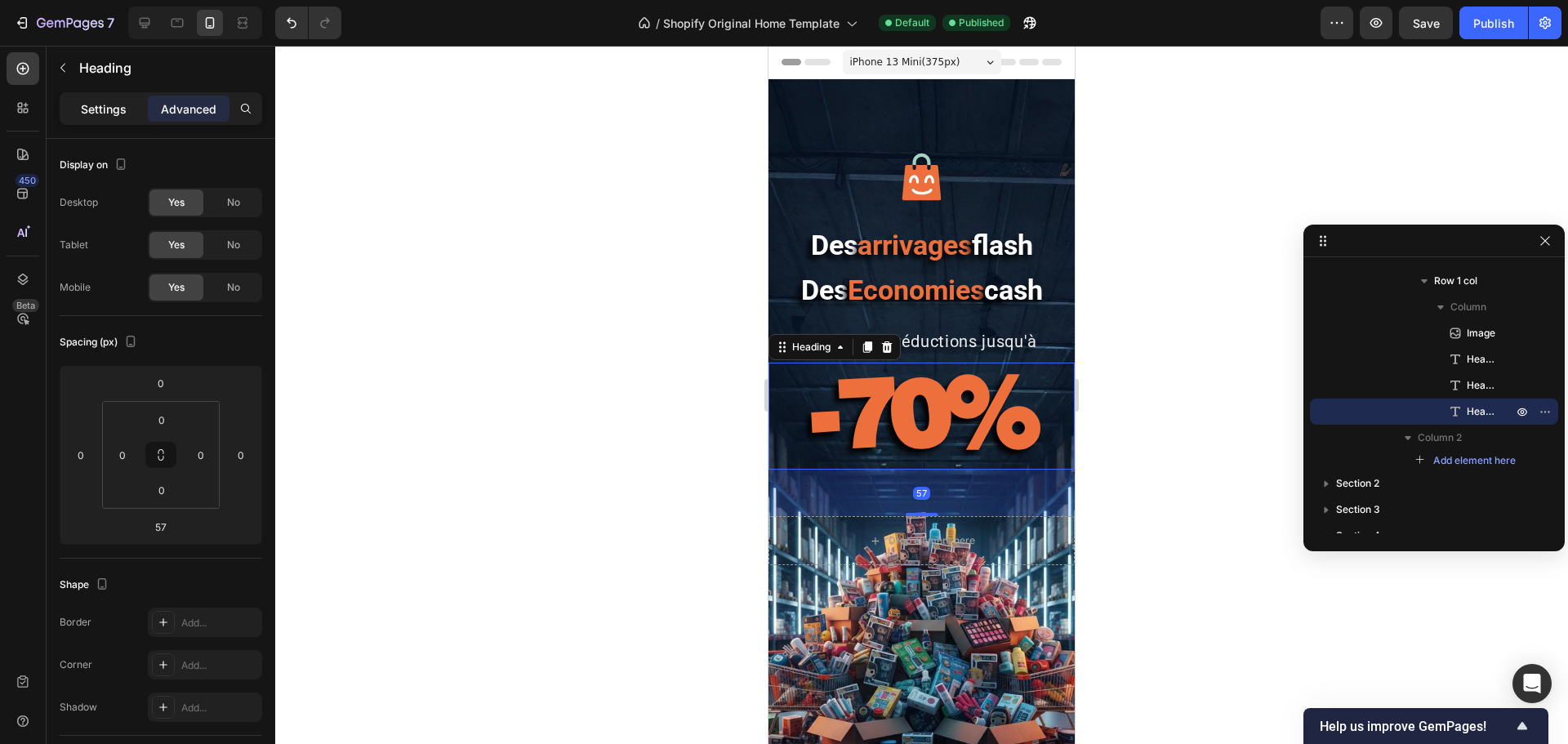
click at [113, 103] on p "Settings" at bounding box center [103, 109] width 46 height 17
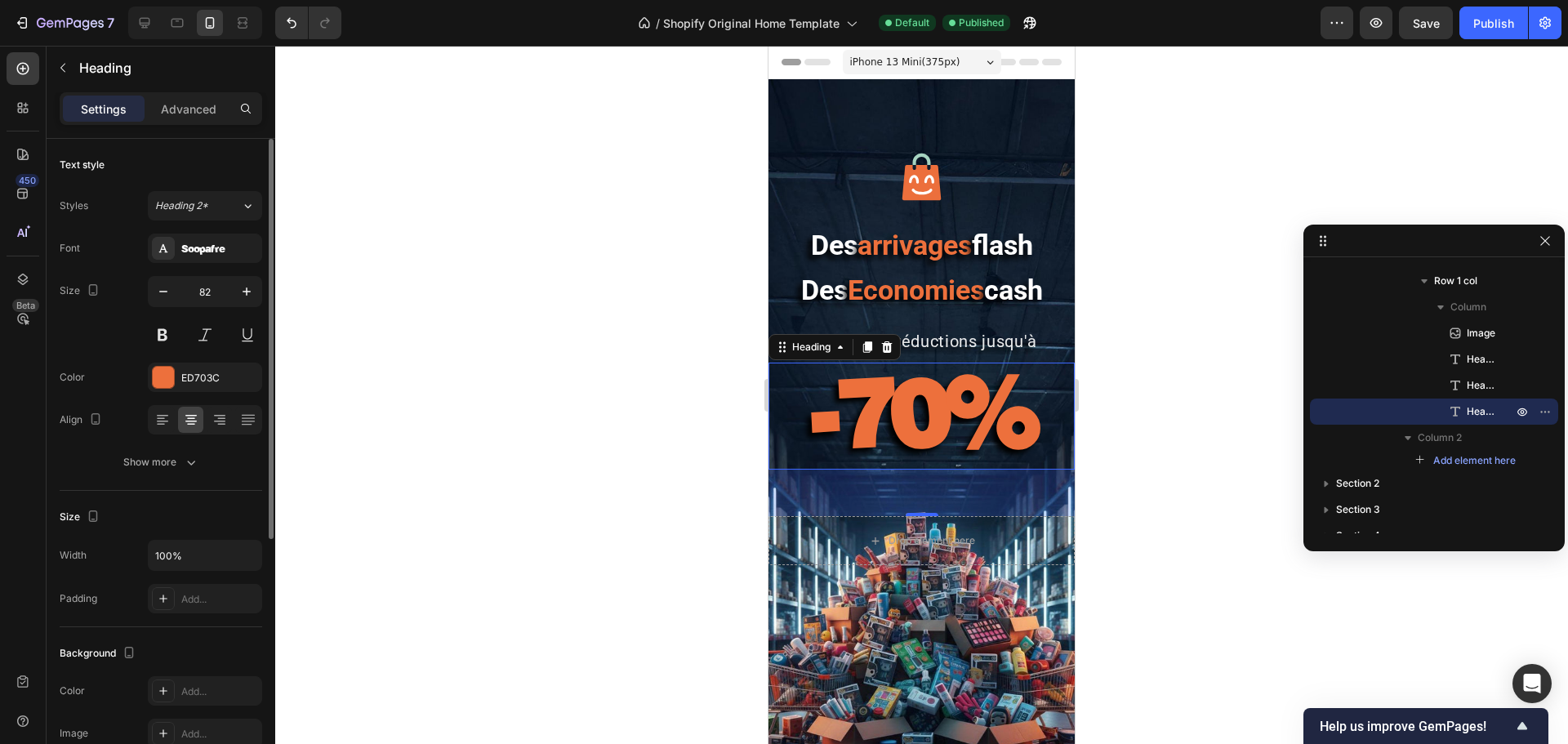
click at [150, 472] on button "Show more" at bounding box center [160, 462] width 202 height 30
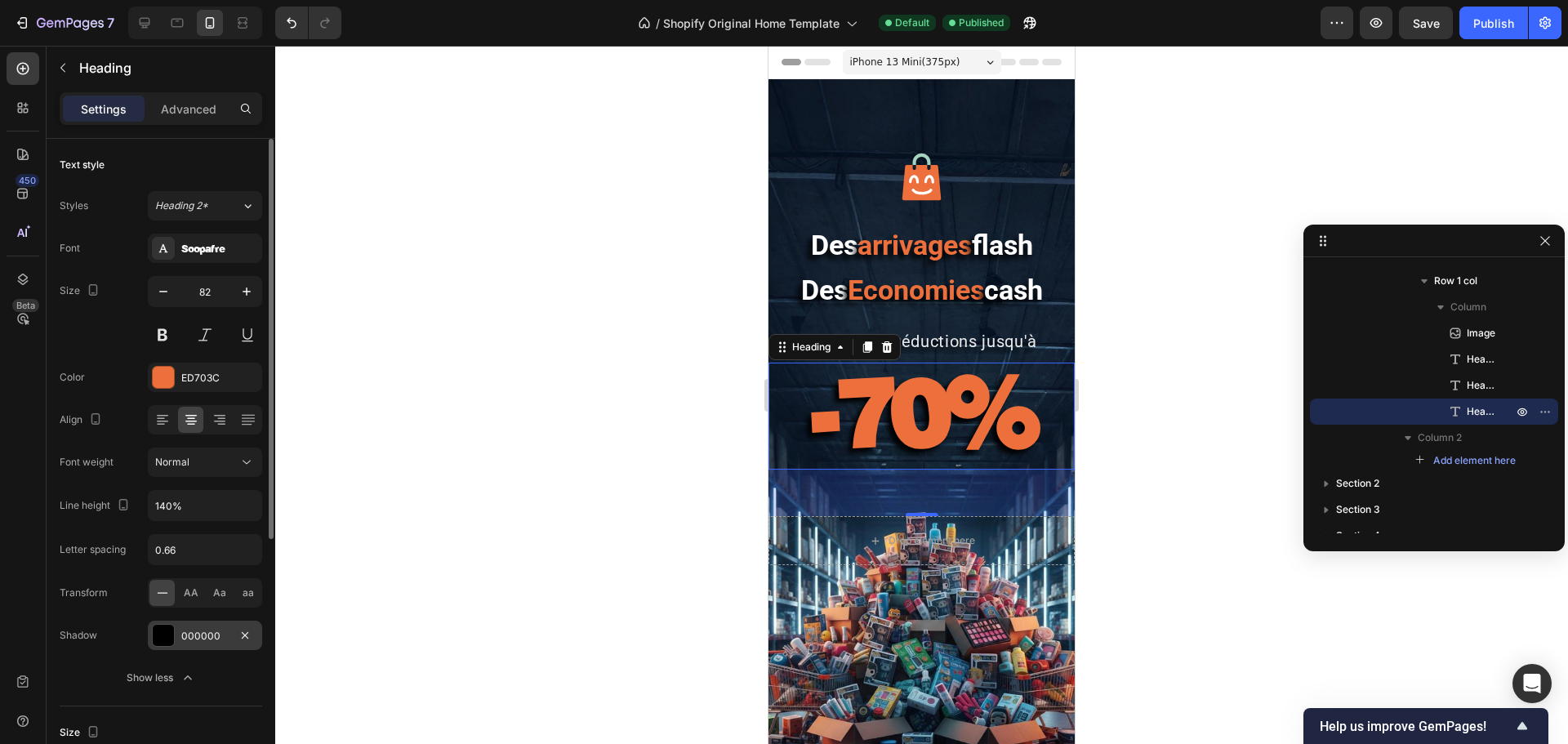
click at [161, 566] on div at bounding box center [164, 635] width 22 height 22
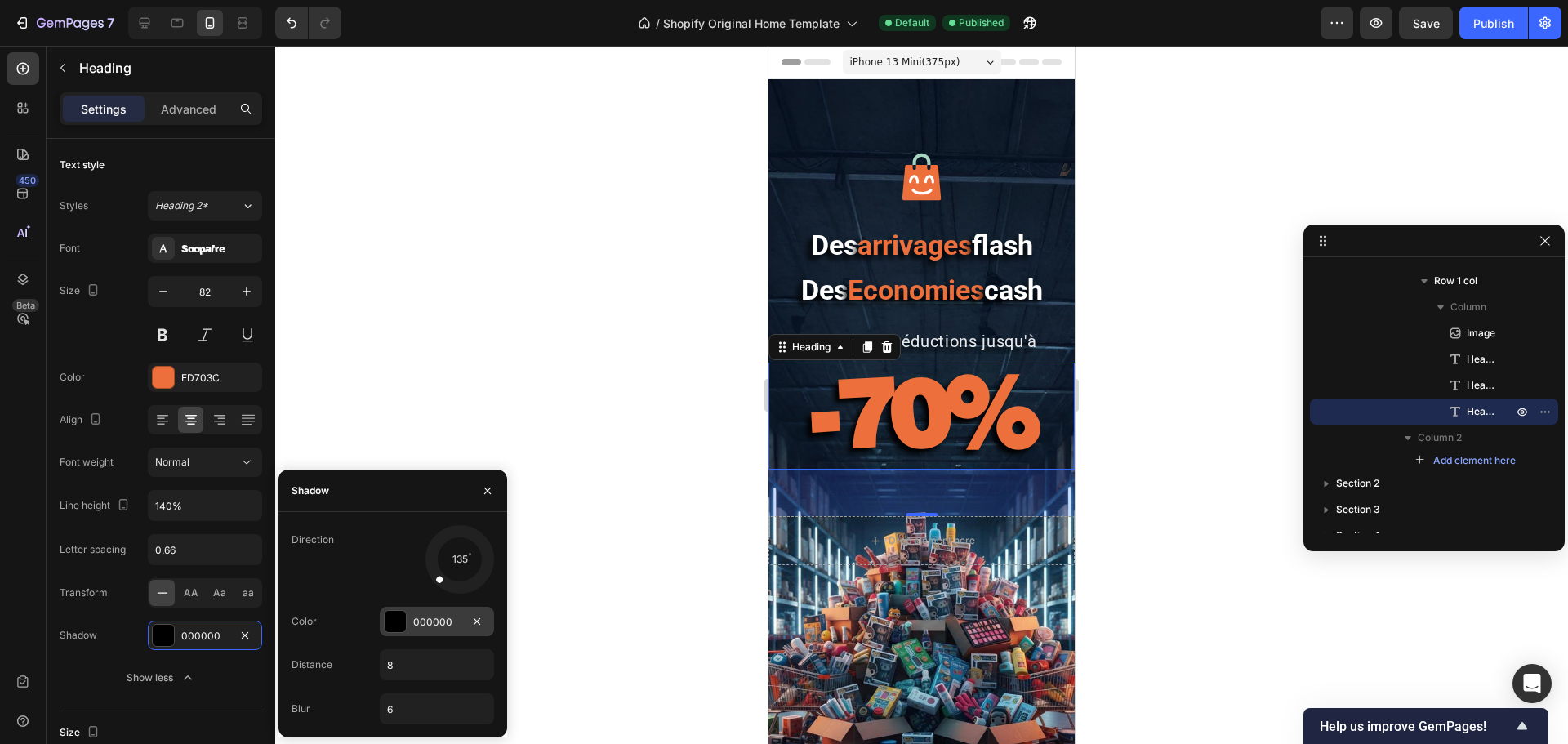
click at [389, 566] on div at bounding box center [396, 621] width 22 height 22
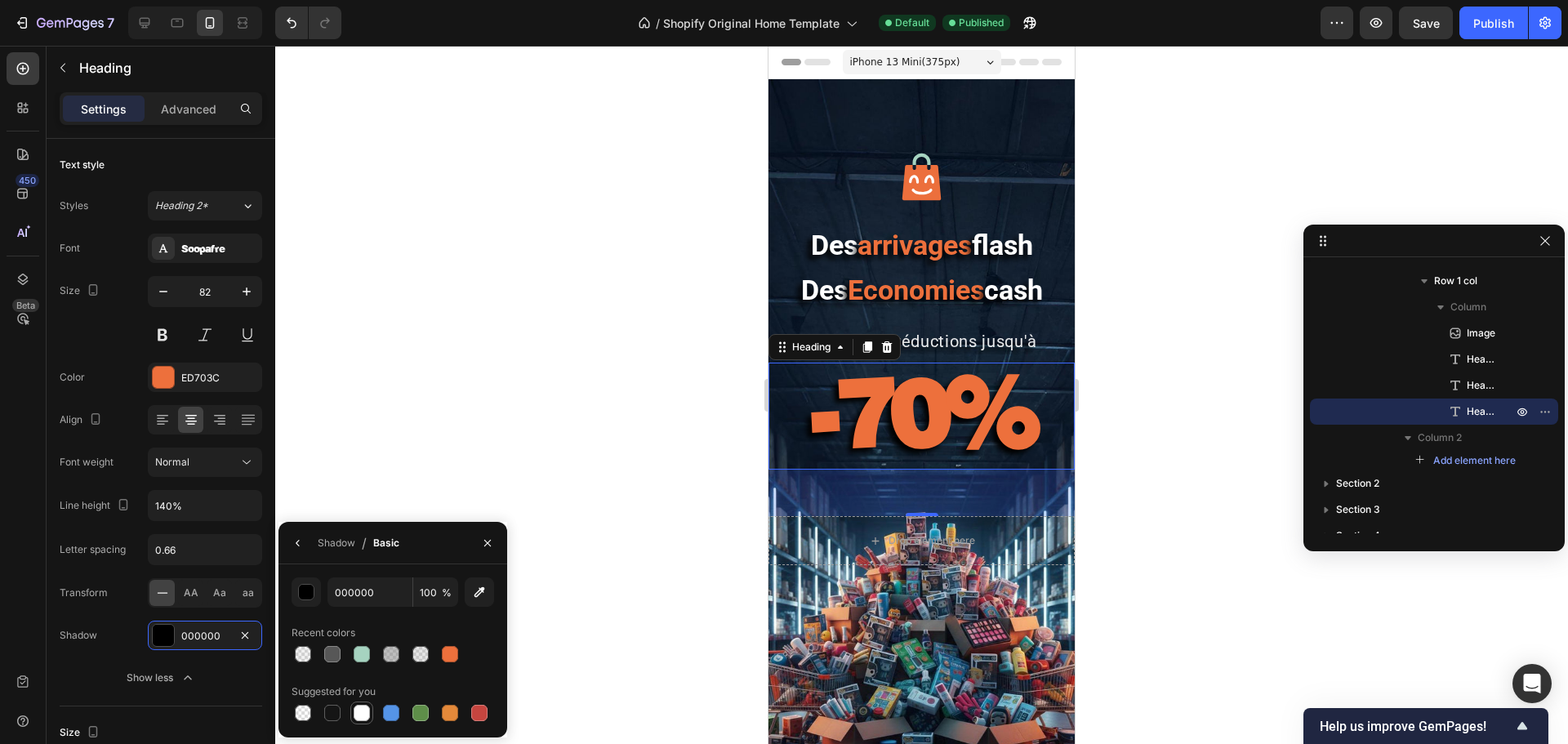
click at [367, 566] on div at bounding box center [361, 713] width 16 height 16
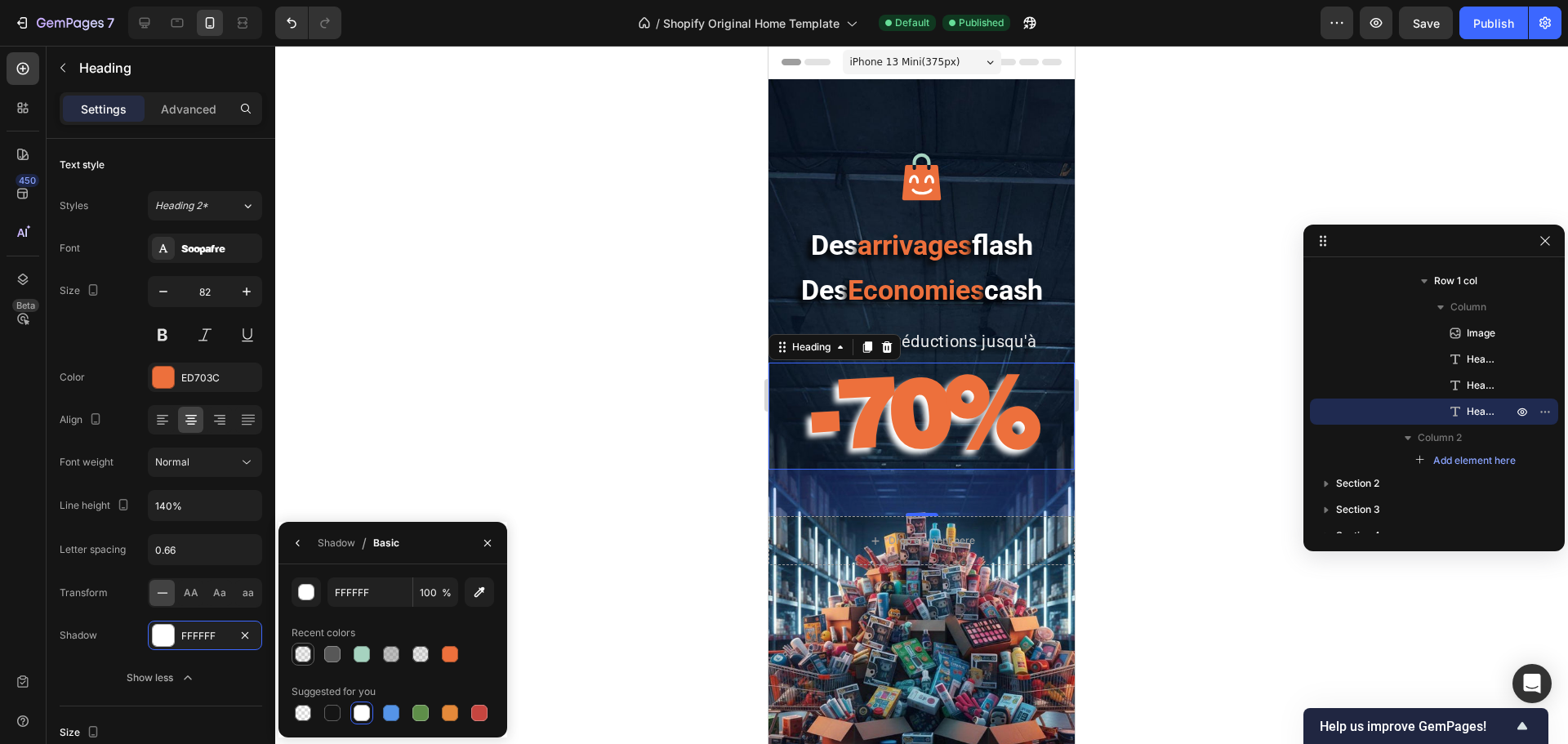
click at [301, 566] on div at bounding box center [303, 654] width 16 height 16
type input "7D7D7D"
type input "10"
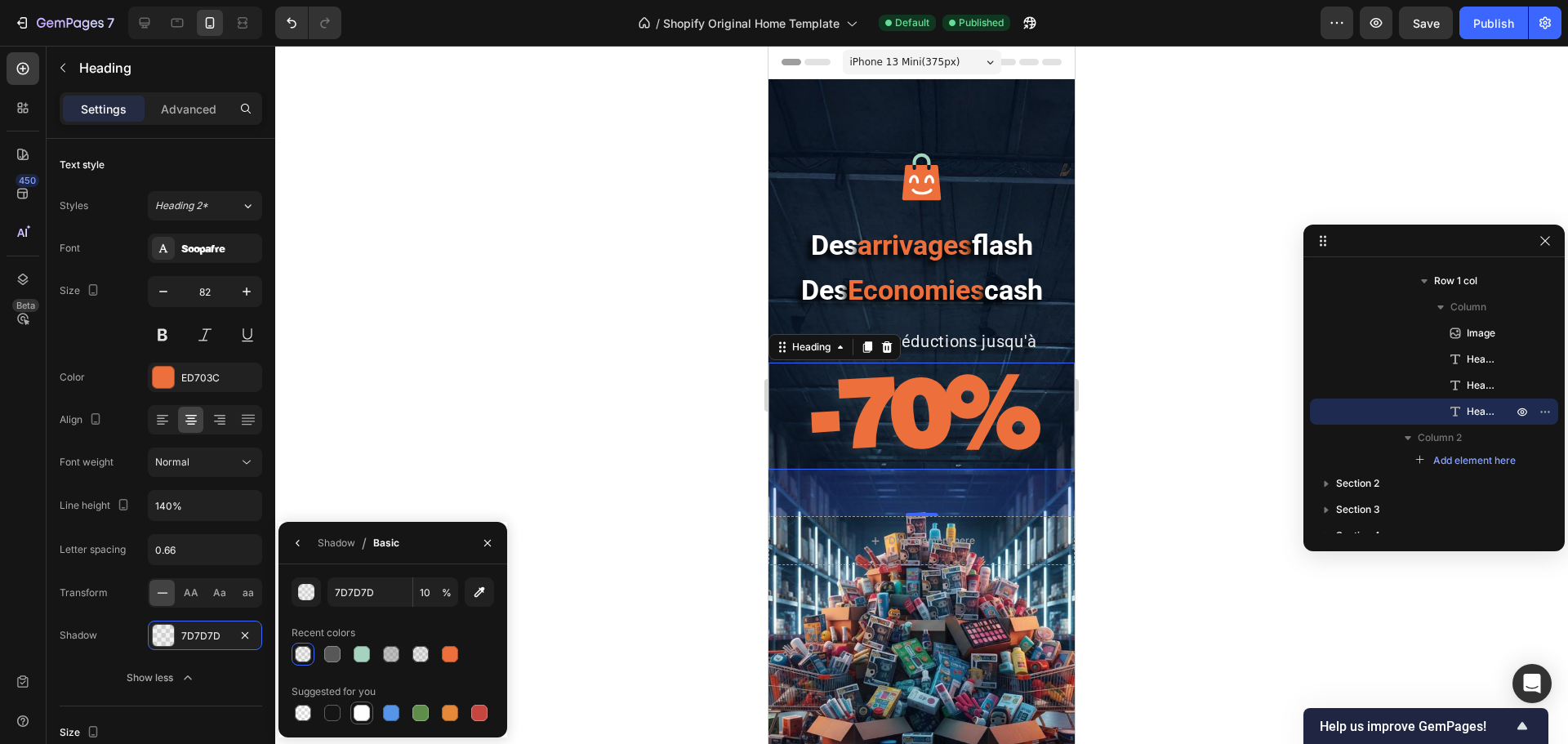
click at [355, 566] on div at bounding box center [361, 713] width 16 height 16
type input "FFFFFF"
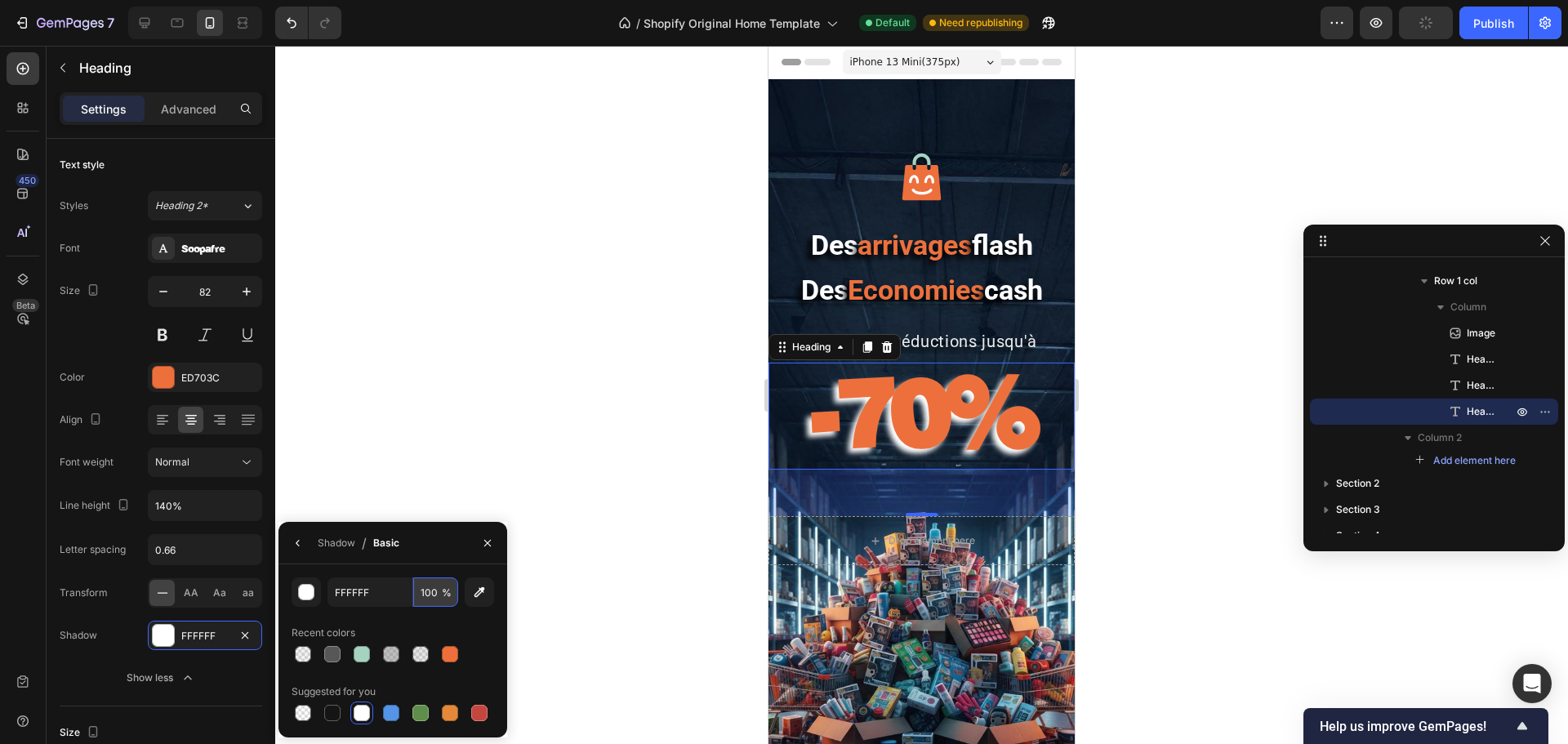
click at [424, 566] on input "100" at bounding box center [436, 591] width 45 height 30
type input "50"
click at [343, 545] on div "Shadow" at bounding box center [336, 543] width 38 height 14
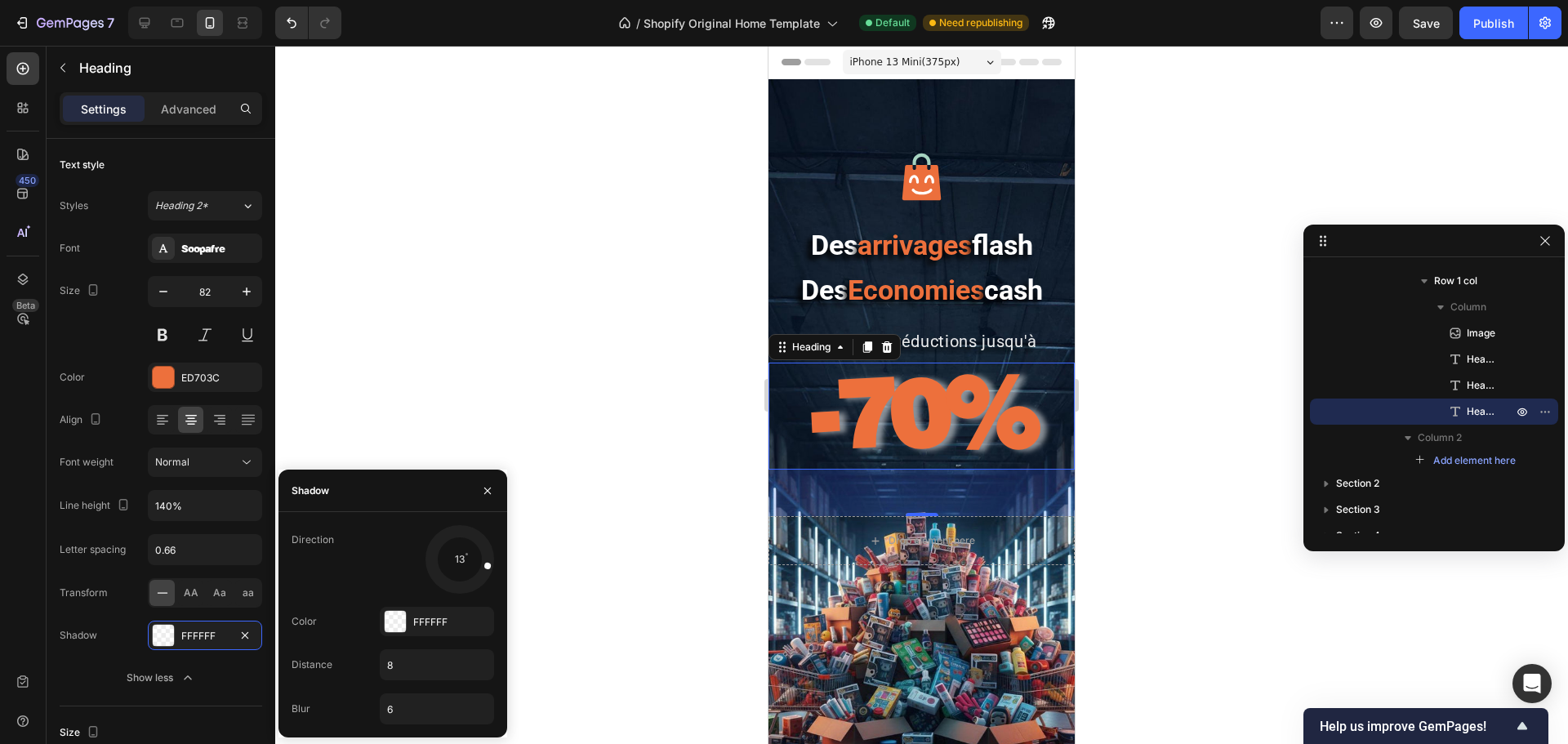
drag, startPoint x: 469, startPoint y: 583, endPoint x: 503, endPoint y: 566, distance: 38.0
click at [503, 566] on div "Direction 13 Color FFFFFF Distance 8 Blur 6" at bounding box center [393, 624] width 228 height 199
type input "0"
click at [396, 566] on div at bounding box center [396, 621] width 22 height 22
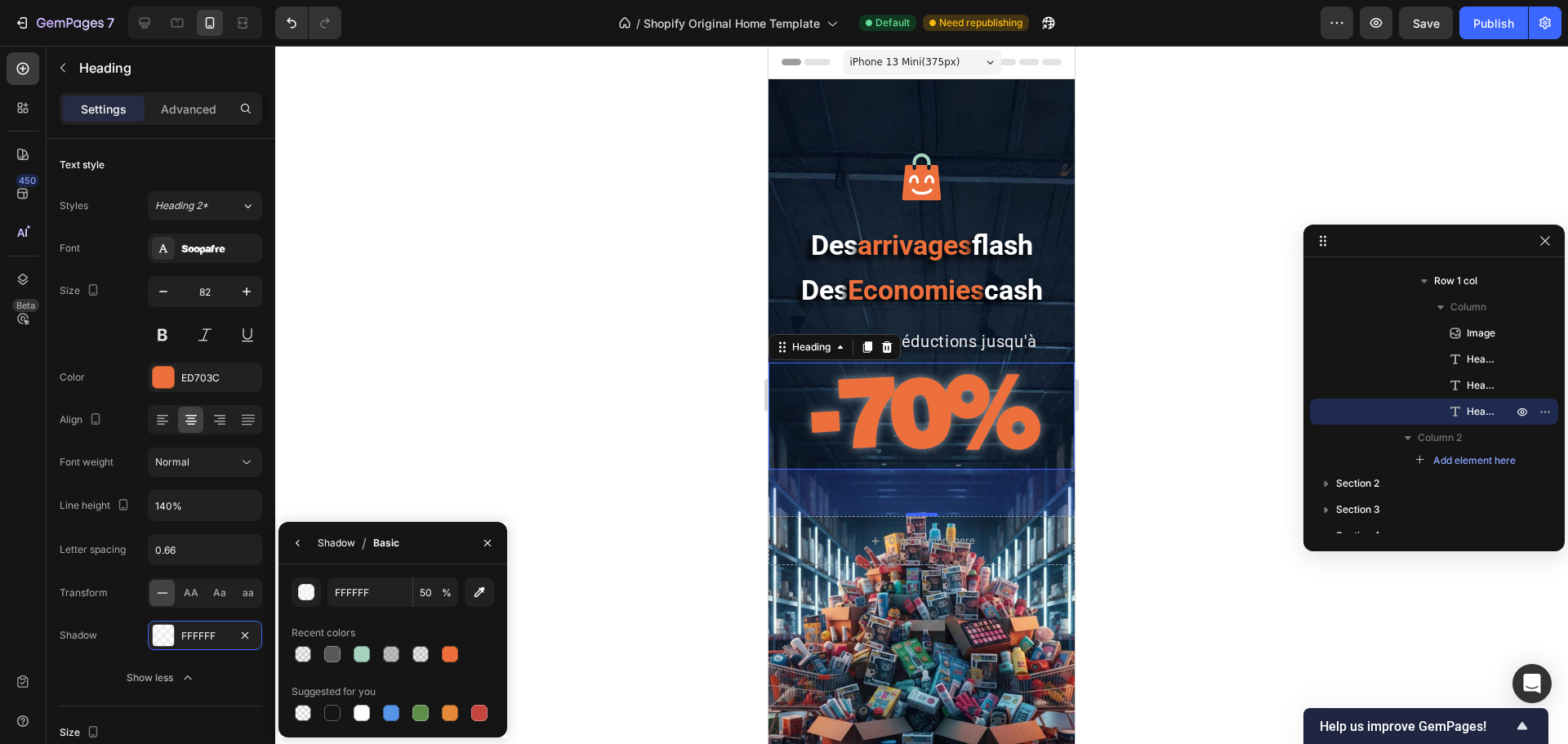
click at [330, 545] on div "Shadow" at bounding box center [336, 543] width 38 height 14
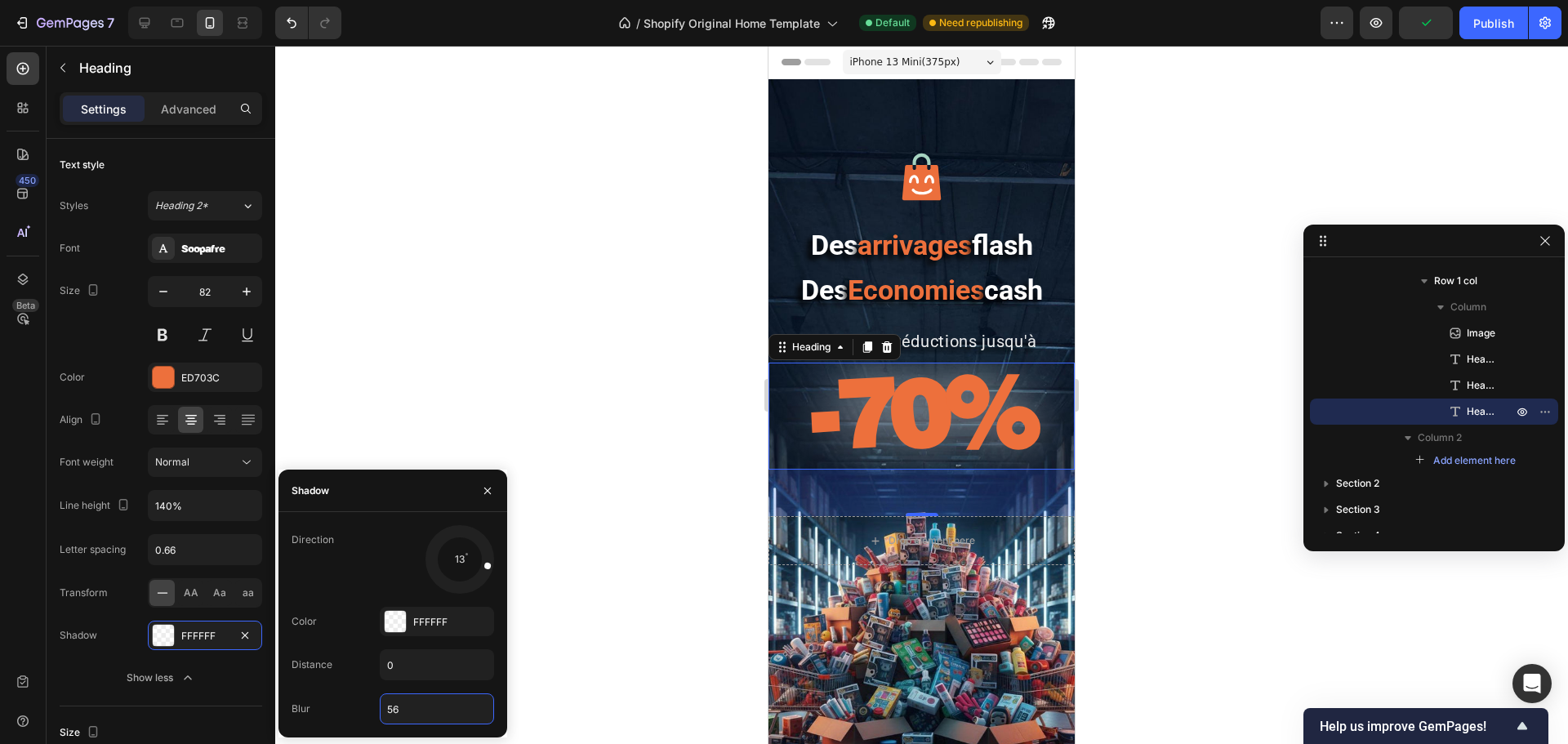
type input "56"
click at [457, 373] on div at bounding box center [922, 394] width 1293 height 698
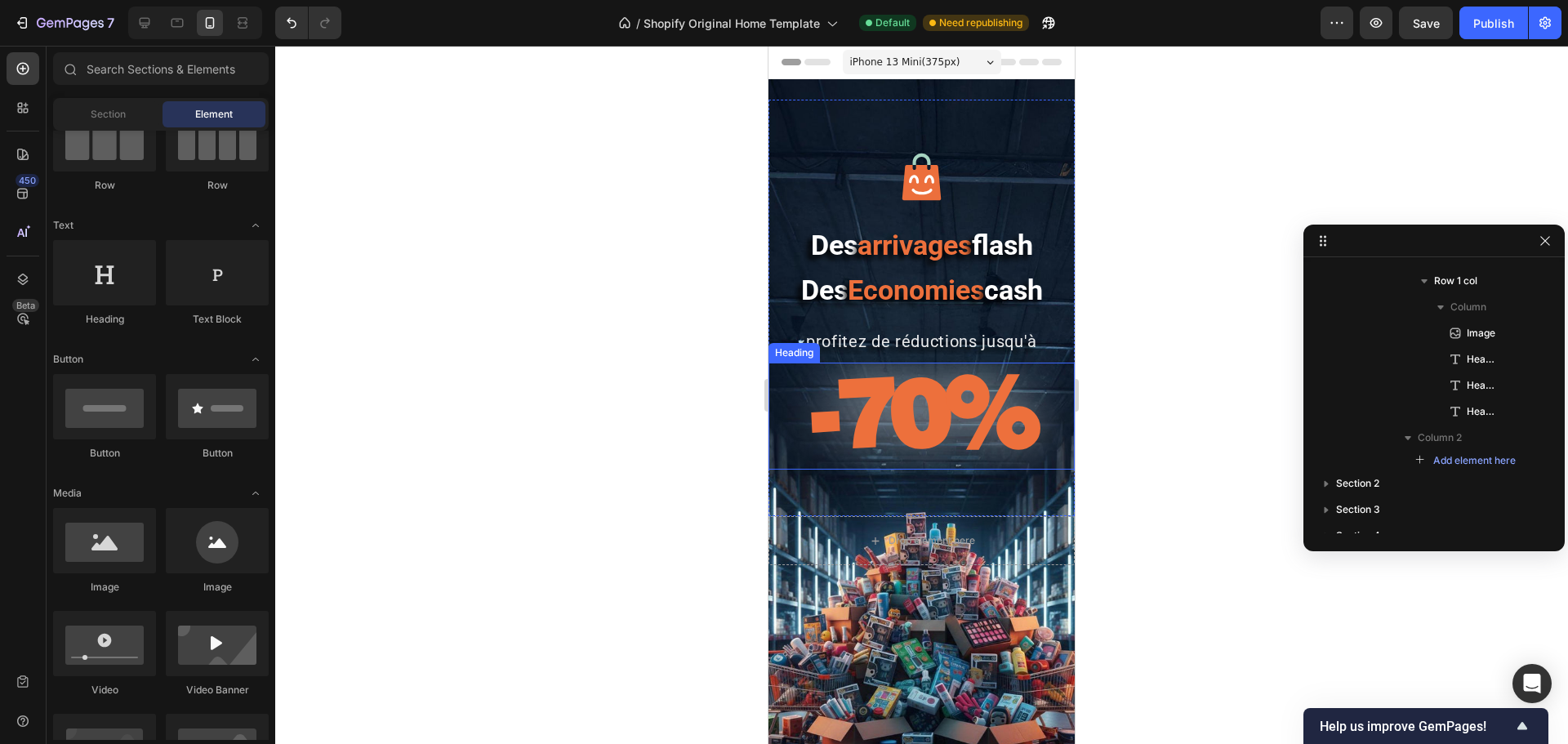
click at [993, 431] on strong "-70%" at bounding box center [922, 410] width 224 height 114
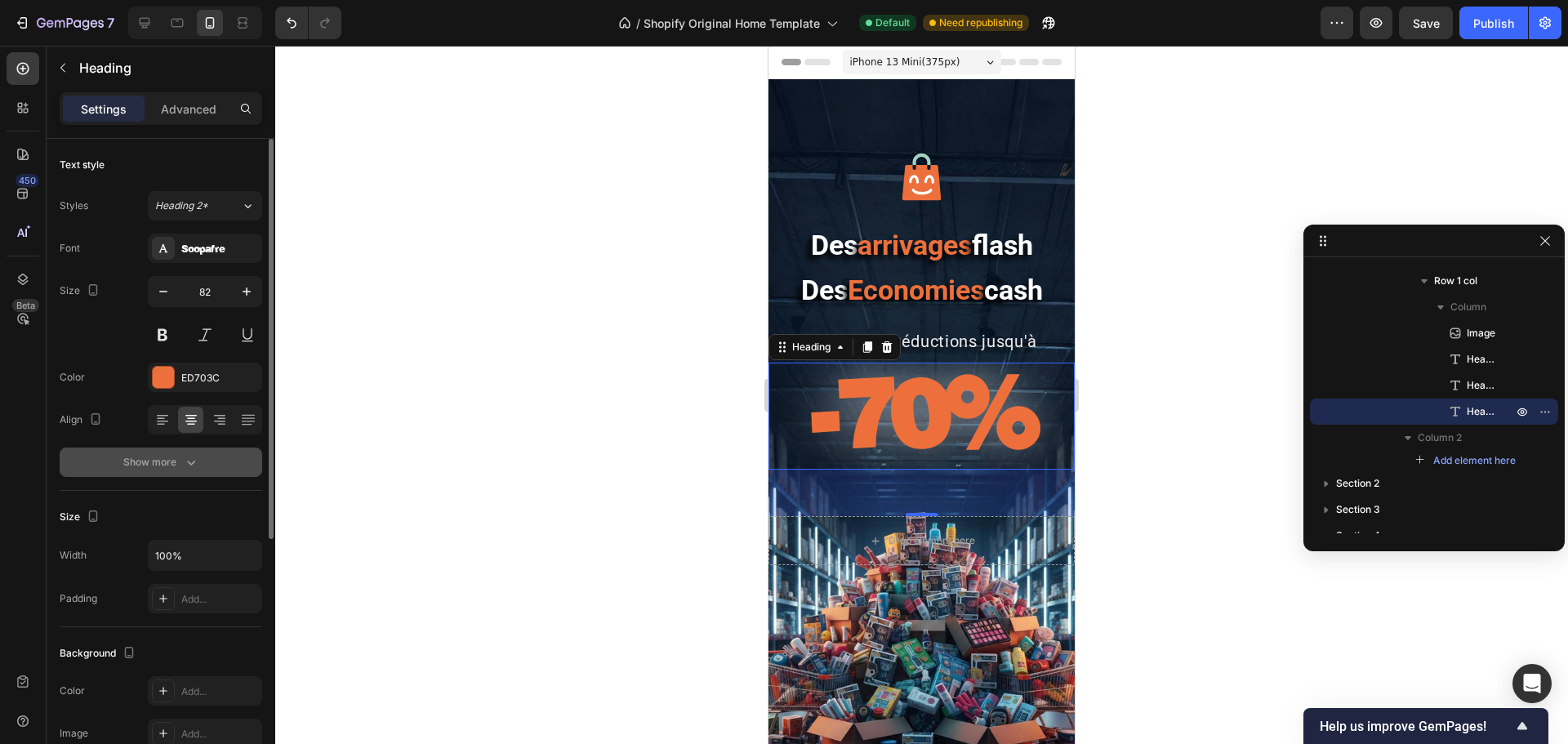
click at [186, 454] on icon "button" at bounding box center [191, 462] width 16 height 16
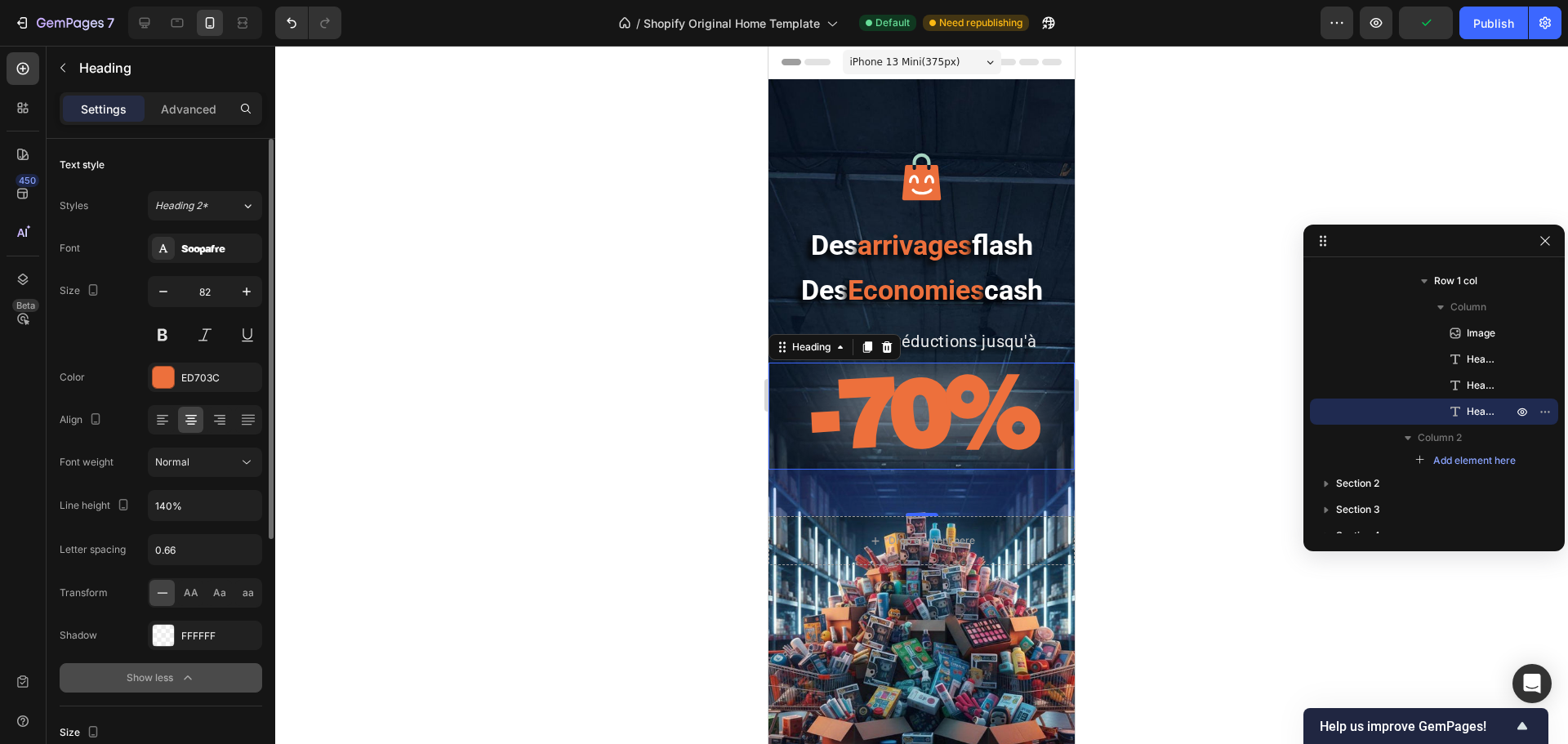
click at [171, 566] on div "Show less" at bounding box center [161, 678] width 69 height 16
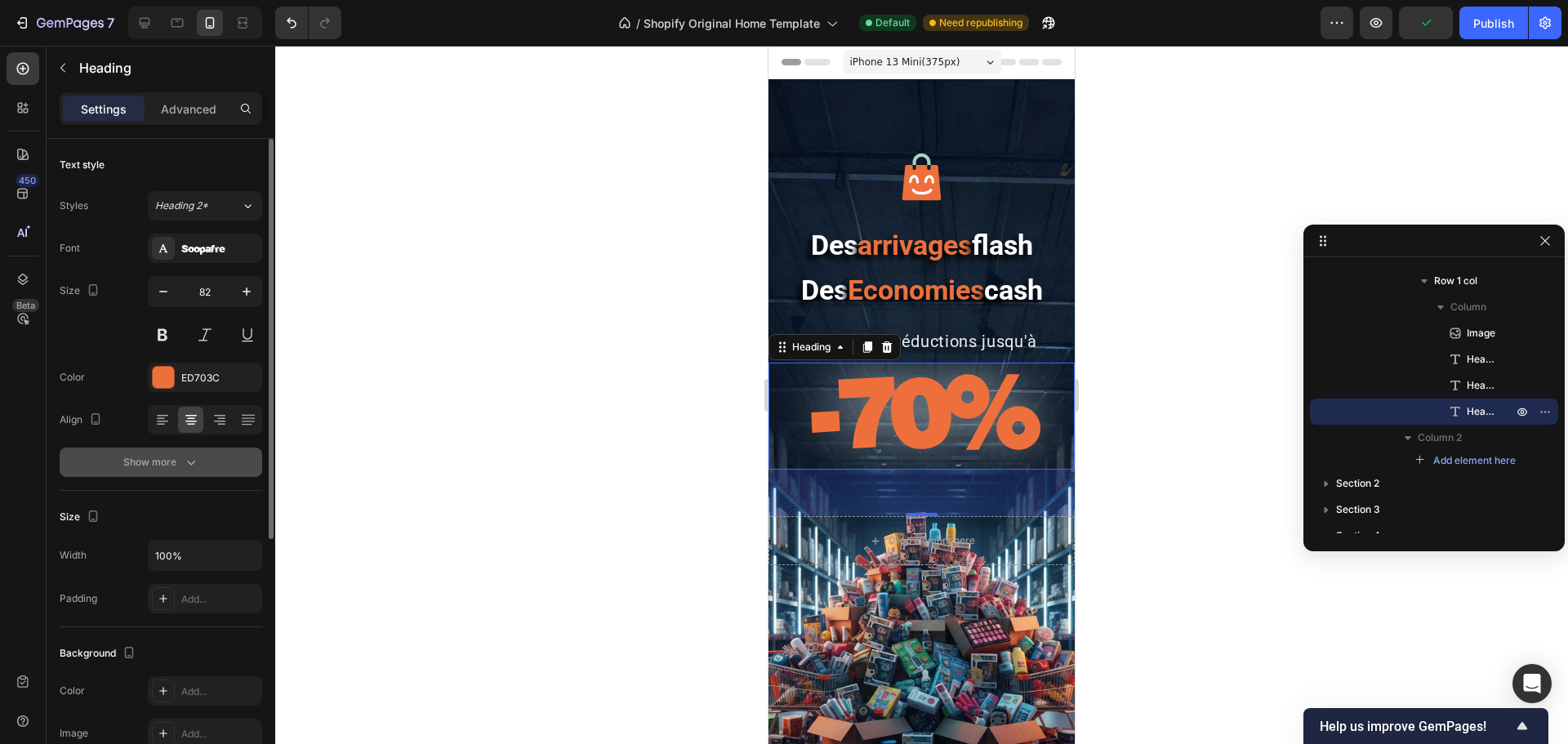
click at [158, 450] on button "Show more" at bounding box center [160, 462] width 202 height 30
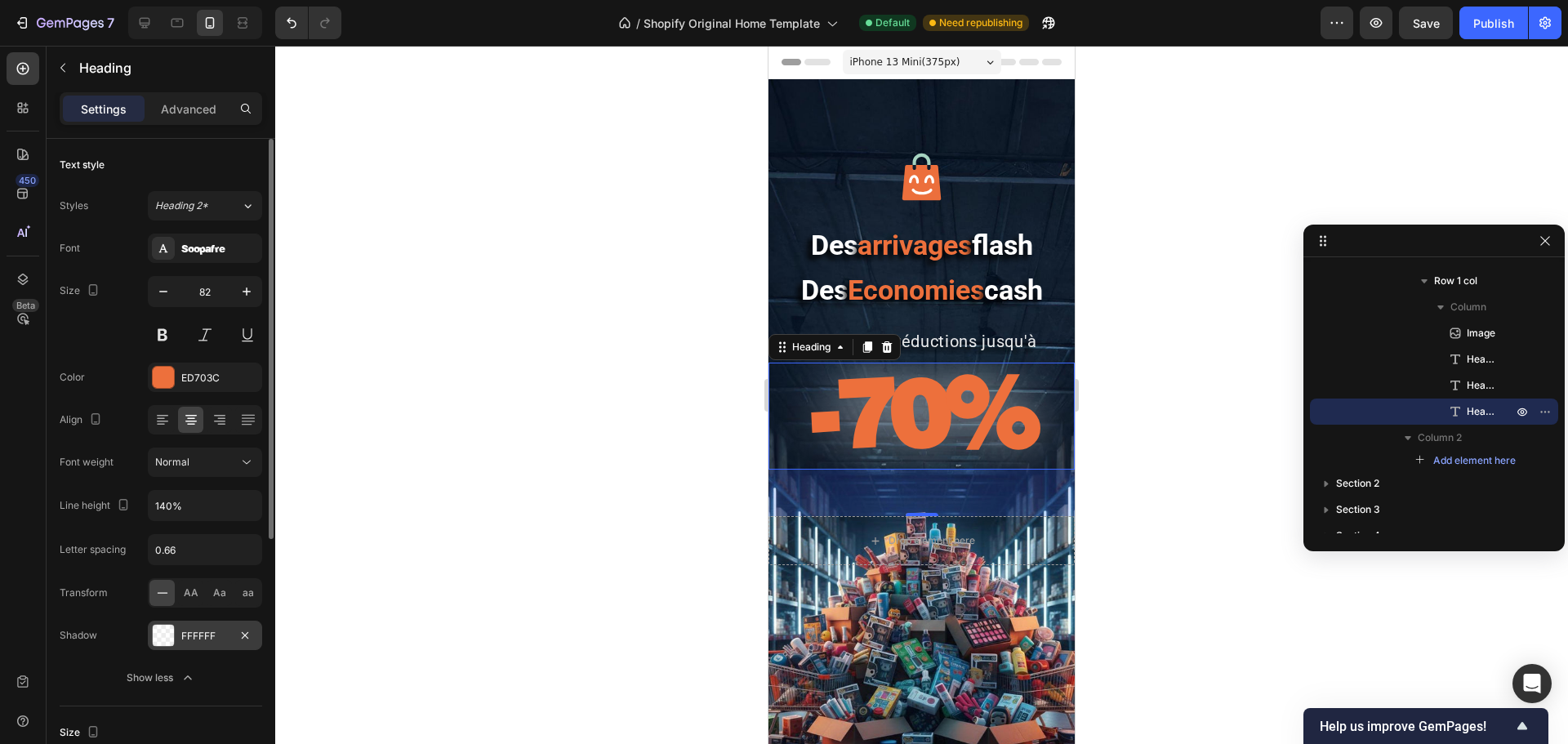
click at [183, 566] on div "FFFFFF" at bounding box center [205, 635] width 48 height 14
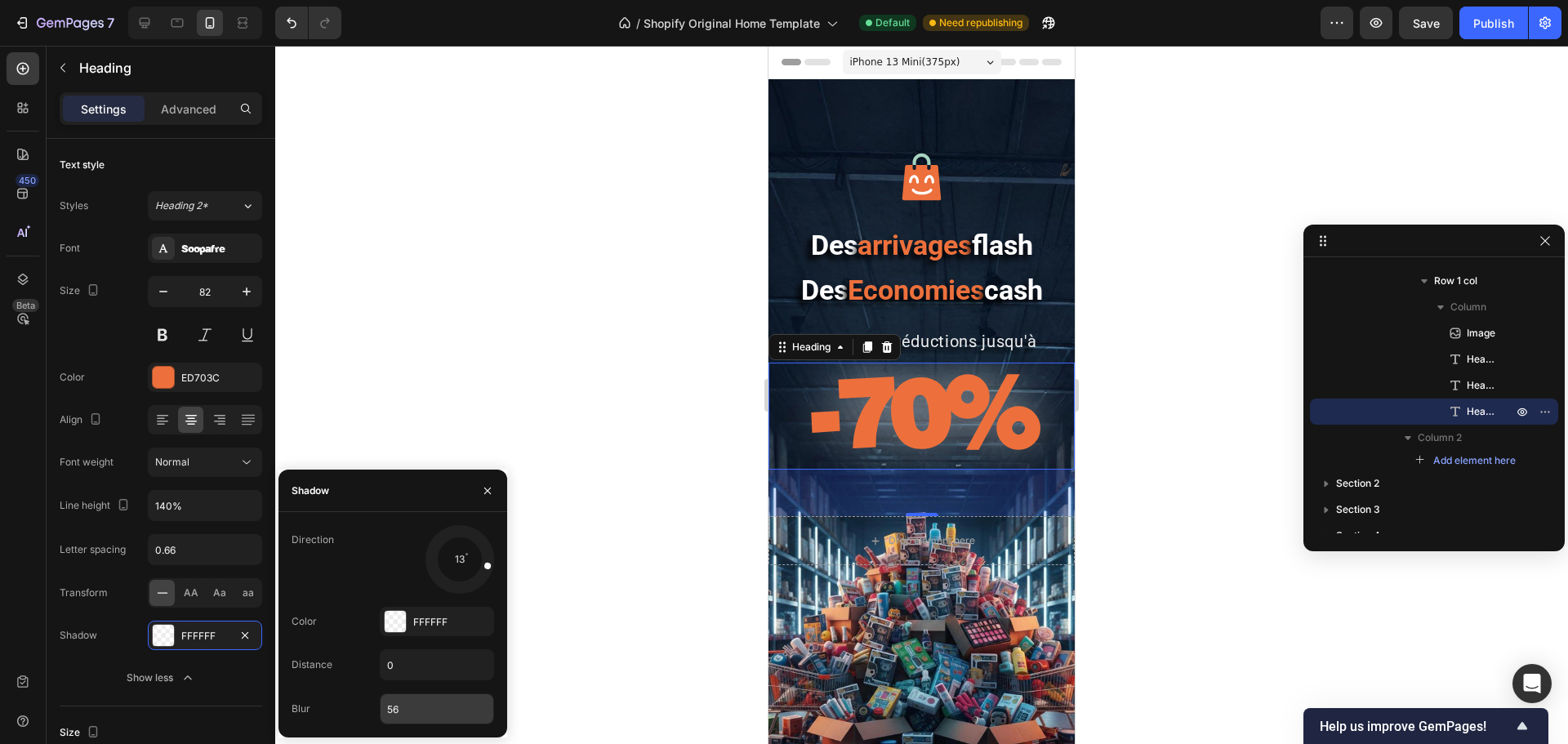
click at [414, 566] on input "56" at bounding box center [436, 708] width 112 height 30
type input "44"
click at [561, 441] on div at bounding box center [922, 394] width 1293 height 698
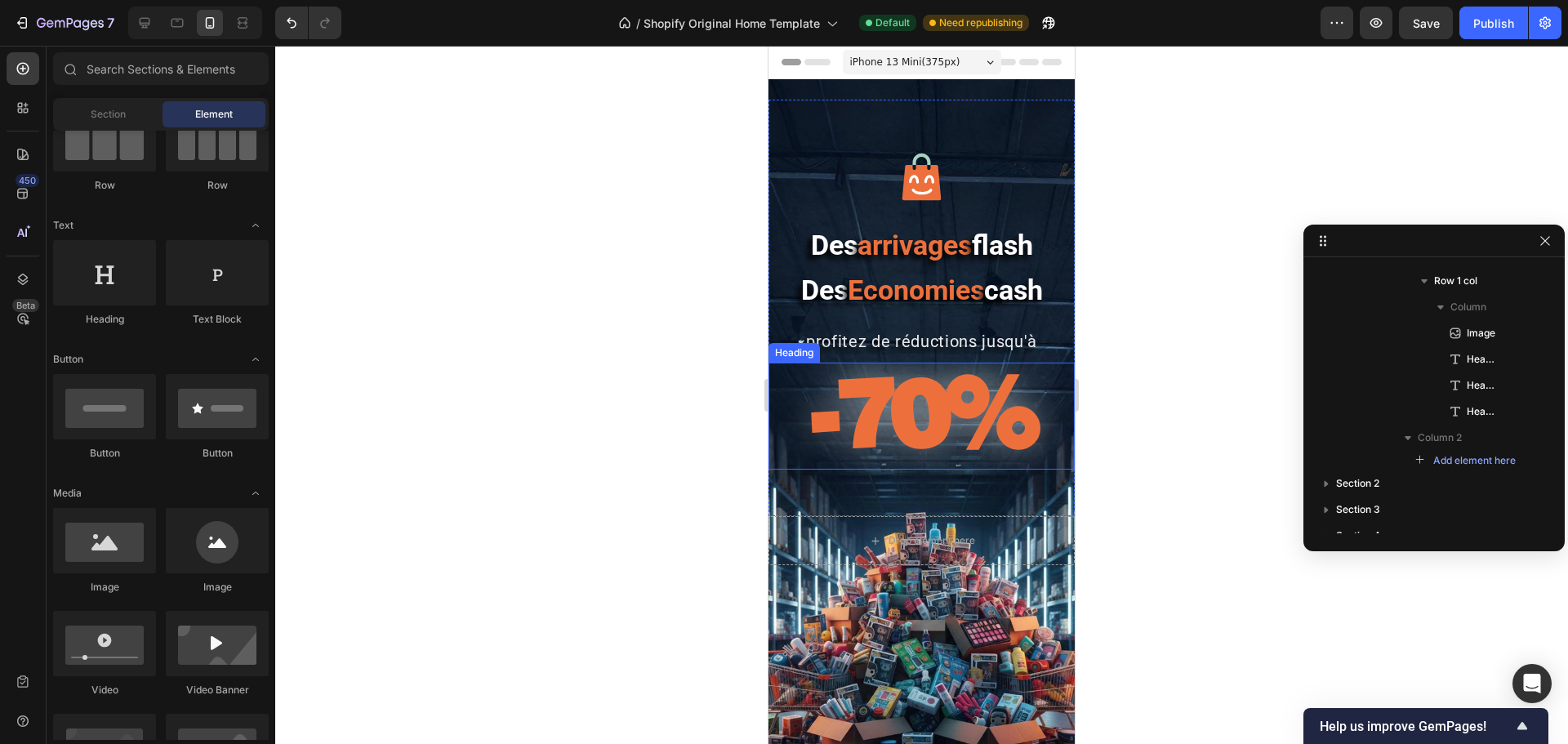
click at [891, 430] on strong "-70%" at bounding box center [922, 410] width 224 height 114
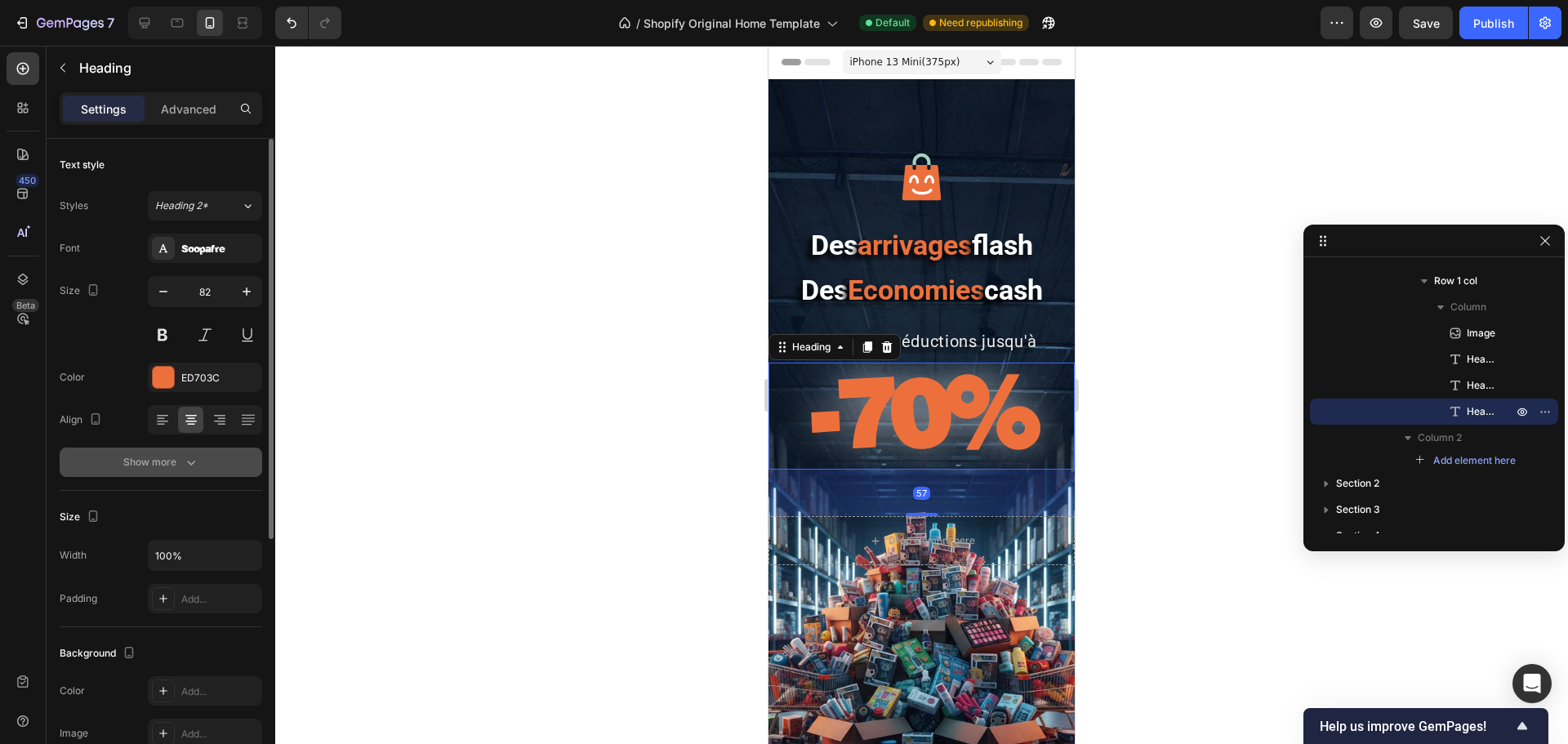
click at [193, 459] on icon "button" at bounding box center [191, 462] width 16 height 16
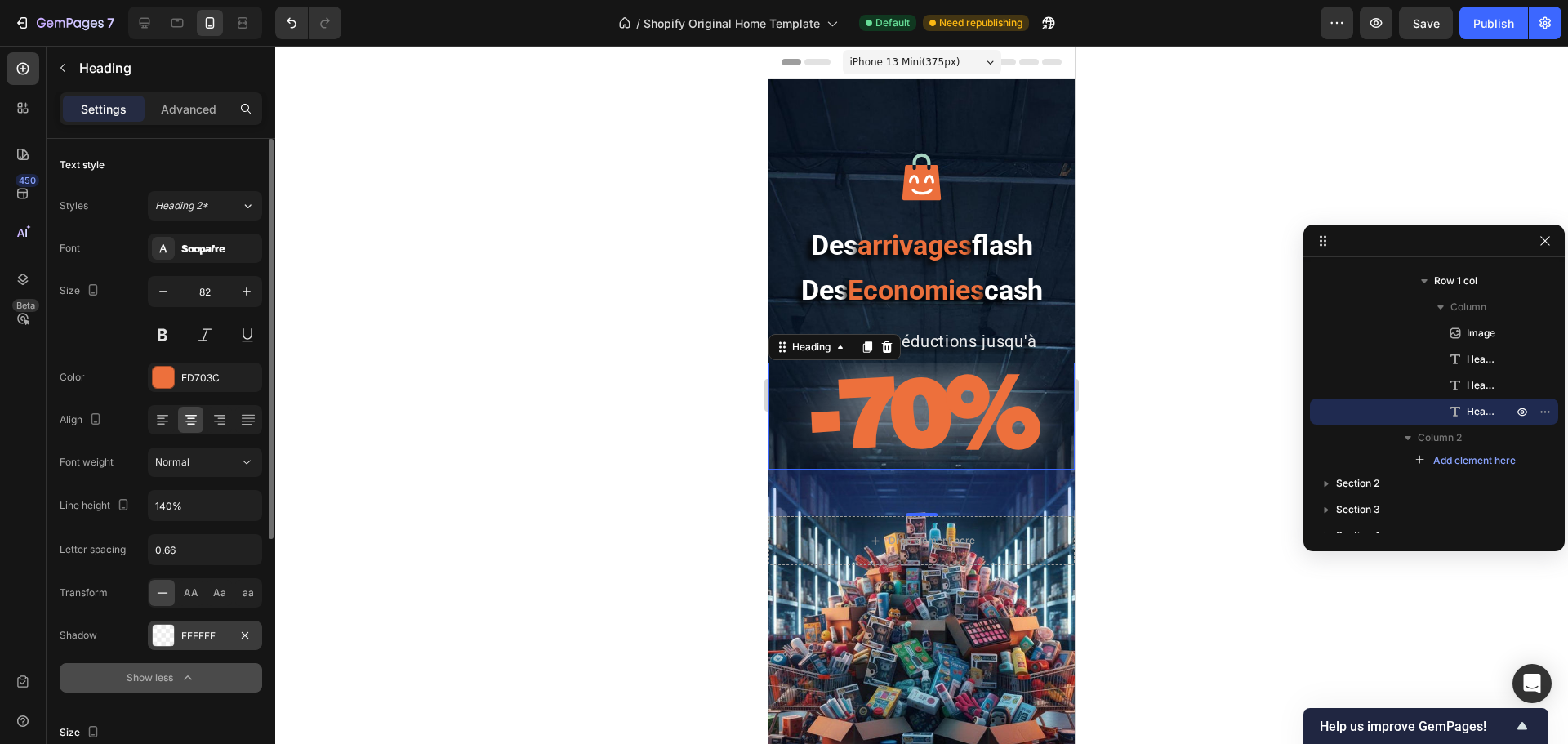
click at [209, 566] on div "FFFFFF" at bounding box center [204, 634] width 114 height 30
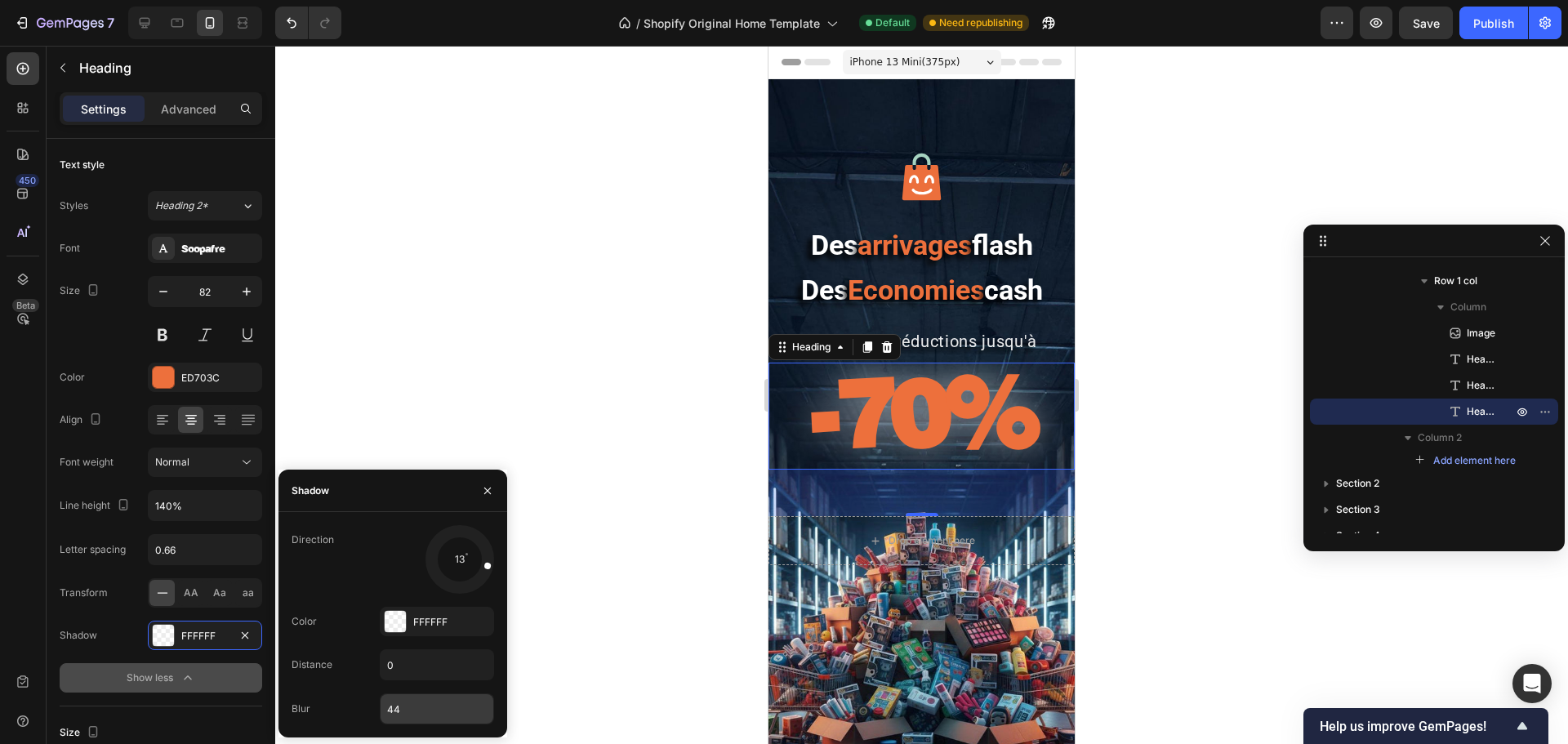
click at [398, 566] on input "44" at bounding box center [436, 708] width 112 height 30
type input "34"
click at [592, 401] on div at bounding box center [922, 394] width 1293 height 698
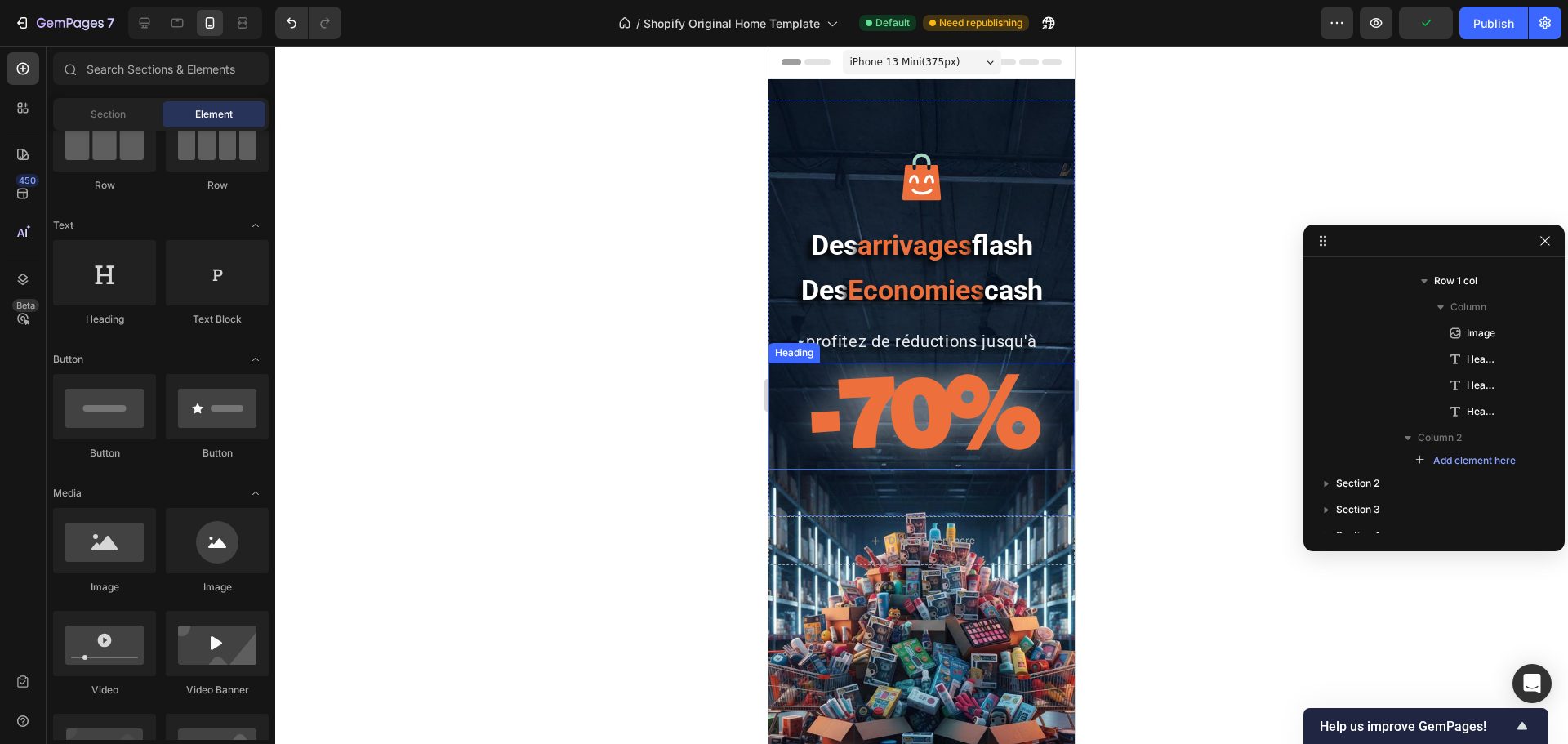
click at [852, 412] on strong "-70%" at bounding box center [922, 410] width 224 height 114
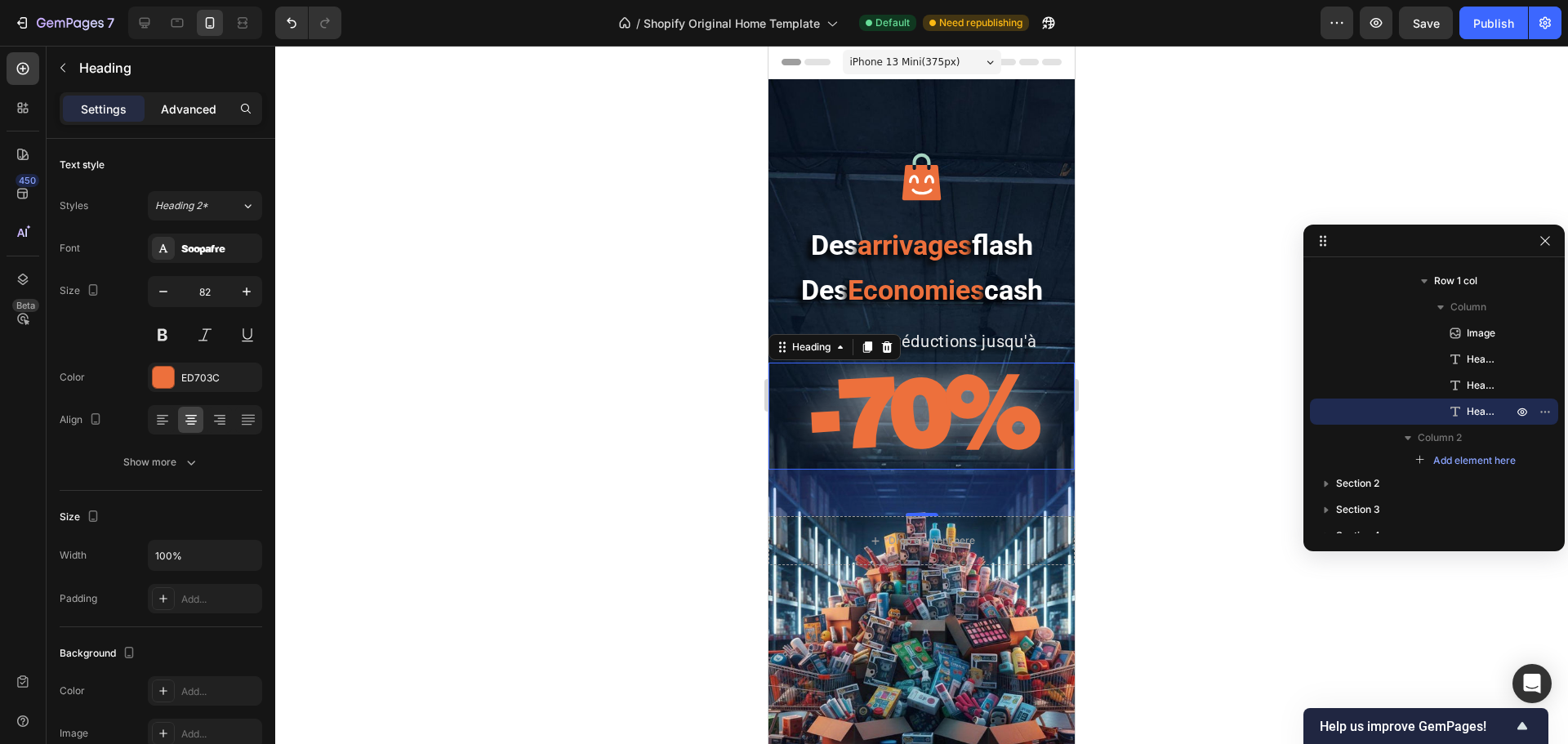
click at [205, 107] on p "Advanced" at bounding box center [189, 109] width 56 height 17
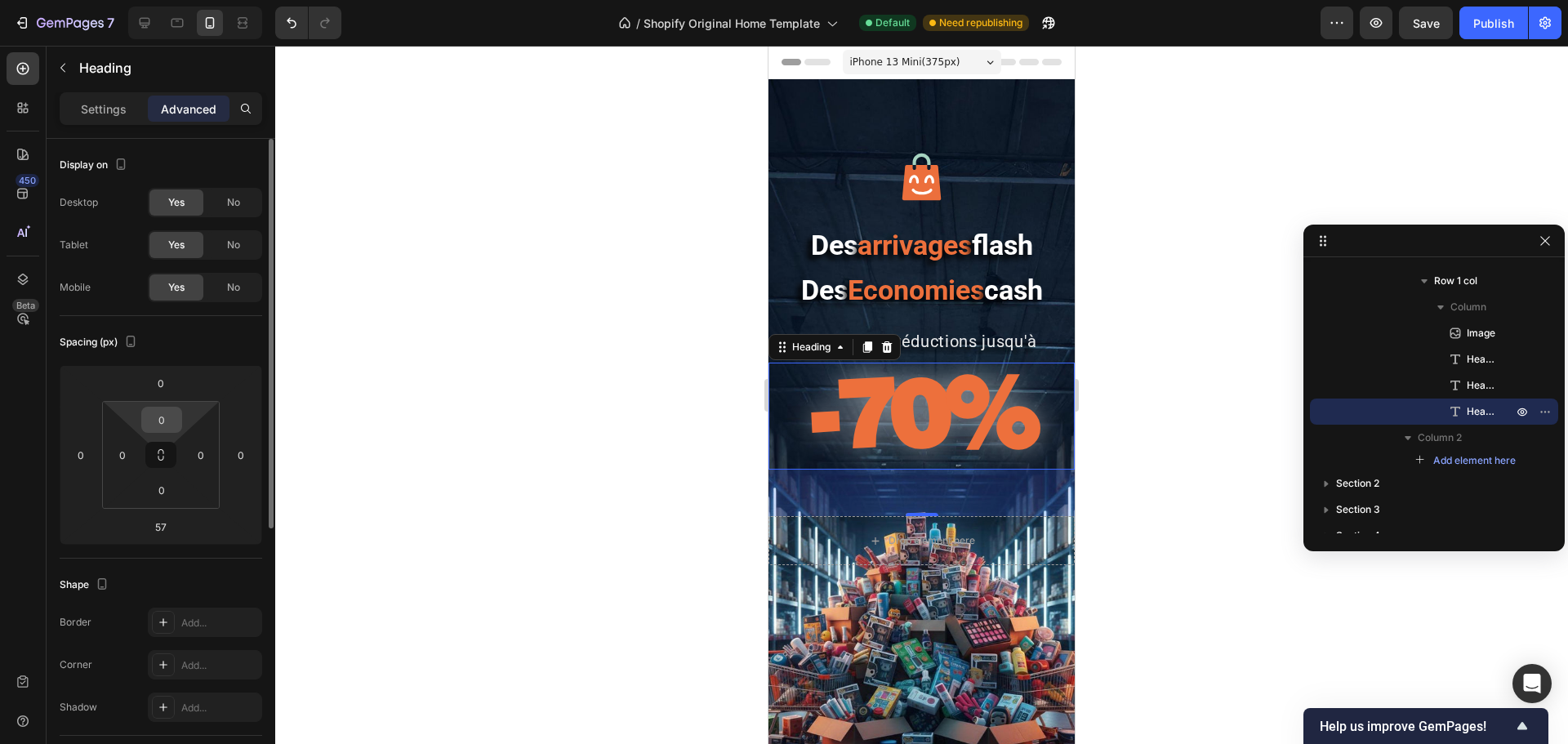
click at [163, 425] on input "0" at bounding box center [162, 419] width 32 height 24
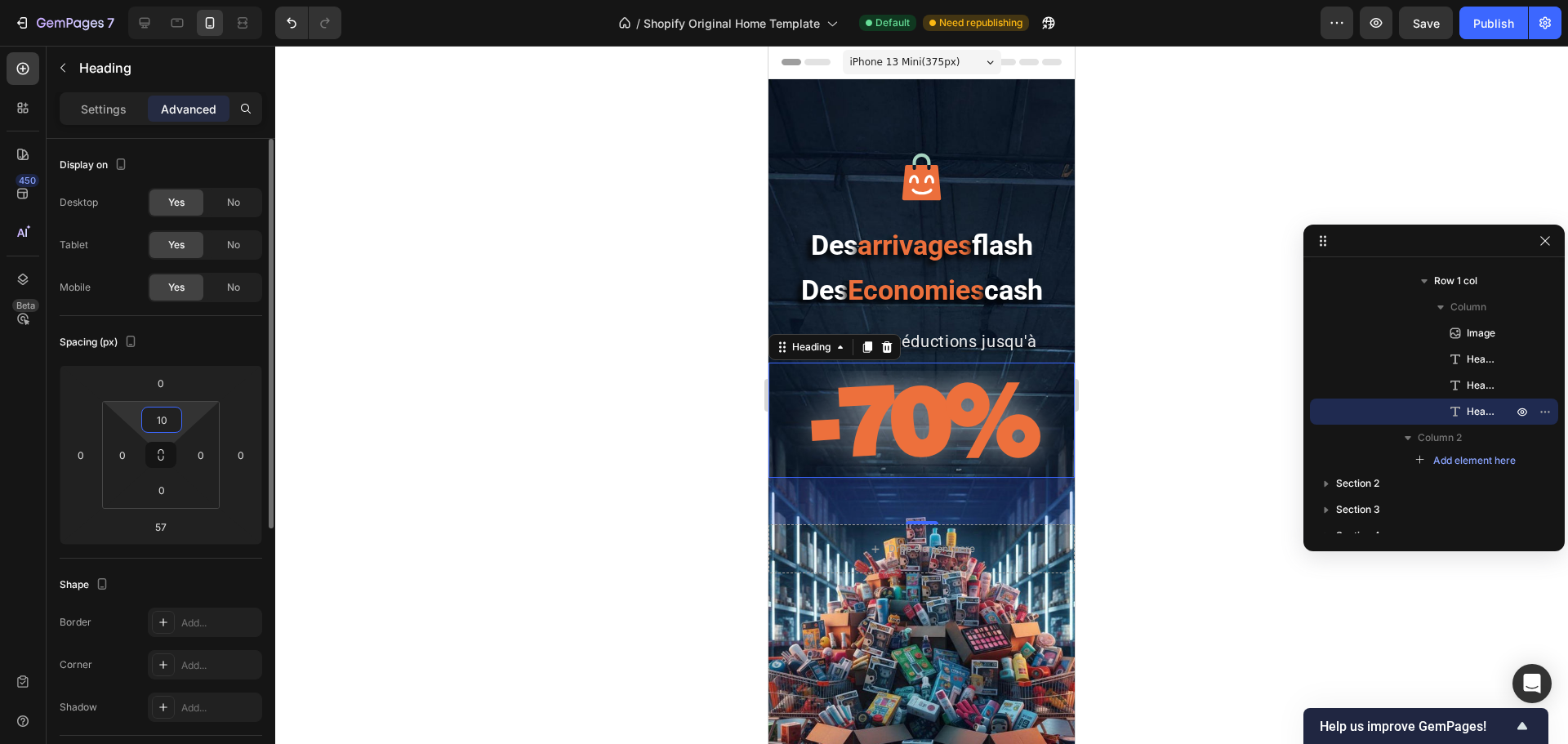
type input "1"
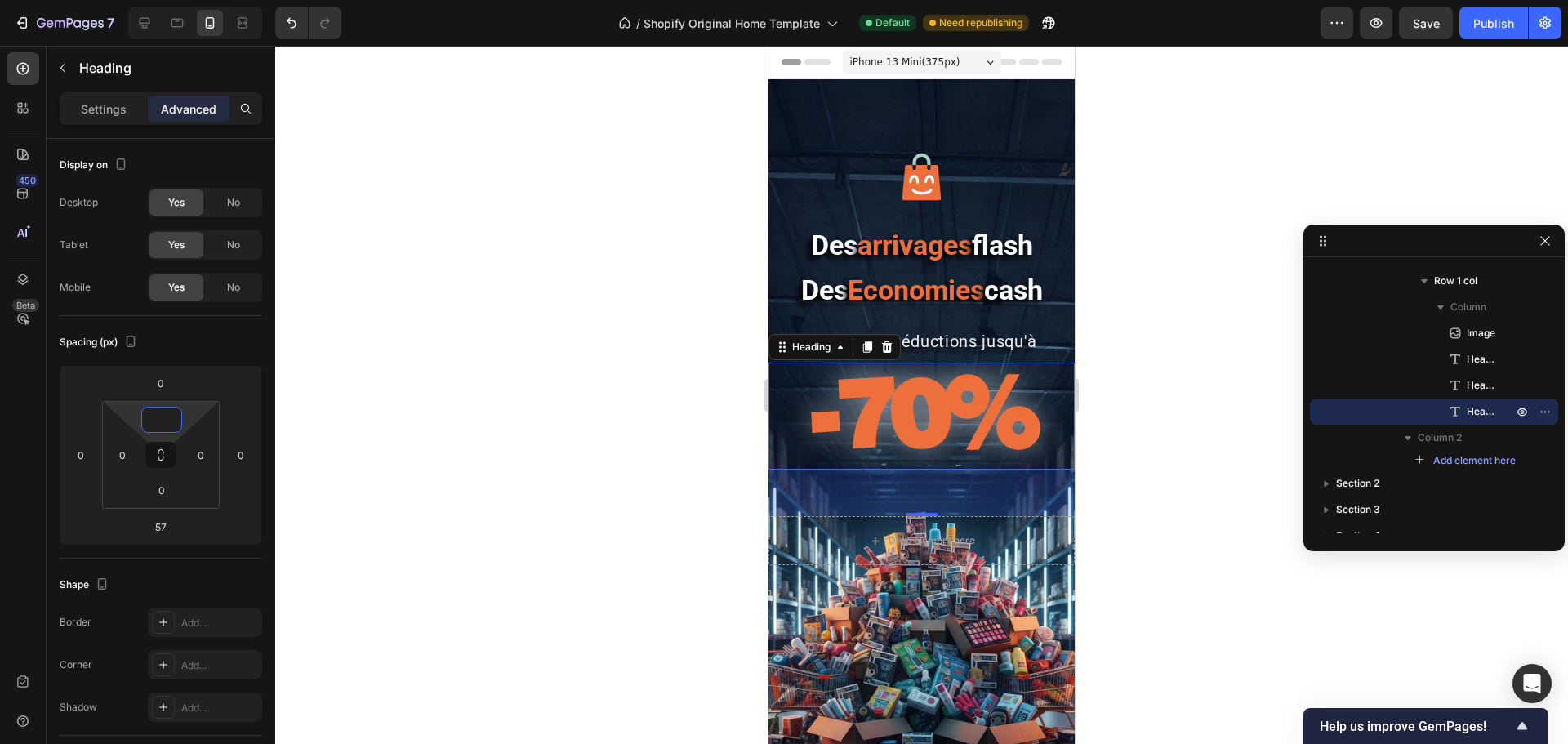
type input "0"
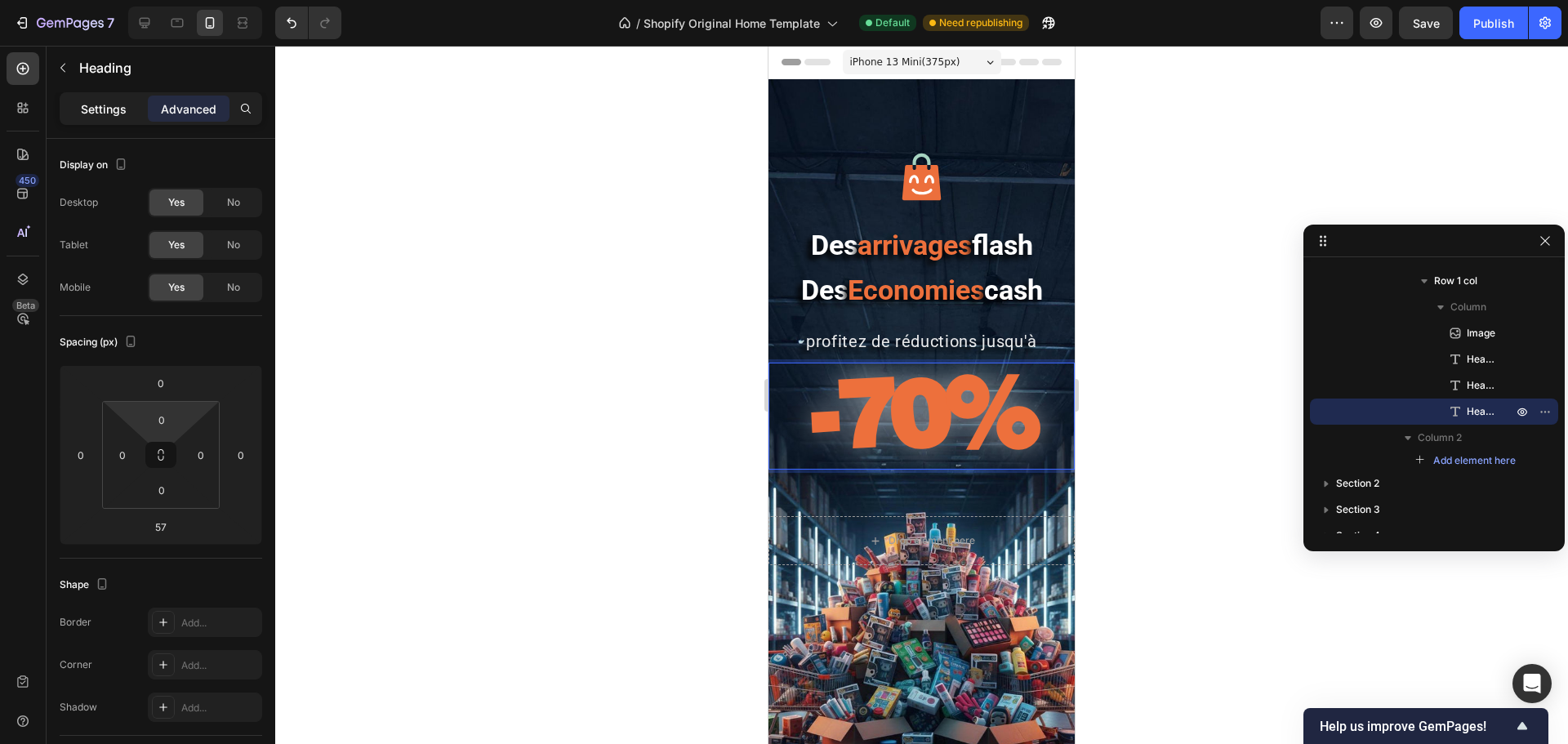
click at [129, 100] on div "Settings" at bounding box center [103, 108] width 82 height 26
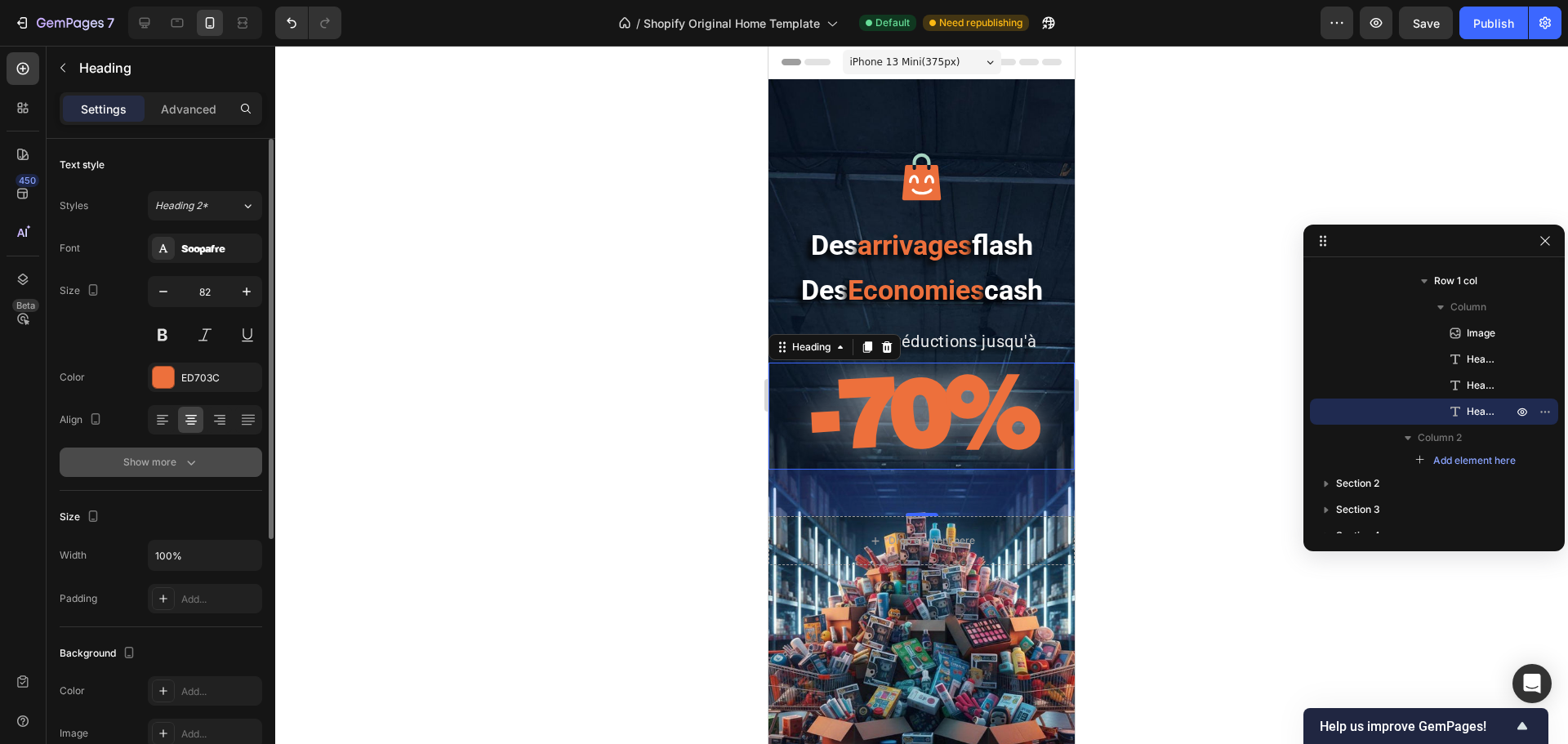
click at [173, 465] on div "Show more" at bounding box center [161, 462] width 76 height 16
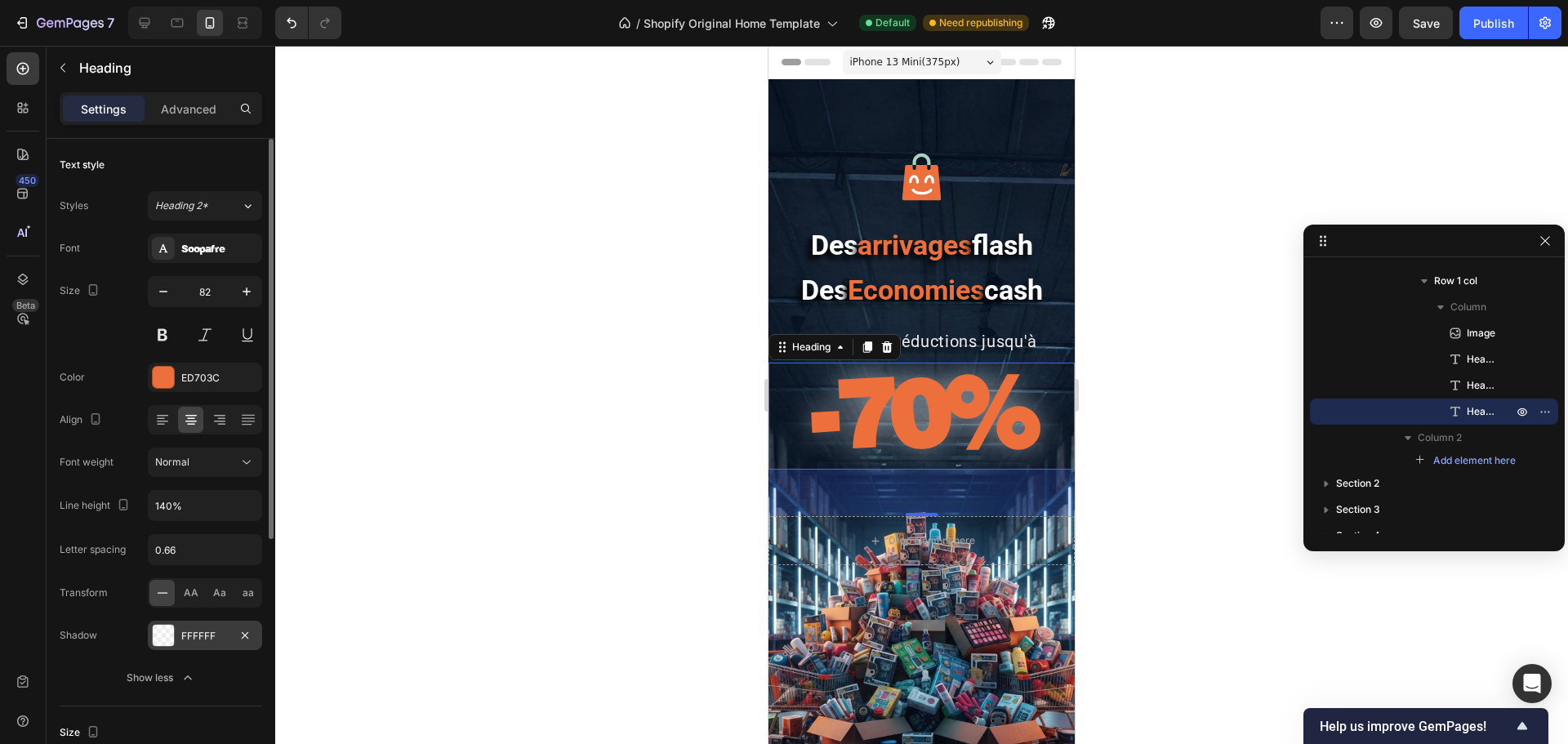
click at [190, 566] on div "FFFFFF" at bounding box center [204, 634] width 114 height 30
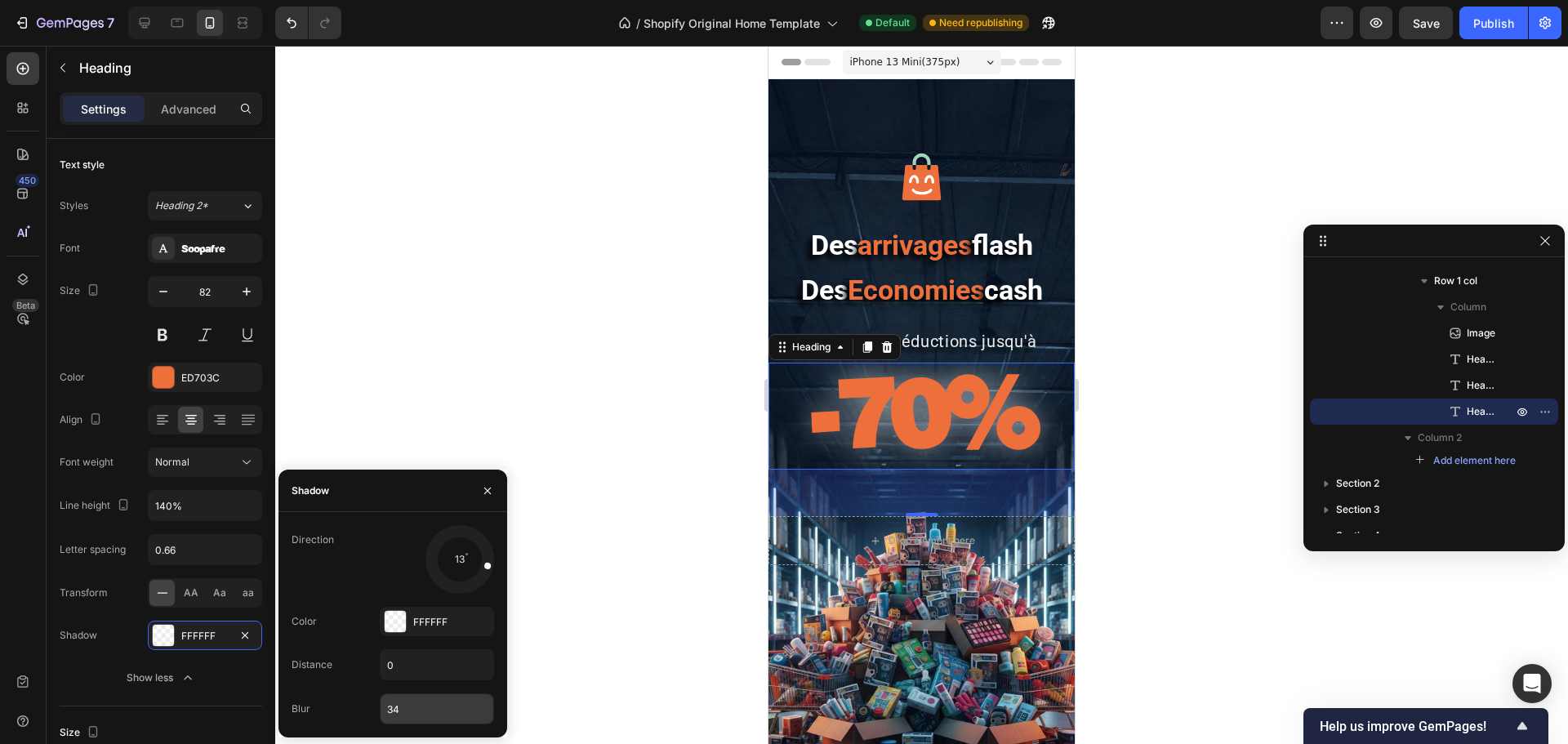
click at [410, 566] on input "34" at bounding box center [436, 708] width 112 height 30
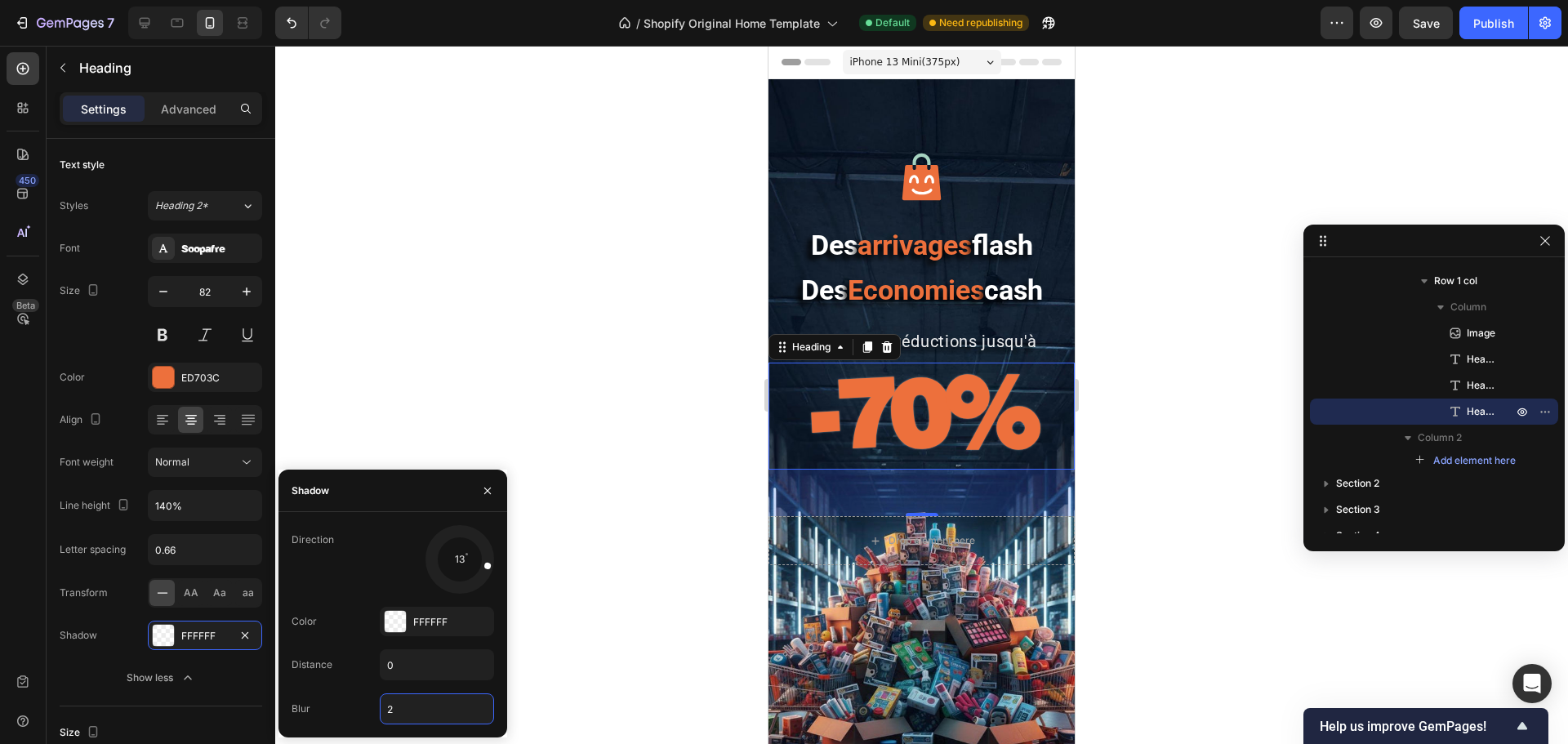
type input "24"
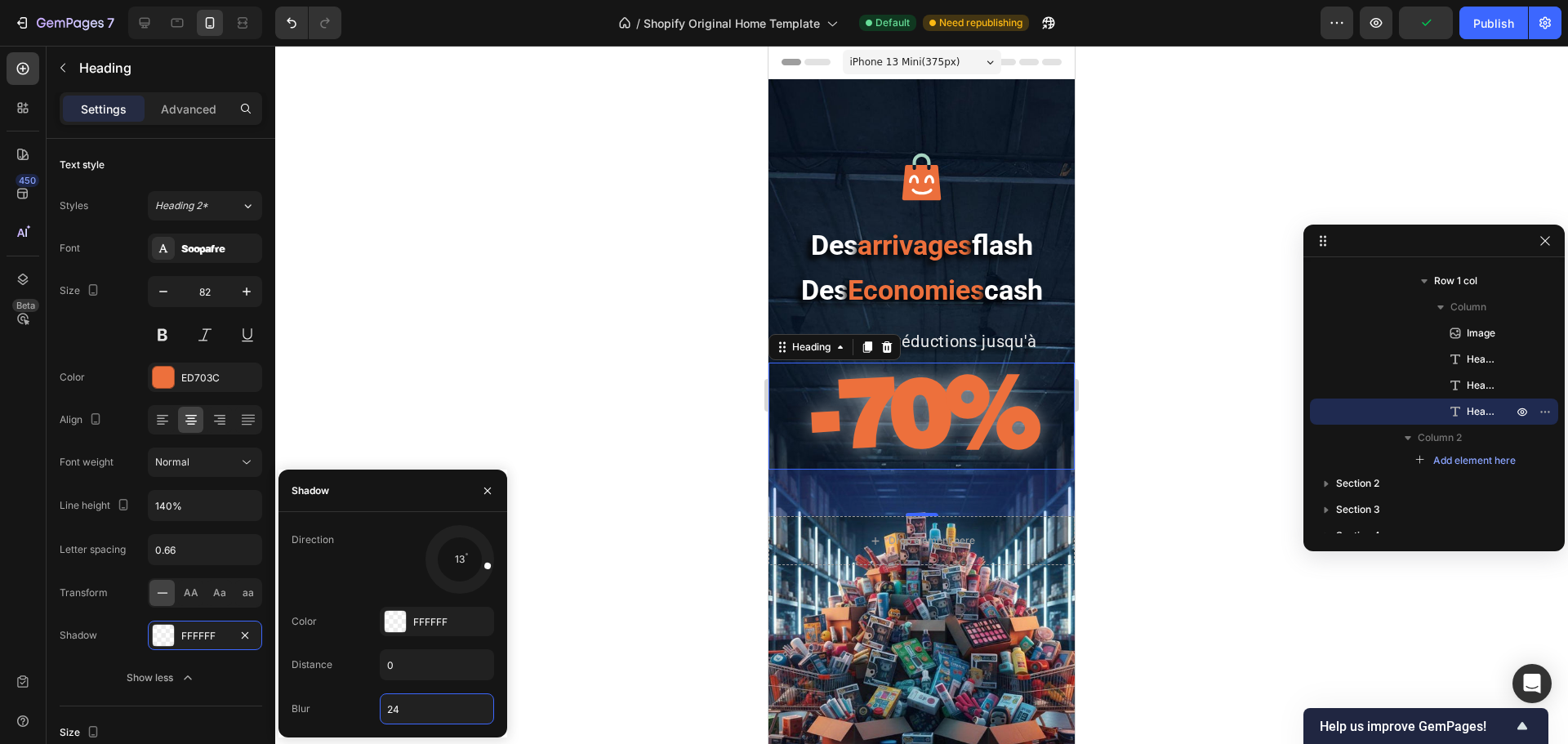
click at [556, 366] on div at bounding box center [922, 394] width 1293 height 698
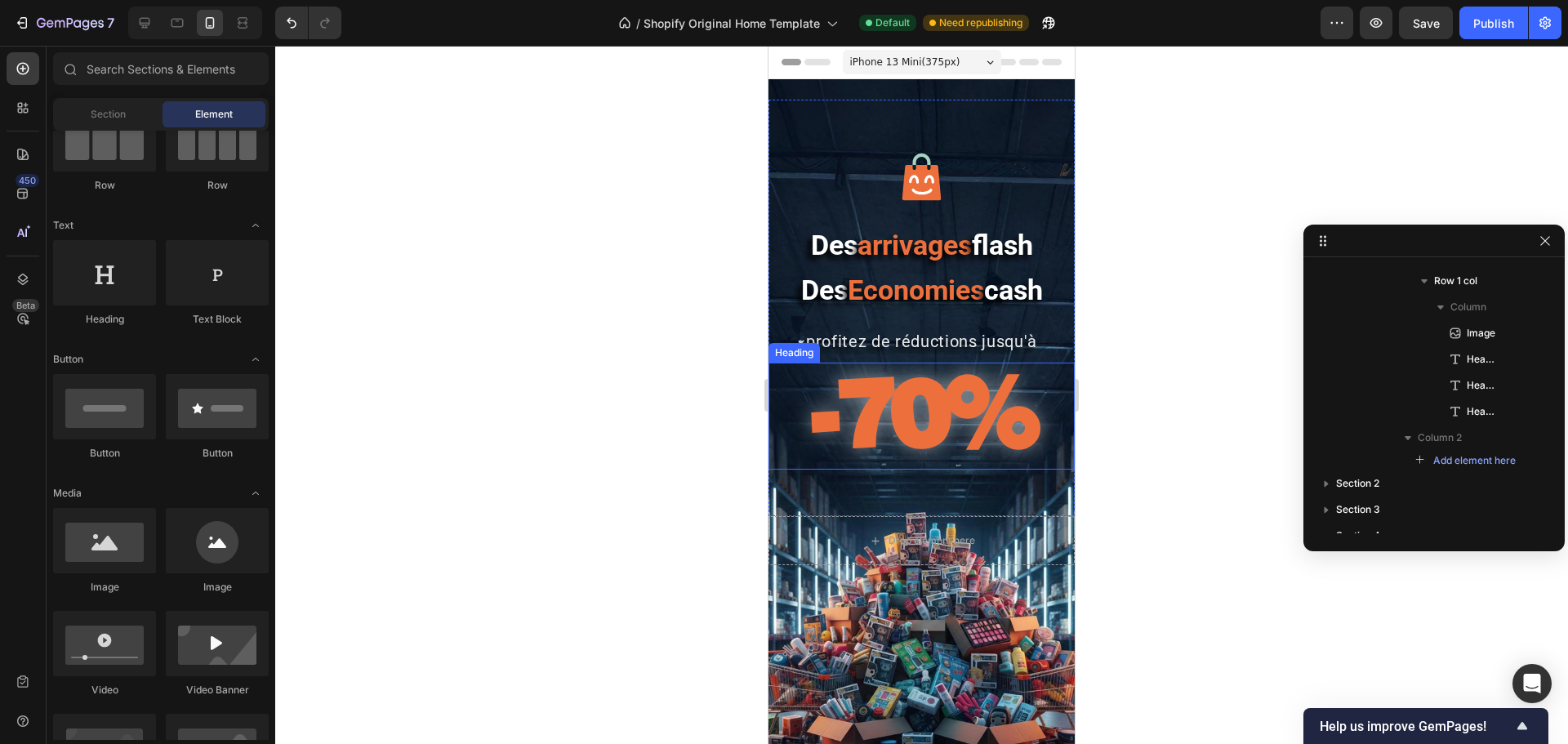
click at [945, 416] on strong "-70%" at bounding box center [922, 410] width 224 height 114
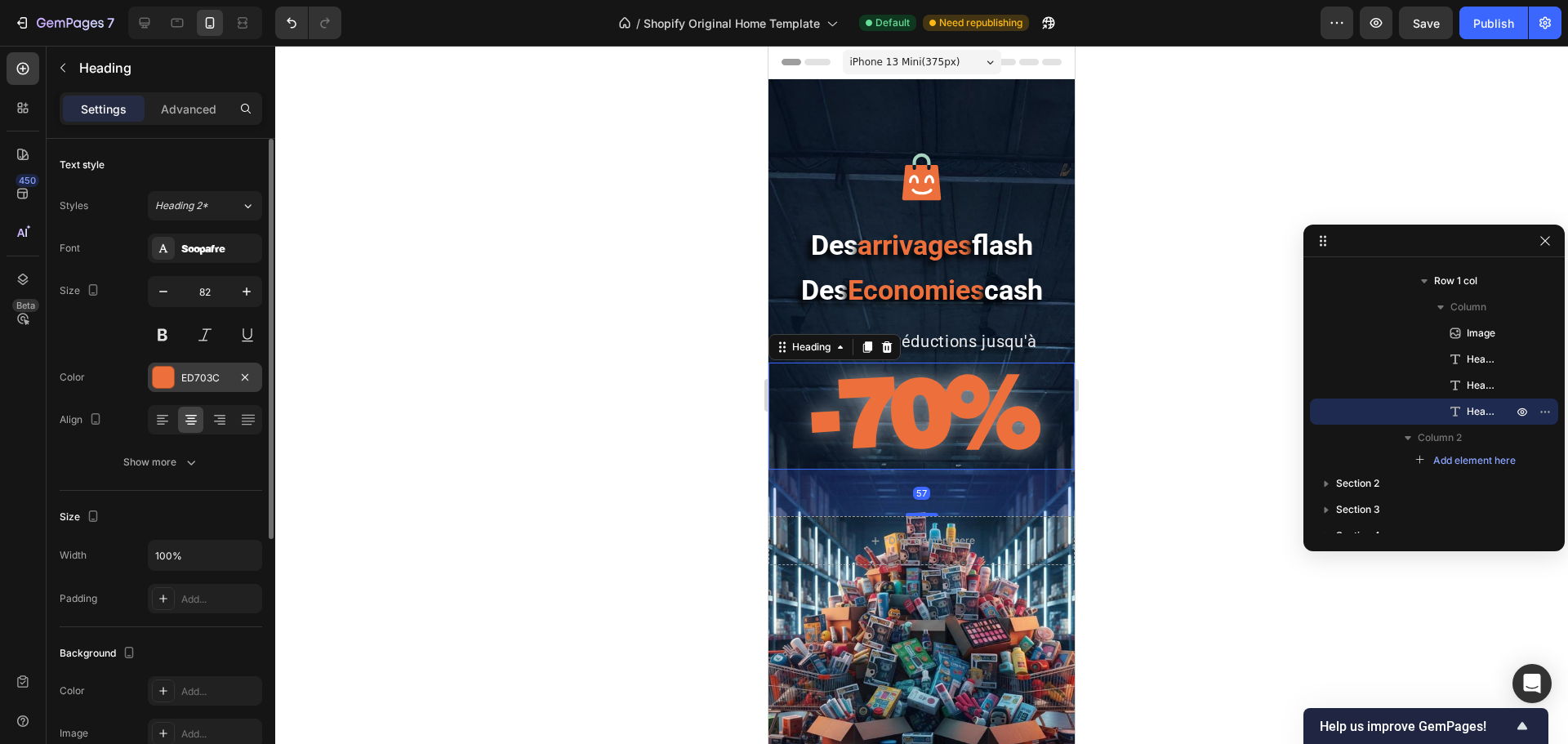
click at [160, 373] on div at bounding box center [164, 377] width 22 height 22
click at [165, 465] on div "Show more" at bounding box center [161, 462] width 76 height 16
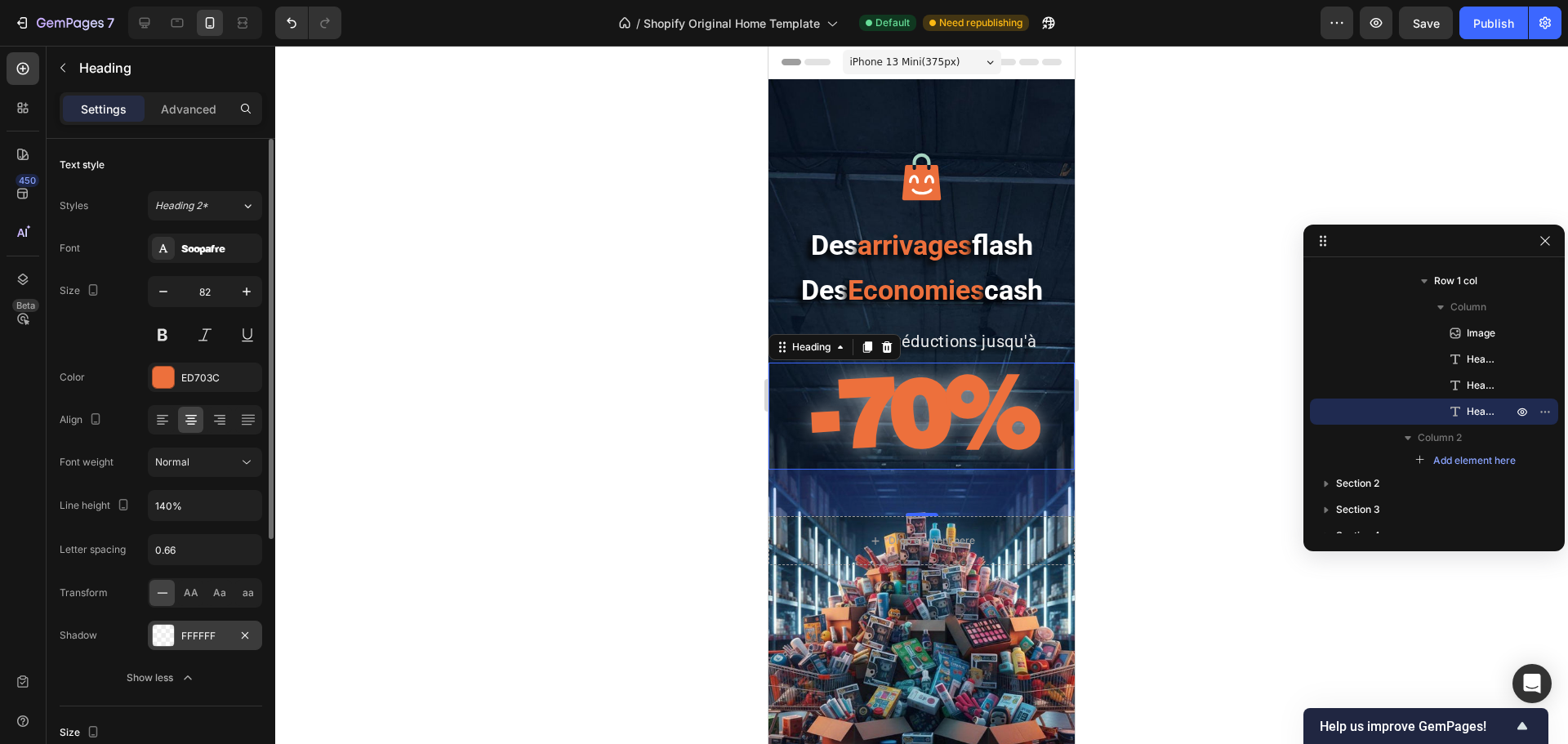
click at [167, 566] on div at bounding box center [164, 635] width 22 height 22
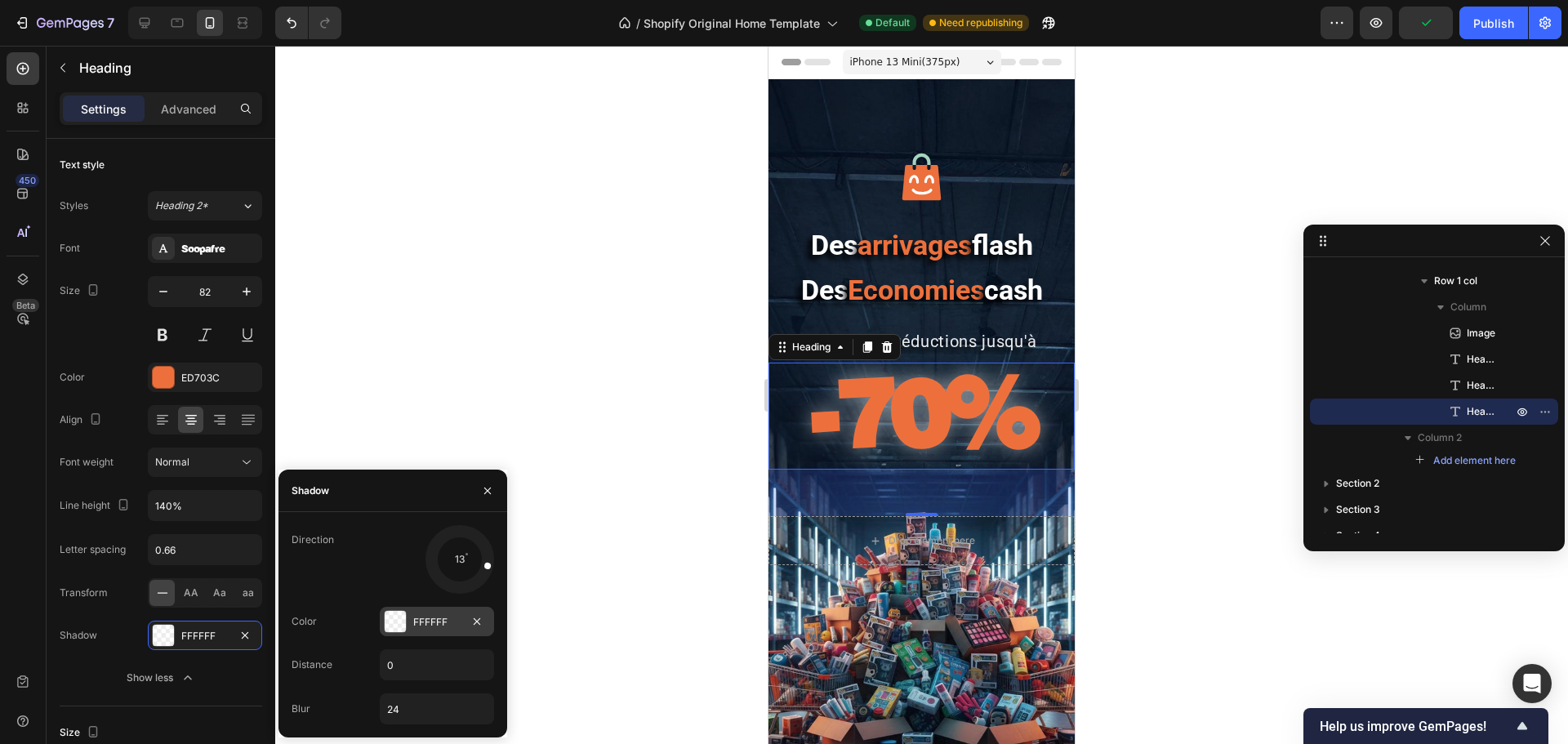
click at [393, 566] on div at bounding box center [396, 621] width 22 height 22
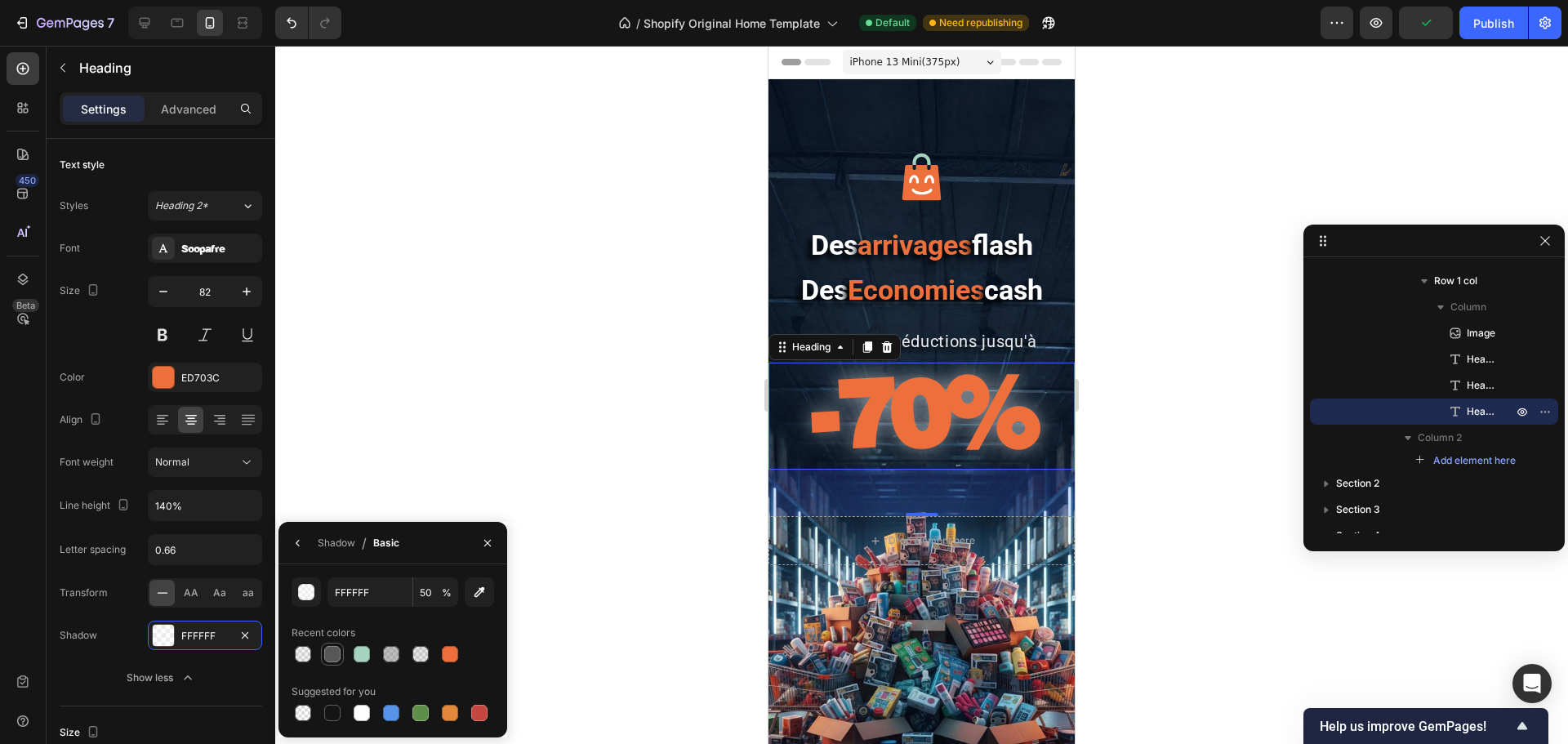
click at [339, 566] on div at bounding box center [333, 654] width 16 height 16
type input "575757"
type input "100"
click at [329, 566] on div at bounding box center [333, 713] width 16 height 16
type input "151515"
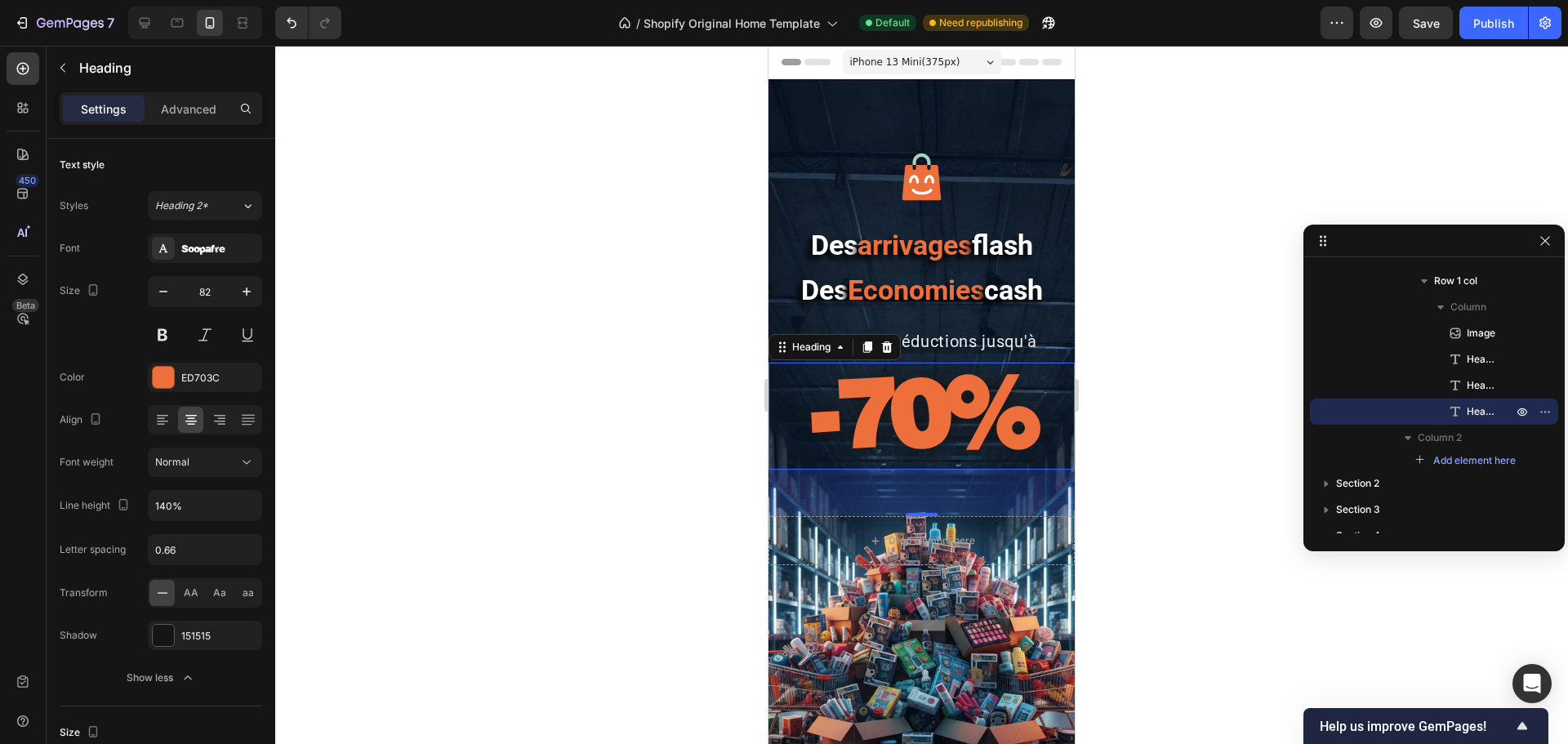
click at [440, 415] on div at bounding box center [922, 394] width 1293 height 698
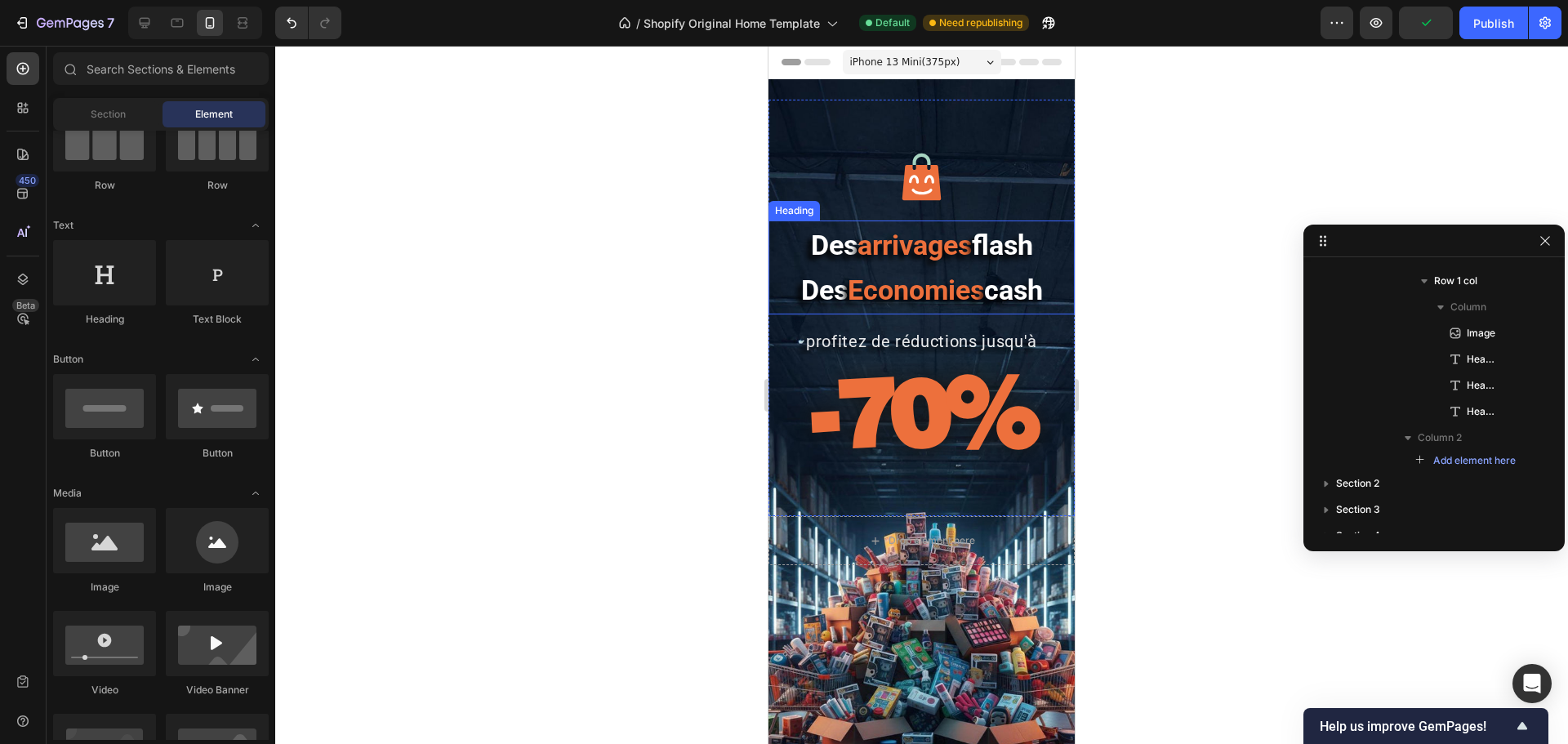
click at [979, 235] on span "flash" at bounding box center [1002, 244] width 61 height 32
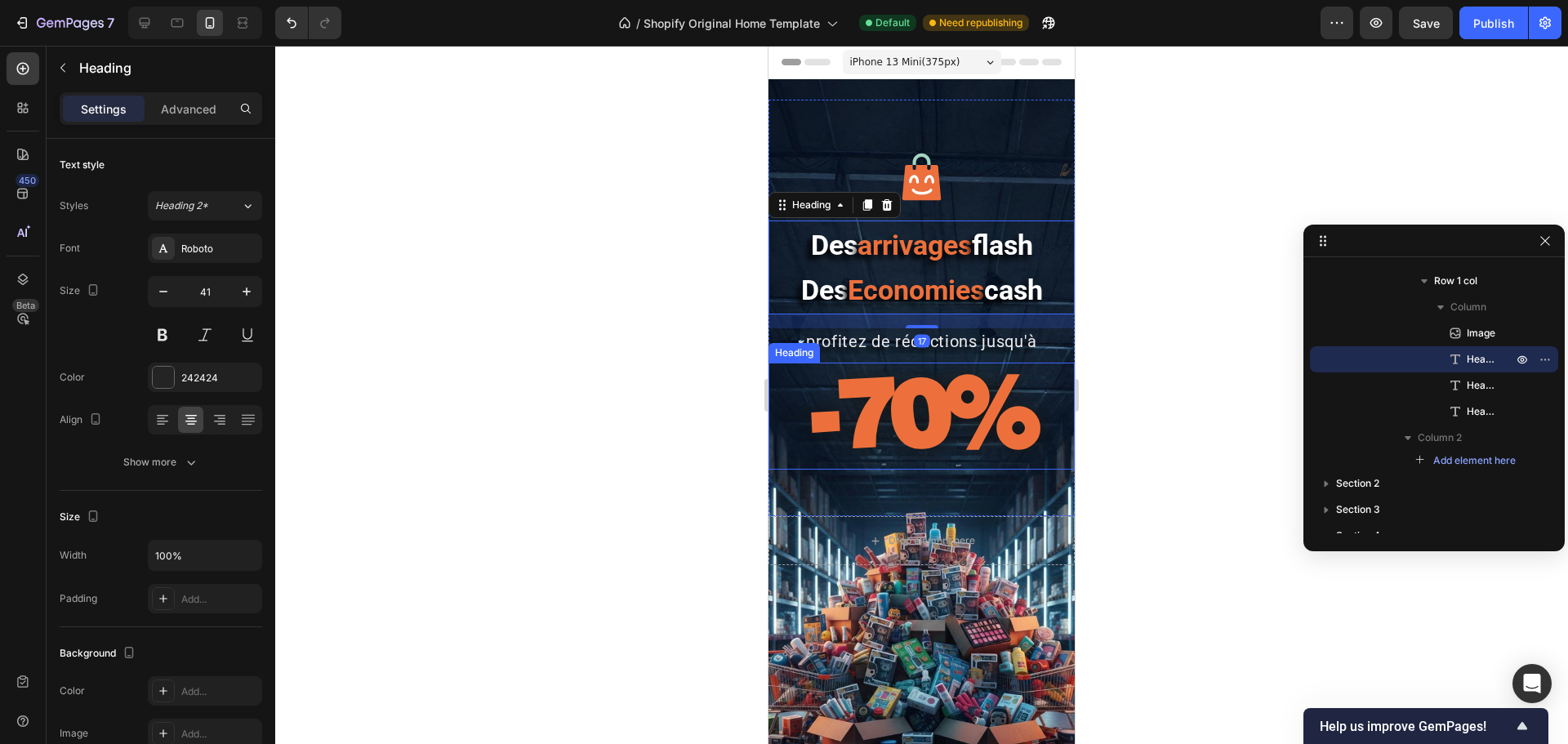
click at [949, 420] on strong "-70%" at bounding box center [922, 410] width 224 height 114
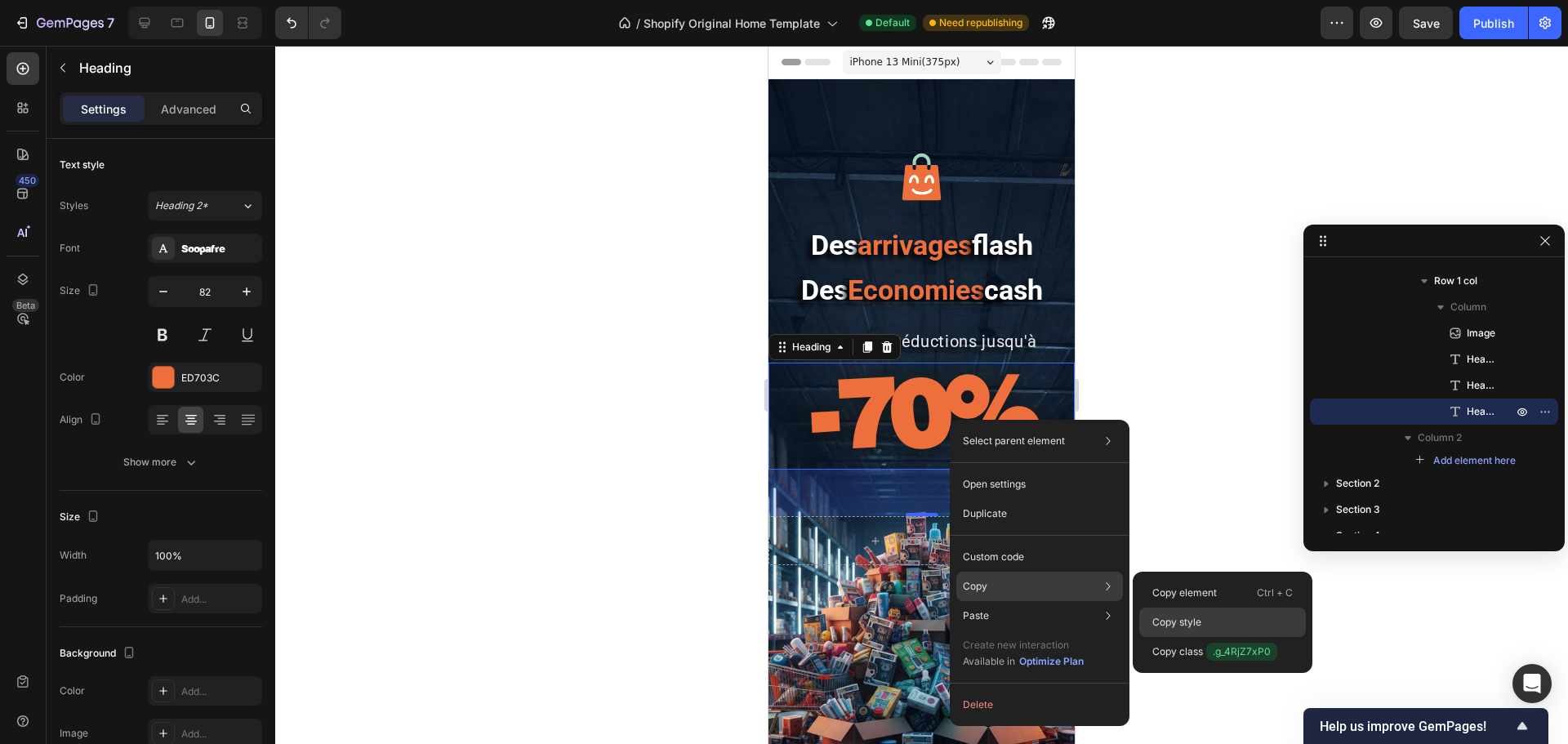
click at [1165, 566] on p "Copy style" at bounding box center [1177, 622] width 49 height 14
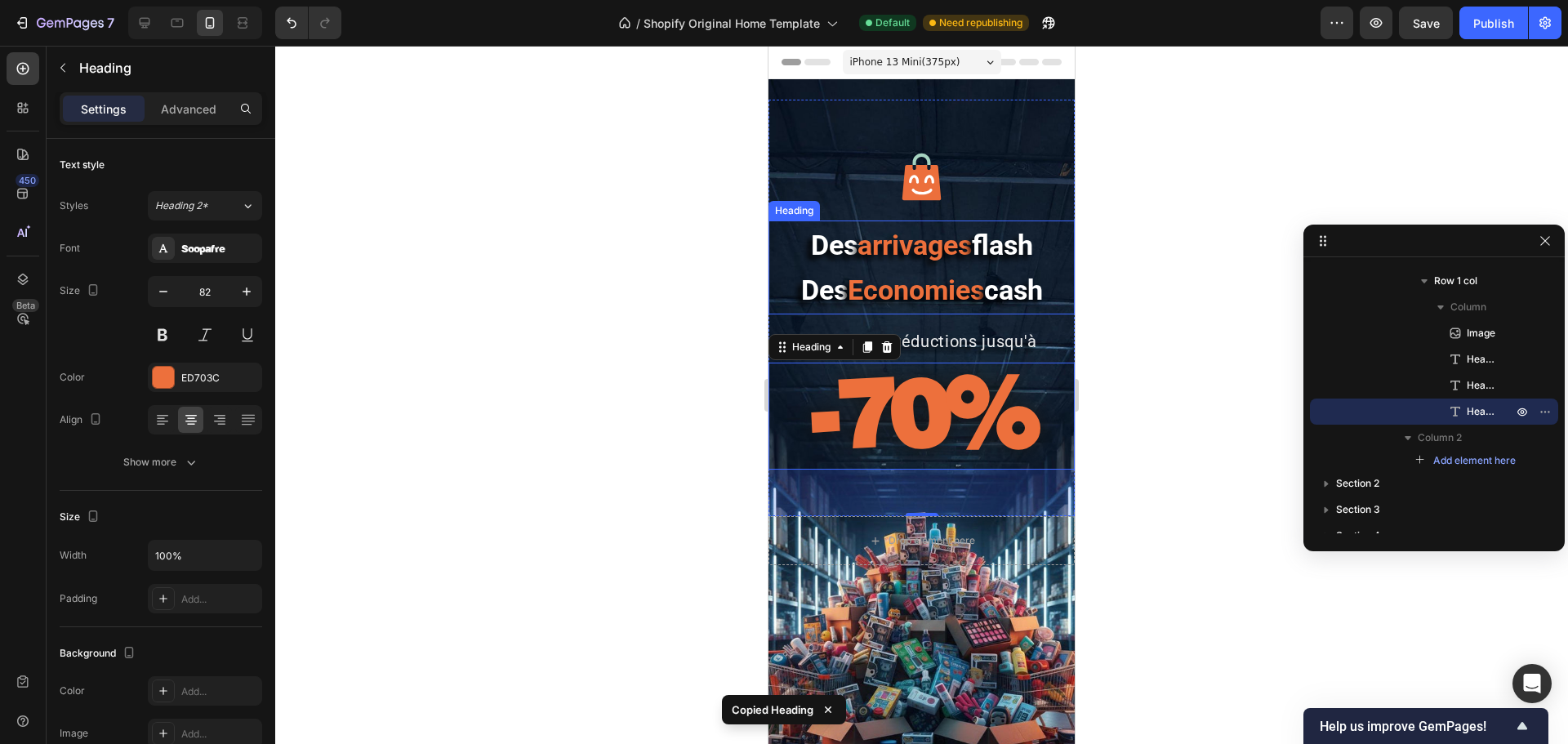
click at [913, 289] on span "Economies" at bounding box center [916, 289] width 137 height 32
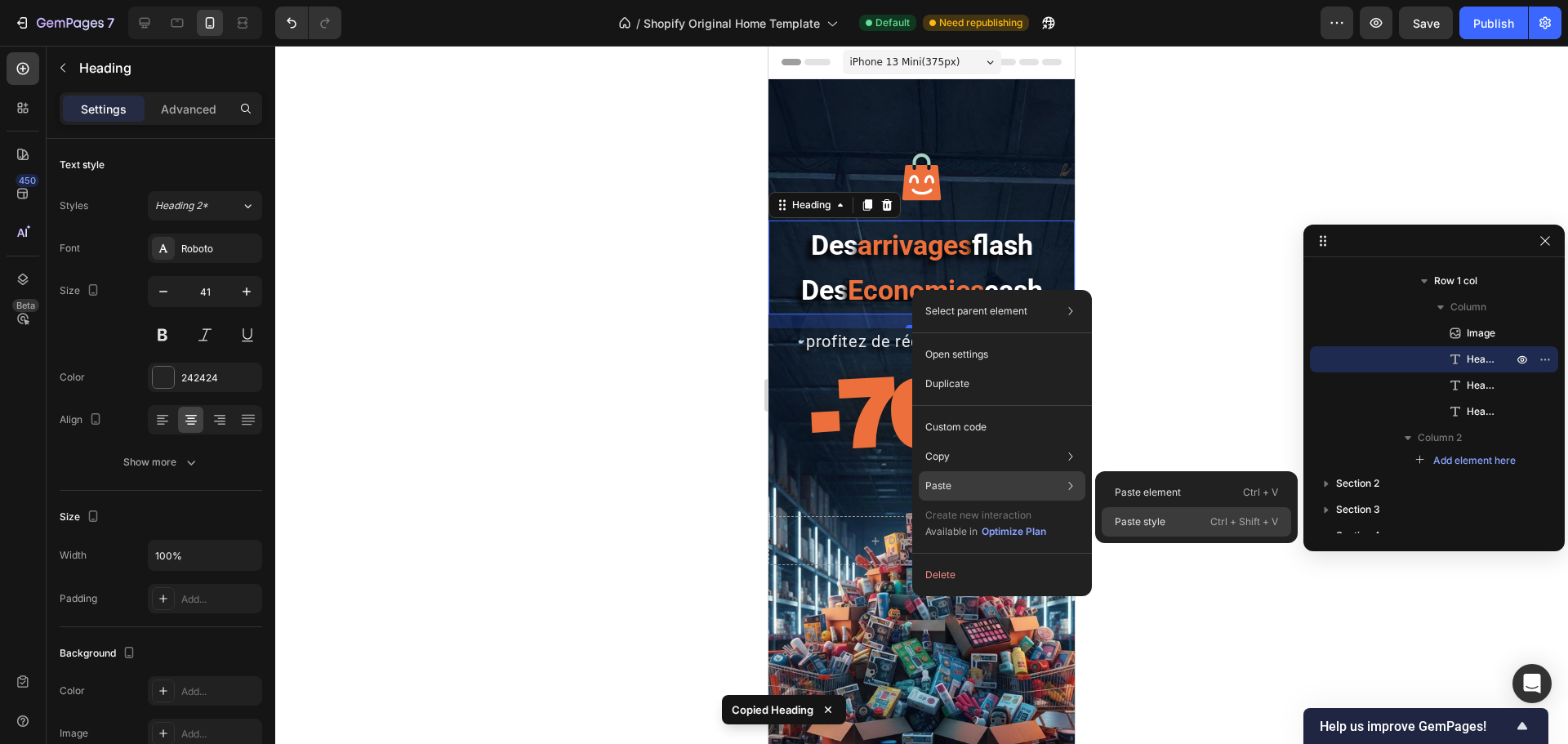
click at [1188, 518] on div "Paste style Ctrl + Shift + V" at bounding box center [1196, 521] width 190 height 30
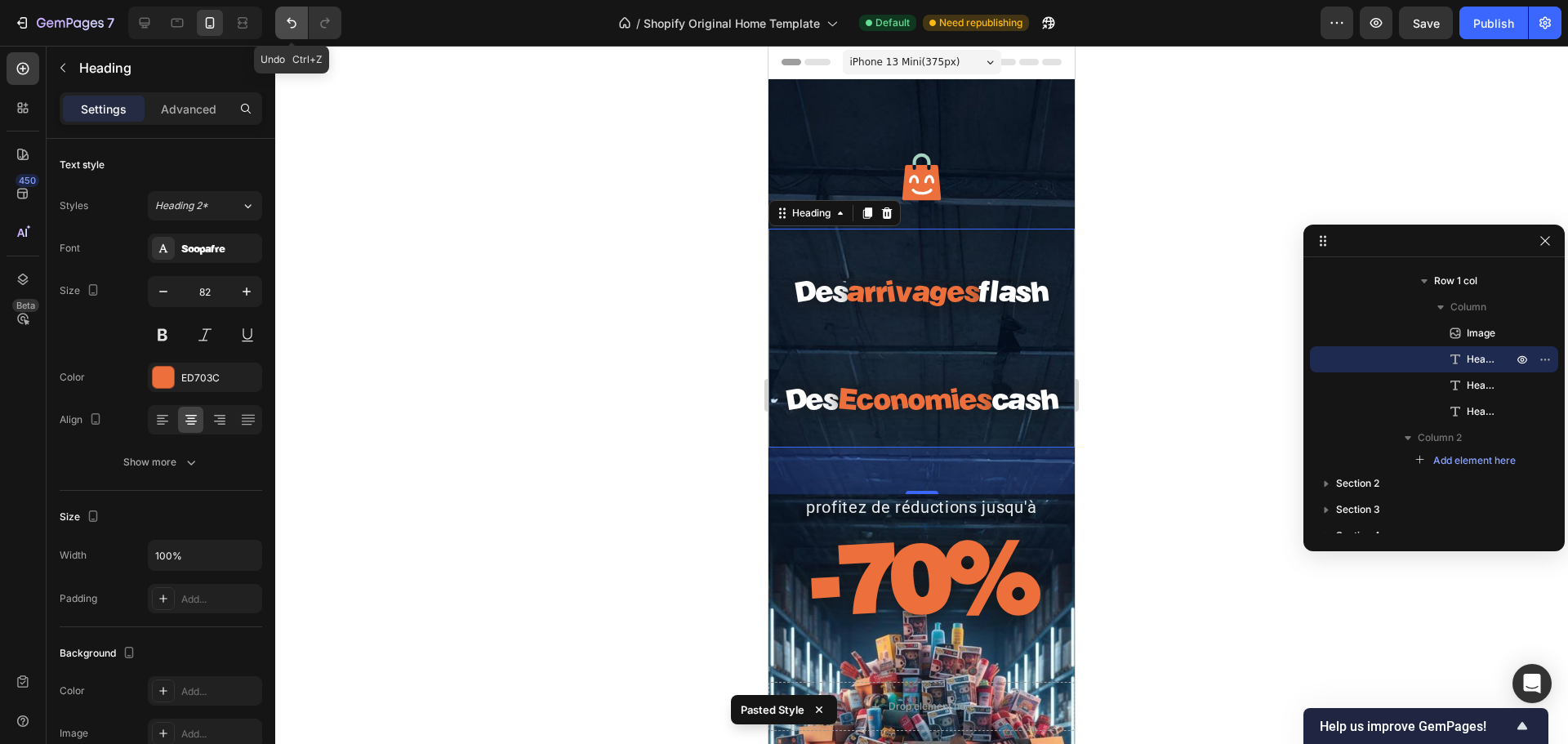
click at [284, 22] on icon "Undo/Redo" at bounding box center [291, 22] width 16 height 16
type input "41"
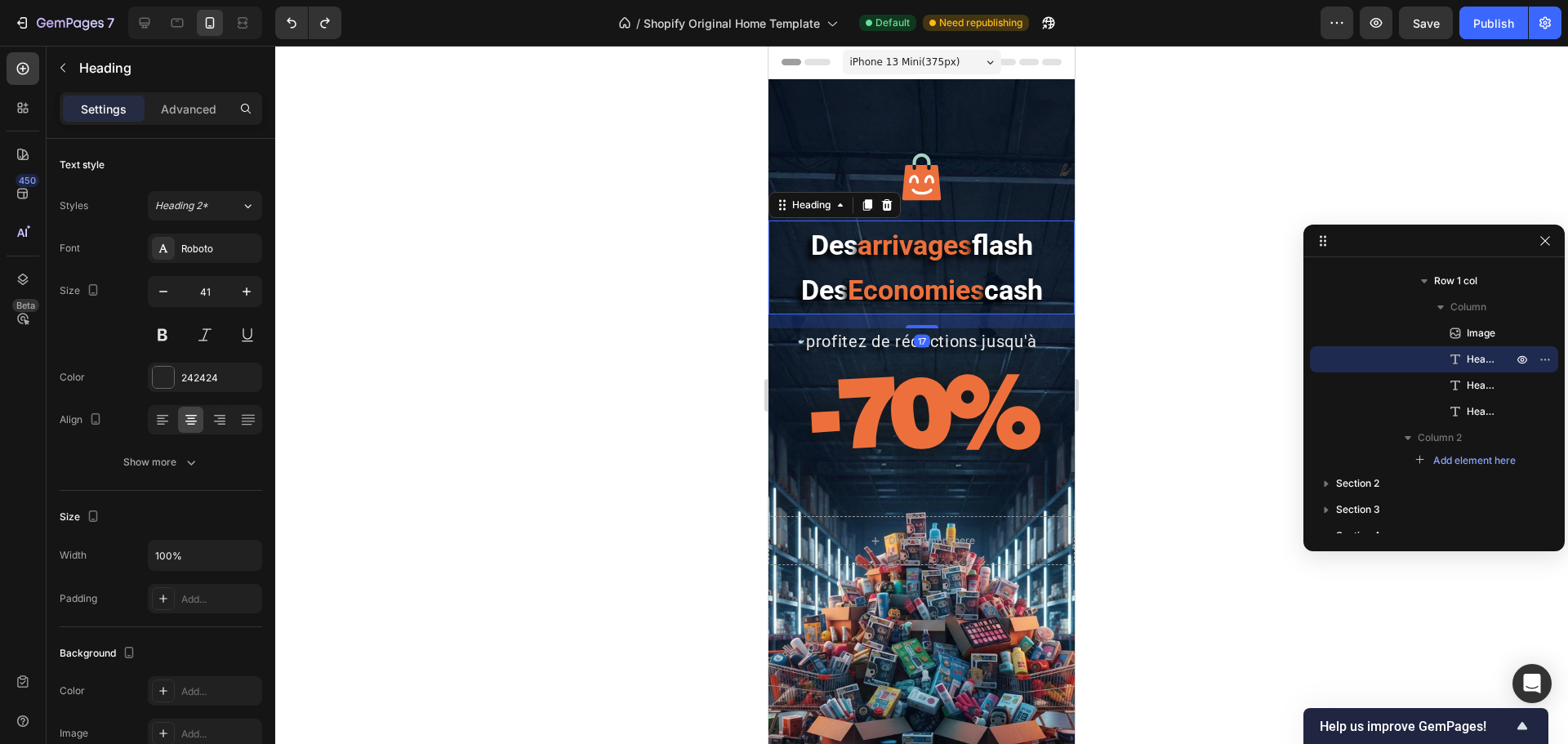
click at [1138, 198] on div at bounding box center [922, 394] width 1293 height 698
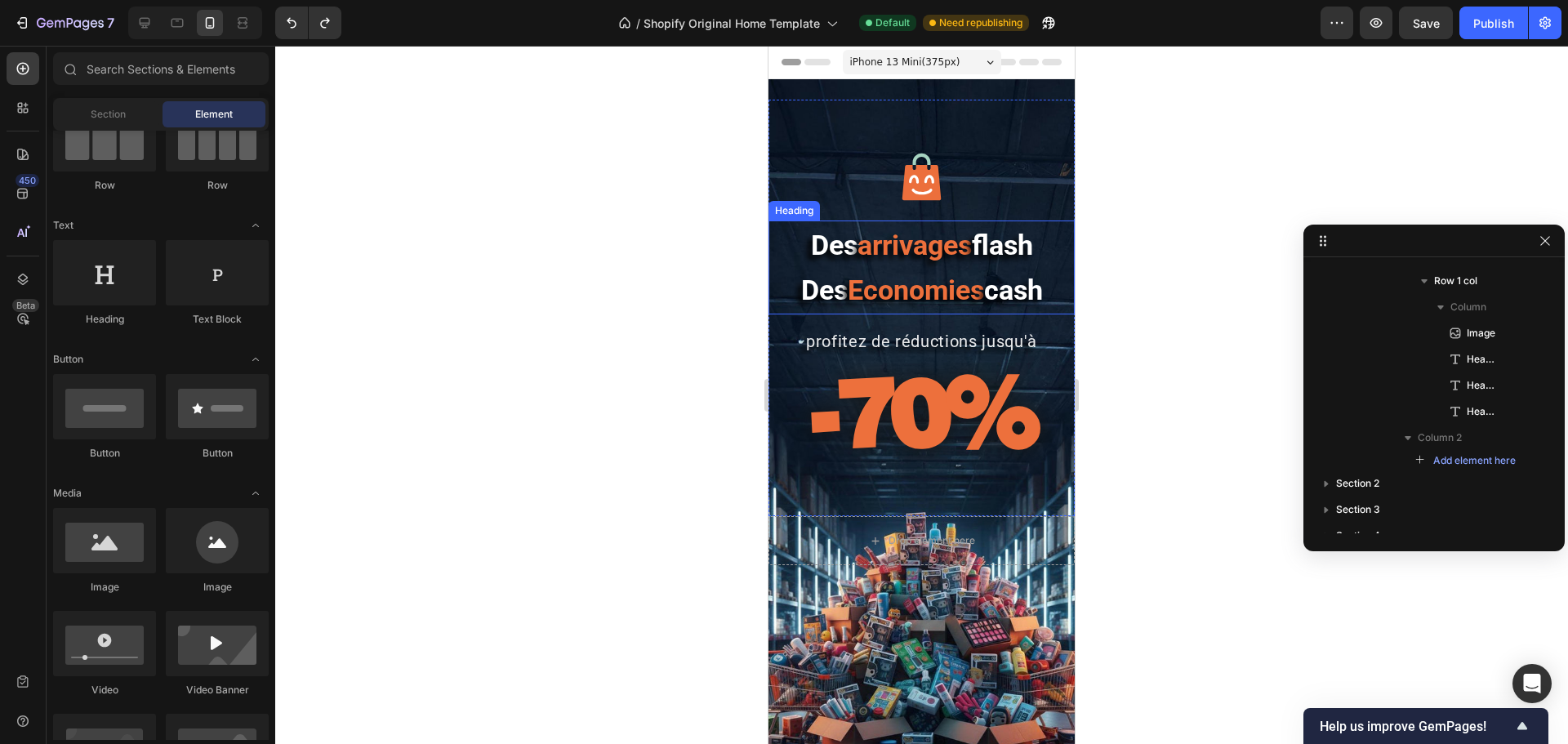
click at [904, 271] on h2 "Des arrivages flash Des Economies cash" at bounding box center [922, 267] width 307 height 93
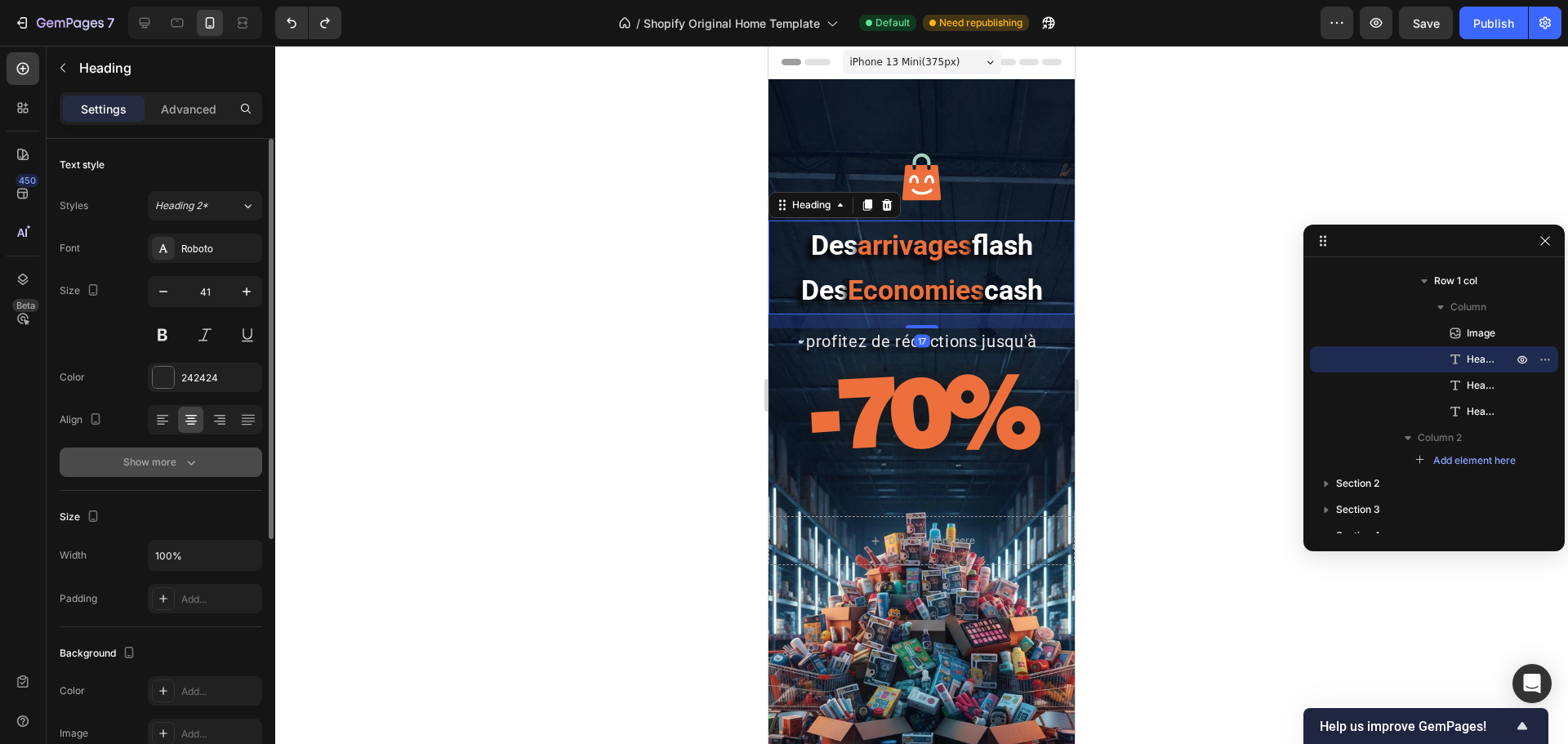
click at [165, 456] on div "Show more" at bounding box center [161, 462] width 76 height 16
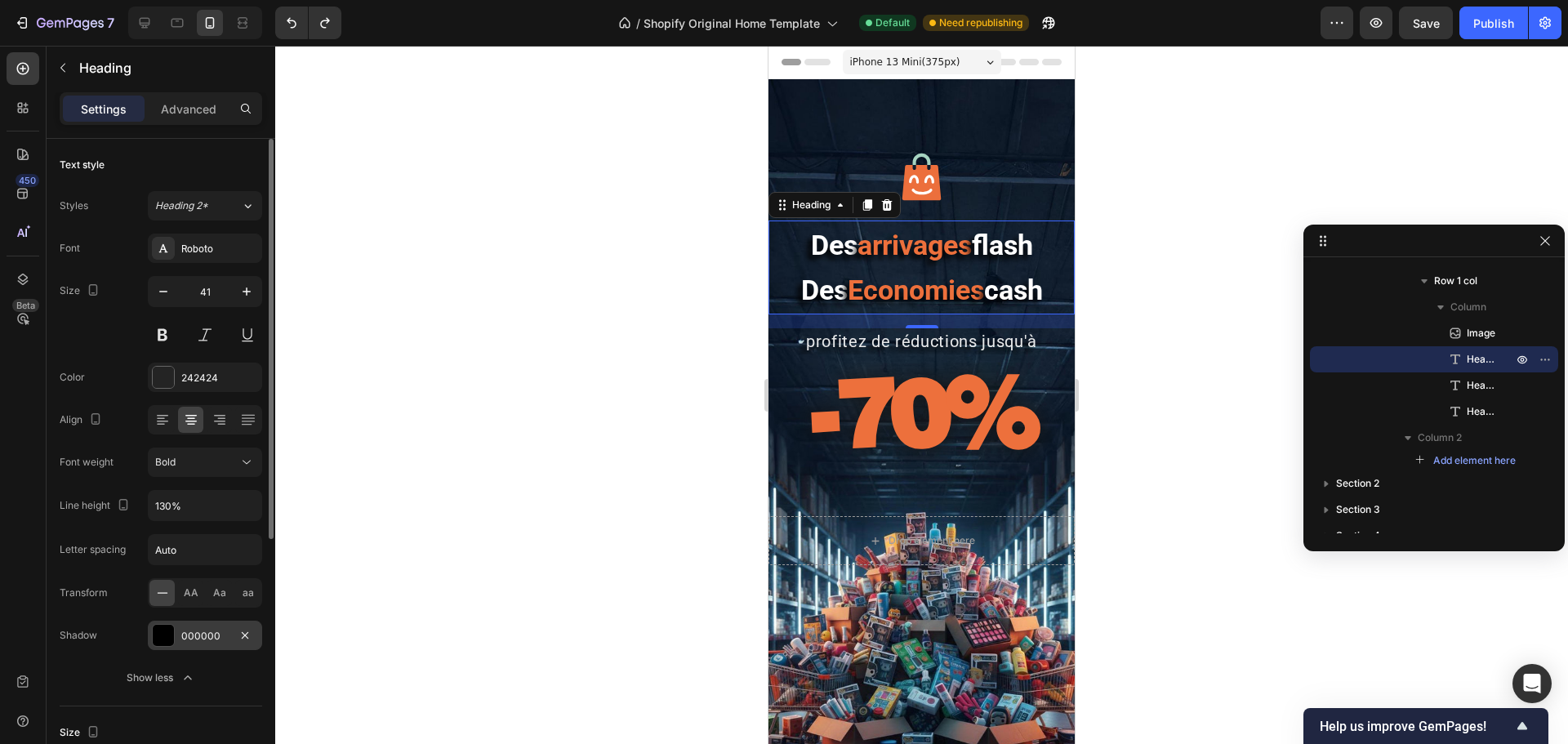
click at [180, 566] on div "000000" at bounding box center [204, 634] width 114 height 30
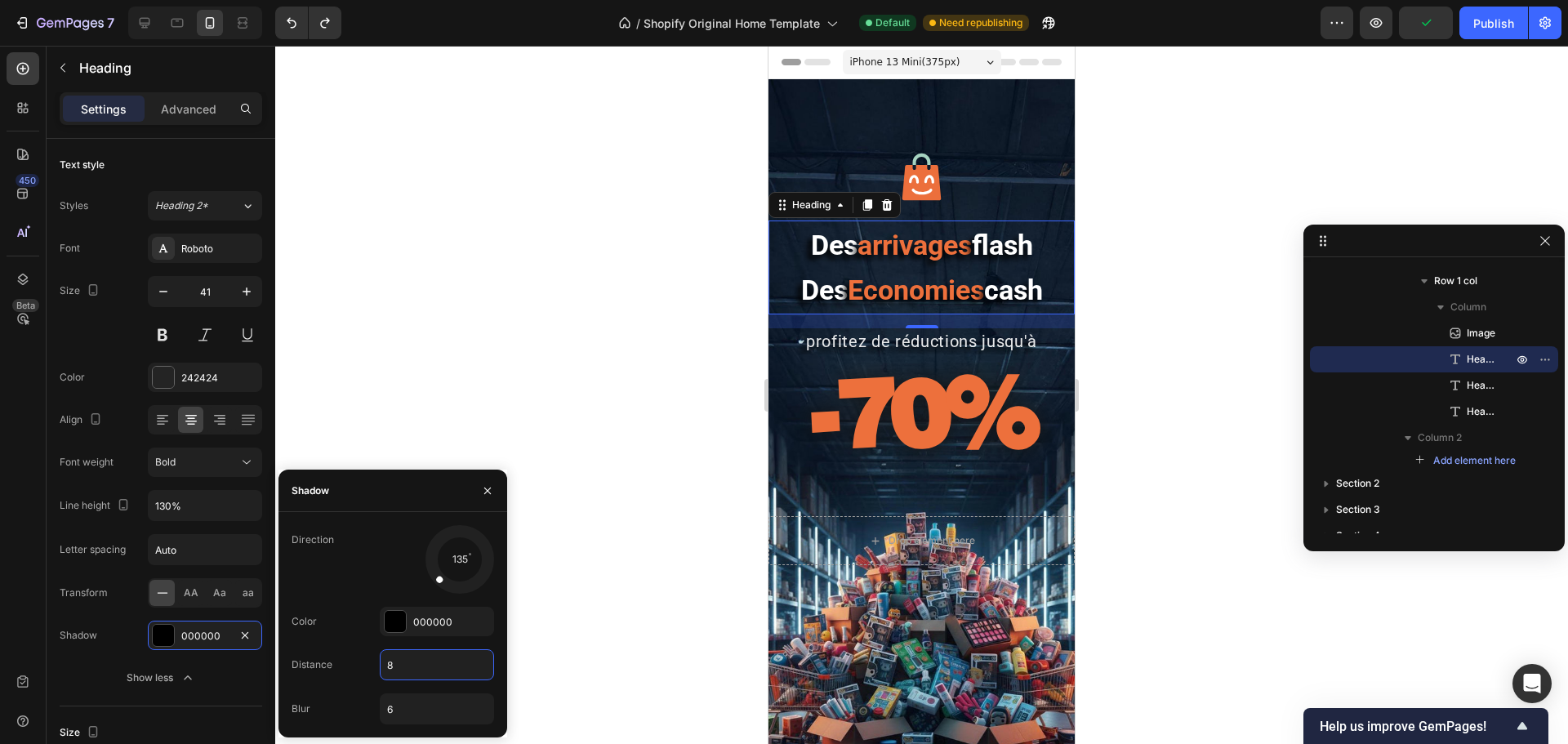
click at [392, 566] on input "8" at bounding box center [436, 664] width 112 height 30
type input "0"
click at [403, 566] on input "6" at bounding box center [436, 708] width 112 height 30
click at [401, 566] on input "6" at bounding box center [436, 708] width 112 height 30
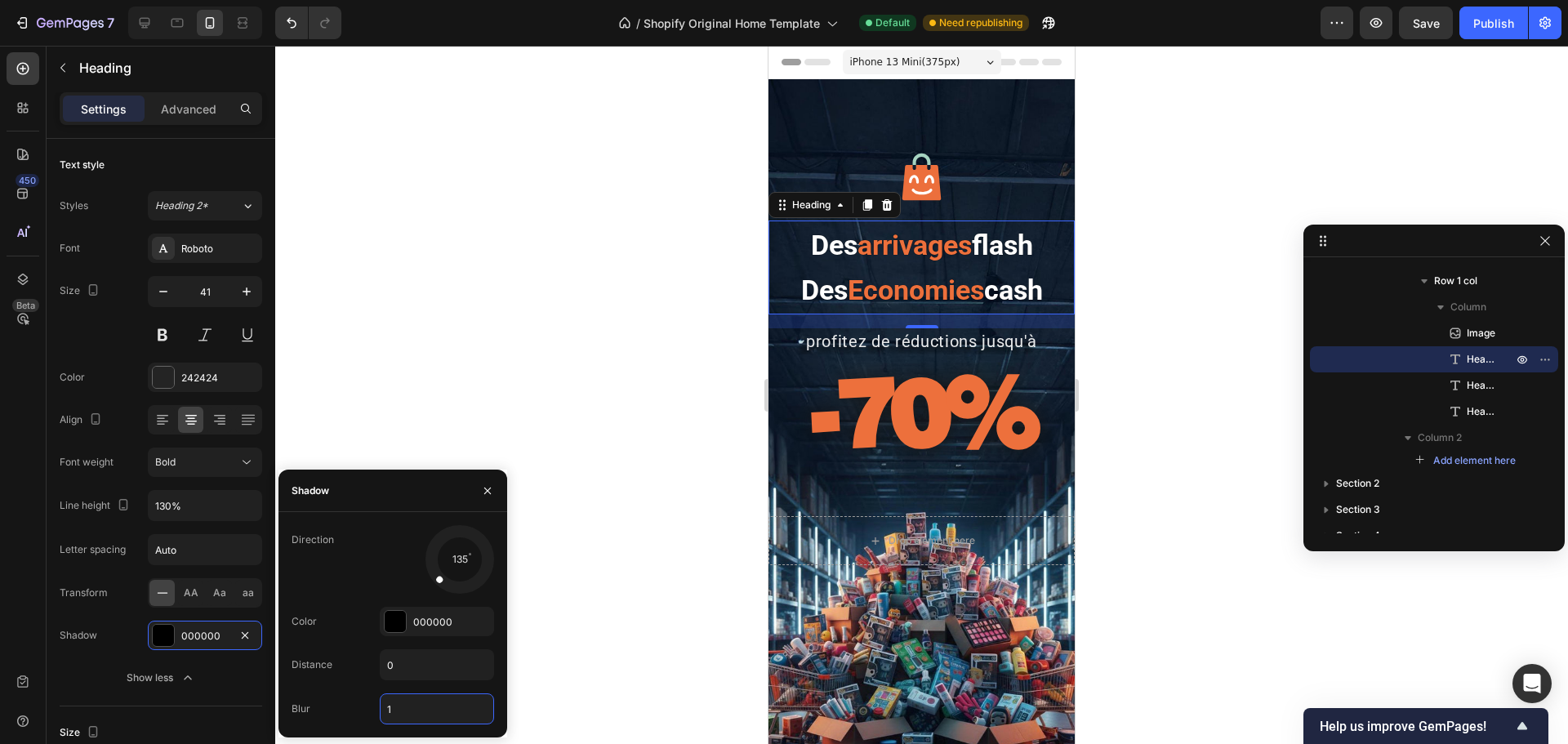
type input "15"
click at [557, 361] on div at bounding box center [922, 394] width 1293 height 698
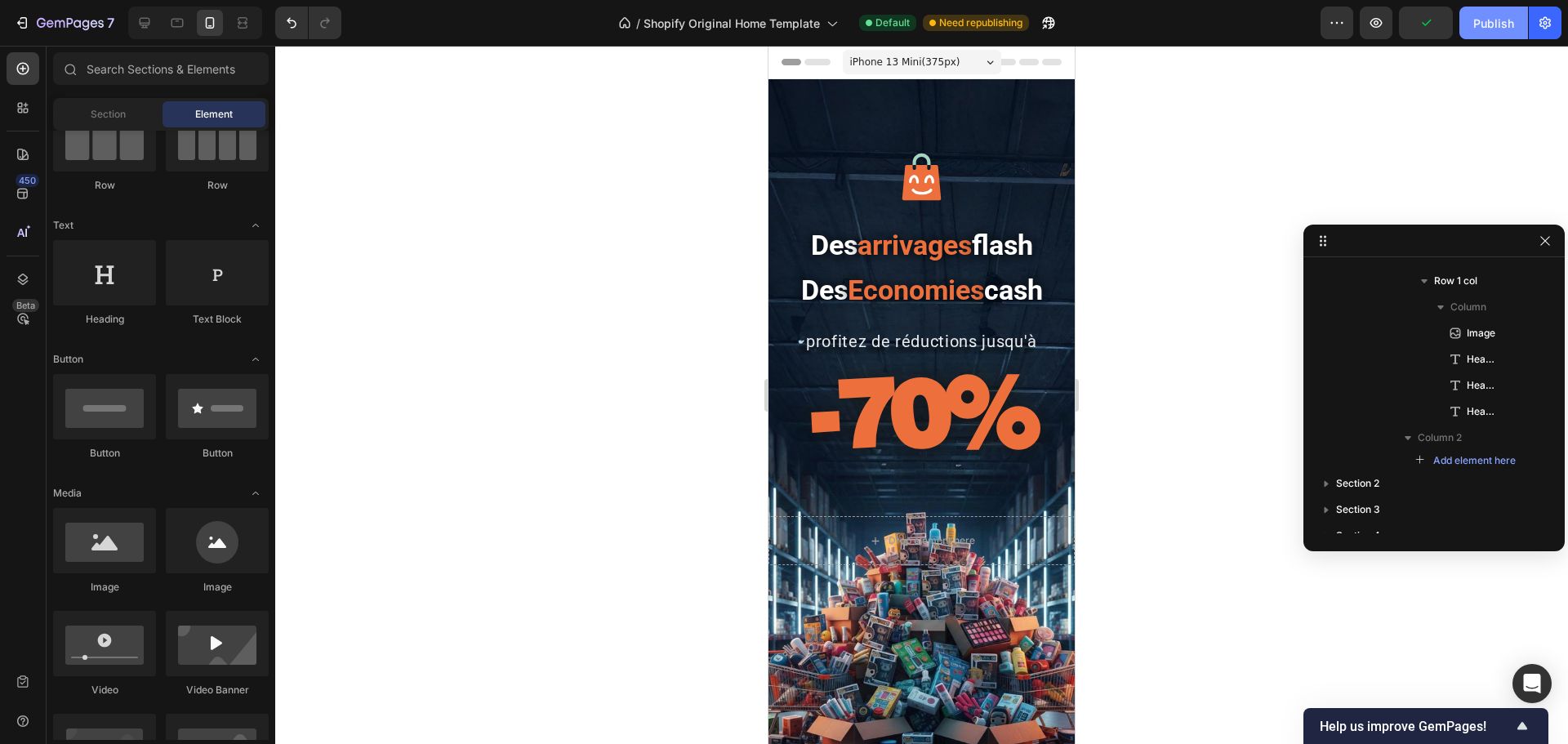
click at [1253, 26] on button "Publish" at bounding box center [1493, 22] width 68 height 32
click at [152, 21] on icon at bounding box center [145, 22] width 16 height 16
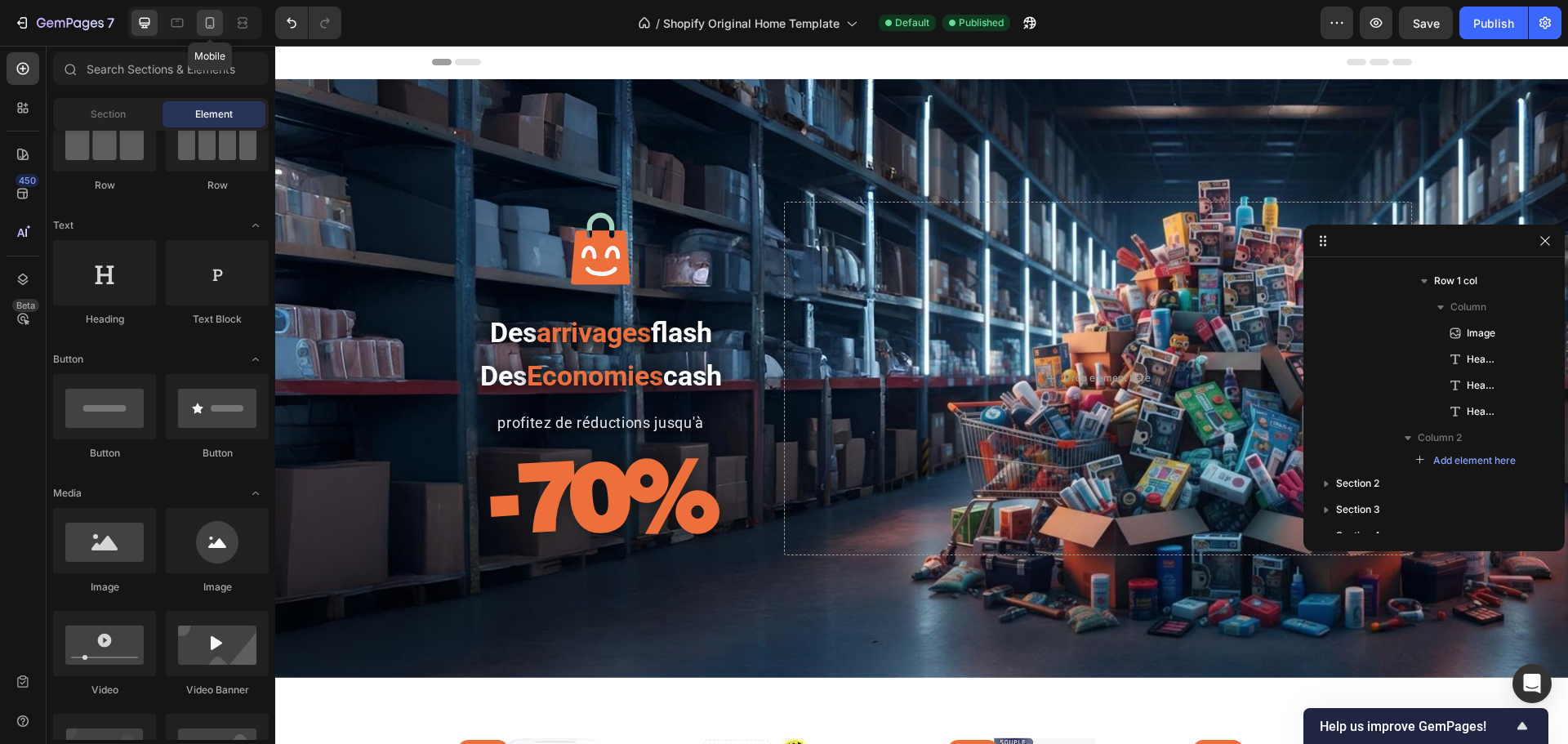
click at [209, 22] on icon at bounding box center [209, 22] width 16 height 16
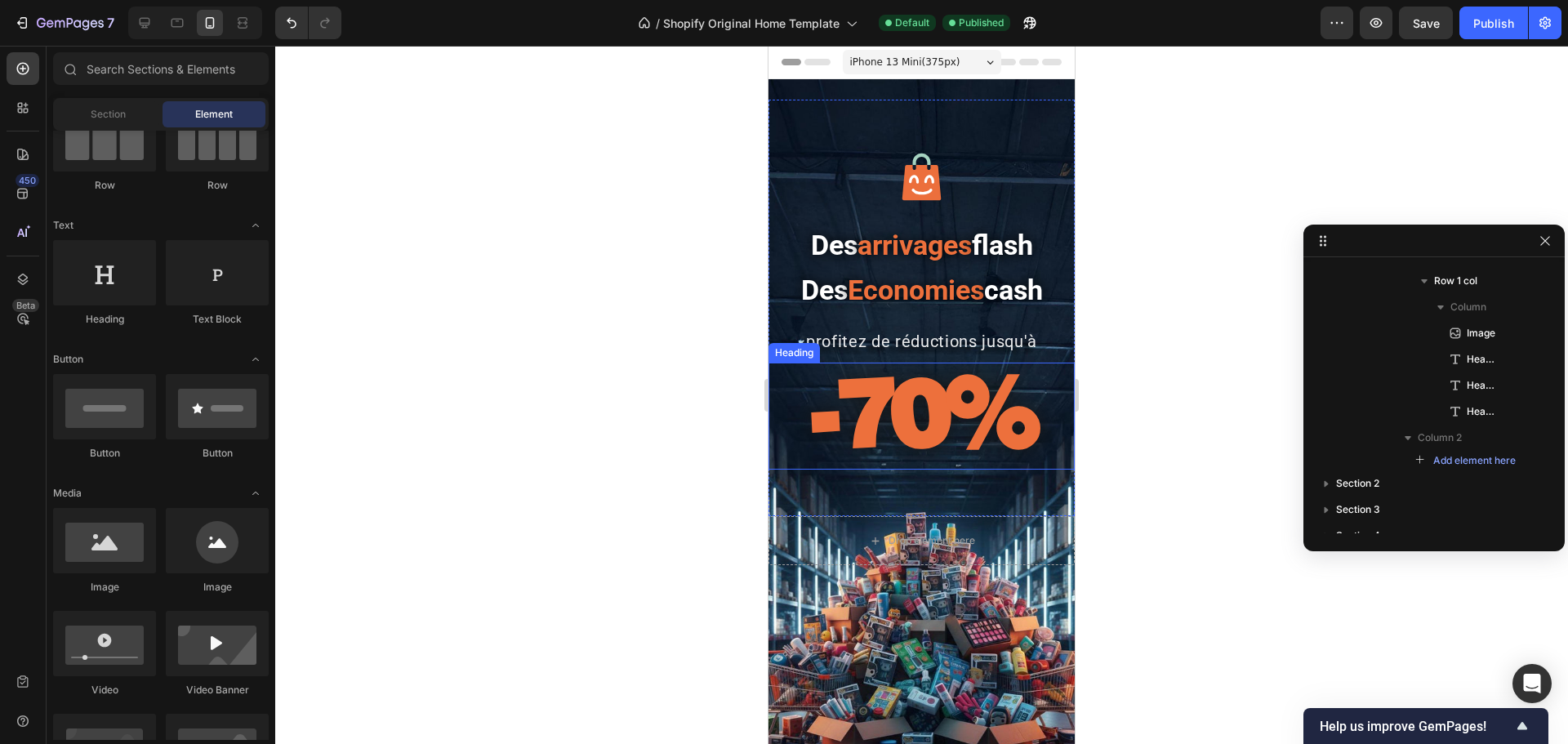
click at [951, 429] on strong "-70%" at bounding box center [922, 410] width 224 height 114
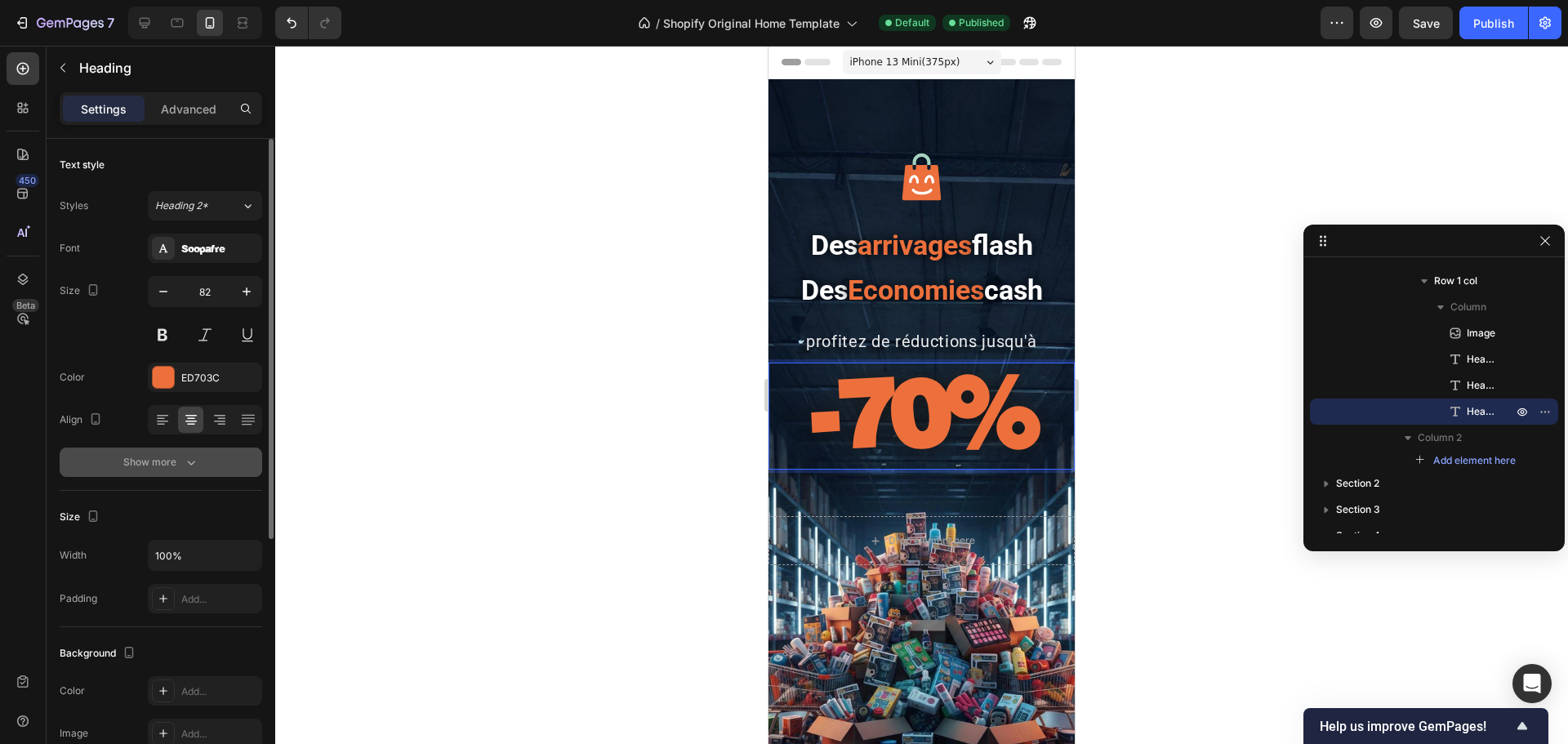
click at [185, 460] on icon "button" at bounding box center [191, 462] width 16 height 16
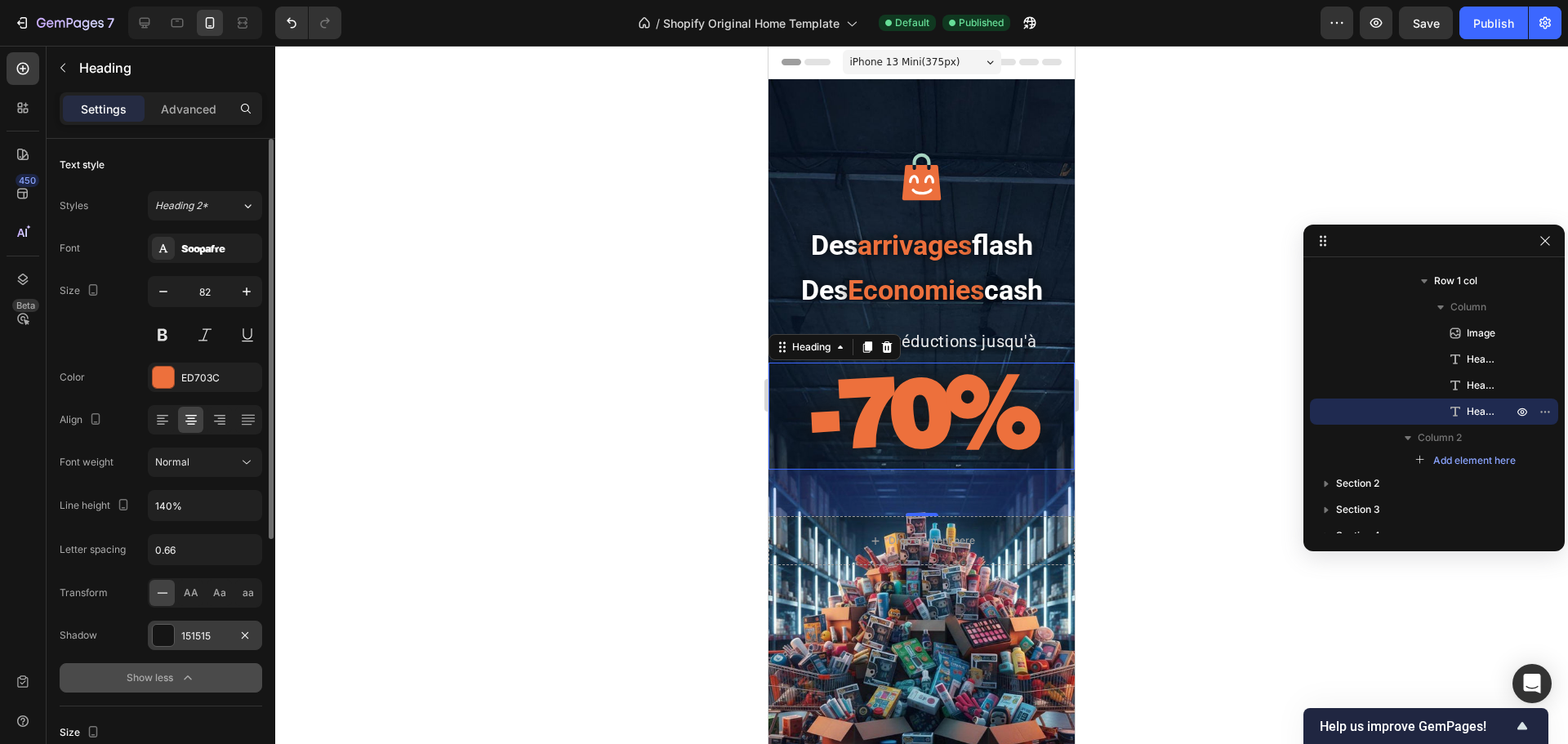
click at [171, 566] on div at bounding box center [164, 635] width 22 height 22
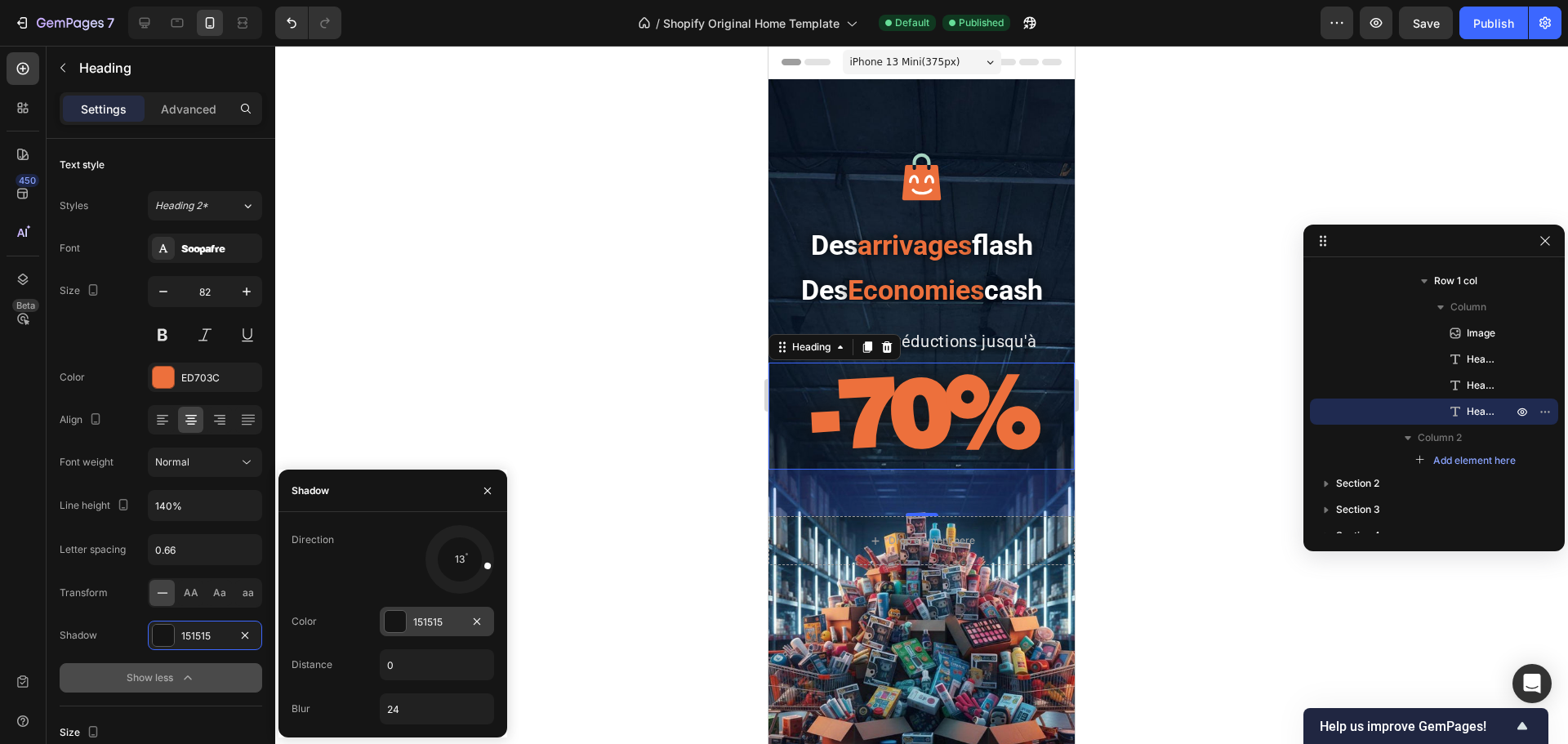
click at [396, 566] on div at bounding box center [396, 621] width 22 height 22
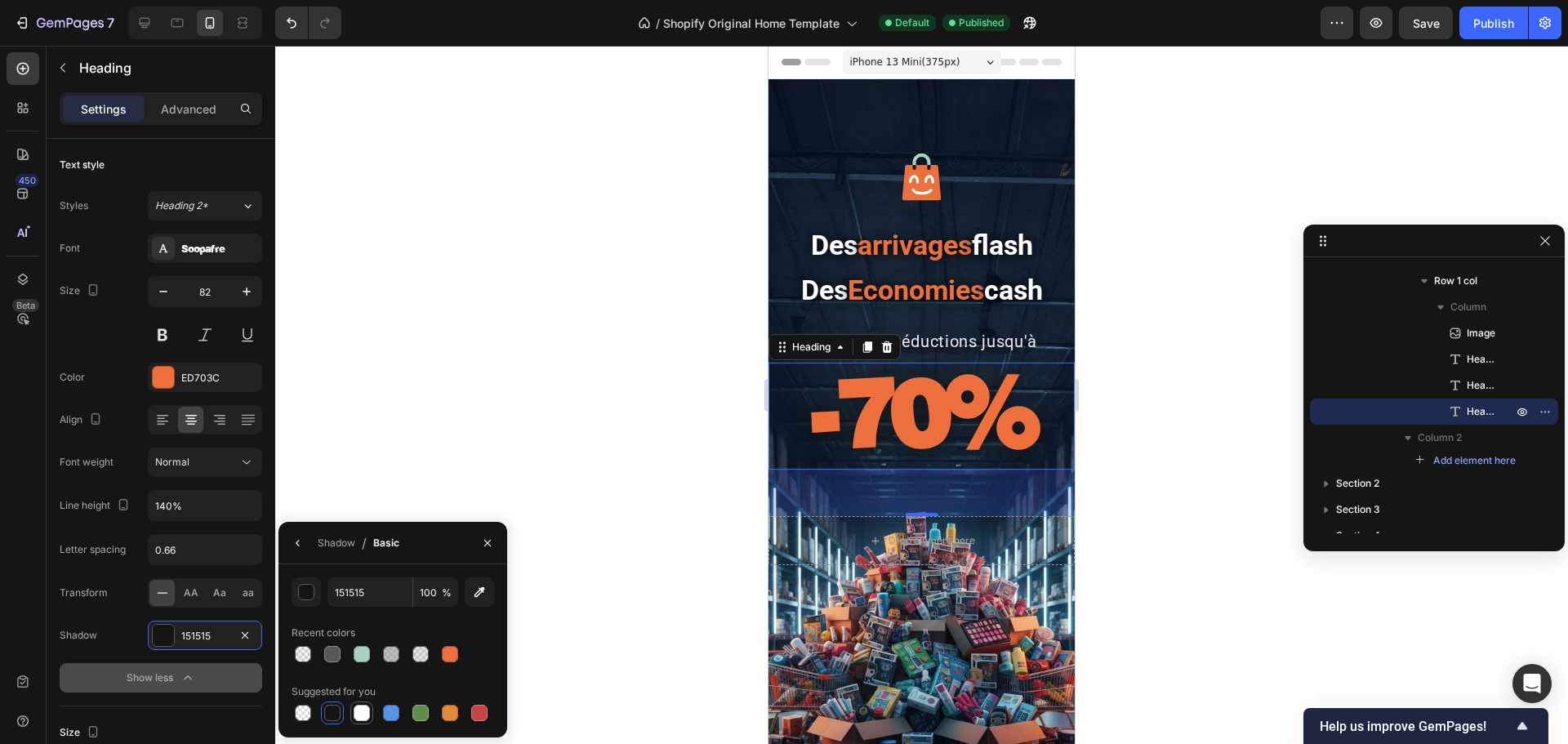
click at [366, 566] on div at bounding box center [361, 713] width 16 height 16
type input "FFFFFF"
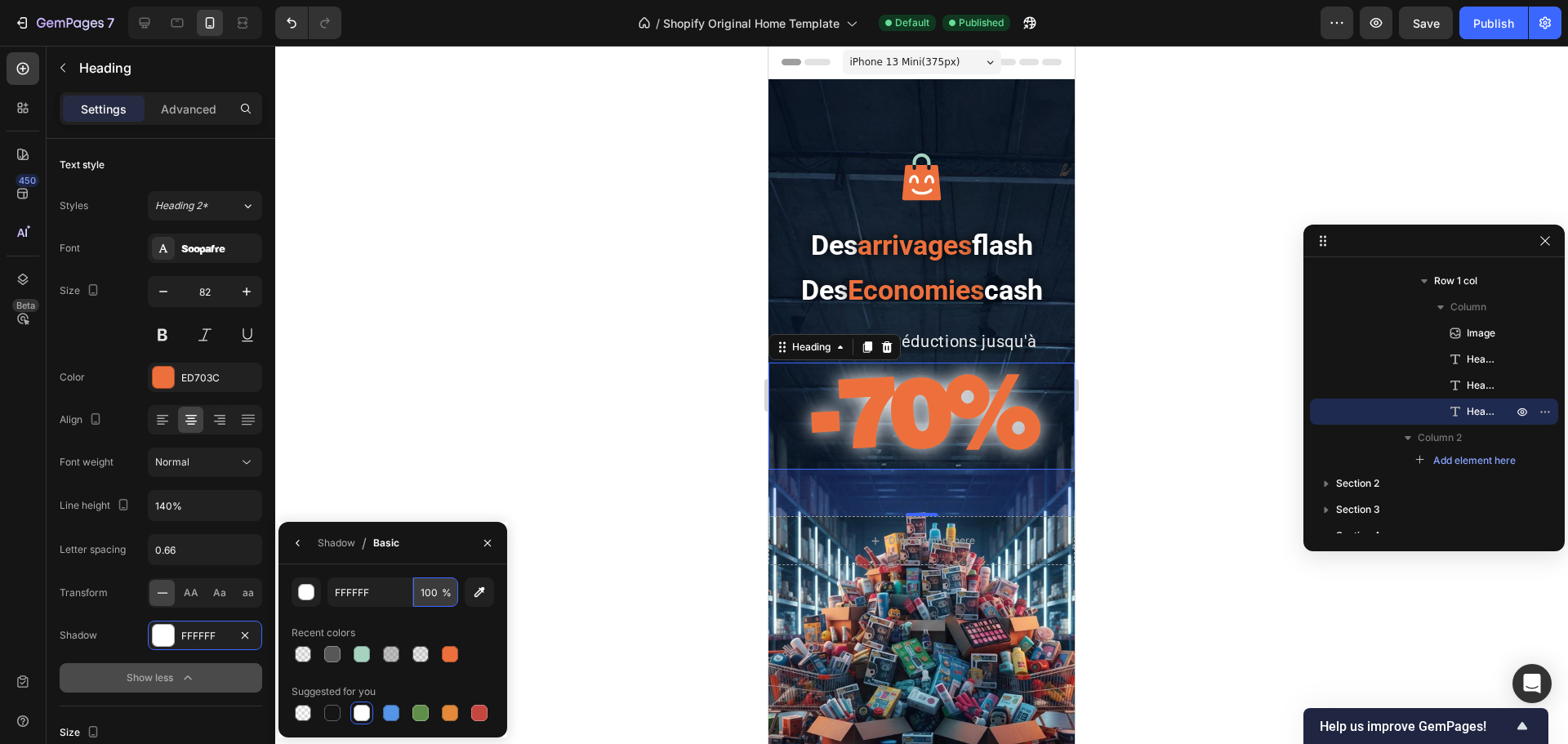
click at [439, 566] on input "100" at bounding box center [436, 591] width 45 height 30
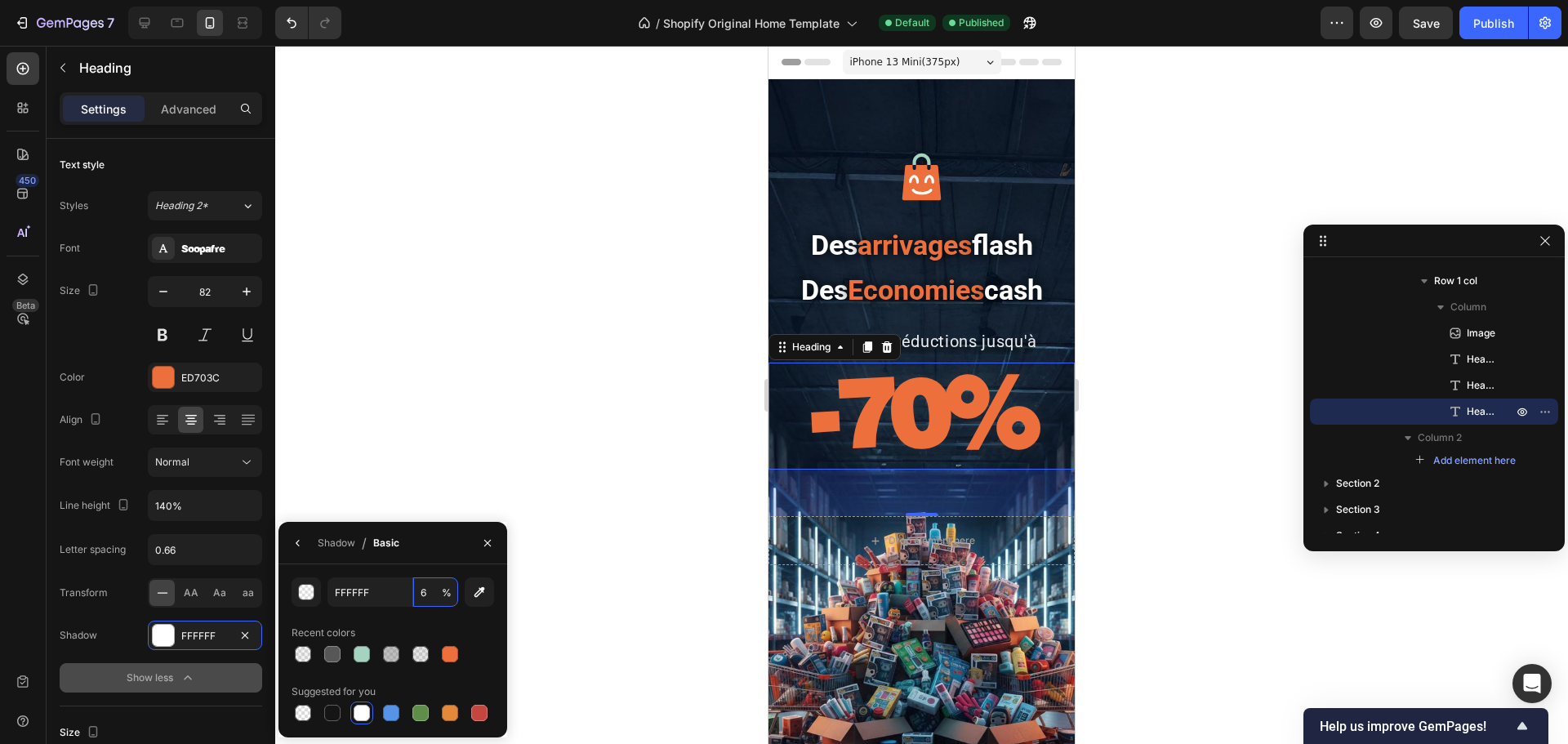
type input "60"
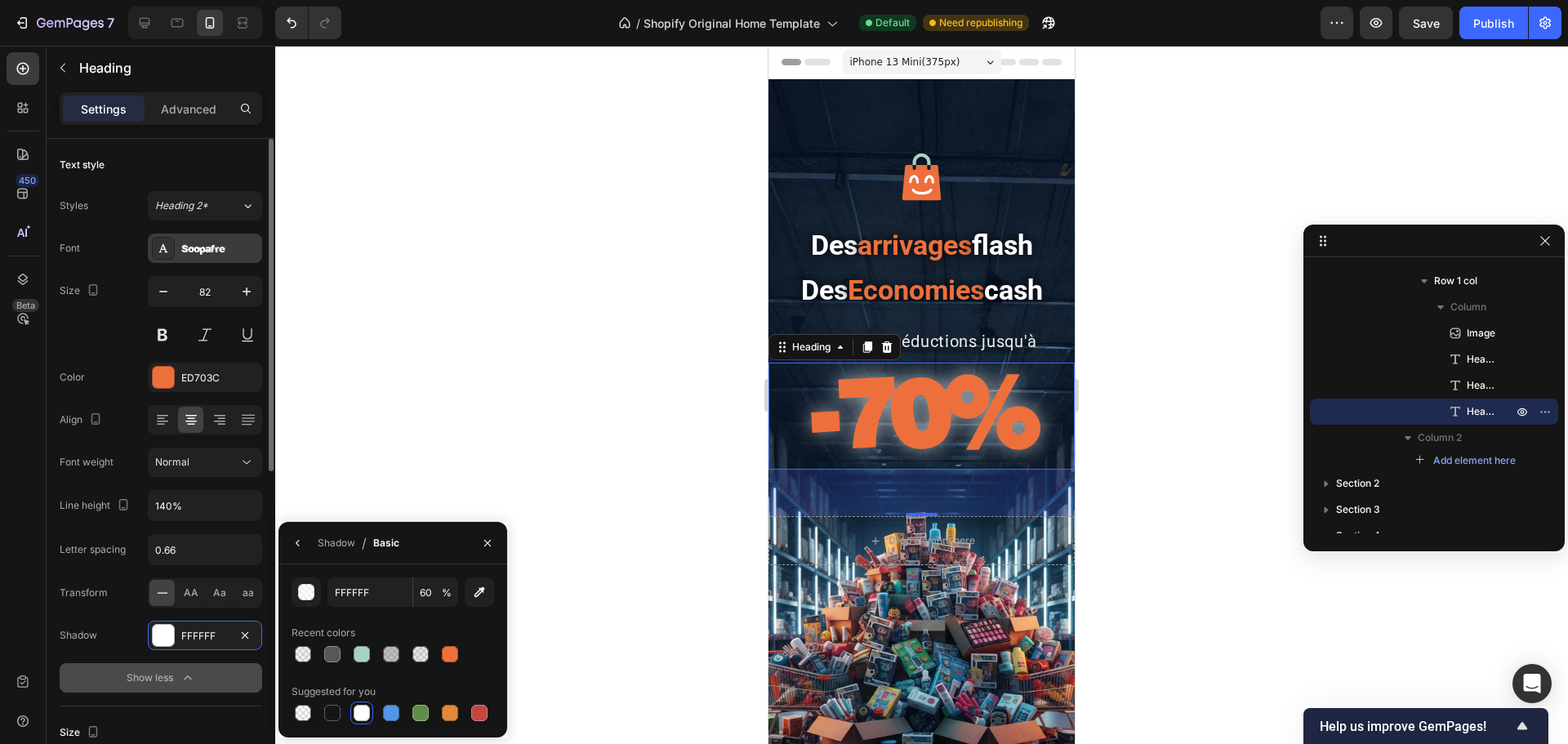
click at [193, 247] on div "Soopafre" at bounding box center [219, 249] width 76 height 14
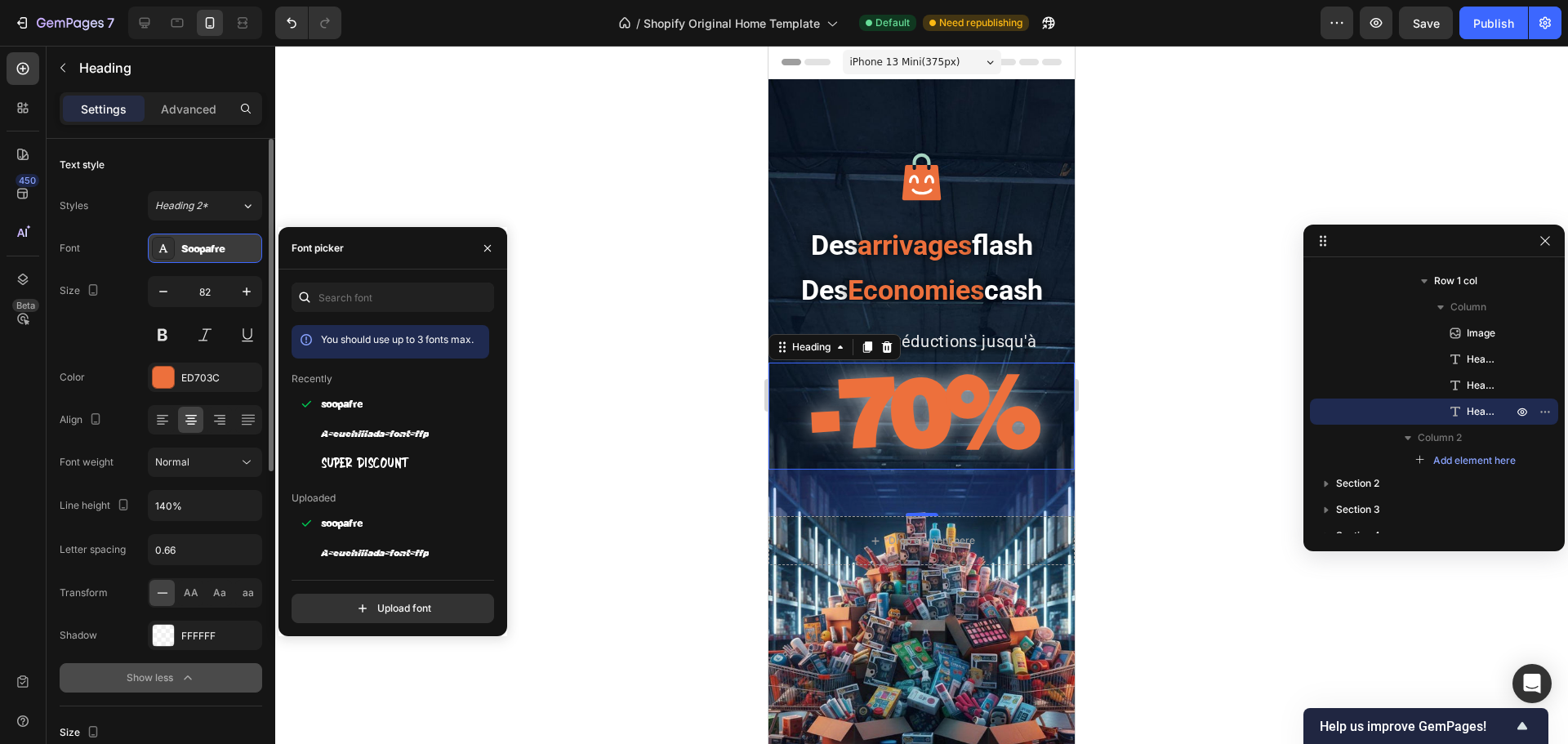
click at [193, 247] on div "Soopafre" at bounding box center [219, 249] width 76 height 14
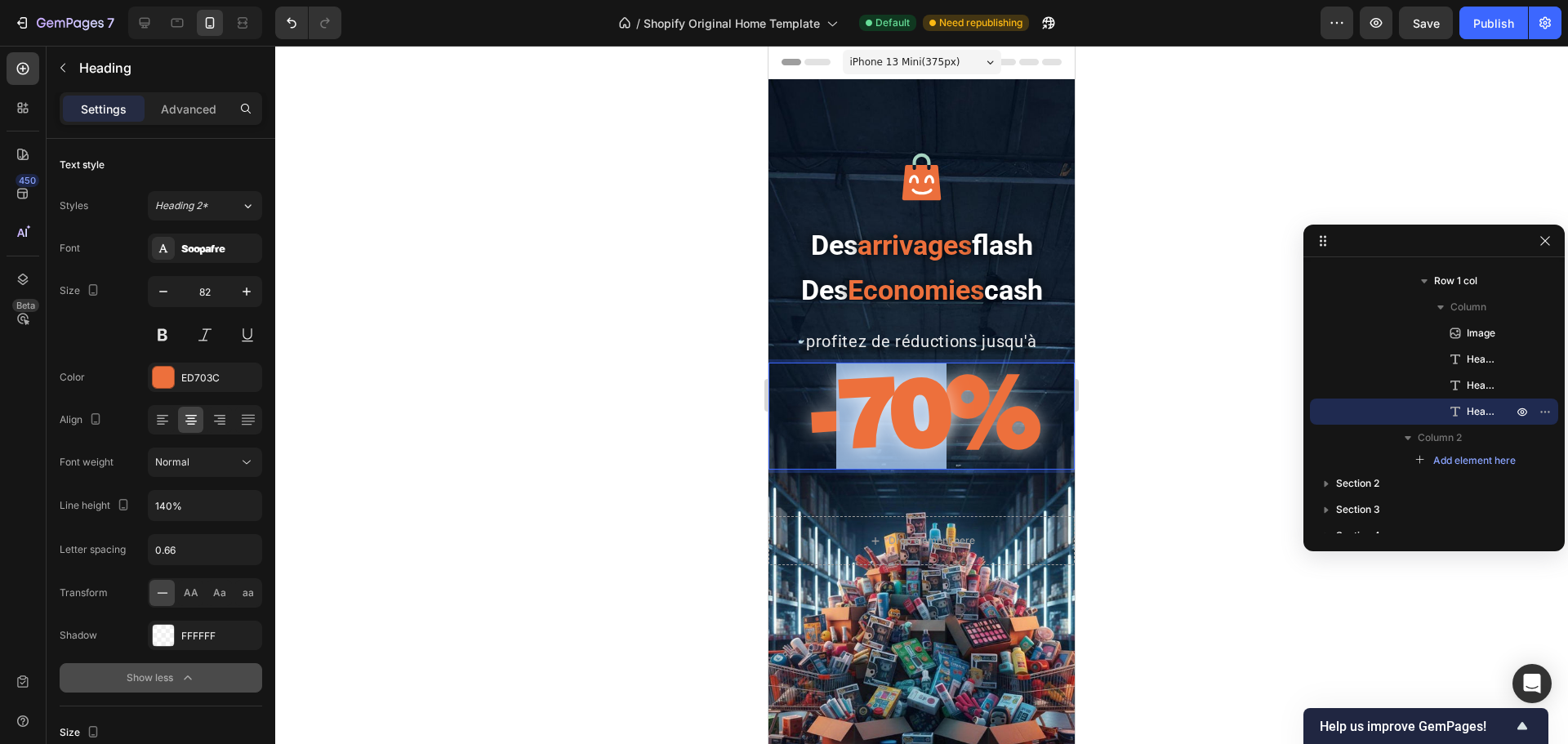
click at [869, 412] on strong "-70%" at bounding box center [922, 410] width 224 height 114
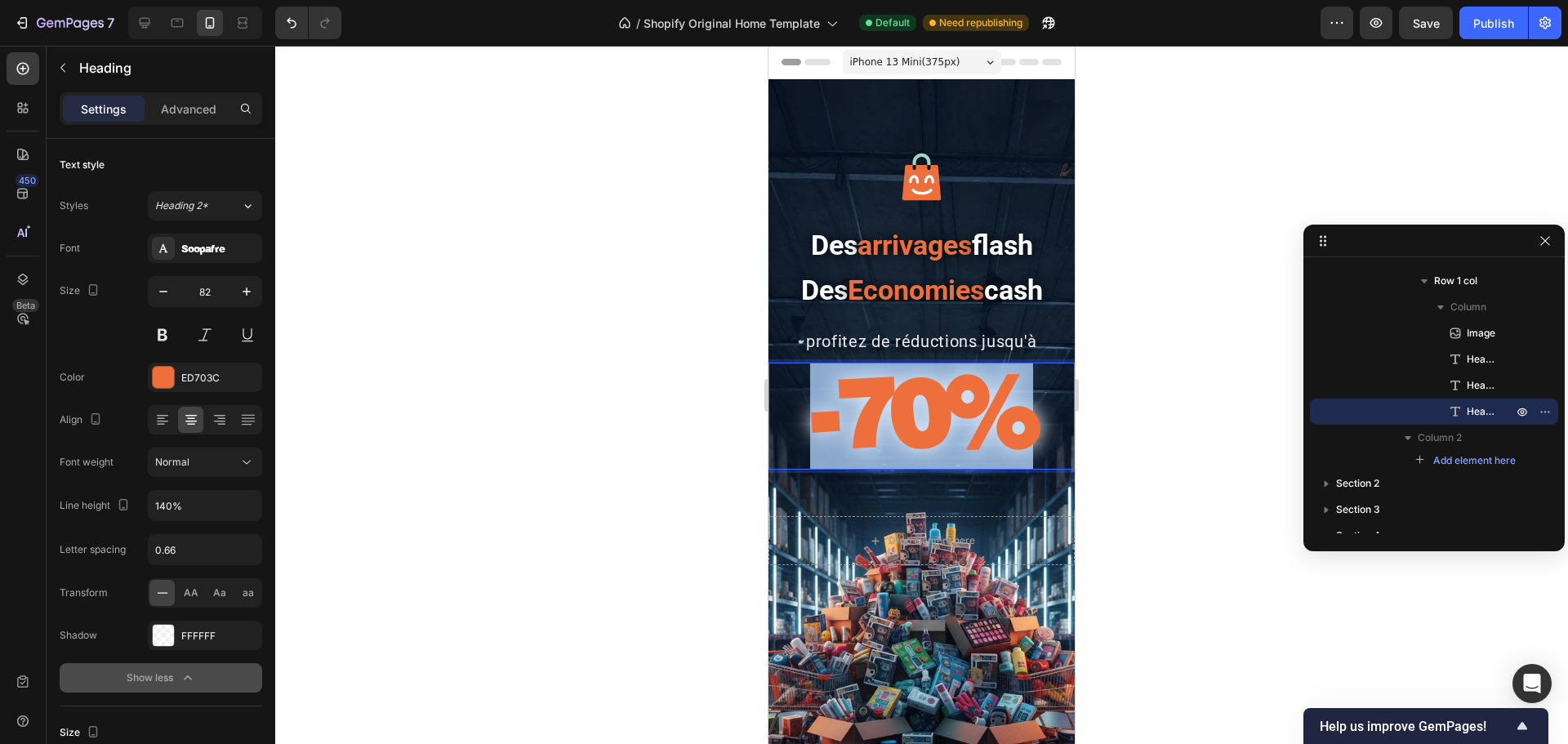
click at [869, 412] on strong "-70%" at bounding box center [922, 410] width 224 height 114
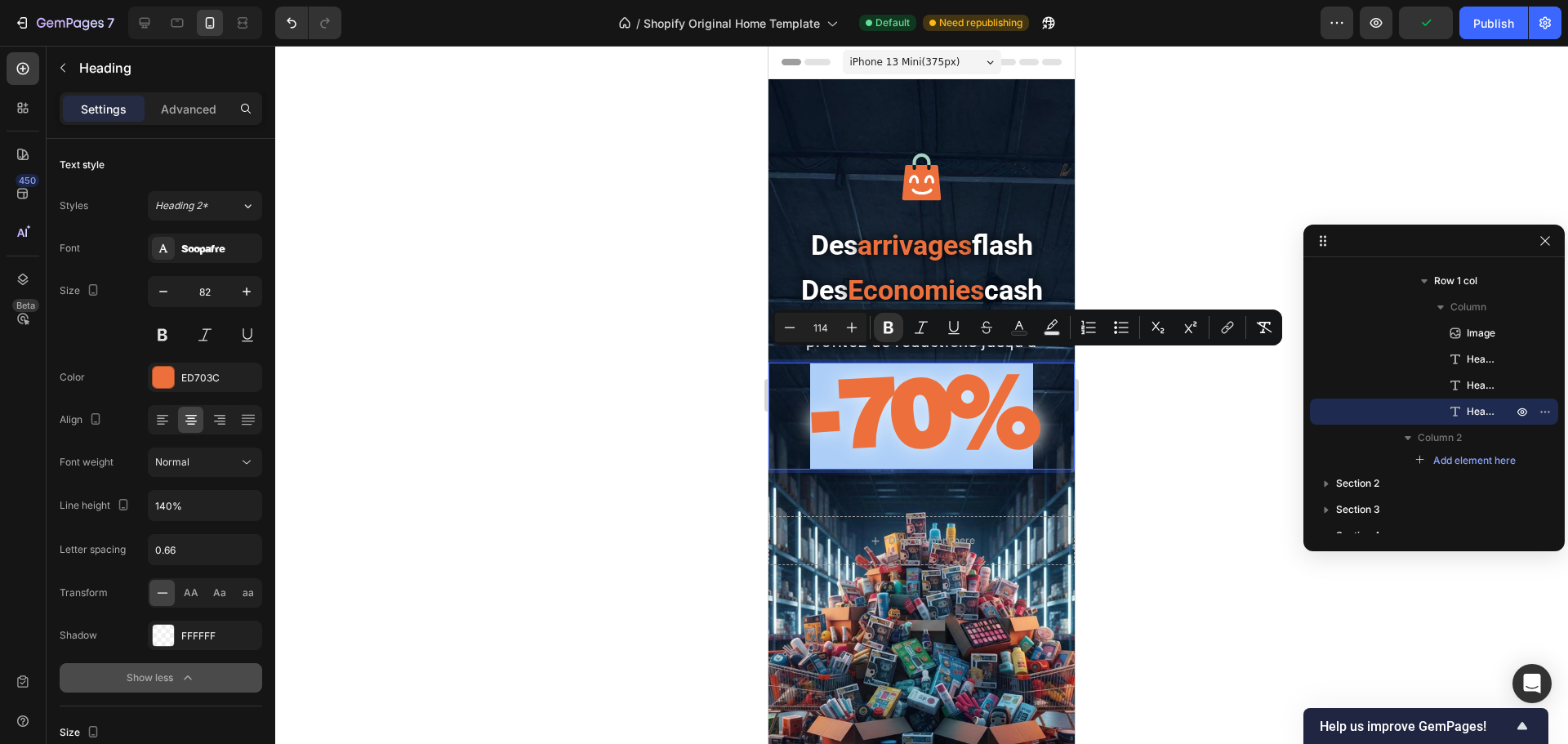
click at [1211, 248] on div at bounding box center [922, 394] width 1293 height 698
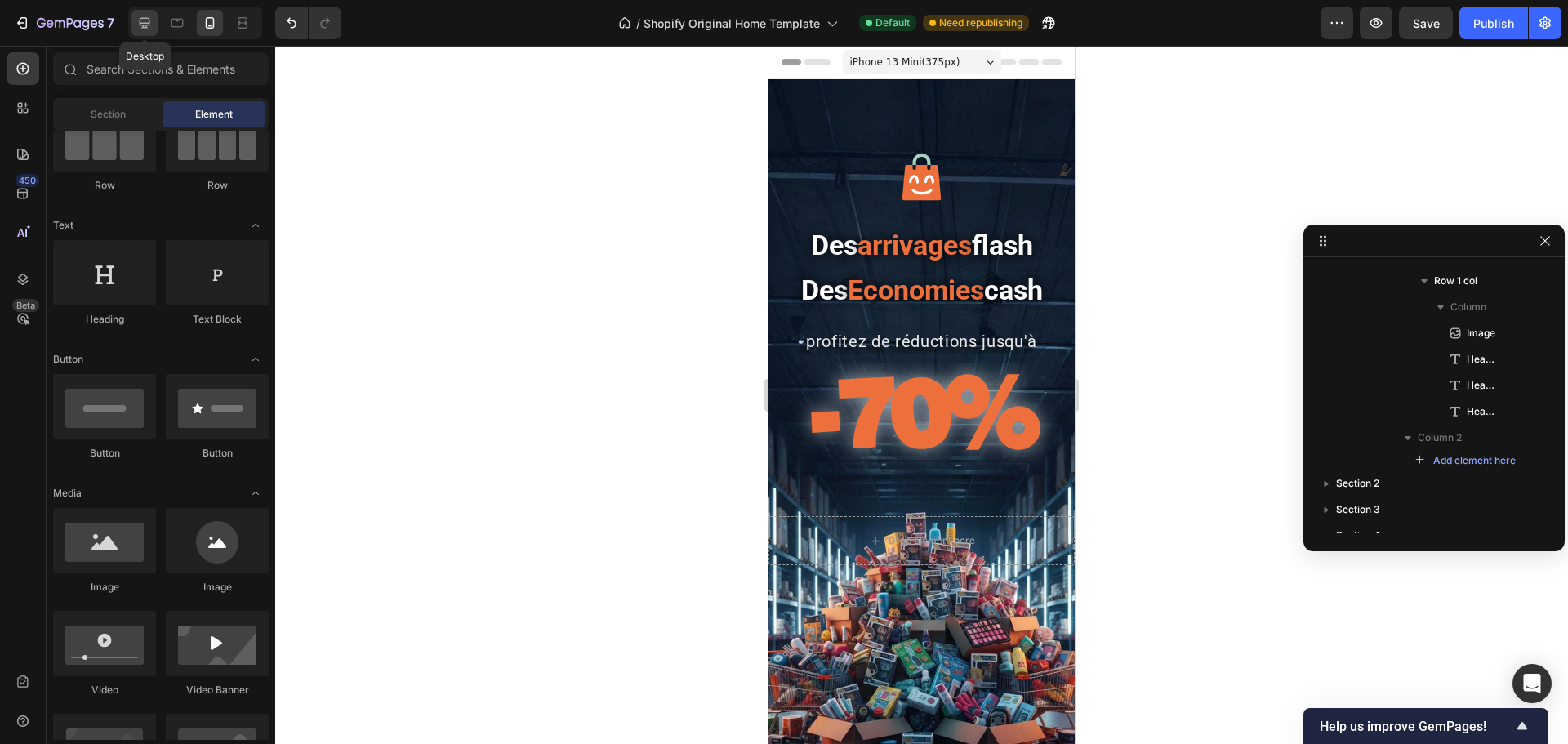
click at [135, 20] on div at bounding box center [144, 22] width 26 height 26
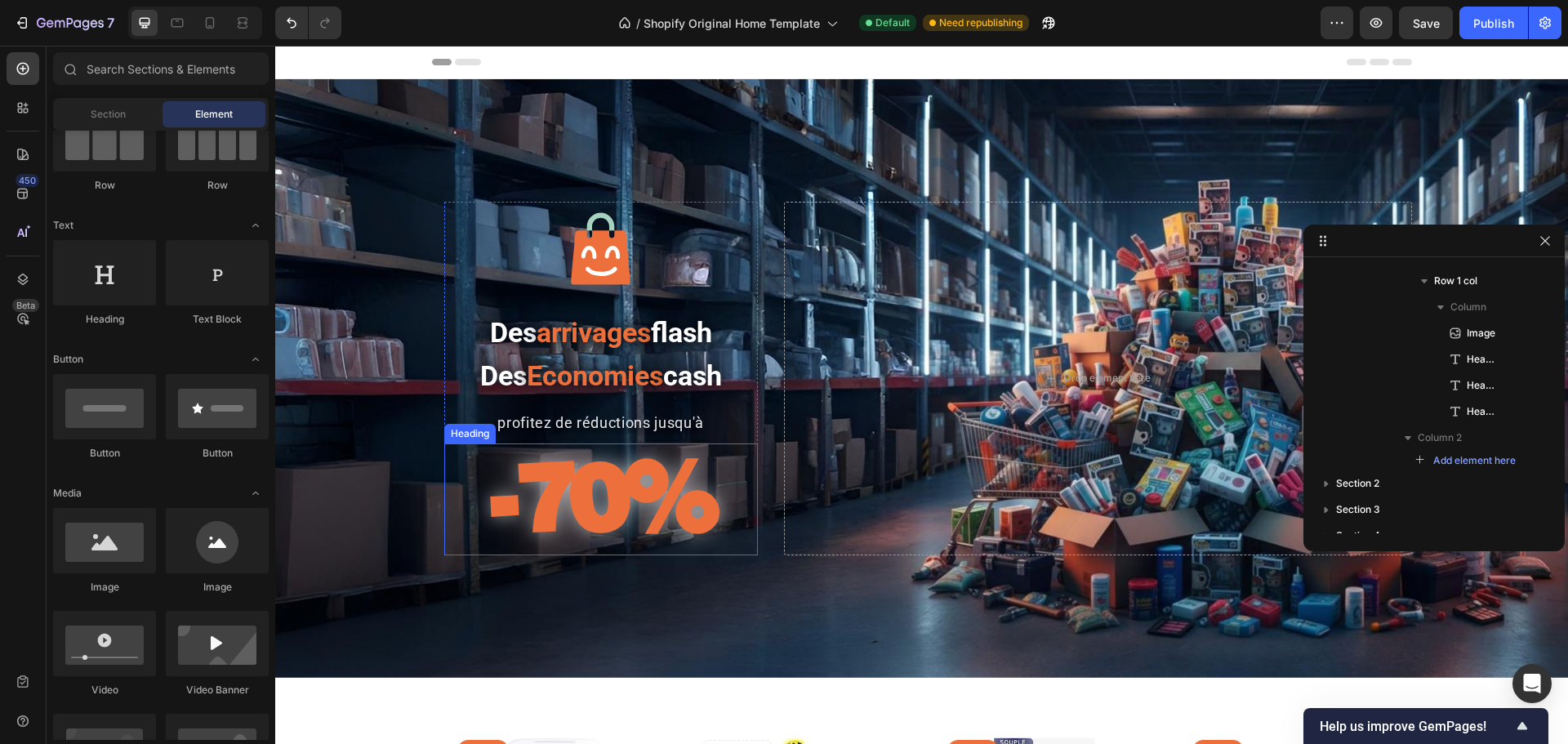
click at [551, 490] on strong "-70%" at bounding box center [601, 494] width 224 height 114
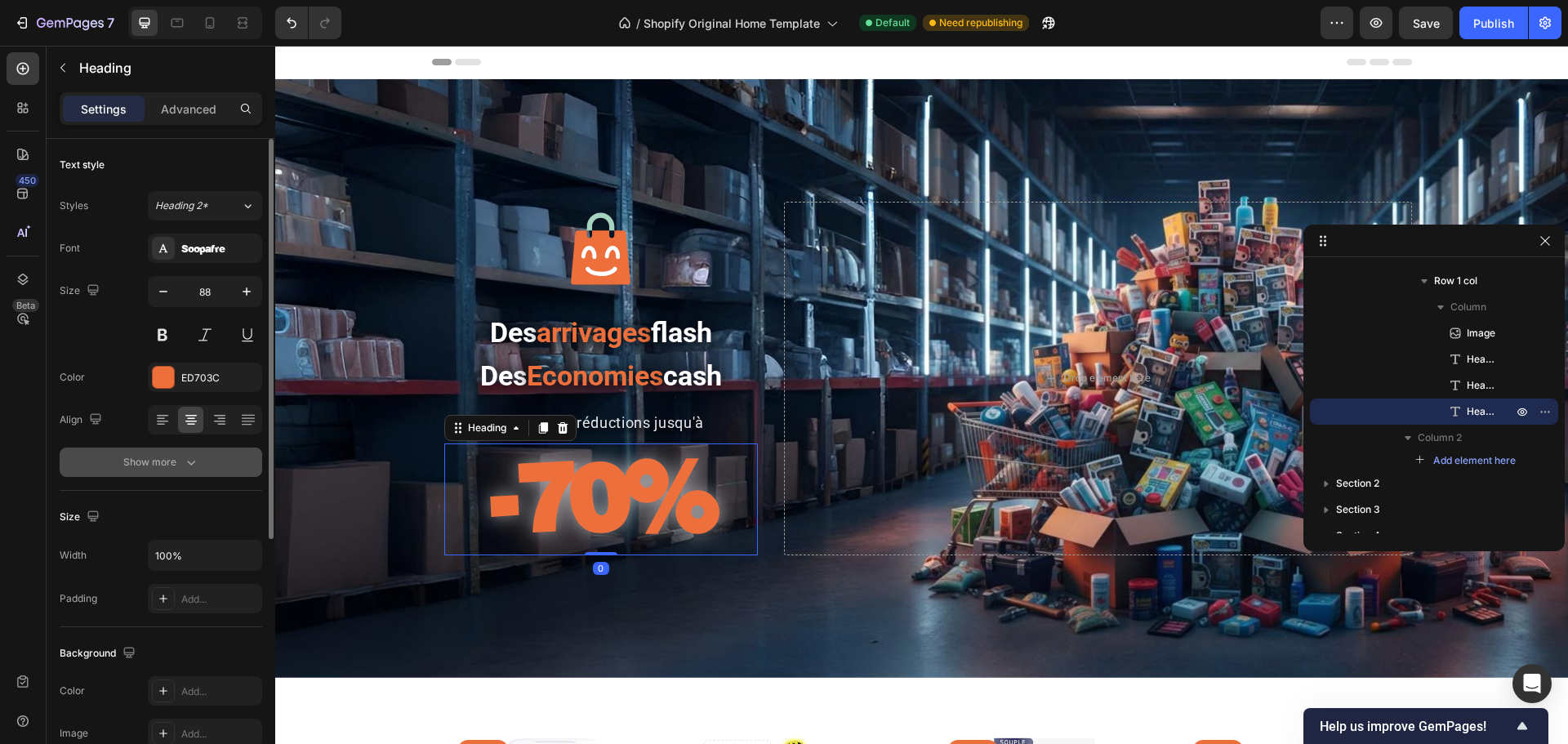
click at [191, 459] on icon "button" at bounding box center [191, 462] width 16 height 16
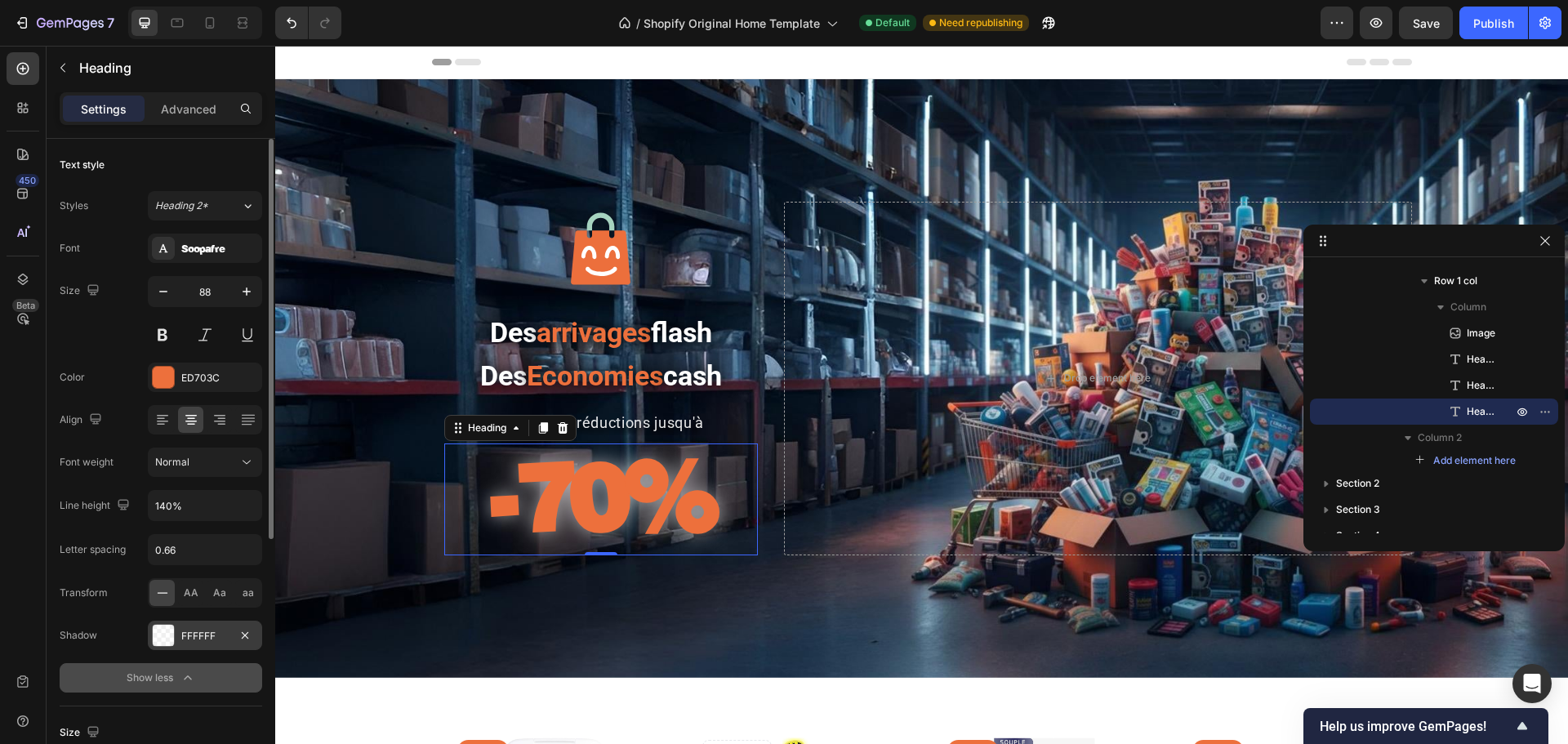
click at [162, 566] on div at bounding box center [164, 635] width 22 height 22
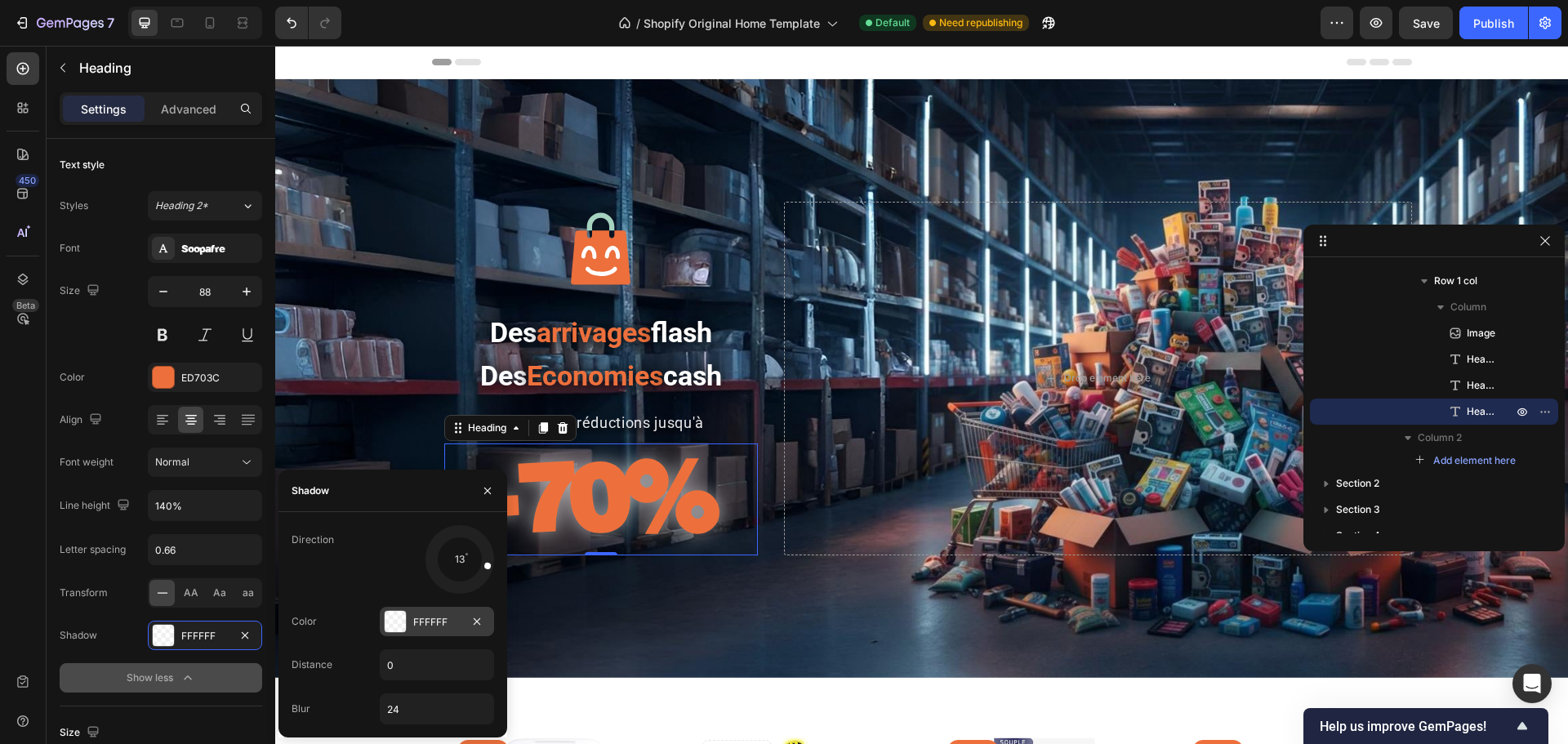
click at [397, 566] on div at bounding box center [396, 621] width 22 height 22
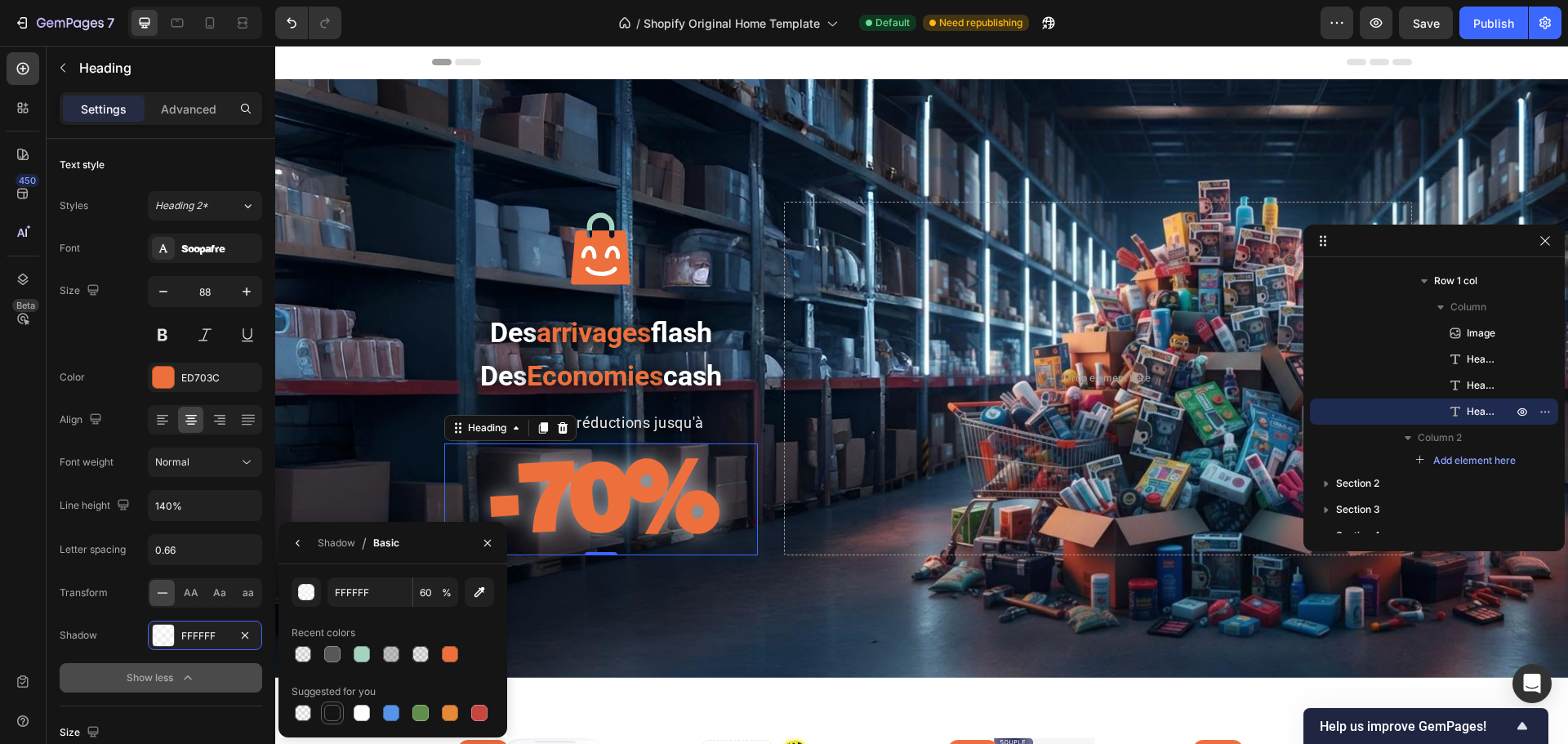
click at [330, 566] on div at bounding box center [333, 713] width 16 height 16
type input "151515"
type input "100"
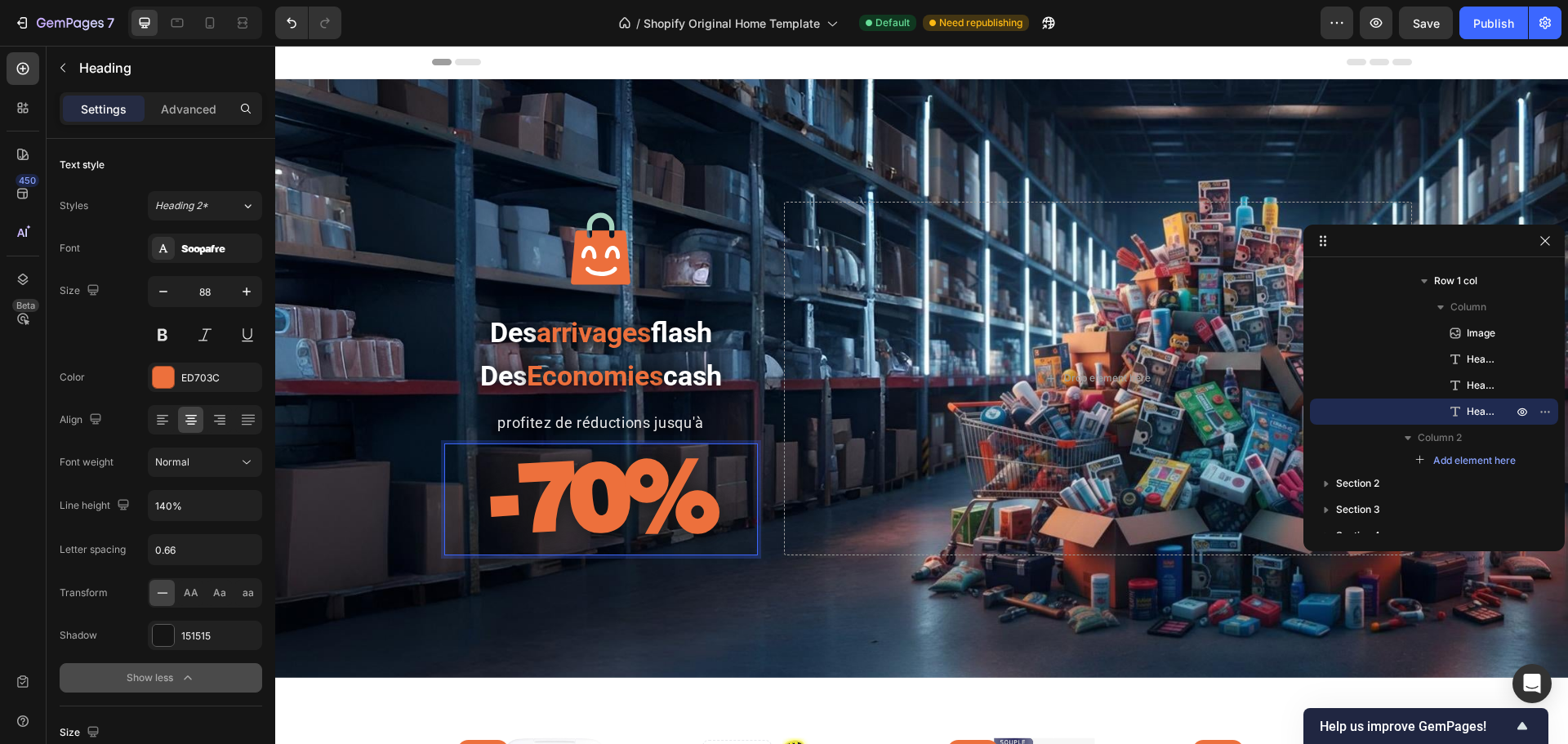
click at [573, 503] on strong "-70%" at bounding box center [601, 494] width 224 height 114
click at [622, 514] on strong "-70%" at bounding box center [601, 494] width 224 height 114
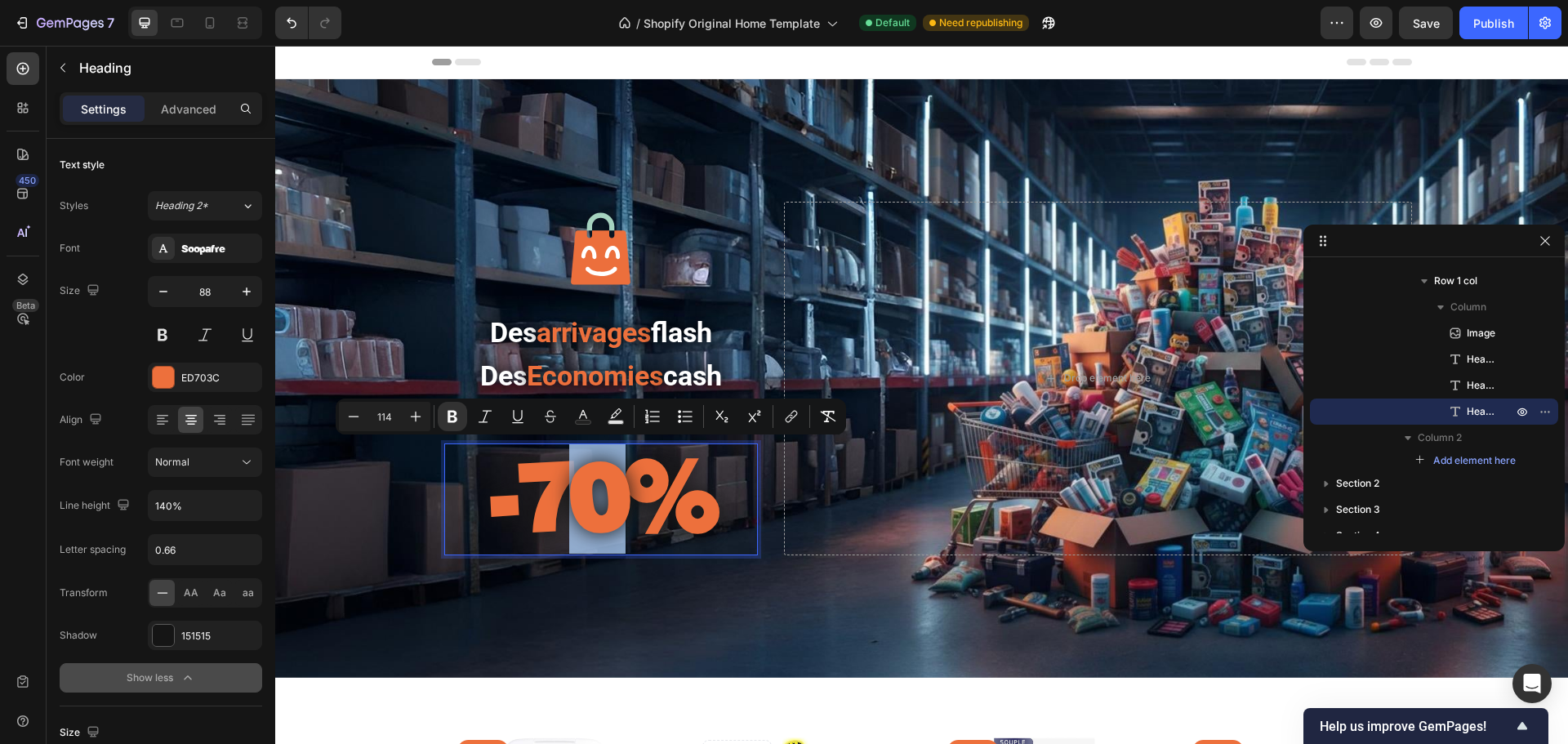
drag, startPoint x: 622, startPoint y: 514, endPoint x: 584, endPoint y: 509, distance: 38.3
click at [584, 509] on strong "-70%" at bounding box center [601, 494] width 224 height 114
click at [592, 416] on button "Text Color" at bounding box center [583, 416] width 30 height 30
type input "ED703C"
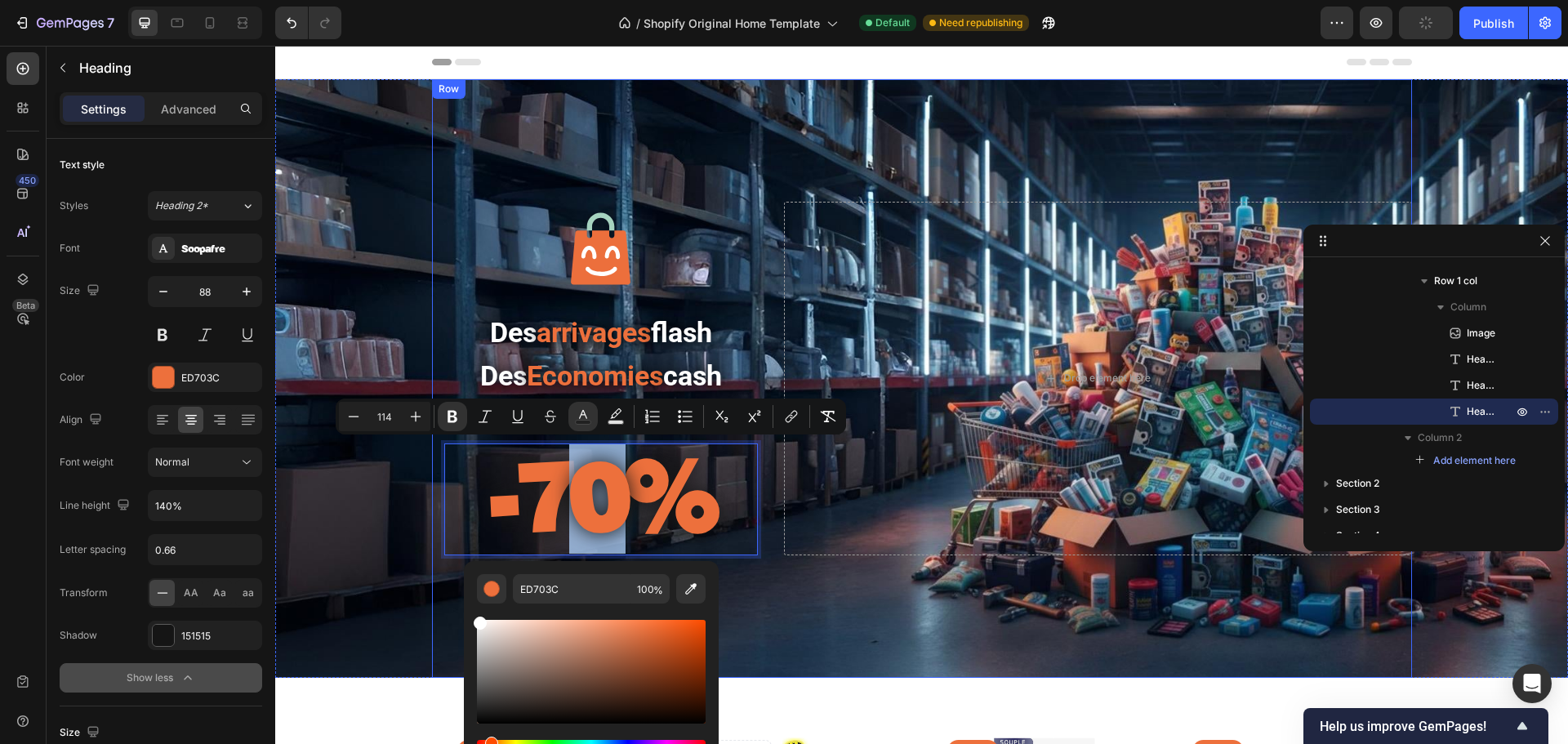
drag, startPoint x: 793, startPoint y: 691, endPoint x: 427, endPoint y: 592, distance: 379.2
type input "FFFFFF"
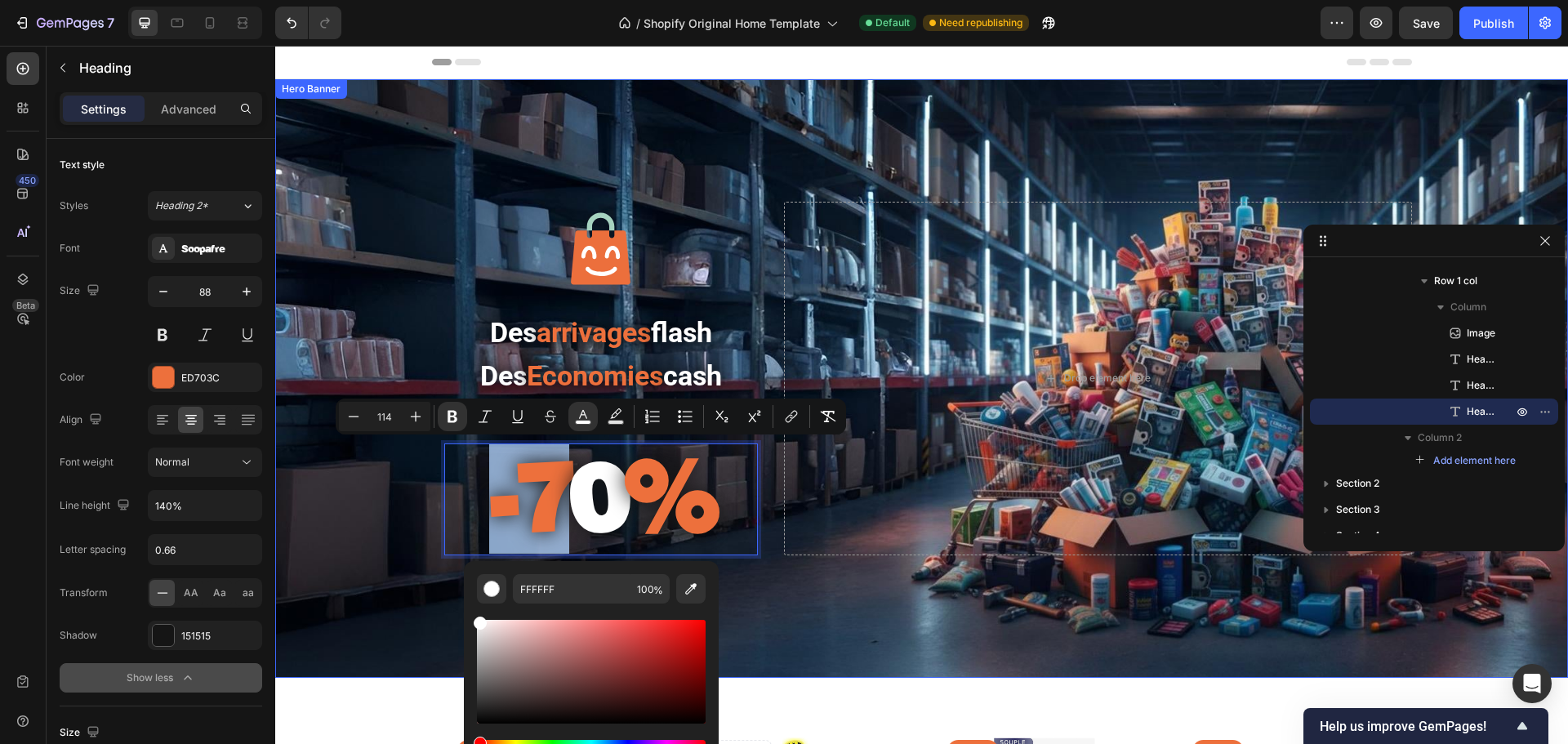
click at [286, 566] on div "Image Des arrivages flash Des Economies cash Heading profitez de réductions jus…" at bounding box center [922, 378] width 1293 height 598
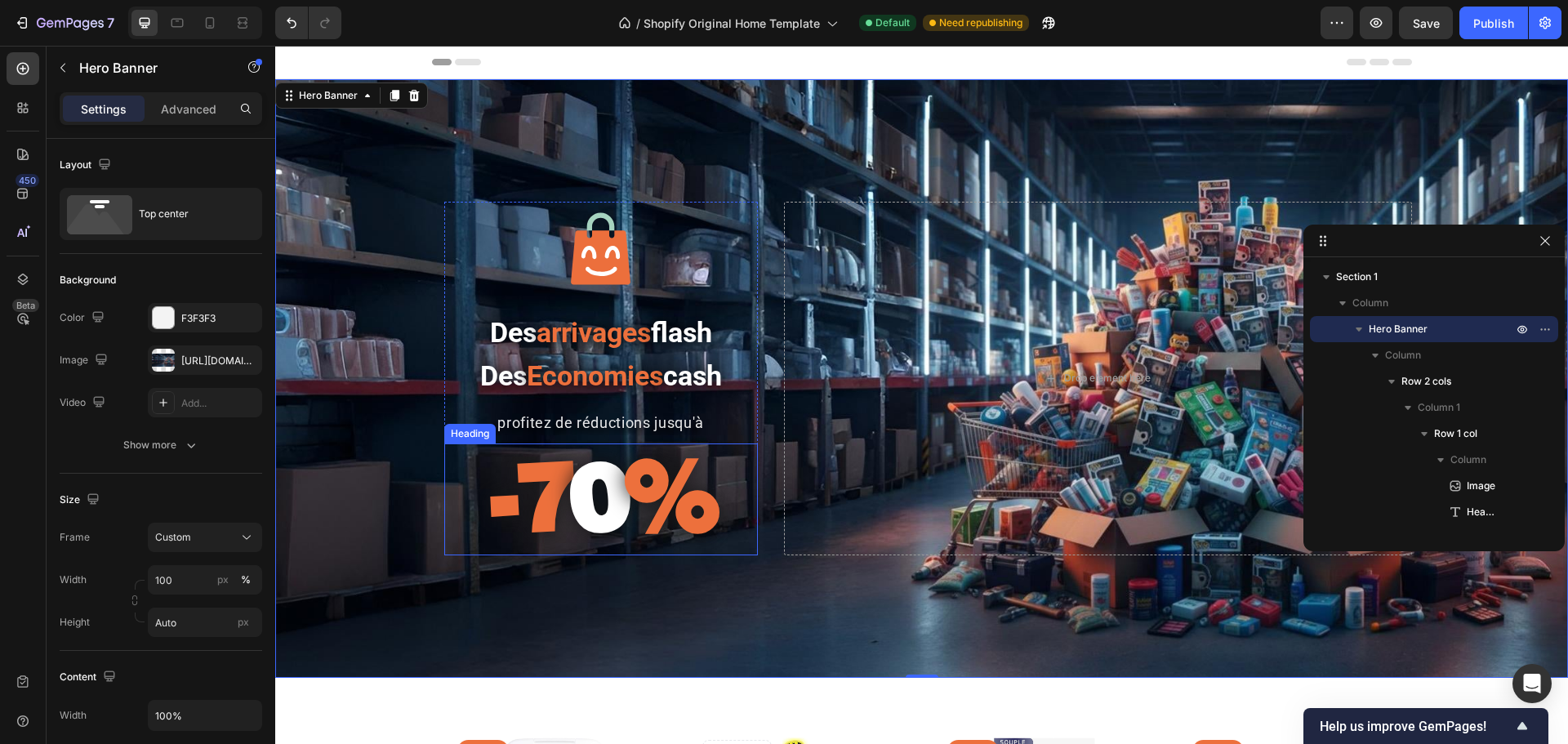
click at [603, 495] on strong "0" at bounding box center [597, 494] width 57 height 114
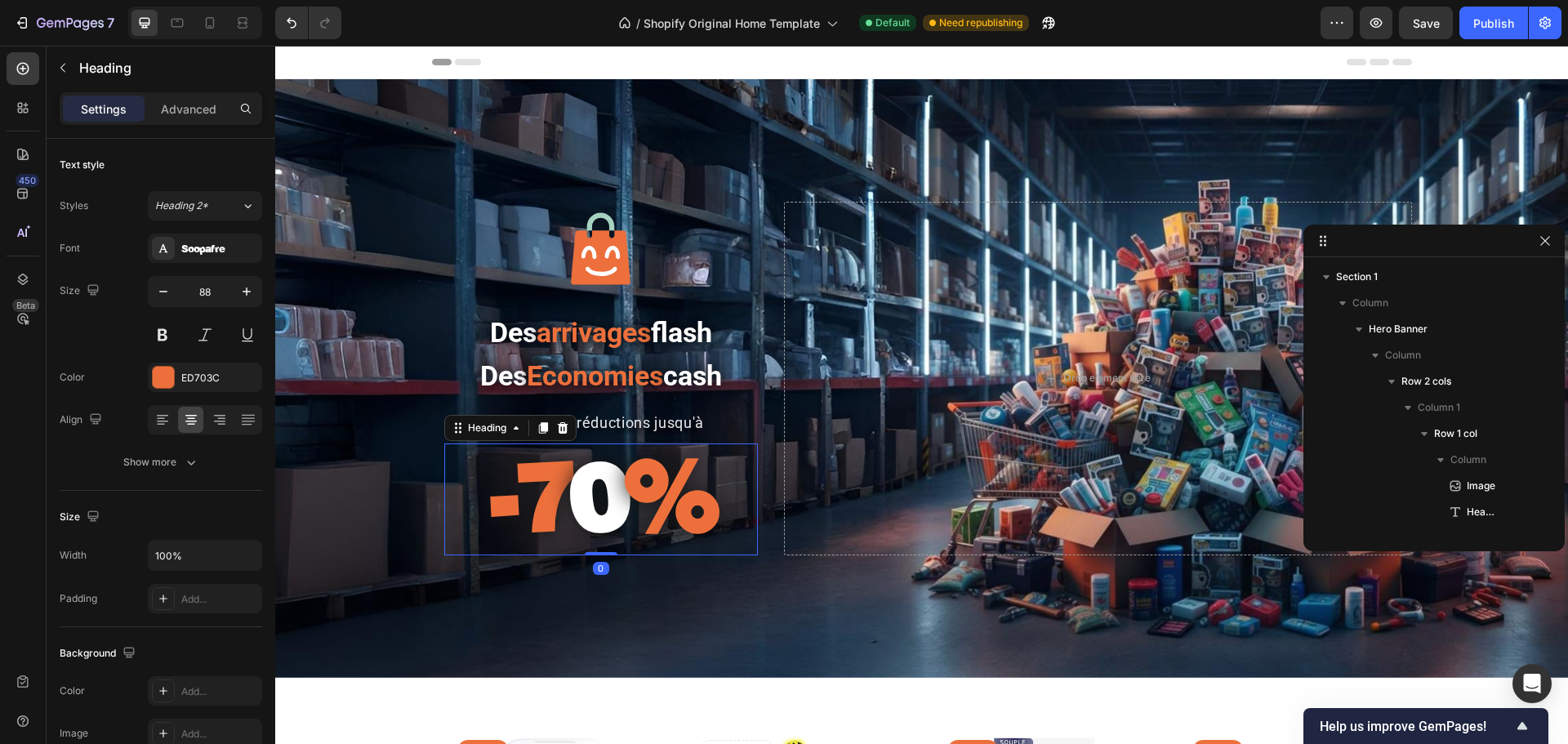
scroll to position [179, 0]
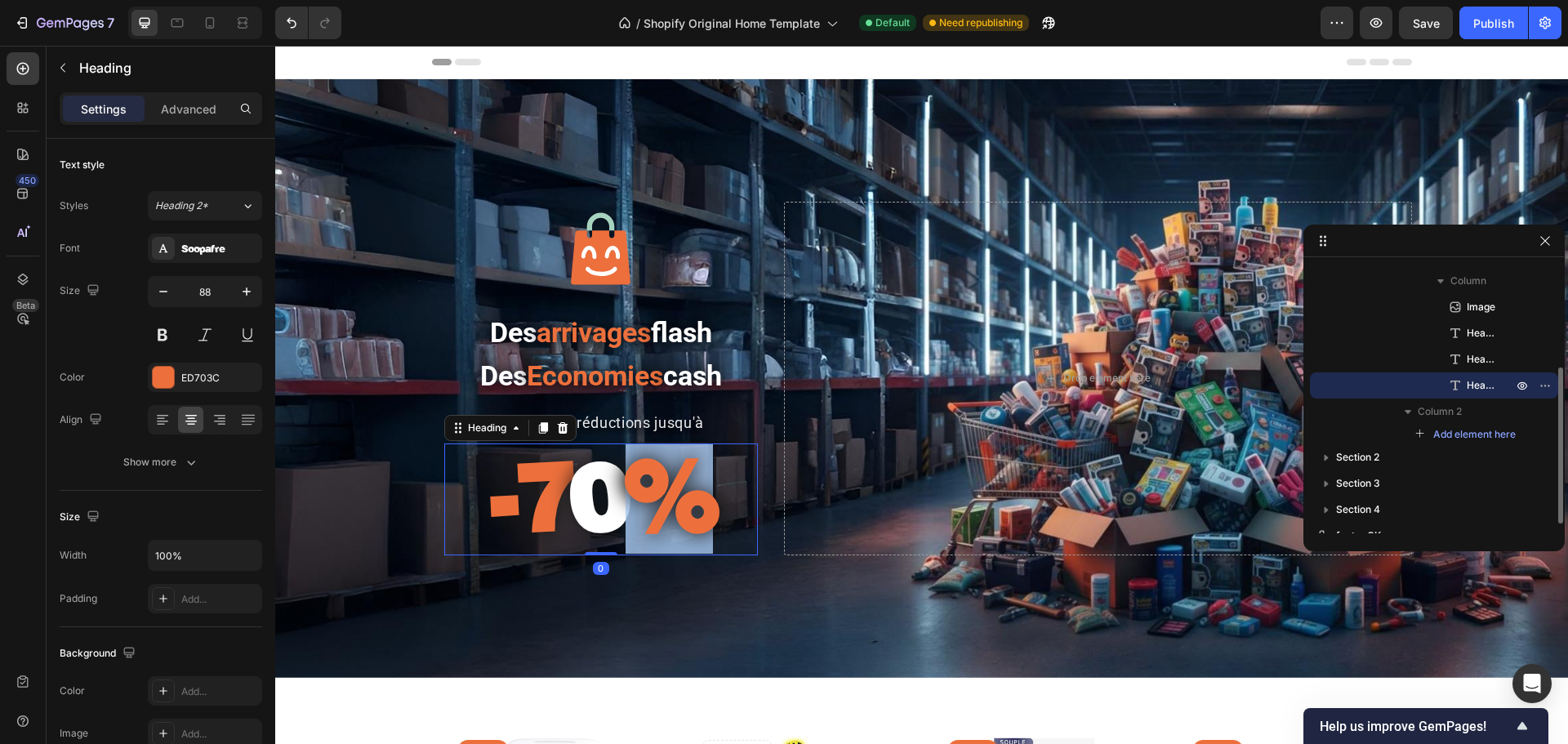
click at [612, 512] on strong "0" at bounding box center [597, 494] width 57 height 114
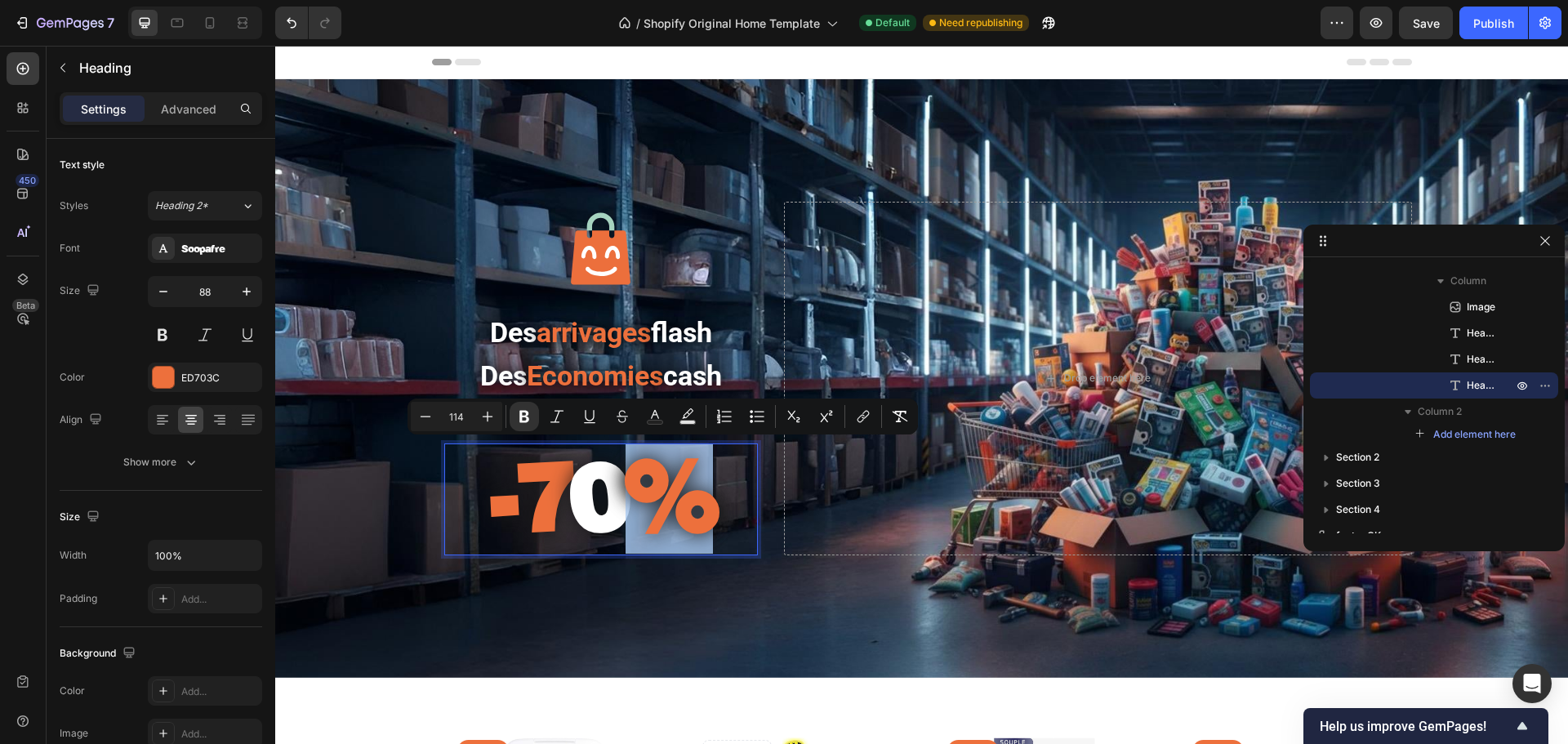
click at [626, 517] on strong "%" at bounding box center [669, 494] width 87 height 114
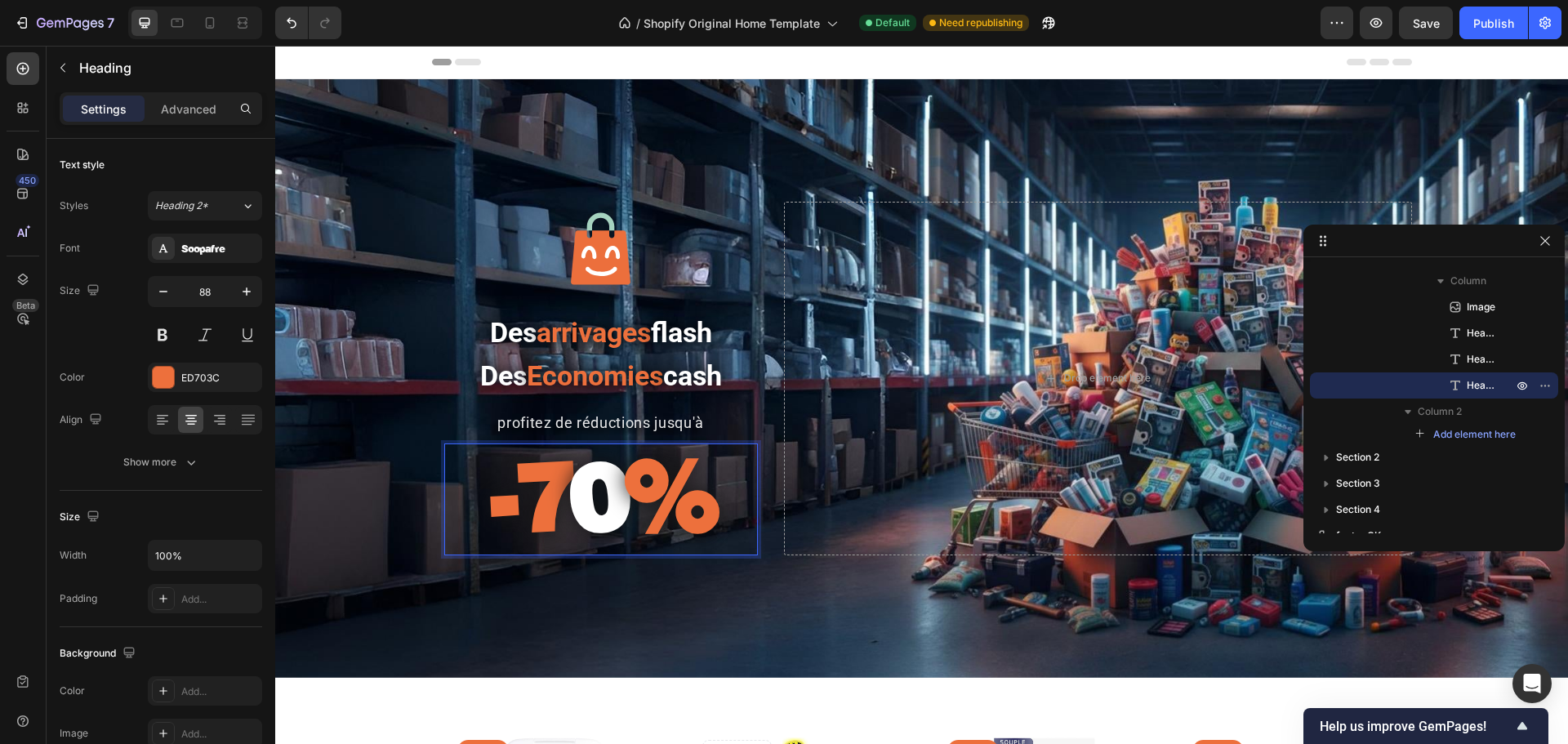
click at [607, 517] on strong "0" at bounding box center [597, 494] width 57 height 114
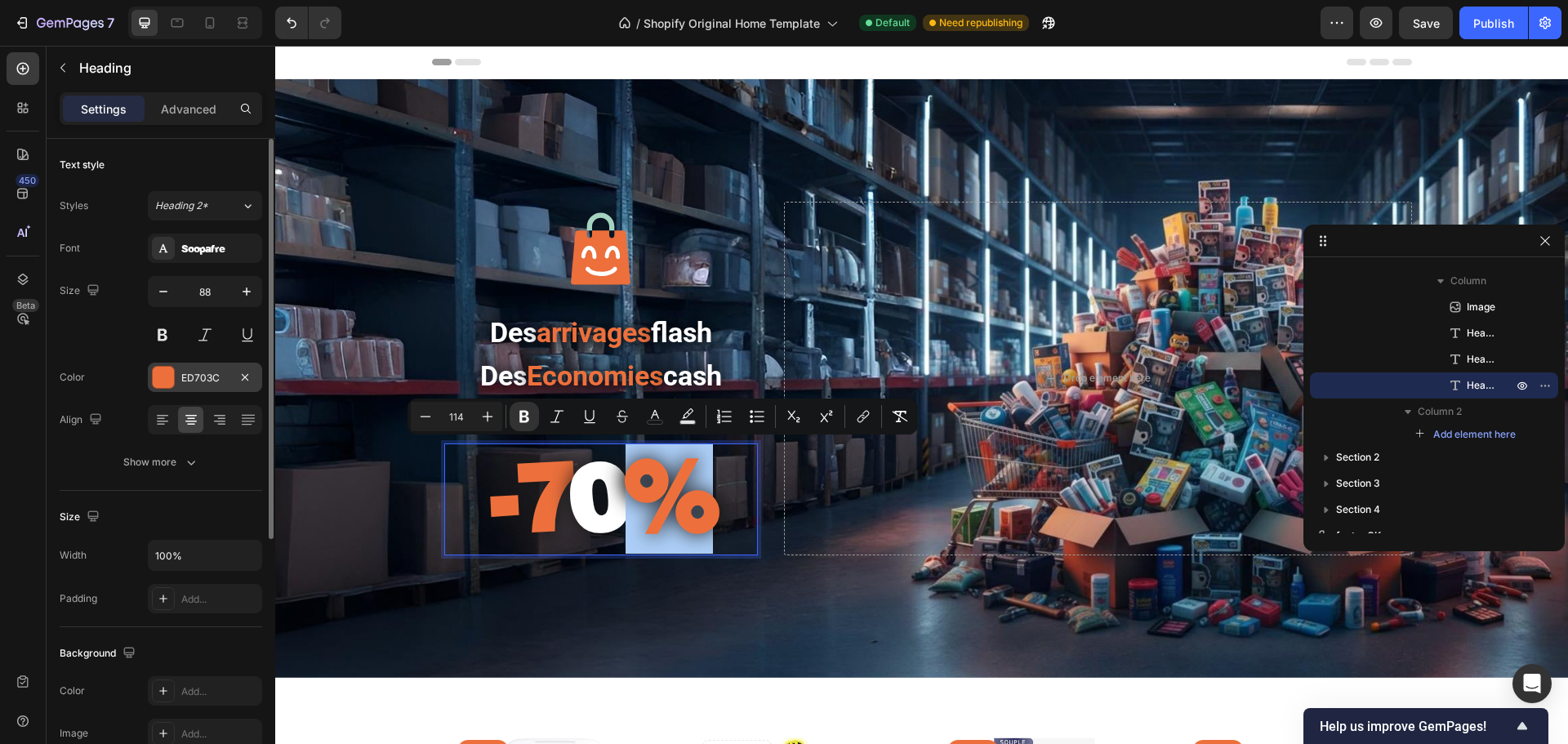
click at [166, 372] on div at bounding box center [164, 377] width 22 height 22
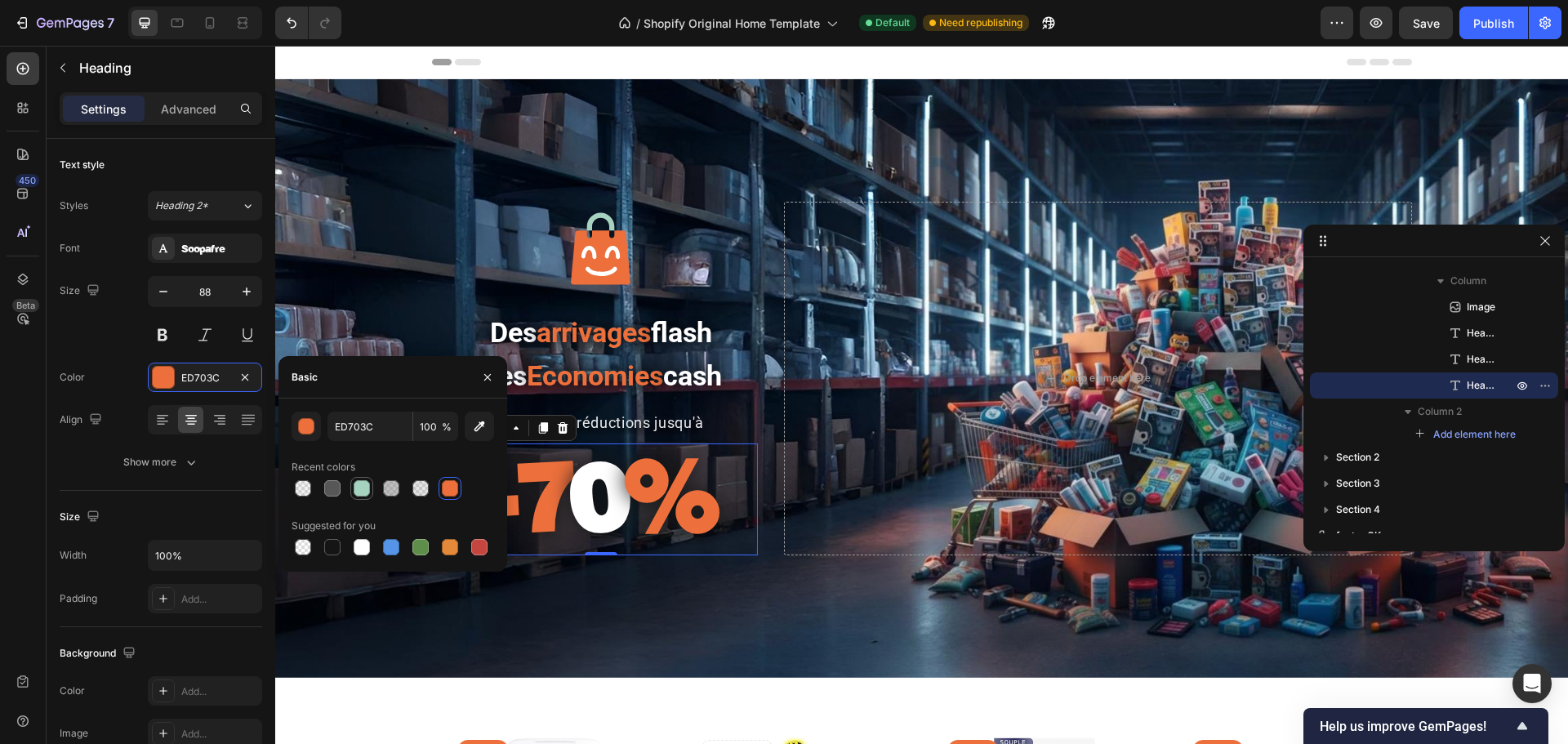
click at [359, 485] on div at bounding box center [361, 488] width 16 height 16
type input "A6D3C0"
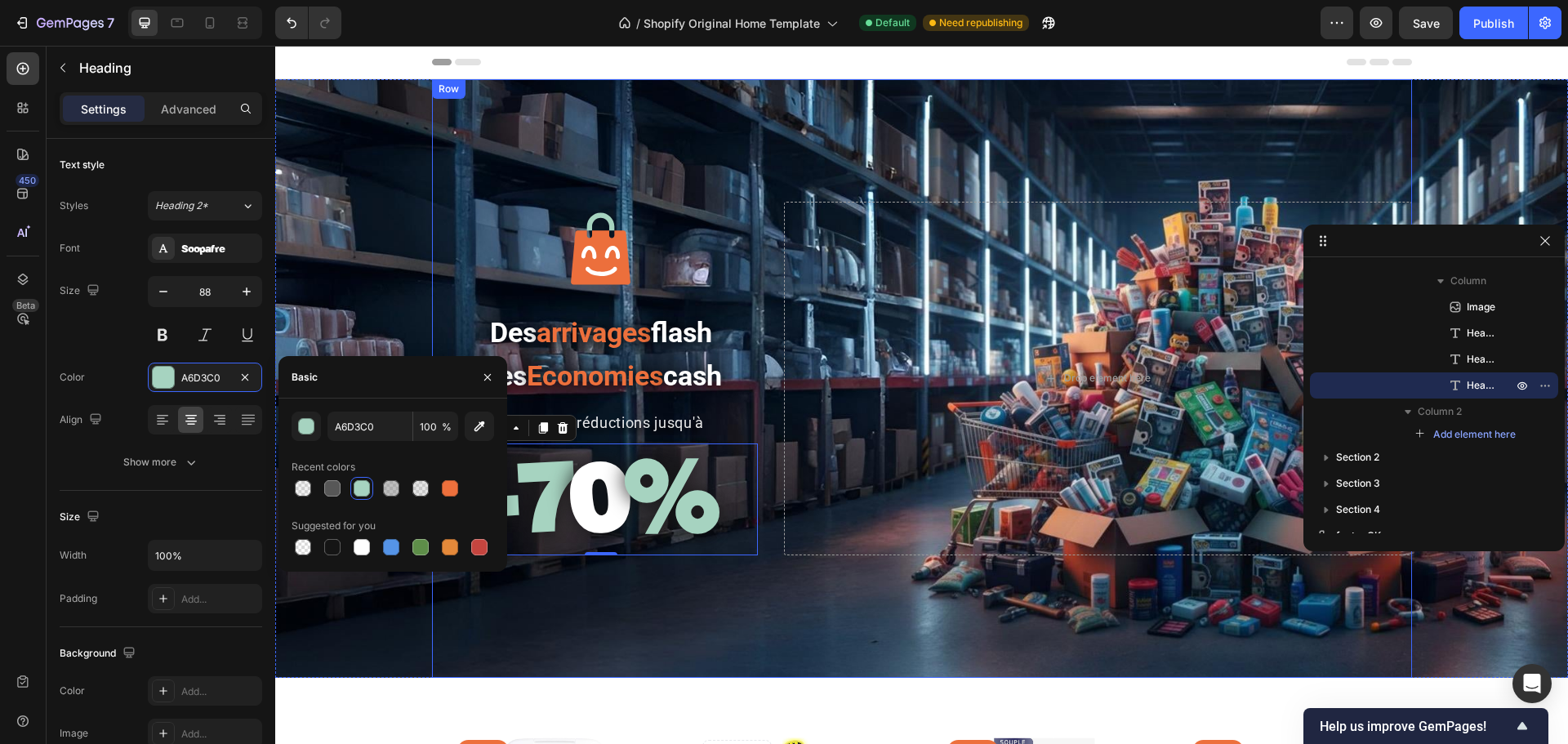
click at [606, 566] on div "Image Des arrivages flash Des Economies cash Heading profitez de réductions jus…" at bounding box center [922, 378] width 980 height 598
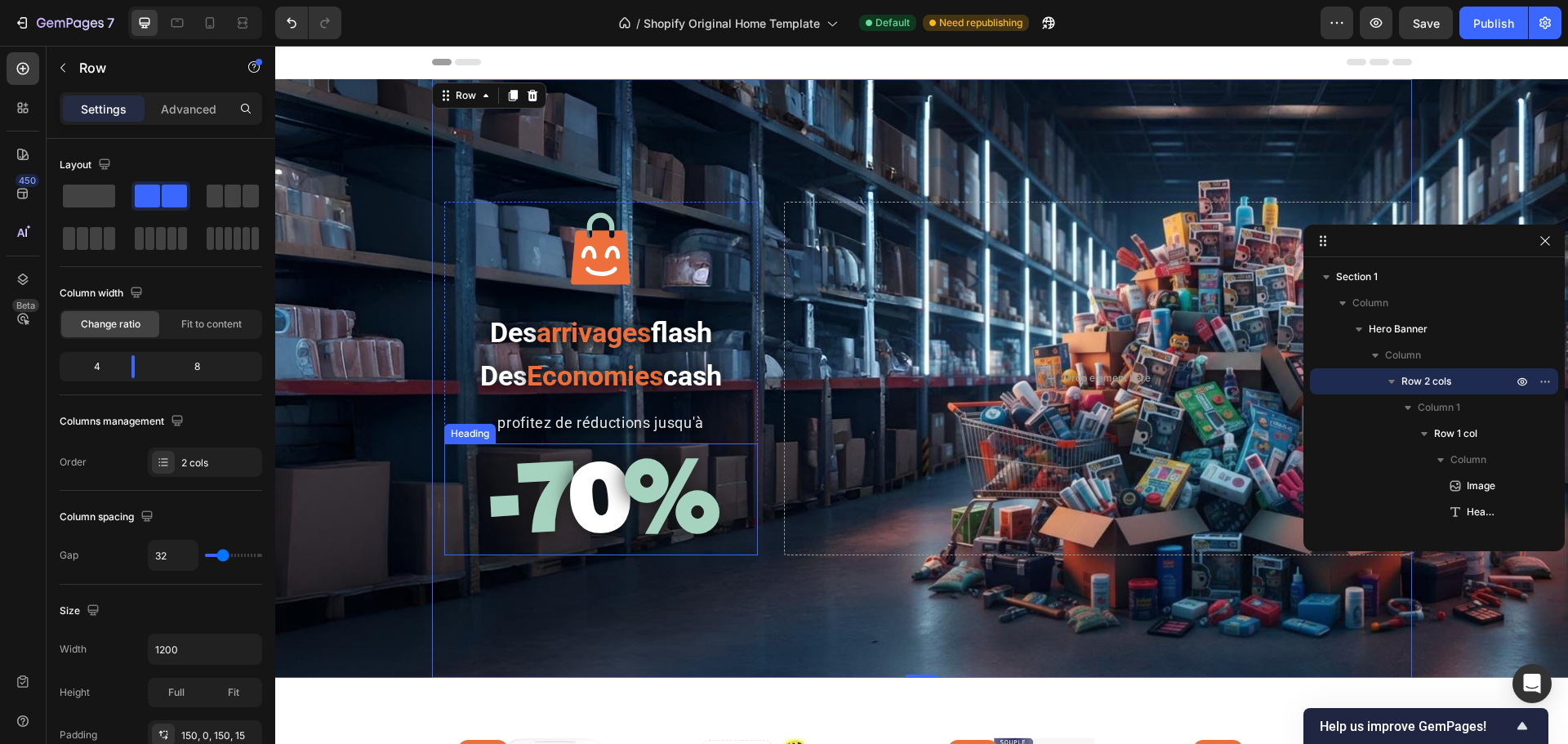
click at [546, 507] on strong "-7" at bounding box center [529, 494] width 80 height 114
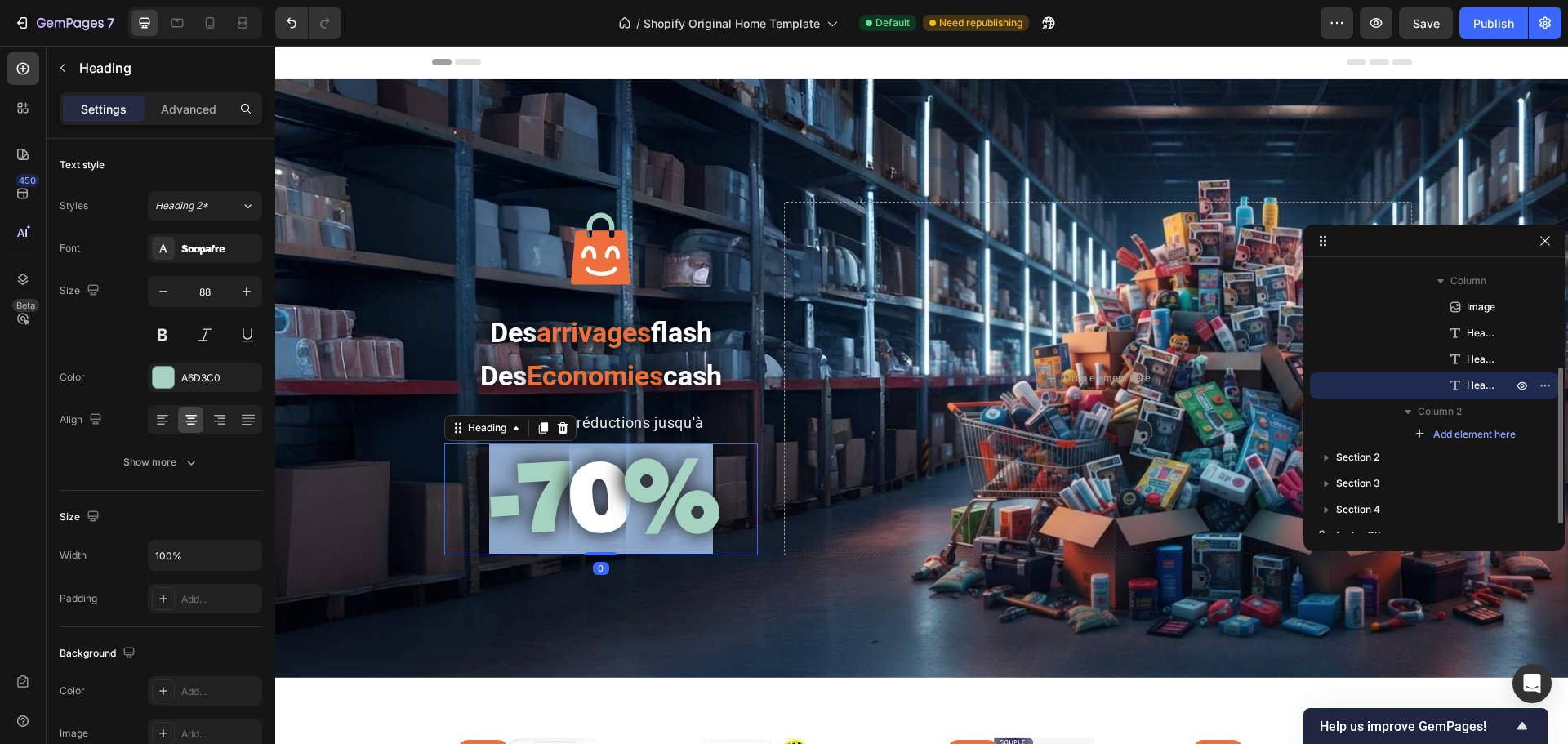
click at [546, 507] on strong "-7" at bounding box center [529, 494] width 80 height 114
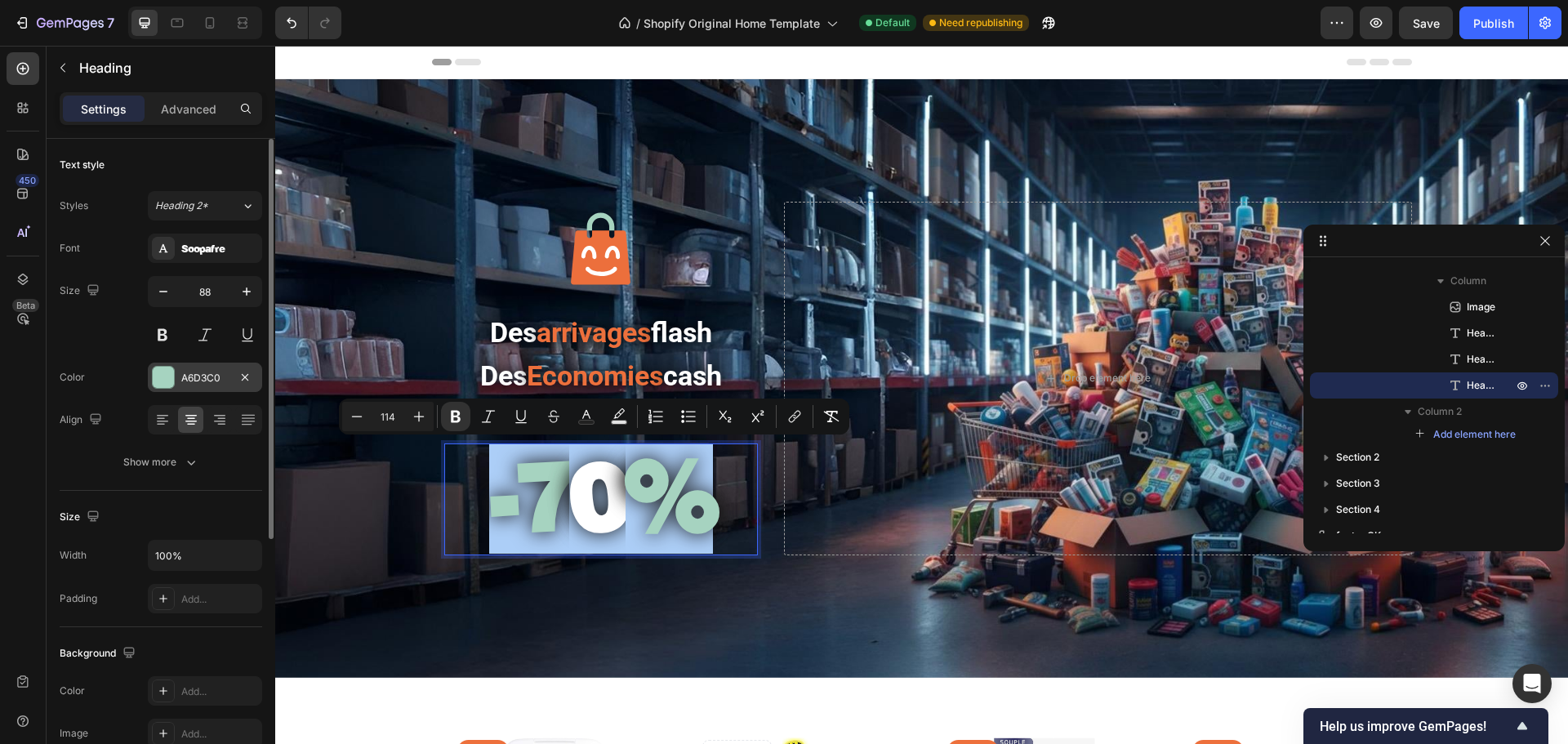
click at [163, 378] on div at bounding box center [164, 377] width 22 height 22
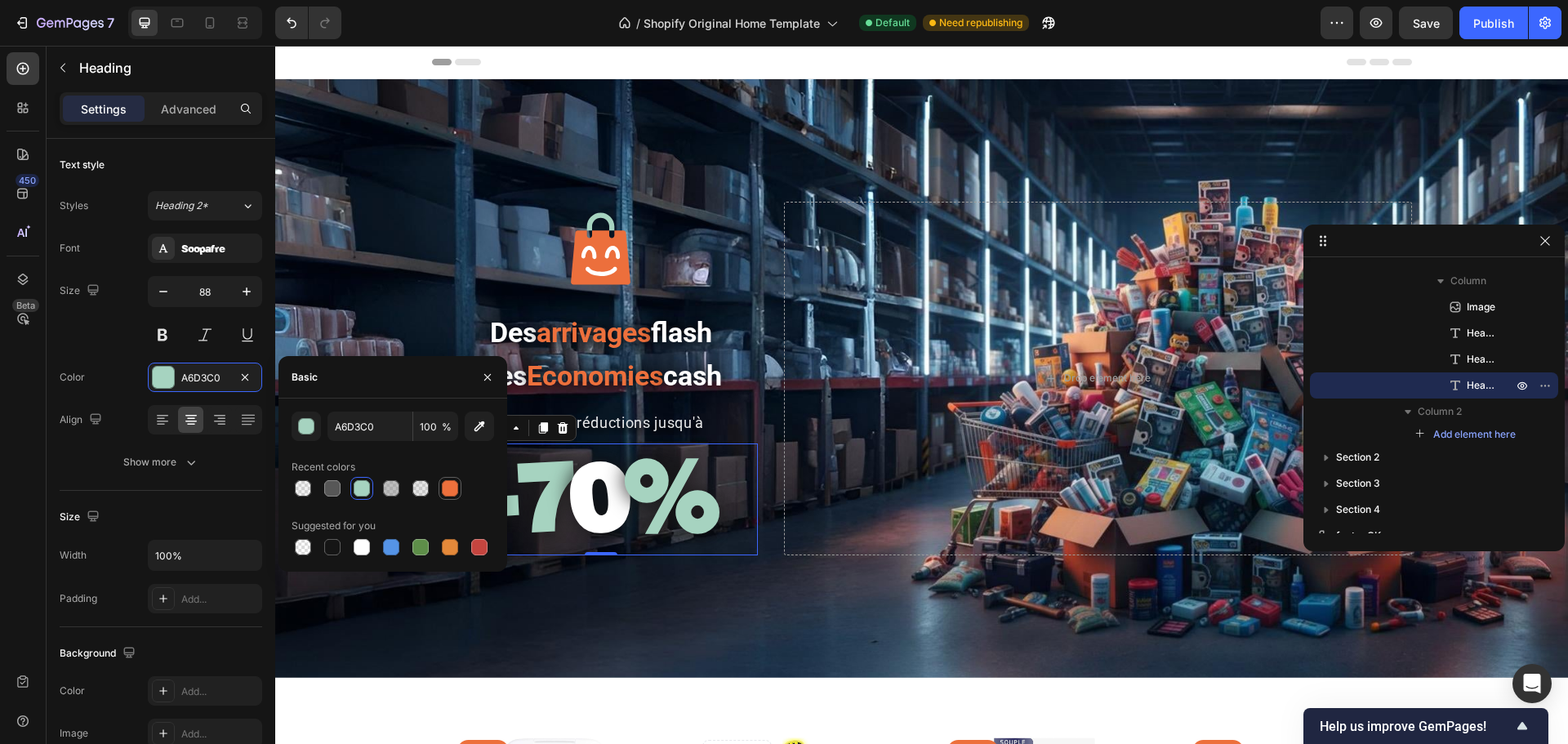
click at [443, 490] on div at bounding box center [450, 488] width 16 height 16
type input "ED703C"
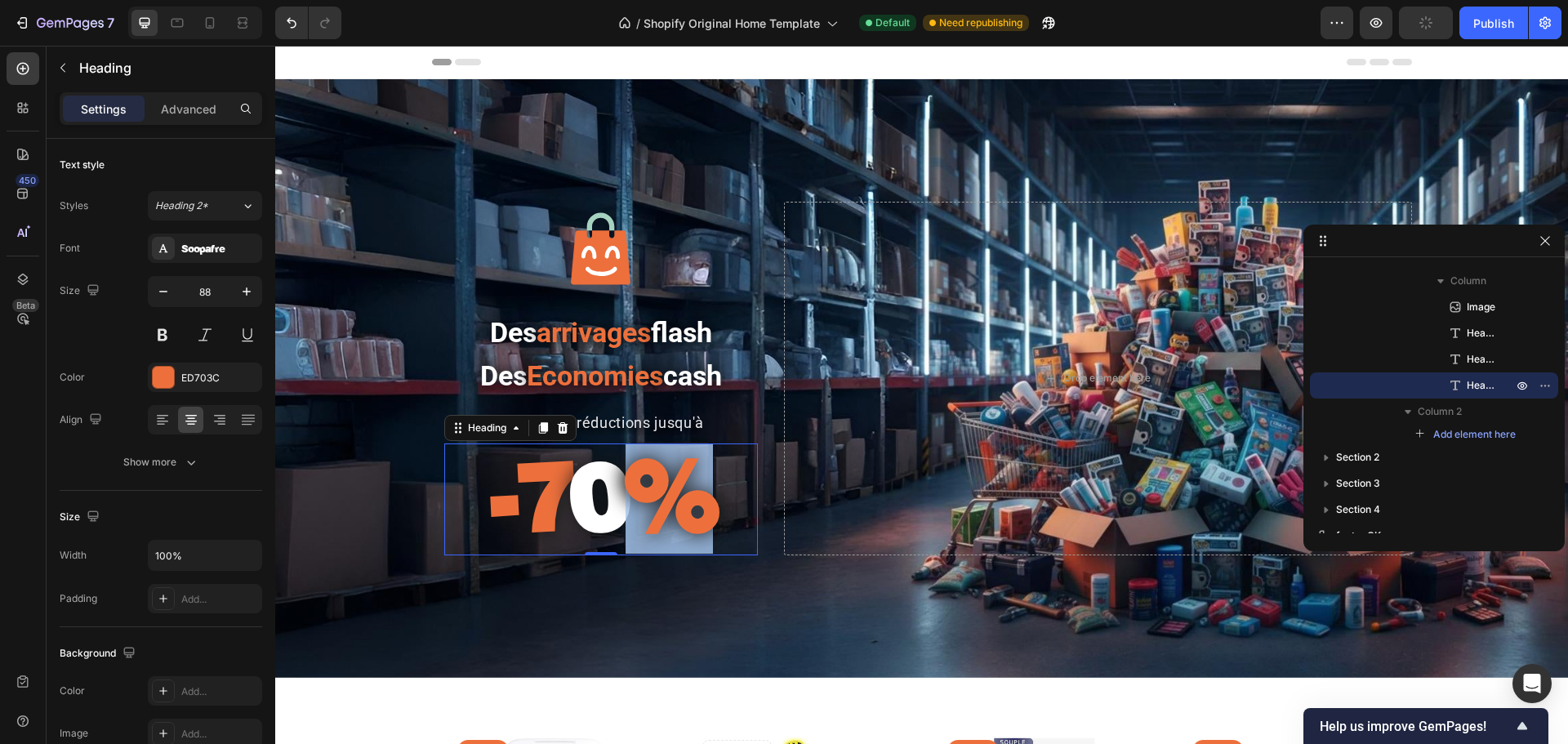
click at [596, 508] on strong "0" at bounding box center [597, 494] width 57 height 114
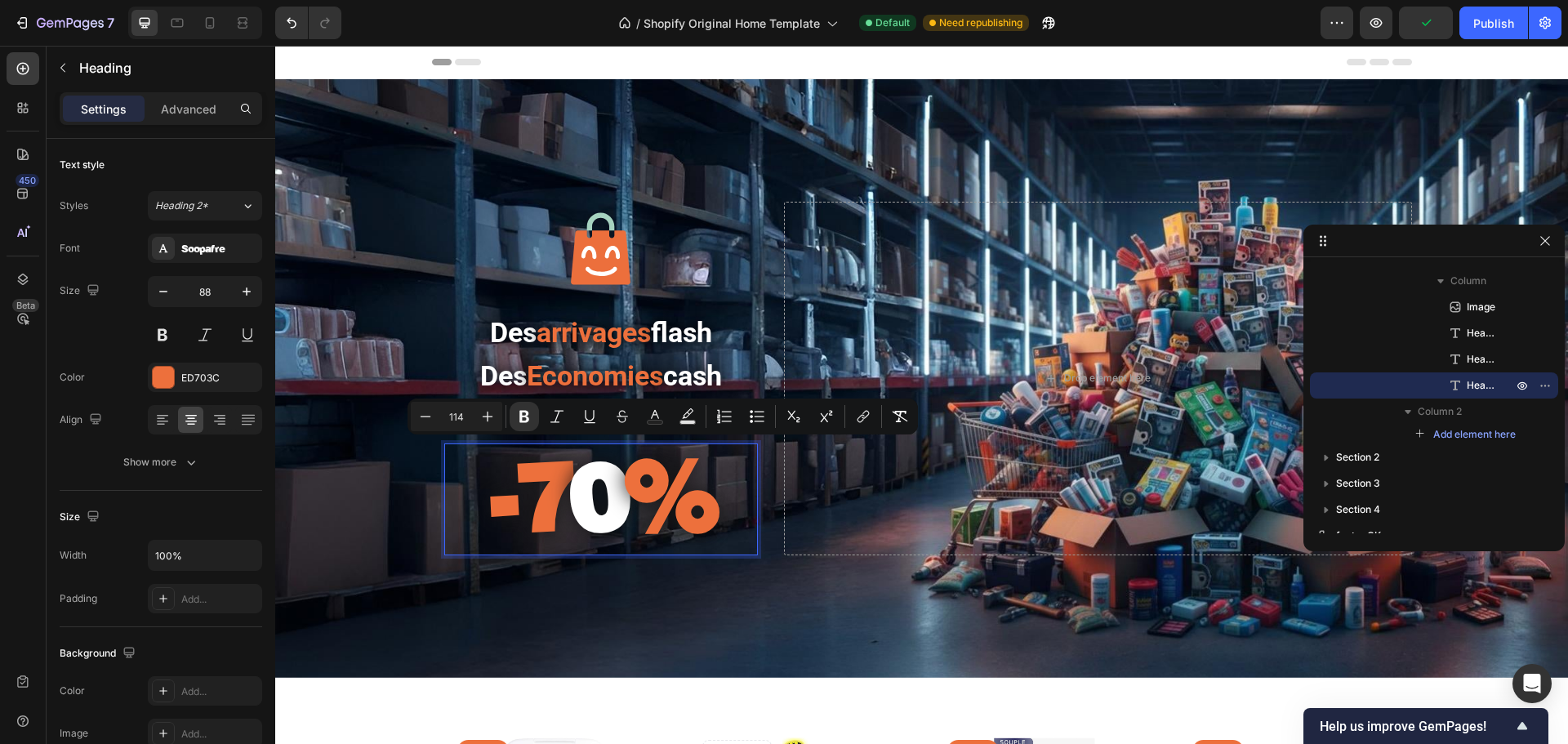
click at [569, 527] on strong "0" at bounding box center [597, 494] width 57 height 114
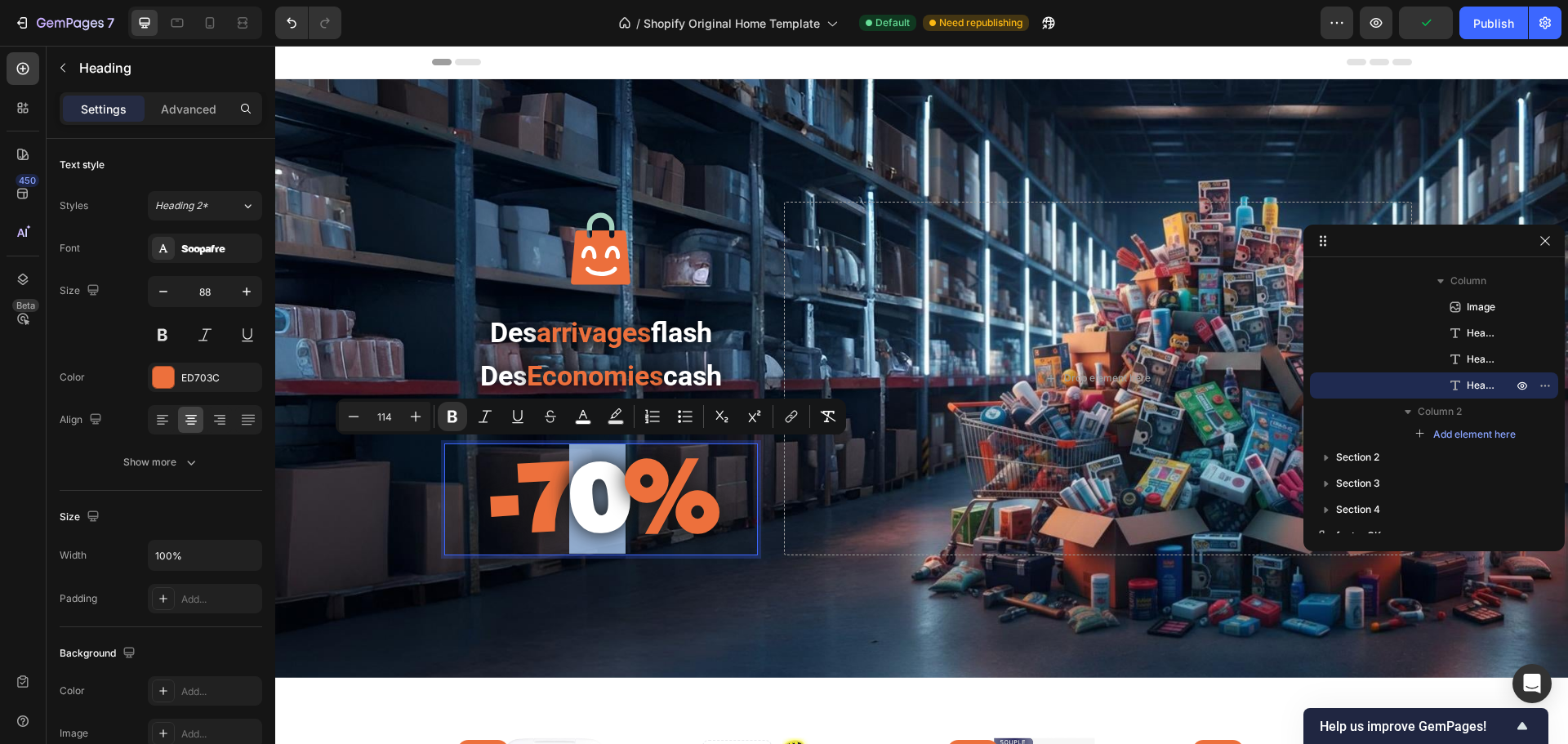
drag, startPoint x: 564, startPoint y: 527, endPoint x: 603, endPoint y: 527, distance: 39.0
click at [603, 527] on strong "0" at bounding box center [597, 494] width 57 height 114
click at [590, 418] on icon "Editor contextual toolbar" at bounding box center [584, 416] width 16 height 16
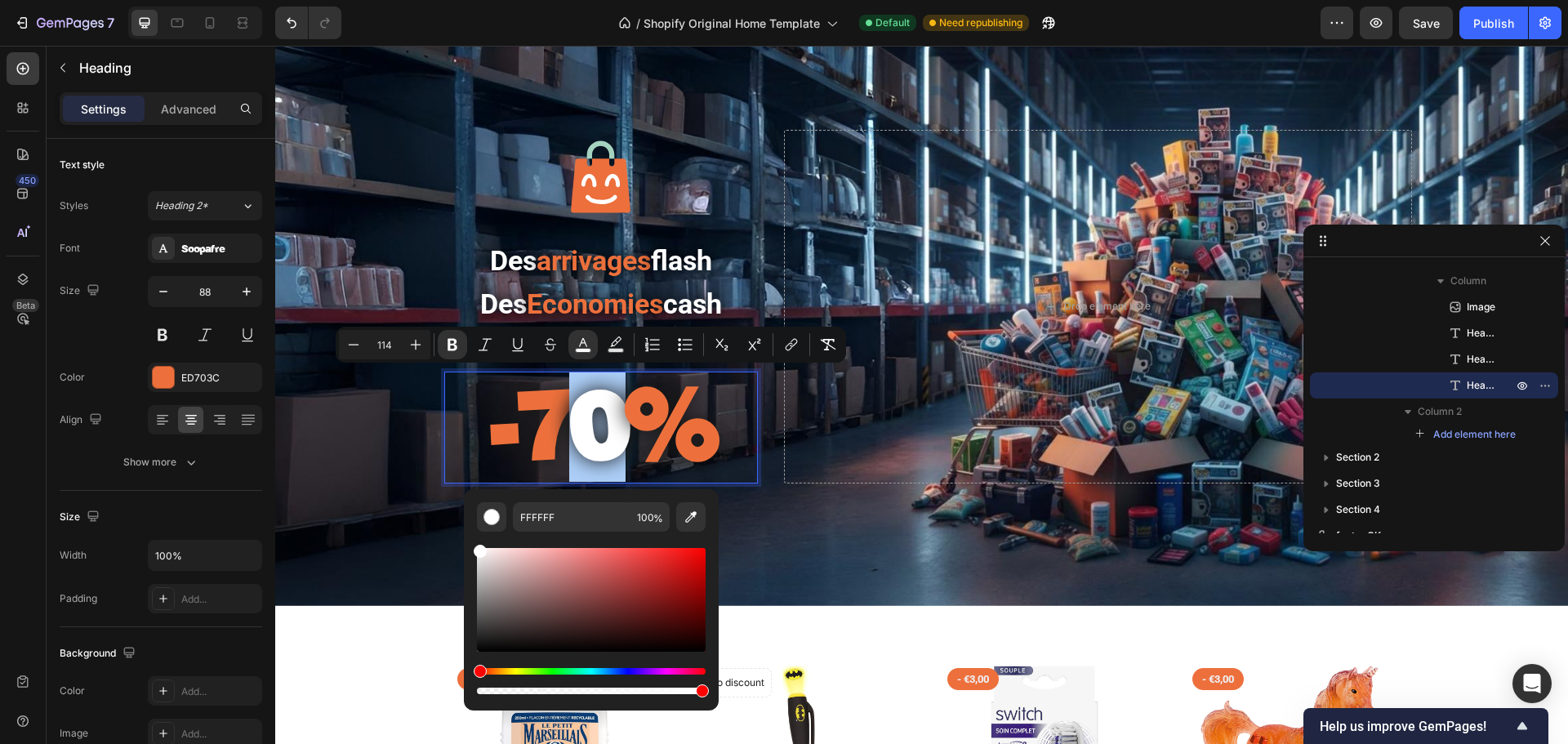
scroll to position [164, 0]
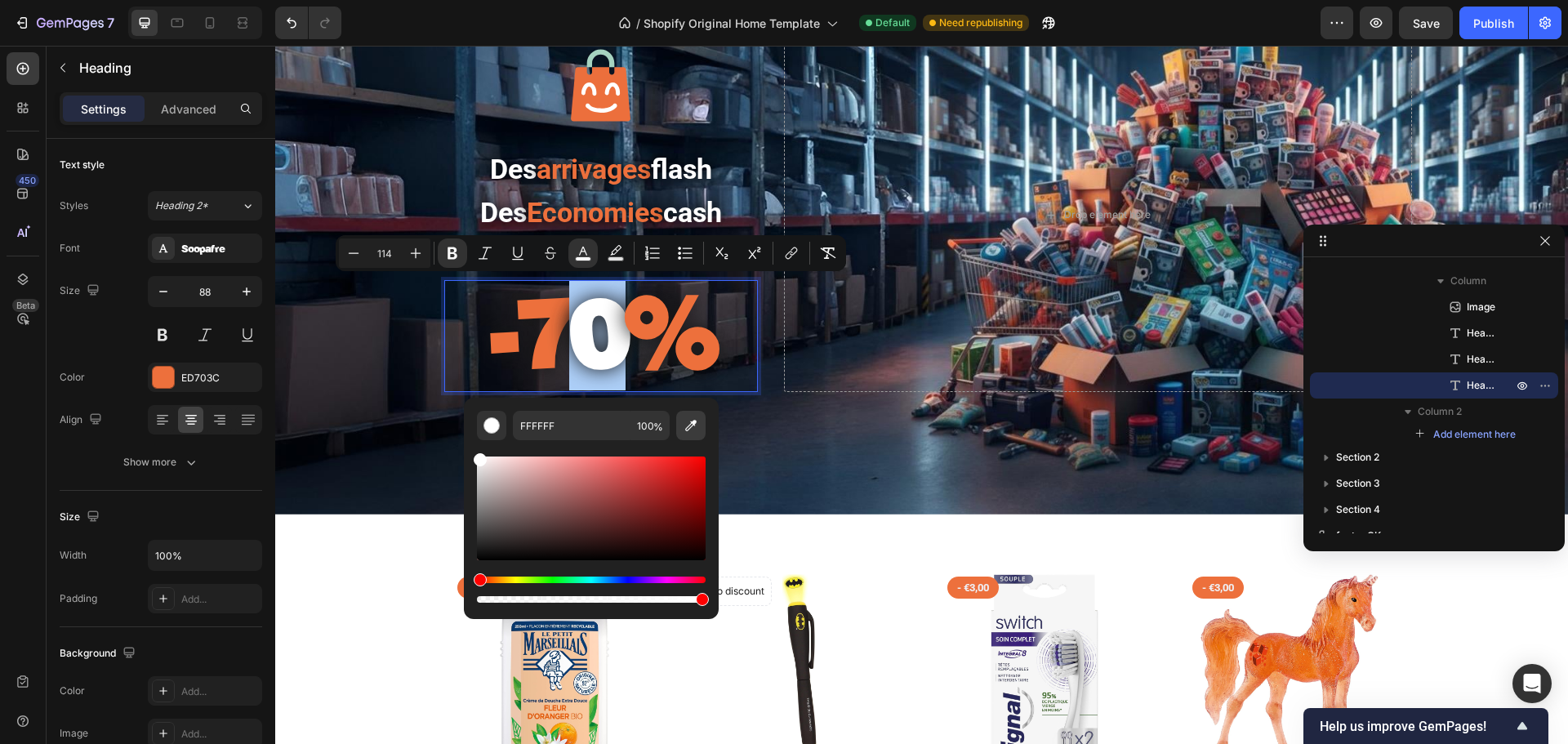
click at [682, 429] on icon "Editor contextual toolbar" at bounding box center [690, 425] width 16 height 16
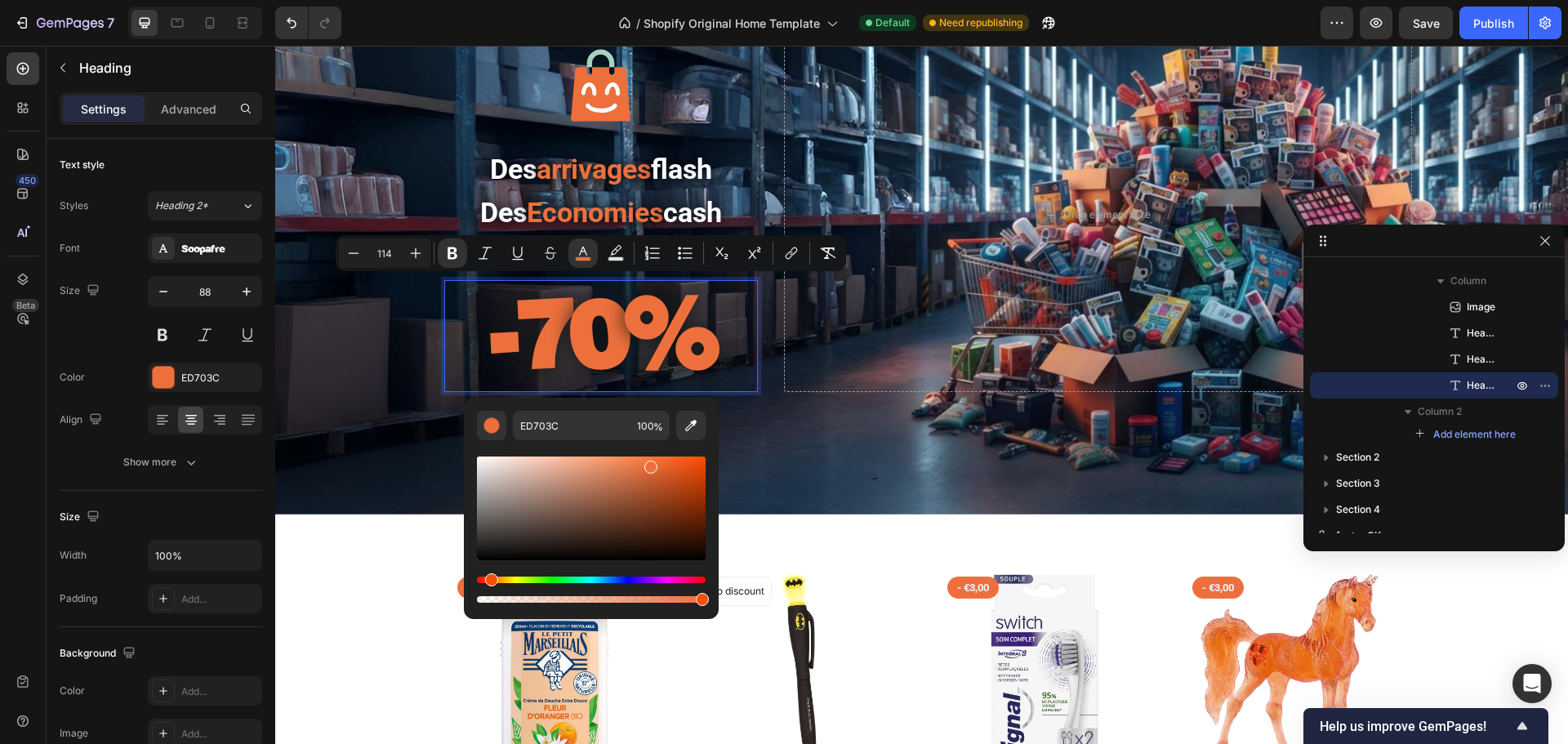
click at [651, 498] on div "Editor contextual toolbar" at bounding box center [592, 508] width 228 height 103
click at [600, 477] on div "Editor contextual toolbar" at bounding box center [592, 508] width 228 height 103
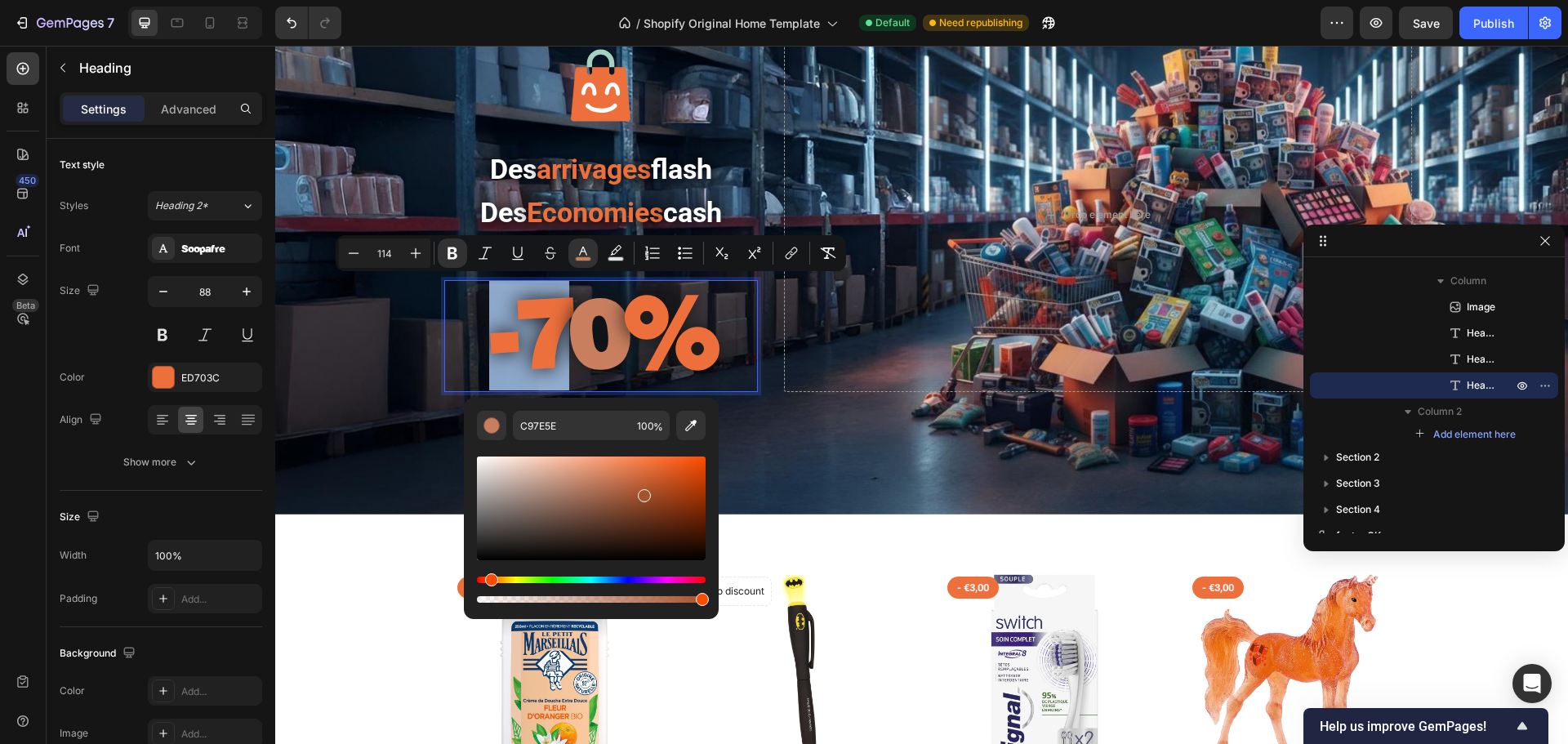
click at [642, 492] on div "Editor contextual toolbar" at bounding box center [592, 508] width 228 height 103
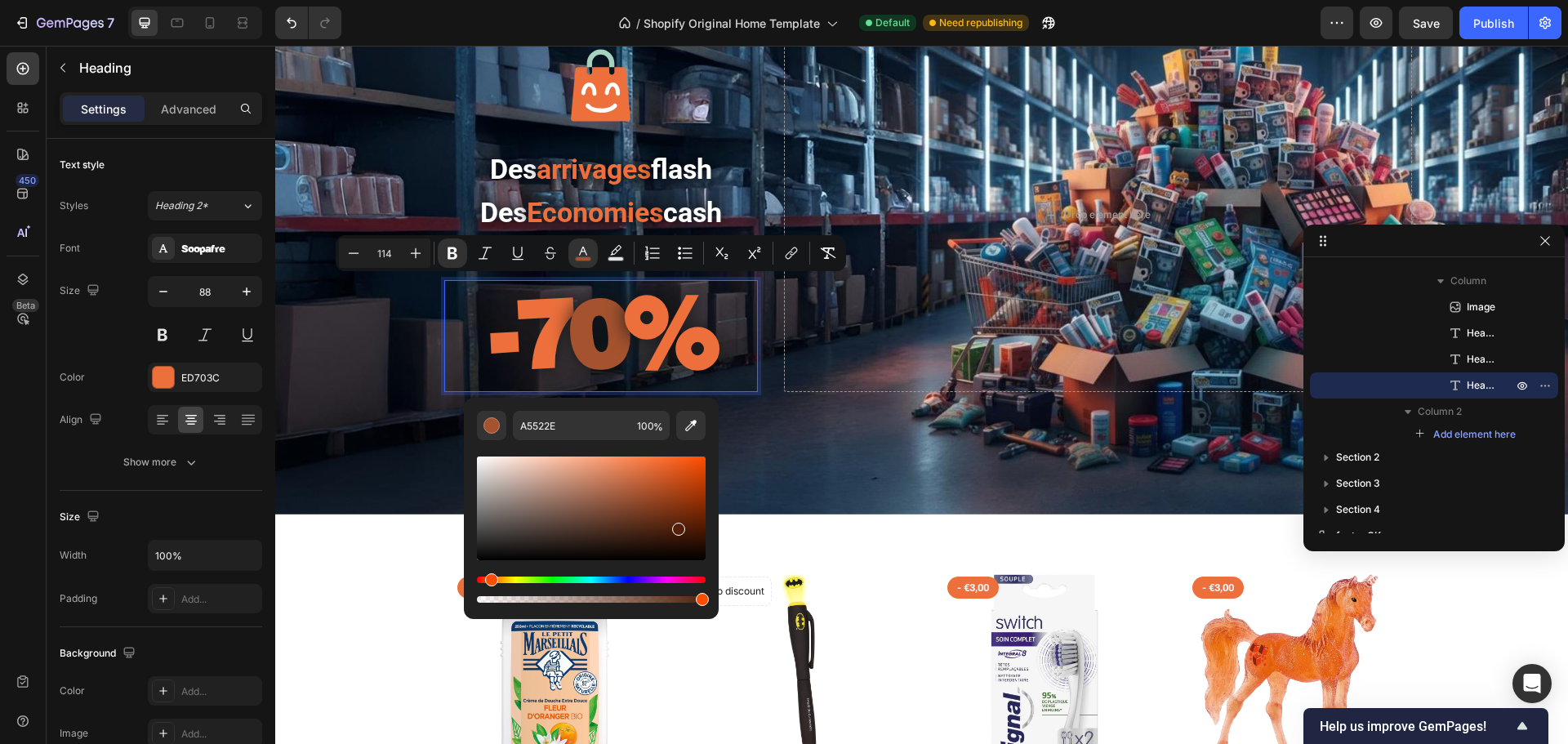
click at [677, 526] on div "Editor contextual toolbar" at bounding box center [592, 508] width 228 height 103
click at [663, 542] on div "Editor contextual toolbar" at bounding box center [592, 508] width 228 height 103
click at [591, 539] on div "Editor contextual toolbar" at bounding box center [592, 508] width 228 height 103
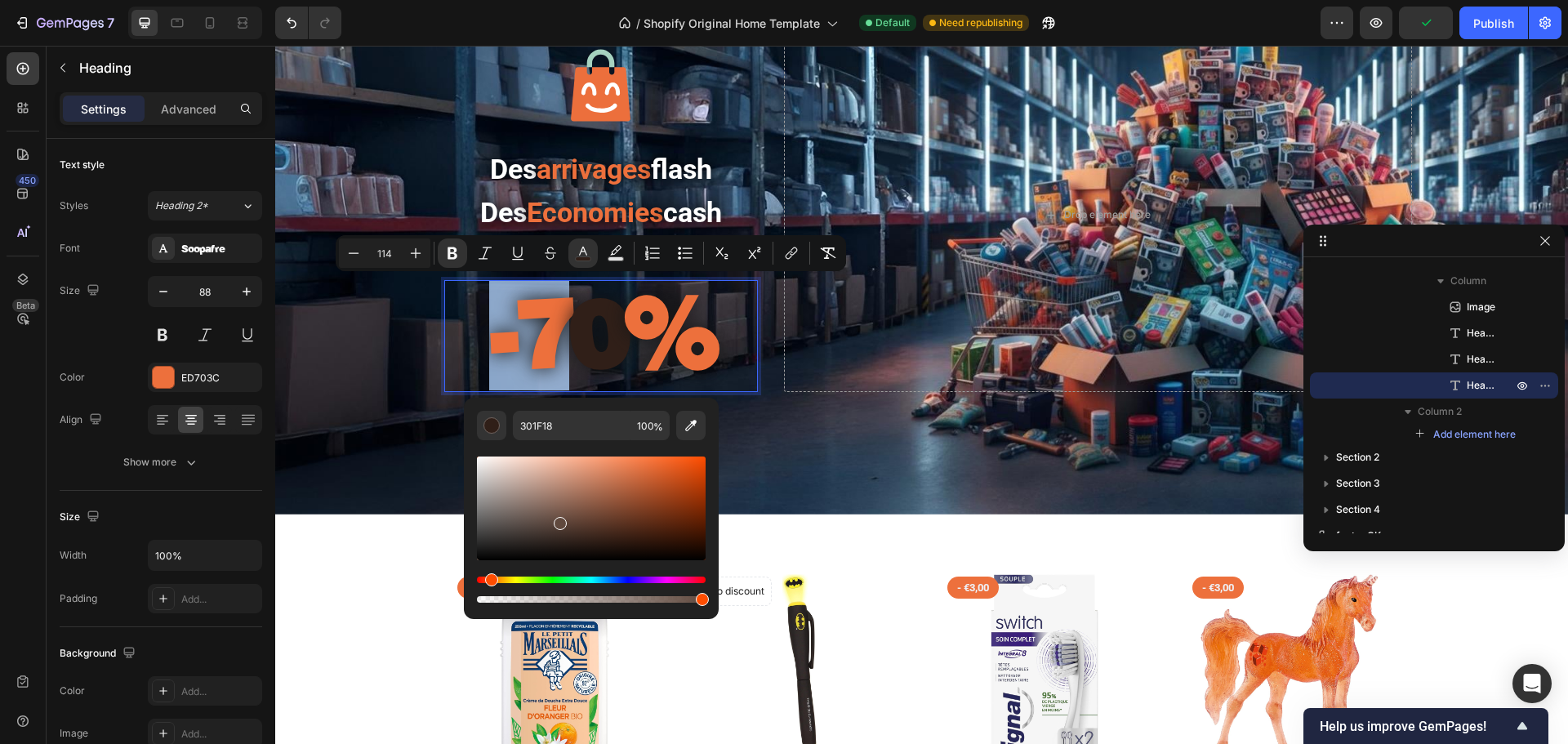
click at [557, 520] on div "Editor contextual toolbar" at bounding box center [592, 508] width 228 height 103
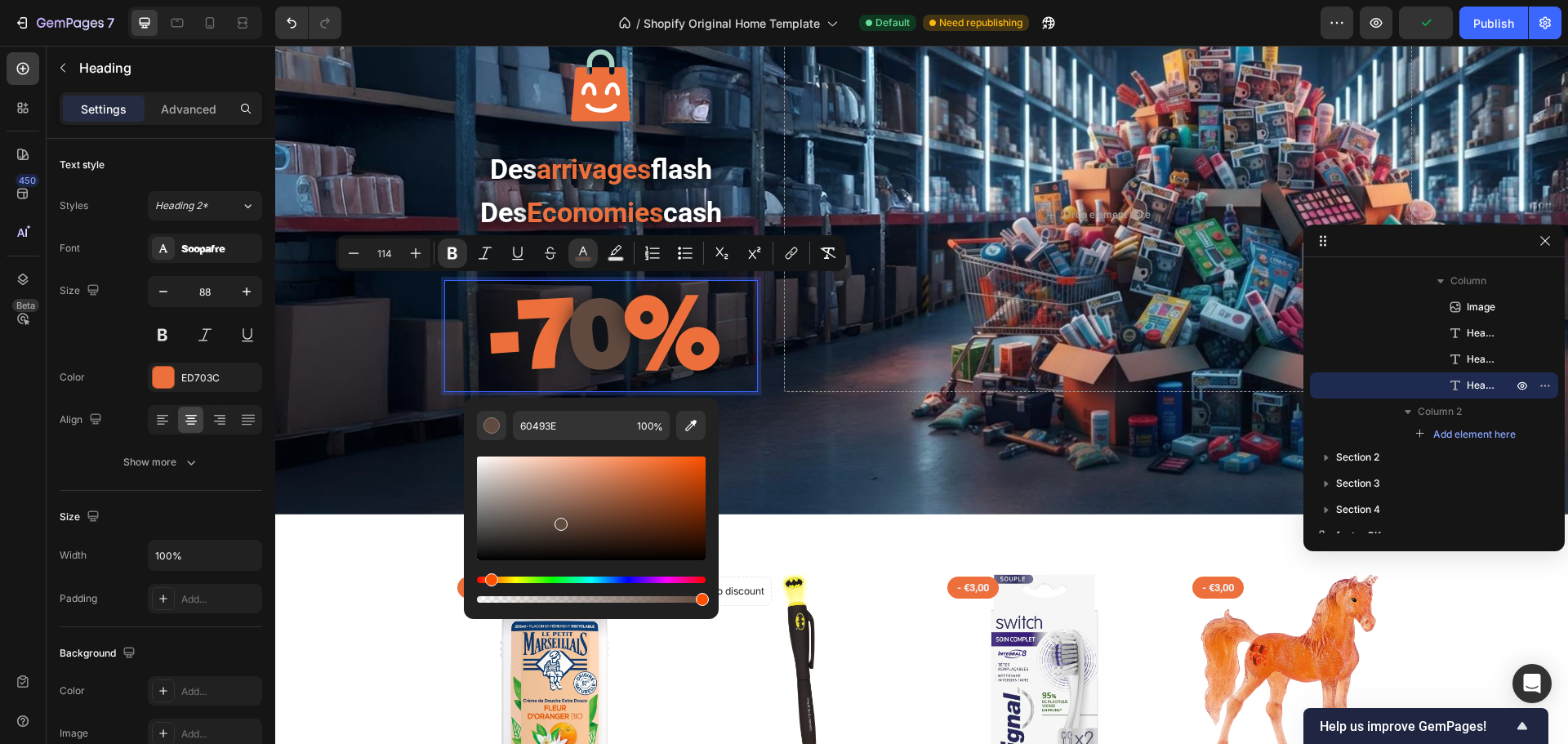
click at [673, 488] on div "Editor contextual toolbar" at bounding box center [592, 508] width 228 height 103
click at [682, 432] on icon "Editor contextual toolbar" at bounding box center [690, 425] width 16 height 16
type input "ED703C"
click at [1253, 21] on div "Publish" at bounding box center [1493, 22] width 40 height 17
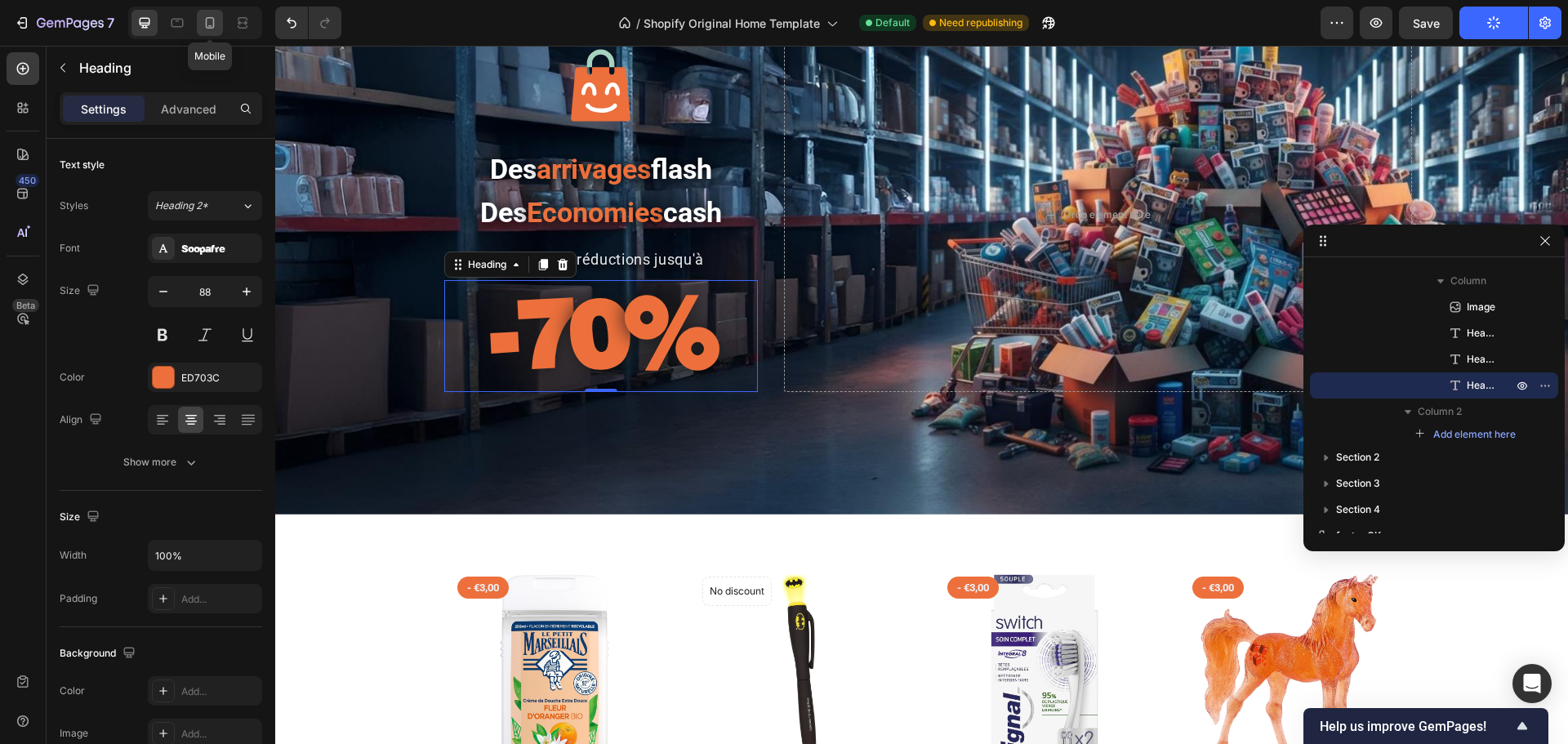
click at [206, 31] on div at bounding box center [209, 22] width 26 height 26
type input "82"
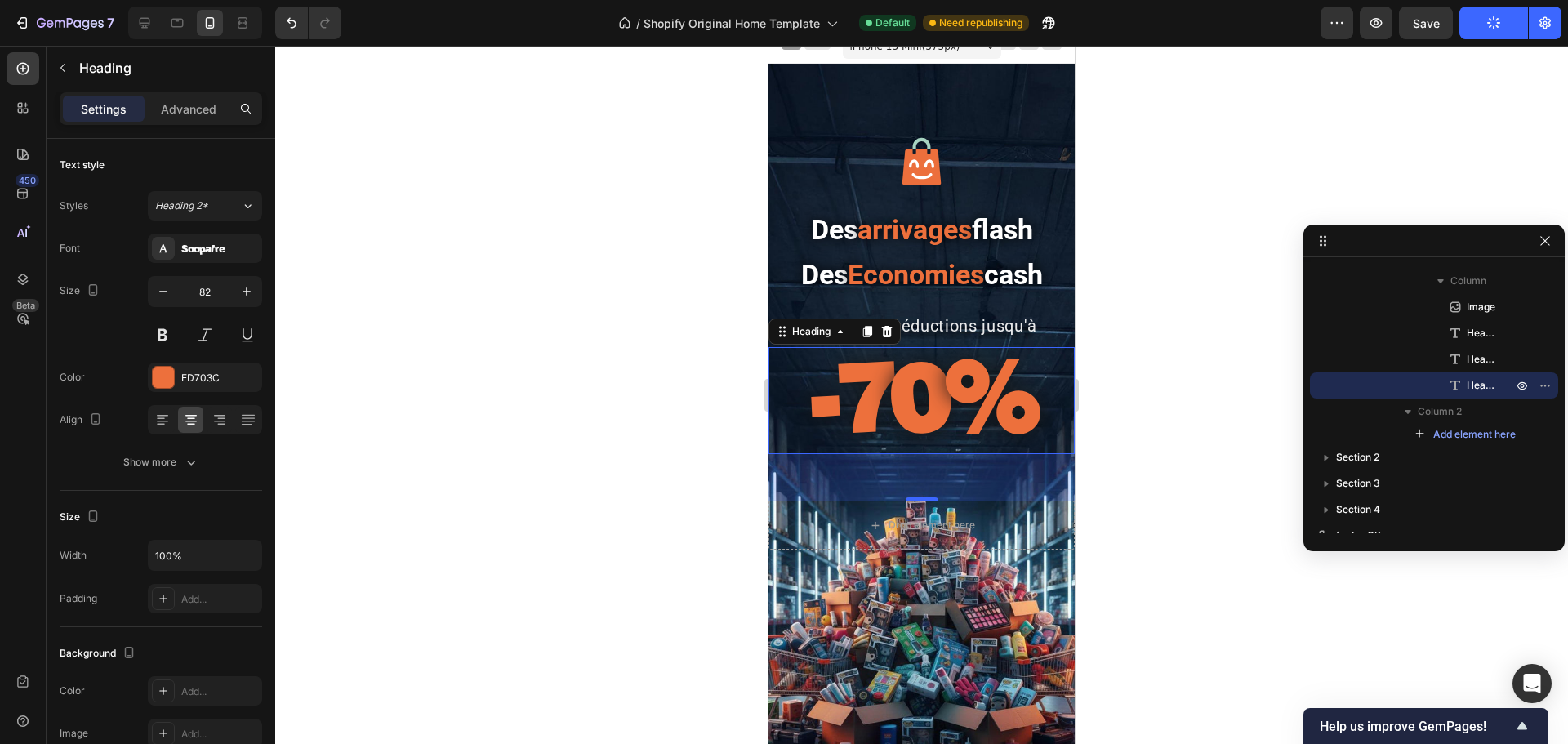
scroll to position [13, 0]
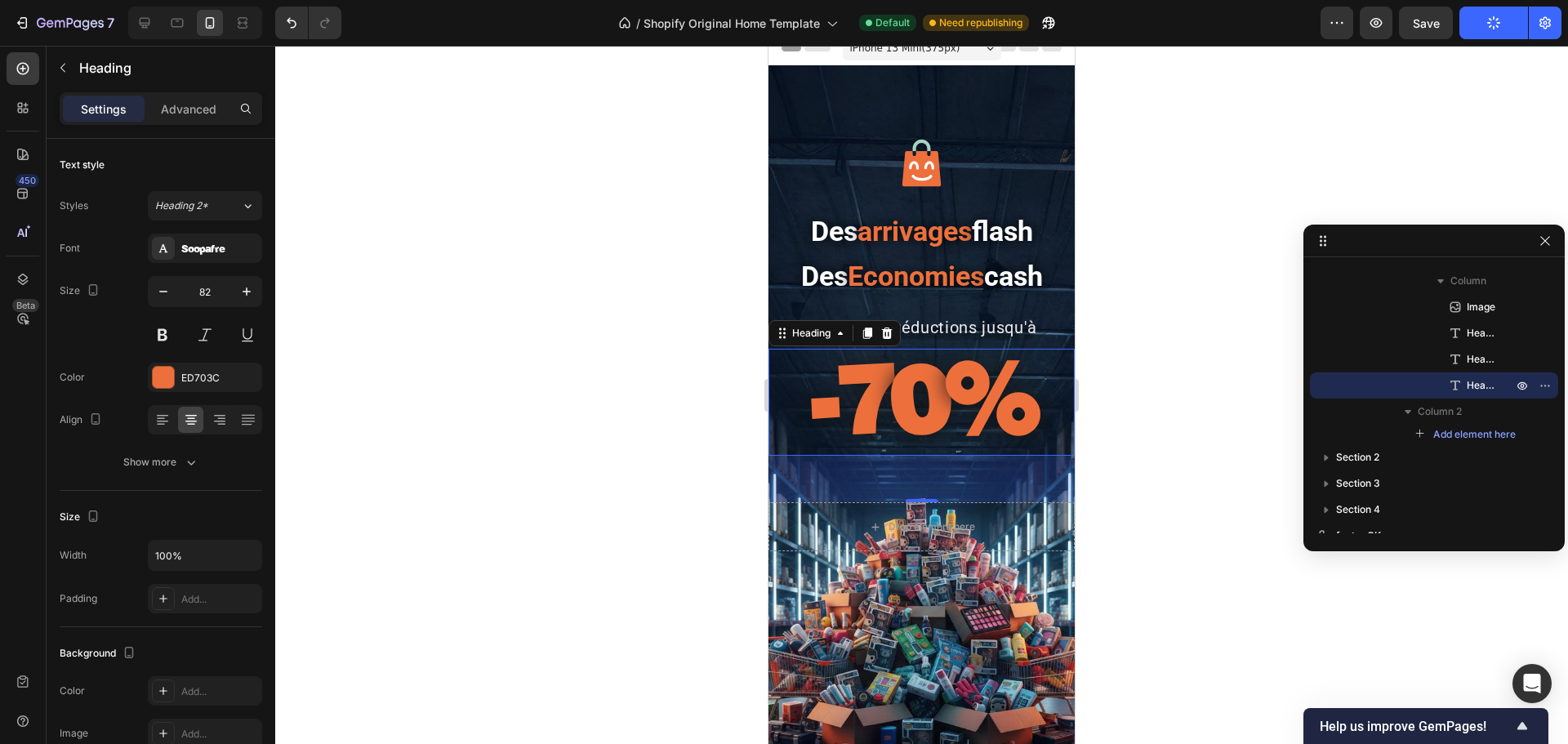
click at [1178, 347] on div at bounding box center [922, 394] width 1293 height 698
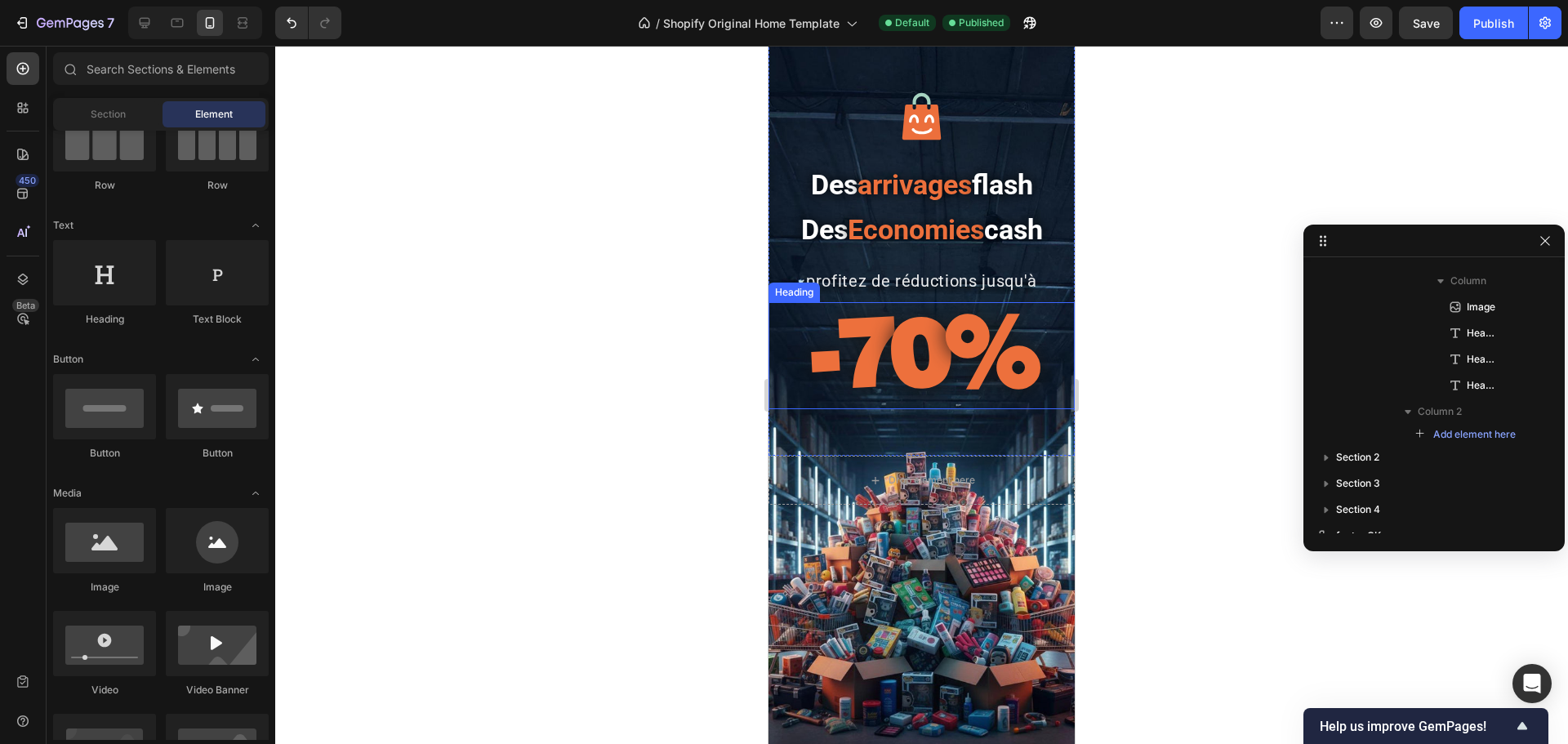
scroll to position [259, 0]
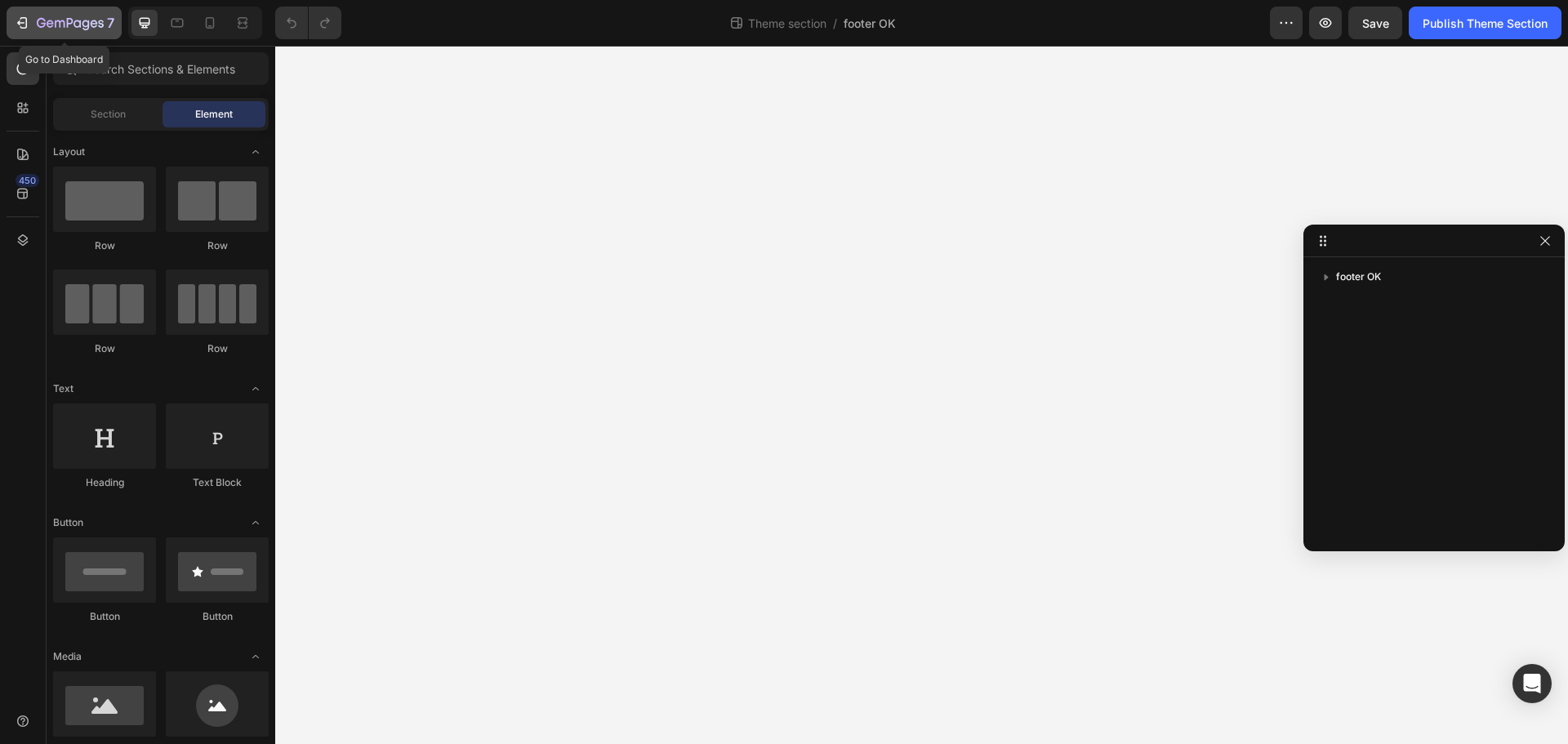
click at [14, 25] on icon "button" at bounding box center [22, 22] width 16 height 16
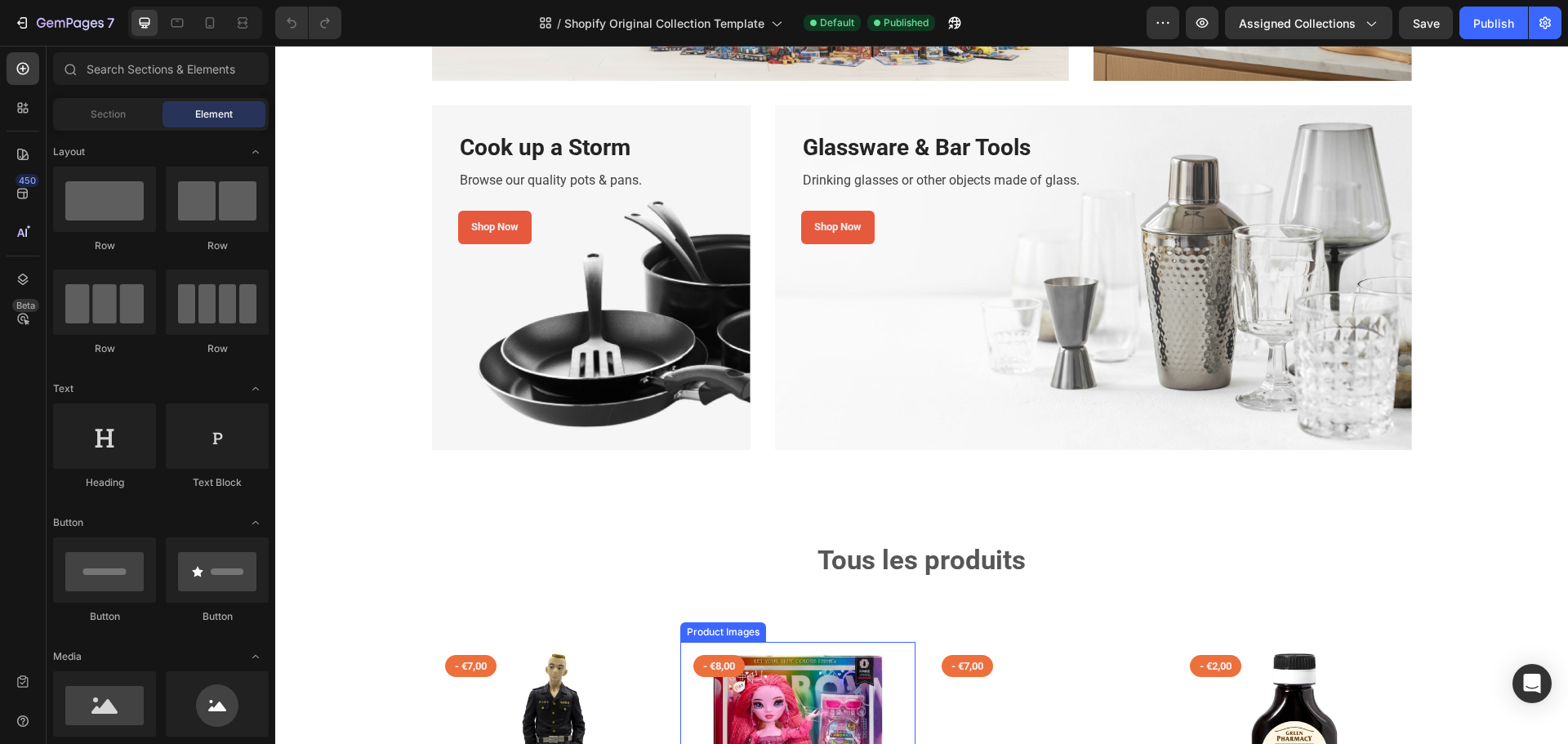
scroll to position [816, 0]
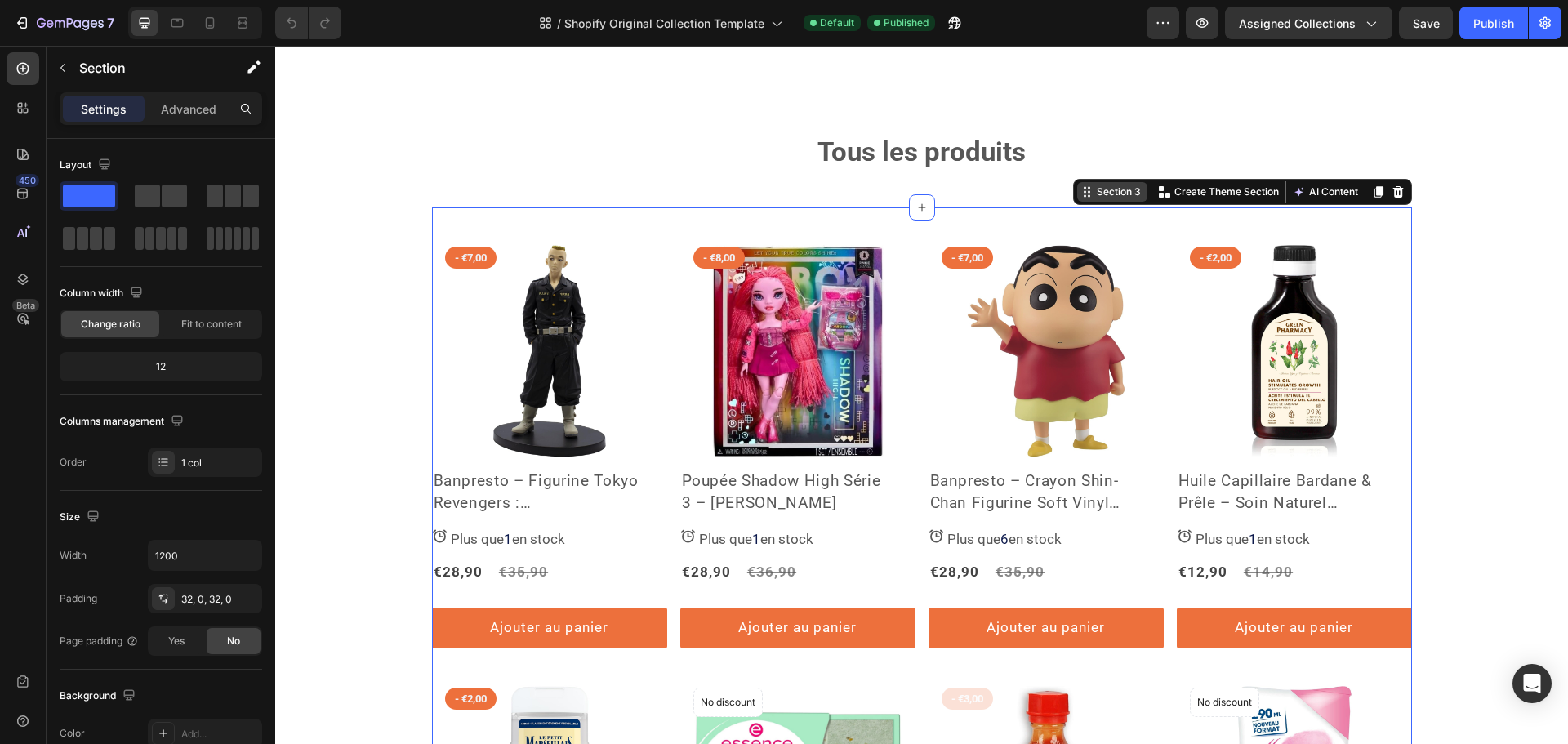
click at [1121, 188] on div "Section 3" at bounding box center [1118, 191] width 50 height 14
click at [1122, 194] on div "Section 3" at bounding box center [1118, 191] width 50 height 14
click at [1044, 253] on img at bounding box center [1047, 351] width 236 height 235
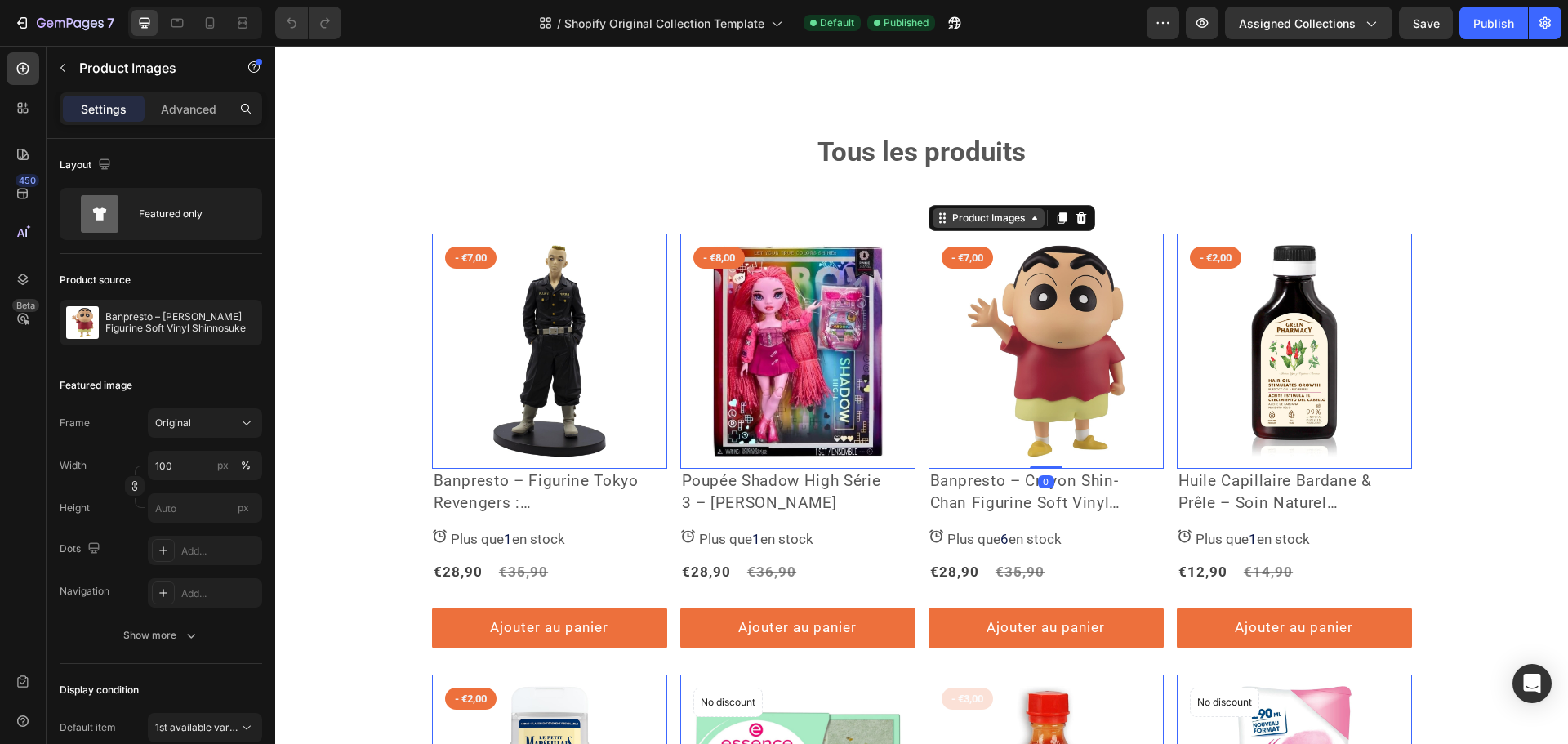
click at [949, 218] on div "Product Images" at bounding box center [989, 217] width 79 height 14
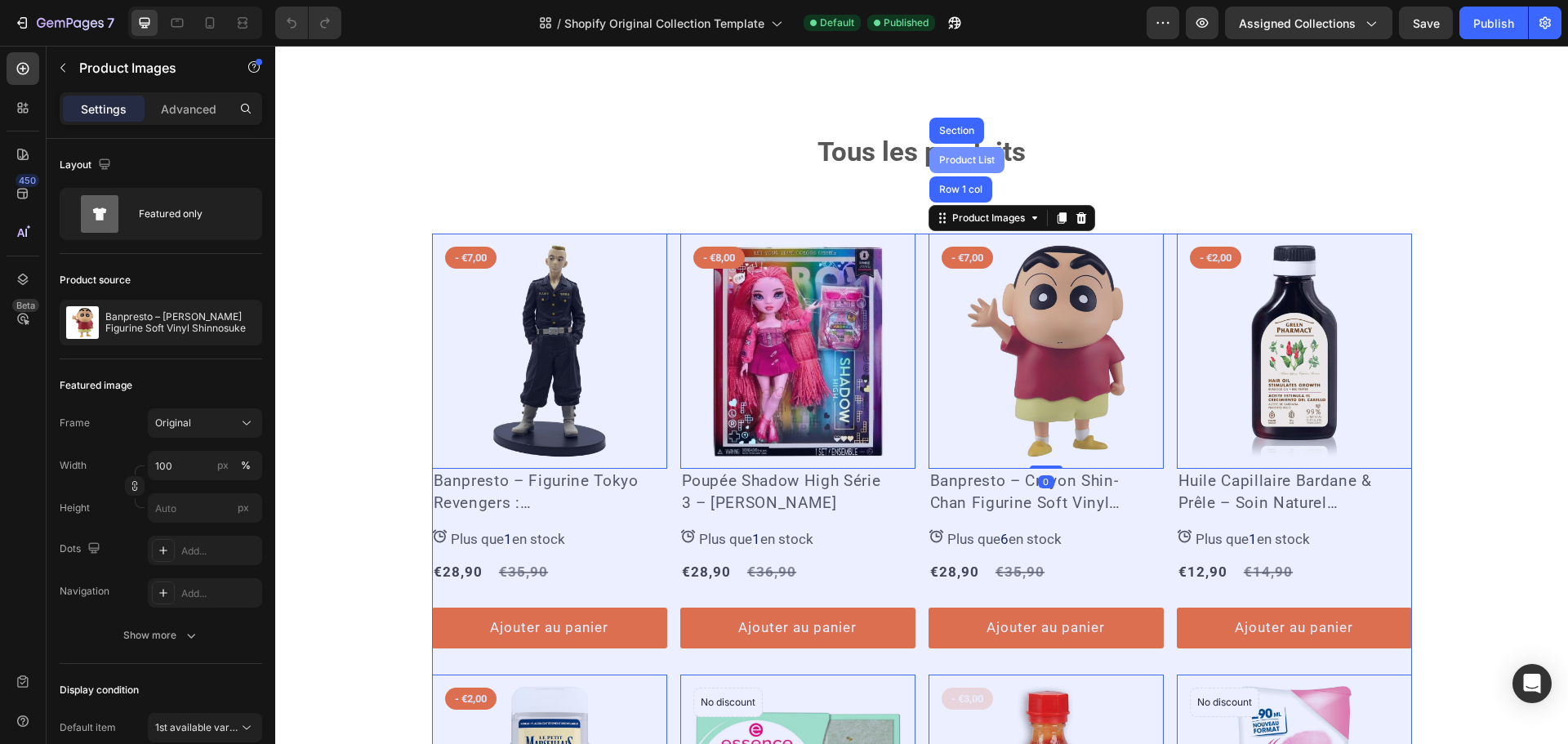
click at [952, 163] on div "Product List" at bounding box center [967, 160] width 62 height 10
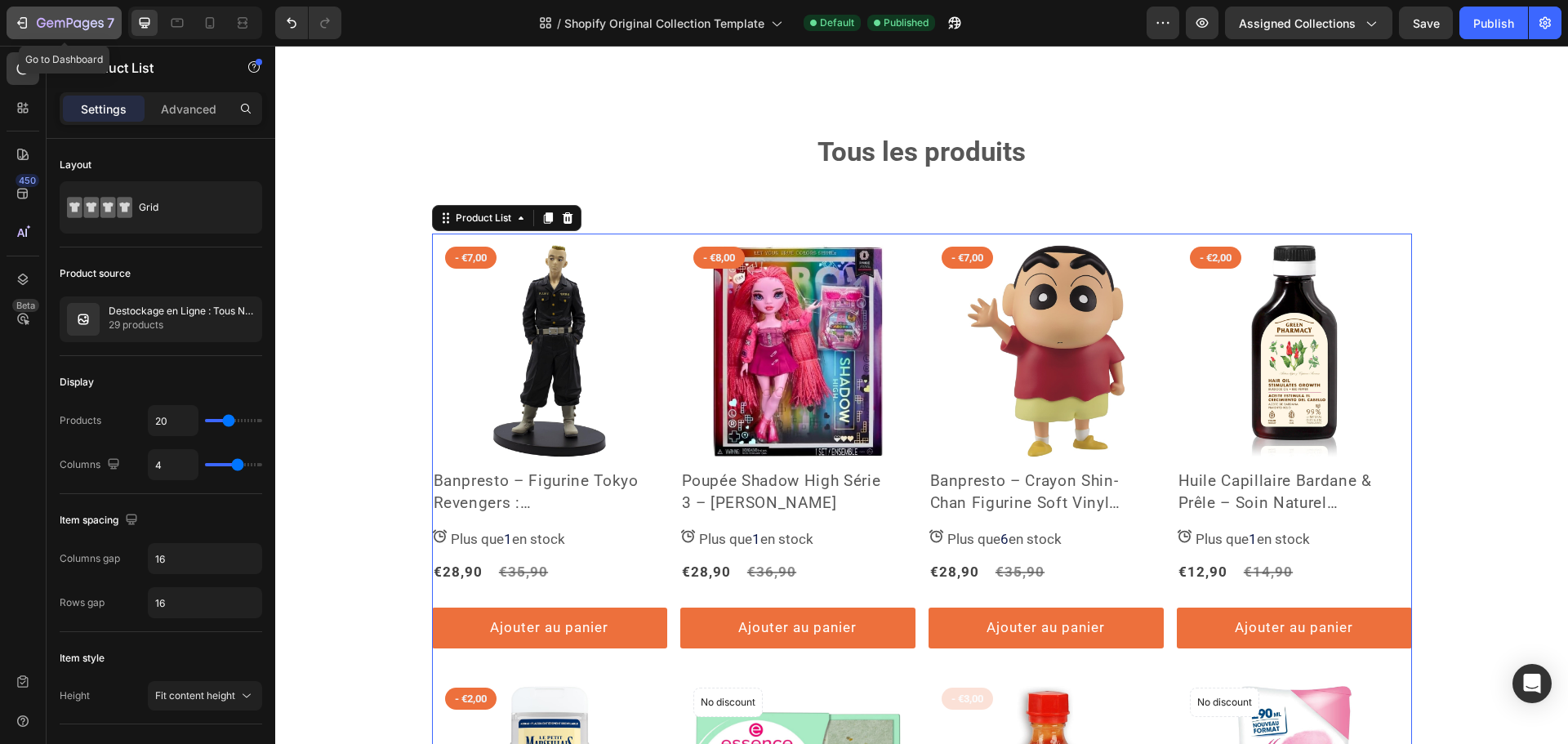
click at [28, 22] on icon "button" at bounding box center [22, 22] width 16 height 16
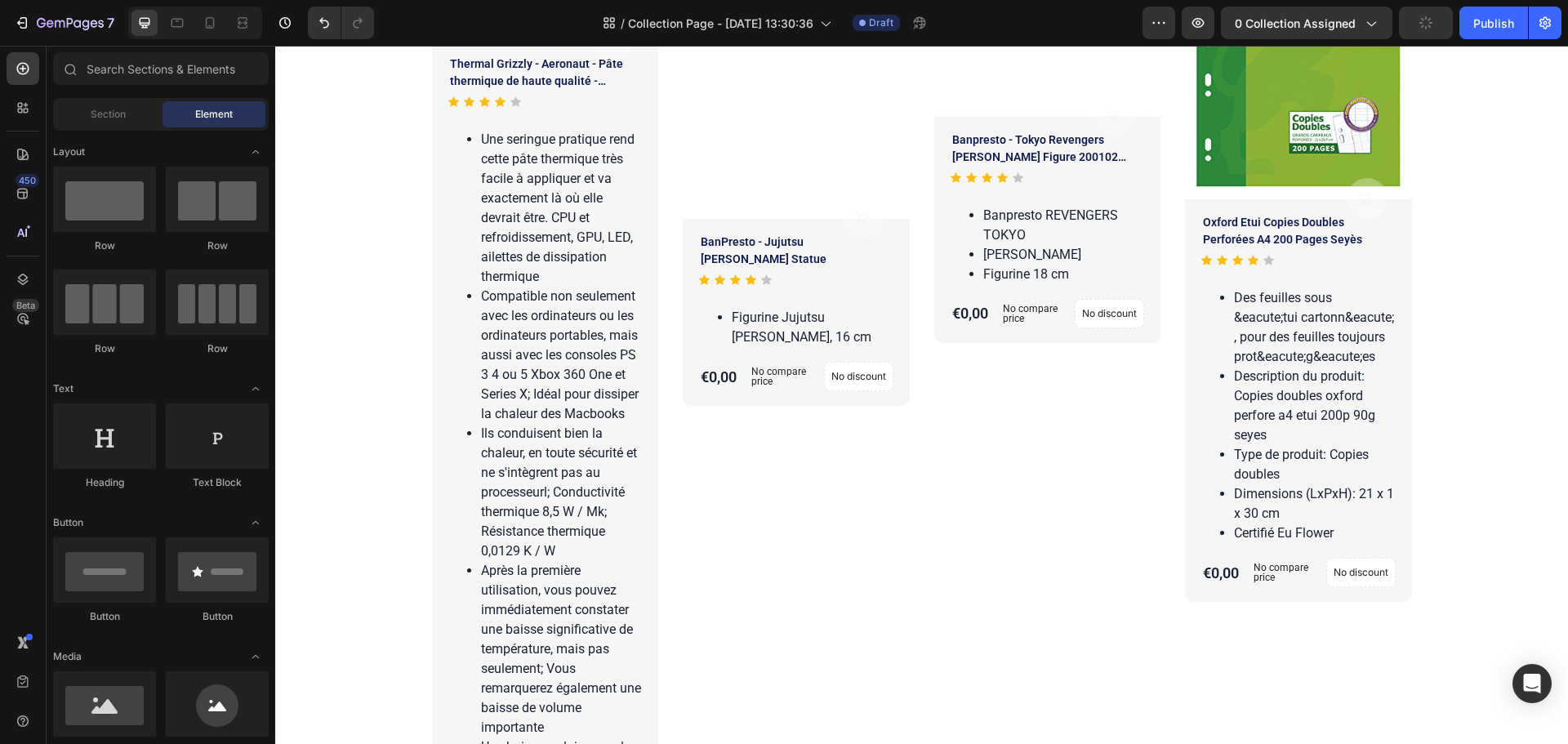
scroll to position [4407, 0]
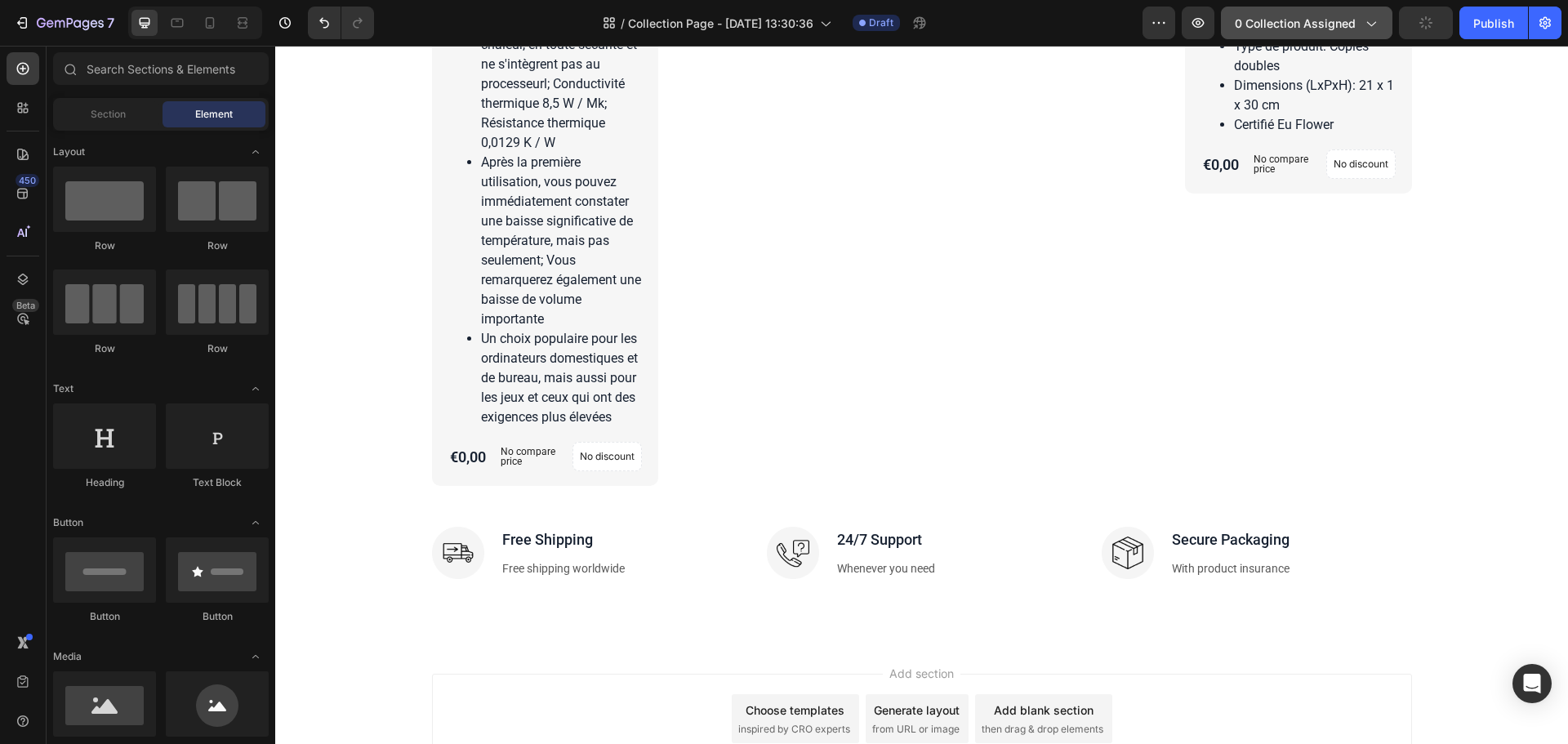
click at [1306, 26] on span "0 collection assigned" at bounding box center [1295, 22] width 120 height 17
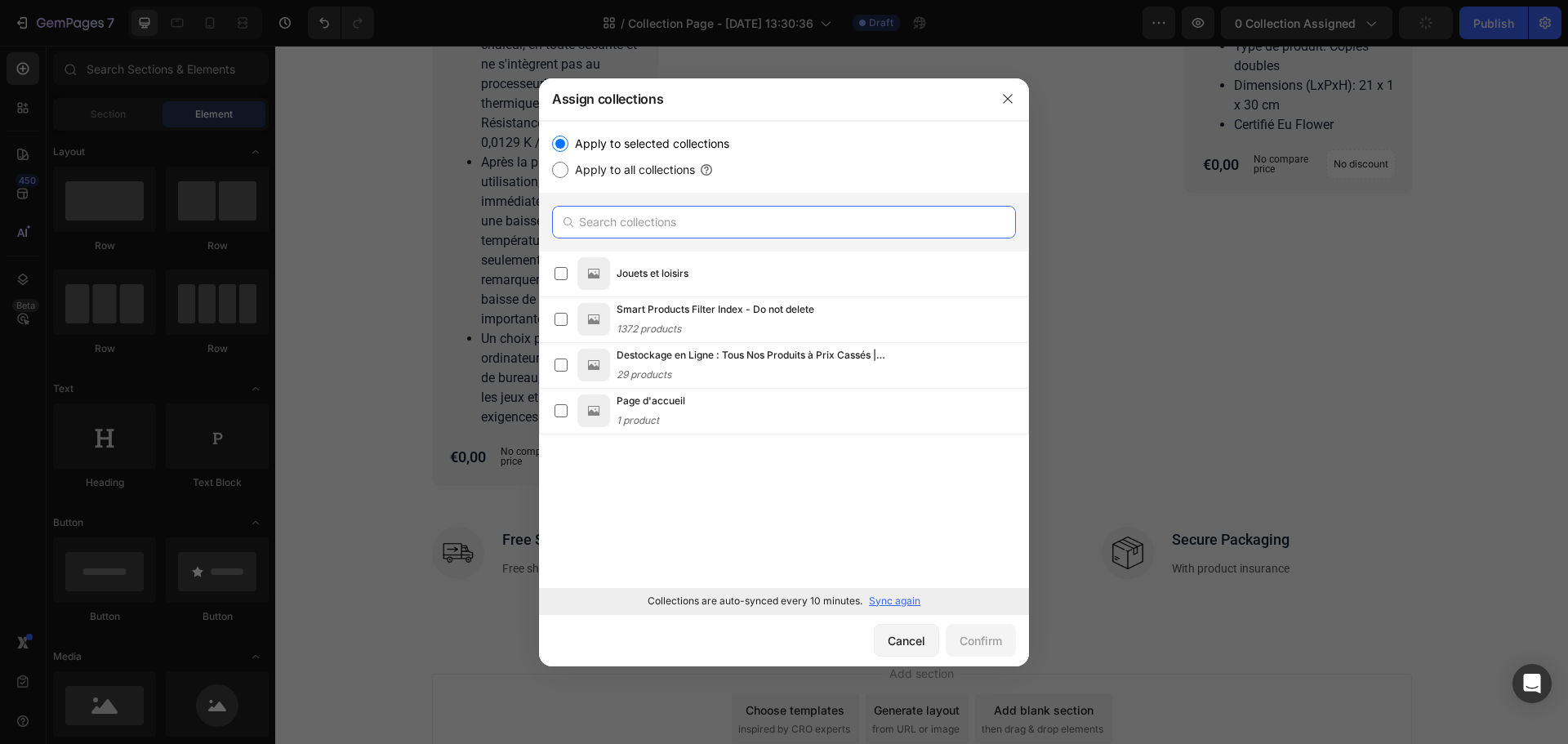
click at [639, 220] on input "text" at bounding box center [784, 222] width 464 height 32
click at [893, 635] on div "Cancel" at bounding box center [906, 640] width 38 height 17
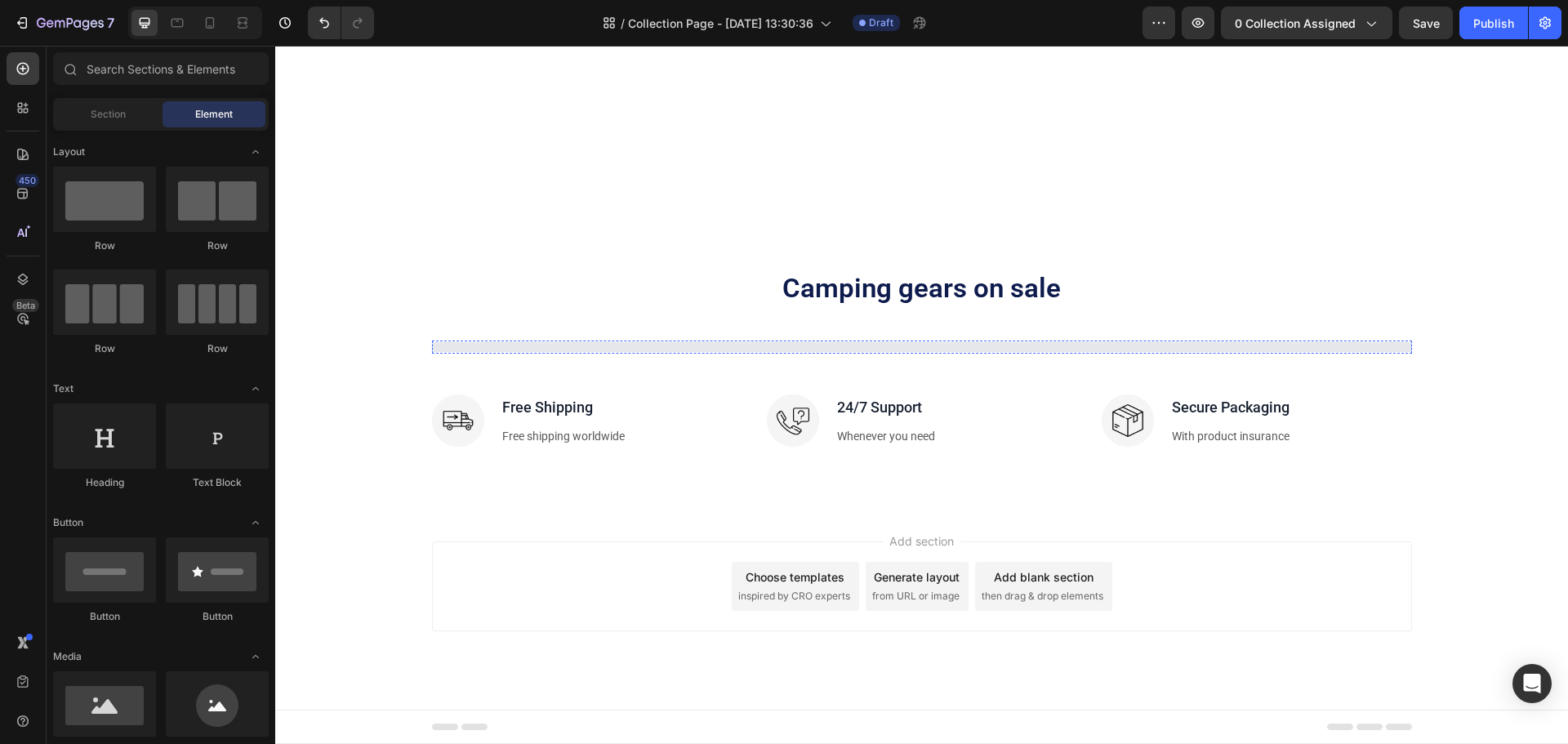
scroll to position [2223, 0]
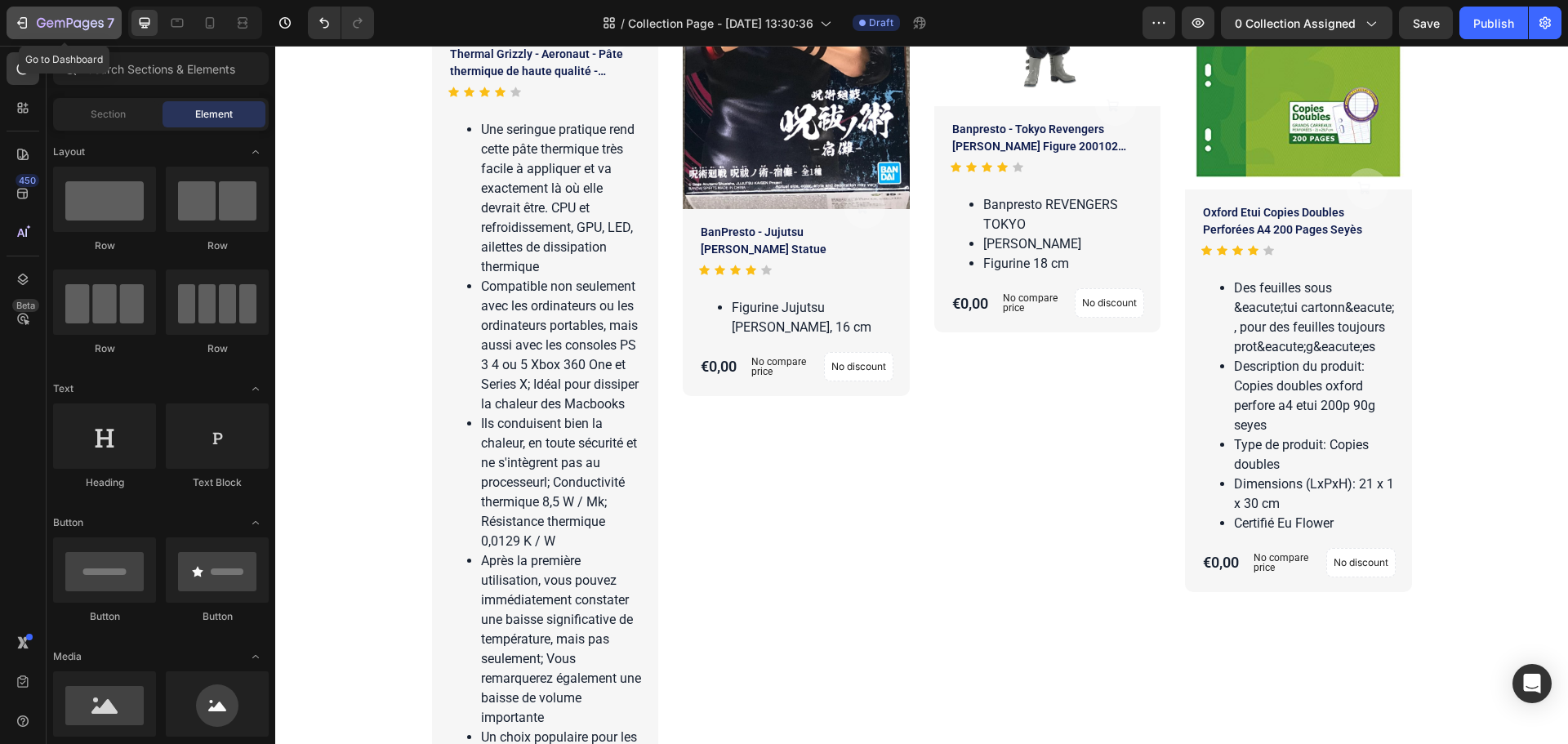
click at [78, 16] on div "7" at bounding box center [76, 23] width 77 height 20
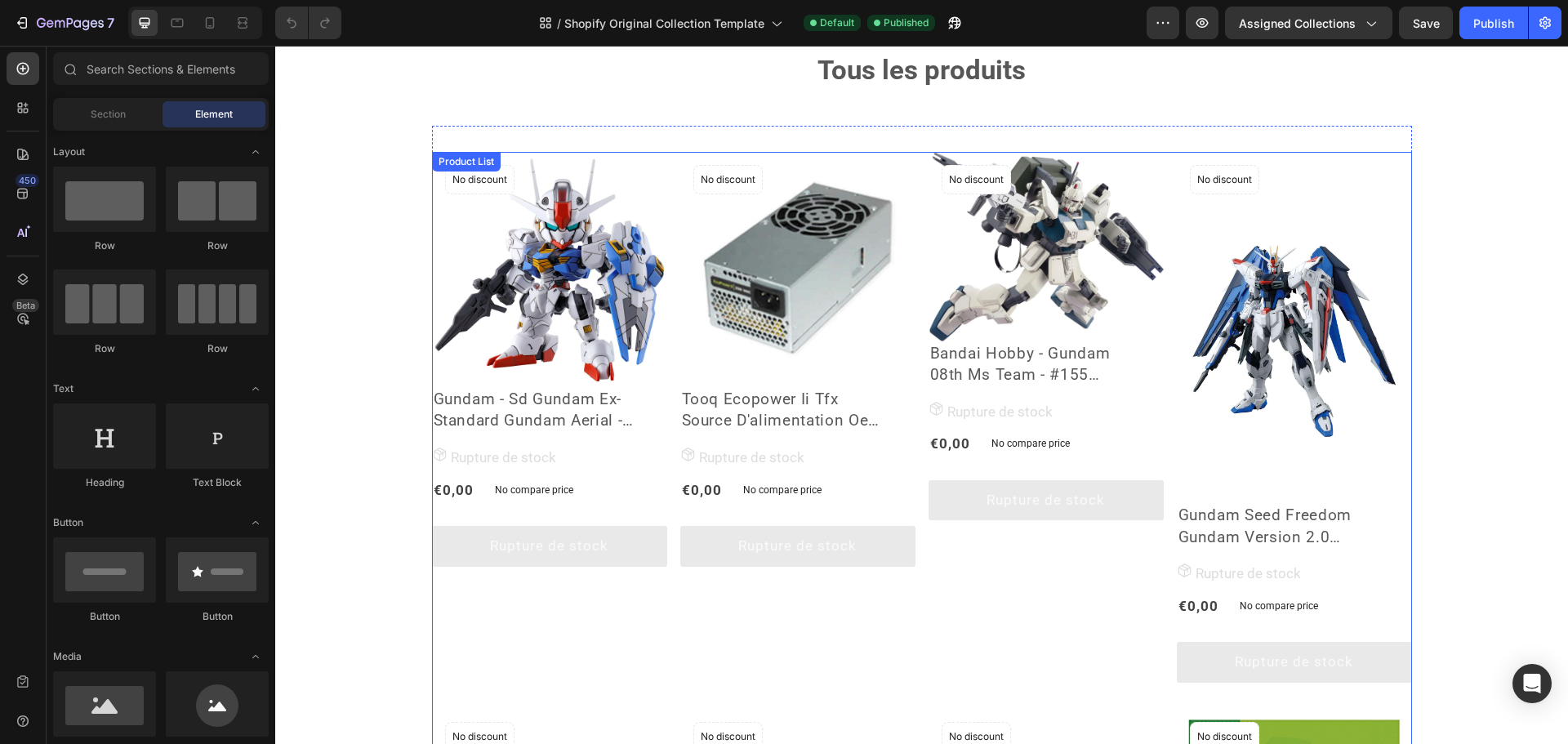
scroll to position [408, 0]
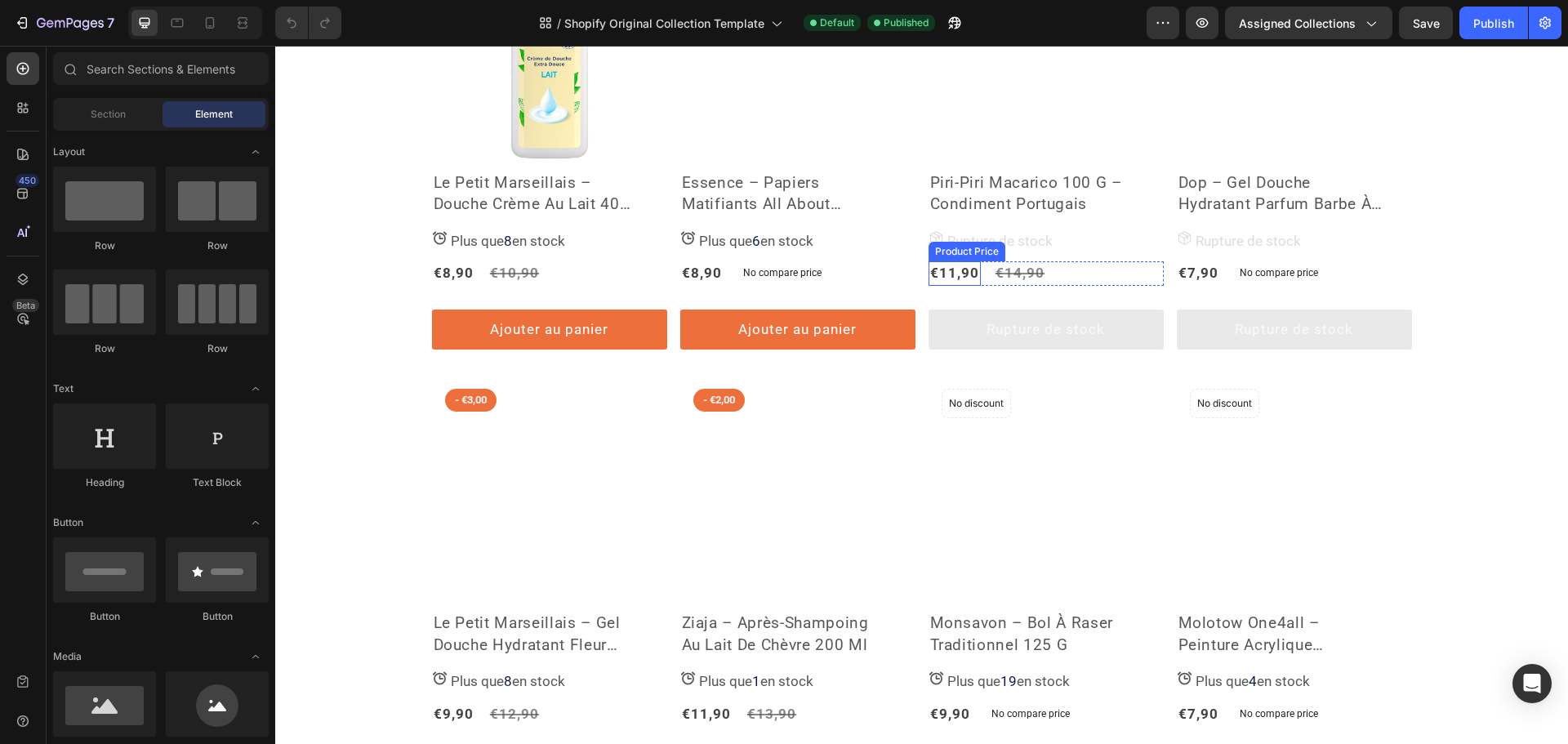
scroll to position [1633, 0]
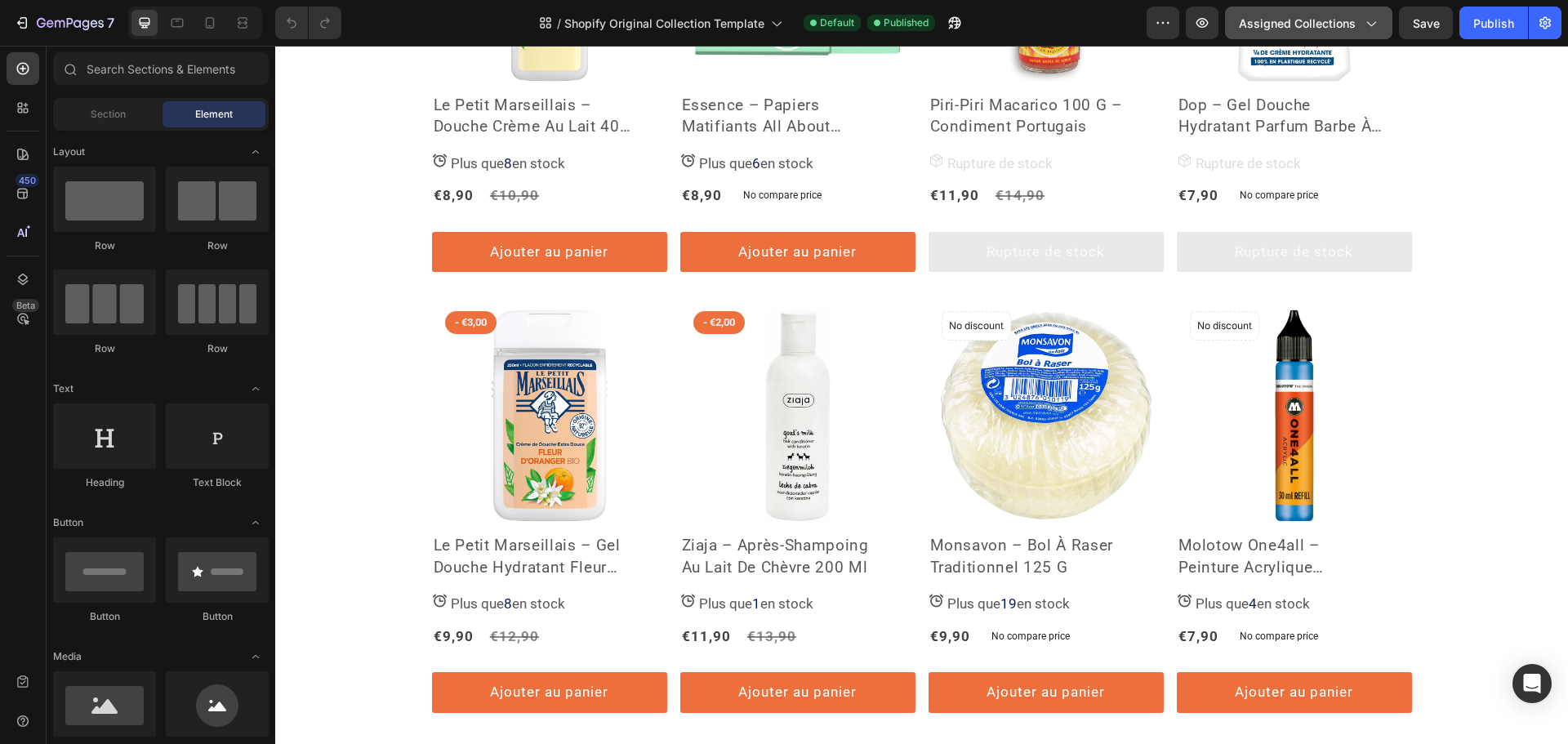
click at [1332, 31] on span "Assigned Collections" at bounding box center [1297, 22] width 117 height 17
